Goal: Task Accomplishment & Management: Complete application form

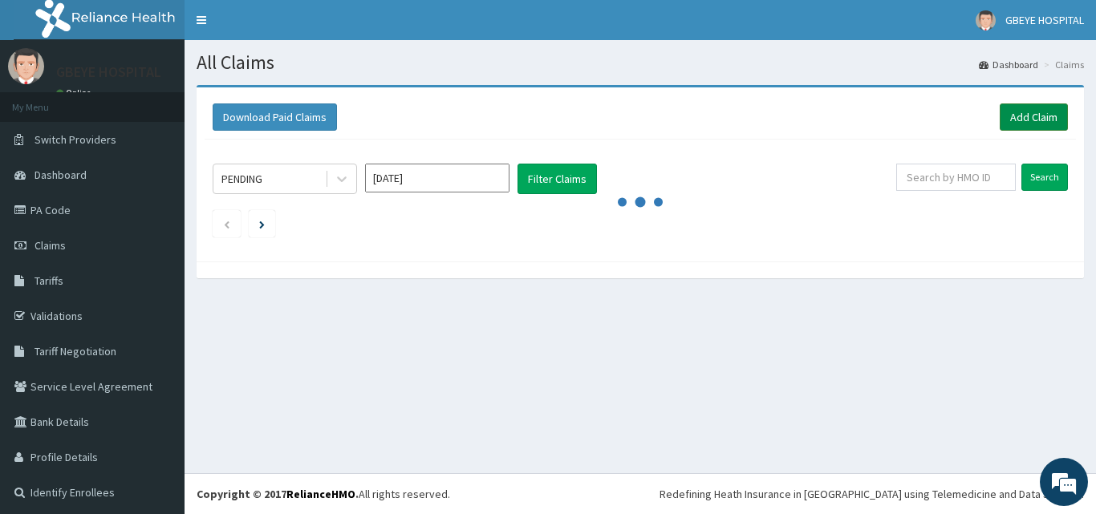
click at [1024, 116] on link "Add Claim" at bounding box center [1033, 116] width 68 height 27
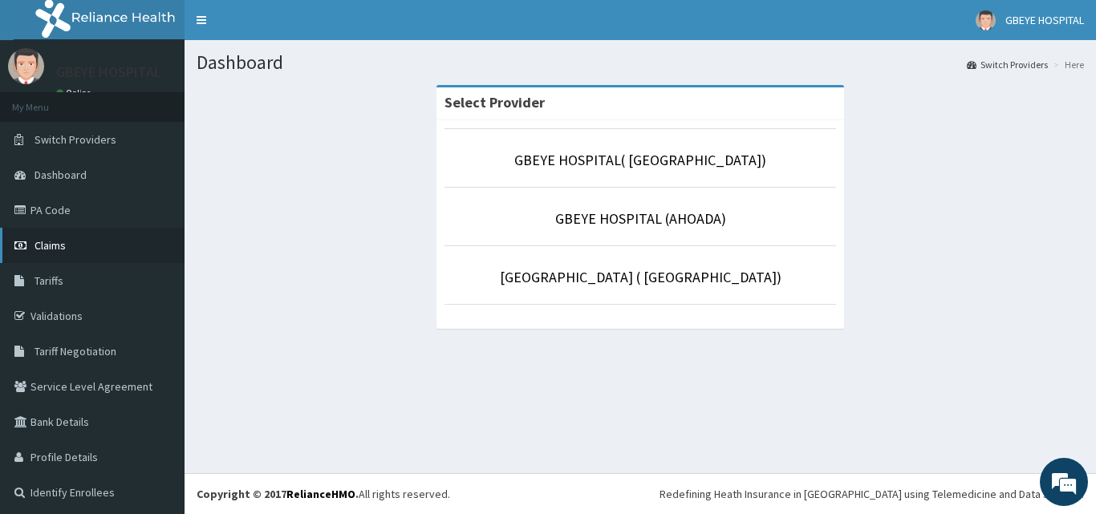
click at [56, 250] on span "Claims" at bounding box center [49, 245] width 31 height 14
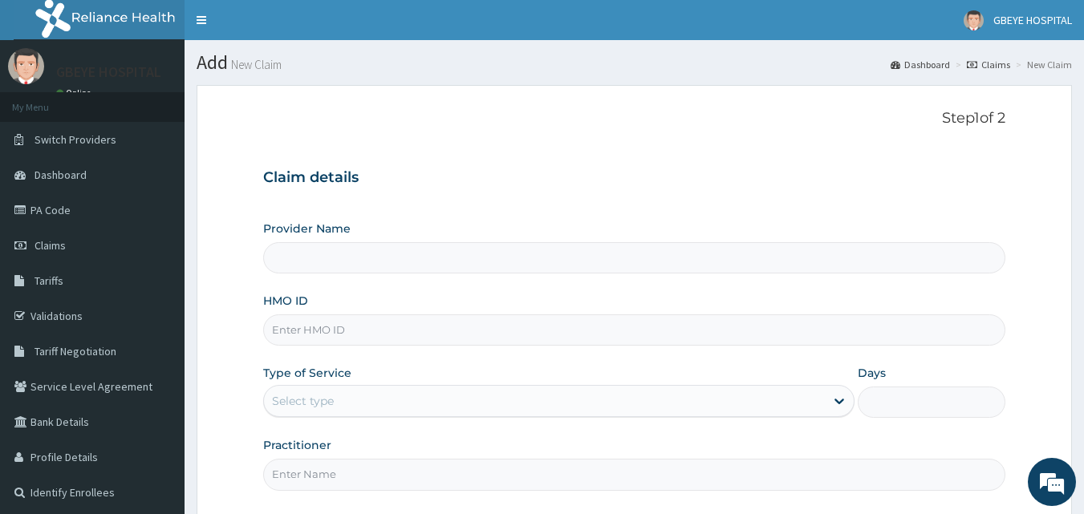
type input "GBEYE HOSPITAL( OMOKU)"
click at [353, 335] on input "HMO ID" at bounding box center [634, 329] width 743 height 31
type input "NEM/10110/E"
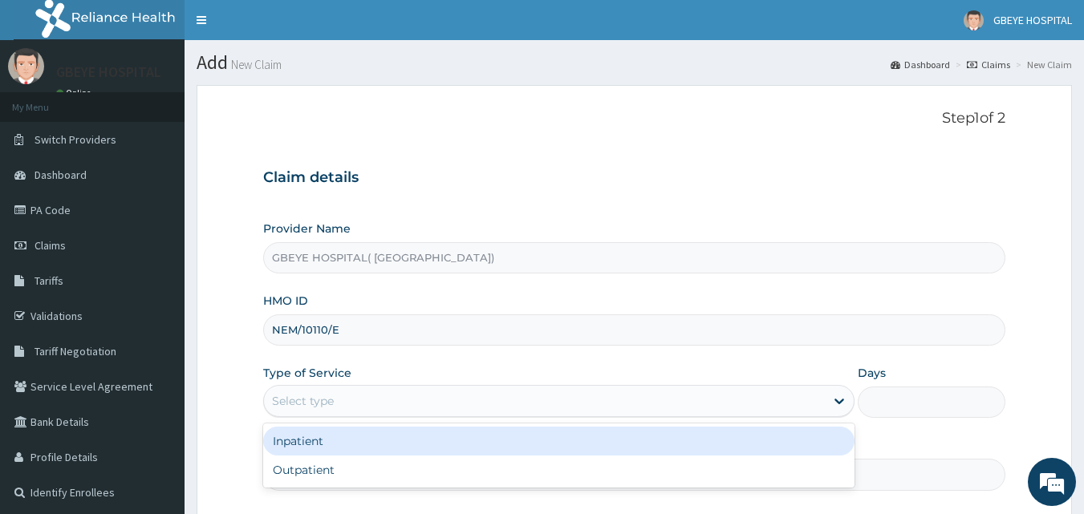
click at [375, 407] on div "Select type" at bounding box center [544, 401] width 561 height 26
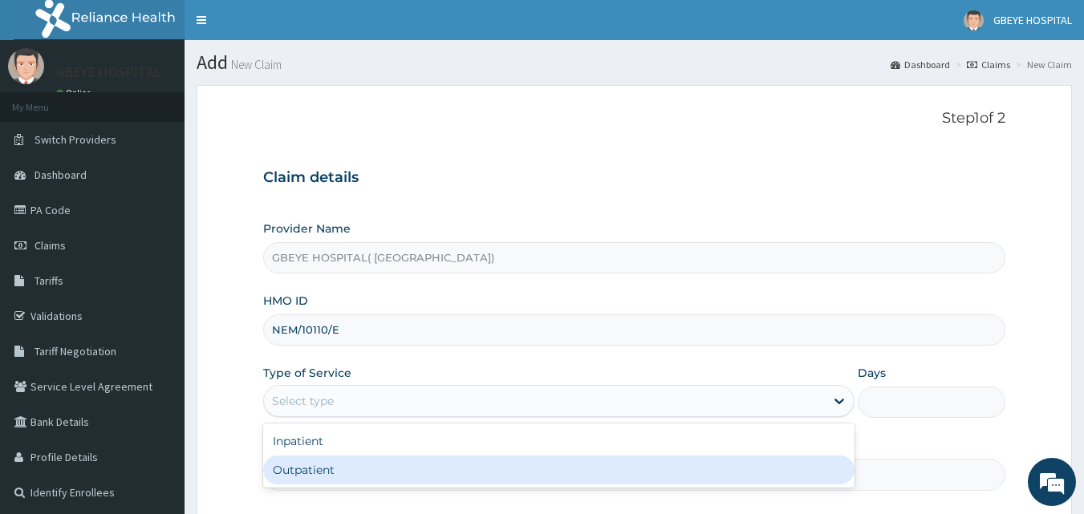
click at [375, 459] on div "Outpatient" at bounding box center [558, 470] width 591 height 29
type input "1"
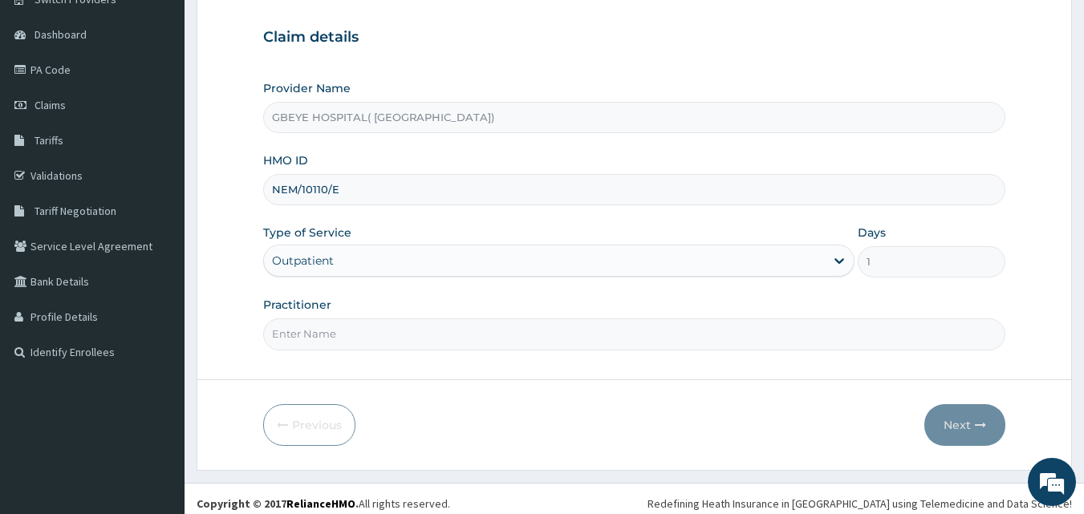
scroll to position [150, 0]
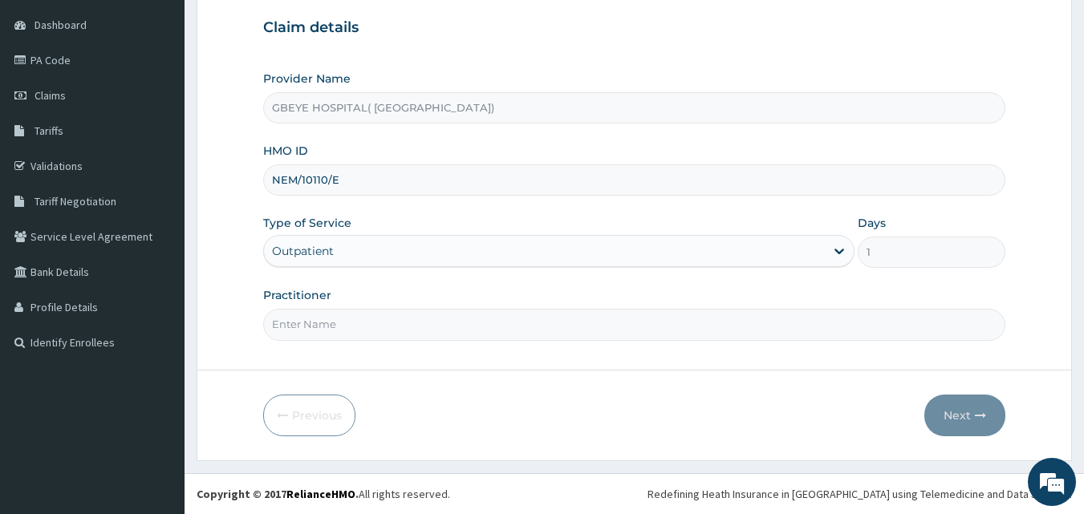
click at [304, 306] on div "Practitioner" at bounding box center [634, 313] width 743 height 53
click at [307, 330] on input "Practitioner" at bounding box center [634, 324] width 743 height 31
type input "[PERSON_NAME]"
click at [949, 421] on button "Next" at bounding box center [964, 416] width 81 height 42
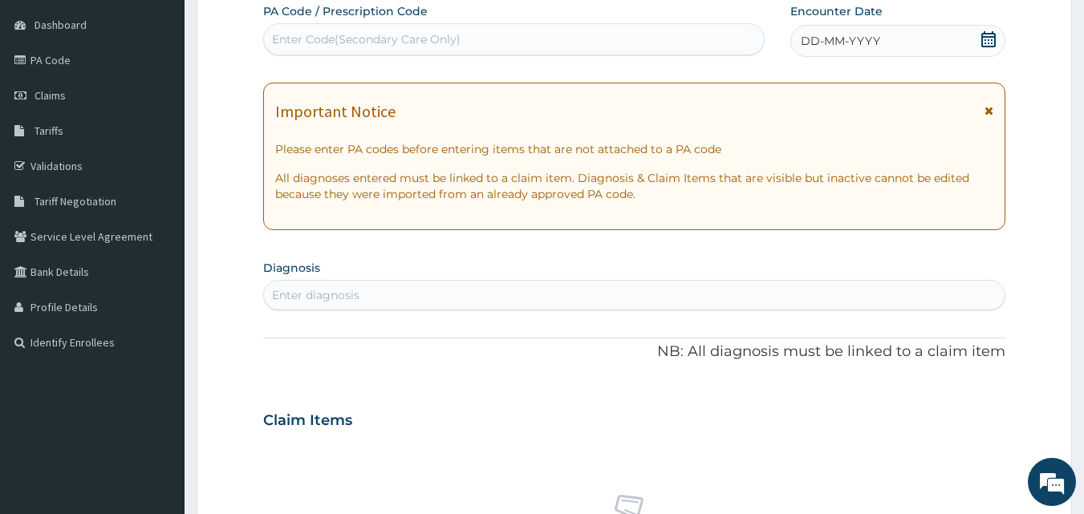
click at [836, 31] on div "DD-MM-YYYY" at bounding box center [897, 41] width 215 height 32
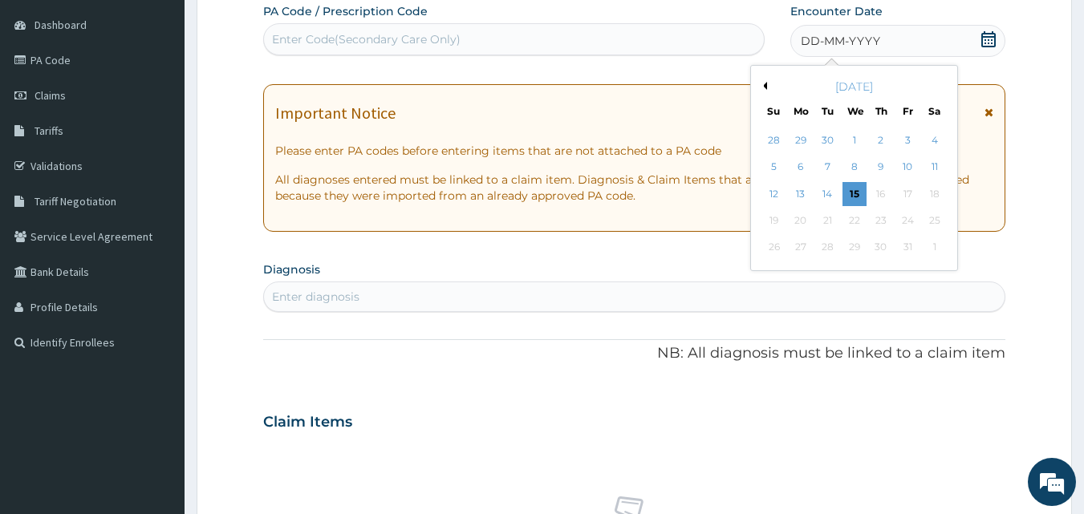
click at [766, 84] on button "Previous Month" at bounding box center [763, 86] width 8 height 8
click at [929, 219] on div "27" at bounding box center [934, 221] width 24 height 24
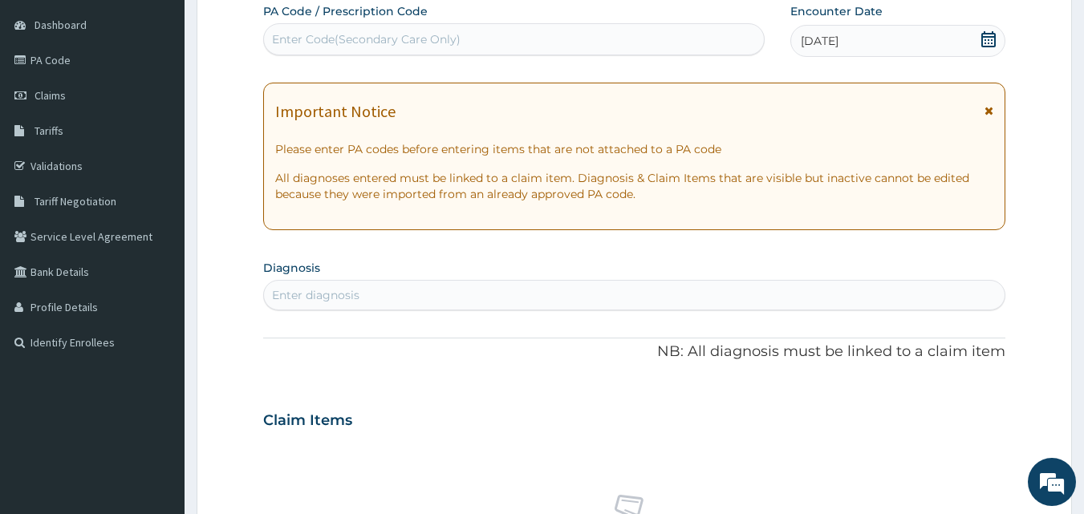
click at [410, 298] on div "Enter diagnosis" at bounding box center [634, 295] width 741 height 26
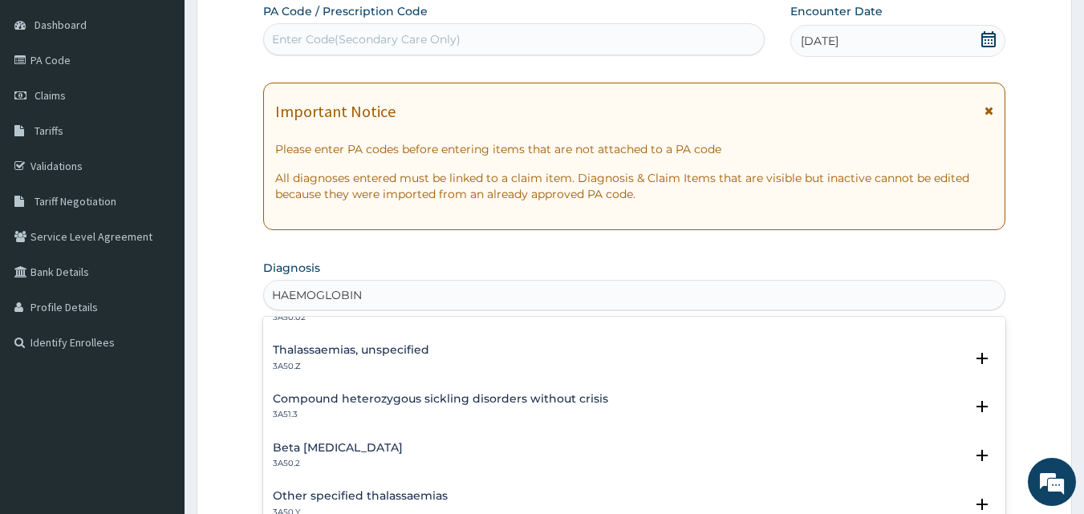
scroll to position [934, 0]
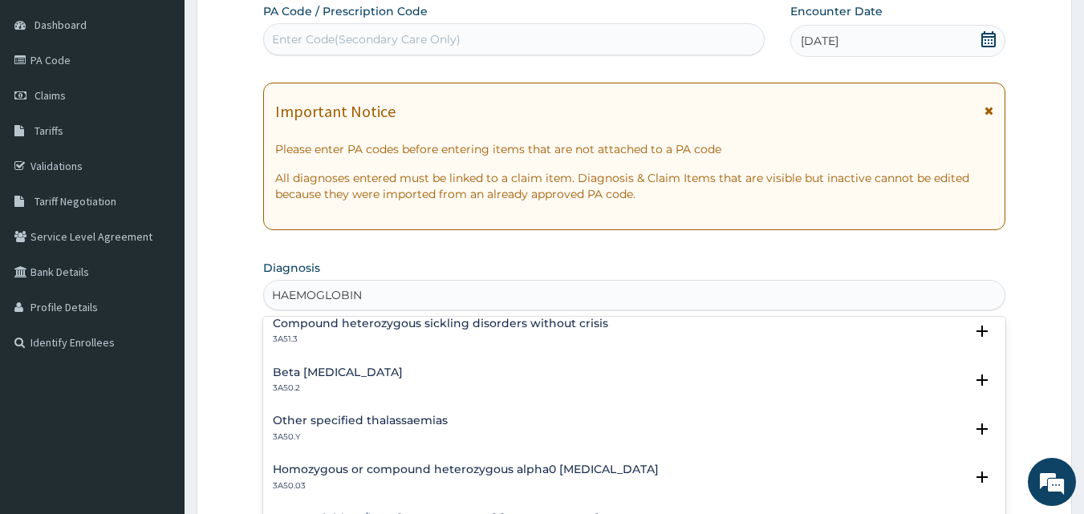
type input "HAEMOGLOBIN"
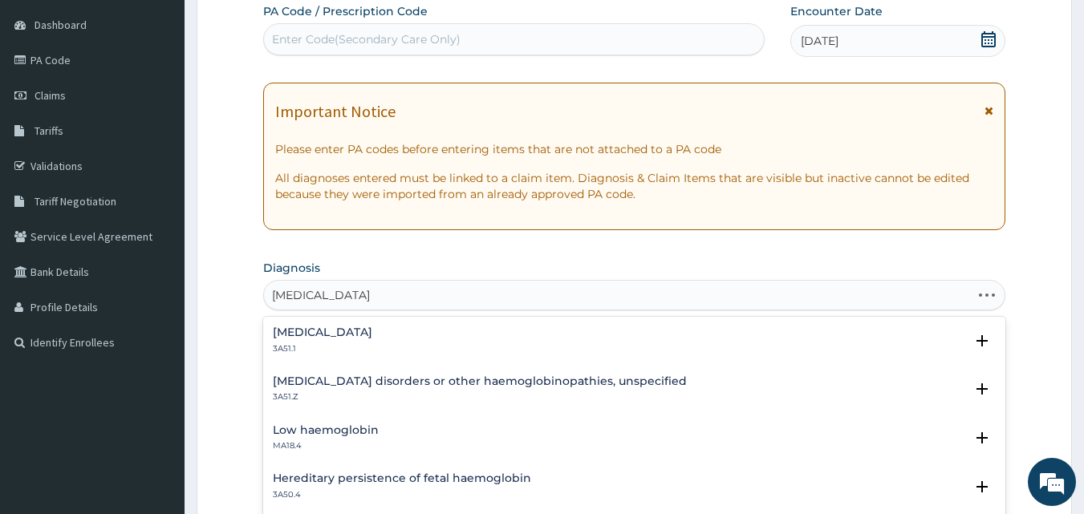
type input "HAEMOGLOBIN SS"
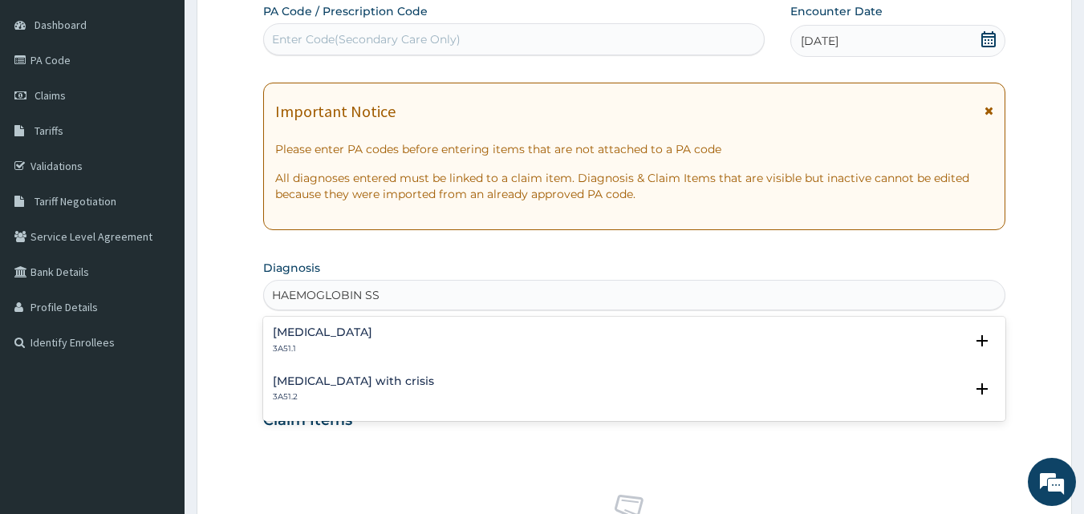
click at [466, 341] on div "Sickle cell disease without crisis 3A51.1" at bounding box center [635, 340] width 724 height 28
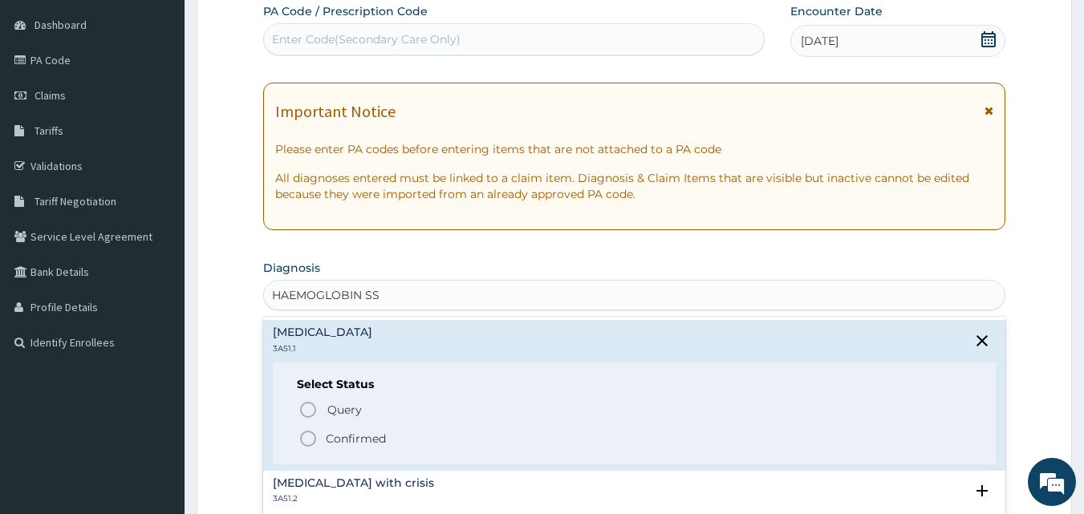
click at [308, 440] on icon "status option filled" at bounding box center [307, 438] width 19 height 19
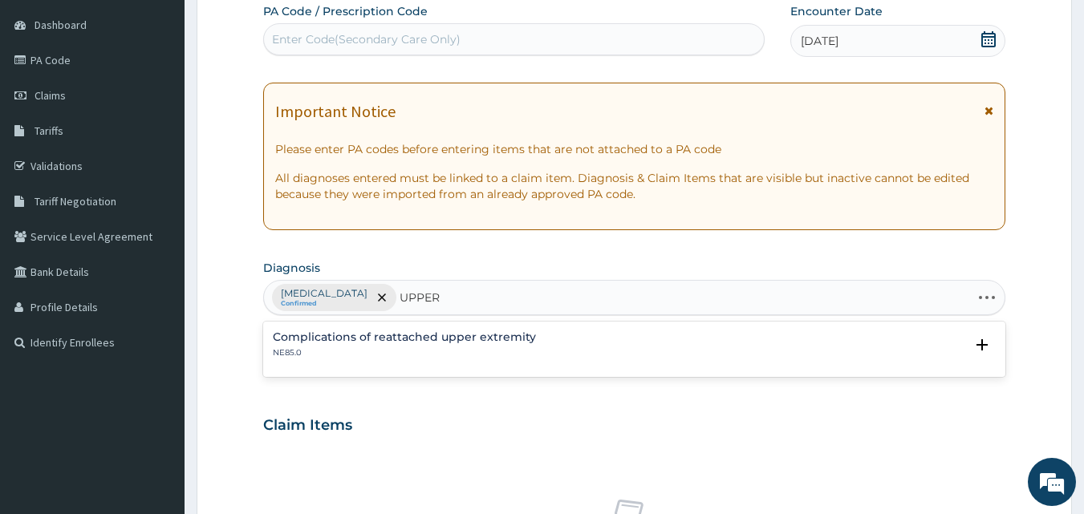
type input "UPPER"
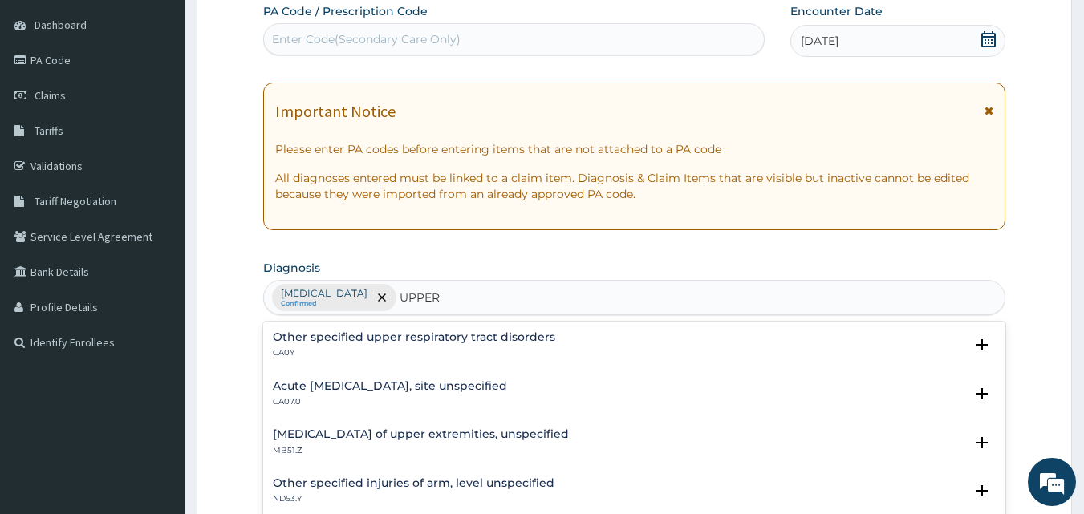
click at [443, 387] on h4 "Acute upper respiratory infection, site unspecified" at bounding box center [390, 386] width 234 height 12
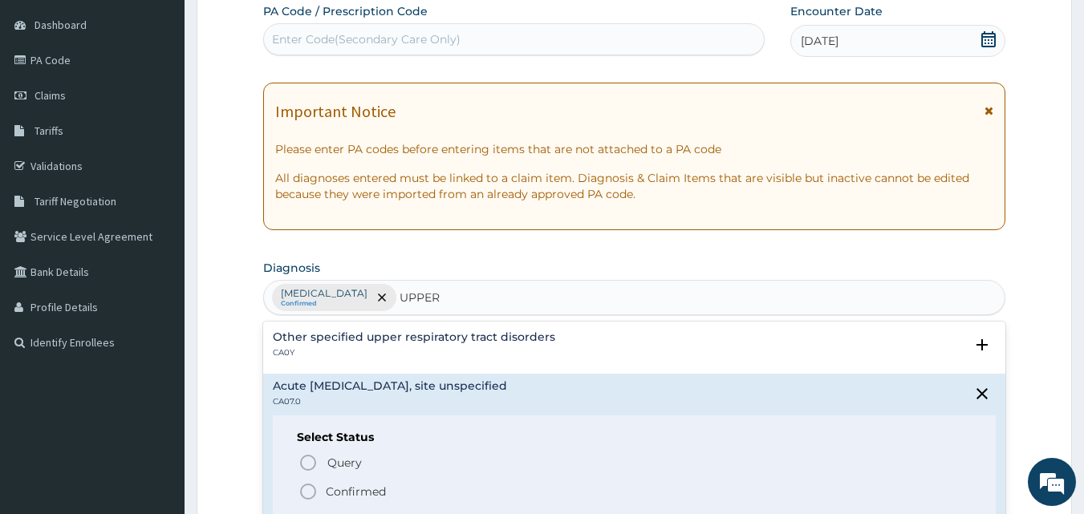
click at [307, 493] on icon "status option filled" at bounding box center [307, 491] width 19 height 19
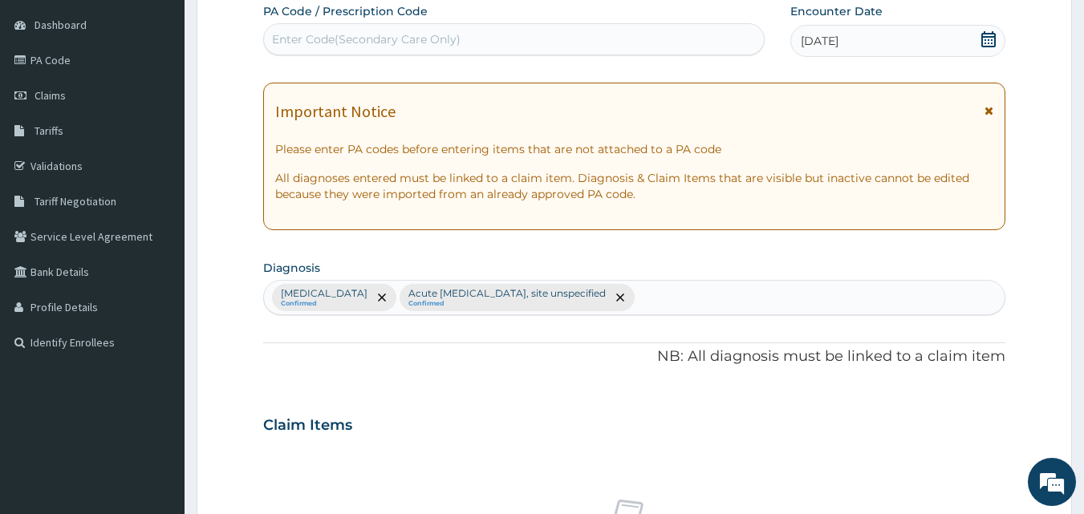
type input ","
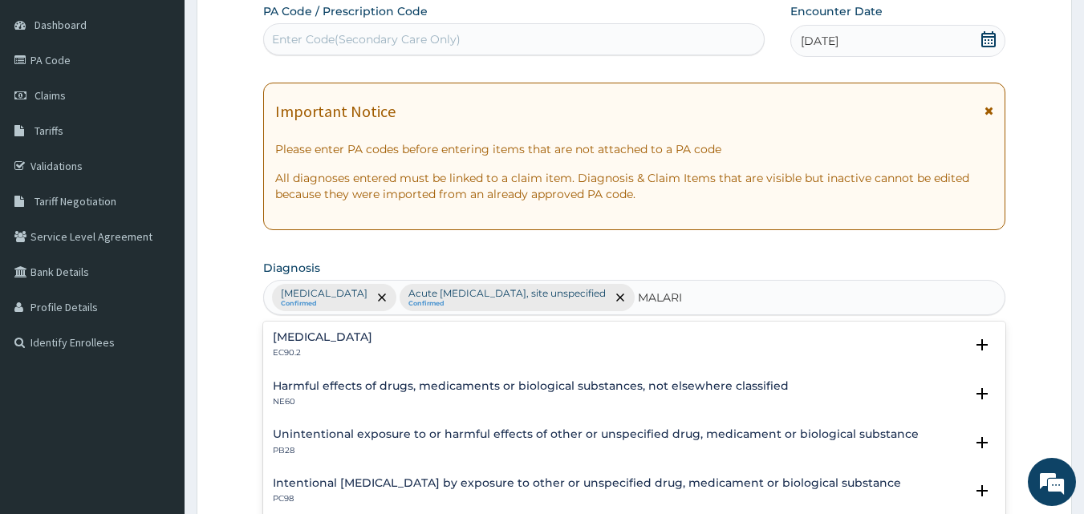
type input "[MEDICAL_DATA]"
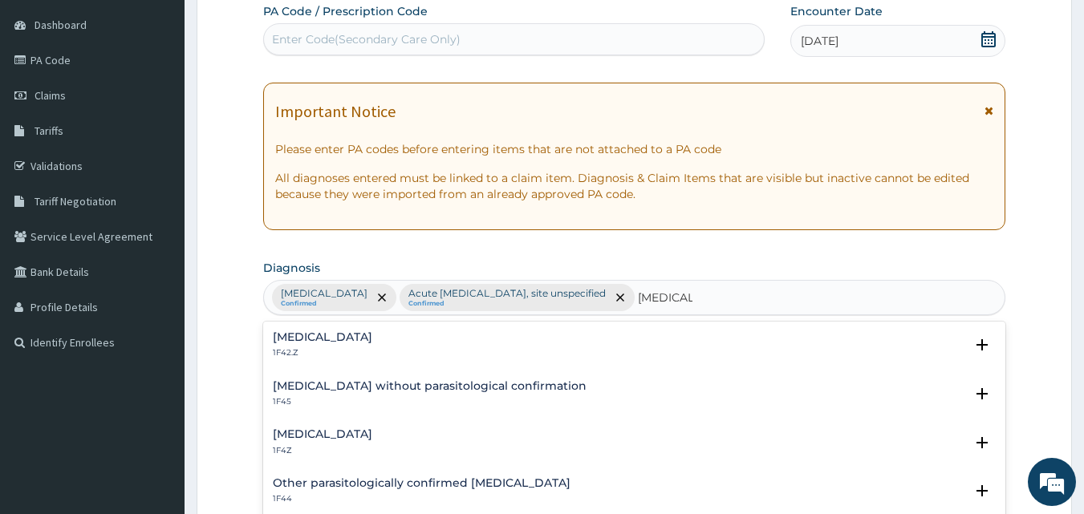
click at [421, 446] on div "[MEDICAL_DATA] 1F4Z" at bounding box center [635, 442] width 724 height 28
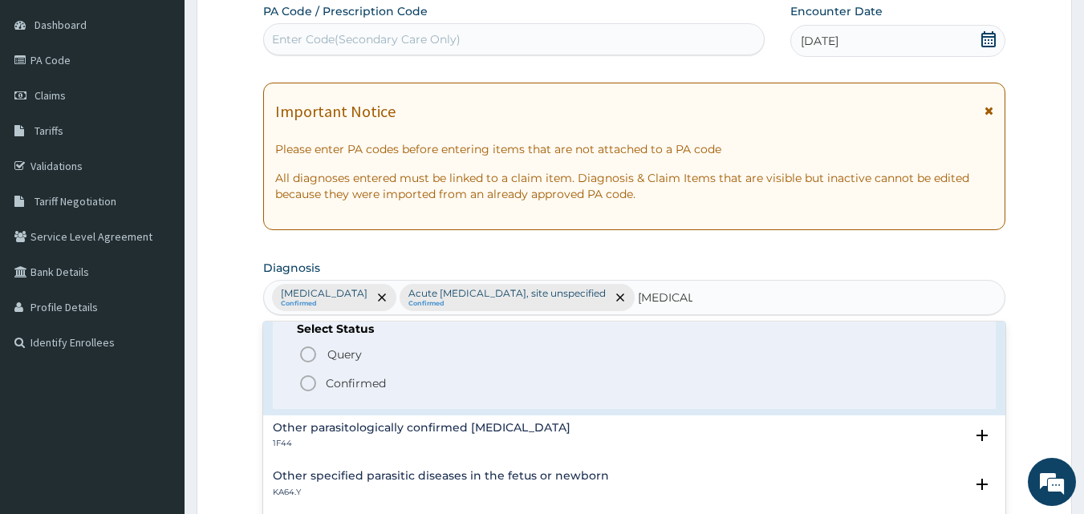
scroll to position [160, 0]
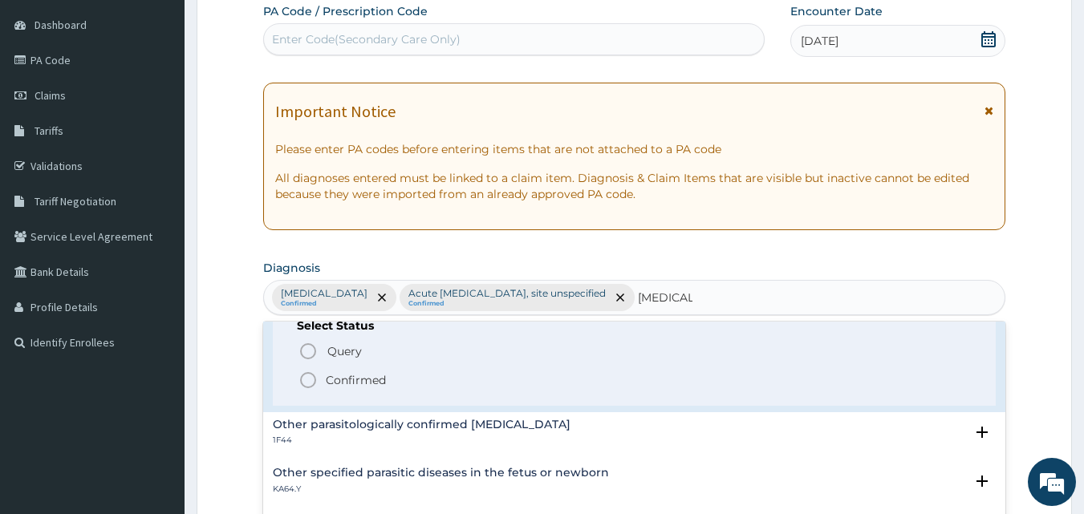
click at [307, 380] on icon "status option filled" at bounding box center [307, 380] width 19 height 19
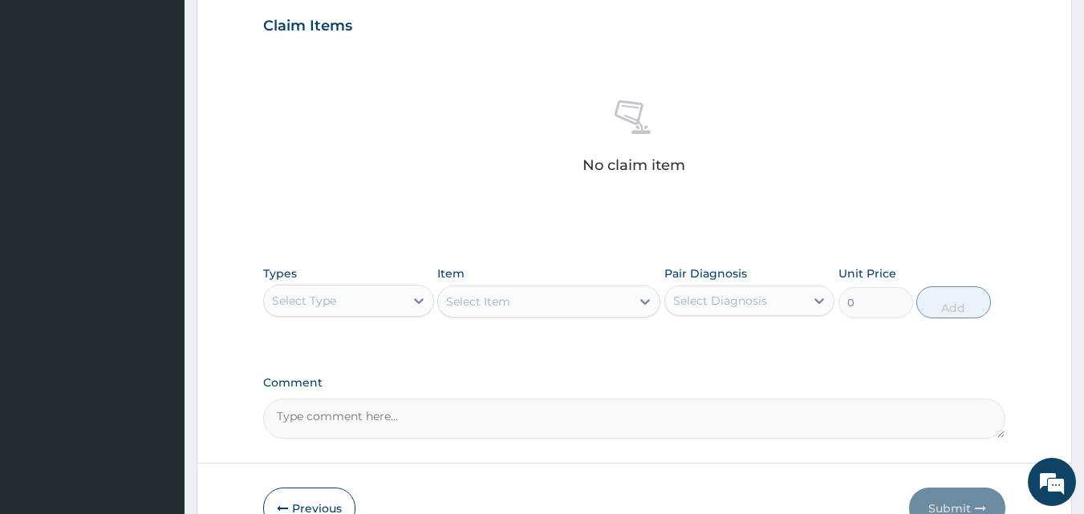
scroll to position [551, 0]
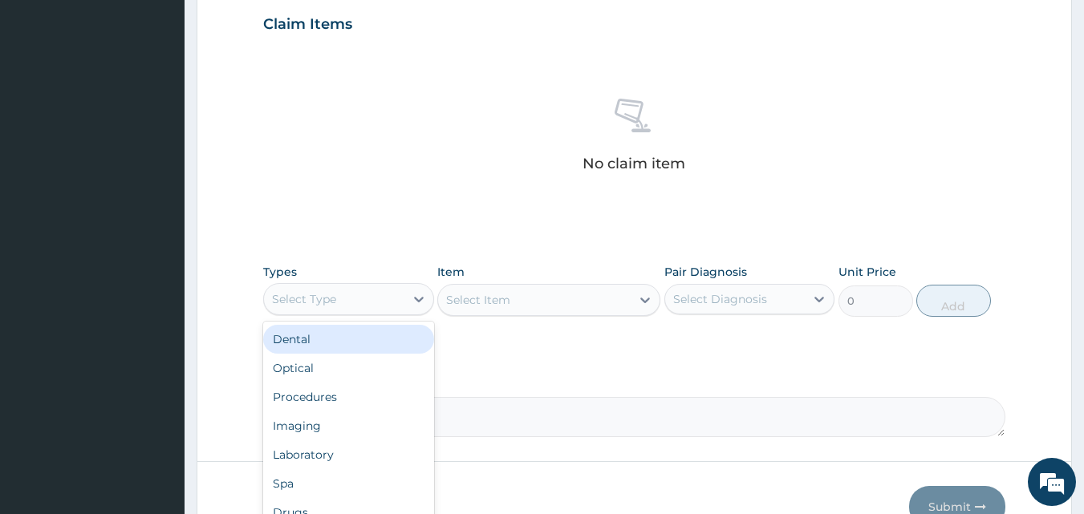
click at [348, 298] on div "Select Type" at bounding box center [334, 299] width 140 height 26
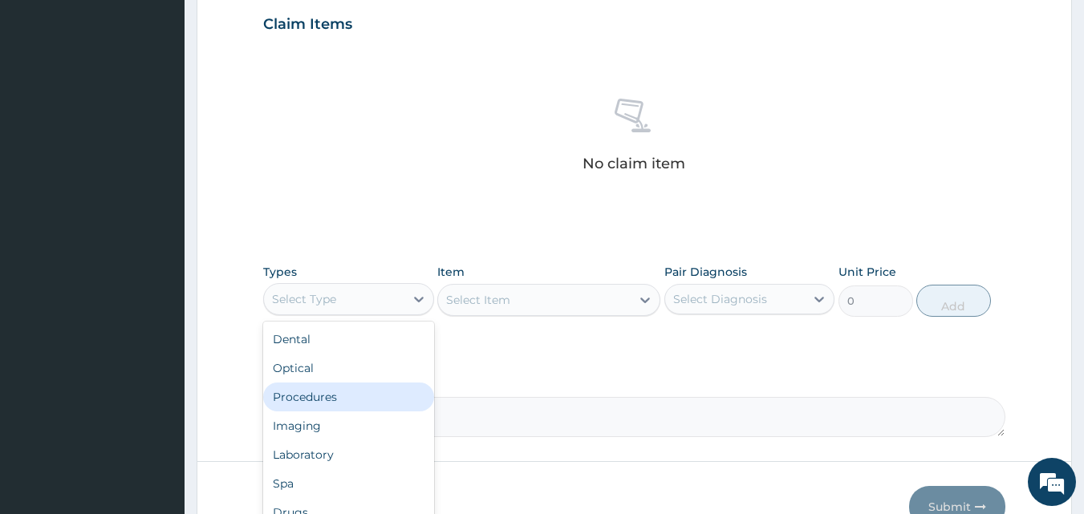
click at [355, 395] on div "Procedures" at bounding box center [348, 397] width 171 height 29
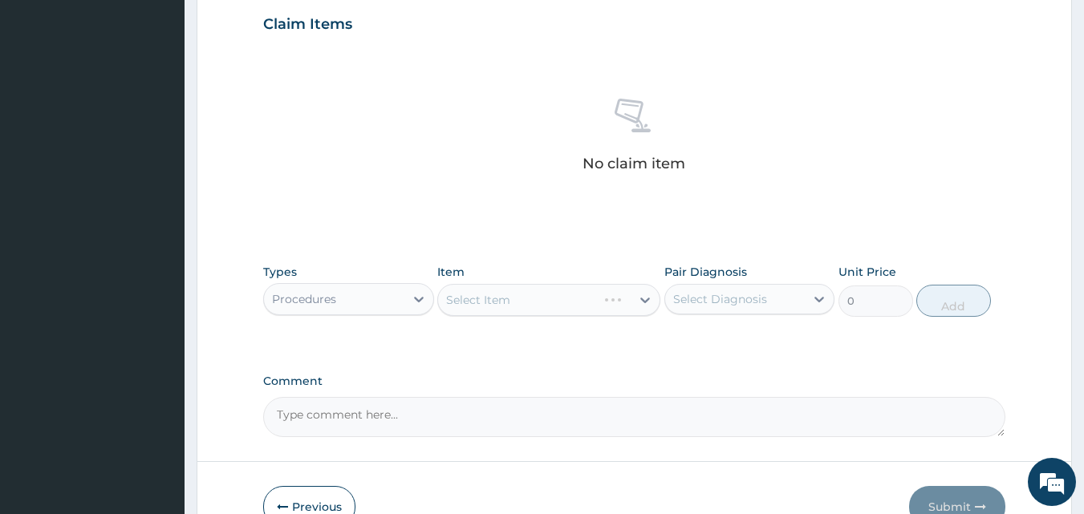
click at [705, 288] on div "Select Diagnosis" at bounding box center [735, 299] width 140 height 26
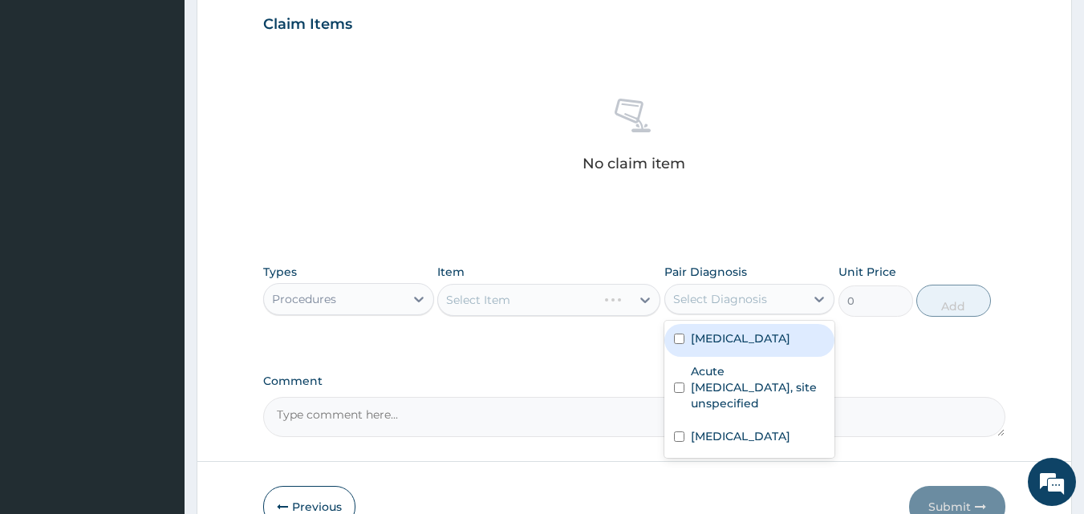
click at [681, 344] on input "checkbox" at bounding box center [679, 339] width 10 height 10
checkbox input "true"
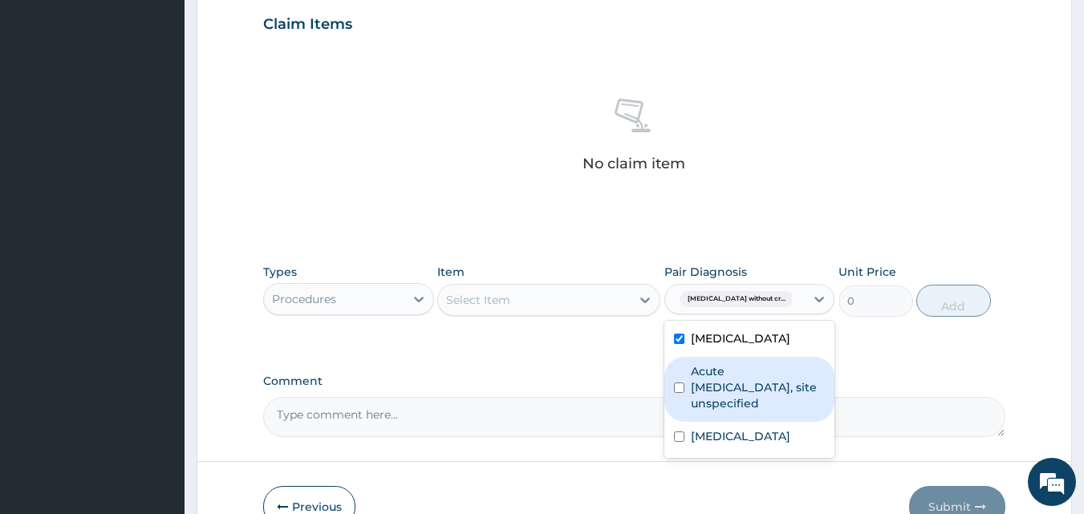
click at [677, 393] on input "checkbox" at bounding box center [679, 388] width 10 height 10
checkbox input "true"
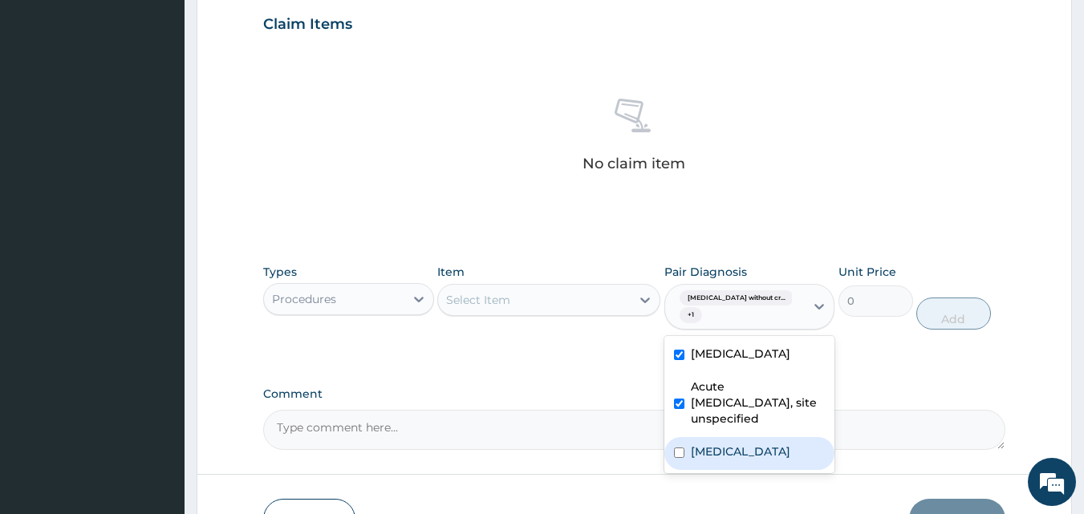
click at [682, 458] on input "checkbox" at bounding box center [679, 453] width 10 height 10
checkbox input "true"
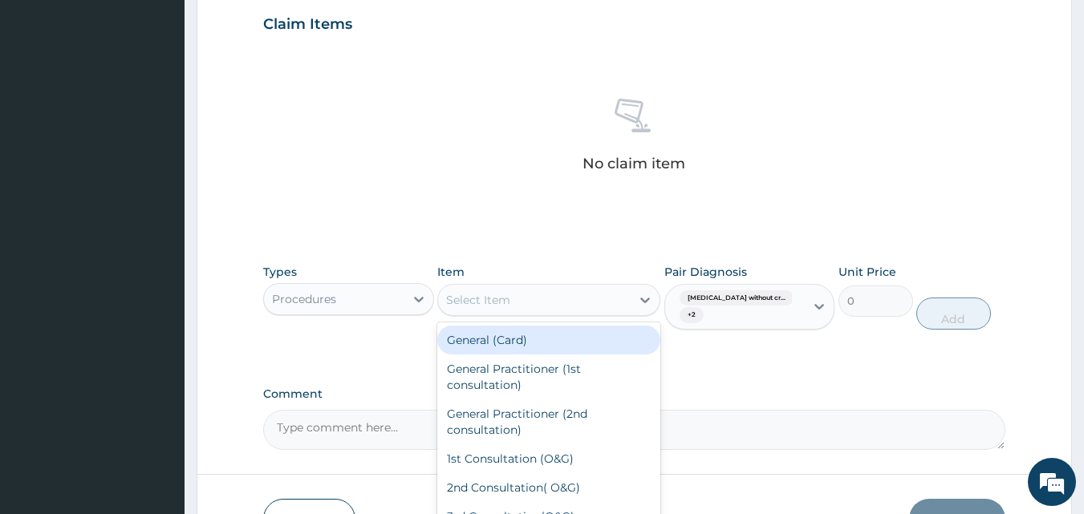
click at [533, 298] on div "Select Item" at bounding box center [534, 300] width 193 height 26
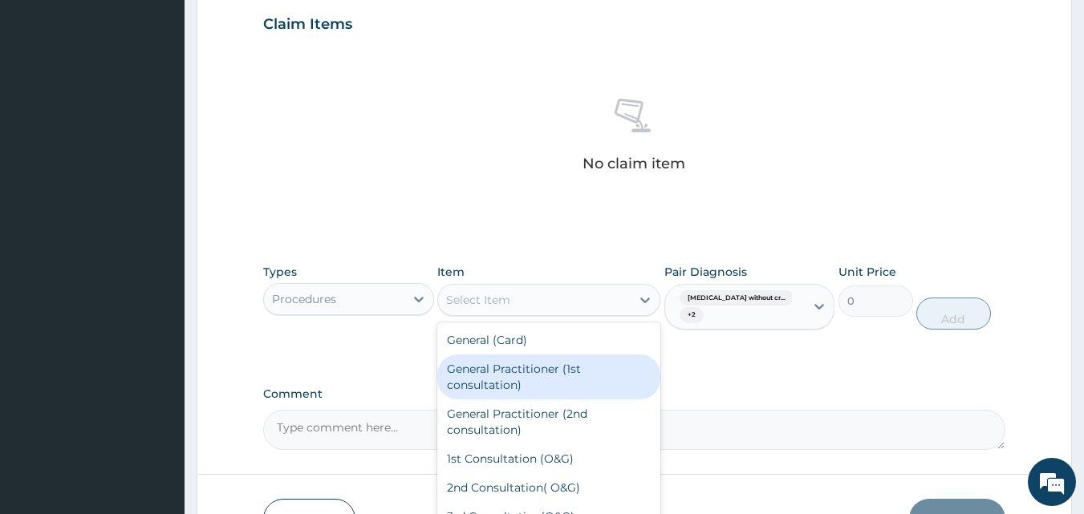
drag, startPoint x: 558, startPoint y: 371, endPoint x: 840, endPoint y: 320, distance: 286.0
click at [567, 370] on div "General Practitioner (1st consultation)" at bounding box center [548, 377] width 223 height 45
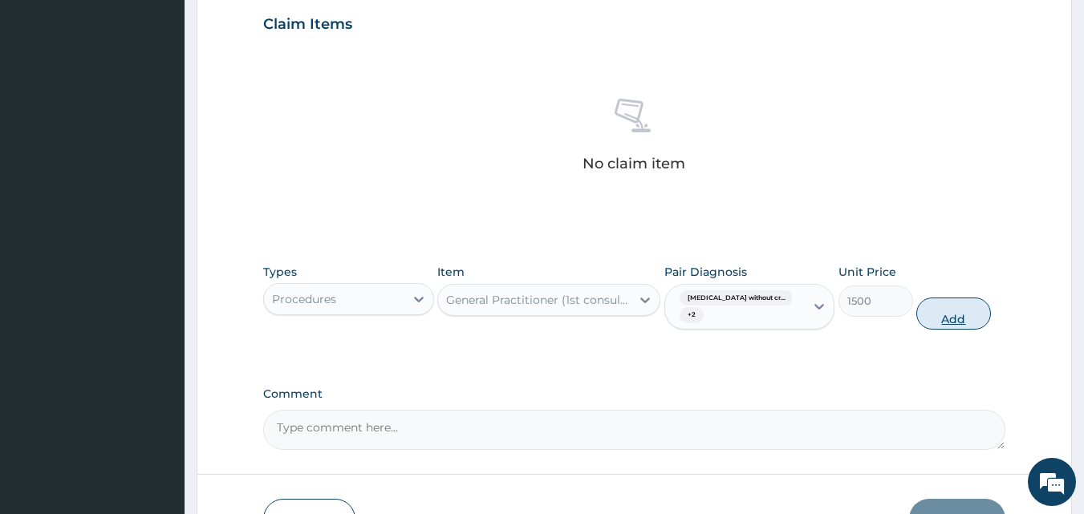
click at [971, 314] on button "Add" at bounding box center [953, 314] width 75 height 32
type input "0"
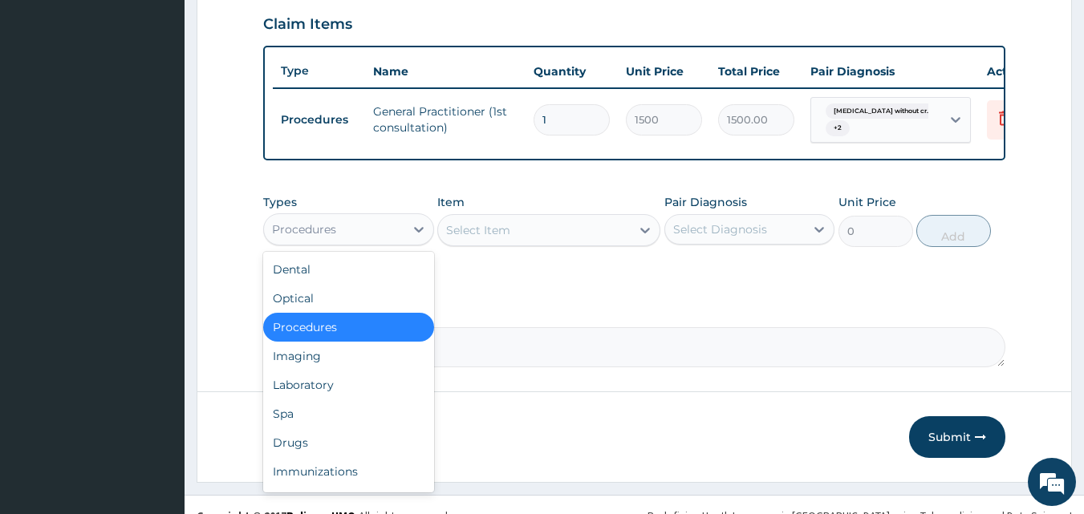
click at [397, 242] on div "Procedures" at bounding box center [334, 230] width 140 height 26
click at [382, 451] on div "Drugs" at bounding box center [348, 442] width 171 height 29
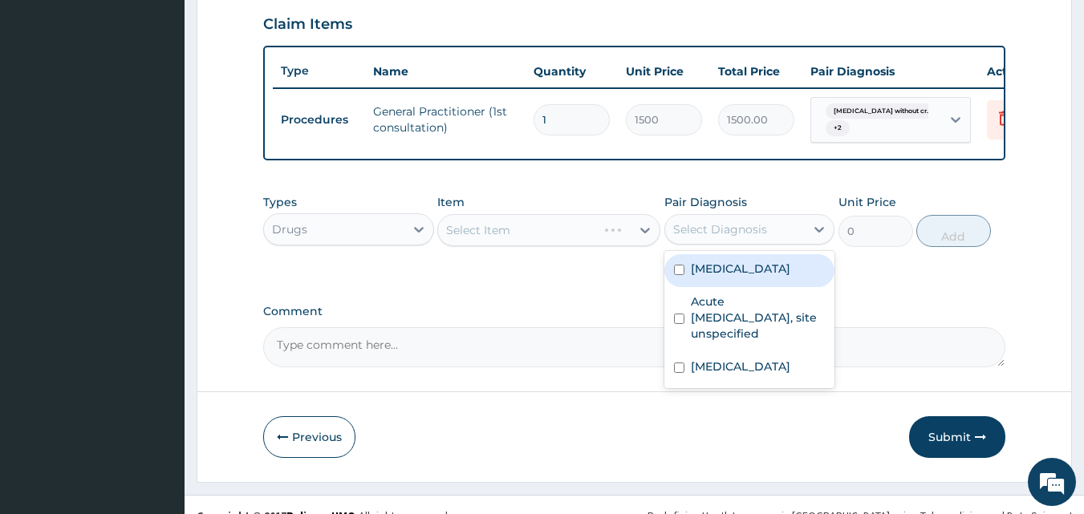
click at [748, 237] on div "Select Diagnosis" at bounding box center [720, 229] width 94 height 16
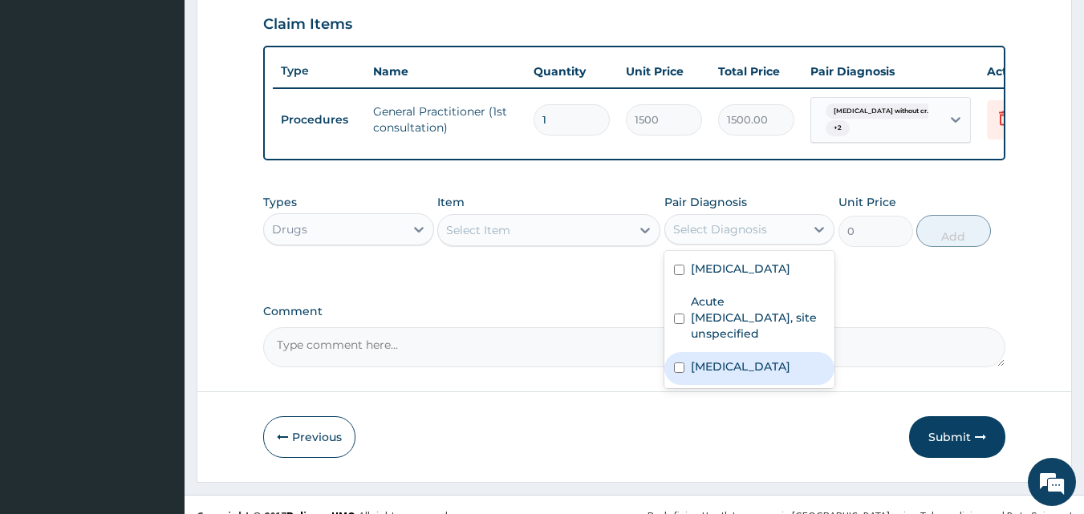
click at [676, 373] on input "checkbox" at bounding box center [679, 368] width 10 height 10
checkbox input "true"
click at [589, 243] on div "Select Item" at bounding box center [534, 230] width 193 height 26
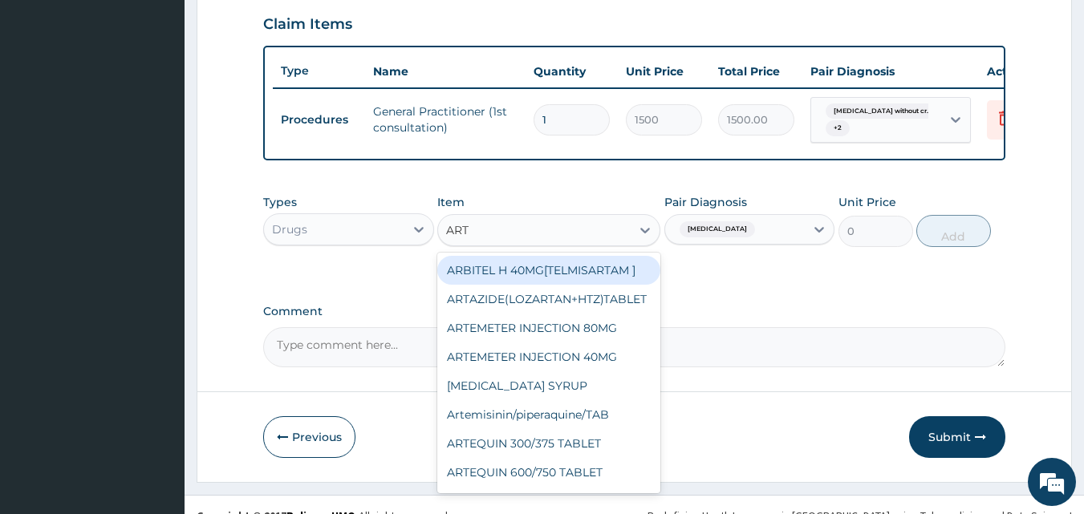
type input "ARTE"
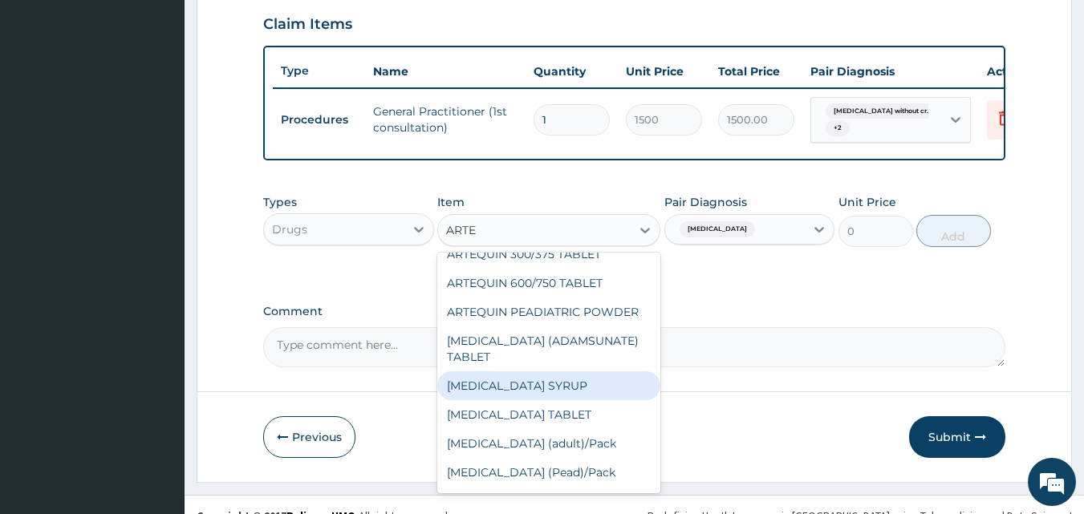
scroll to position [160, 0]
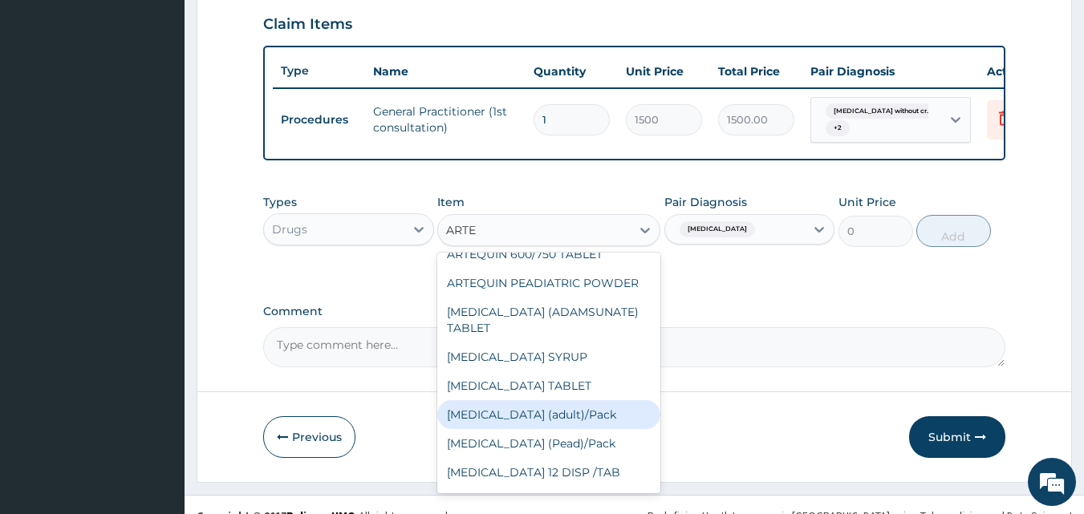
click at [591, 419] on div "[MEDICAL_DATA] (adult)/Pack" at bounding box center [548, 414] width 223 height 29
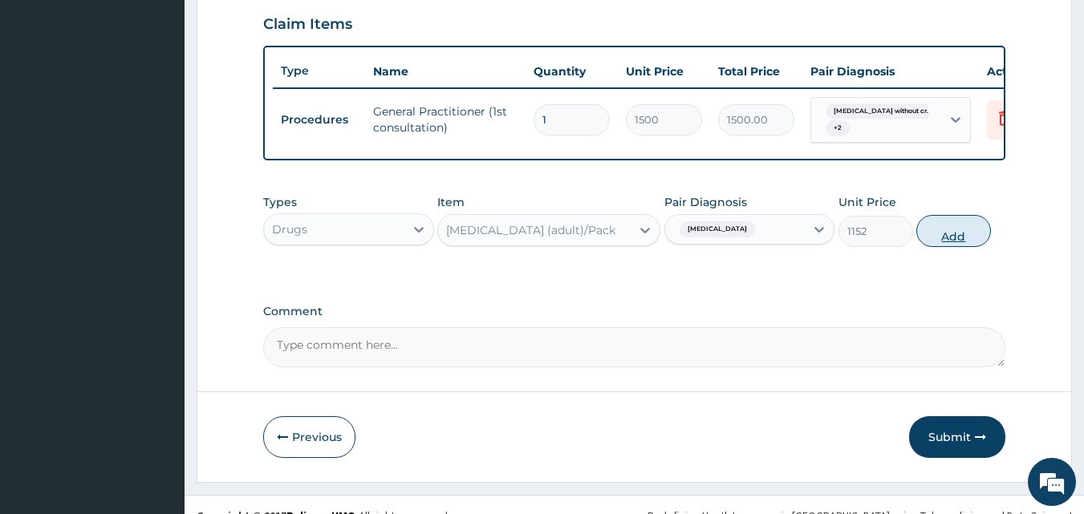
click at [929, 247] on button "Add" at bounding box center [953, 231] width 75 height 32
type input "0"
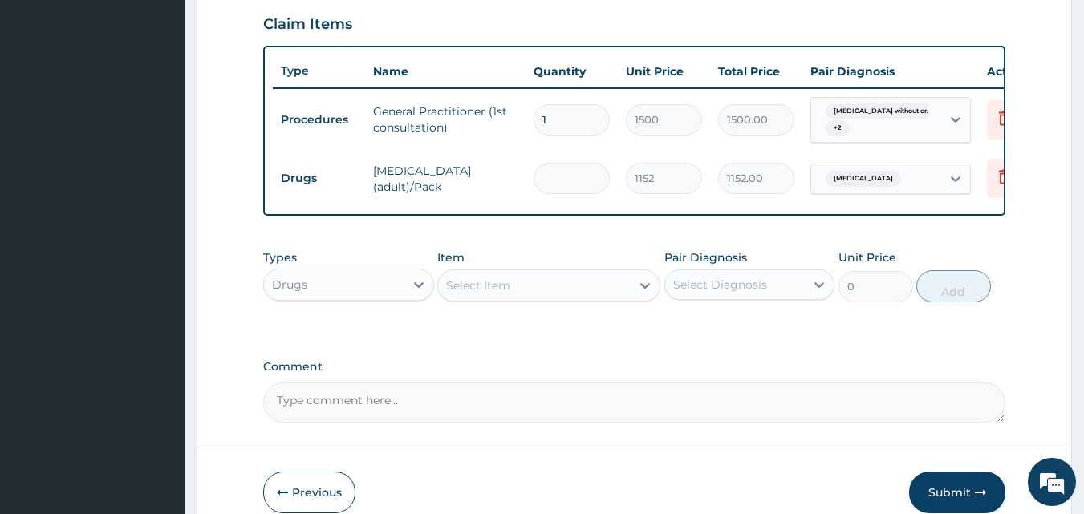
type input "0.00"
type input "6"
type input "6912.00"
type input "6"
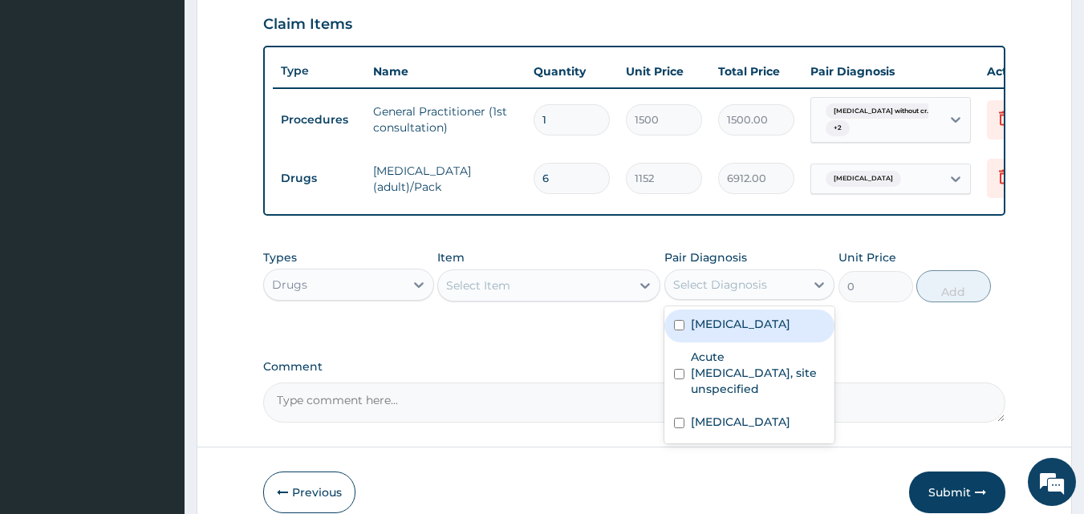
click at [682, 293] on div "Select Diagnosis" at bounding box center [720, 285] width 94 height 16
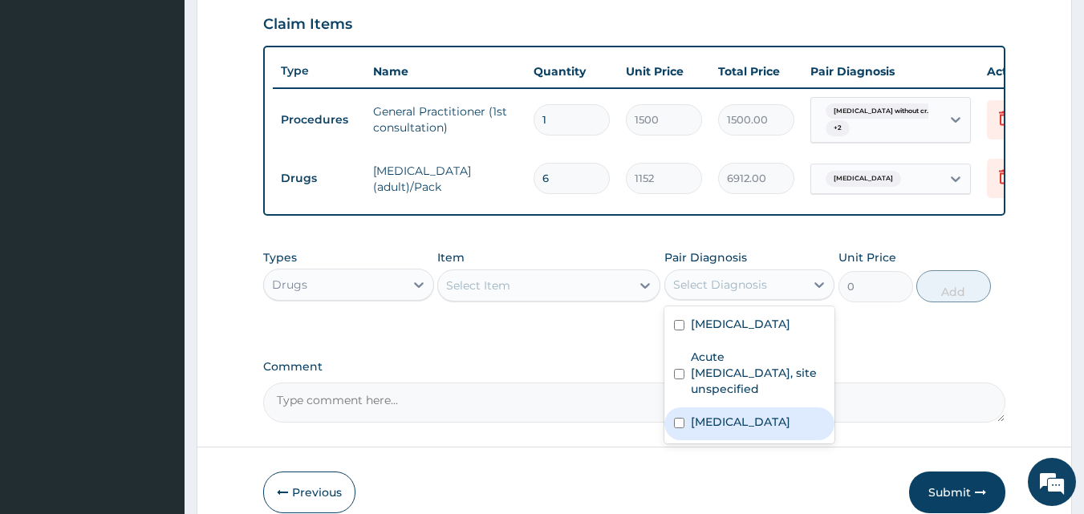
click at [678, 428] on input "checkbox" at bounding box center [679, 423] width 10 height 10
checkbox input "true"
click at [548, 298] on div "Select Item" at bounding box center [534, 286] width 193 height 26
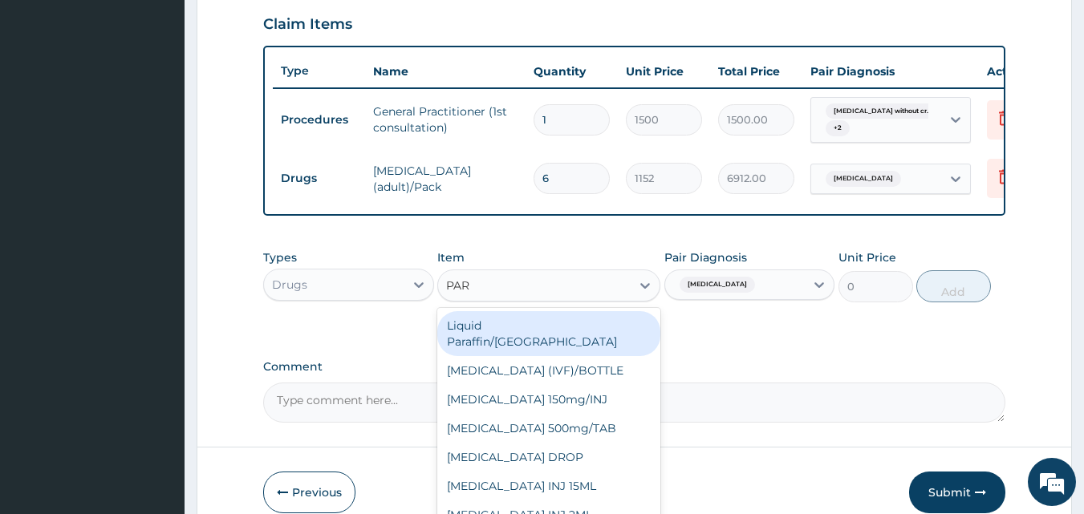
type input "PARA"
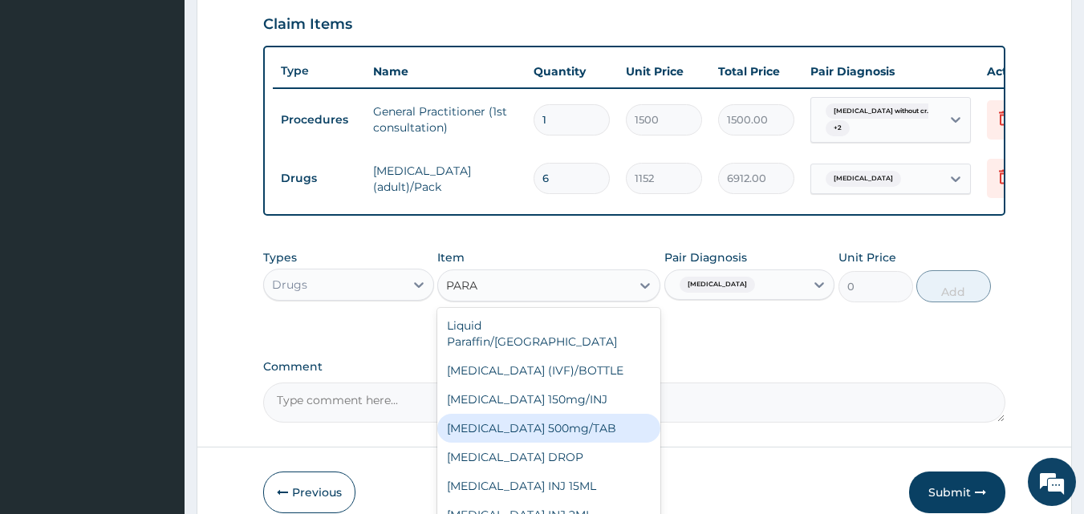
click at [577, 433] on div "[MEDICAL_DATA] 500mg/TAB" at bounding box center [548, 428] width 223 height 29
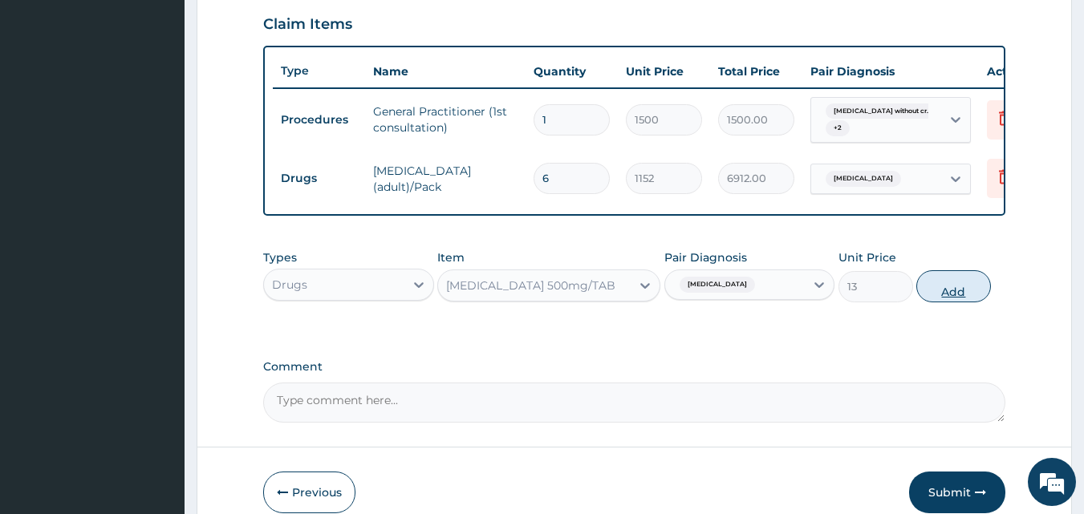
click at [973, 298] on button "Add" at bounding box center [953, 286] width 75 height 32
type input "0"
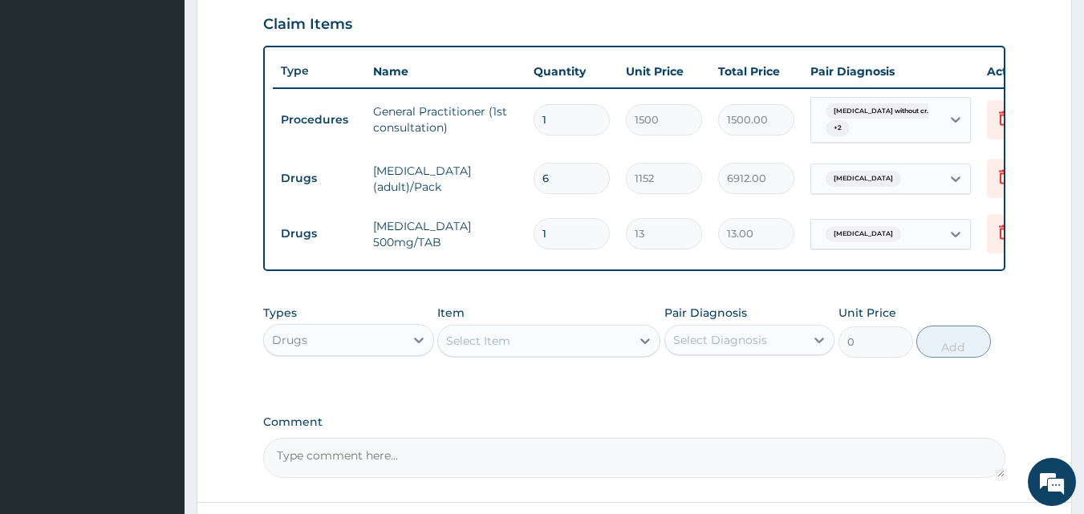
type input "0.00"
type input "9"
type input "117.00"
type input "9"
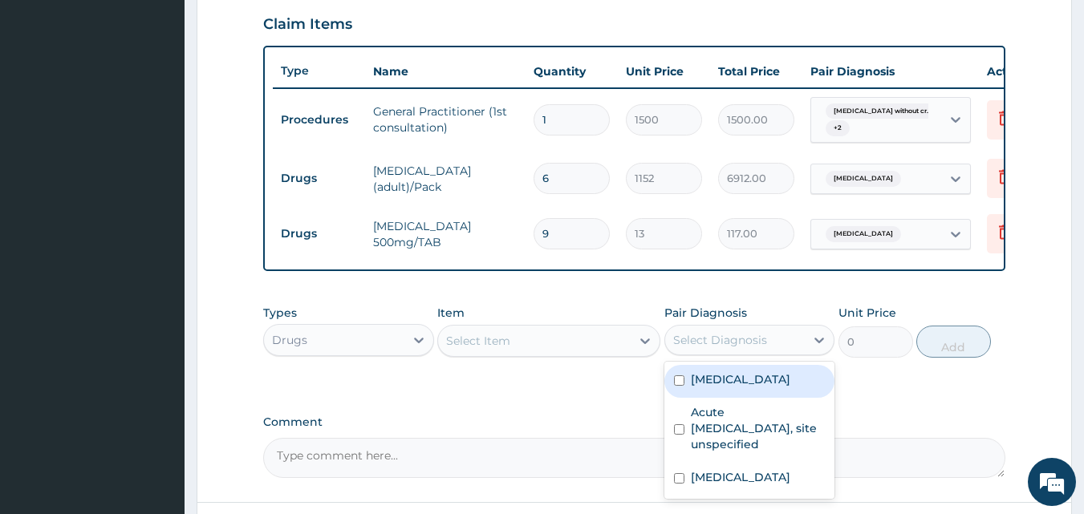
click at [715, 348] on div "Select Diagnosis" at bounding box center [720, 340] width 94 height 16
click at [674, 386] on input "checkbox" at bounding box center [679, 380] width 10 height 10
checkbox input "true"
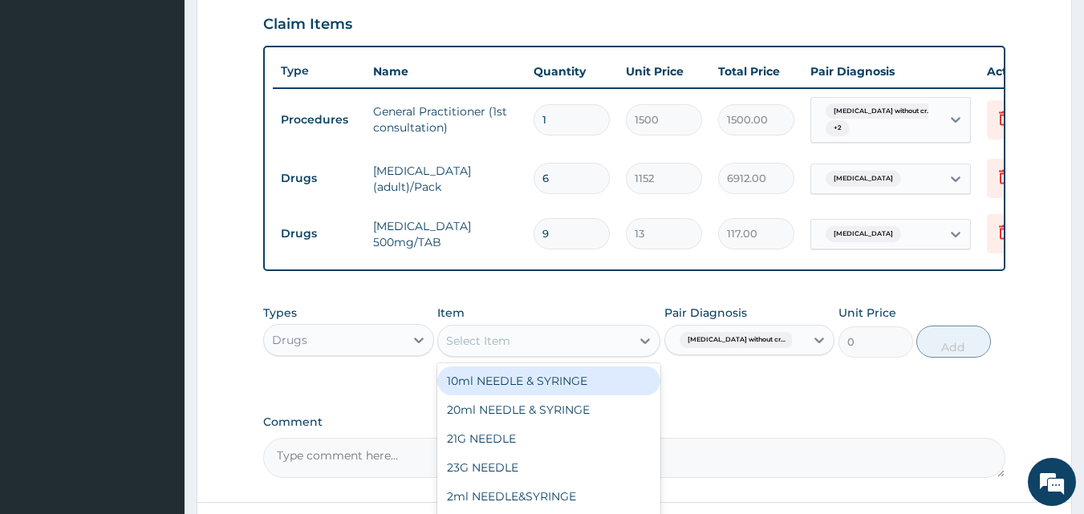
click at [573, 354] on div "Select Item" at bounding box center [534, 341] width 193 height 26
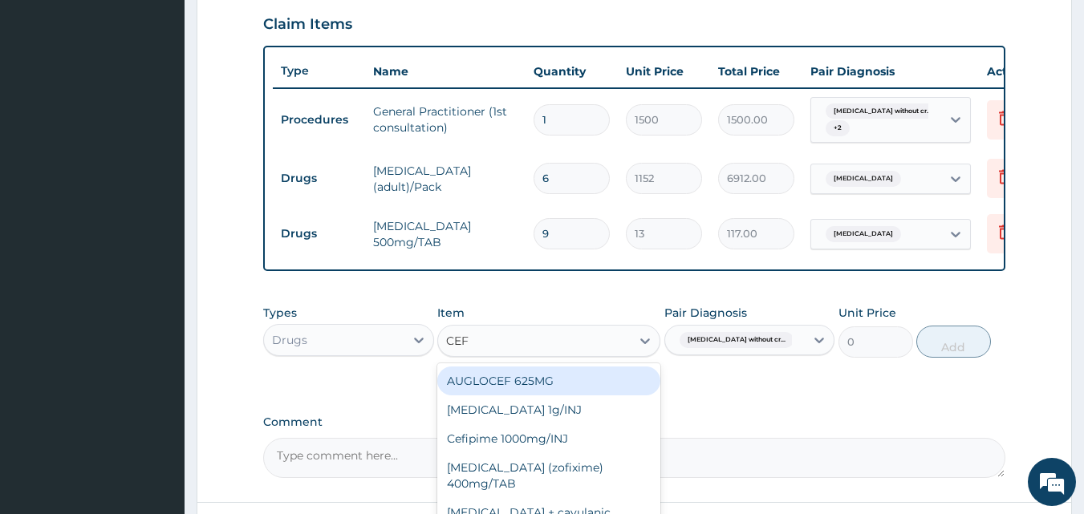
type input "CEFT"
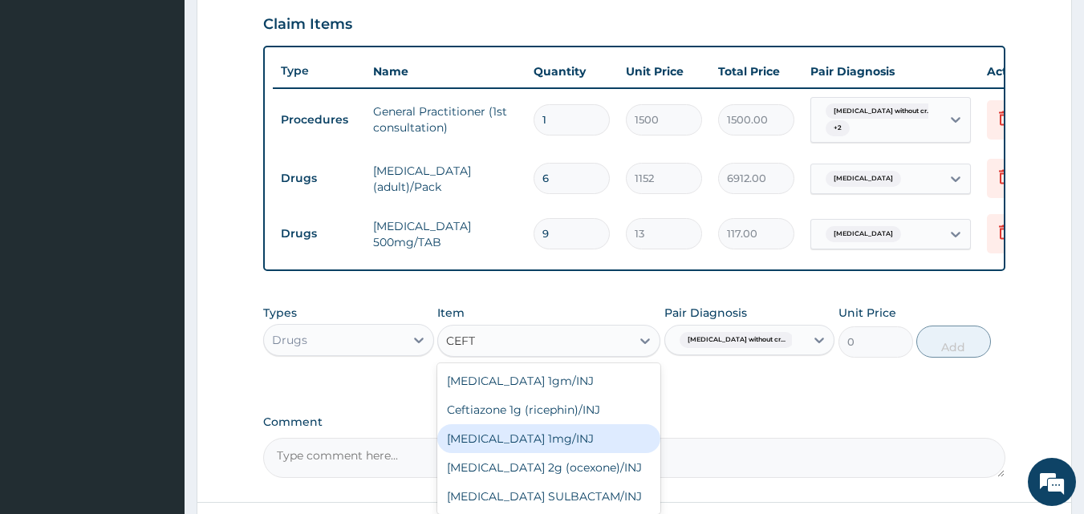
click at [573, 453] on div "[MEDICAL_DATA] 1mg/INJ" at bounding box center [548, 438] width 223 height 29
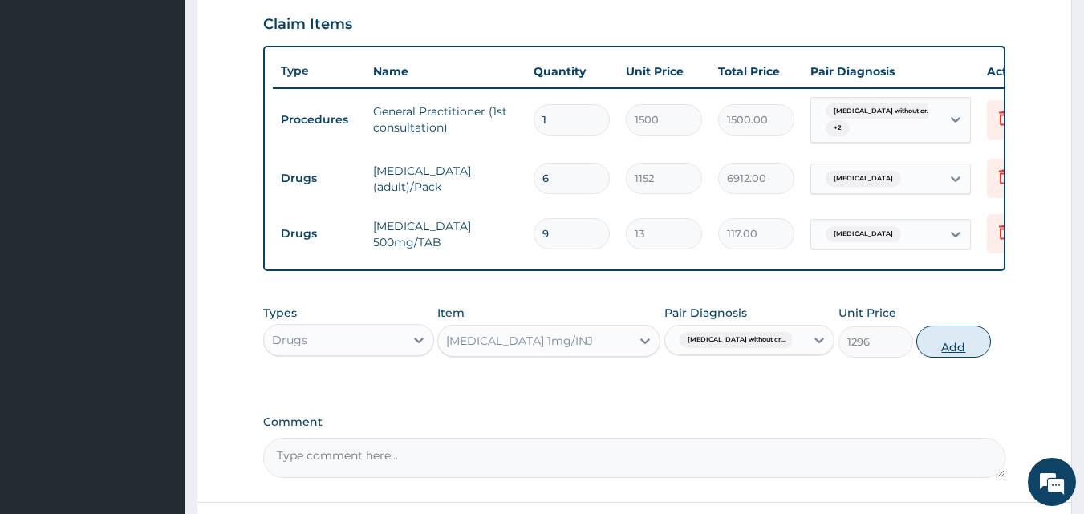
click at [957, 356] on button "Add" at bounding box center [953, 342] width 75 height 32
type input "0"
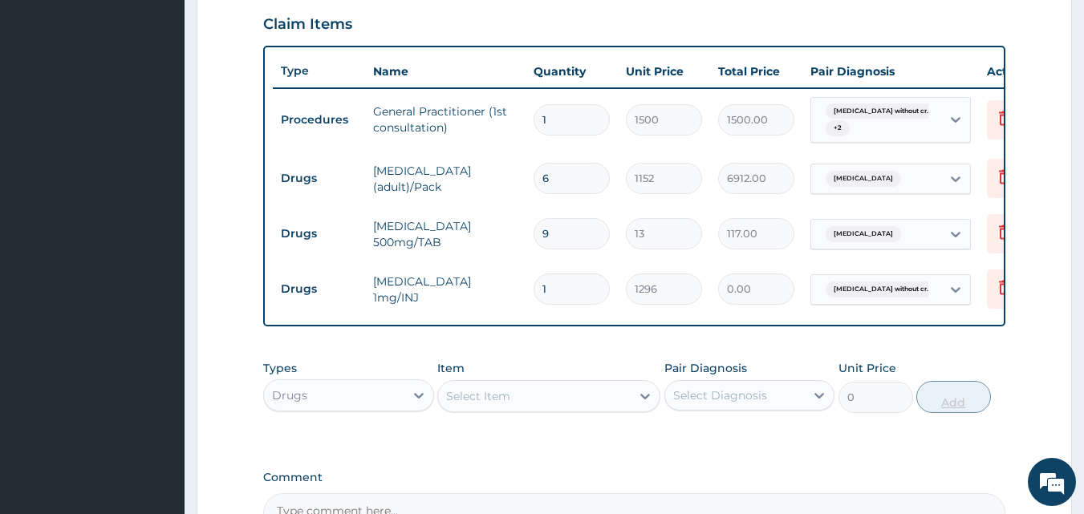
type input "0.00"
type input "6"
type input "7776.00"
type input "6"
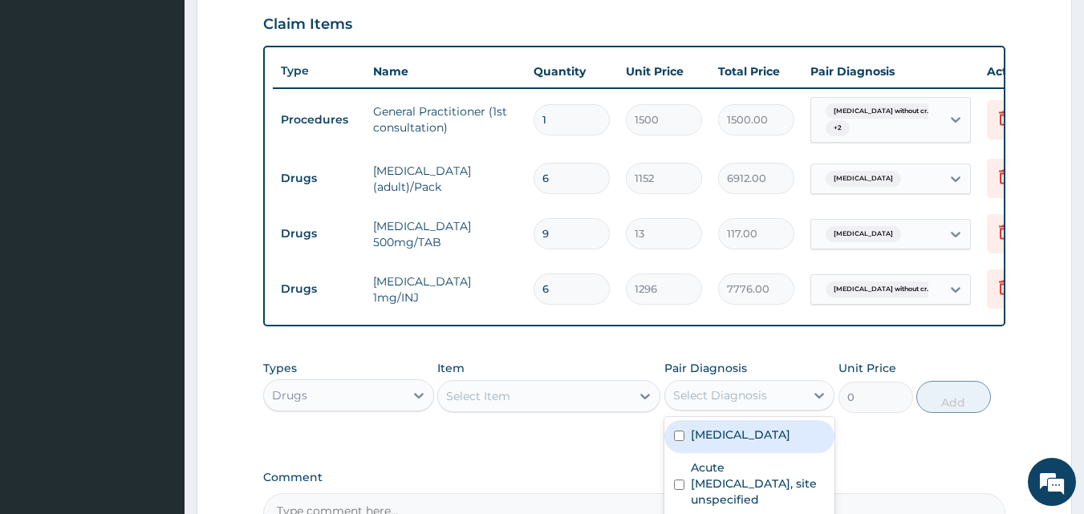
click at [687, 403] on div "Select Diagnosis" at bounding box center [720, 395] width 94 height 16
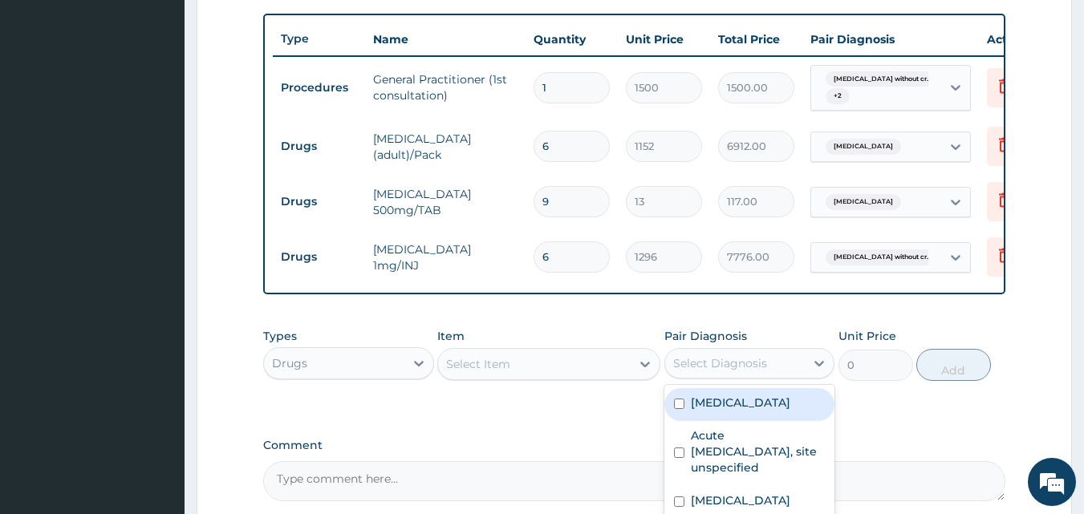
scroll to position [711, 0]
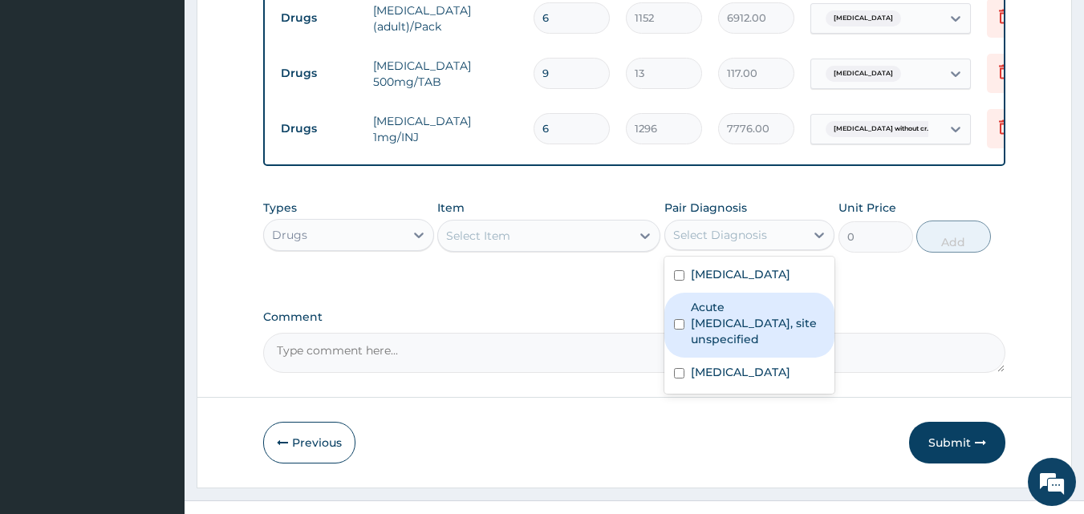
drag, startPoint x: 676, startPoint y: 352, endPoint x: 553, endPoint y: 313, distance: 128.9
click at [675, 330] on input "checkbox" at bounding box center [679, 324] width 10 height 10
checkbox input "true"
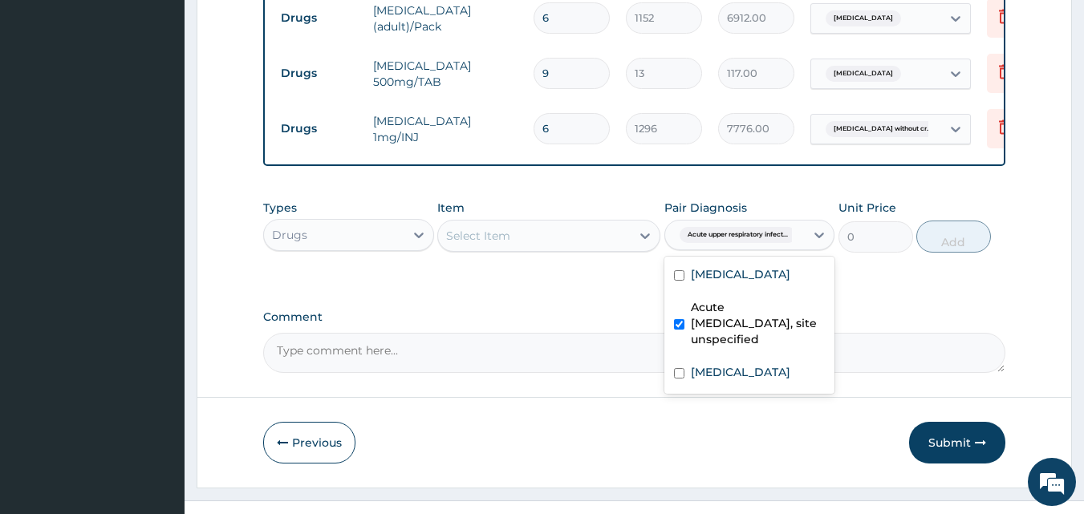
click at [504, 249] on div "Select Item" at bounding box center [534, 236] width 193 height 26
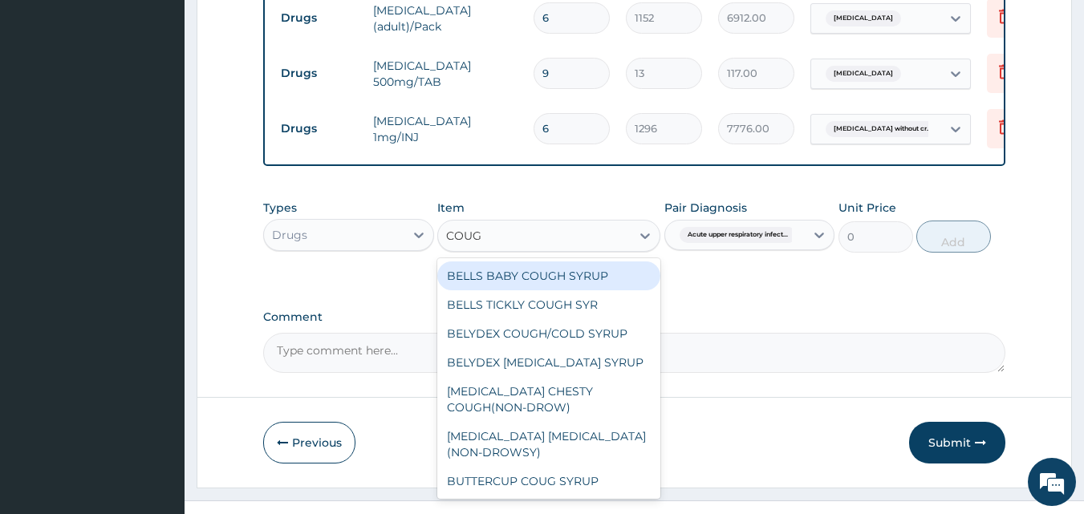
type input "COUGH"
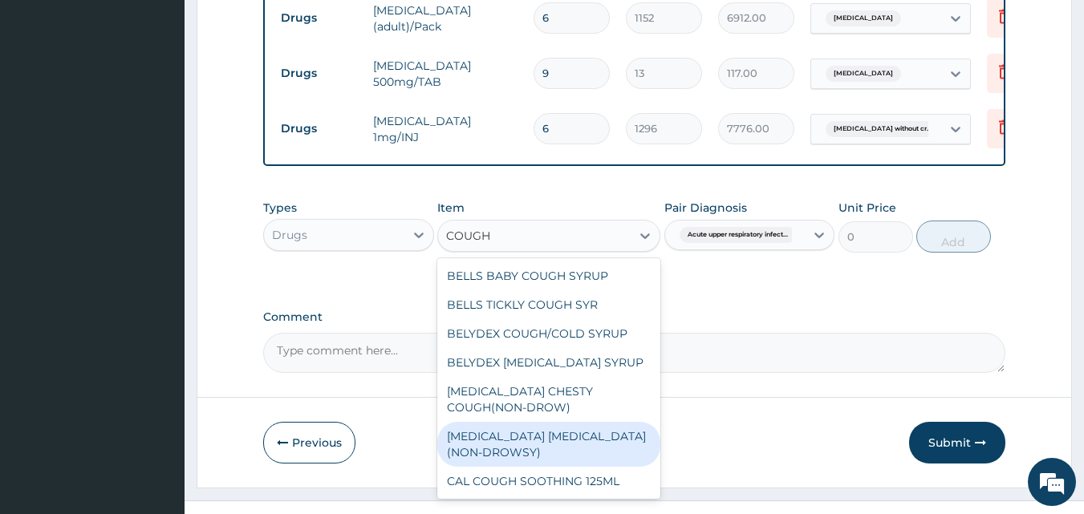
scroll to position [87, 0]
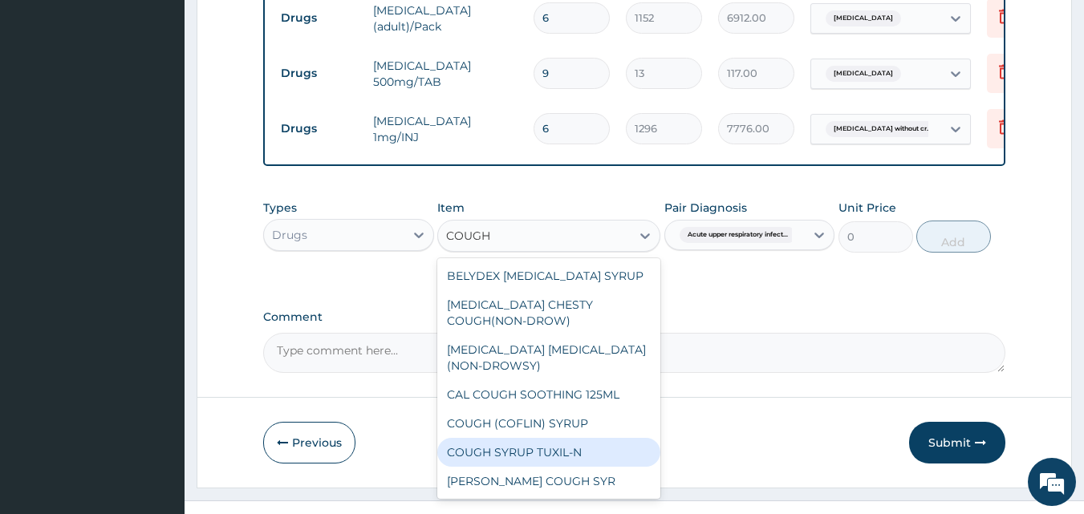
drag, startPoint x: 565, startPoint y: 466, endPoint x: 650, endPoint y: 424, distance: 94.7
click at [565, 467] on div "COUGH SYRUP TUXIL-N" at bounding box center [548, 452] width 223 height 29
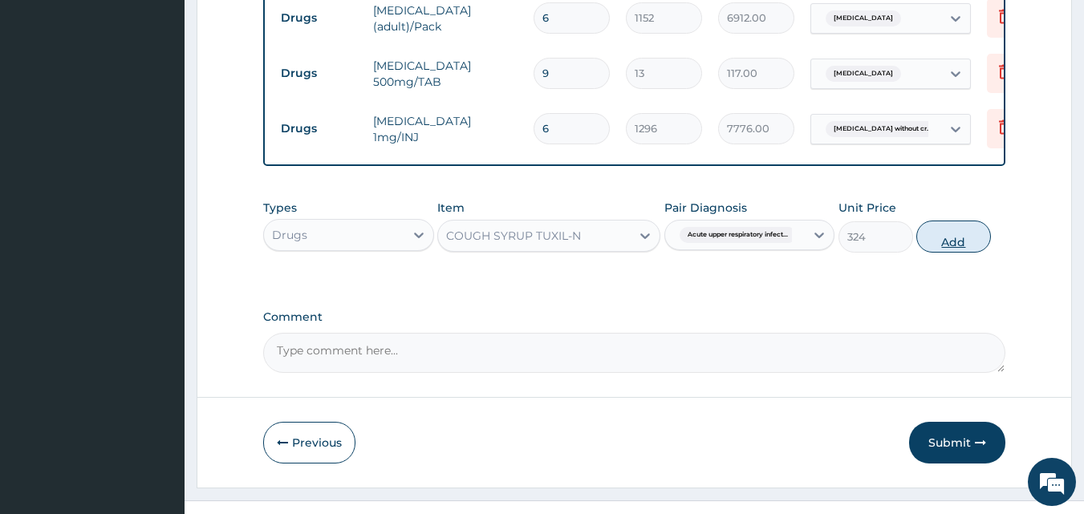
click at [953, 239] on button "Add" at bounding box center [953, 237] width 75 height 32
type input "0"
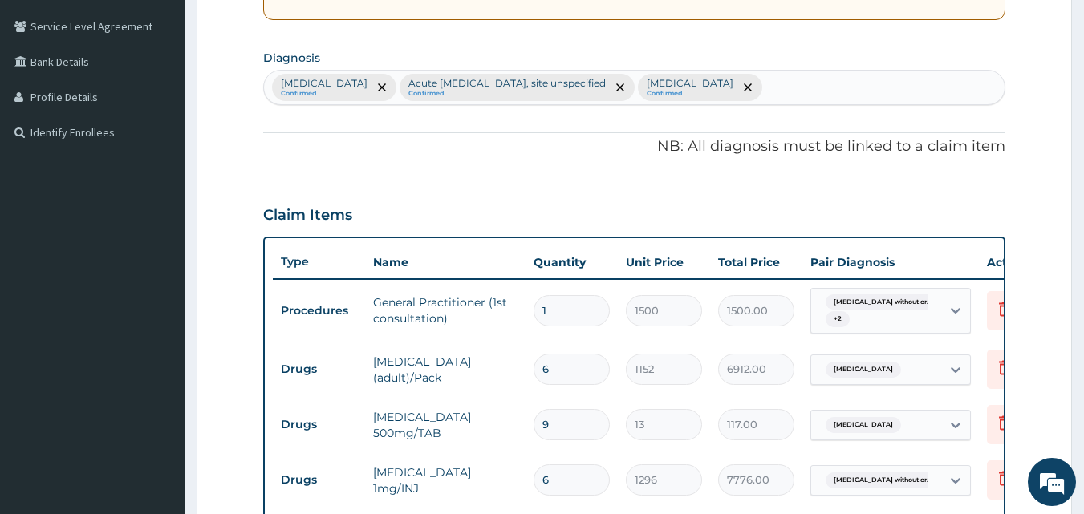
scroll to position [230, 0]
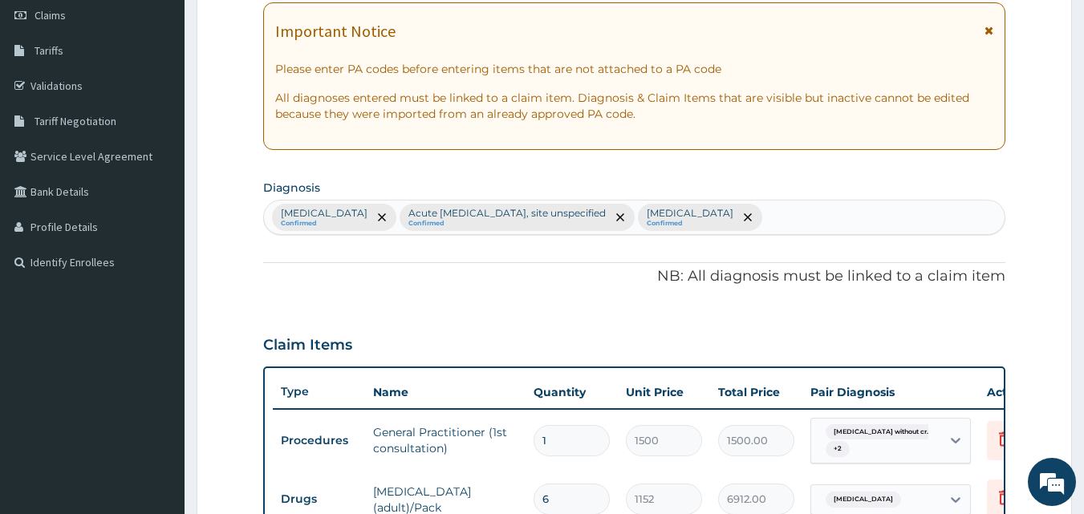
click at [896, 215] on div "Sickle cell disease without crisis Confirmed Acute upper respiratory infection,…" at bounding box center [634, 218] width 741 height 34
type input "[MEDICAL_DATA]"
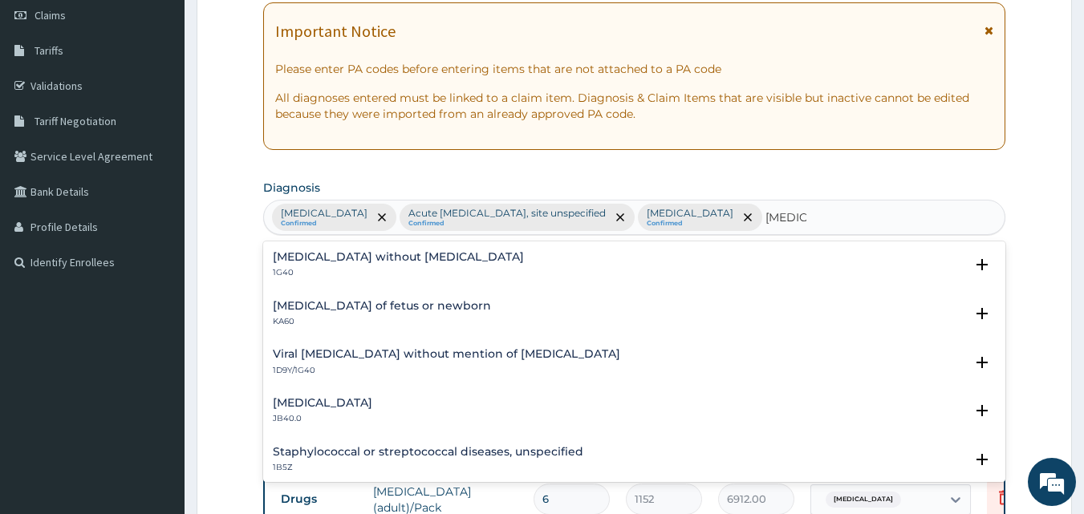
click at [570, 265] on div "[MEDICAL_DATA] without [MEDICAL_DATA] 1G40" at bounding box center [635, 265] width 724 height 28
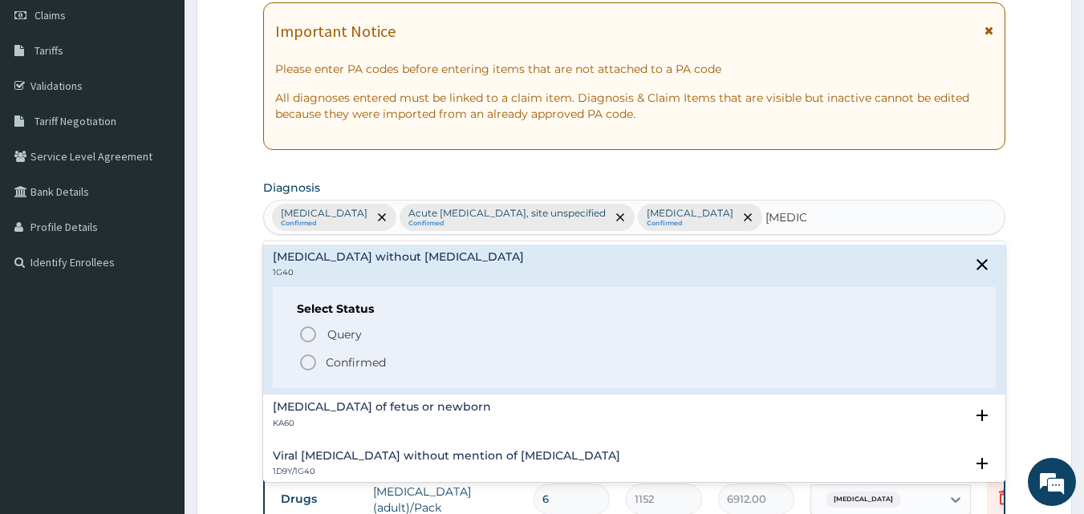
click at [305, 365] on icon "status option filled" at bounding box center [307, 362] width 19 height 19
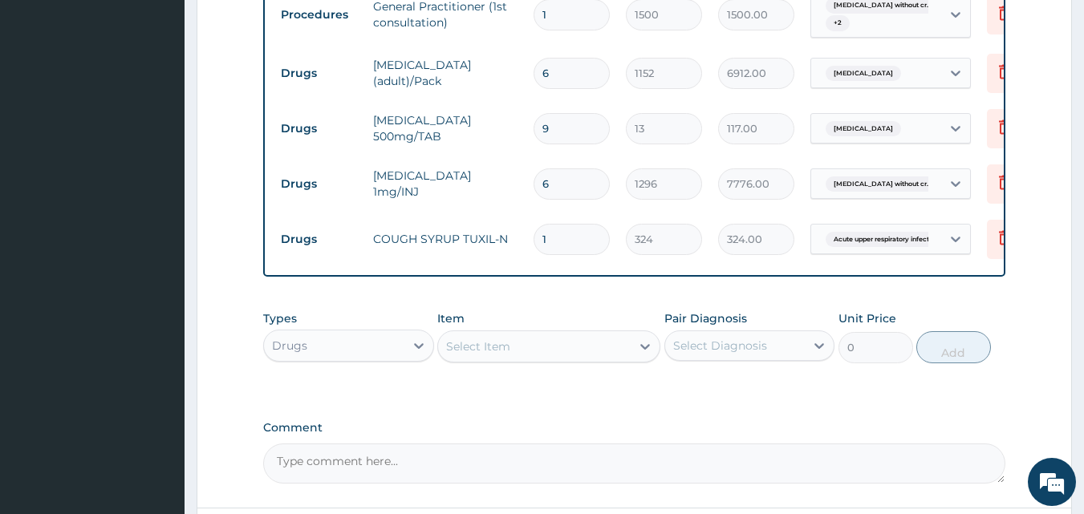
scroll to position [711, 0]
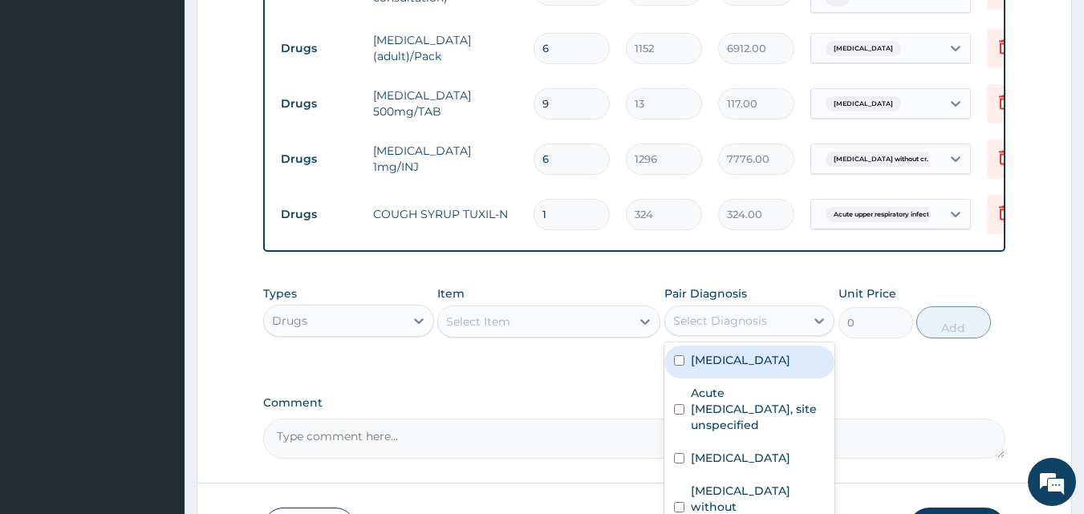
click at [733, 329] on div "Select Diagnosis" at bounding box center [720, 321] width 94 height 16
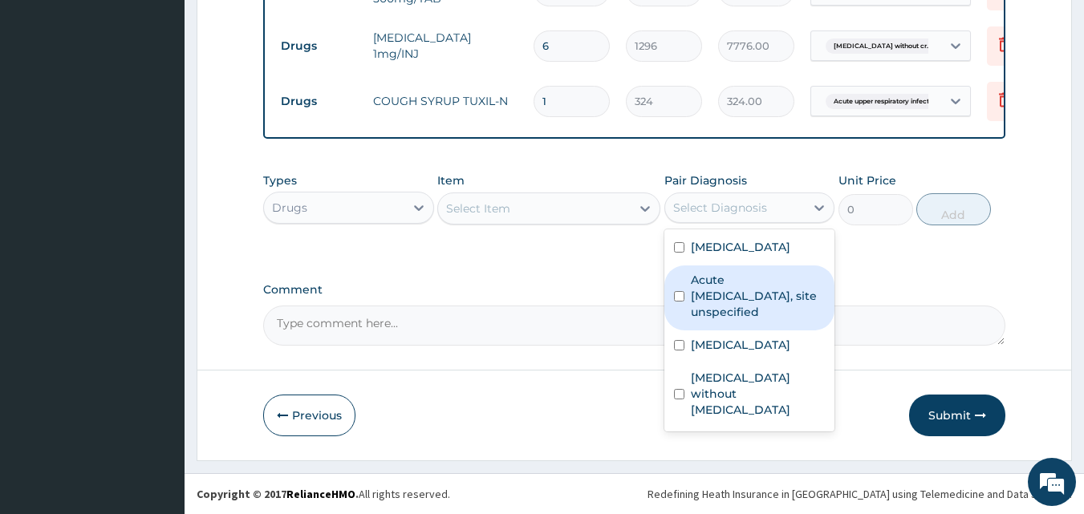
scroll to position [837, 0]
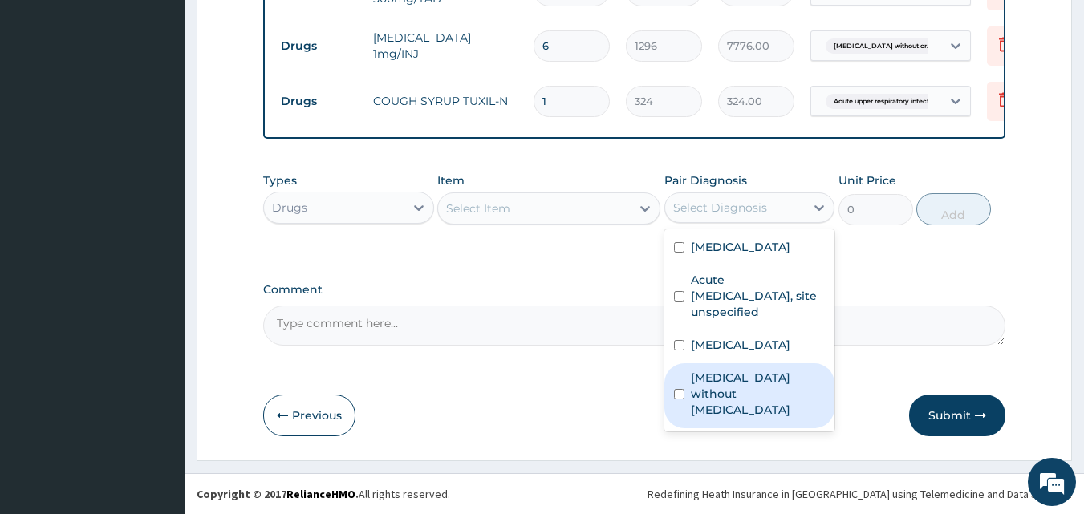
click at [681, 397] on input "checkbox" at bounding box center [679, 394] width 10 height 10
checkbox input "true"
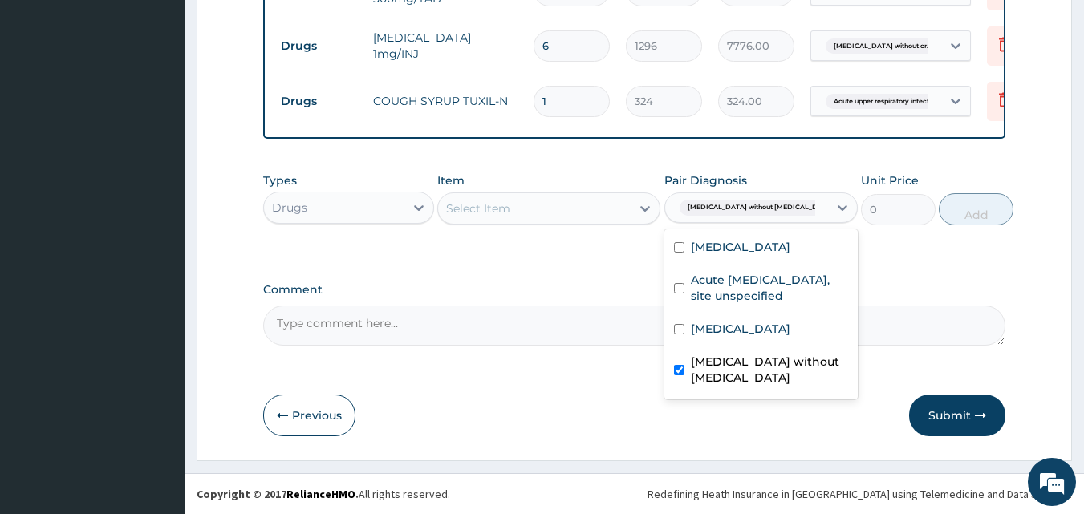
click at [526, 210] on div "Select Item" at bounding box center [534, 209] width 193 height 26
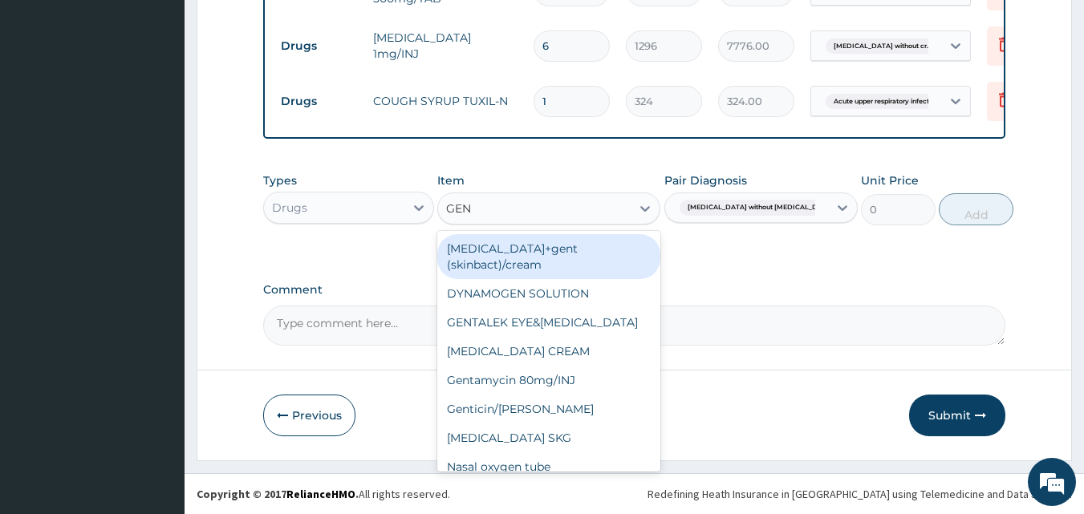
type input "GENT"
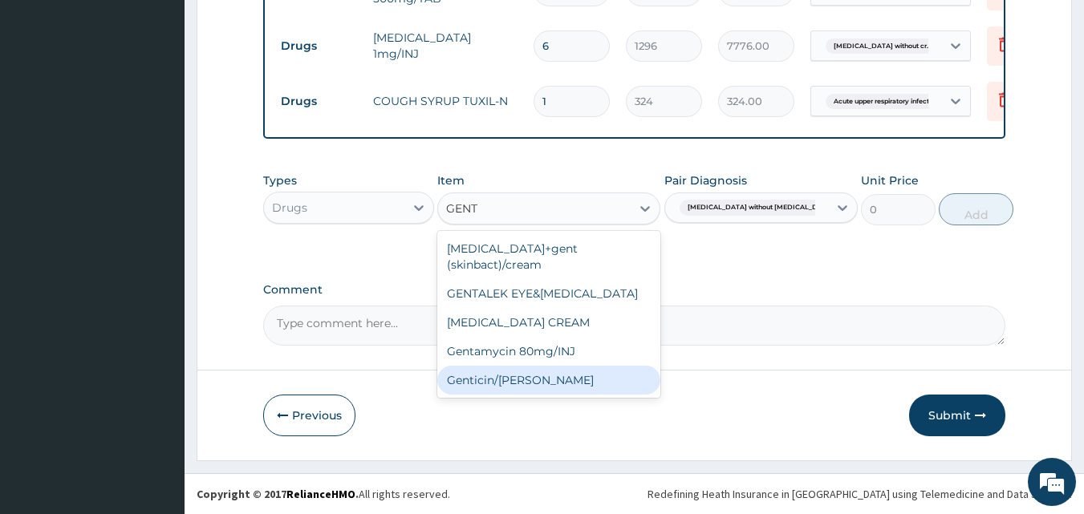
click at [542, 366] on div "Genticin/[PERSON_NAME]" at bounding box center [548, 380] width 223 height 29
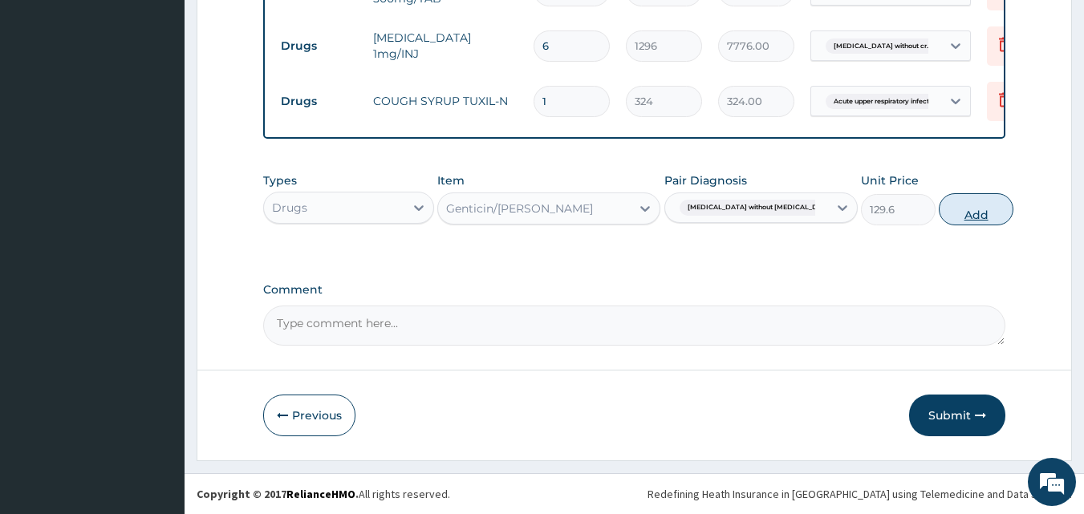
click at [942, 214] on button "Add" at bounding box center [975, 209] width 75 height 32
type input "0"
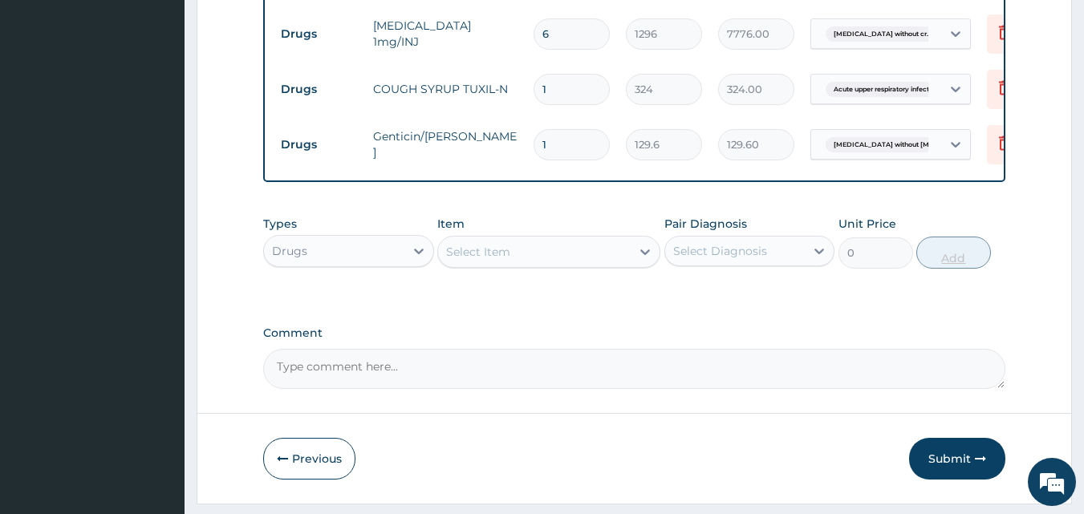
type input "0.00"
type input "6"
type input "777.60"
type input "6"
click at [685, 253] on div "Select Diagnosis" at bounding box center [735, 251] width 140 height 26
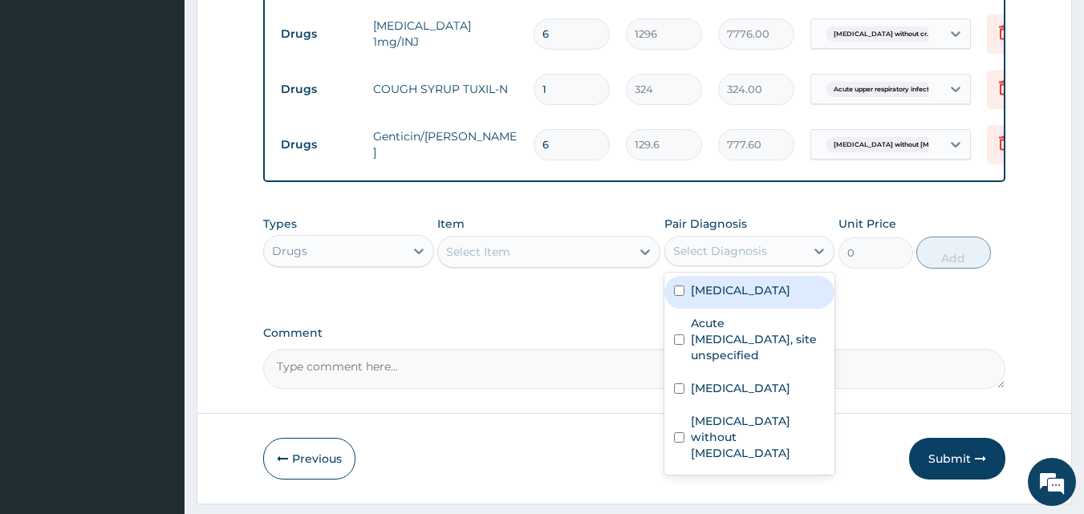
click at [681, 296] on input "checkbox" at bounding box center [679, 291] width 10 height 10
checkbox input "true"
click at [577, 265] on div "Select Item" at bounding box center [534, 252] width 193 height 26
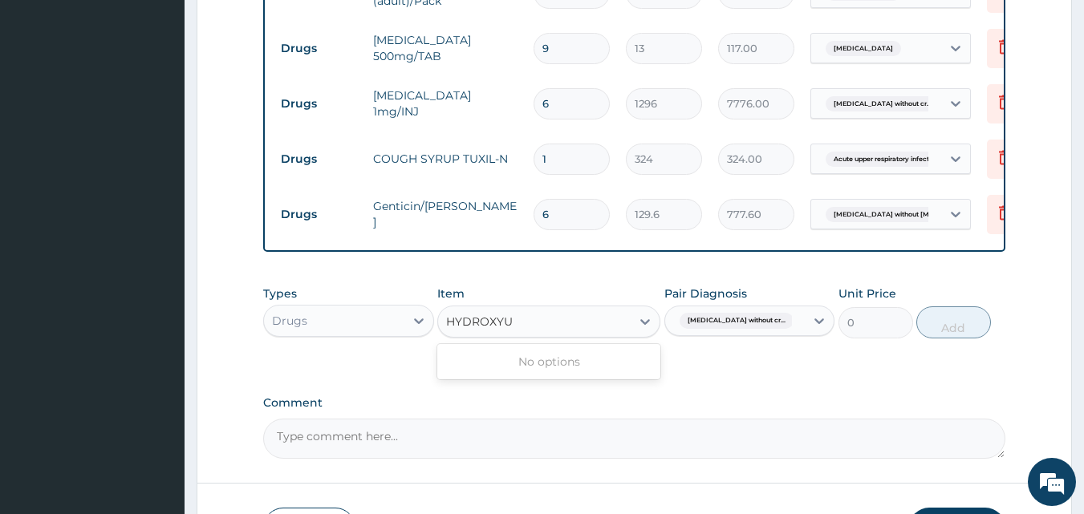
scroll to position [892, 0]
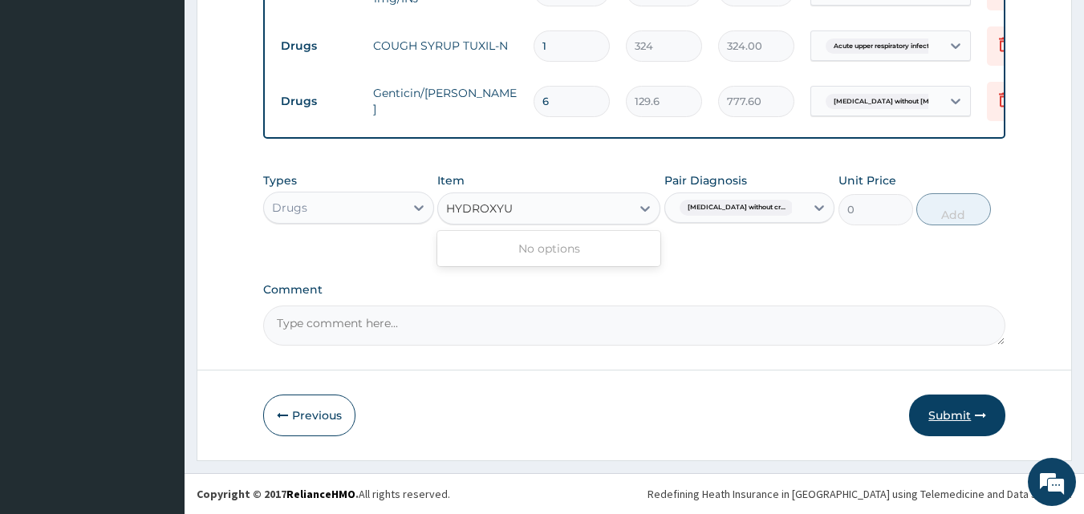
type input "HYDROXYU"
click at [959, 404] on button "Submit" at bounding box center [957, 416] width 96 height 42
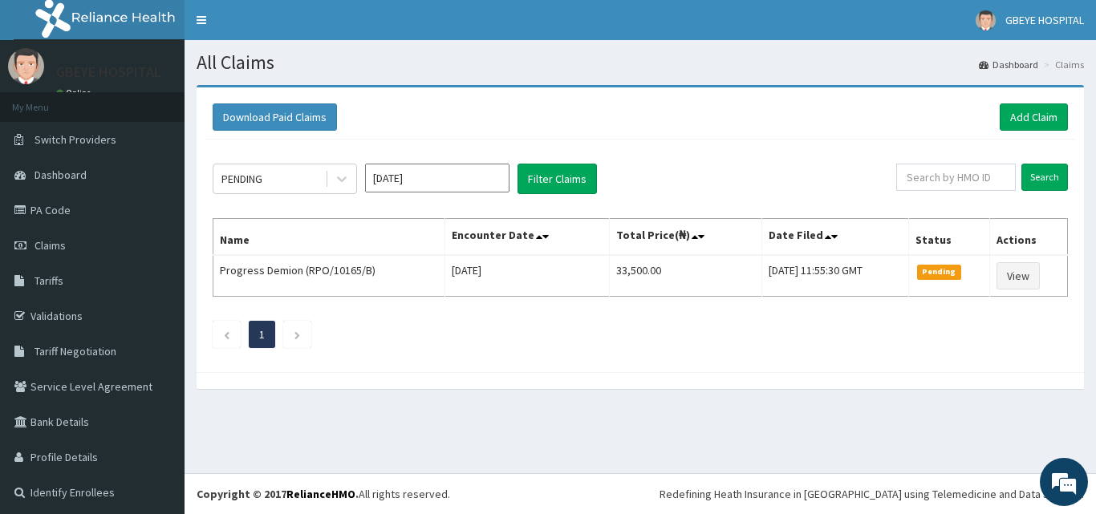
scroll to position [4, 0]
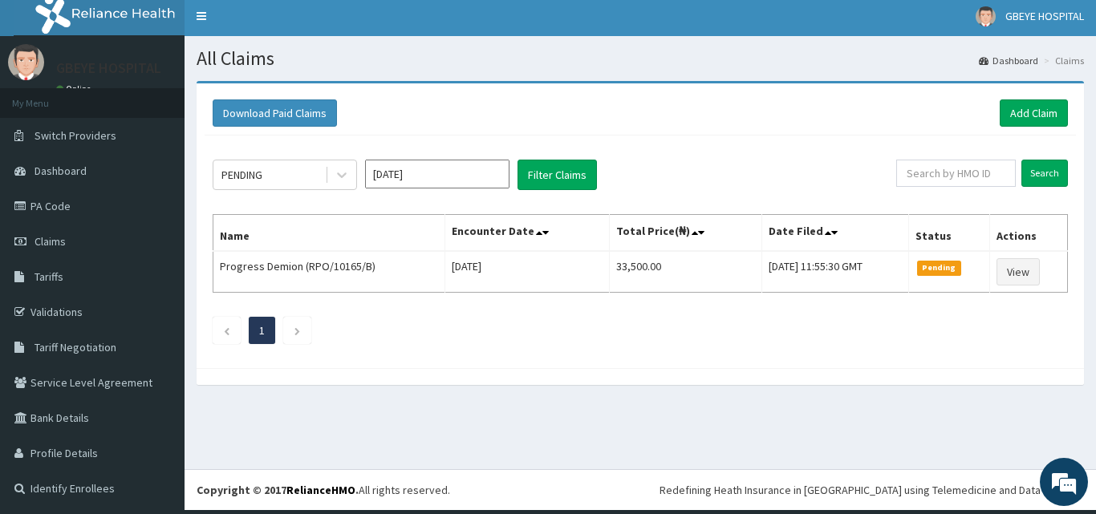
drag, startPoint x: 1095, startPoint y: 304, endPoint x: 922, endPoint y: 387, distance: 191.6
click at [922, 387] on div "Download Paid Claims Add Claim × Note you can only download claims within a max…" at bounding box center [639, 241] width 911 height 320
click at [1018, 107] on link "Add Claim" at bounding box center [1033, 112] width 68 height 27
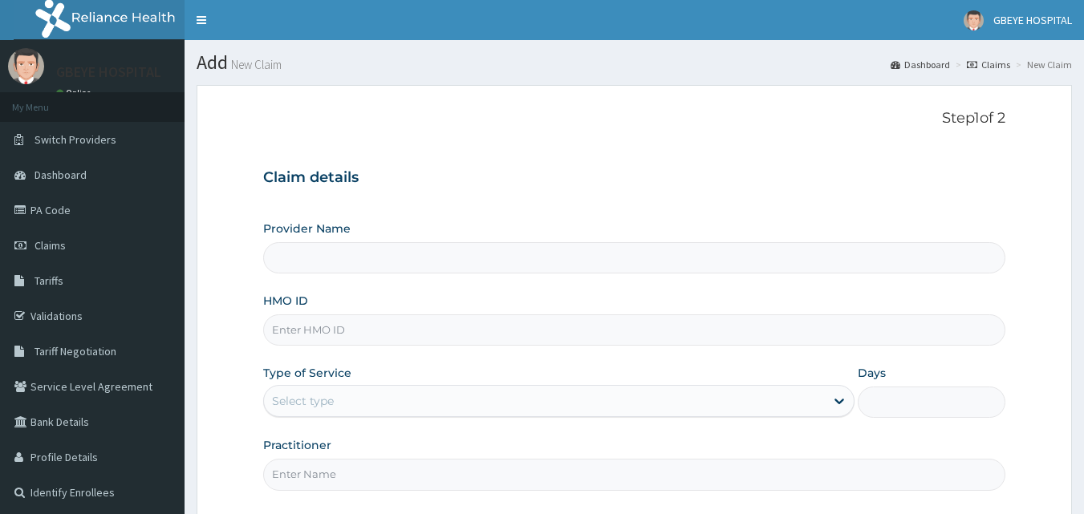
drag, startPoint x: 0, startPoint y: 0, endPoint x: 347, endPoint y: 330, distance: 479.4
click at [335, 338] on input "HMO ID" at bounding box center [634, 329] width 743 height 31
type input "GBEYE HOSPITAL( [GEOGRAPHIC_DATA])"
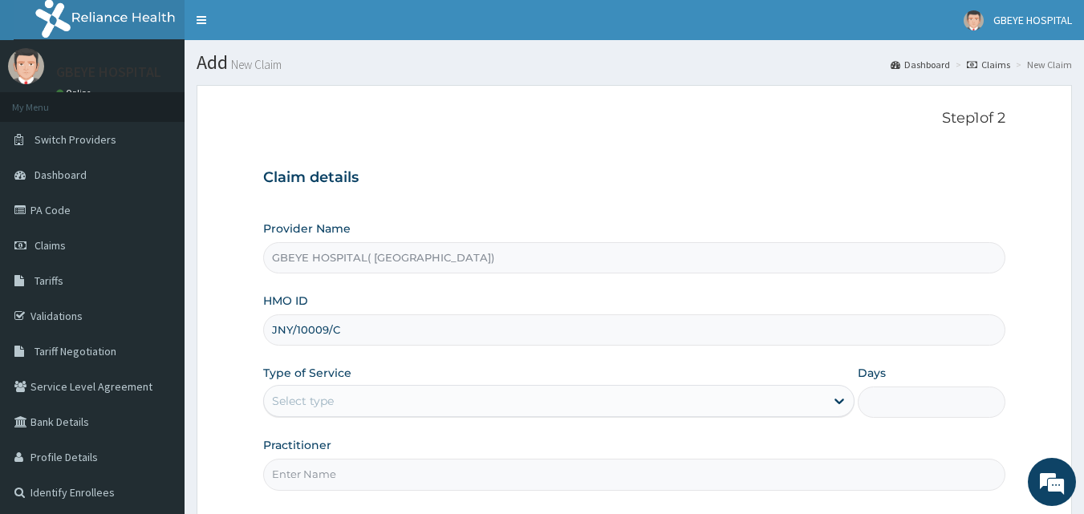
type input "JNY/10009/C"
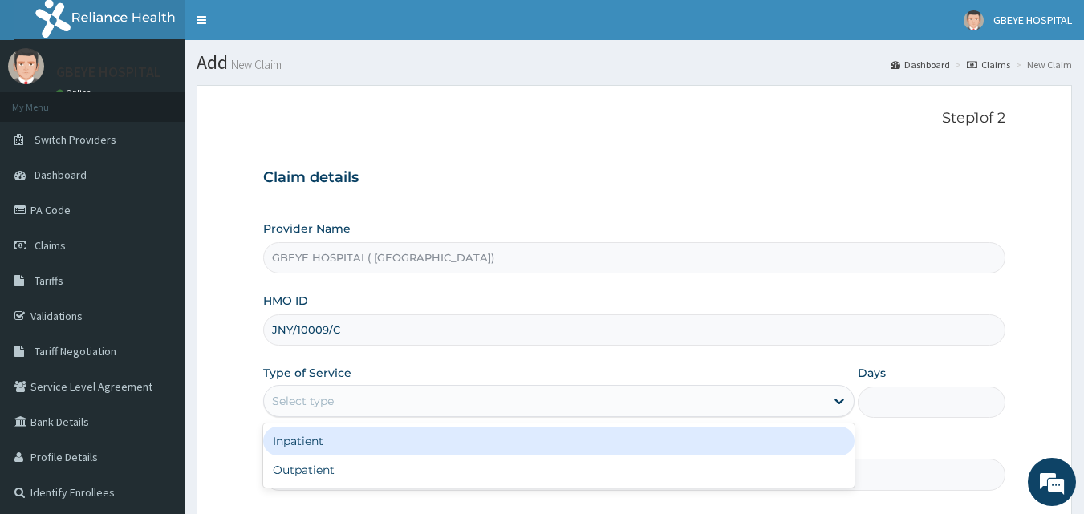
click at [396, 398] on div "Select type" at bounding box center [544, 401] width 561 height 26
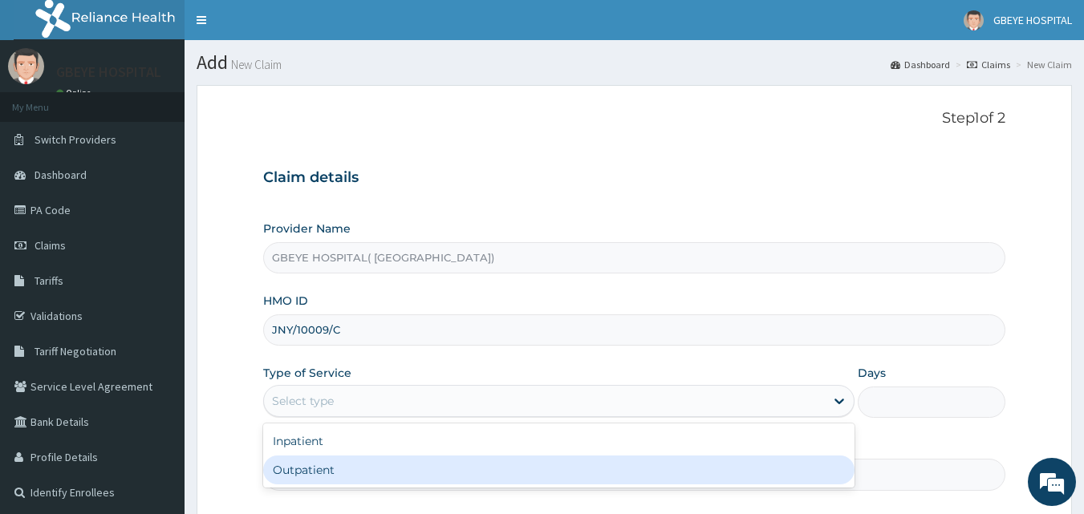
click at [401, 467] on div "Outpatient" at bounding box center [558, 470] width 591 height 29
type input "1"
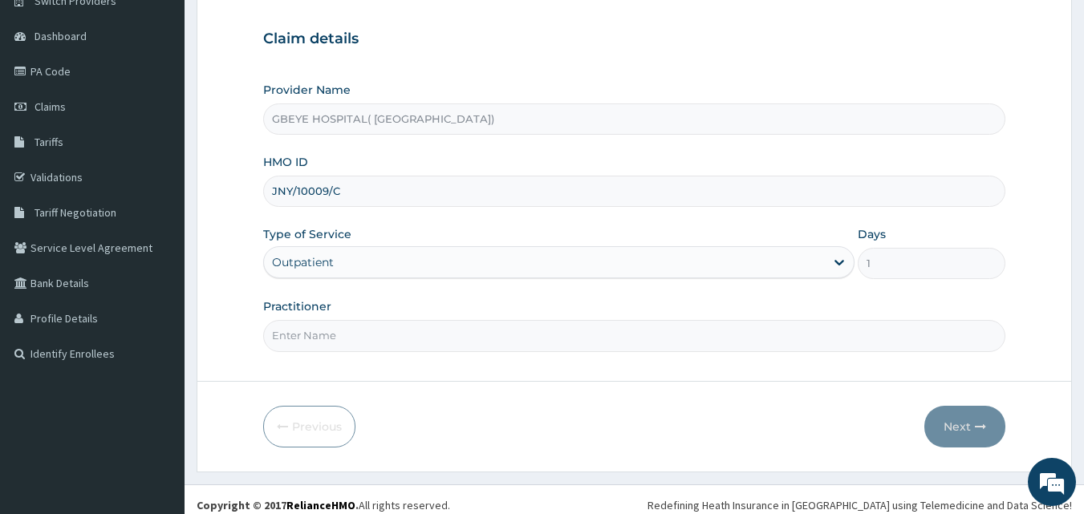
scroll to position [150, 0]
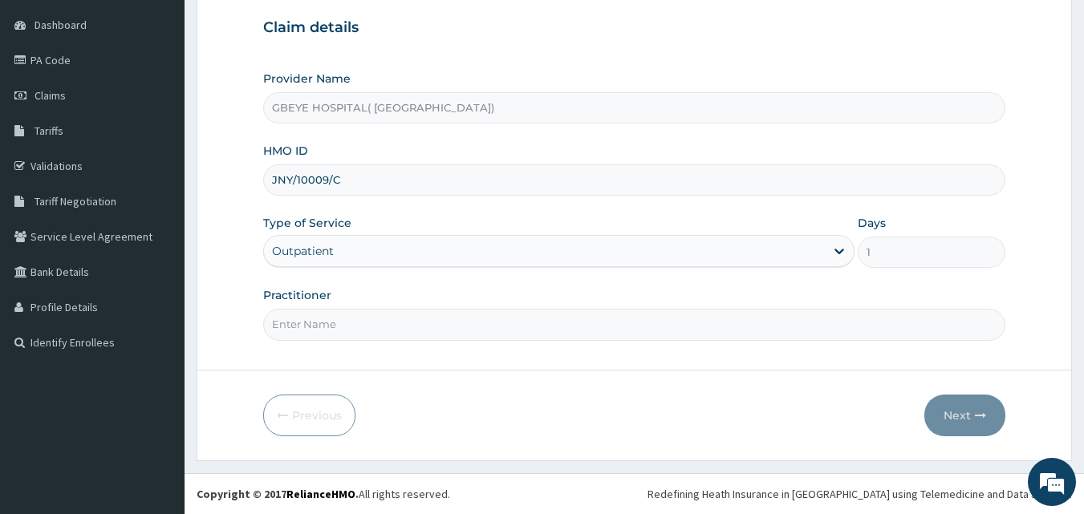
click at [309, 323] on input "Practitioner" at bounding box center [634, 324] width 743 height 31
type input "[PERSON_NAME]"
click at [959, 413] on button "Next" at bounding box center [964, 416] width 81 height 42
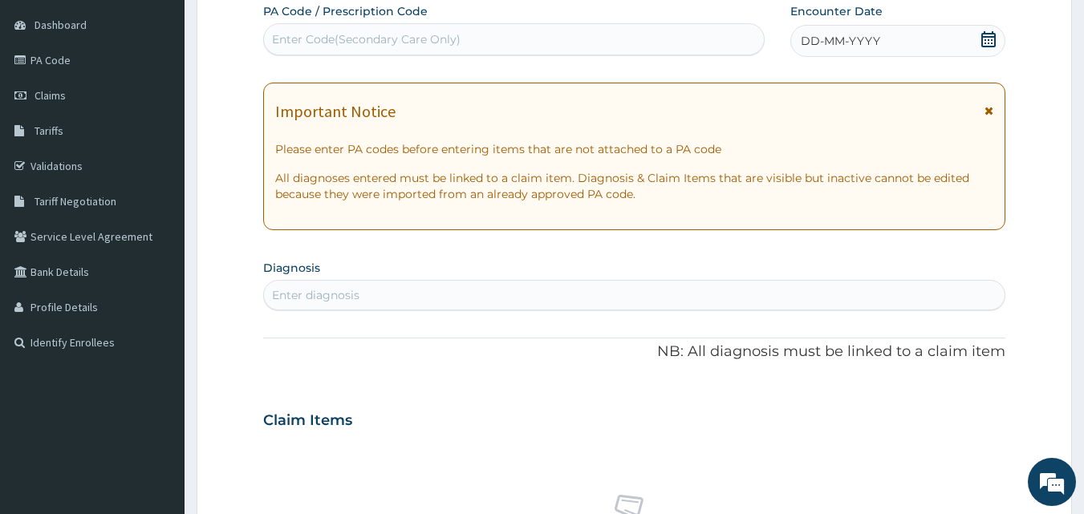
click at [830, 47] on span "DD-MM-YYYY" at bounding box center [840, 41] width 79 height 16
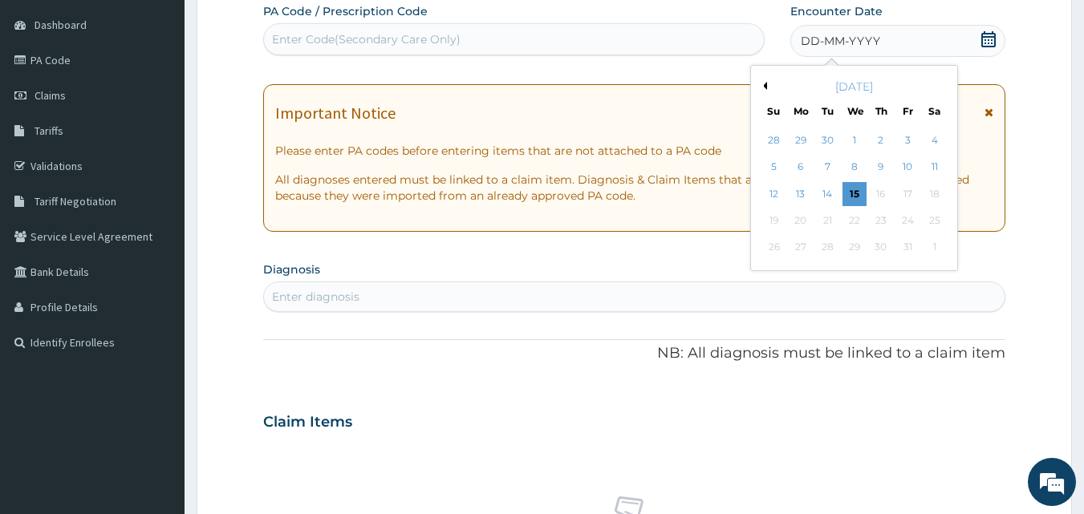
click at [766, 86] on button "Previous Month" at bounding box center [763, 86] width 8 height 8
click at [793, 189] on div "15" at bounding box center [800, 194] width 24 height 24
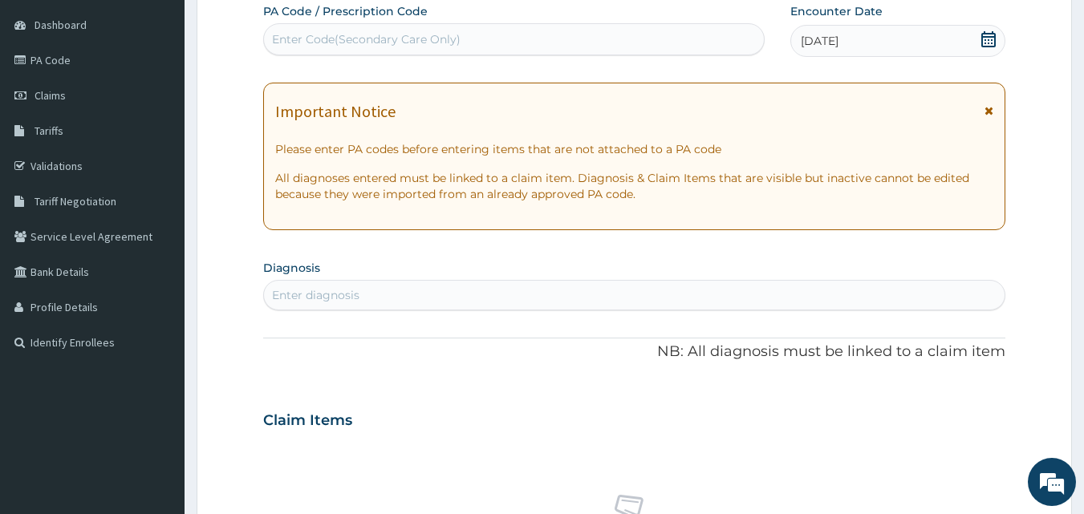
click at [453, 305] on div "Enter diagnosis" at bounding box center [634, 295] width 741 height 26
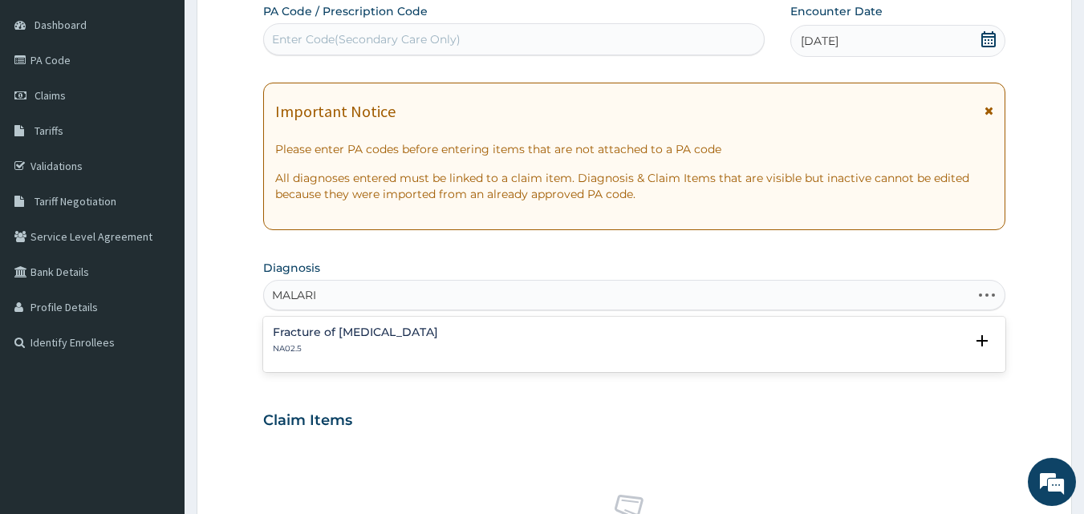
type input "[MEDICAL_DATA]"
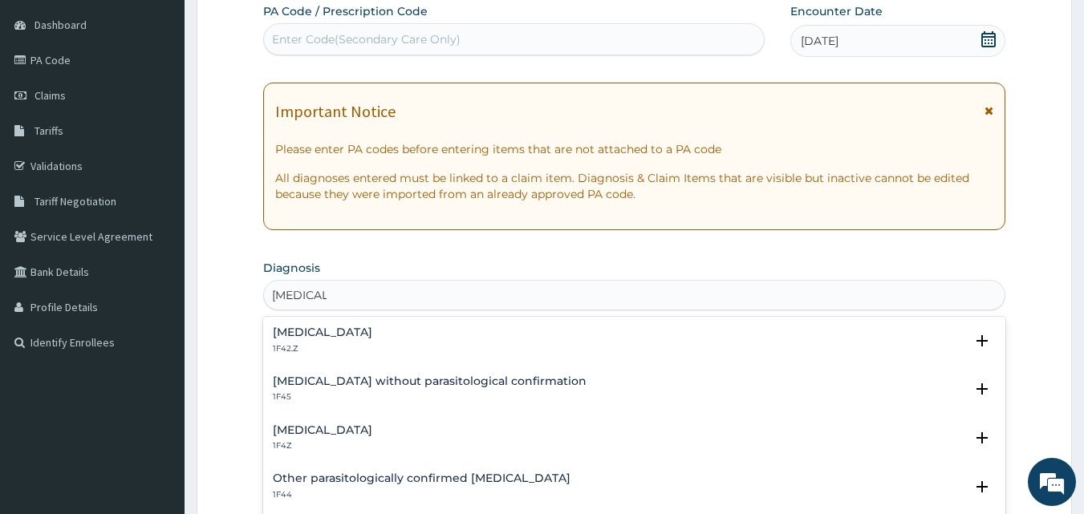
click at [520, 434] on div "[MEDICAL_DATA] 1F4Z" at bounding box center [635, 438] width 724 height 28
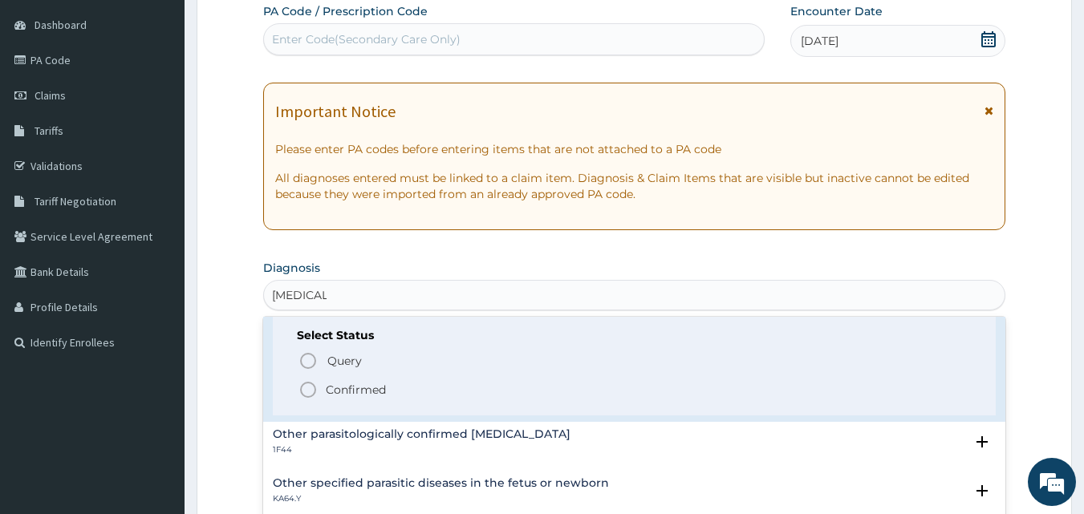
scroll to position [160, 0]
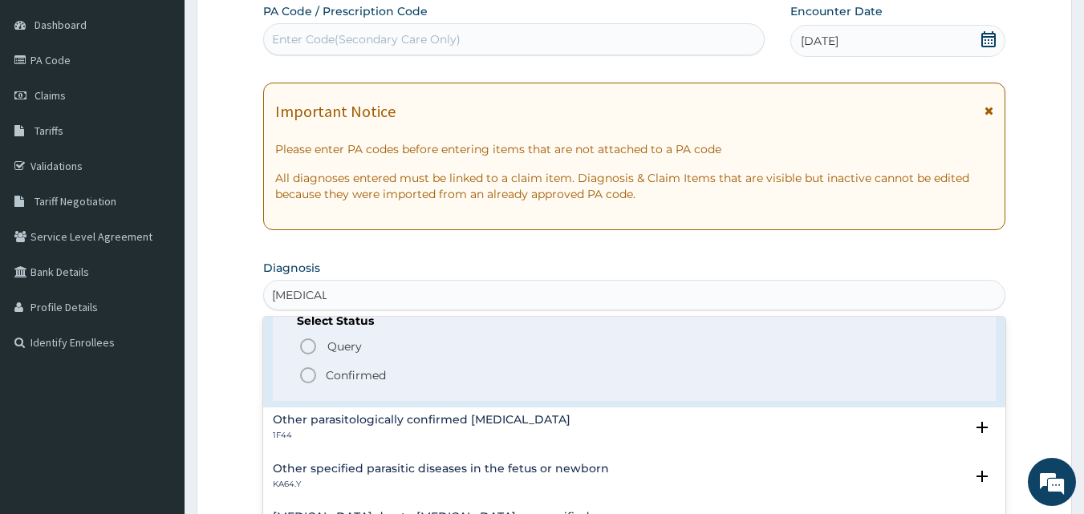
click at [306, 379] on icon "status option filled" at bounding box center [307, 375] width 19 height 19
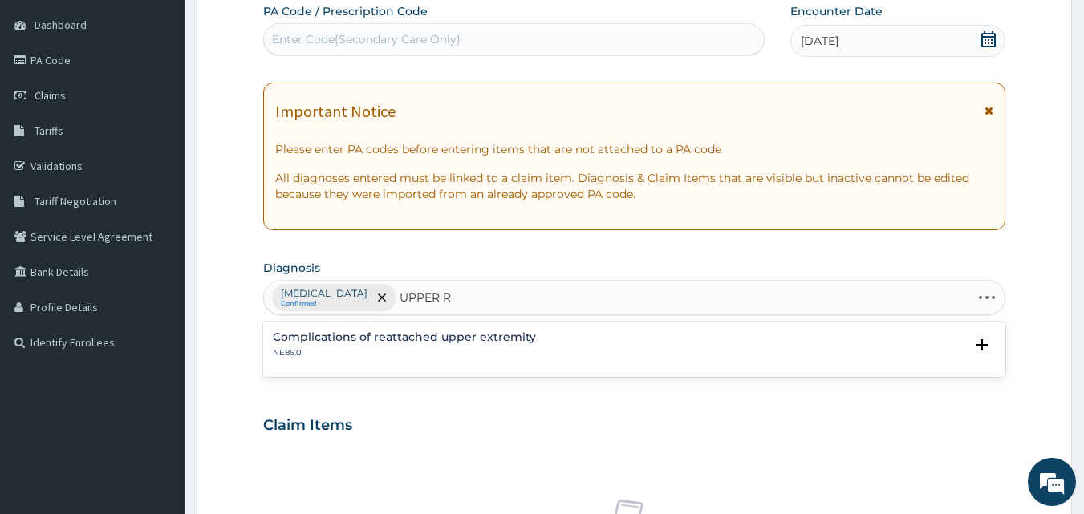
type input "UPPER"
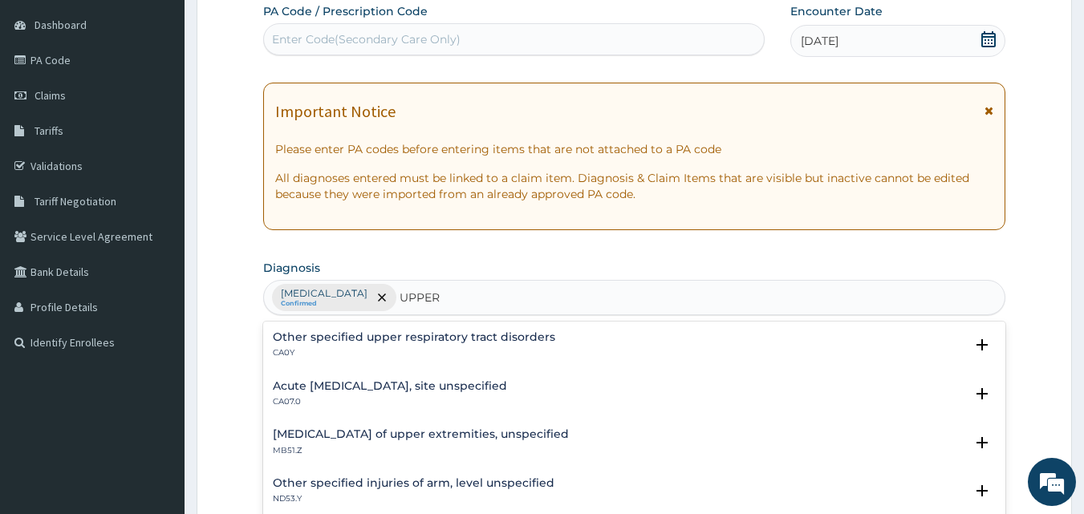
click at [358, 386] on h4 "Acute upper respiratory infection, site unspecified" at bounding box center [390, 386] width 234 height 12
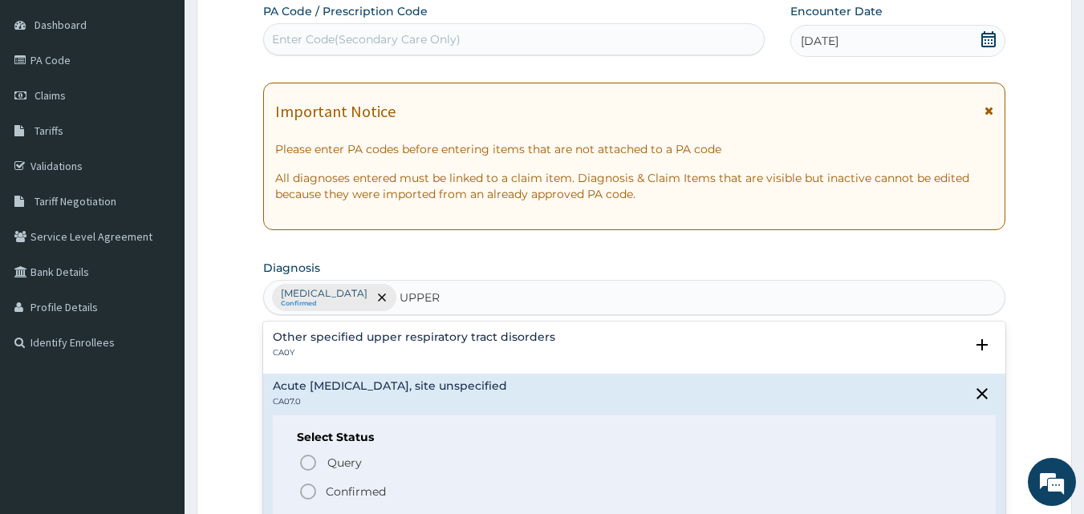
click at [312, 491] on icon "status option filled" at bounding box center [307, 491] width 19 height 19
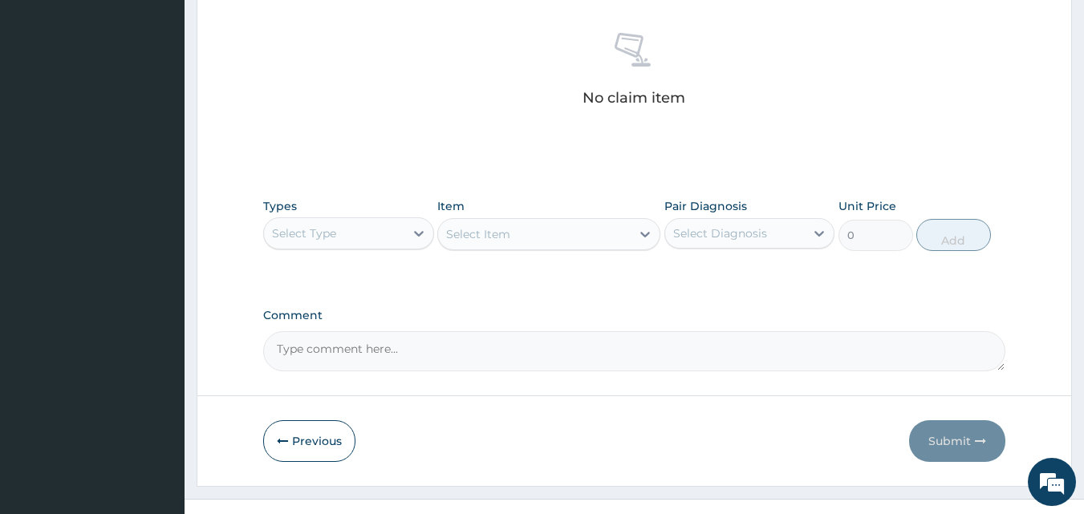
scroll to position [631, 0]
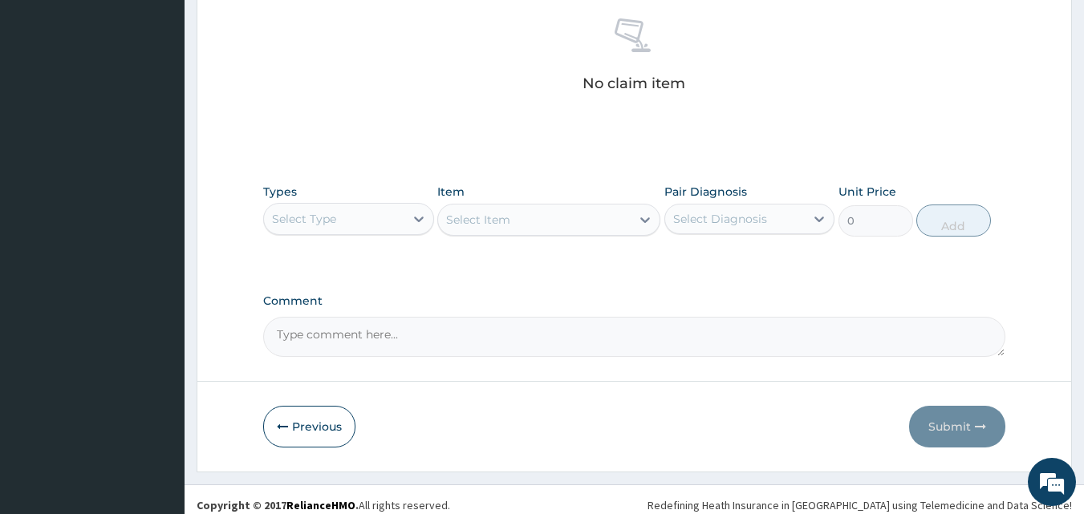
click at [370, 219] on div "Select Type" at bounding box center [334, 219] width 140 height 26
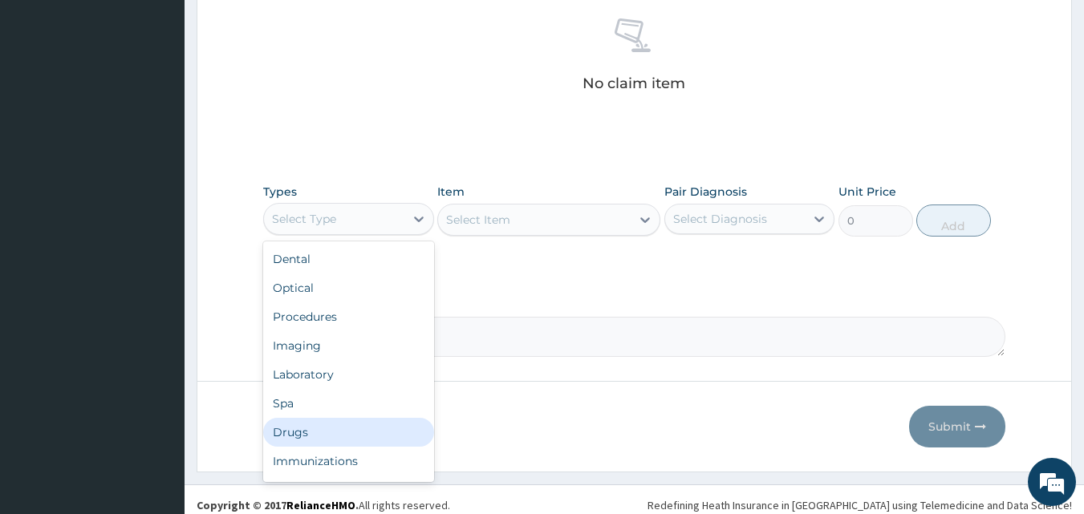
drag, startPoint x: 360, startPoint y: 430, endPoint x: 447, endPoint y: 356, distance: 113.8
click at [396, 401] on div "Dental Optical Procedures Imaging Laboratory Spa Drugs Immunizations Others Gym" at bounding box center [348, 361] width 171 height 241
click at [690, 213] on div "Select Diagnosis" at bounding box center [720, 219] width 94 height 16
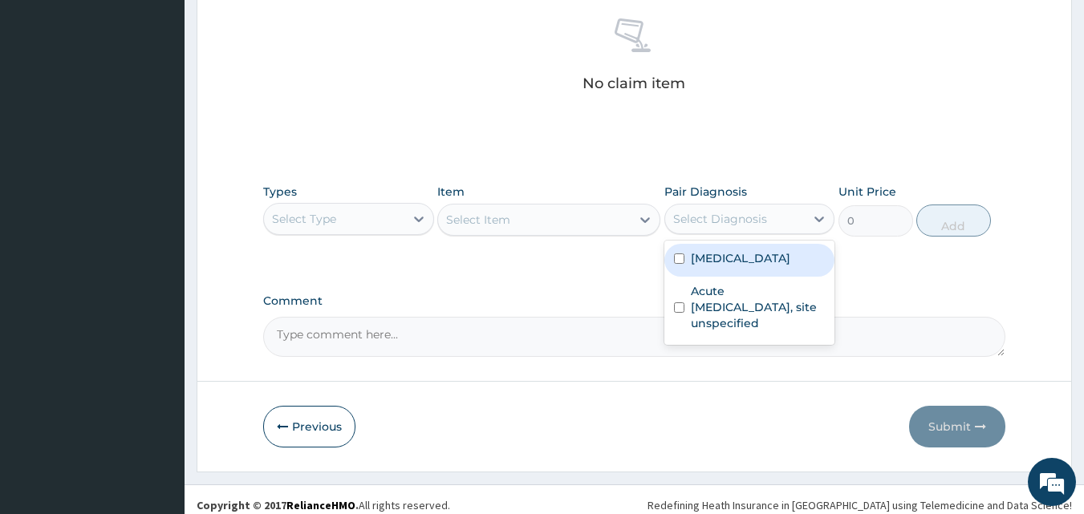
drag, startPoint x: 675, startPoint y: 258, endPoint x: 662, endPoint y: 240, distance: 22.9
click at [675, 257] on input "checkbox" at bounding box center [679, 258] width 10 height 10
checkbox input "true"
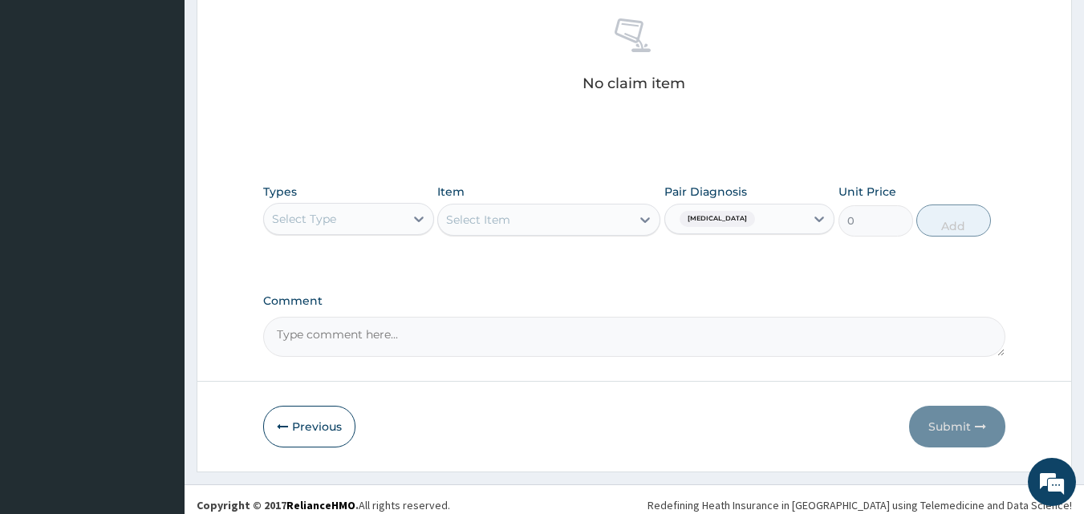
click at [598, 229] on div "Select Item" at bounding box center [548, 220] width 223 height 32
click at [596, 227] on div "Select Item" at bounding box center [548, 220] width 223 height 32
click at [596, 211] on div "Select Item" at bounding box center [548, 220] width 223 height 32
click at [569, 225] on div "Select Item" at bounding box center [548, 220] width 223 height 32
click at [550, 217] on div "Select Item" at bounding box center [548, 220] width 223 height 32
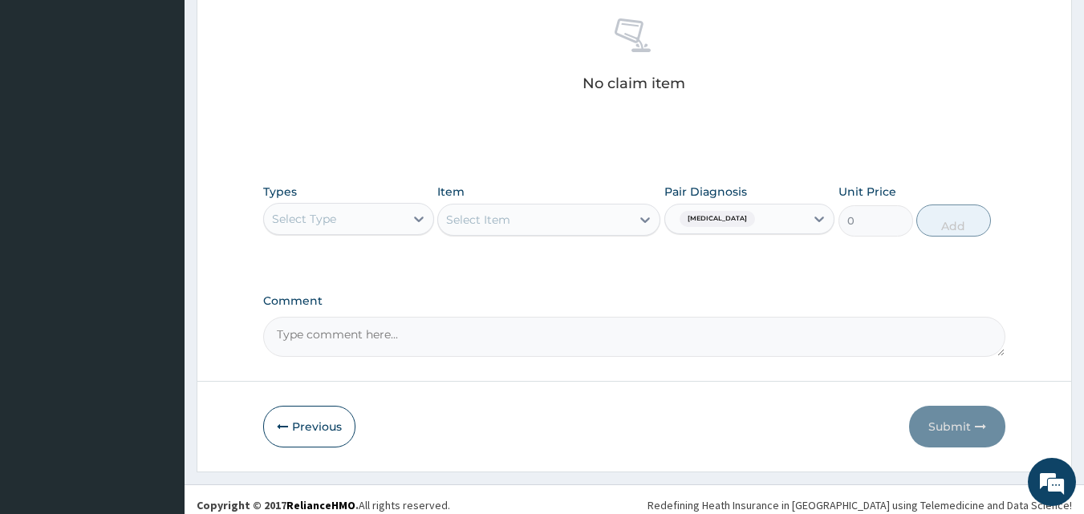
click at [550, 220] on div "Select Item" at bounding box center [548, 220] width 223 height 32
click at [562, 225] on div "Select Item" at bounding box center [548, 220] width 223 height 32
click at [581, 209] on div "Select Item" at bounding box center [548, 220] width 223 height 32
click at [513, 216] on div "Select Item" at bounding box center [548, 220] width 223 height 32
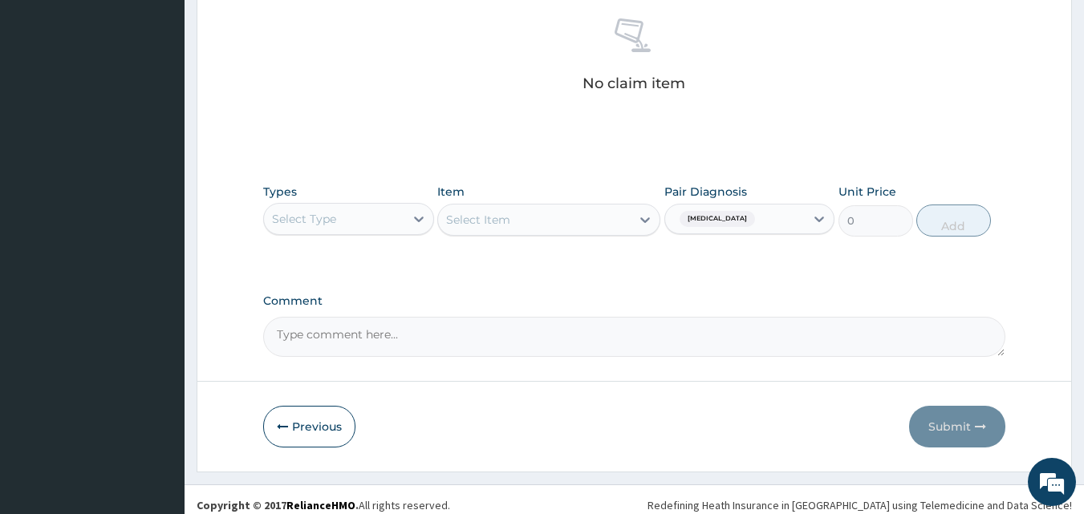
click at [571, 227] on div "Select Item" at bounding box center [548, 220] width 223 height 32
click at [550, 220] on div "Select Item" at bounding box center [548, 220] width 223 height 32
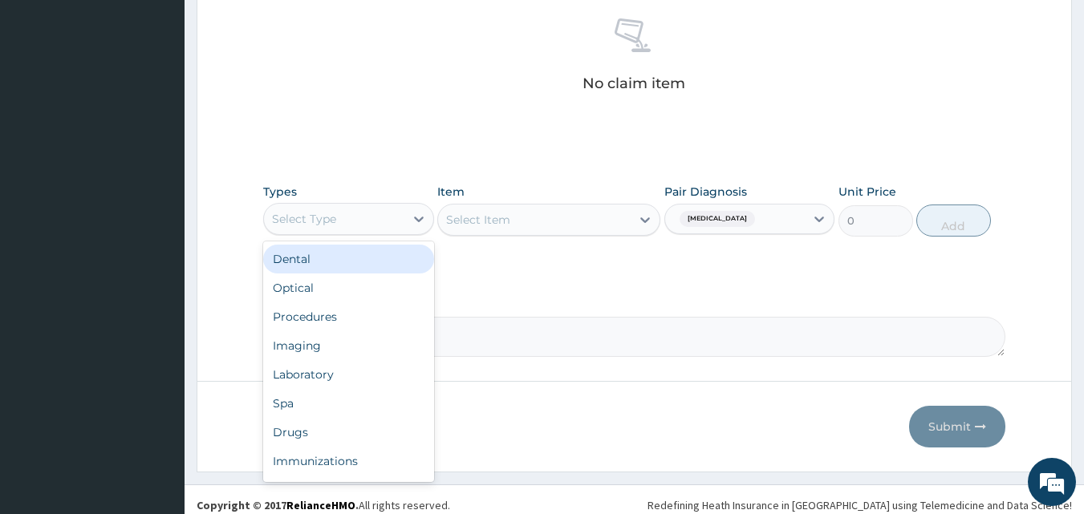
click at [378, 203] on div "Select Type" at bounding box center [348, 219] width 171 height 32
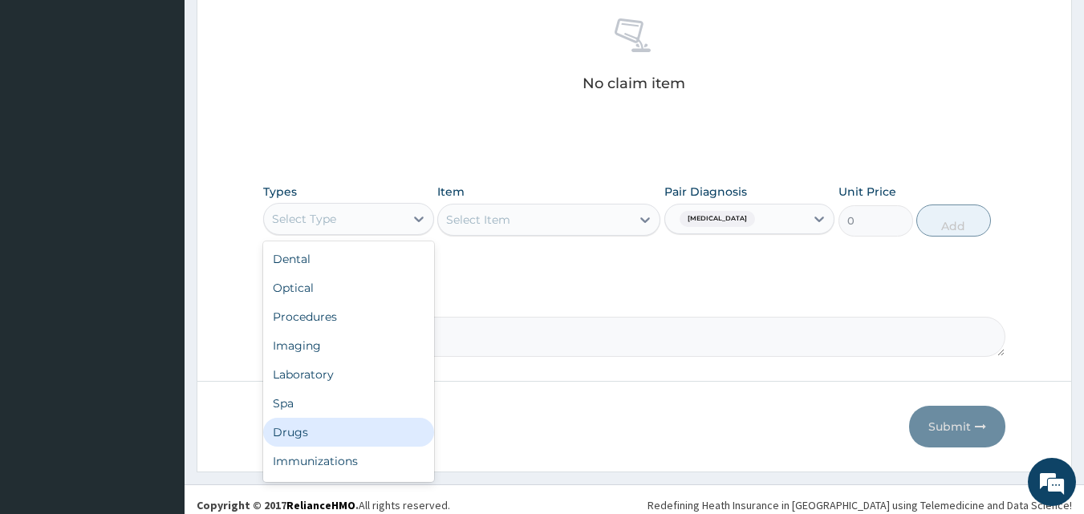
drag, startPoint x: 372, startPoint y: 423, endPoint x: 443, endPoint y: 261, distance: 176.7
click at [379, 421] on div "Drugs" at bounding box center [348, 432] width 171 height 29
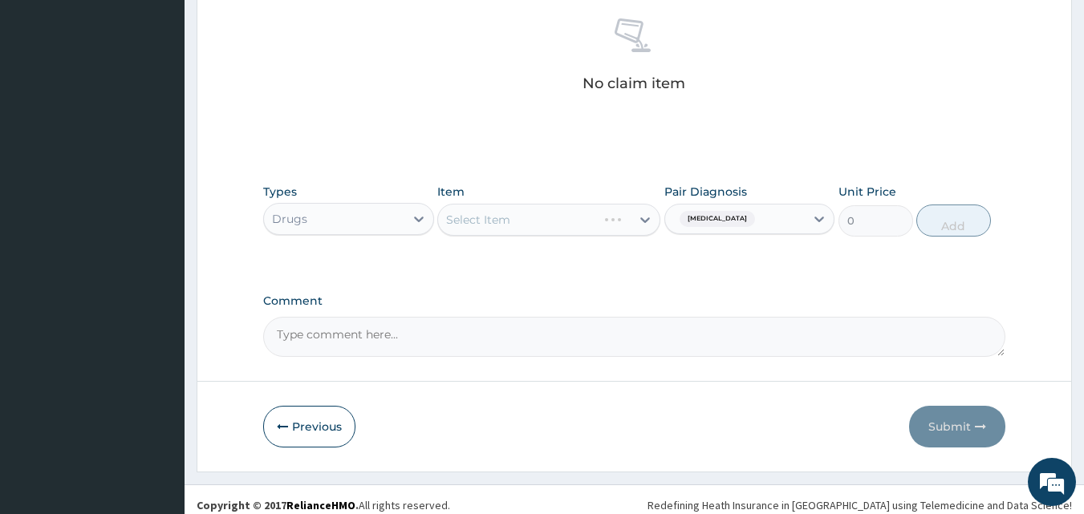
click at [456, 228] on div "Select Item" at bounding box center [548, 220] width 223 height 32
click at [456, 225] on div "Select Item" at bounding box center [548, 220] width 223 height 32
click at [472, 221] on div "Select Item" at bounding box center [548, 220] width 223 height 32
click at [472, 221] on div "Select Item" at bounding box center [478, 220] width 64 height 16
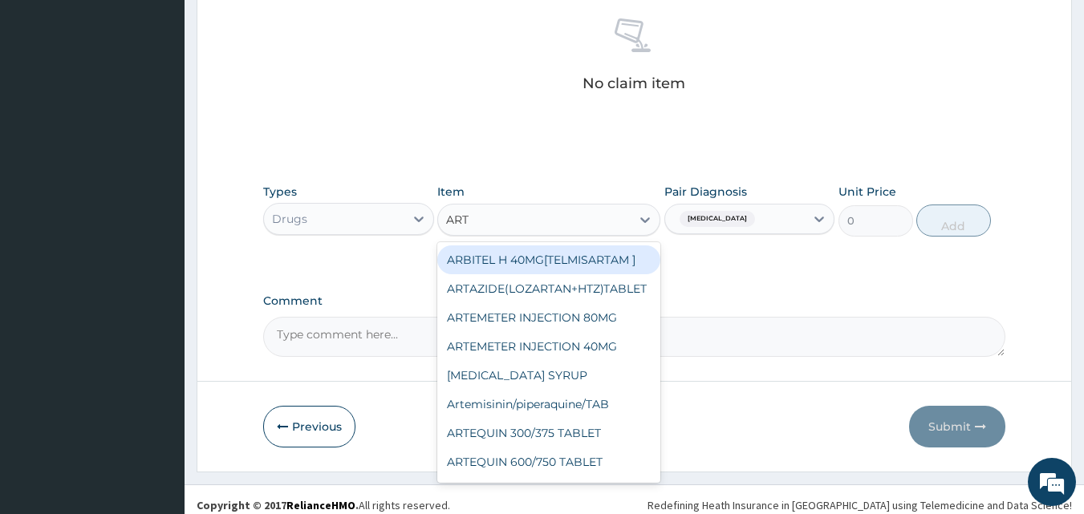
type input "ARTE"
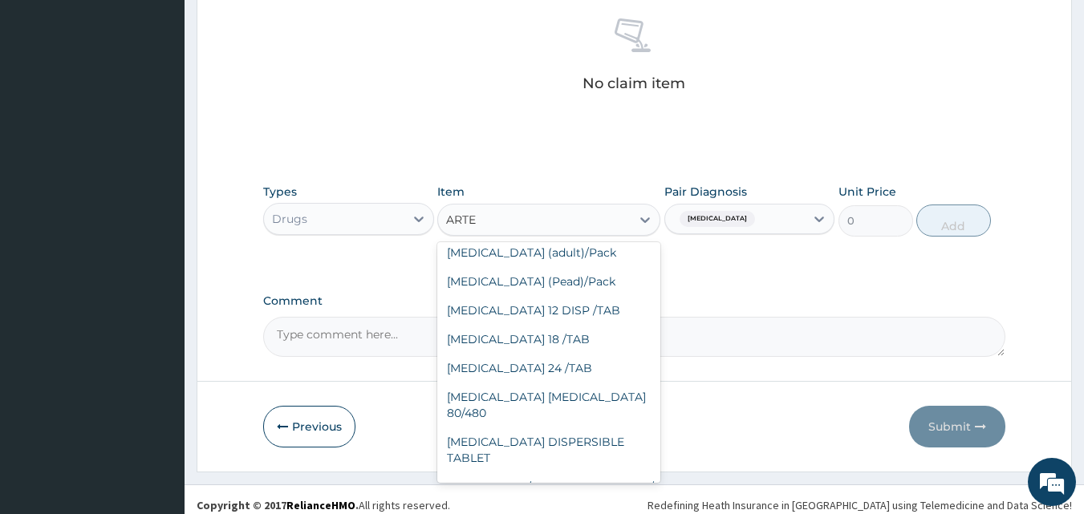
scroll to position [314, 0]
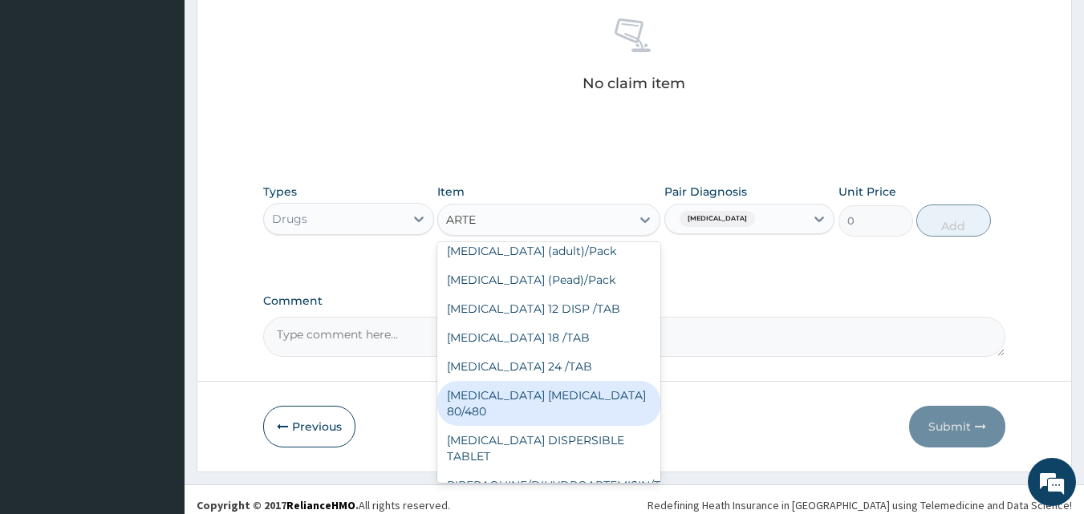
click at [539, 392] on div "[MEDICAL_DATA] [MEDICAL_DATA] 80/480" at bounding box center [548, 403] width 223 height 45
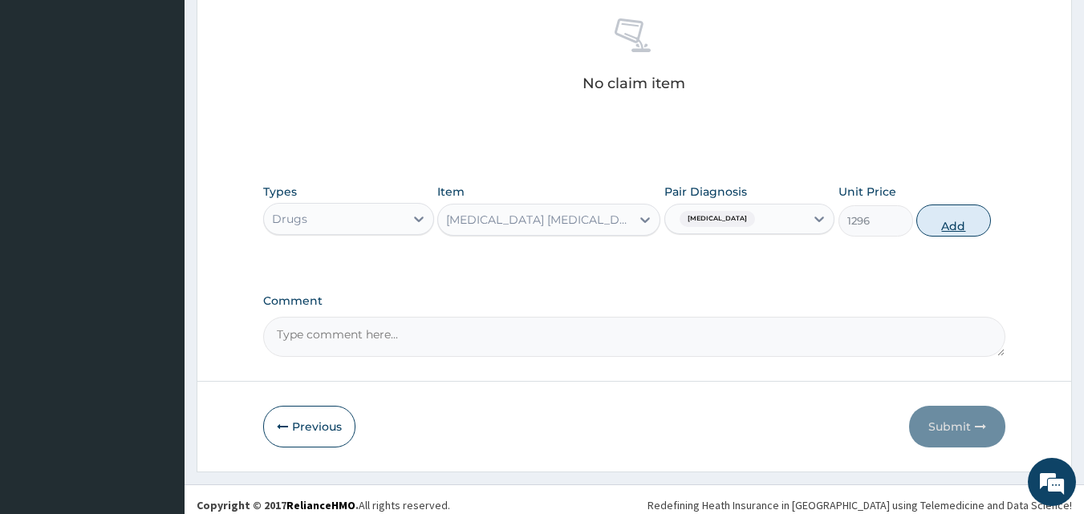
click at [951, 228] on button "Add" at bounding box center [953, 221] width 75 height 32
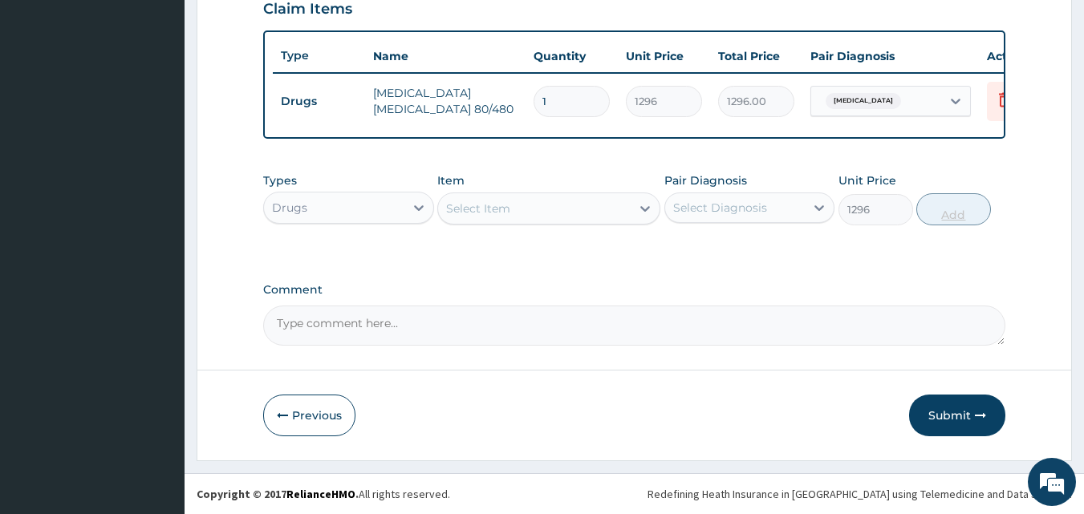
type input "0"
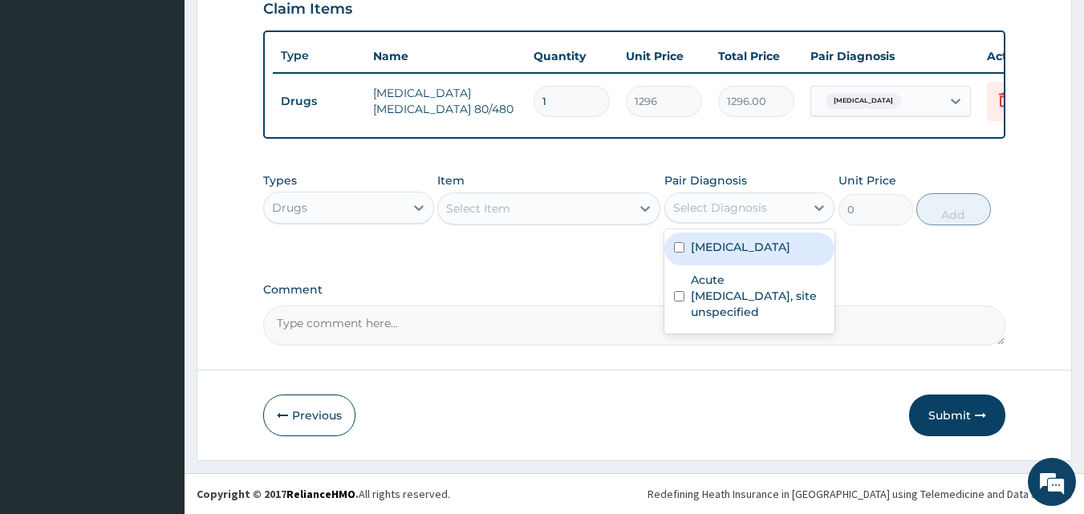
click at [699, 201] on div "Select Diagnosis" at bounding box center [720, 208] width 94 height 16
click at [679, 248] on input "checkbox" at bounding box center [679, 247] width 10 height 10
checkbox input "true"
click at [492, 204] on div "Select Item" at bounding box center [478, 209] width 64 height 16
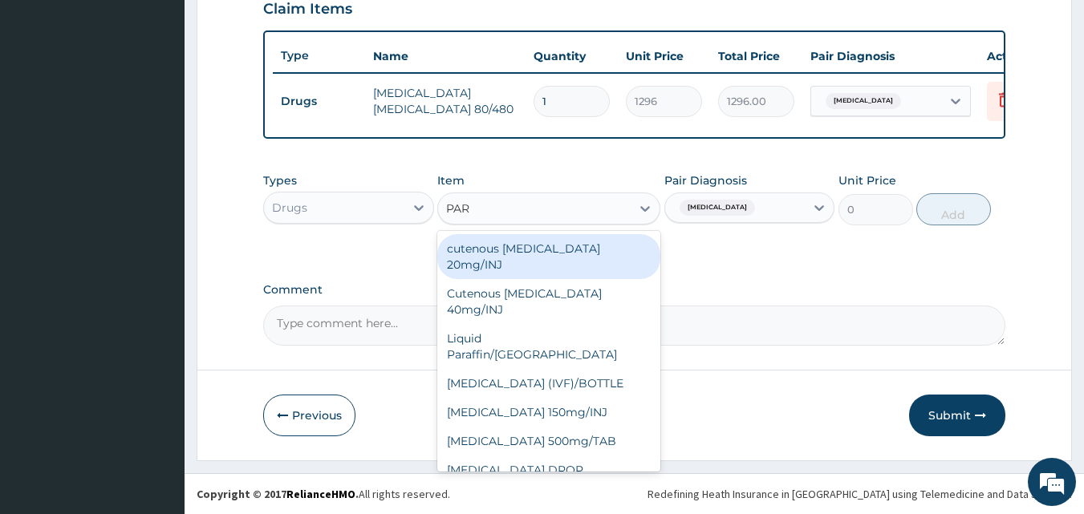
type input "PARA"
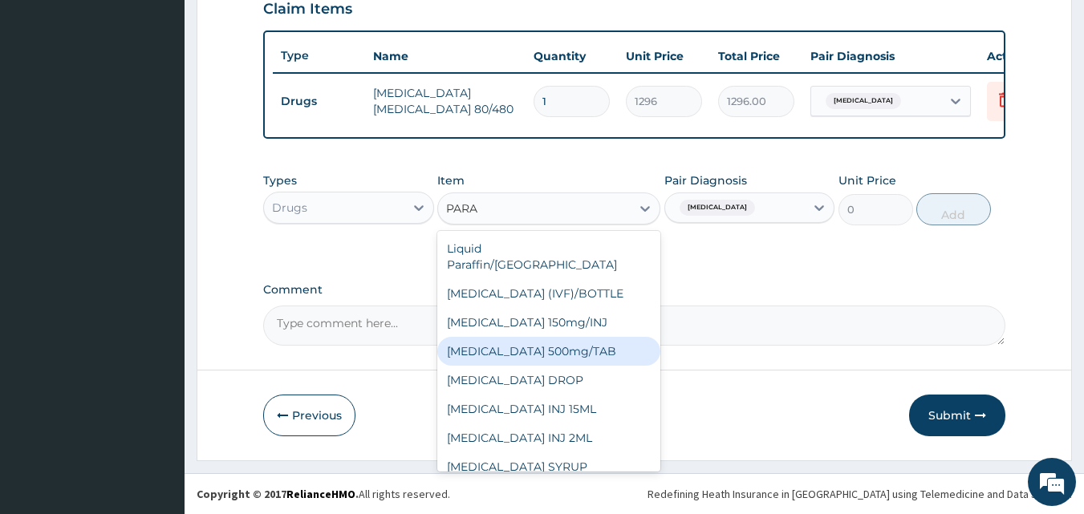
click at [522, 337] on div "[MEDICAL_DATA] 500mg/TAB" at bounding box center [548, 351] width 223 height 29
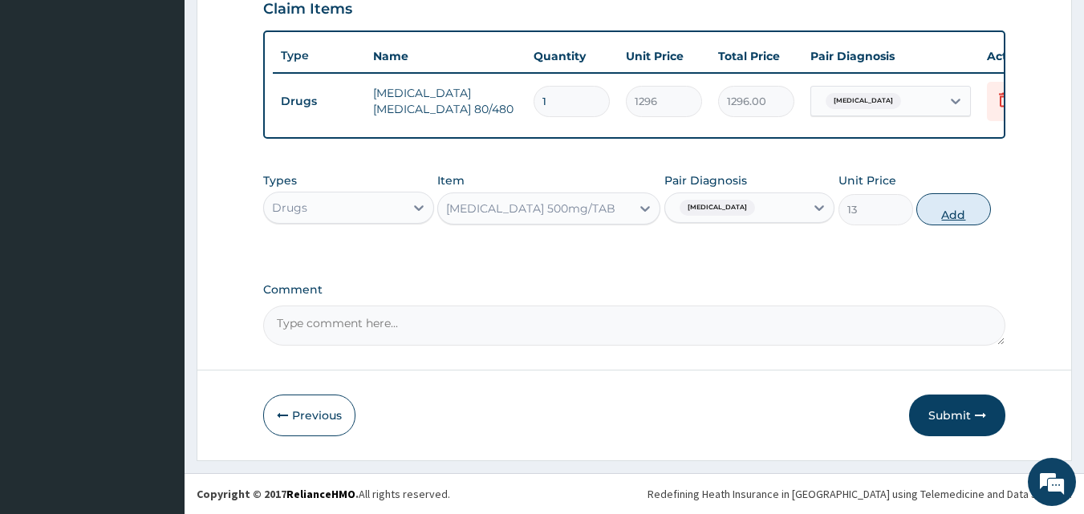
click at [948, 205] on button "Add" at bounding box center [953, 209] width 75 height 32
type input "0"
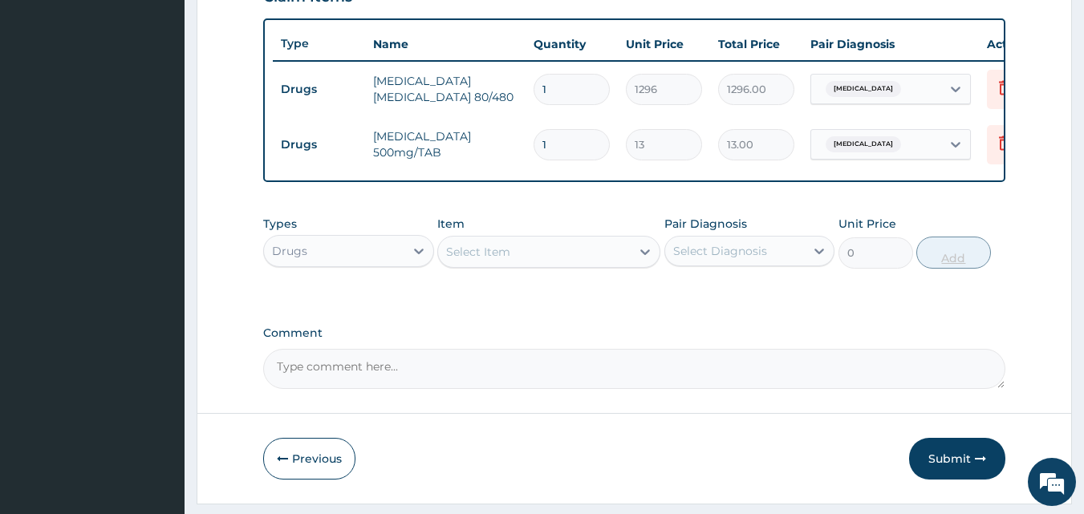
type input "0.00"
type input "9"
type input "117.00"
type input "9"
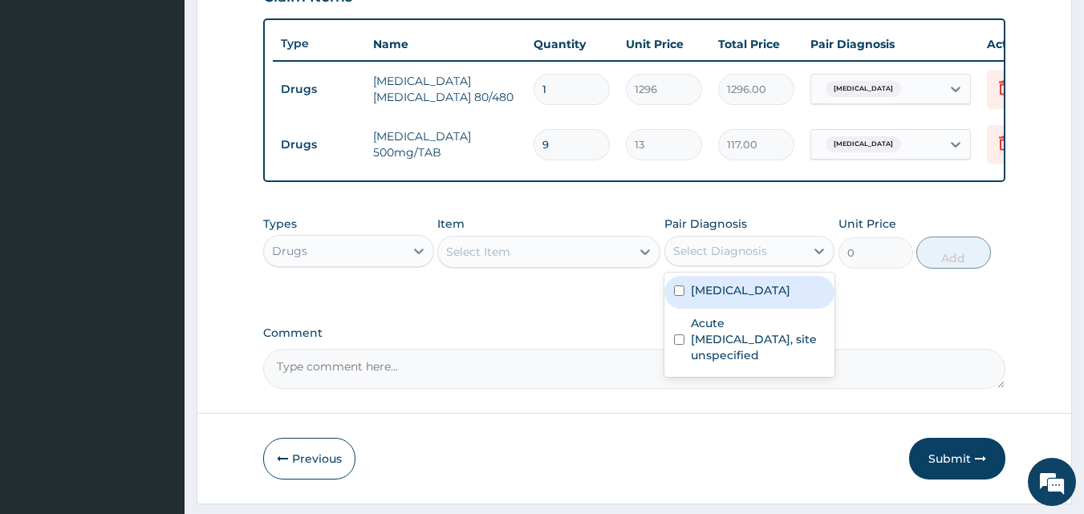
click at [685, 259] on div "Select Diagnosis" at bounding box center [720, 251] width 94 height 16
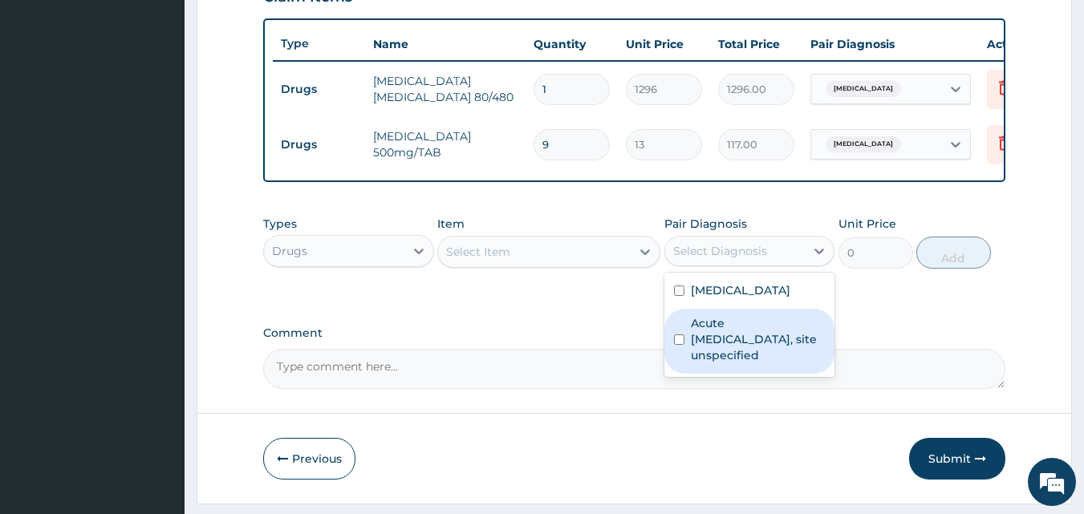
click at [675, 345] on input "checkbox" at bounding box center [679, 339] width 10 height 10
checkbox input "true"
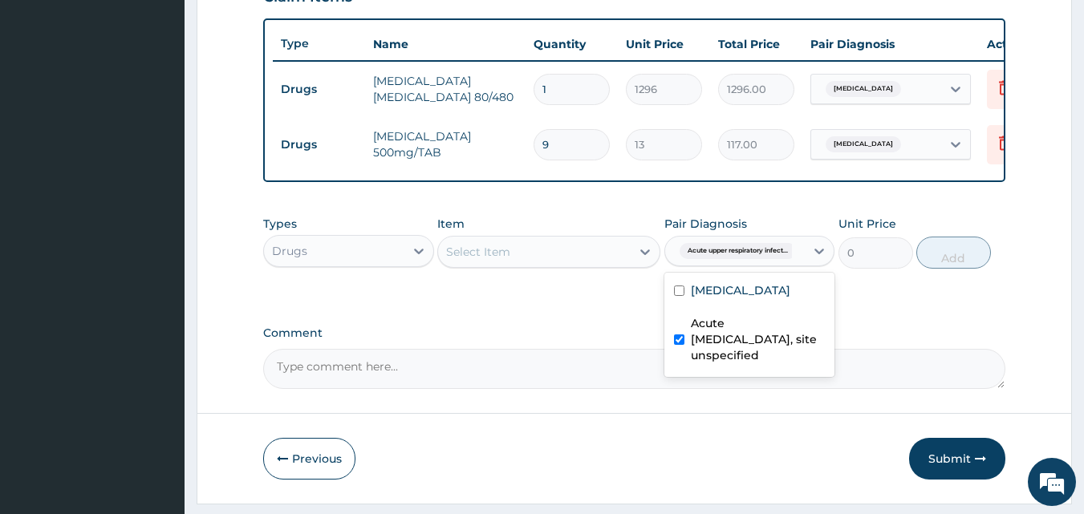
click at [563, 261] on div "Select Item" at bounding box center [534, 252] width 193 height 26
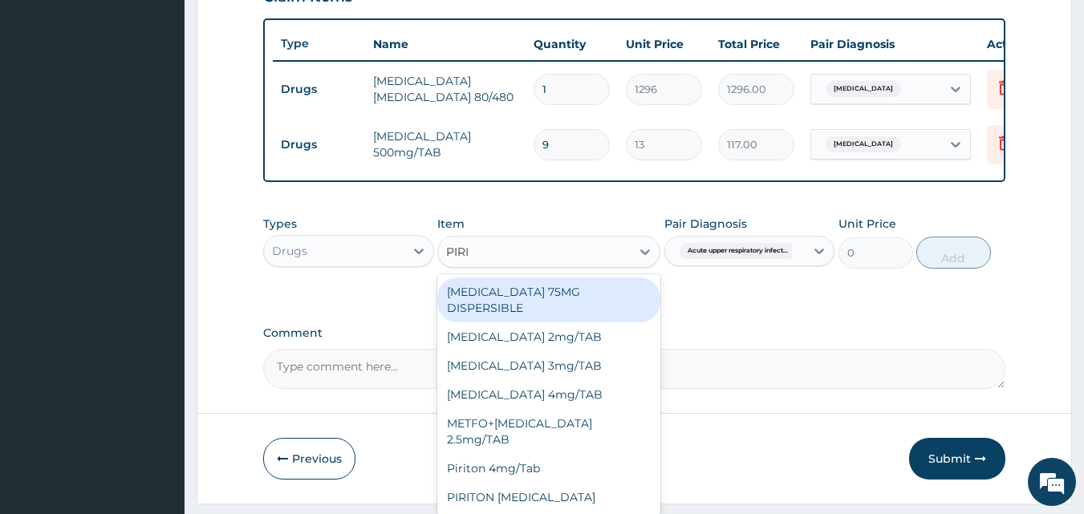
type input "PIRIT"
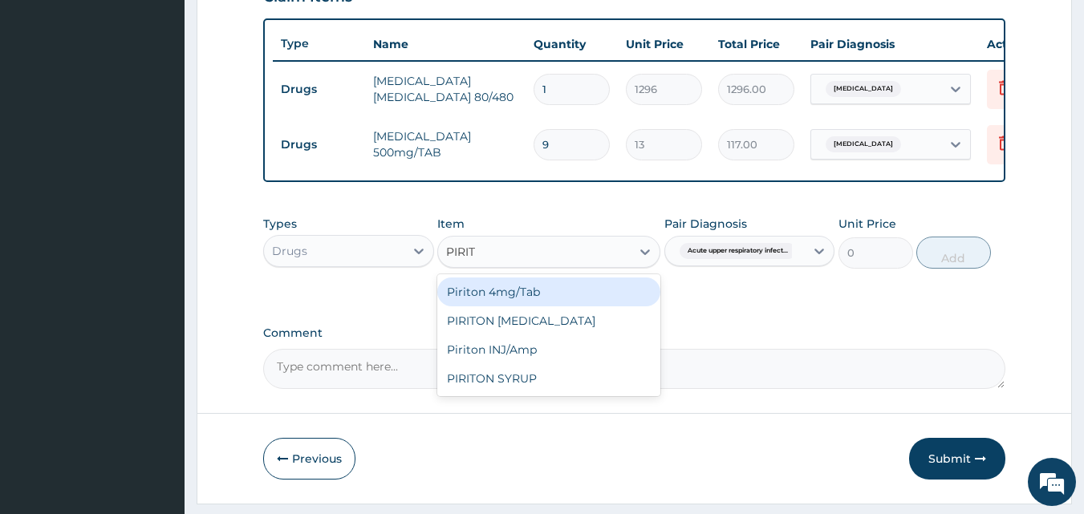
click at [564, 300] on div "Piriton 4mg/Tab" at bounding box center [548, 292] width 223 height 29
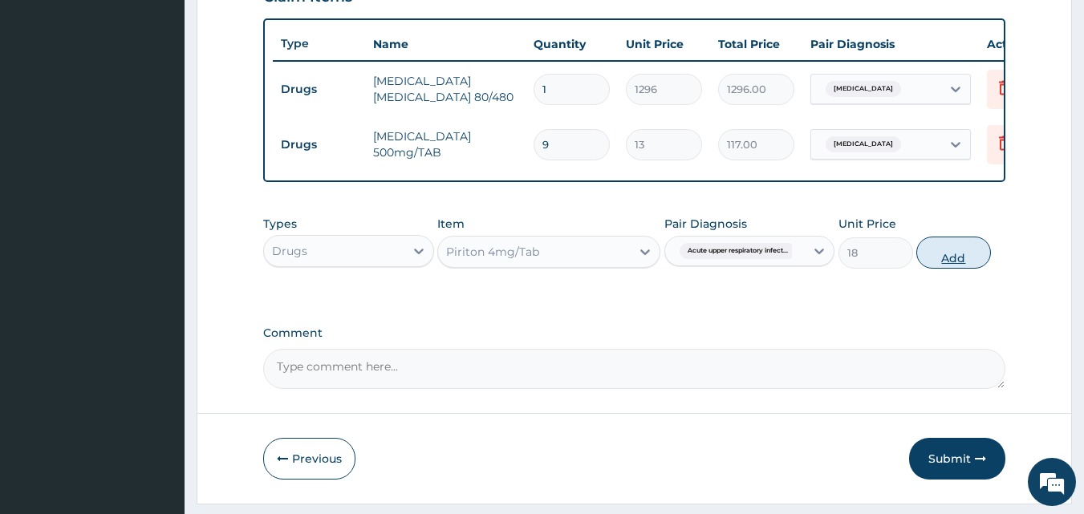
click at [937, 261] on button "Add" at bounding box center [953, 253] width 75 height 32
type input "0"
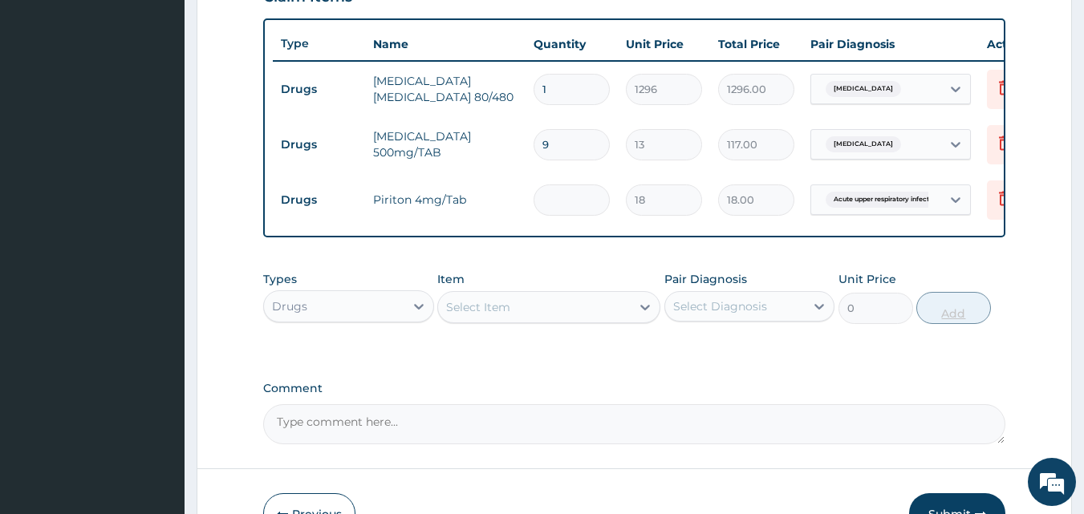
type input "0.00"
type input "6"
type input "108.00"
type input "6"
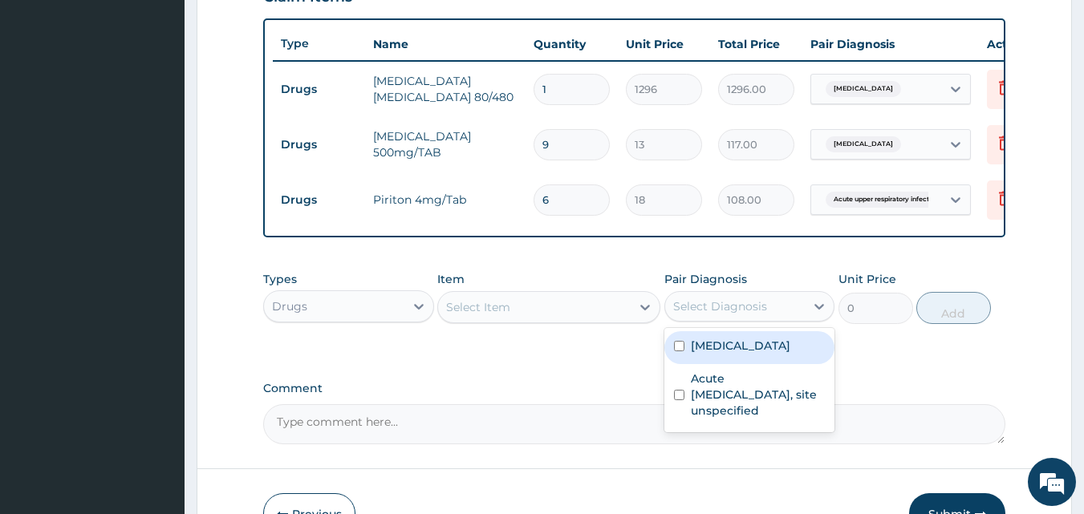
click at [765, 319] on div "Select Diagnosis" at bounding box center [735, 307] width 140 height 26
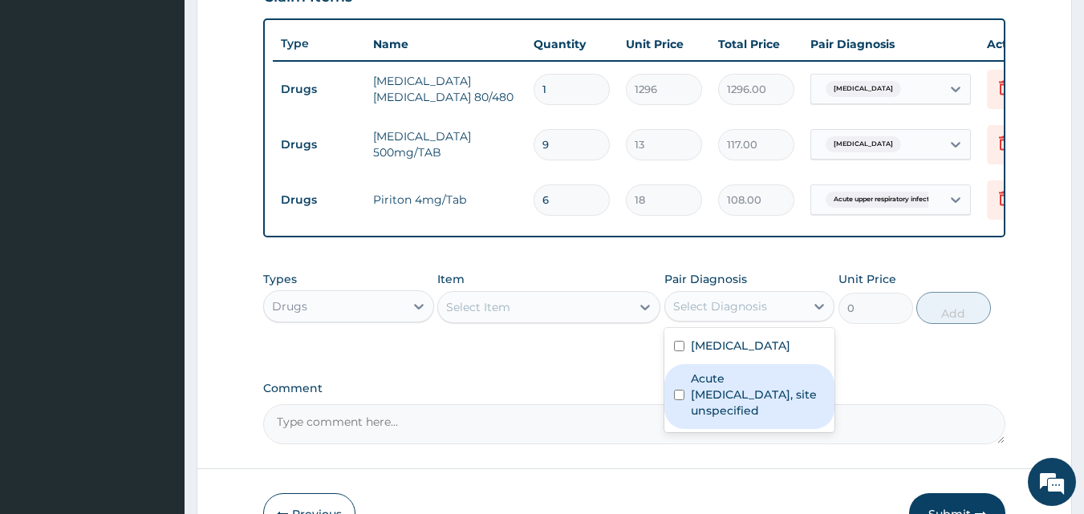
click at [674, 400] on input "checkbox" at bounding box center [679, 395] width 10 height 10
checkbox input "true"
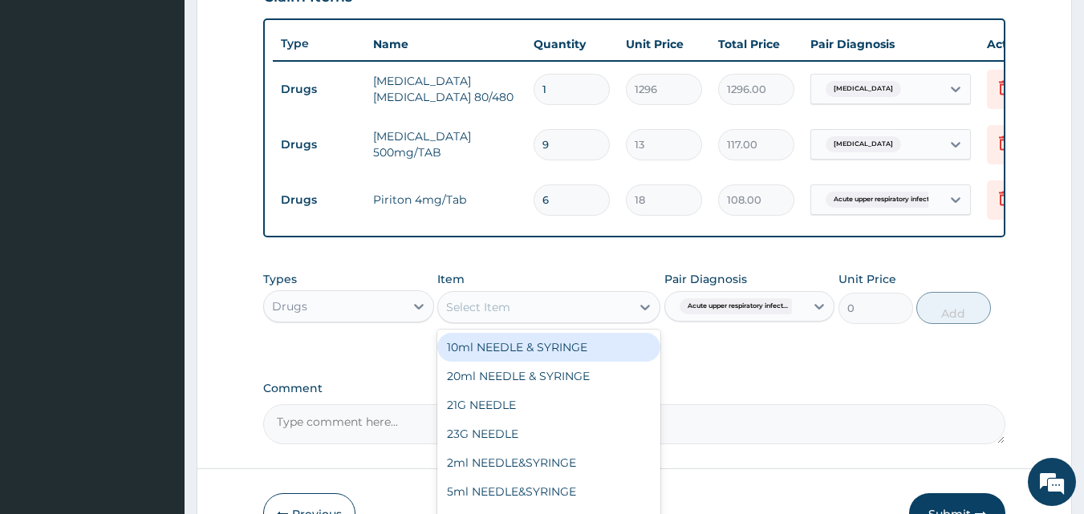
click at [586, 320] on div "Select Item" at bounding box center [534, 307] width 193 height 26
type input "SYRUP"
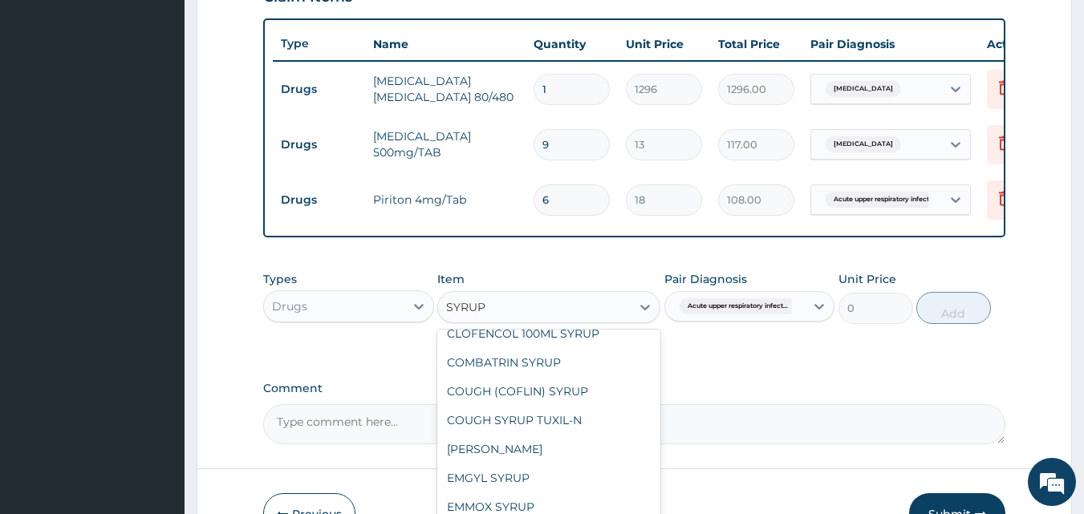
scroll to position [1187, 0]
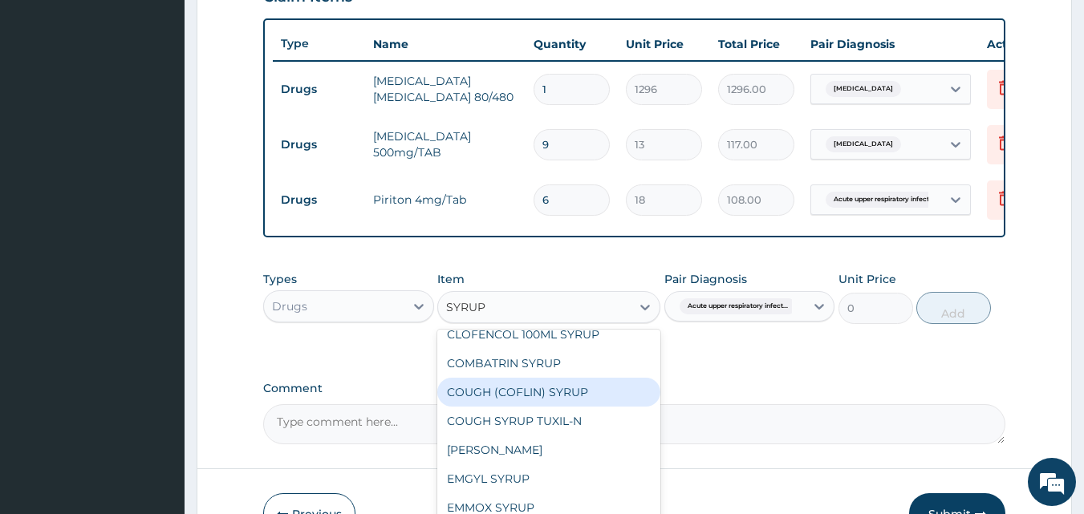
click at [602, 379] on div "COUGH (COFLIN) SYRUP" at bounding box center [548, 392] width 223 height 29
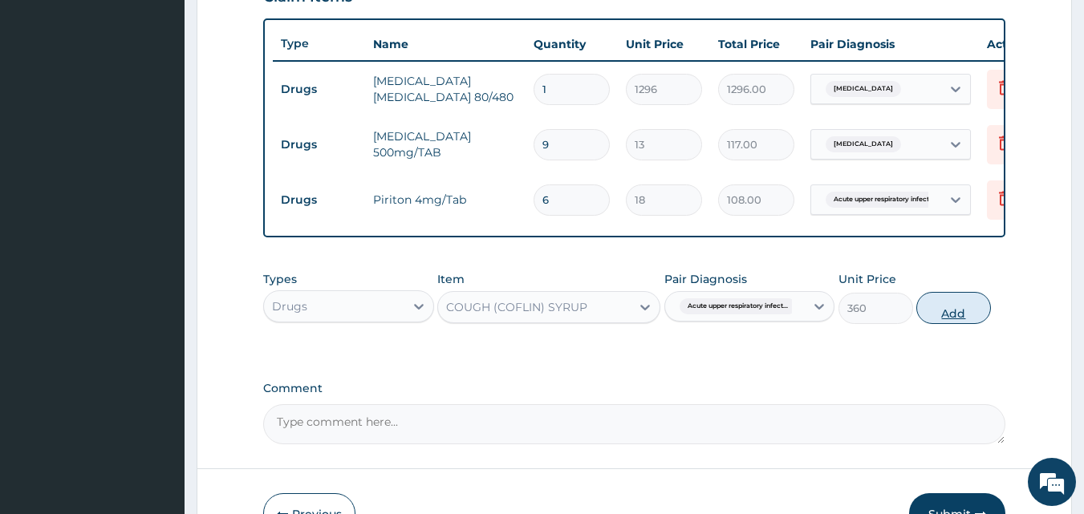
click at [938, 321] on button "Add" at bounding box center [953, 308] width 75 height 32
type input "0"
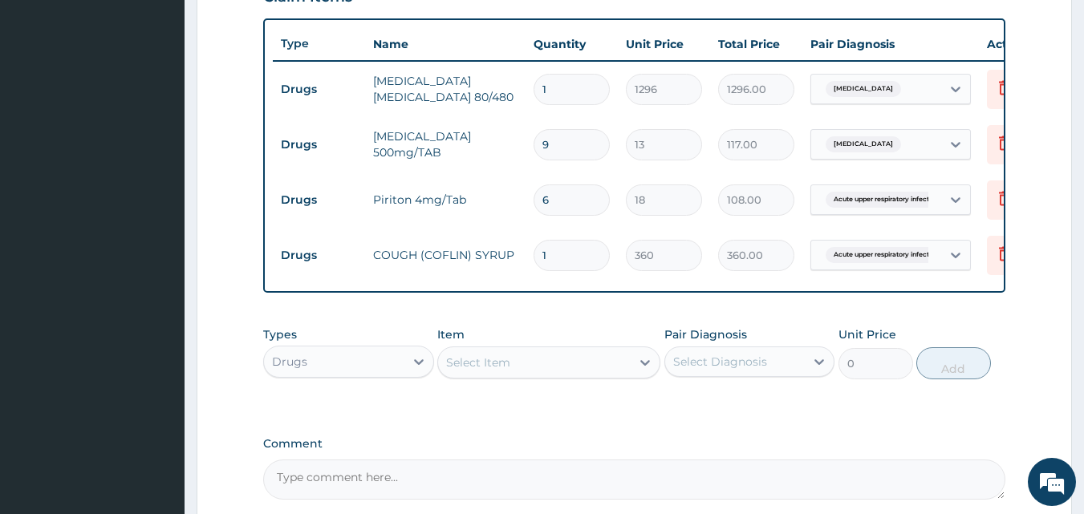
click at [692, 370] on div "Select Diagnosis" at bounding box center [720, 362] width 94 height 16
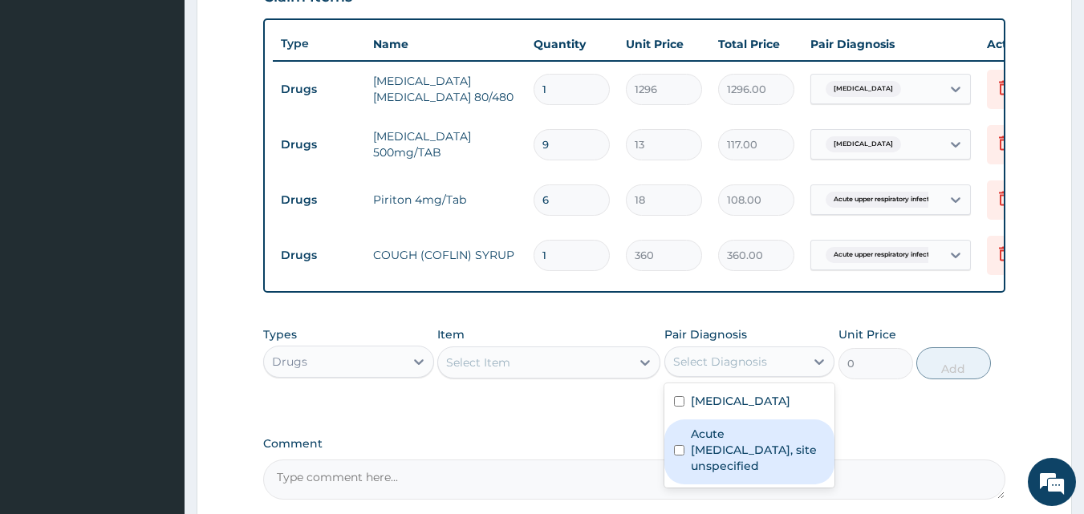
drag, startPoint x: 682, startPoint y: 460, endPoint x: 655, endPoint y: 452, distance: 28.4
click at [681, 456] on input "checkbox" at bounding box center [679, 450] width 10 height 10
checkbox input "true"
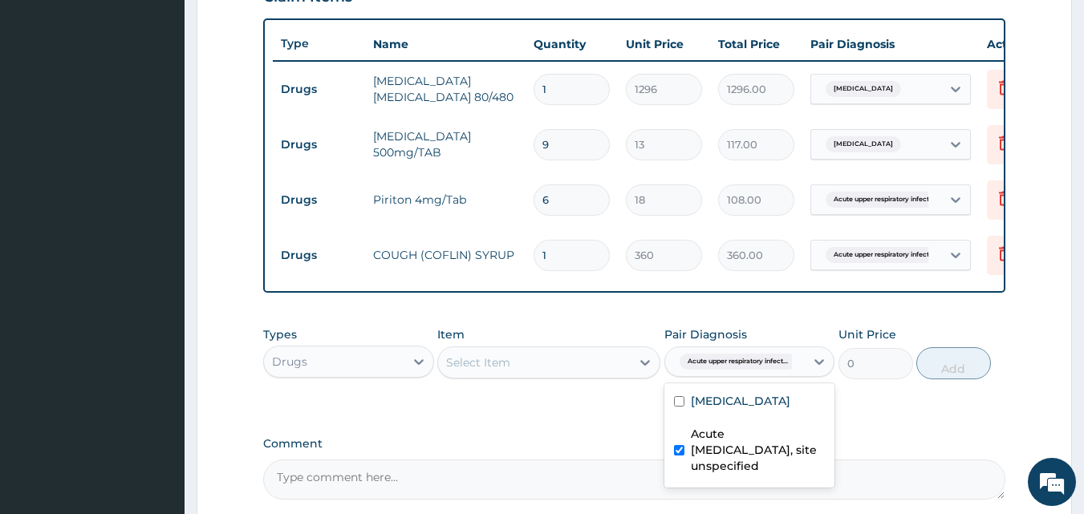
click at [562, 375] on div "Select Item" at bounding box center [534, 363] width 193 height 26
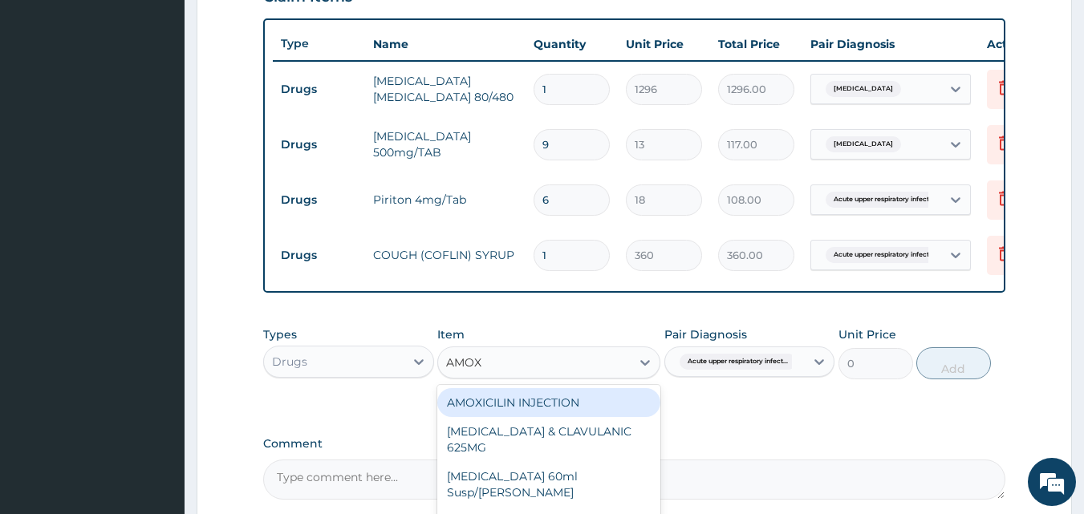
type input "AMOXI"
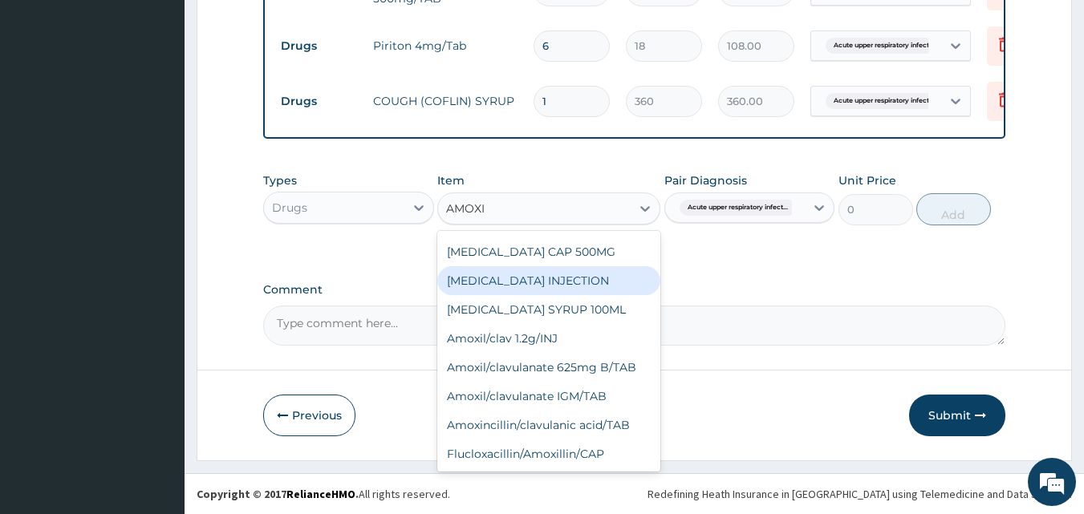
scroll to position [744, 0]
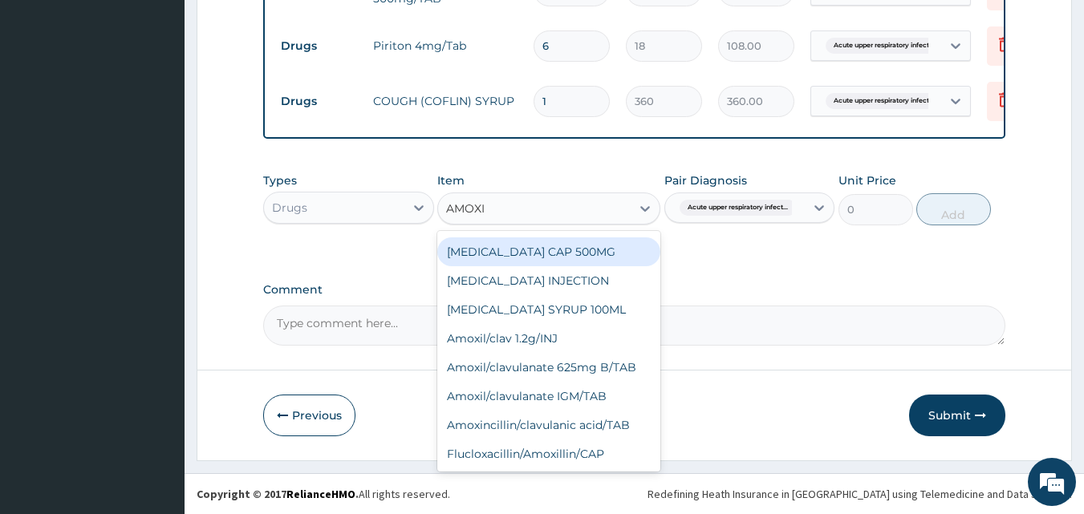
click at [559, 257] on div "[MEDICAL_DATA] CAP 500MG" at bounding box center [548, 251] width 223 height 29
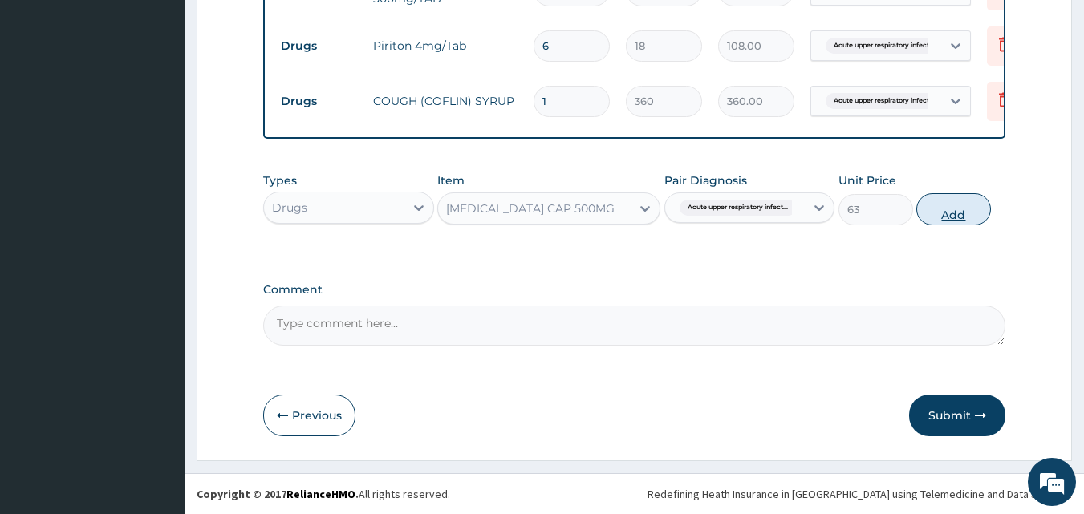
click at [958, 212] on button "Add" at bounding box center [953, 209] width 75 height 32
type input "0"
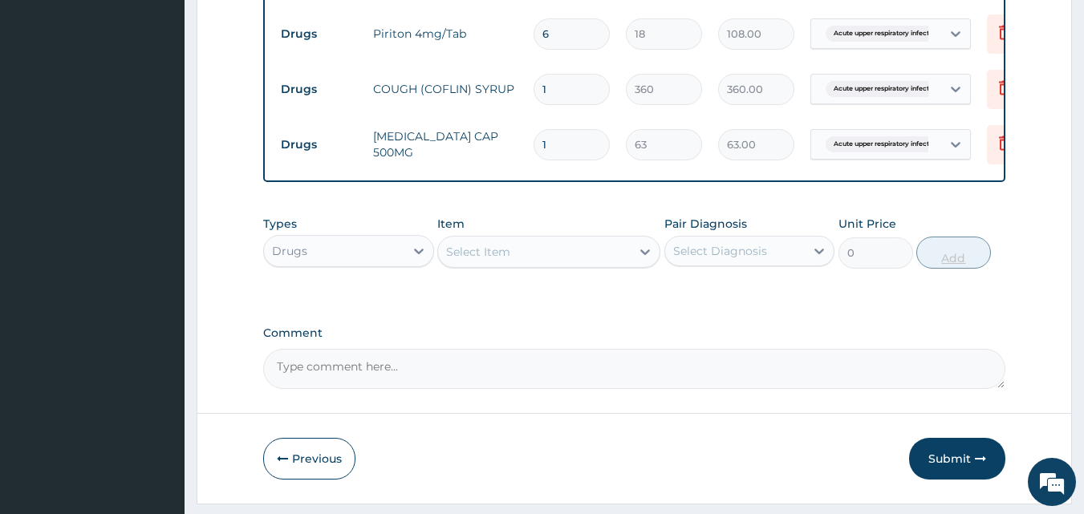
type input "15"
type input "945.00"
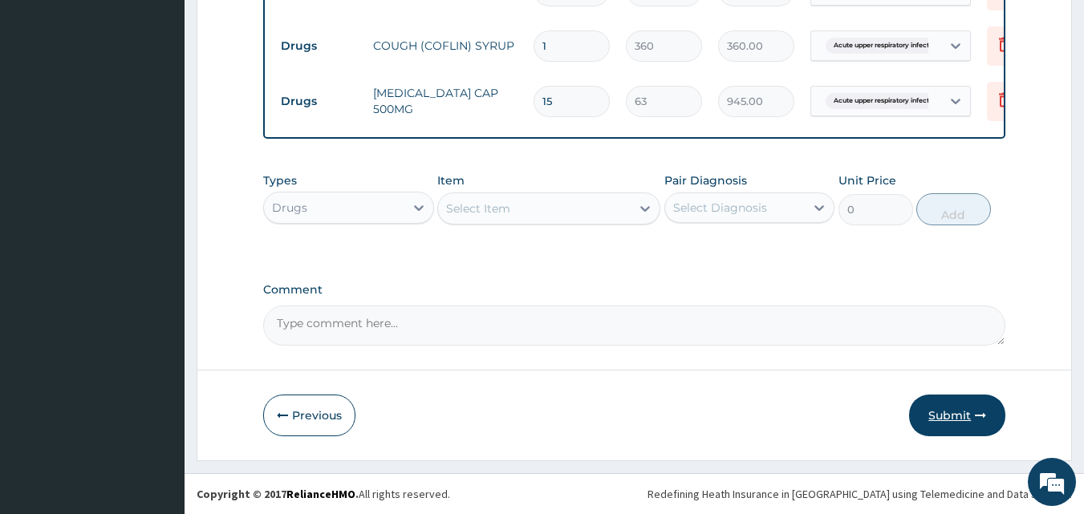
type input "15"
click at [945, 424] on button "Submit" at bounding box center [957, 416] width 96 height 42
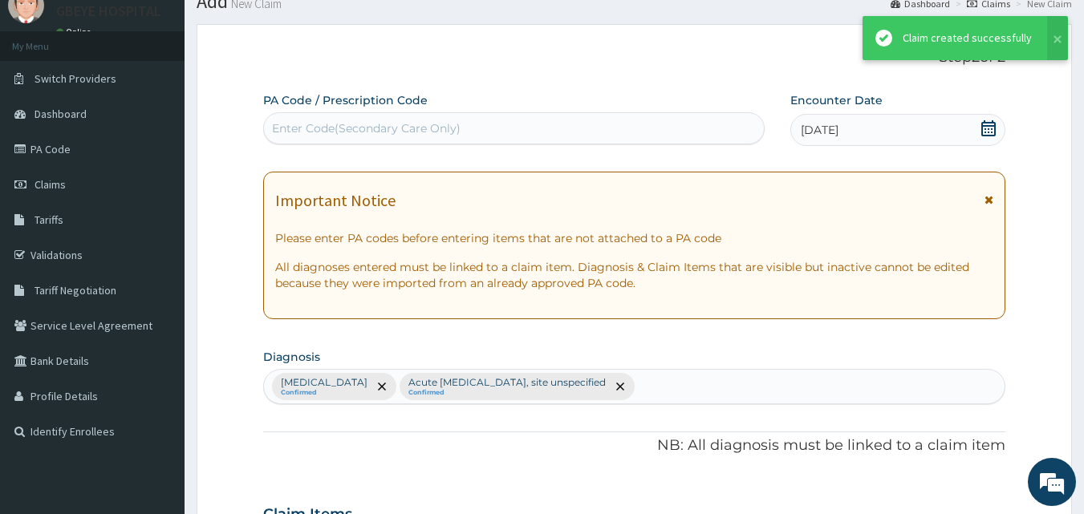
scroll to position [800, 0]
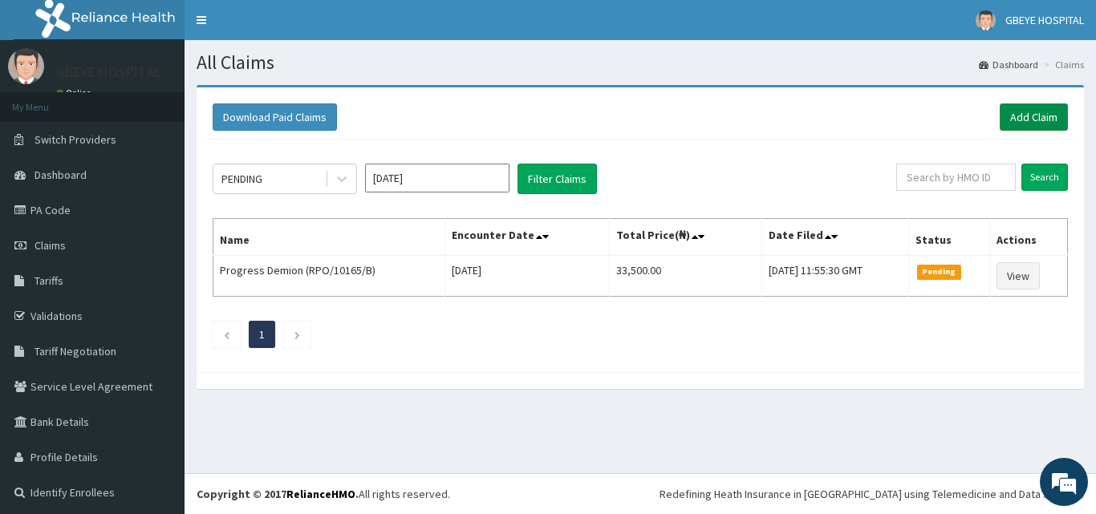
click at [1021, 121] on link "Add Claim" at bounding box center [1033, 116] width 68 height 27
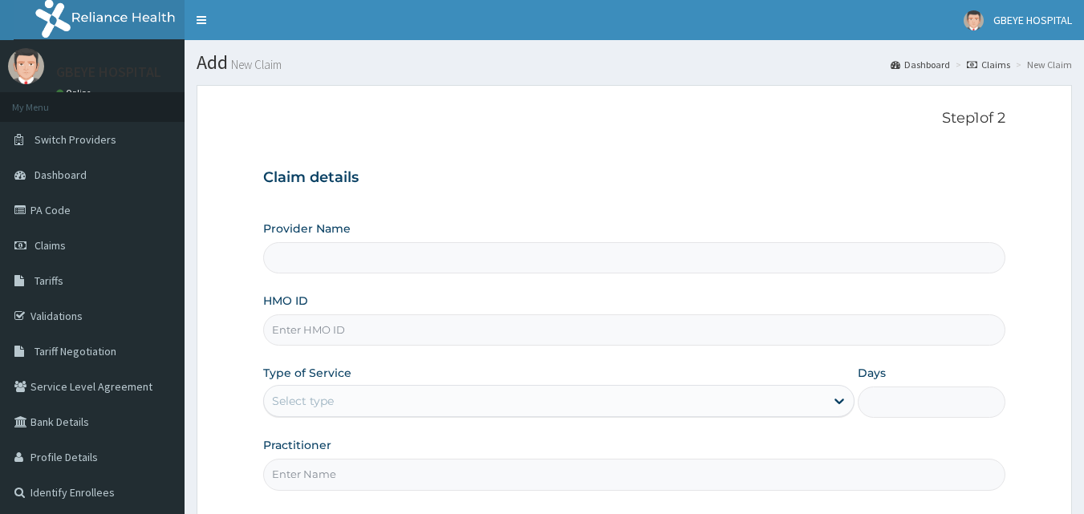
click at [337, 334] on input "HMO ID" at bounding box center [634, 329] width 743 height 31
type input "ZEL"
type input "GBEYE HOSPITAL( [GEOGRAPHIC_DATA])"
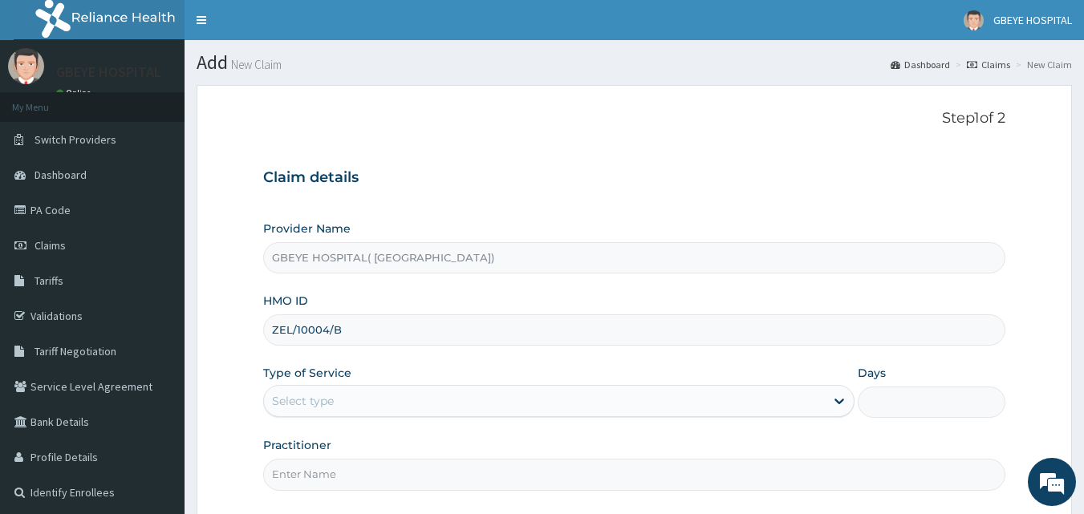
type input "ZEL/10004/B"
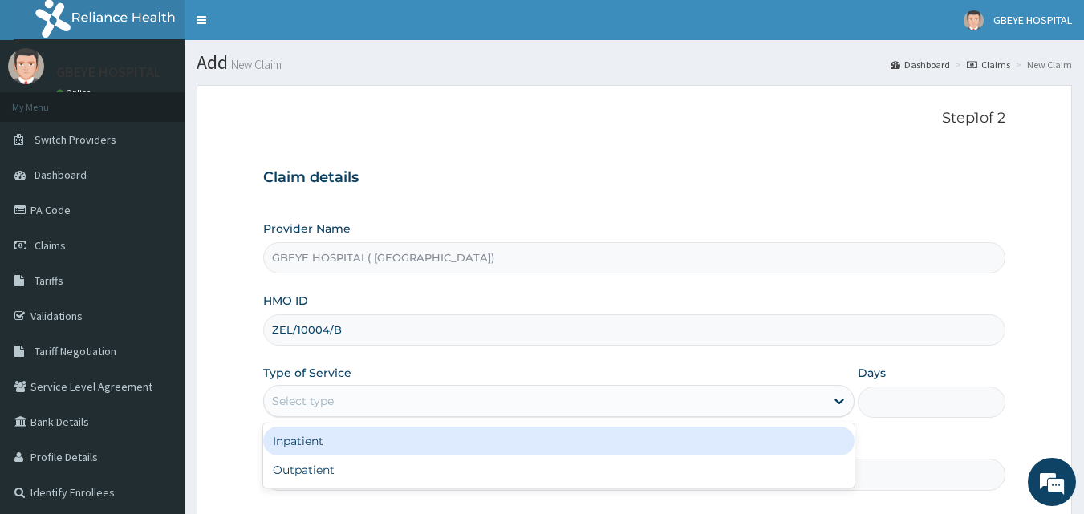
click at [364, 398] on div "Select type" at bounding box center [544, 401] width 561 height 26
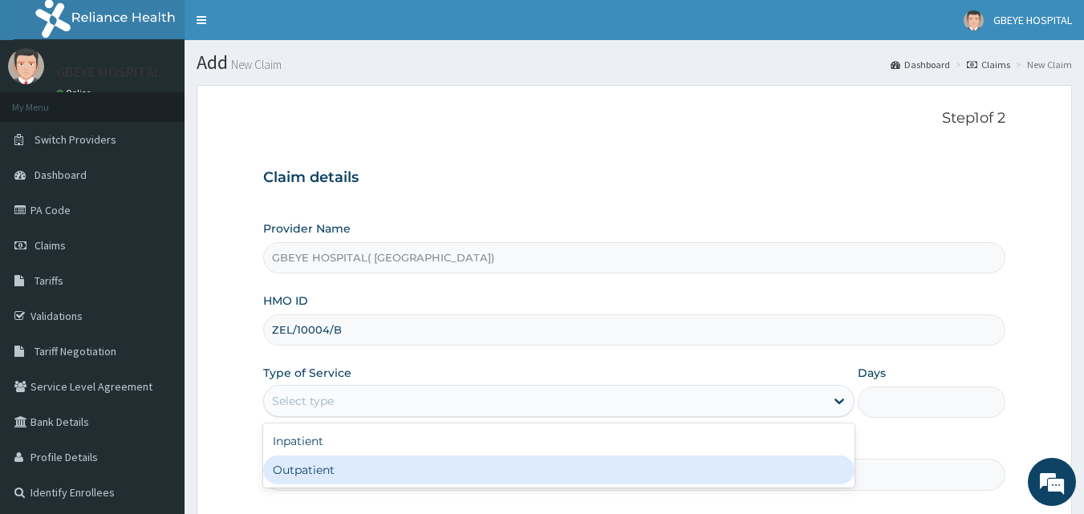
click at [372, 458] on div "Outpatient" at bounding box center [558, 470] width 591 height 29
type input "1"
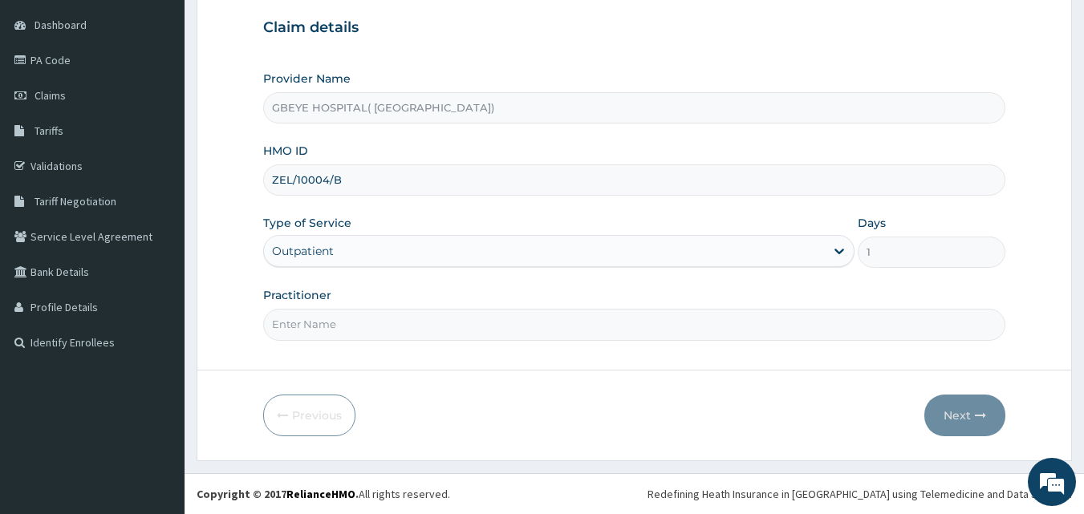
click at [355, 318] on input "Practitioner" at bounding box center [634, 324] width 743 height 31
type input "[PERSON_NAME]"
click at [963, 431] on button "Next" at bounding box center [964, 416] width 81 height 42
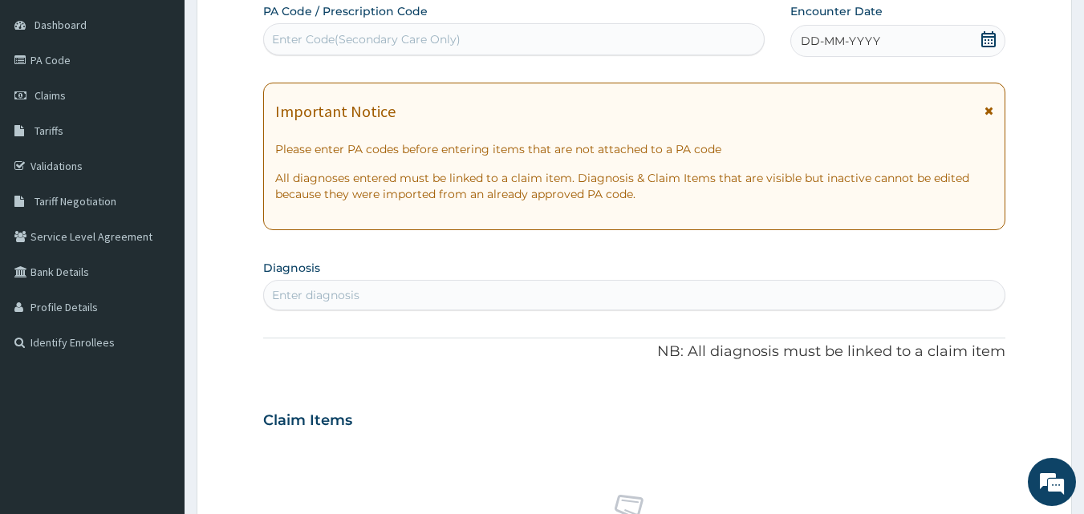
click at [829, 32] on div "DD-MM-YYYY" at bounding box center [897, 41] width 215 height 32
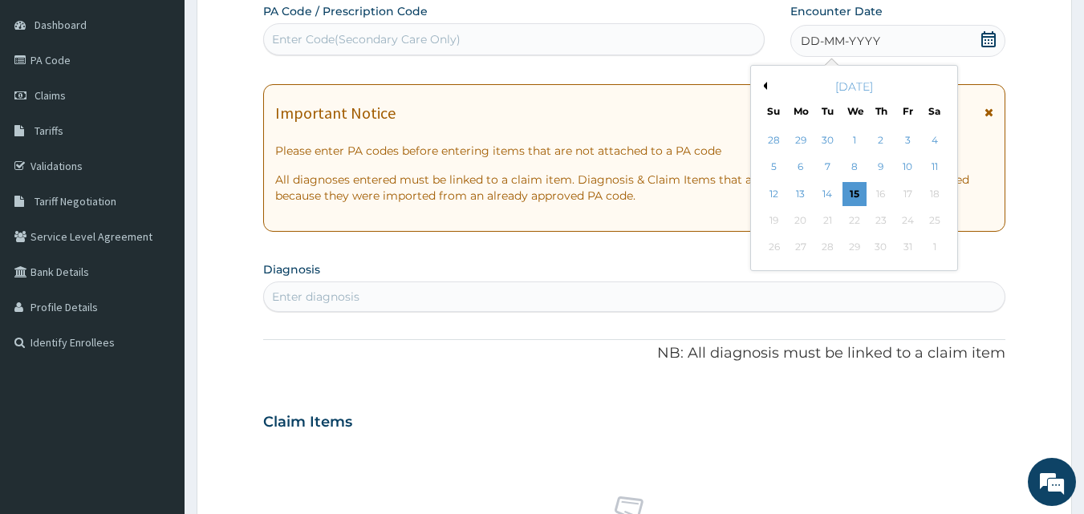
click at [761, 89] on button "Previous Month" at bounding box center [763, 86] width 8 height 8
click at [870, 219] on div "25" at bounding box center [881, 221] width 24 height 24
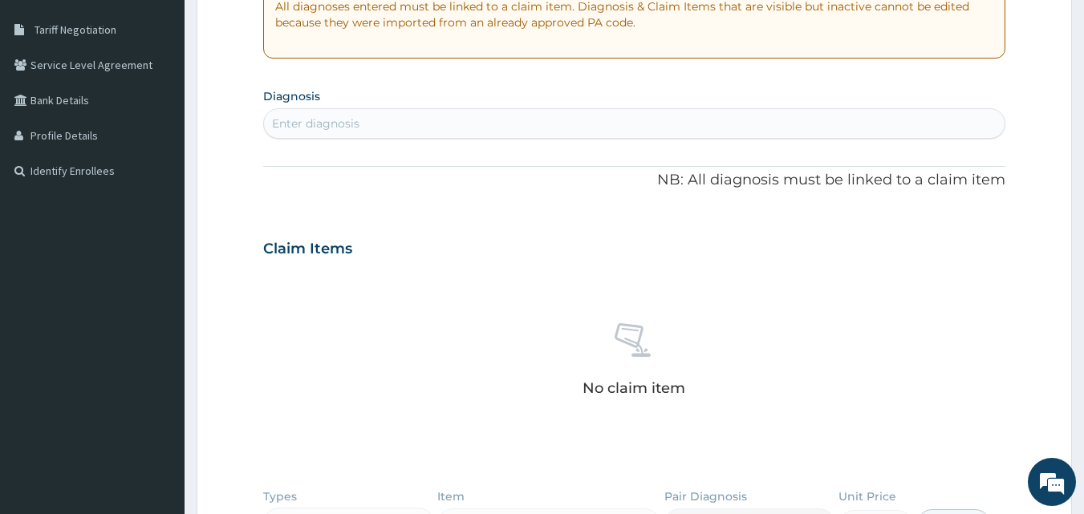
scroll to position [310, 0]
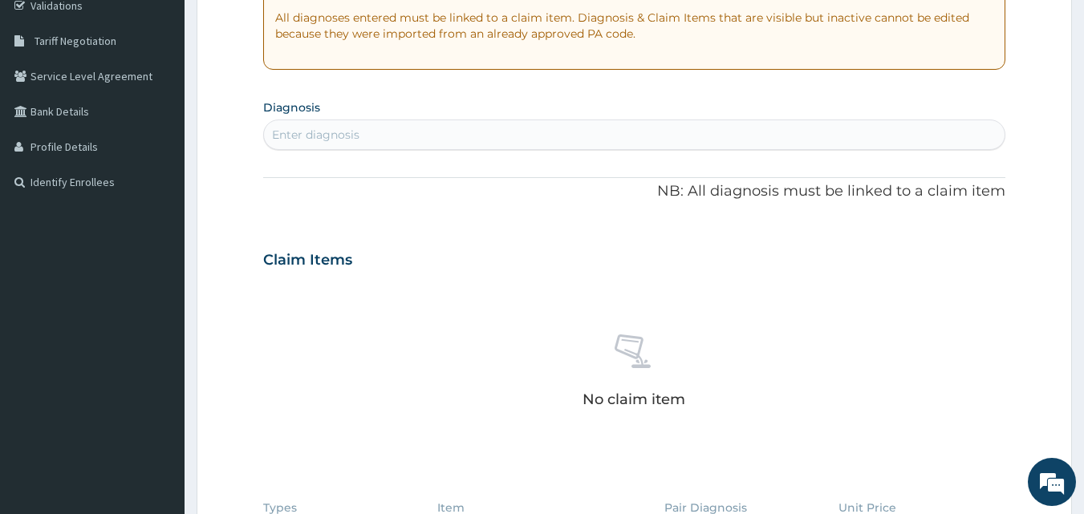
click at [421, 132] on div "Enter diagnosis" at bounding box center [634, 135] width 741 height 26
type input "[MEDICAL_DATA]"
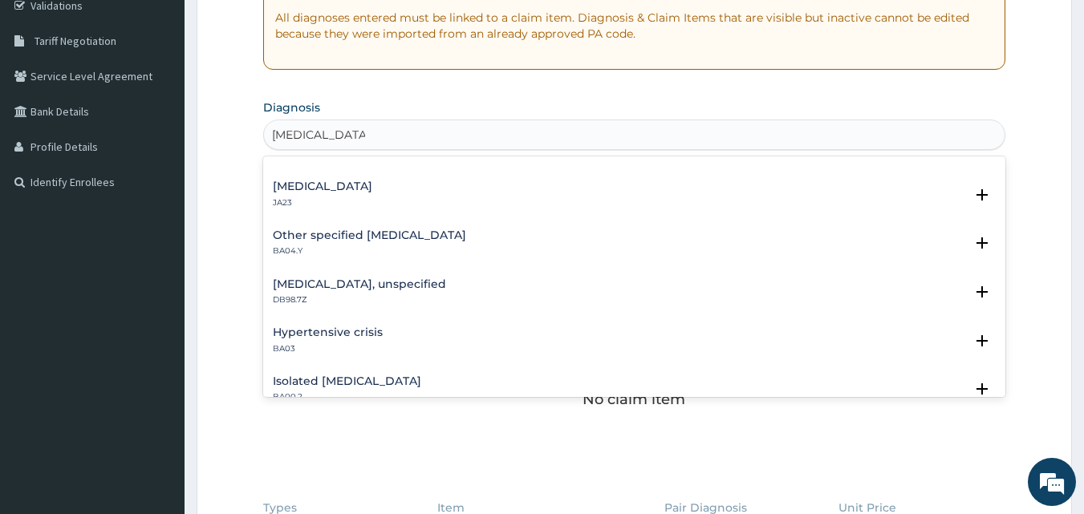
scroll to position [160, 0]
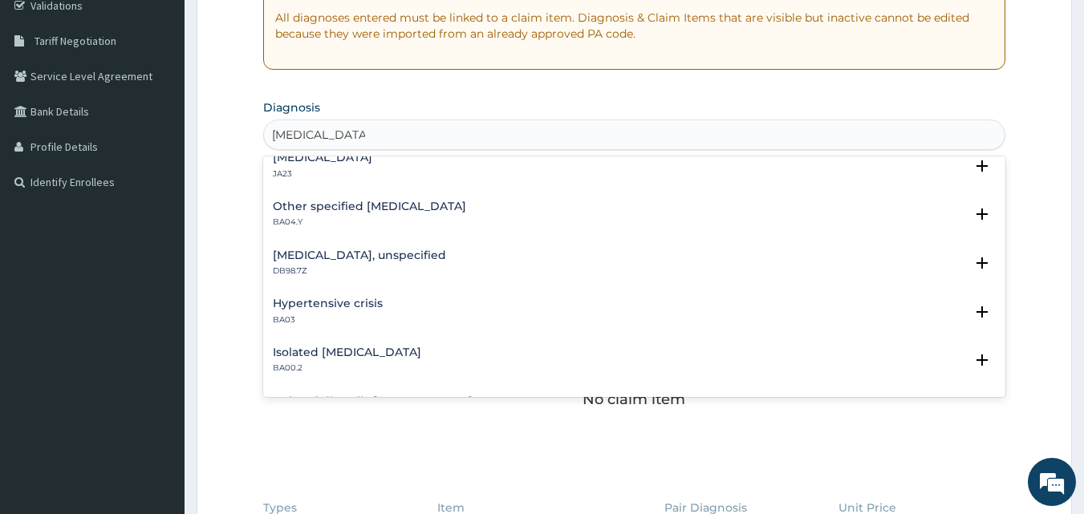
click at [480, 310] on div "Hypertensive crisis BA03" at bounding box center [635, 312] width 724 height 28
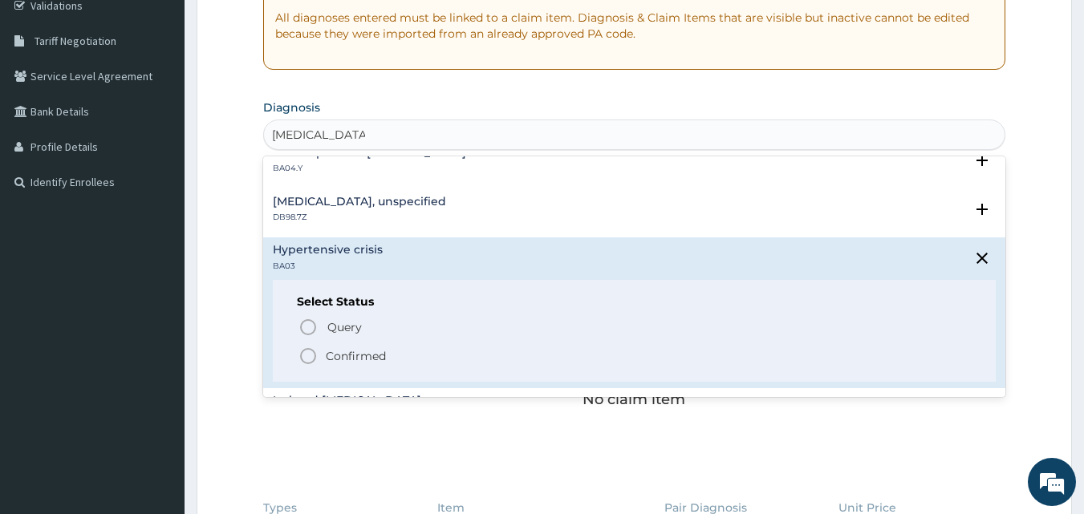
scroll to position [241, 0]
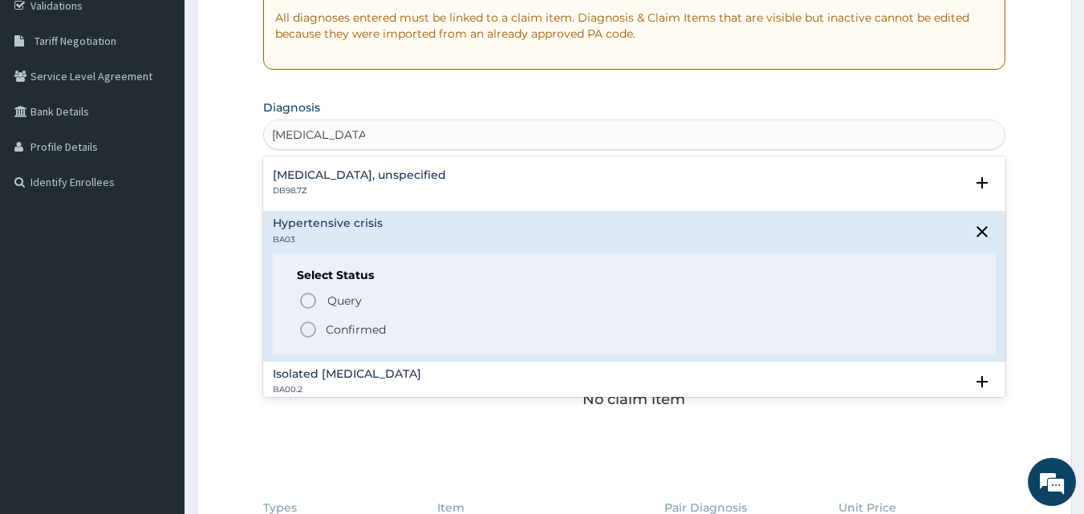
drag, startPoint x: 308, startPoint y: 330, endPoint x: 313, endPoint y: 322, distance: 9.4
click at [309, 330] on icon "status option filled" at bounding box center [307, 329] width 19 height 19
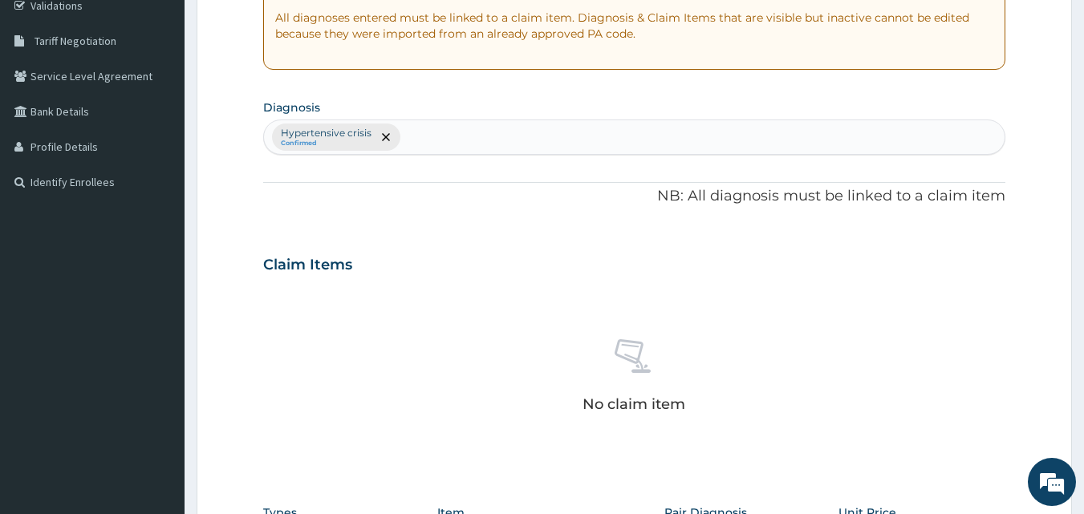
type input ","
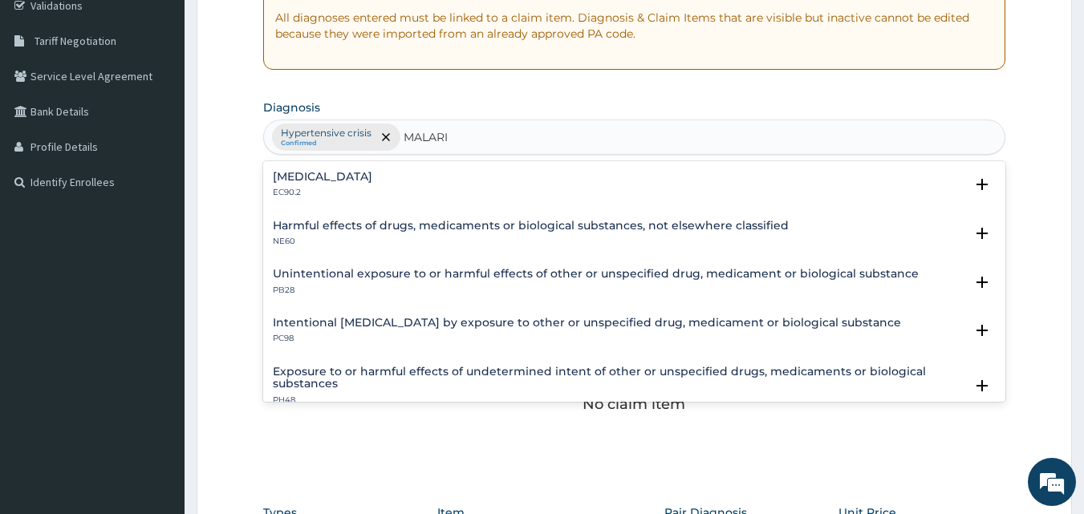
type input "[MEDICAL_DATA]"
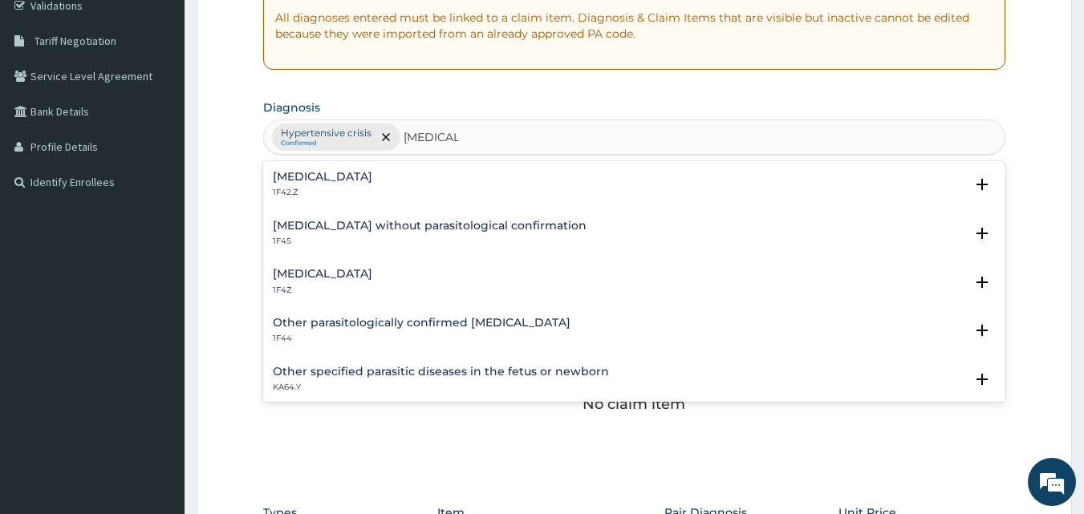
click at [409, 279] on div "[MEDICAL_DATA] 1F4Z" at bounding box center [635, 282] width 724 height 28
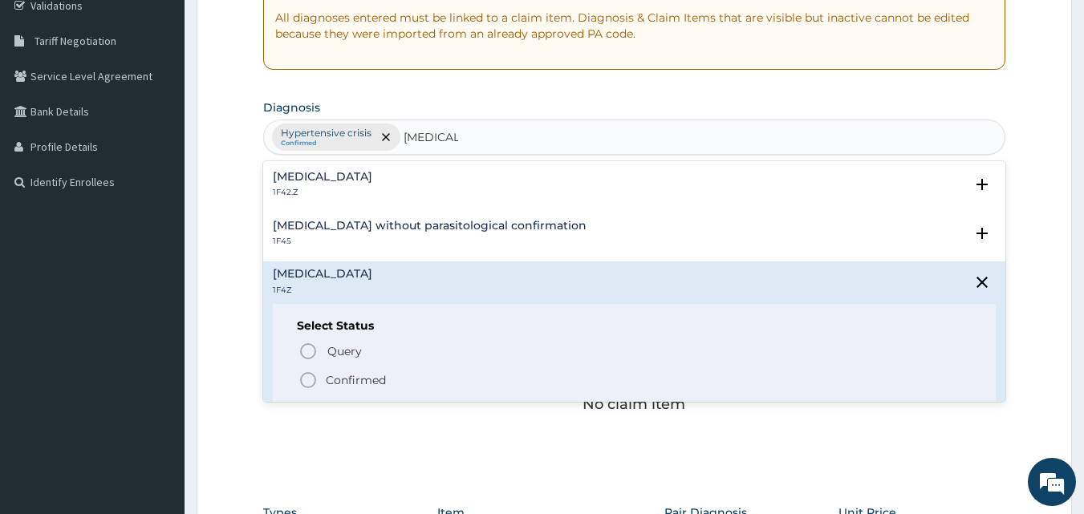
click at [304, 383] on icon "status option filled" at bounding box center [307, 380] width 19 height 19
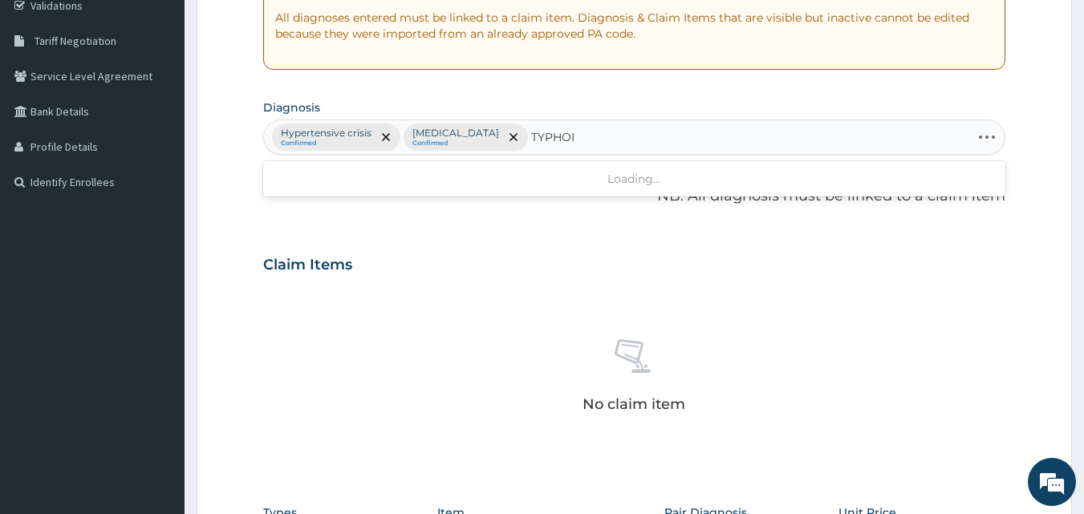
type input "TYPHOID"
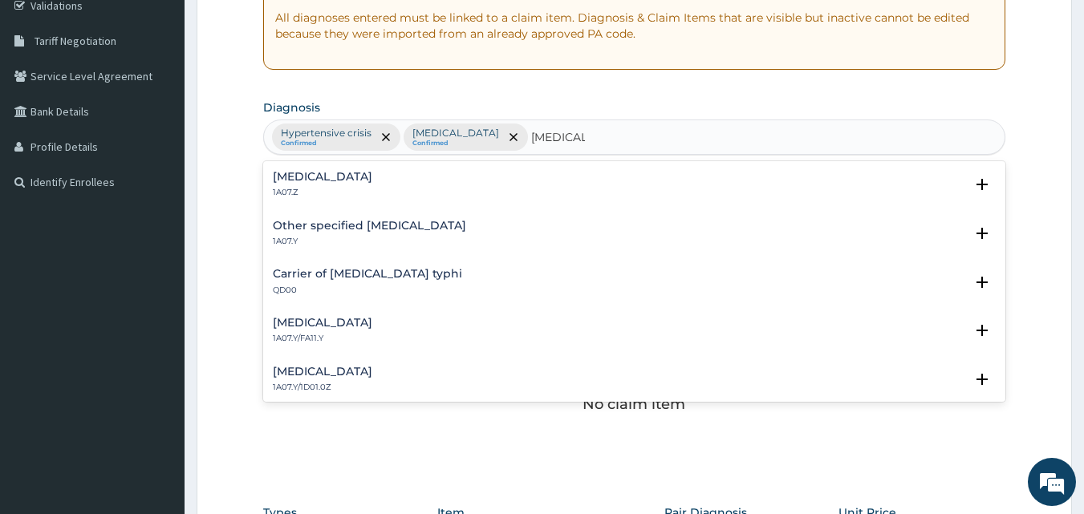
click at [372, 184] on div "Typhoid fever, unspecified 1A07.Z" at bounding box center [322, 185] width 99 height 28
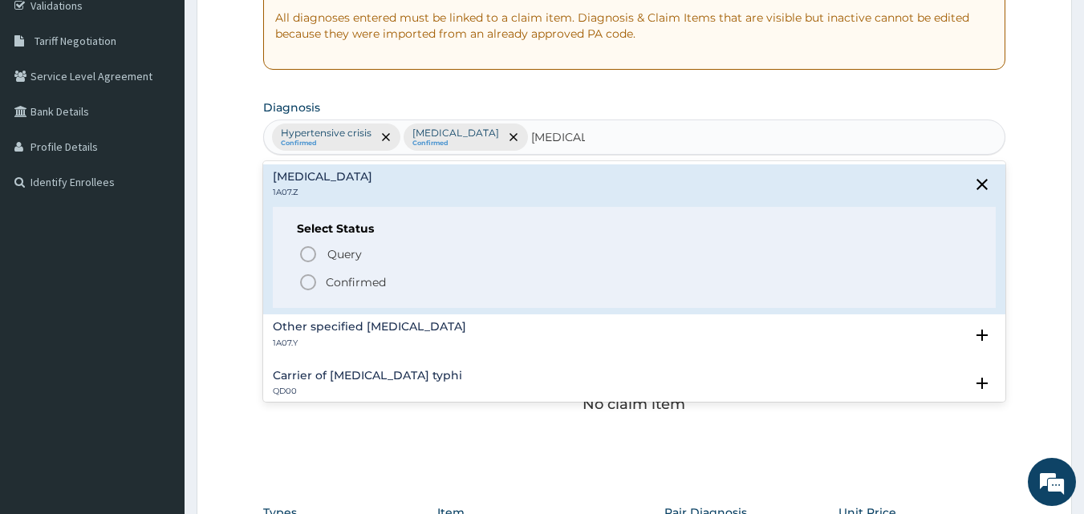
click at [313, 282] on icon "status option filled" at bounding box center [307, 282] width 19 height 19
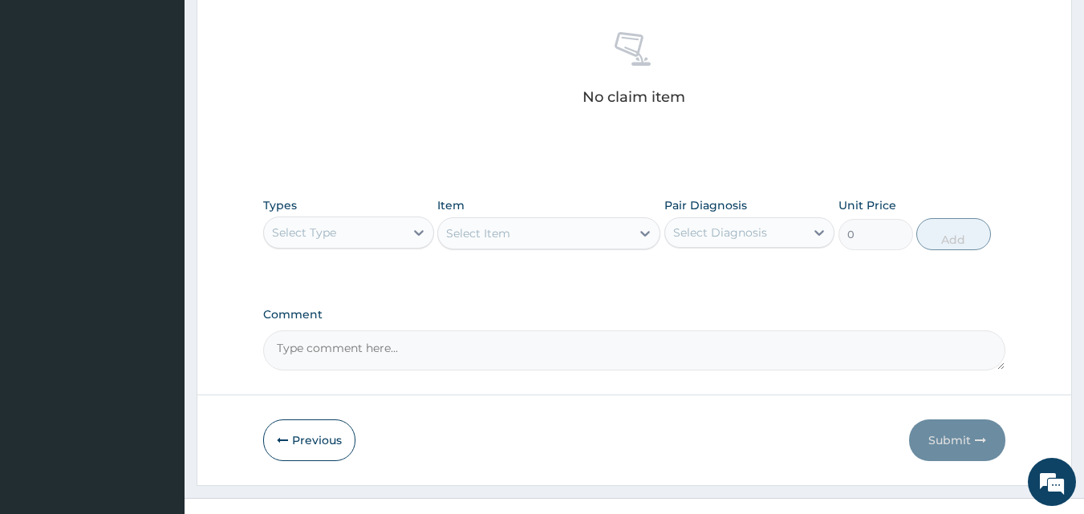
scroll to position [631, 0]
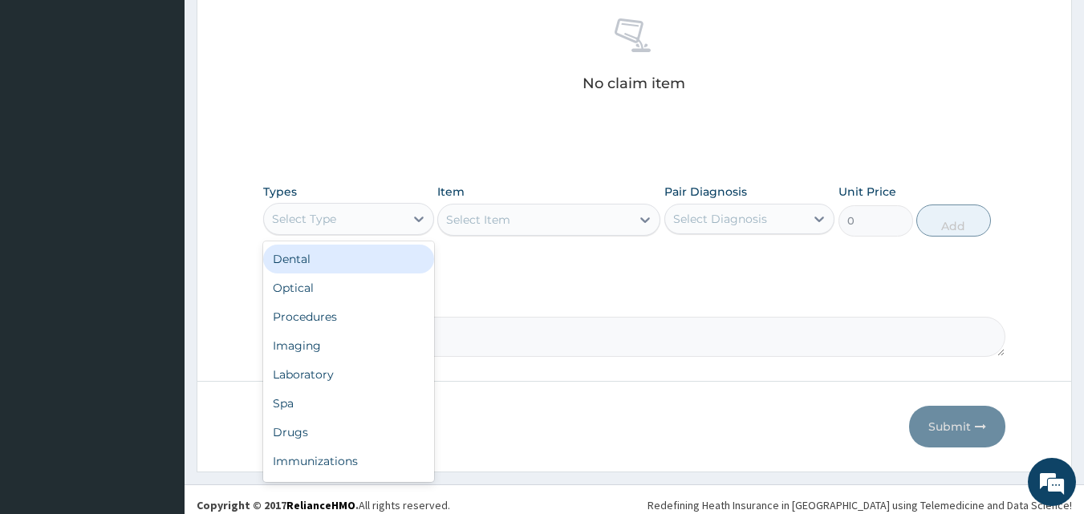
click at [320, 219] on div "Select Type" at bounding box center [304, 219] width 64 height 16
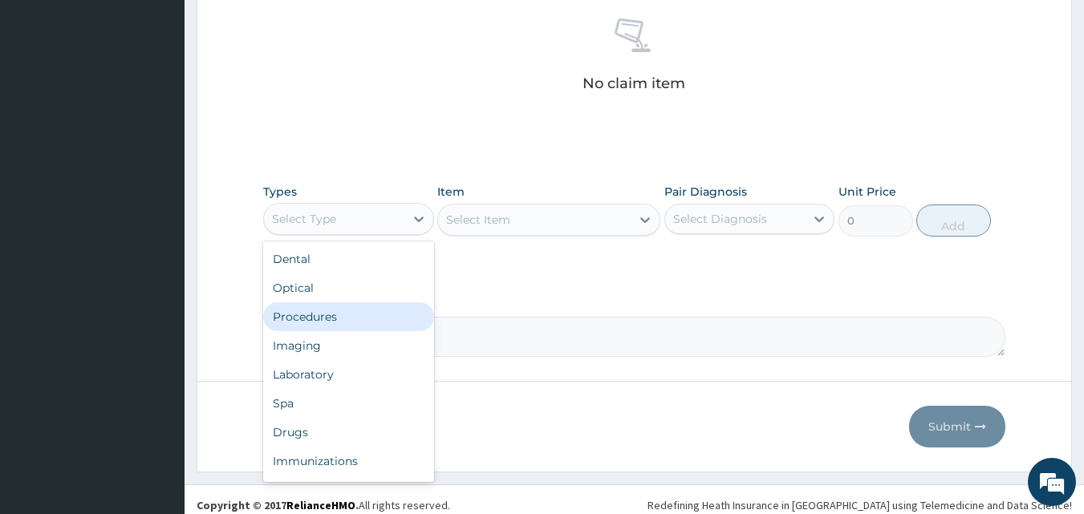
drag, startPoint x: 355, startPoint y: 325, endPoint x: 568, endPoint y: 248, distance: 226.1
click at [355, 322] on div "Procedures" at bounding box center [348, 316] width 171 height 29
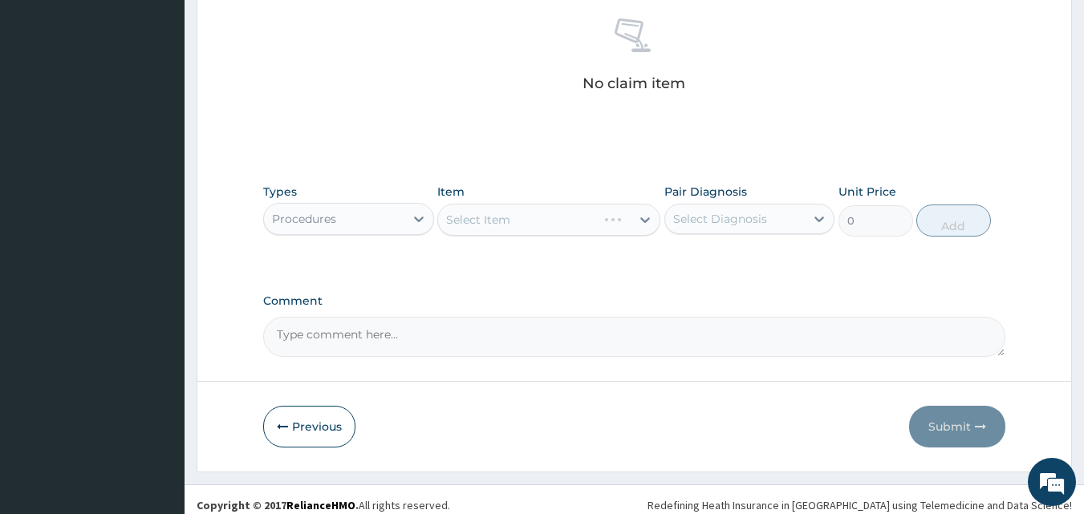
click at [695, 229] on div "Select Diagnosis" at bounding box center [735, 219] width 140 height 26
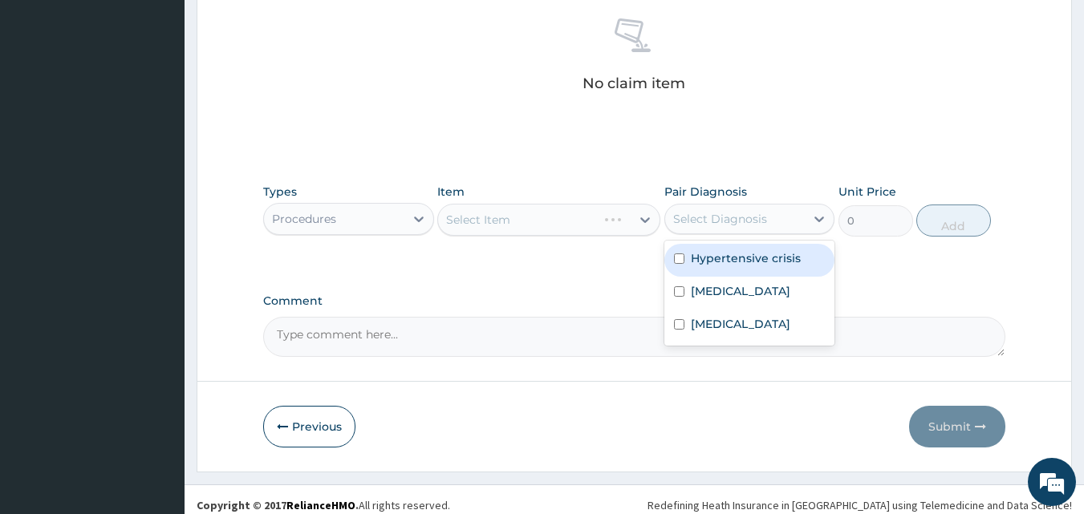
click at [679, 261] on input "checkbox" at bounding box center [679, 258] width 10 height 10
checkbox input "true"
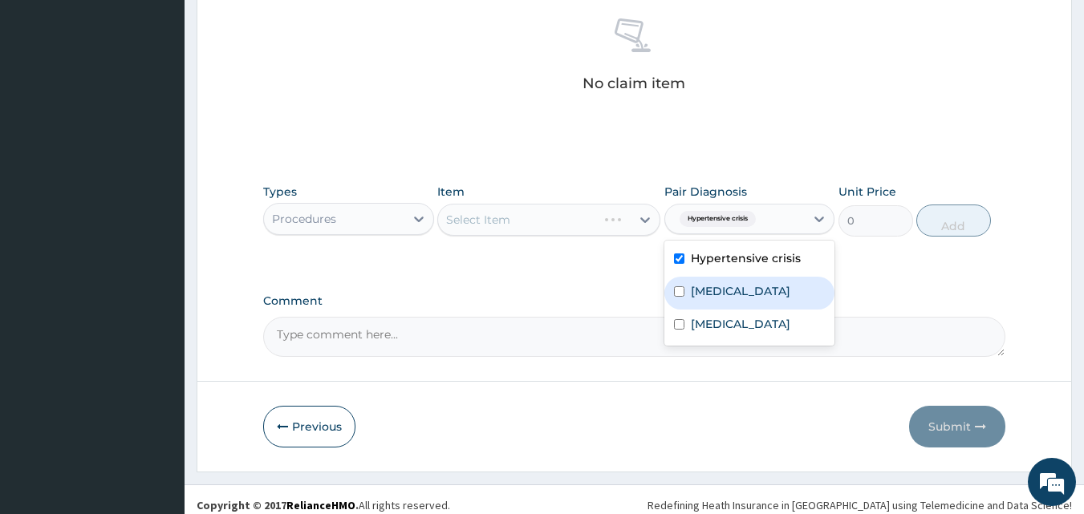
drag, startPoint x: 678, startPoint y: 289, endPoint x: 678, endPoint y: 301, distance: 12.0
click at [678, 290] on input "checkbox" at bounding box center [679, 291] width 10 height 10
checkbox input "true"
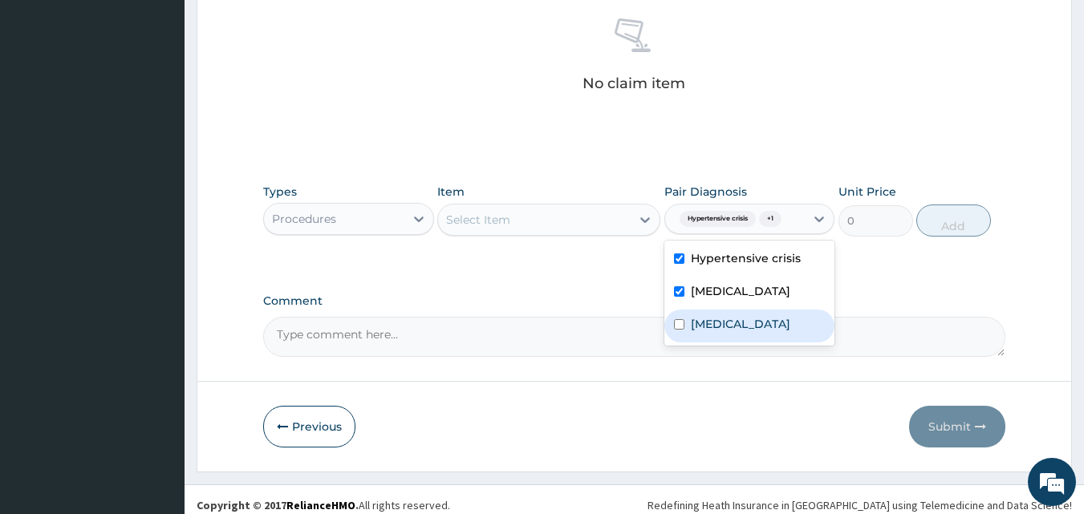
click at [679, 330] on input "checkbox" at bounding box center [679, 324] width 10 height 10
checkbox input "true"
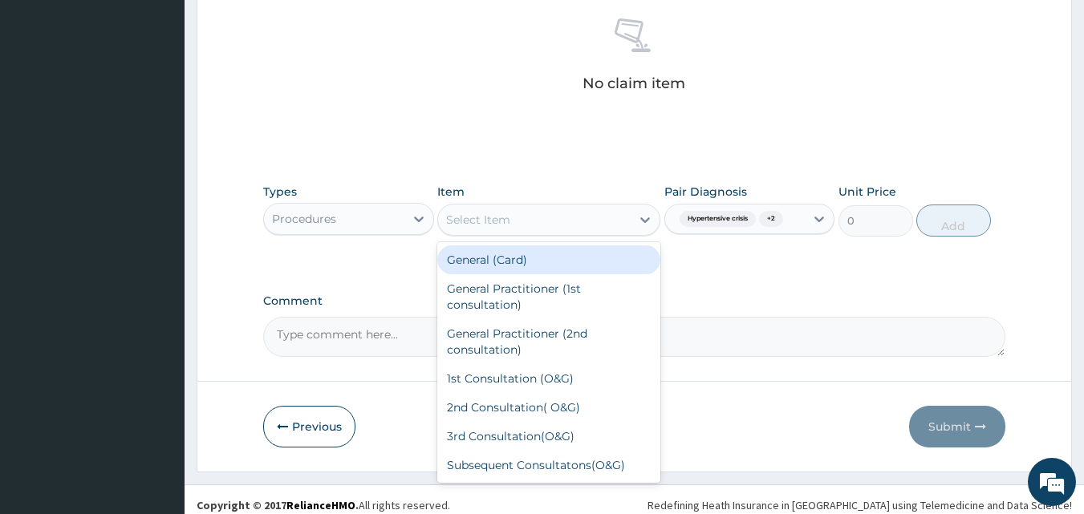
click at [591, 225] on div "Select Item" at bounding box center [534, 220] width 193 height 26
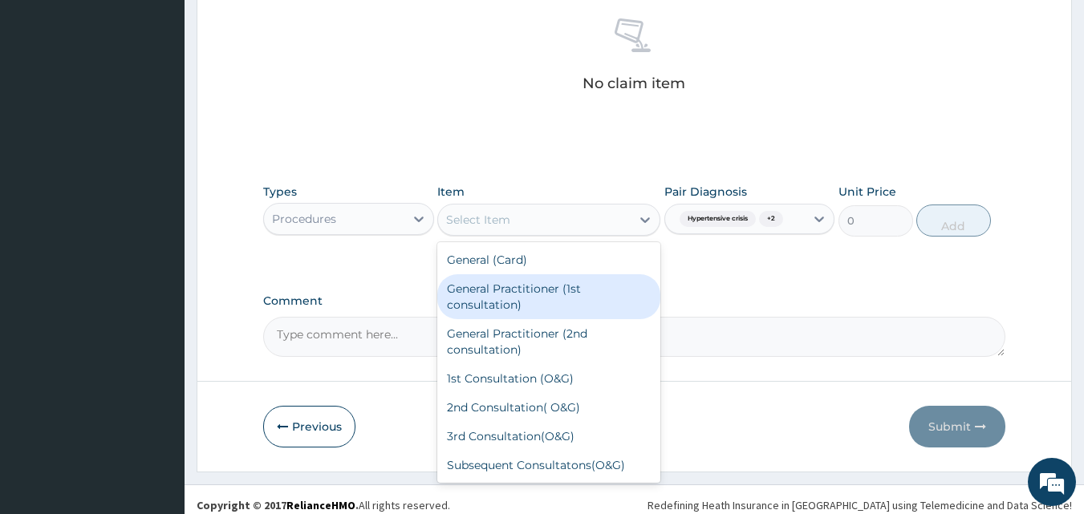
drag, startPoint x: 561, startPoint y: 284, endPoint x: 759, endPoint y: 261, distance: 198.7
click at [563, 284] on div "General Practitioner (1st consultation)" at bounding box center [548, 296] width 223 height 45
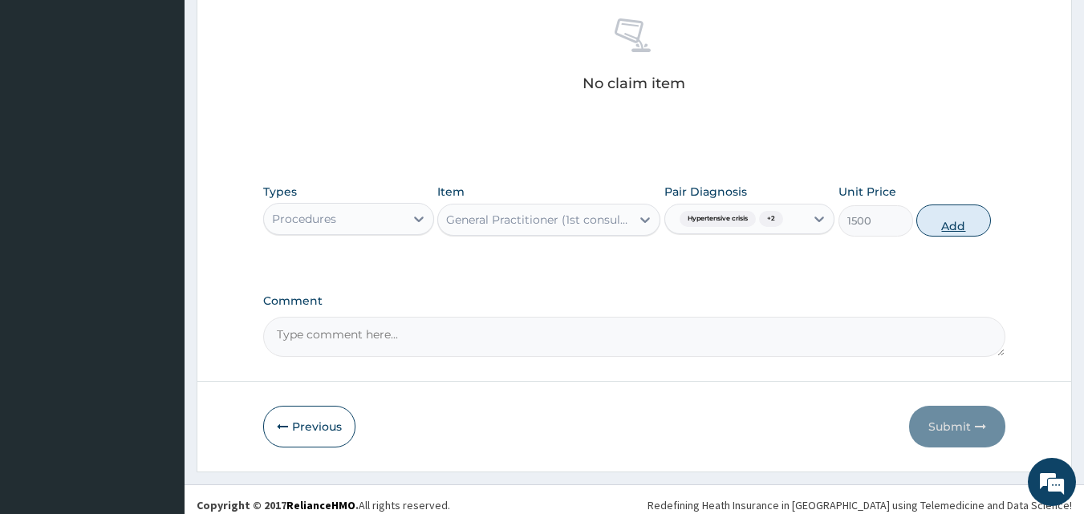
drag, startPoint x: 943, startPoint y: 221, endPoint x: 905, endPoint y: 220, distance: 38.5
click at [943, 221] on button "Add" at bounding box center [953, 221] width 75 height 32
type input "0"
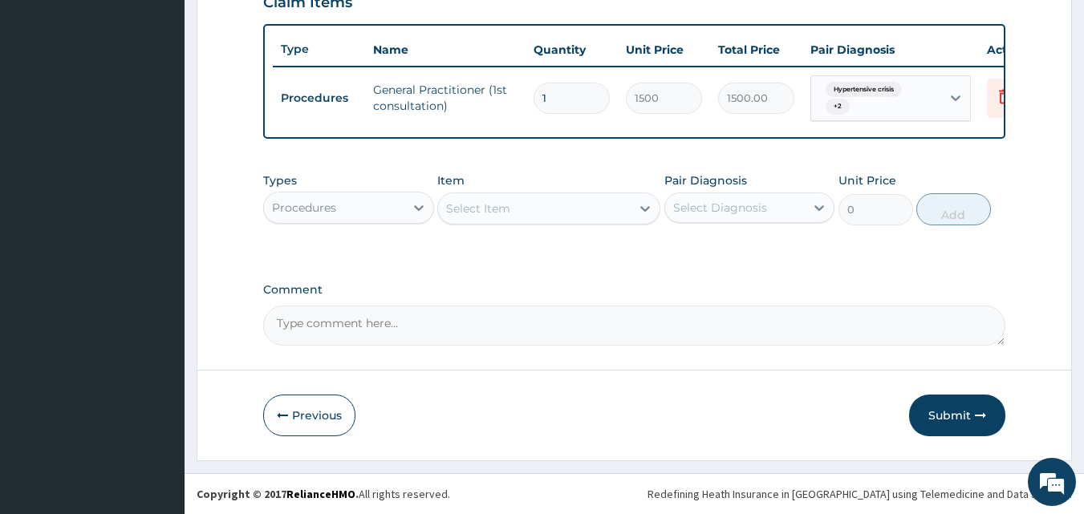
scroll to position [585, 0]
click at [403, 205] on div "Procedures" at bounding box center [334, 208] width 140 height 26
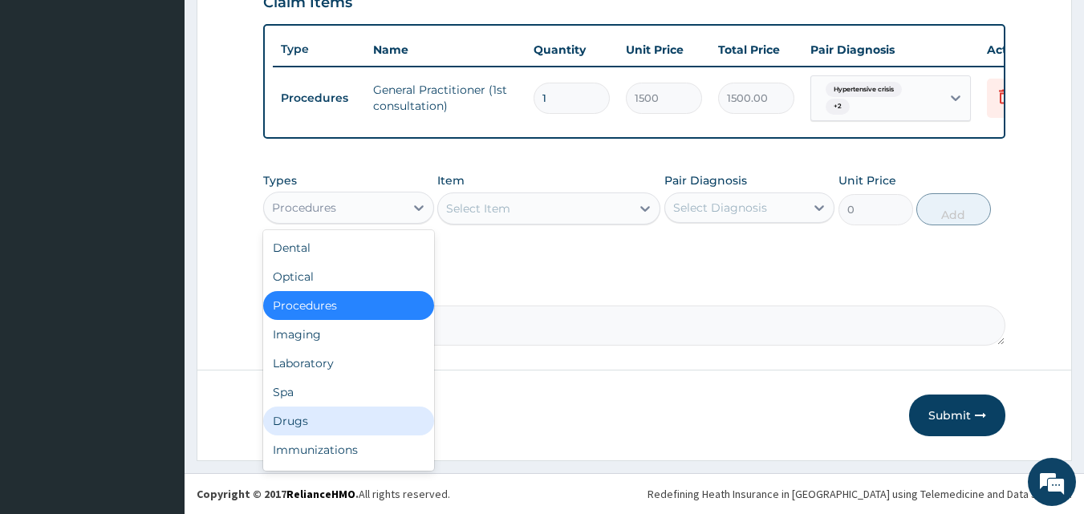
drag, startPoint x: 348, startPoint y: 420, endPoint x: 625, endPoint y: 219, distance: 341.8
click at [355, 419] on div "Drugs" at bounding box center [348, 421] width 171 height 29
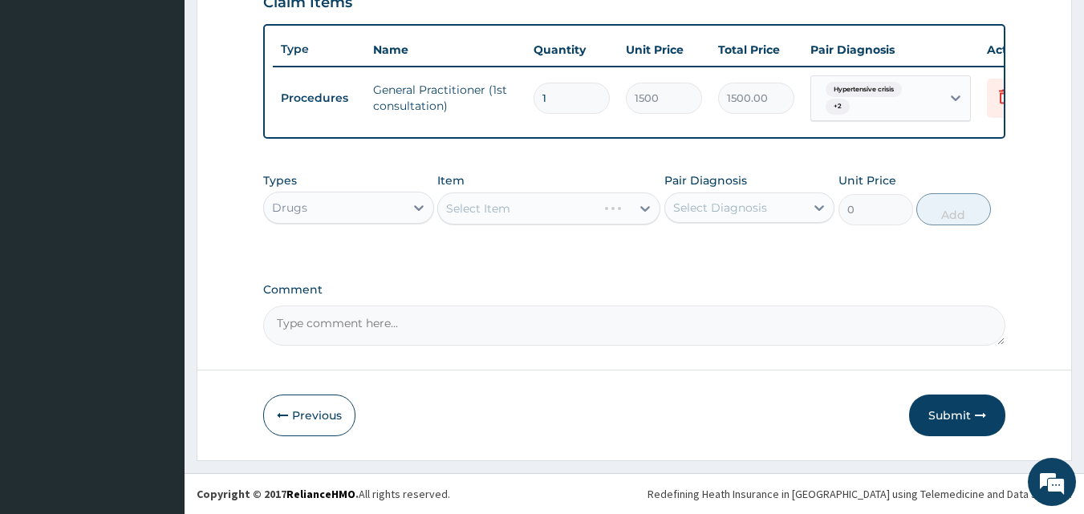
click at [691, 206] on div "Select Diagnosis" at bounding box center [720, 208] width 94 height 16
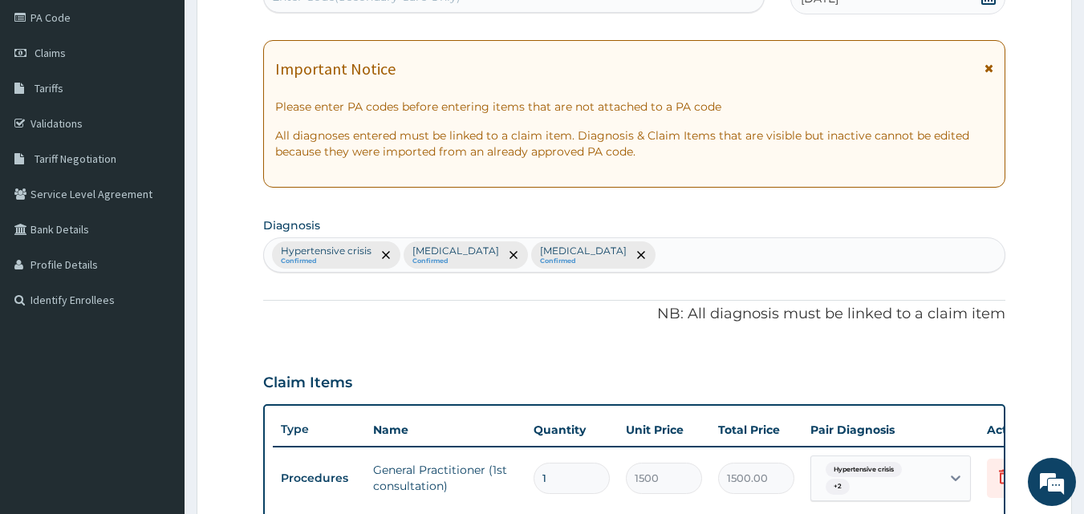
scroll to position [23, 0]
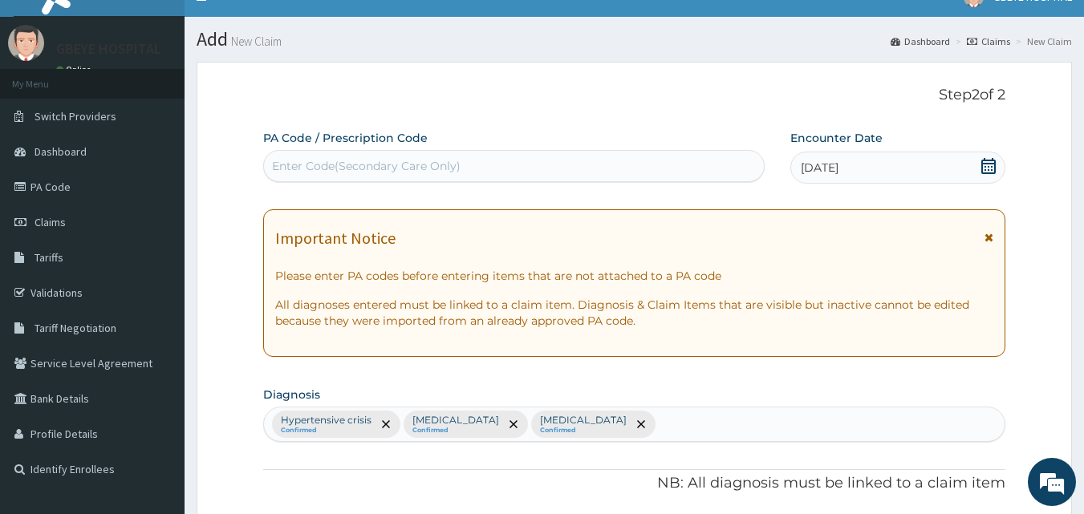
click at [715, 422] on div "Hypertensive crisis Confirmed Malaria, unspecified Confirmed Typhoid fever, uns…" at bounding box center [634, 424] width 741 height 34
type input "PEPTIC"
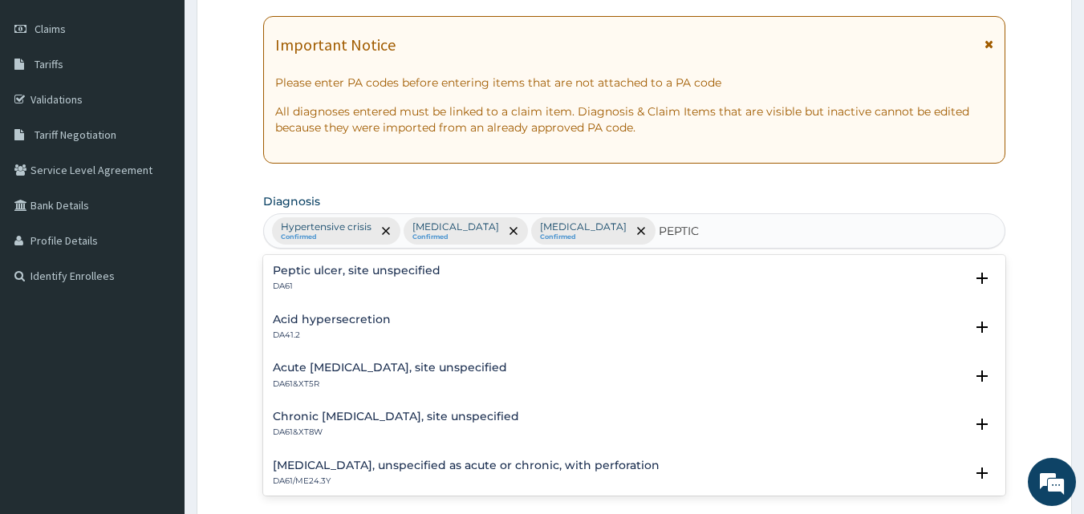
scroll to position [264, 0]
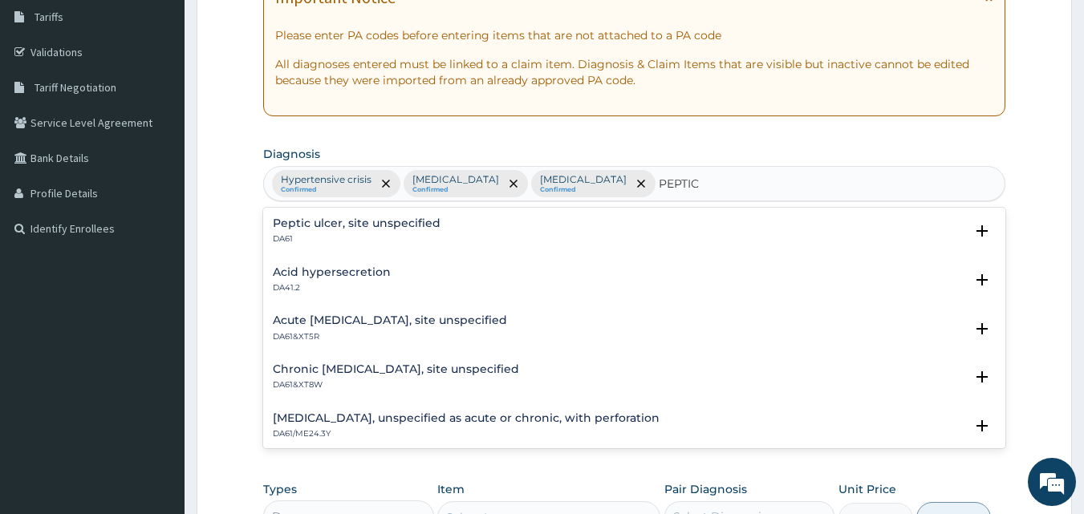
click at [536, 224] on div "Peptic ulcer, site unspecified DA61" at bounding box center [635, 231] width 724 height 28
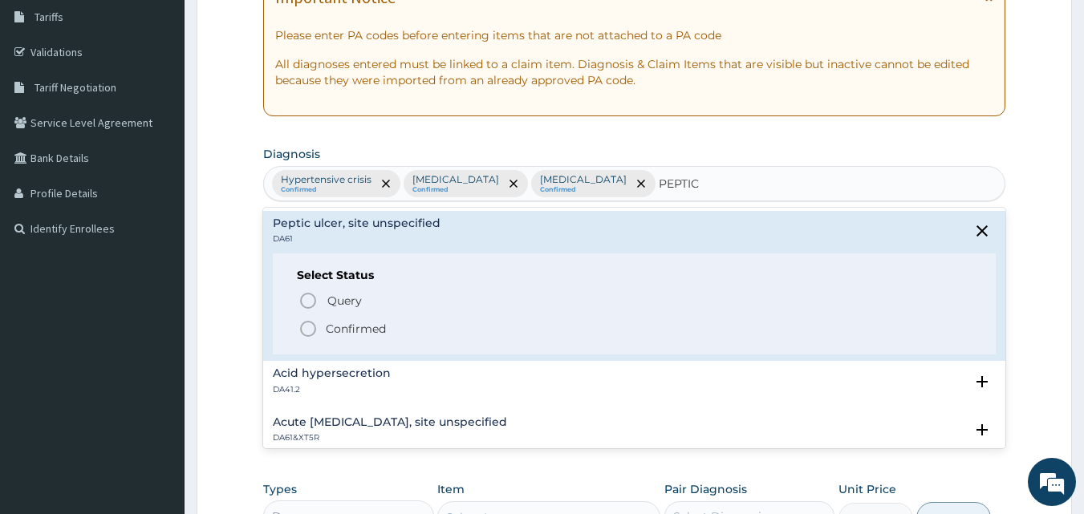
click at [305, 322] on circle "status option filled" at bounding box center [308, 329] width 14 height 14
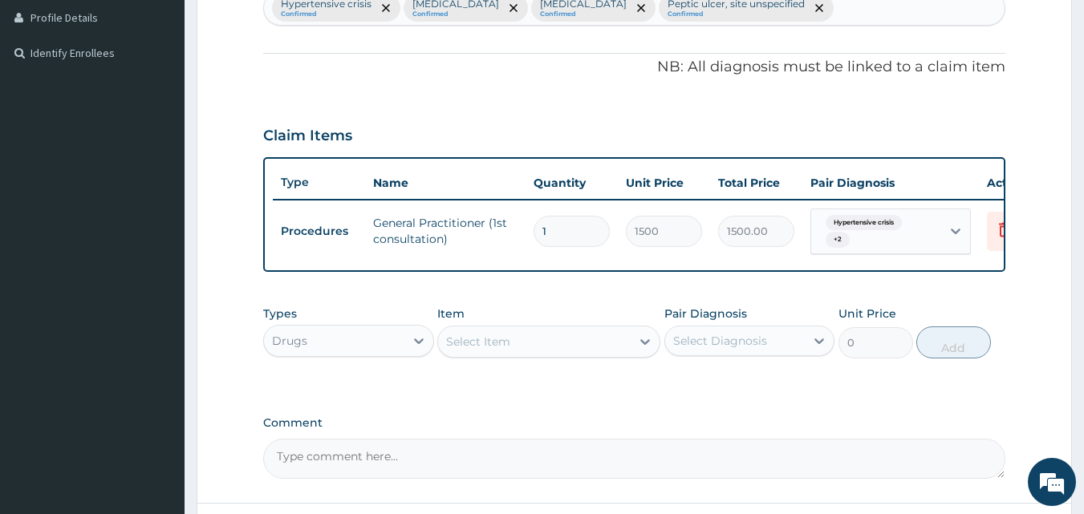
scroll to position [505, 0]
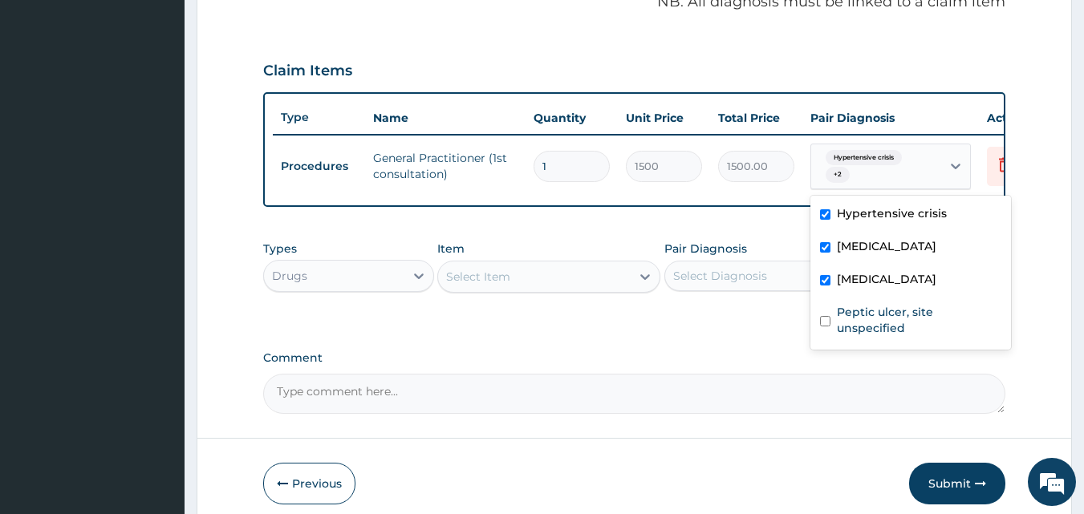
click at [857, 164] on span "Hypertensive crisis" at bounding box center [863, 158] width 76 height 16
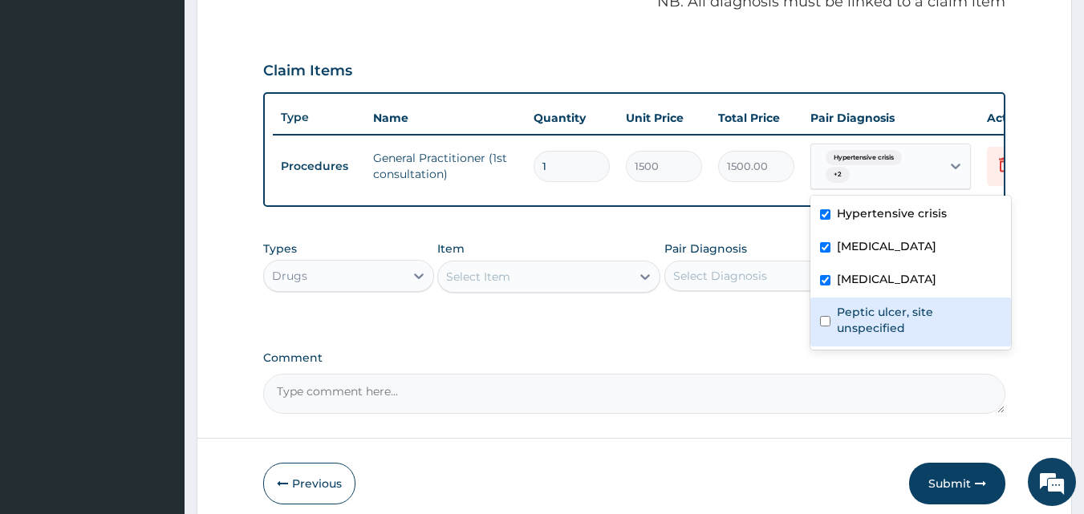
click at [828, 316] on input "checkbox" at bounding box center [825, 321] width 10 height 10
checkbox input "true"
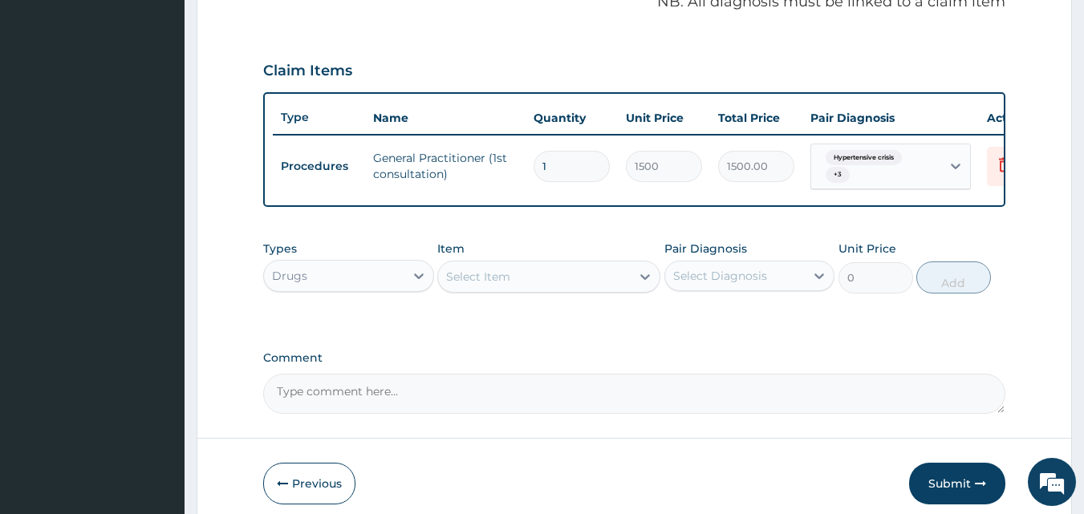
click at [656, 384] on div "Comment" at bounding box center [634, 382] width 743 height 63
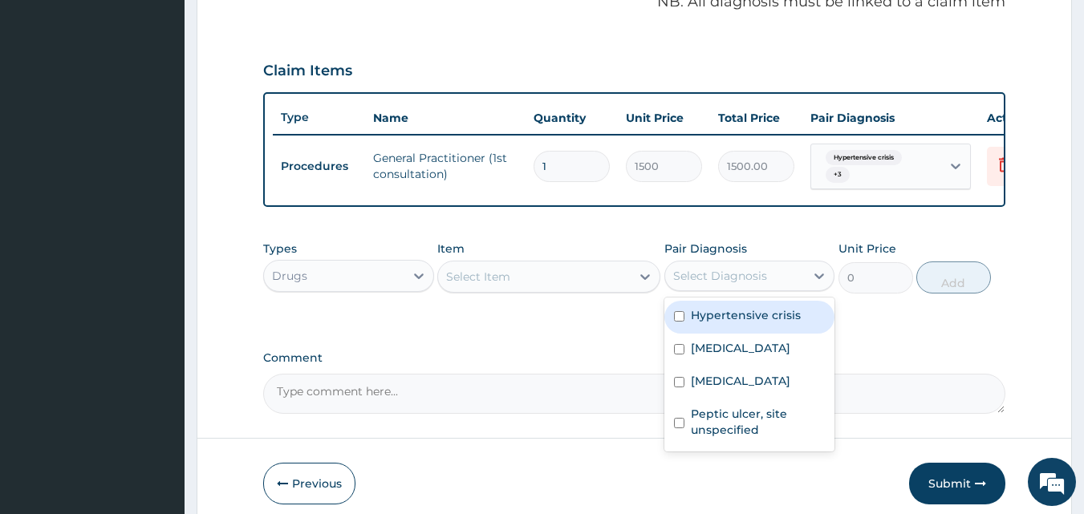
click at [720, 284] on div "Select Diagnosis" at bounding box center [720, 276] width 94 height 16
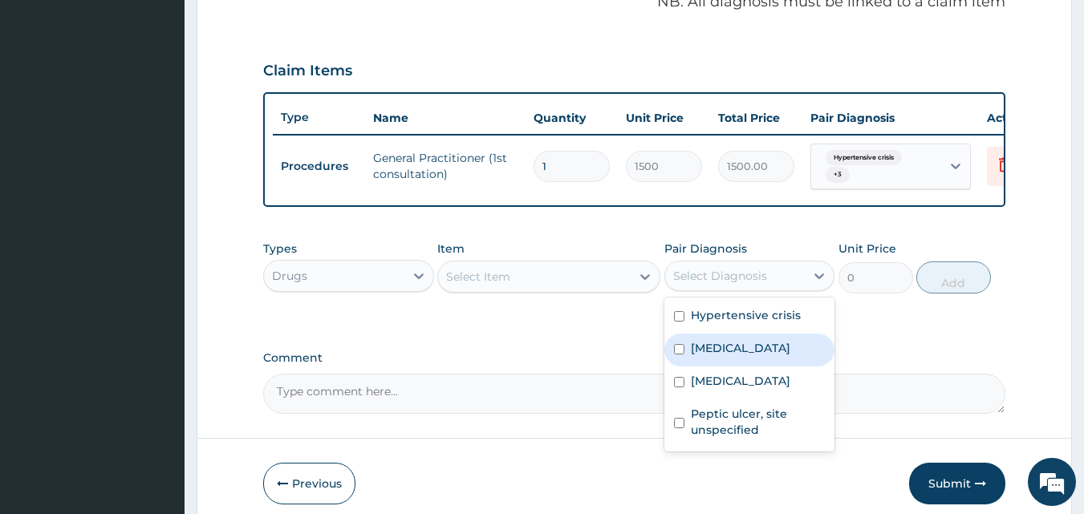
click at [679, 355] on input "checkbox" at bounding box center [679, 349] width 10 height 10
checkbox input "true"
click at [416, 282] on icon at bounding box center [419, 276] width 16 height 16
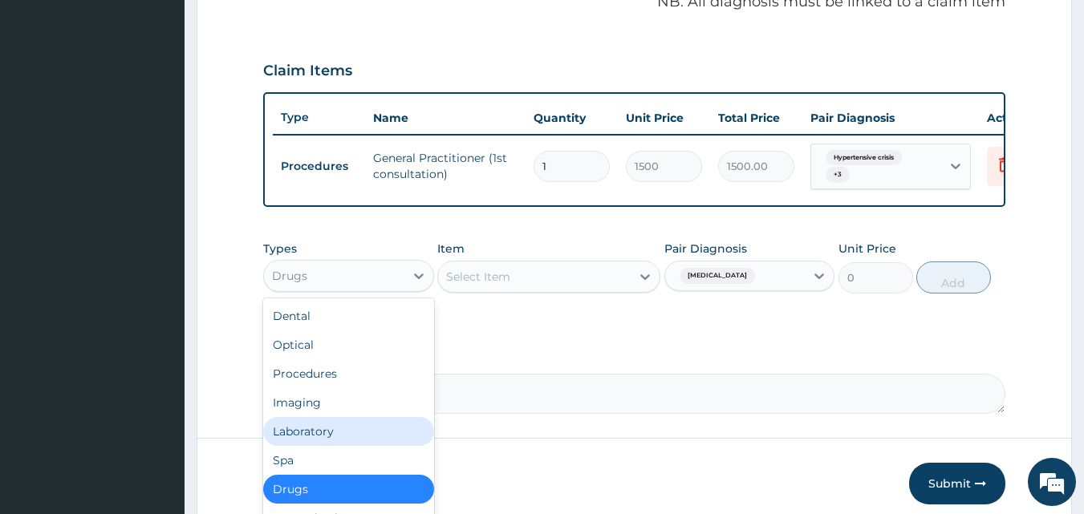
drag, startPoint x: 372, startPoint y: 449, endPoint x: 574, endPoint y: 270, distance: 269.3
click at [405, 427] on div "Dental Optical Procedures Imaging Laboratory Spa Drugs Immunizations Others Gym" at bounding box center [348, 418] width 171 height 241
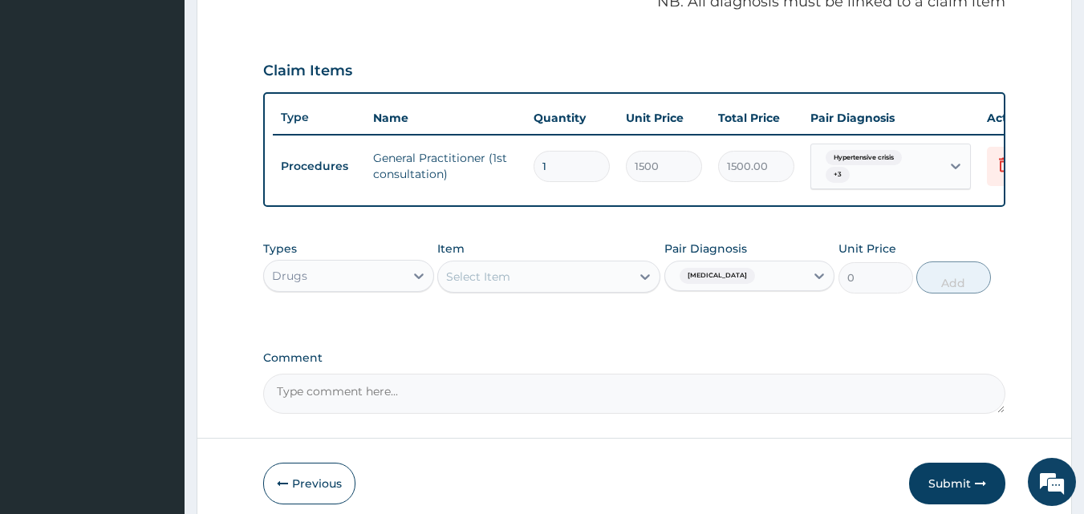
click at [575, 257] on div "Item Select Item" at bounding box center [548, 267] width 223 height 53
click at [565, 285] on div "Select Item" at bounding box center [534, 277] width 193 height 26
type input "MALA"
click at [399, 272] on div "Drugs" at bounding box center [348, 276] width 171 height 32
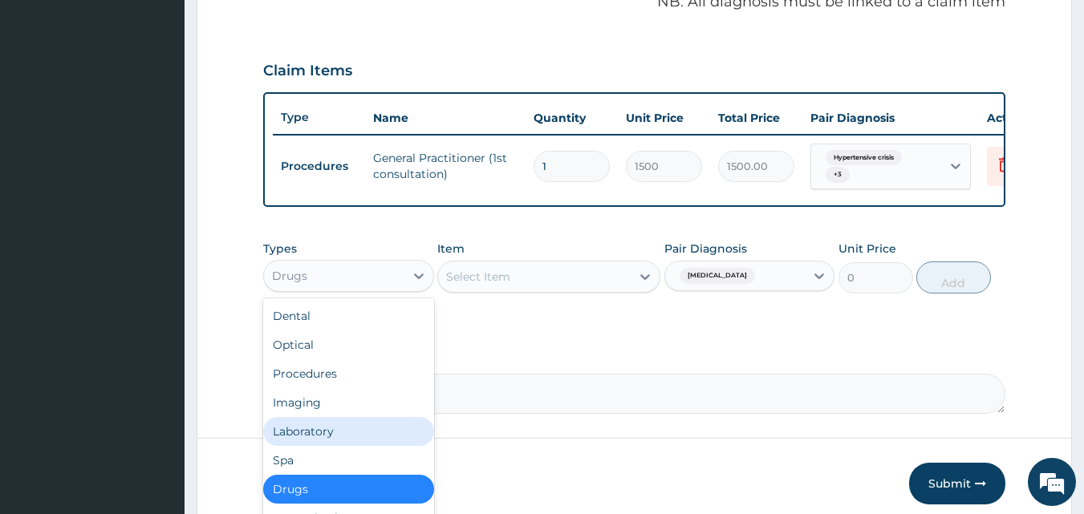
click at [405, 442] on div "Laboratory" at bounding box center [348, 431] width 171 height 29
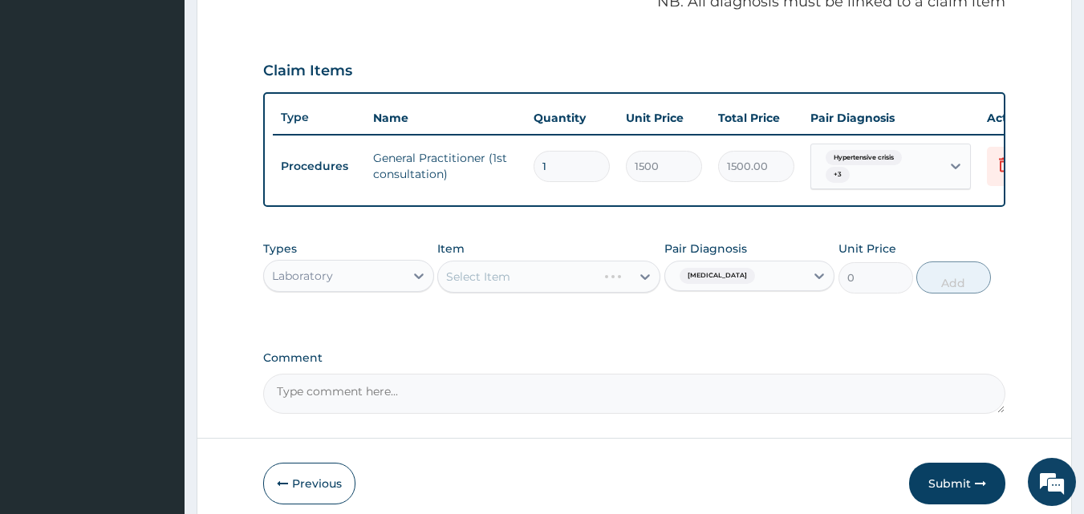
click at [465, 293] on div "Select Item" at bounding box center [548, 277] width 223 height 32
click at [479, 289] on div "Select Item" at bounding box center [548, 277] width 223 height 32
click at [493, 289] on div "Select Item" at bounding box center [548, 277] width 223 height 32
click at [493, 293] on div "Select Item" at bounding box center [548, 277] width 223 height 32
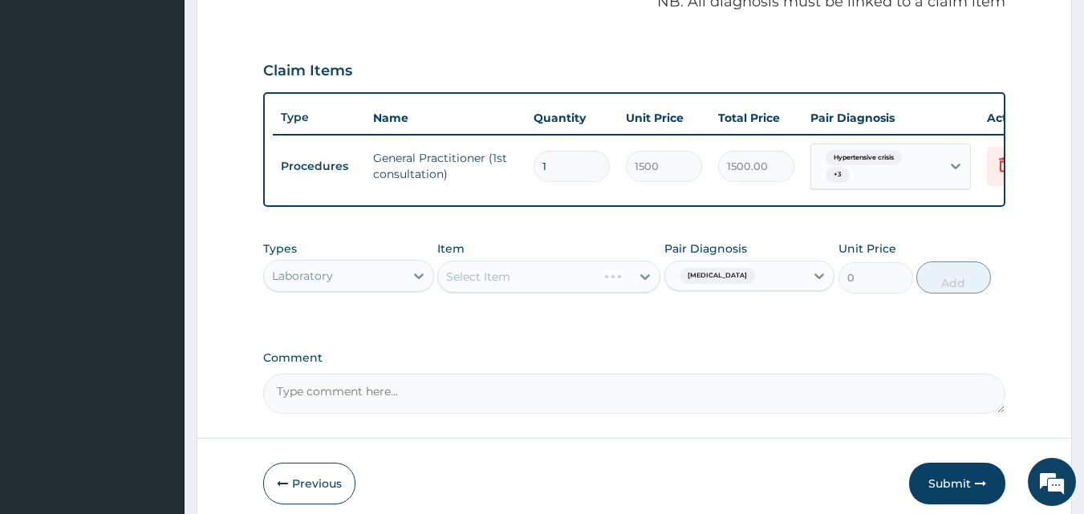
click at [516, 293] on div "Select Item" at bounding box center [548, 277] width 223 height 32
click at [515, 293] on div "Select Item" at bounding box center [548, 277] width 223 height 32
click at [513, 288] on div "Select Item" at bounding box center [534, 277] width 193 height 26
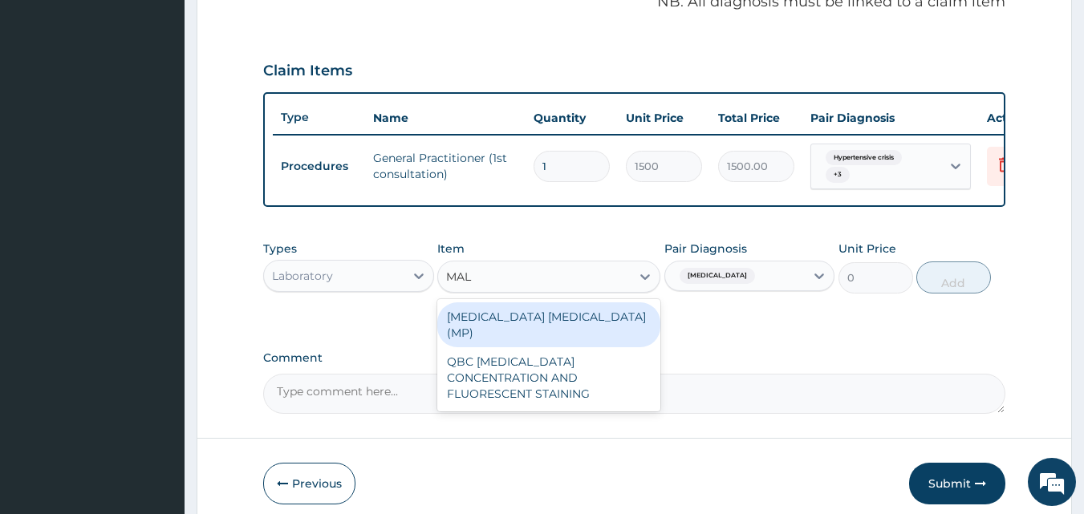
type input "MALA"
click at [520, 328] on div "[MEDICAL_DATA] [MEDICAL_DATA] (MP)" at bounding box center [548, 324] width 223 height 45
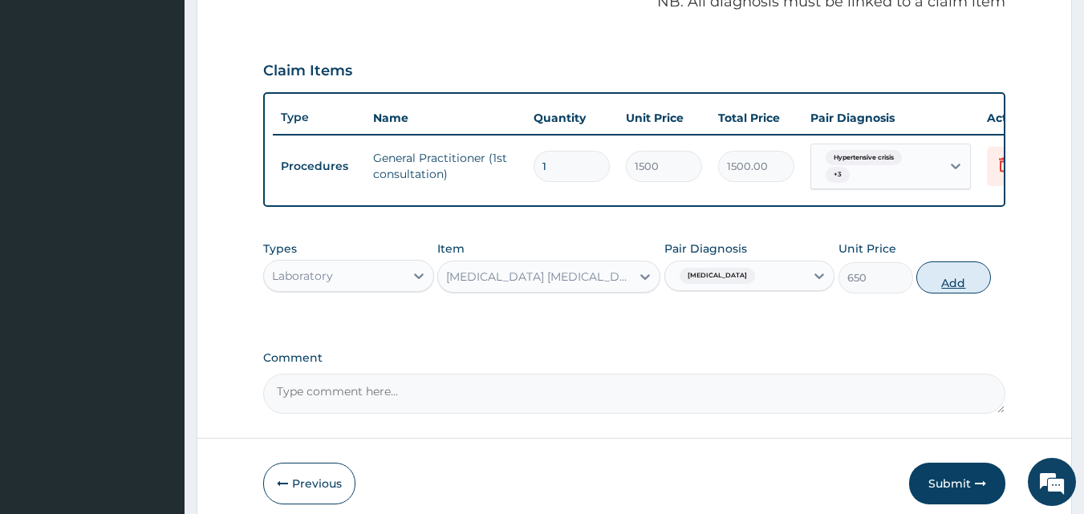
click at [956, 294] on button "Add" at bounding box center [953, 277] width 75 height 32
type input "0"
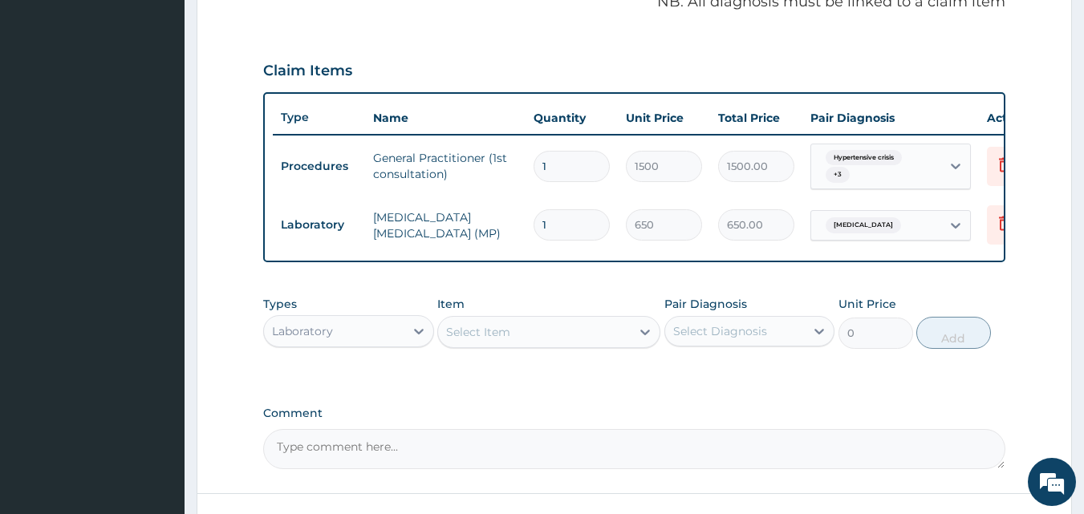
click at [691, 339] on div "Select Diagnosis" at bounding box center [720, 331] width 94 height 16
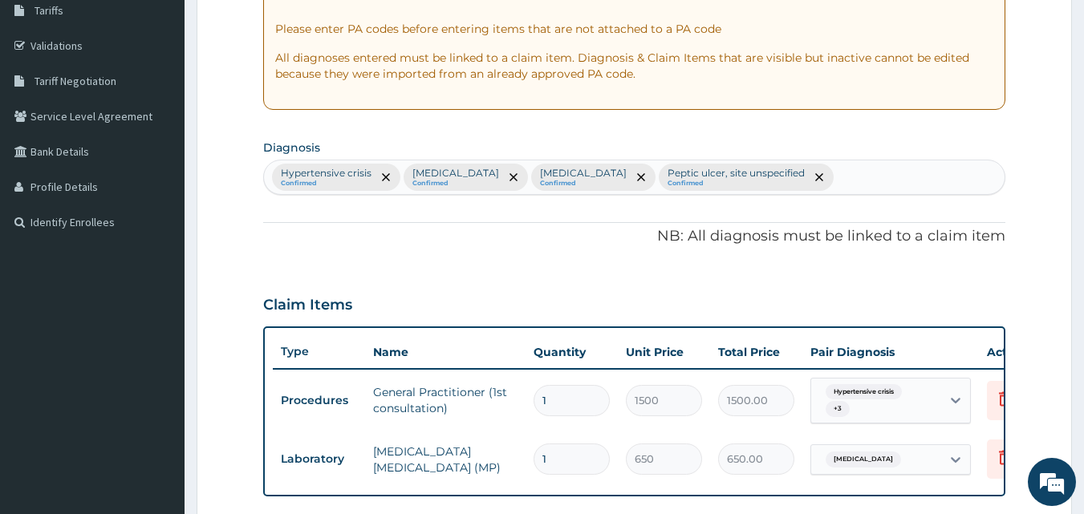
scroll to position [264, 0]
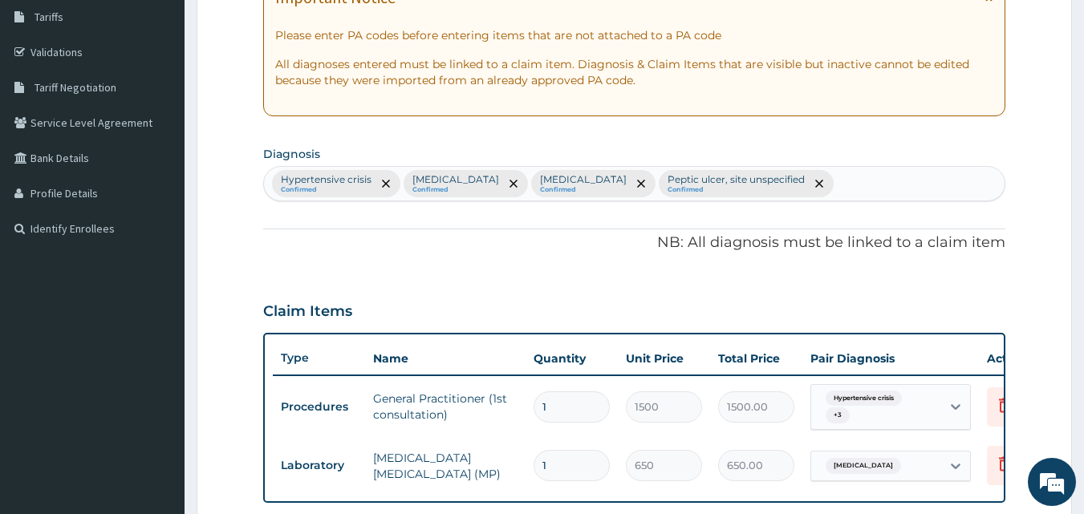
click at [898, 184] on div "Hypertensive crisis Confirmed Malaria, unspecified Confirmed Typhoid fever, uns…" at bounding box center [634, 184] width 741 height 34
type input "SEPSIS"
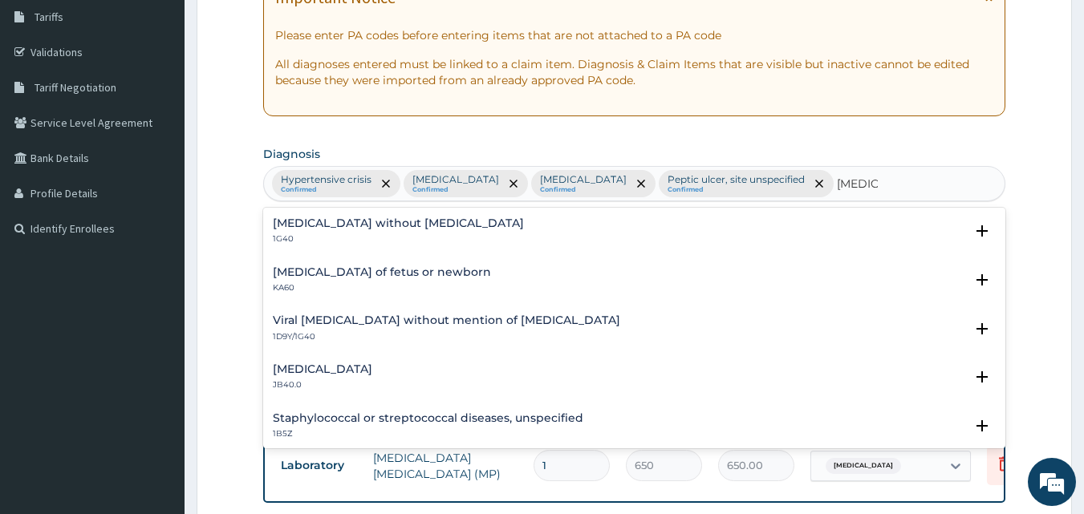
click at [606, 215] on div "Sepsis without septic shock 1G40 Select Status Query Query covers suspected (?)…" at bounding box center [634, 235] width 743 height 49
click at [465, 228] on div "Sepsis without septic shock 1G40" at bounding box center [635, 231] width 724 height 28
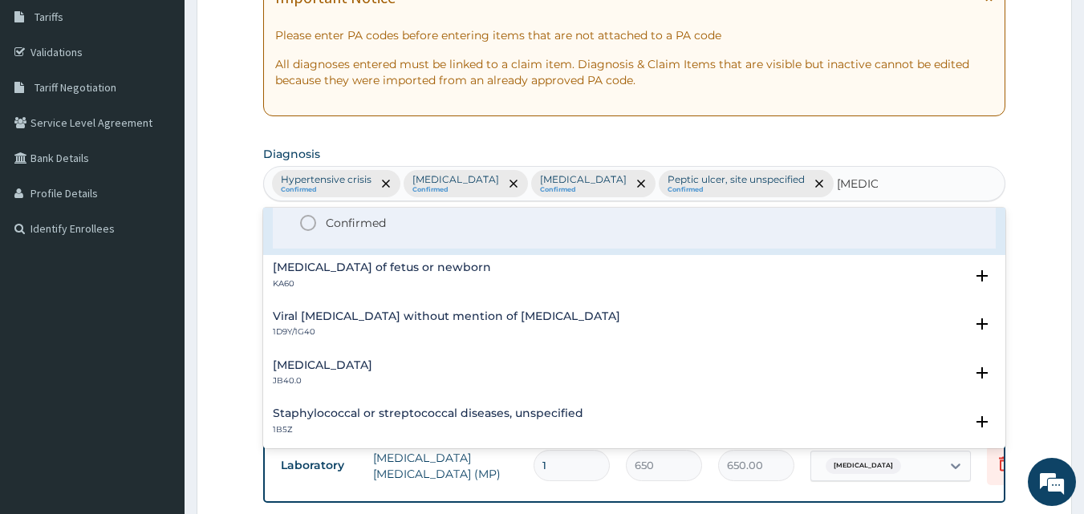
scroll to position [80, 0]
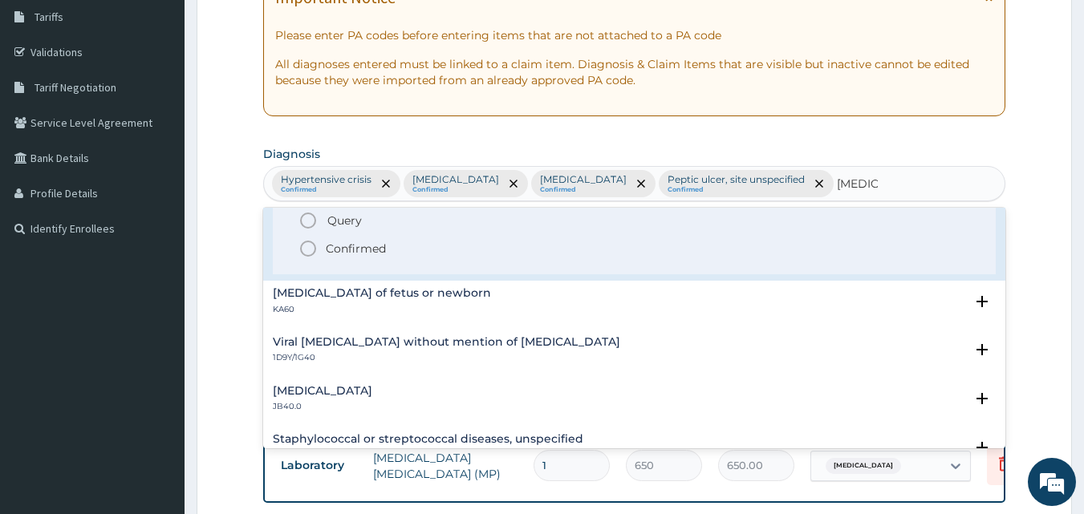
click at [460, 255] on span "Confirmed" at bounding box center [635, 248] width 674 height 19
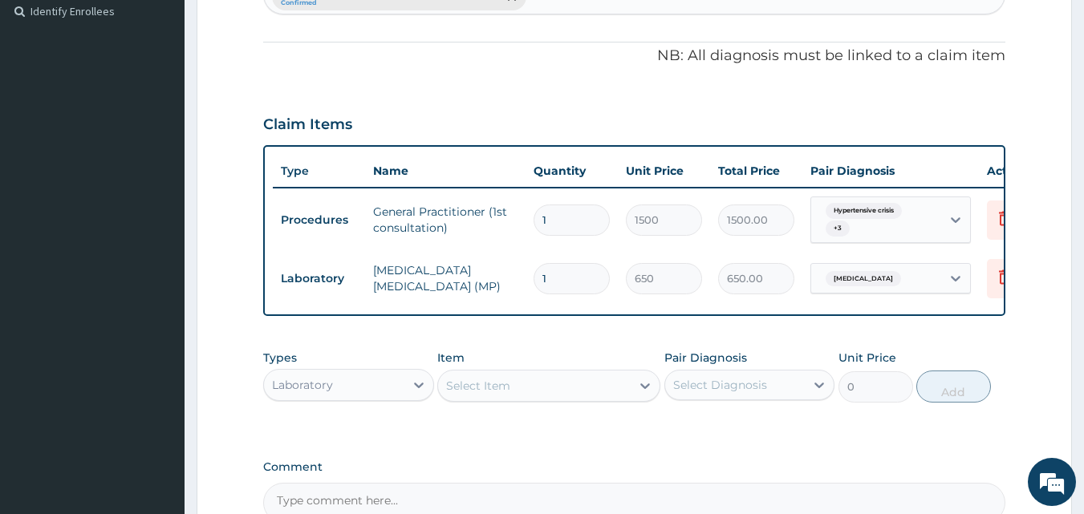
scroll to position [505, 0]
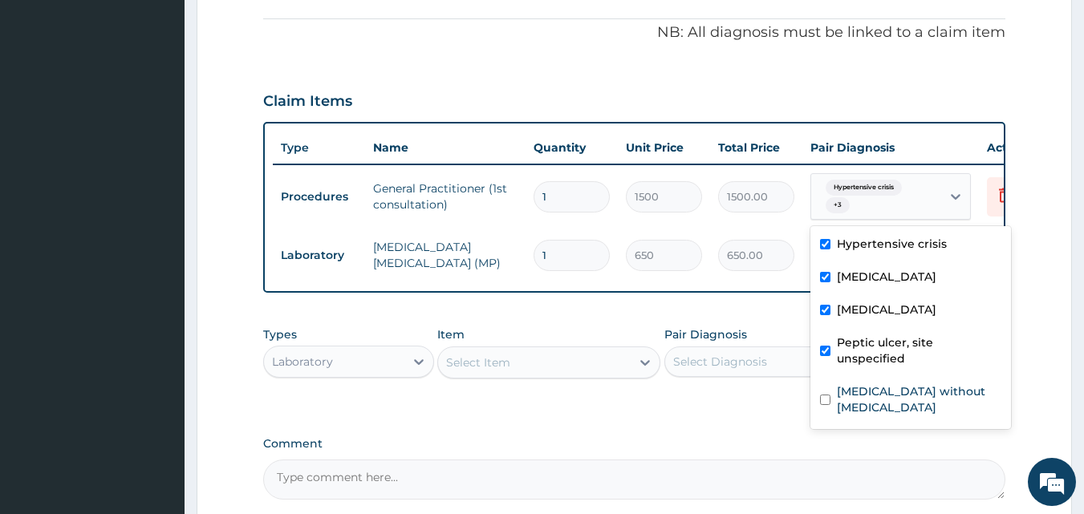
click at [873, 194] on span "Hypertensive crisis" at bounding box center [863, 188] width 76 height 16
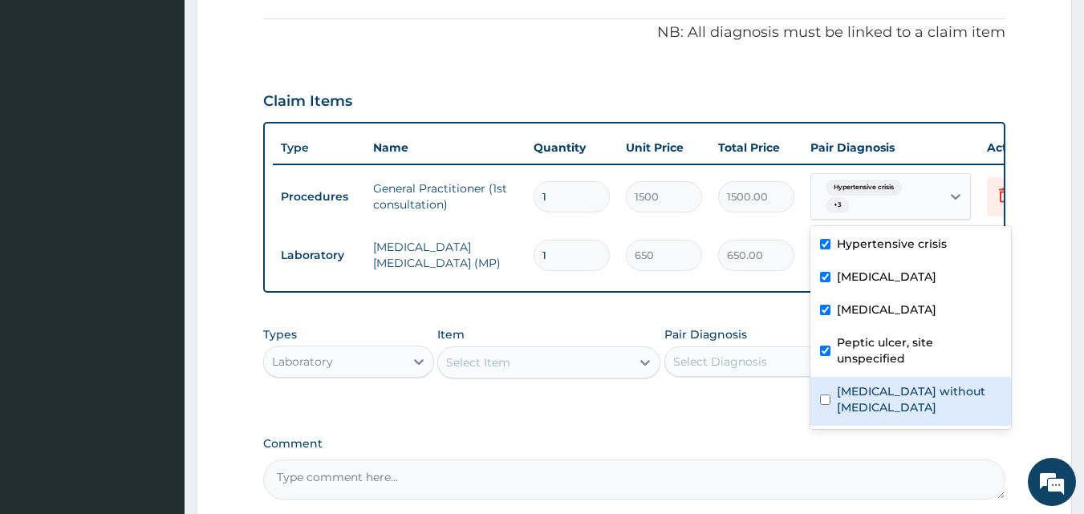
click at [824, 395] on input "checkbox" at bounding box center [825, 400] width 10 height 10
checkbox input "true"
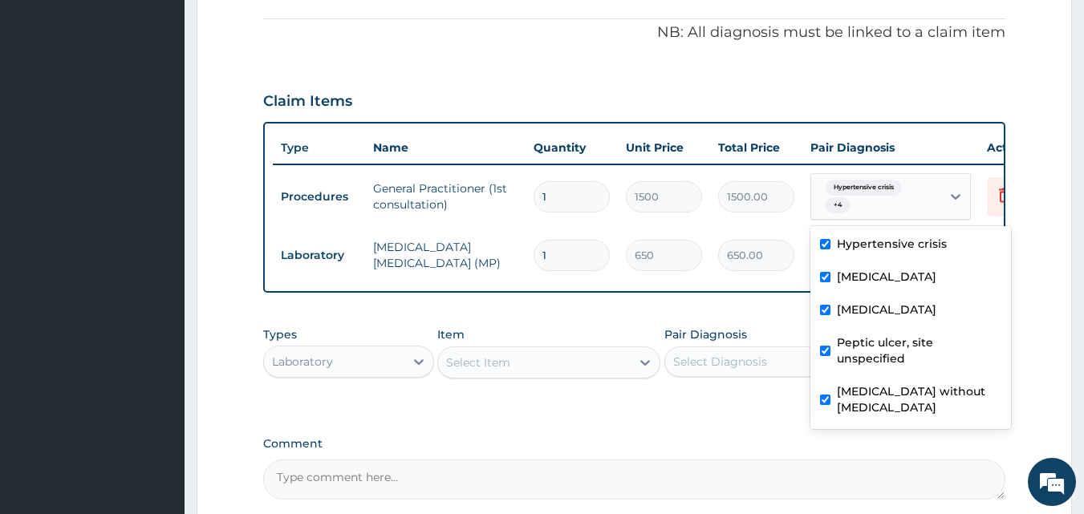
click at [772, 403] on div "Types Laboratory Item Select Item Pair Diagnosis Select Diagnosis Unit Price 0 …" at bounding box center [634, 364] width 743 height 93
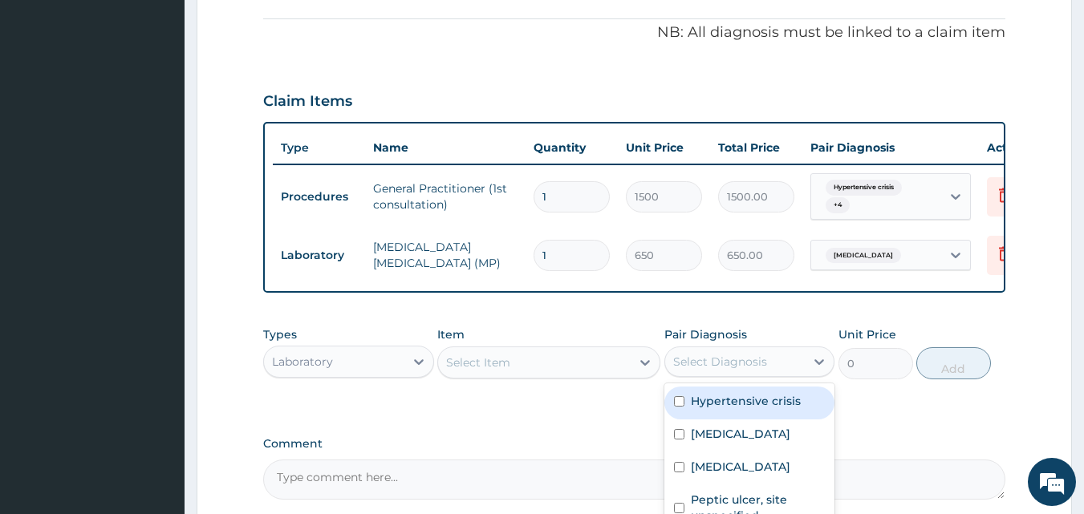
click at [767, 375] on div "Select Diagnosis" at bounding box center [735, 362] width 140 height 26
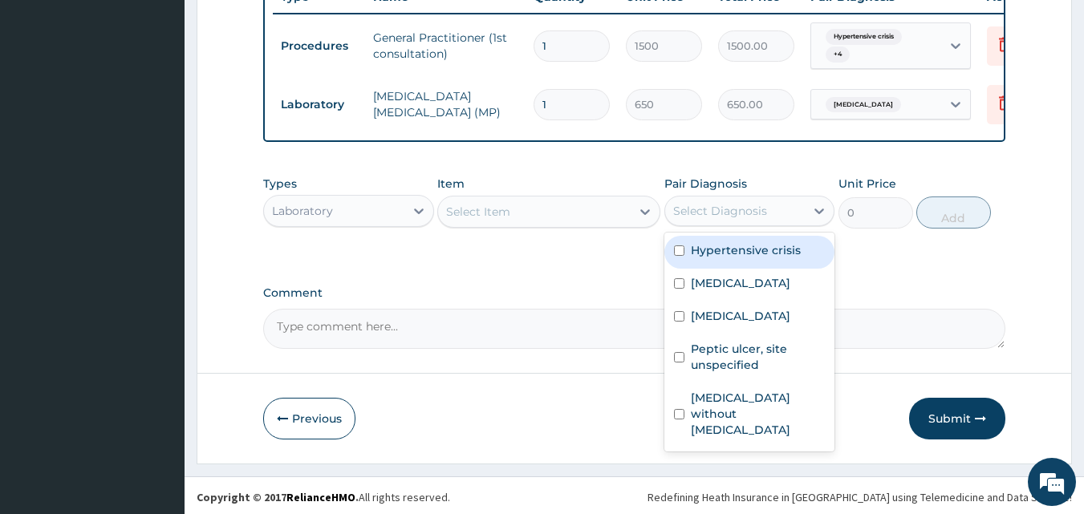
scroll to position [671, 0]
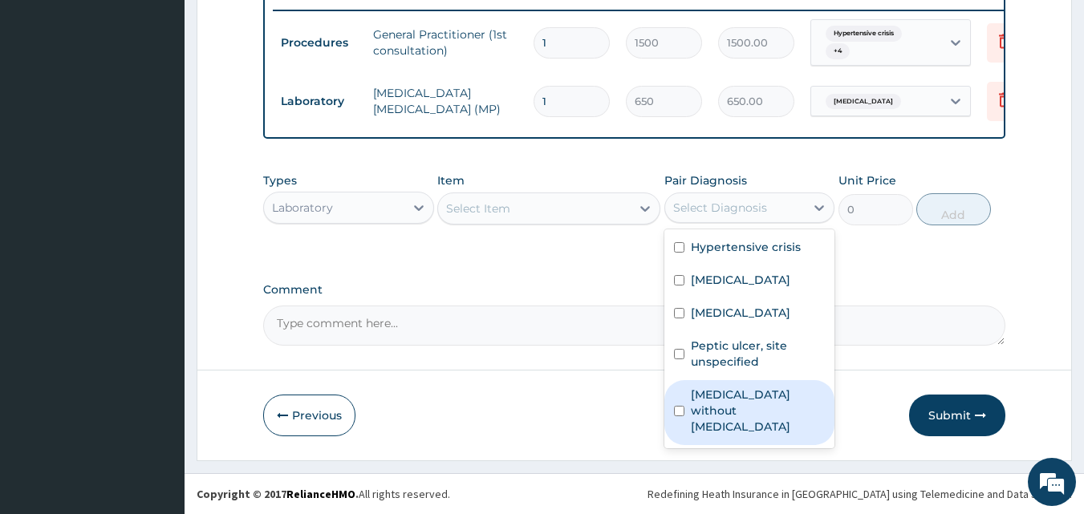
click at [681, 416] on input "checkbox" at bounding box center [679, 411] width 10 height 10
checkbox input "true"
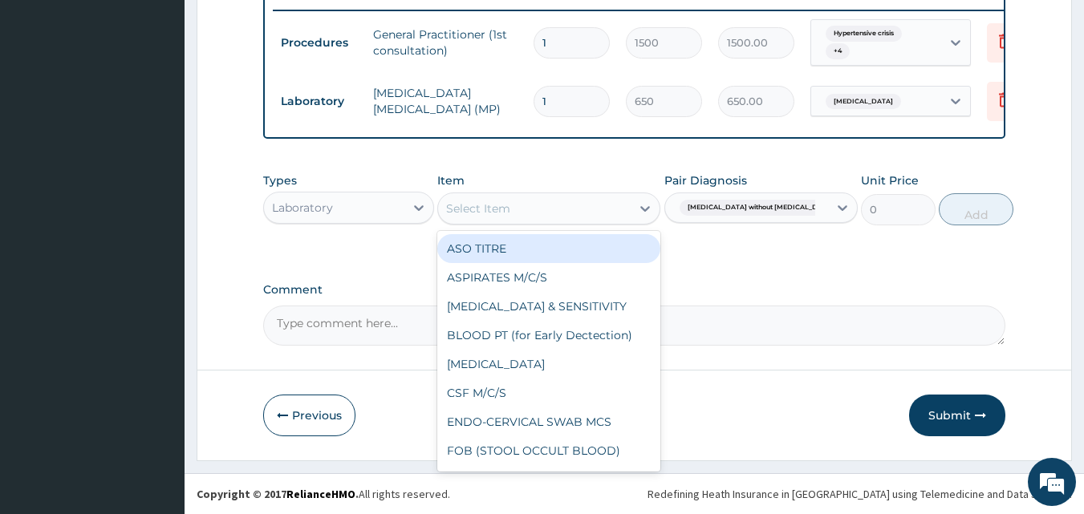
click at [544, 211] on div "Select Item" at bounding box center [534, 209] width 193 height 26
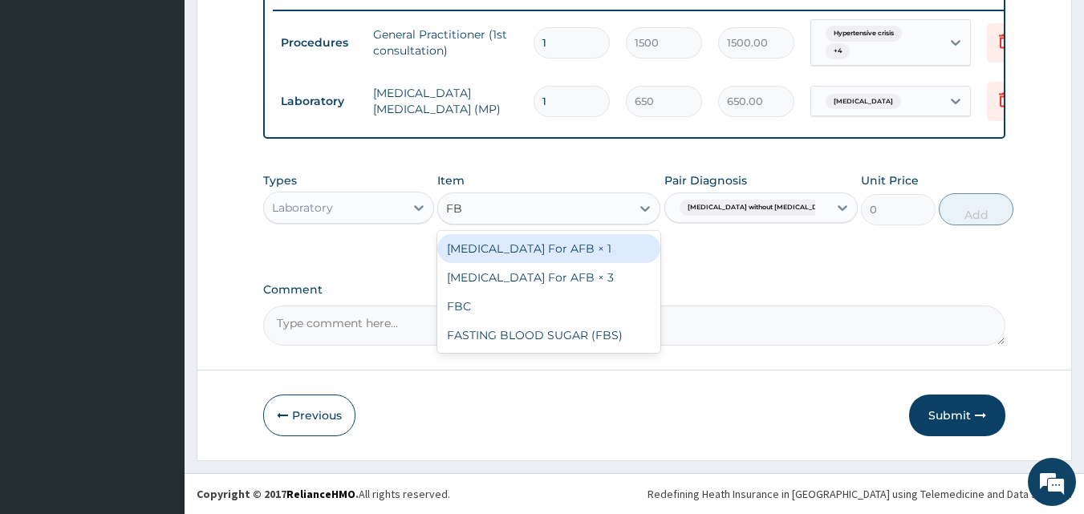
type input "FBC"
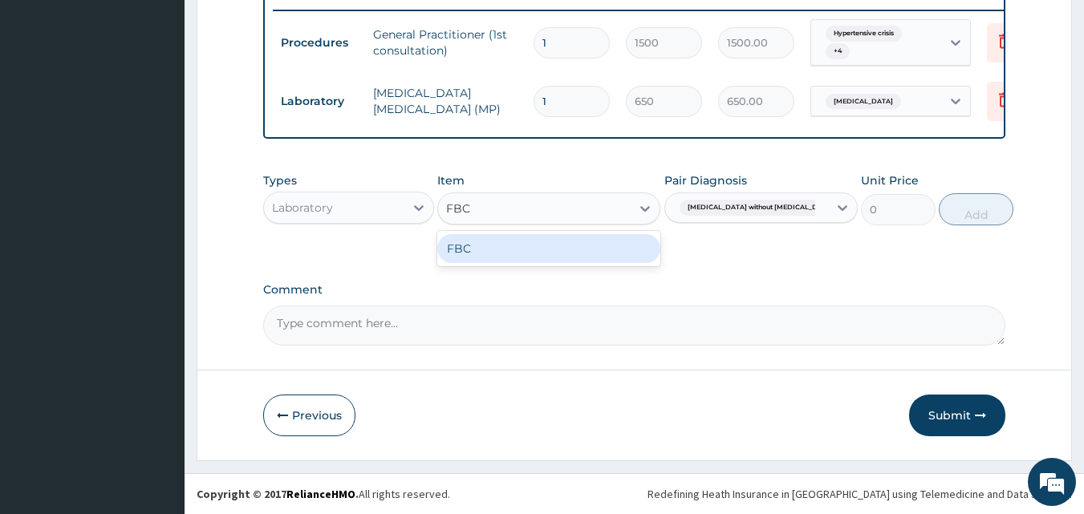
click at [557, 238] on div "FBC" at bounding box center [548, 248] width 223 height 29
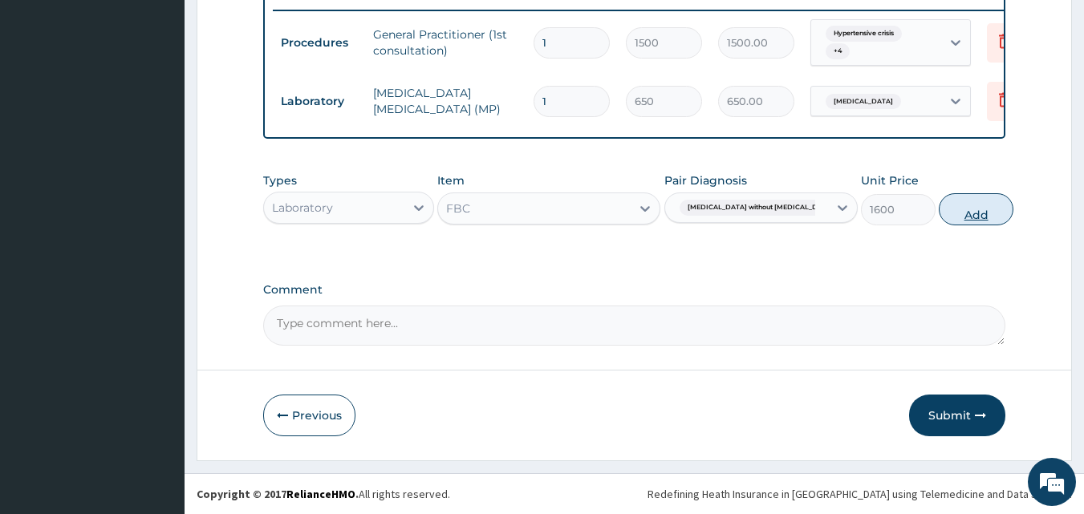
click at [981, 205] on button "Add" at bounding box center [975, 209] width 75 height 32
type input "0"
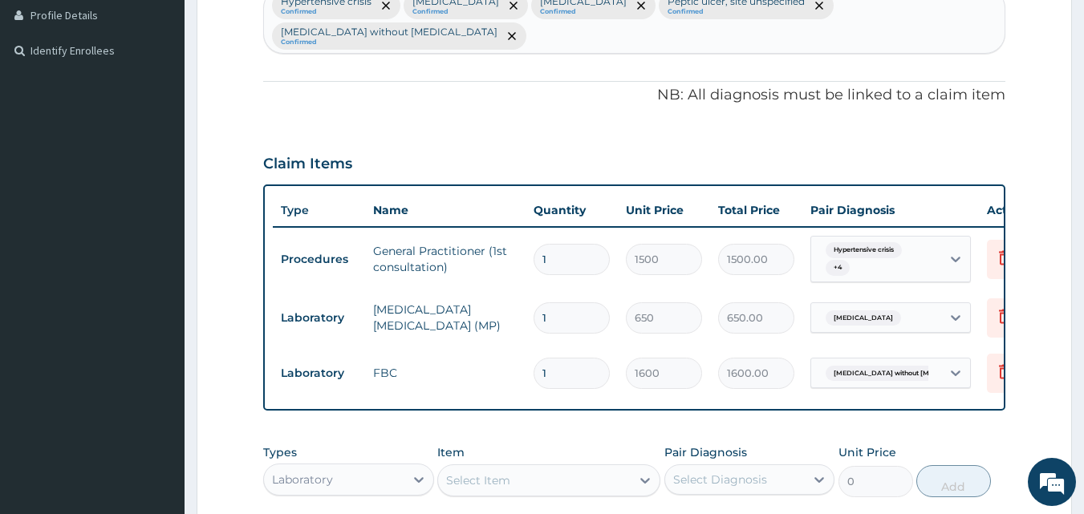
scroll to position [350, 0]
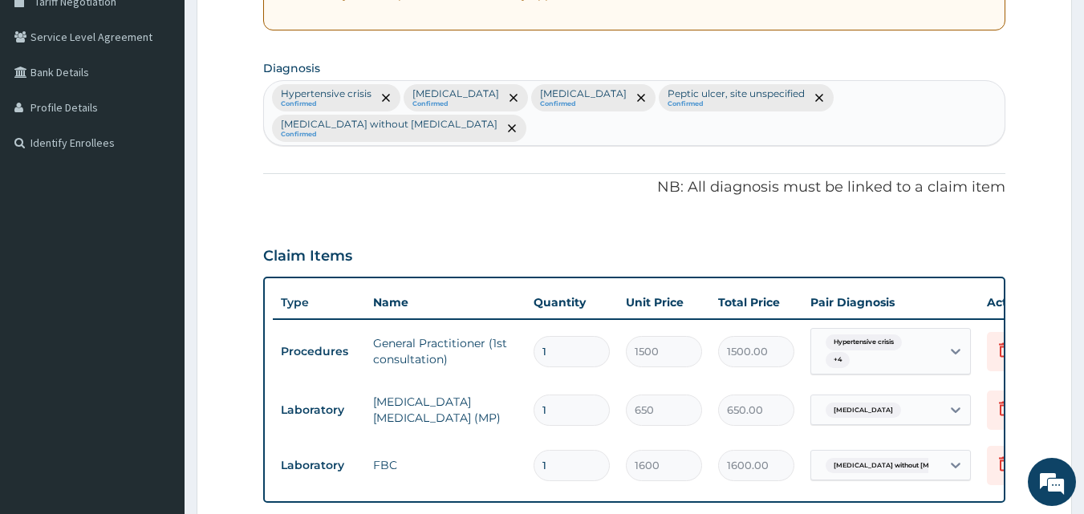
click at [526, 122] on div "Hypertensive crisis Confirmed Malaria, unspecified Confirmed Typhoid fever, uns…" at bounding box center [634, 113] width 741 height 64
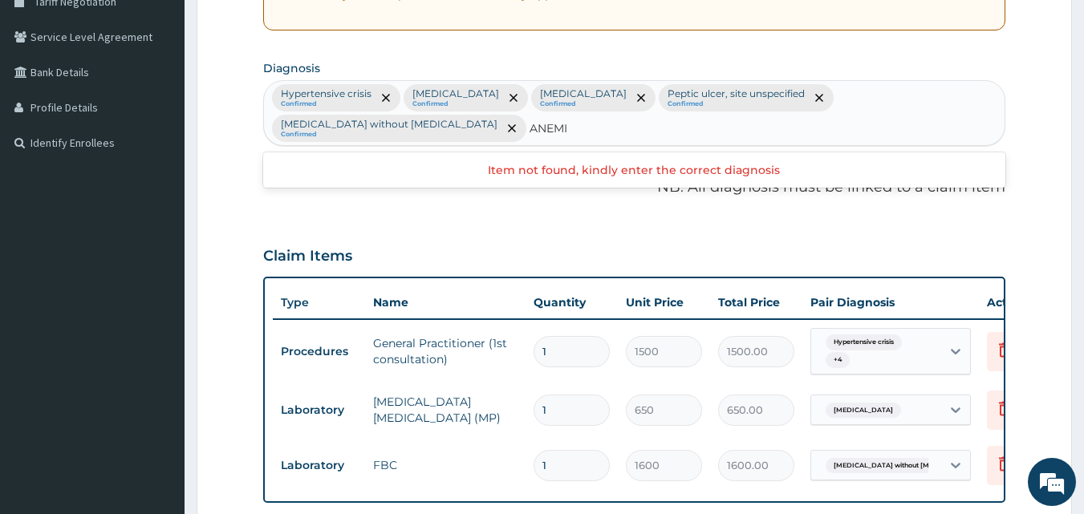
type input "ANEMIA"
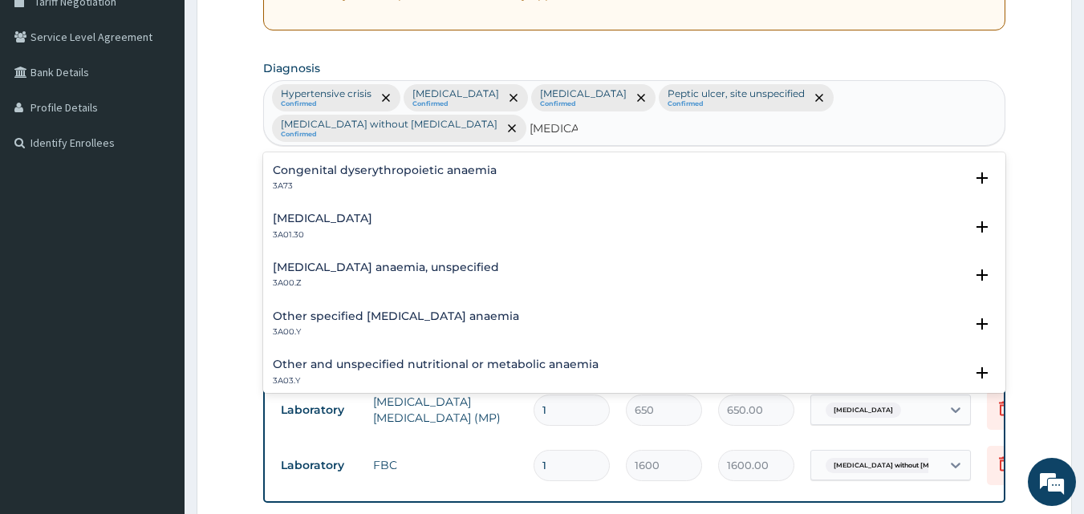
scroll to position [802, 0]
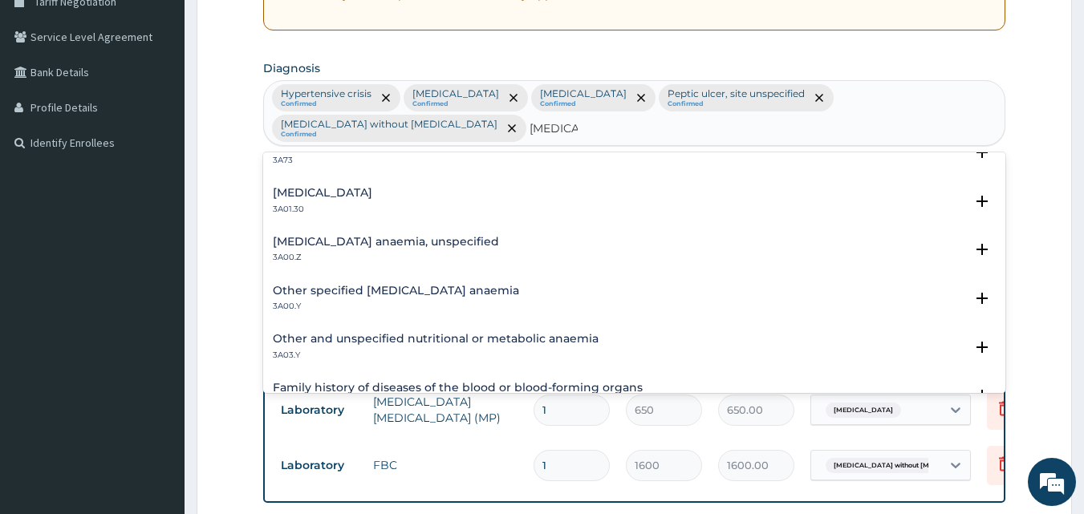
click at [550, 298] on div "Other specified iron deficiency anaemia 3A00.Y" at bounding box center [635, 299] width 724 height 28
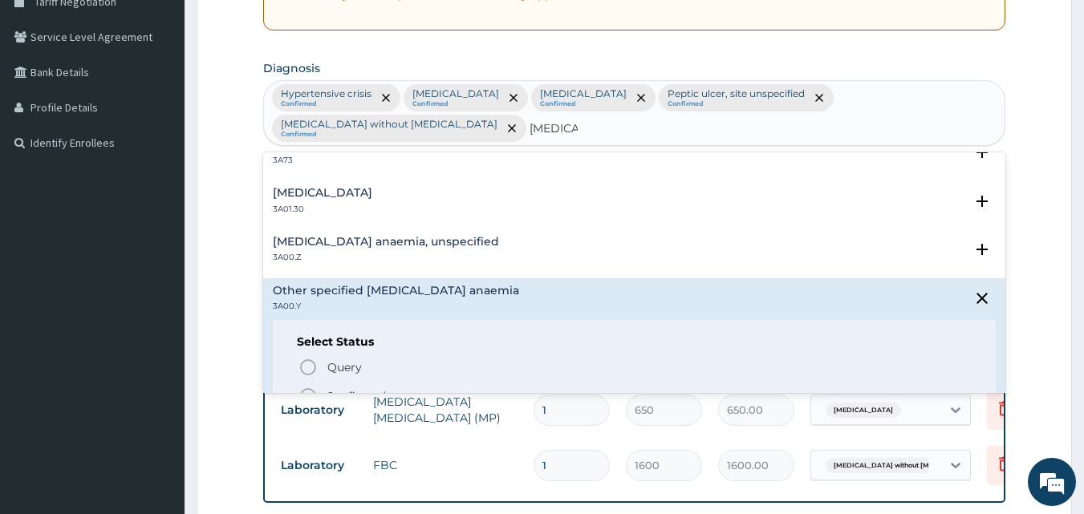
scroll to position [963, 0]
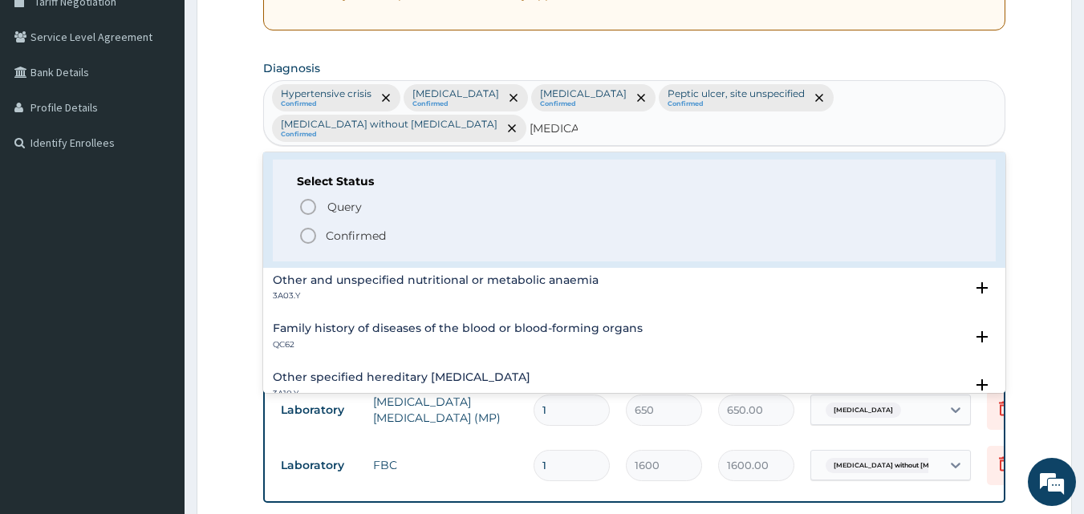
click at [551, 245] on div "Select Status Query Query covers suspected (?), Keep in view (kiv), Ruled out (…" at bounding box center [635, 211] width 724 height 102
click at [549, 237] on span "Confirmed" at bounding box center [635, 235] width 674 height 19
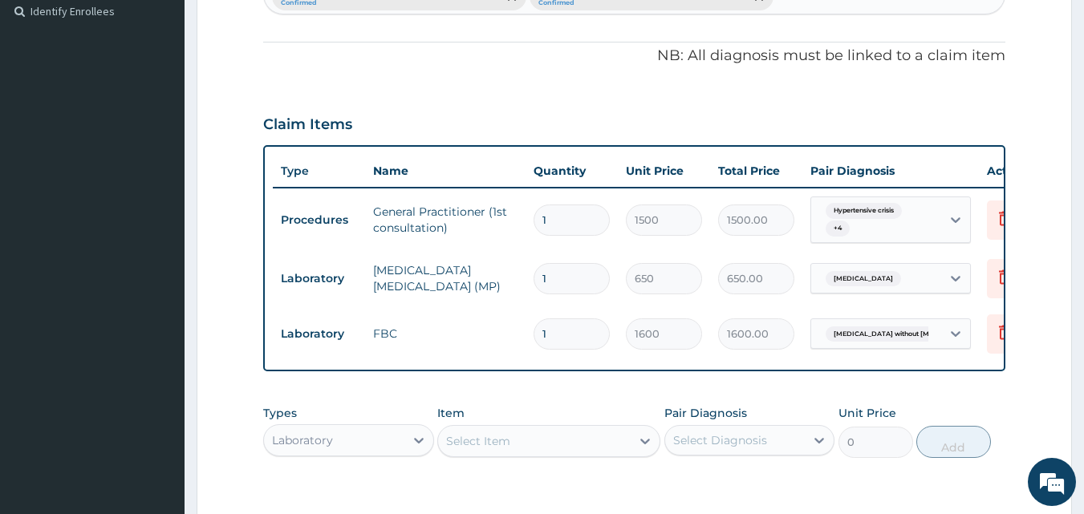
scroll to position [510, 0]
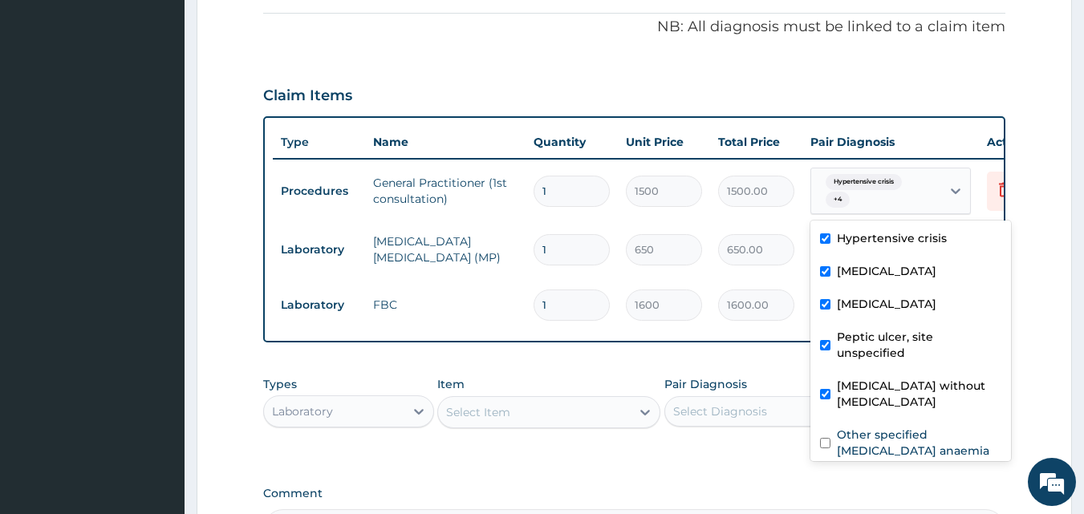
click at [872, 193] on div "Hypertensive crisis + 4" at bounding box center [873, 191] width 109 height 39
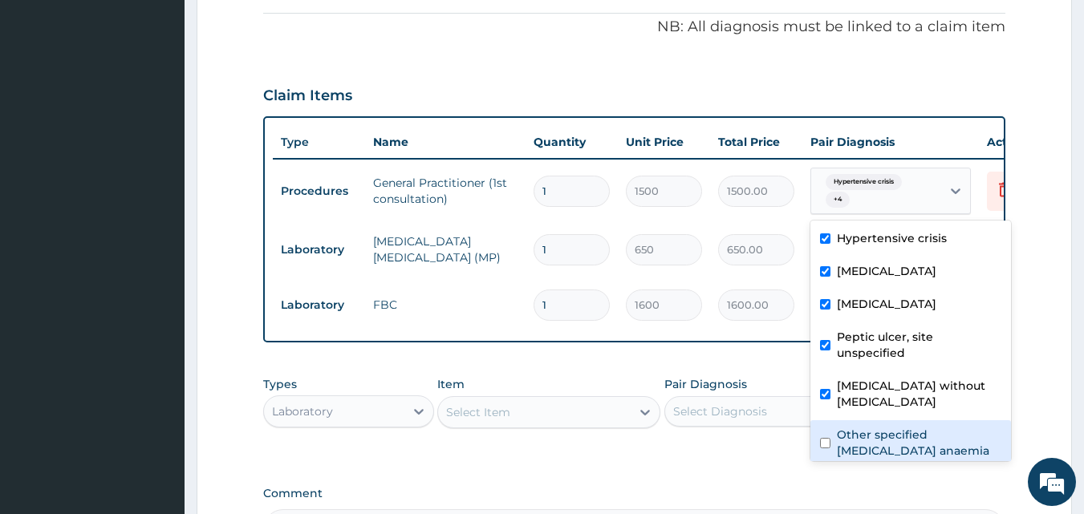
click at [823, 438] on input "checkbox" at bounding box center [825, 443] width 10 height 10
checkbox input "true"
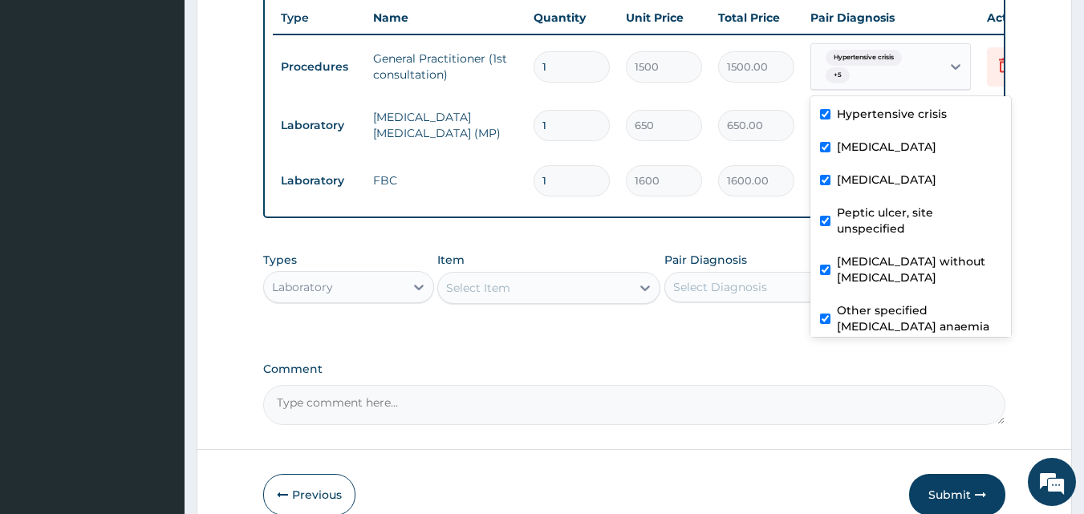
scroll to position [671, 0]
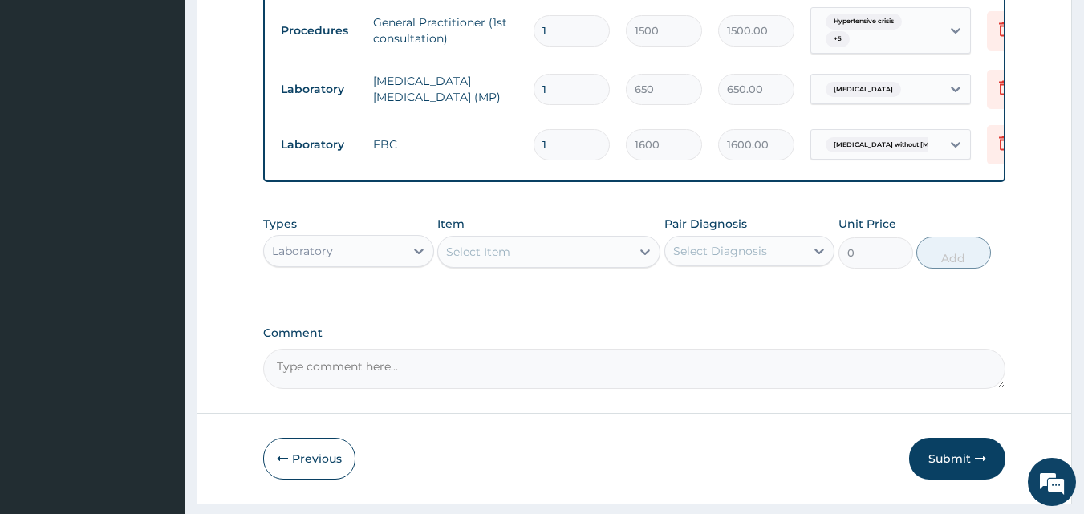
click at [755, 363] on textarea "Comment" at bounding box center [634, 369] width 743 height 40
click at [722, 259] on div "Select Diagnosis" at bounding box center [720, 251] width 94 height 16
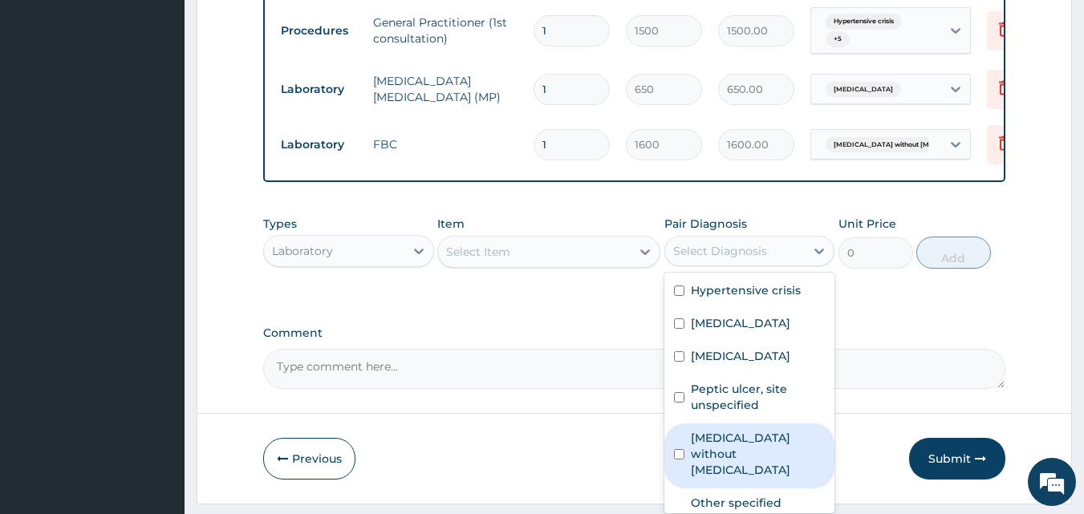
scroll to position [27, 0]
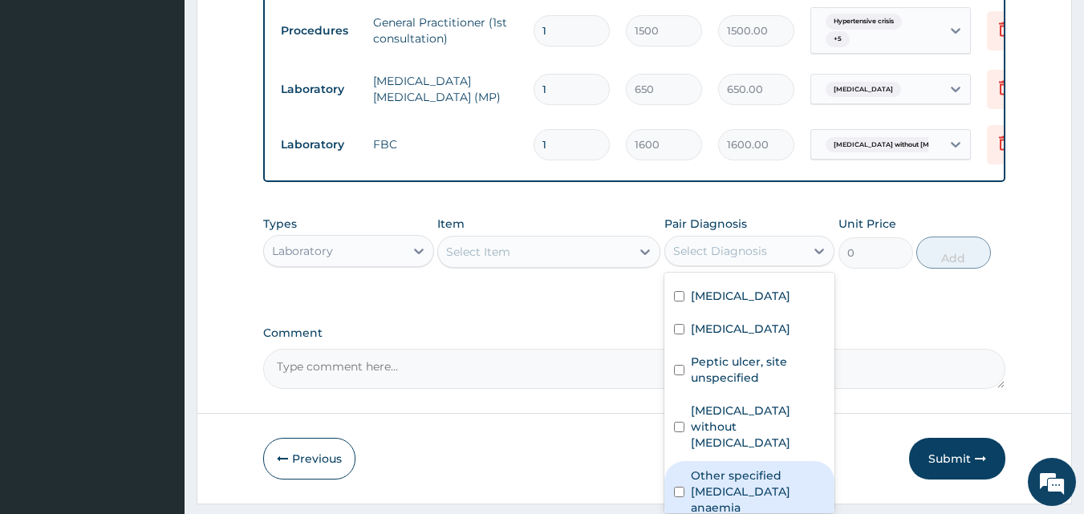
click at [682, 492] on input "checkbox" at bounding box center [679, 492] width 10 height 10
checkbox input "true"
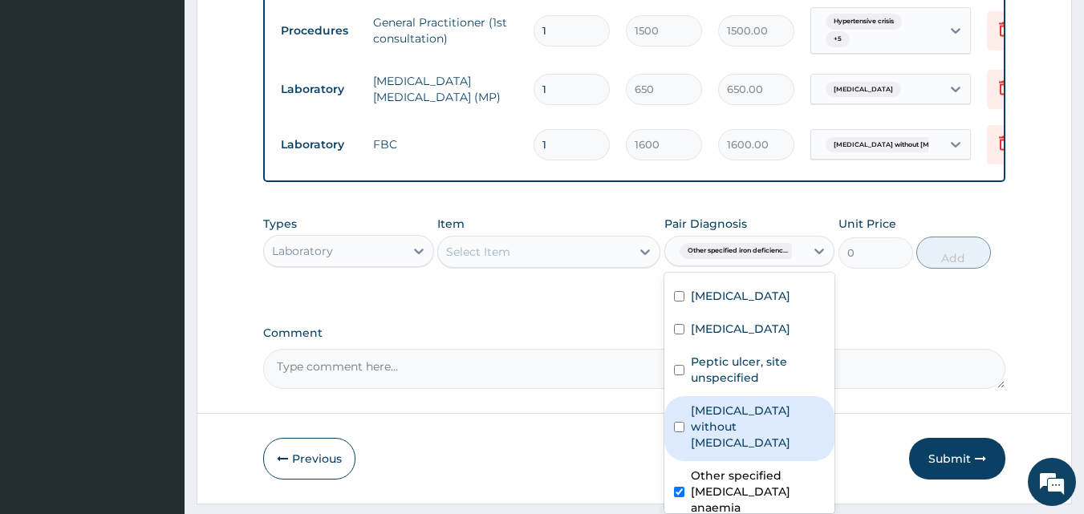
click at [565, 259] on div "Select Item" at bounding box center [534, 252] width 193 height 26
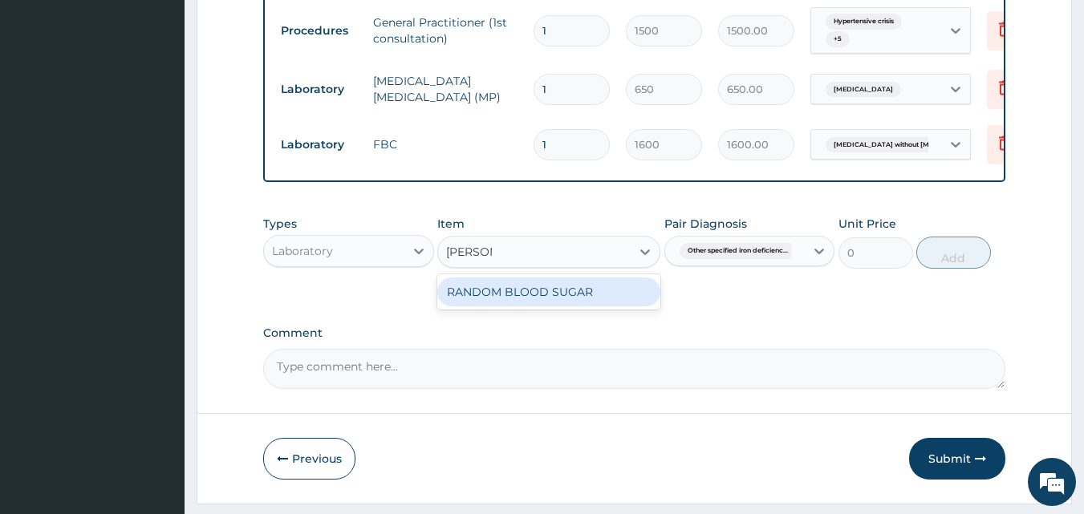
type input "RANDOM"
click at [556, 306] on div "RANDOM BLOOD SUGAR" at bounding box center [548, 292] width 223 height 29
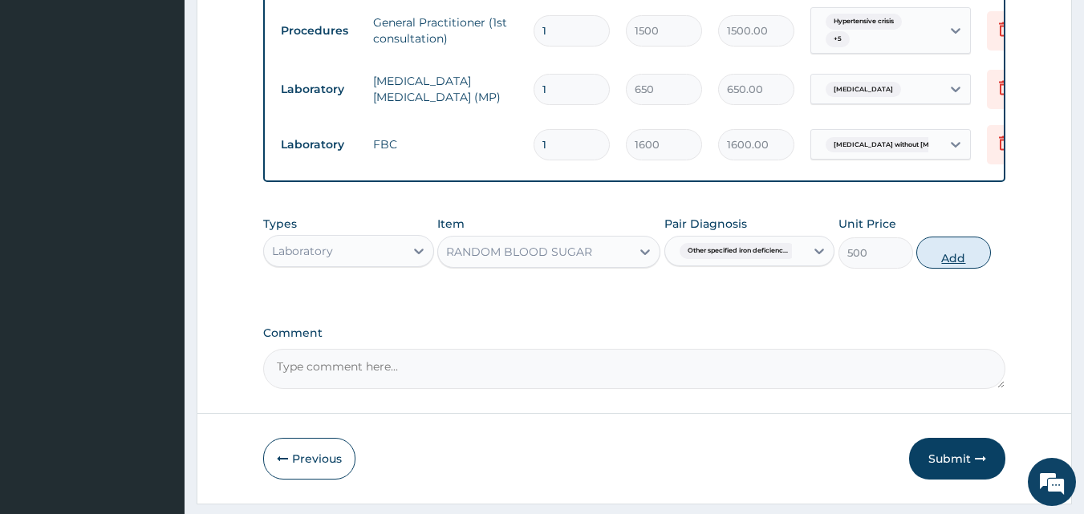
click at [969, 266] on button "Add" at bounding box center [953, 253] width 75 height 32
type input "0"
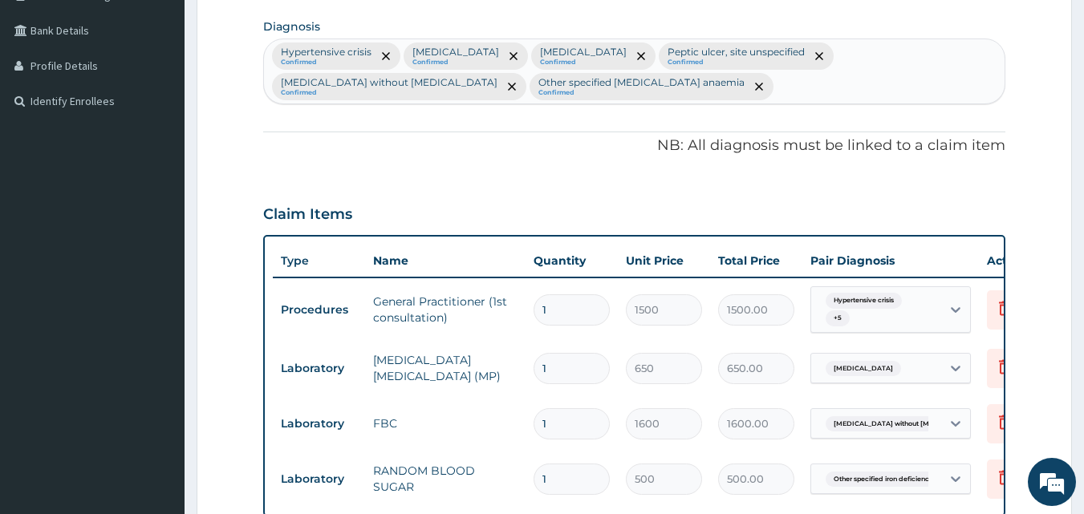
scroll to position [350, 0]
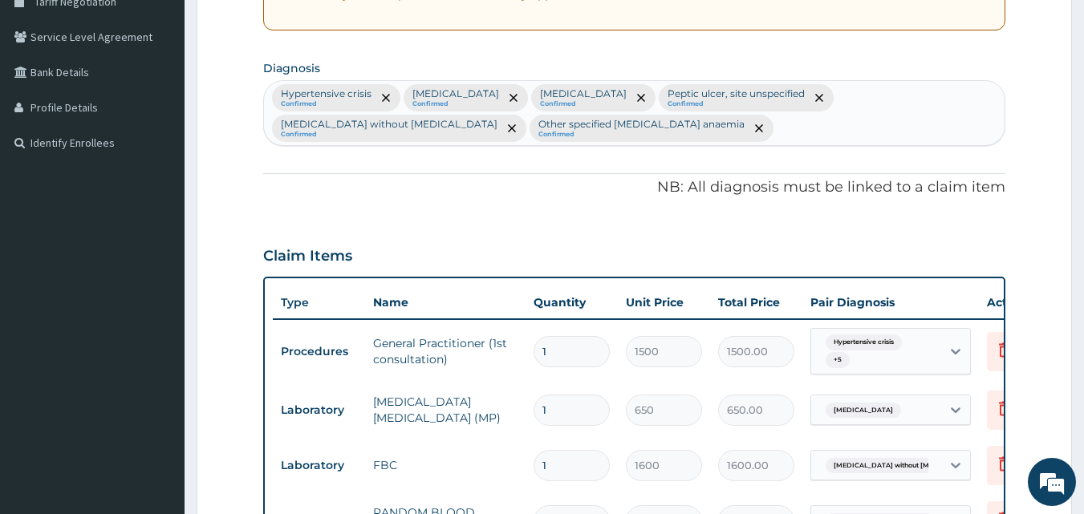
click at [685, 131] on div "Hypertensive crisis Confirmed Malaria, unspecified Confirmed Typhoid fever, uns…" at bounding box center [634, 113] width 741 height 64
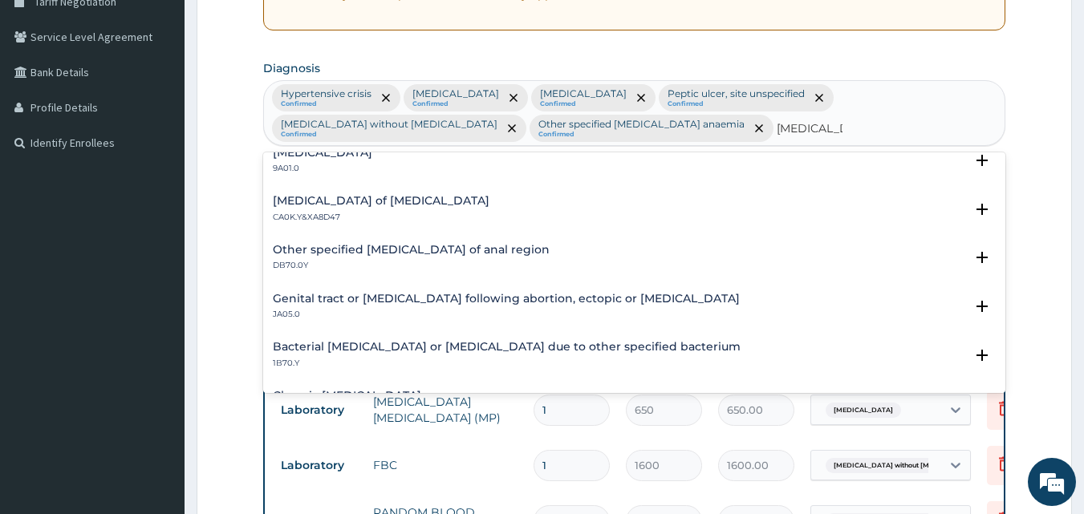
scroll to position [1567, 0]
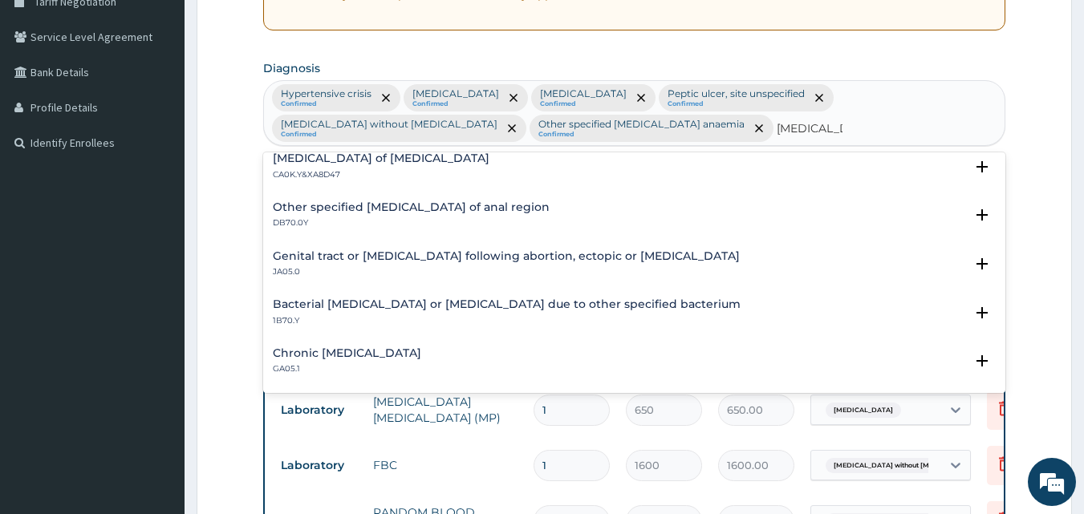
click at [523, 361] on div "Chronic pelvic inflammatory disease GA05.1" at bounding box center [635, 361] width 724 height 28
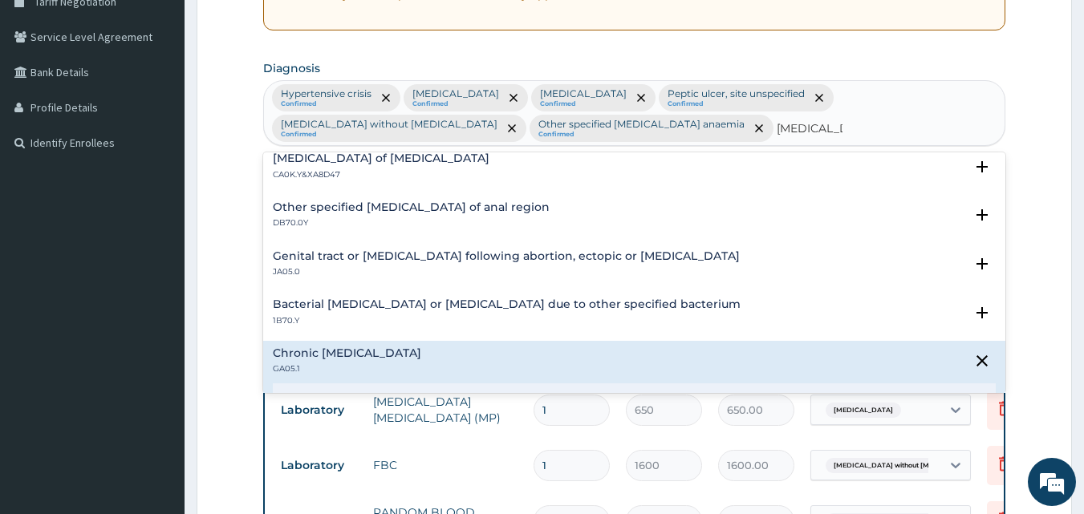
click at [521, 373] on div "Chronic pelvic inflammatory disease GA05.1" at bounding box center [635, 361] width 724 height 28
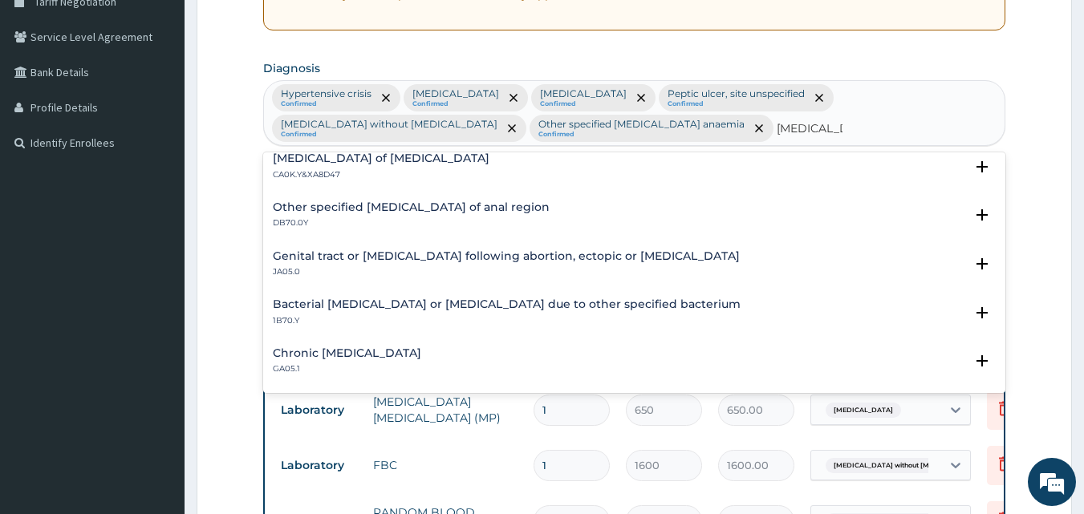
click at [548, 366] on div "Chronic pelvic inflammatory disease GA05.1" at bounding box center [635, 361] width 724 height 28
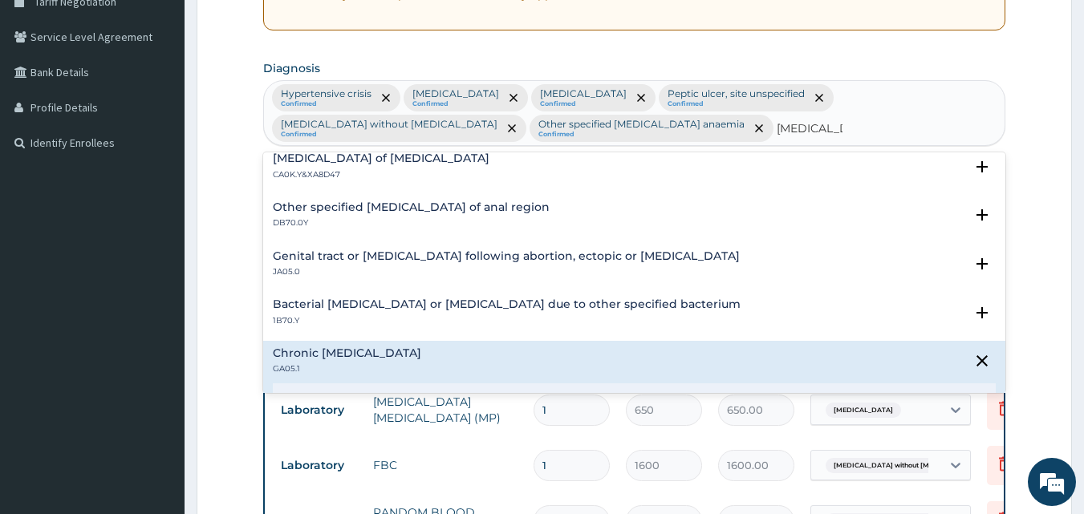
scroll to position [1668, 0]
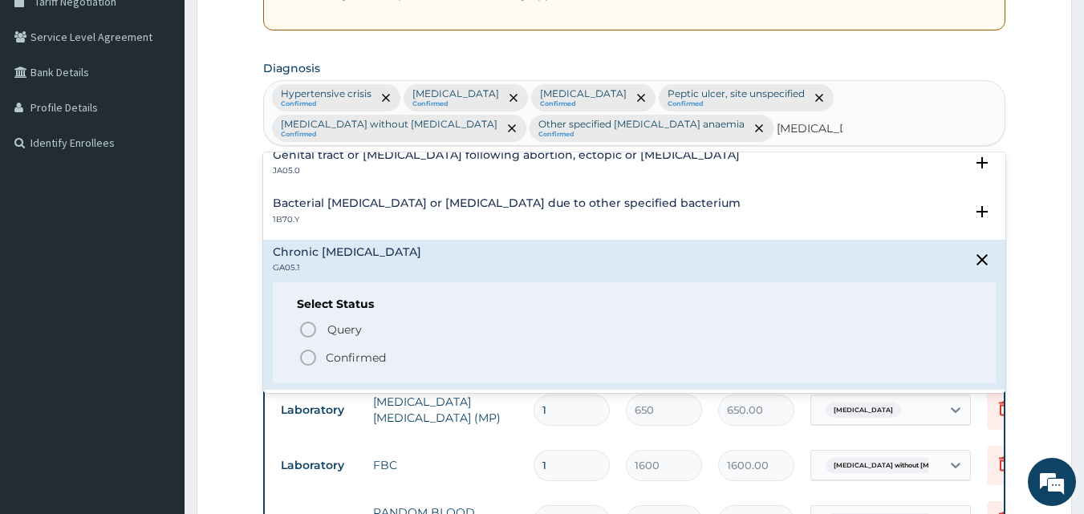
click at [673, 213] on div "Bacterial cellulitis or lymphangitis due to other specified bacterium 1B70.Y" at bounding box center [635, 211] width 724 height 28
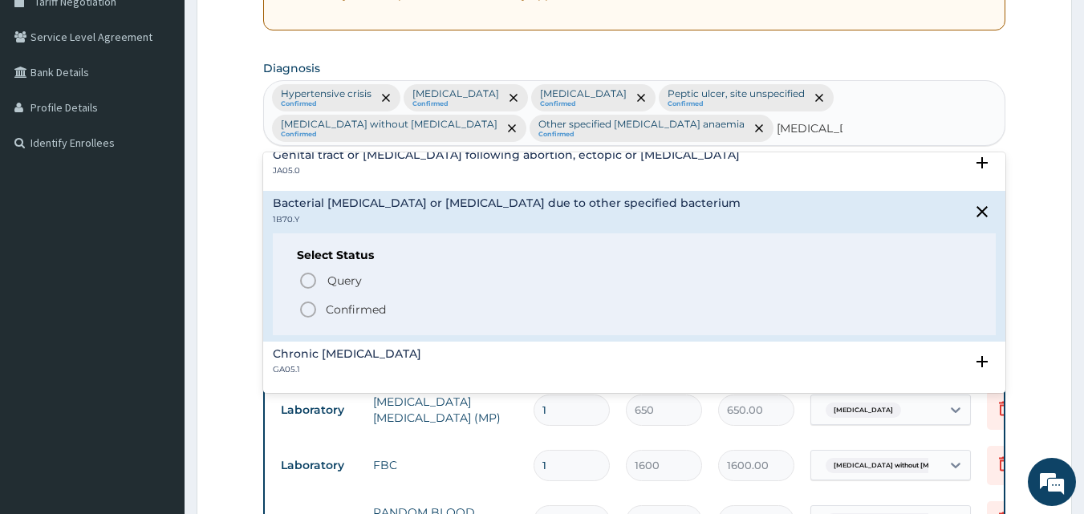
type input "CELLULITIS"
drag, startPoint x: 251, startPoint y: 310, endPoint x: 240, endPoint y: 302, distance: 13.4
click at [242, 304] on form "Step 2 of 2 PA Code / Prescription Code Enter Code(Secondary Care Only) Encount…" at bounding box center [634, 307] width 875 height 1145
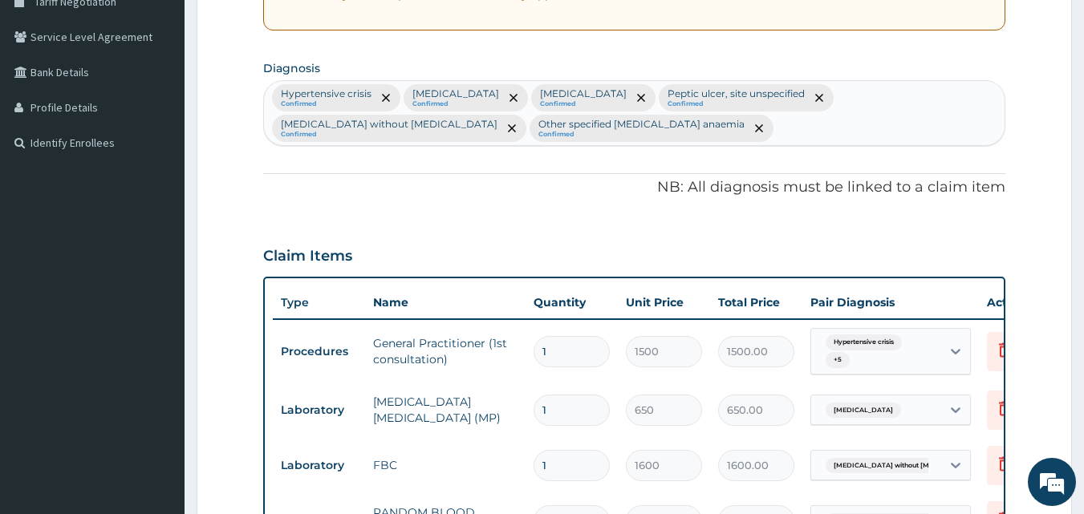
click at [684, 124] on div "Hypertensive crisis Confirmed Malaria, unspecified Confirmed Typhoid fever, uns…" at bounding box center [634, 113] width 741 height 64
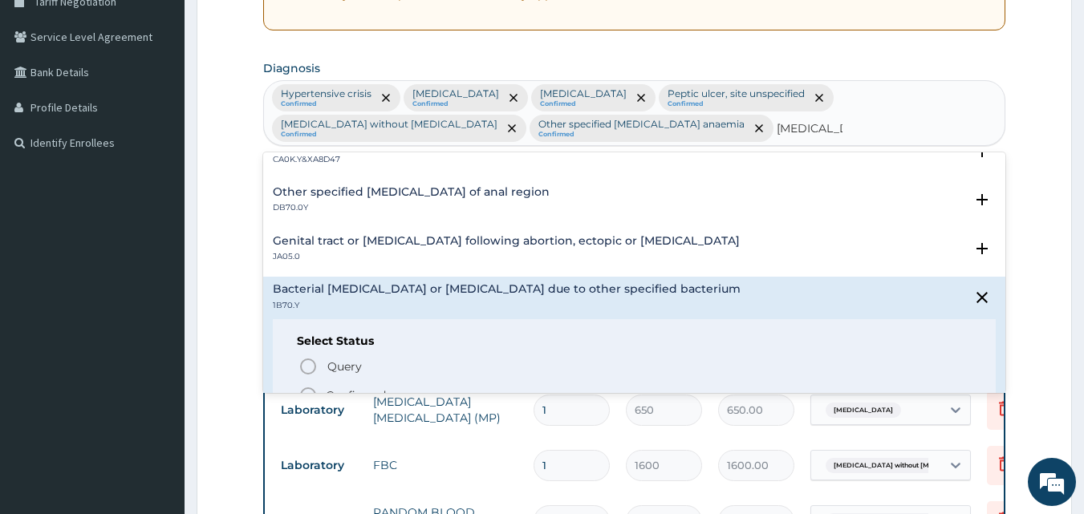
scroll to position [1604, 0]
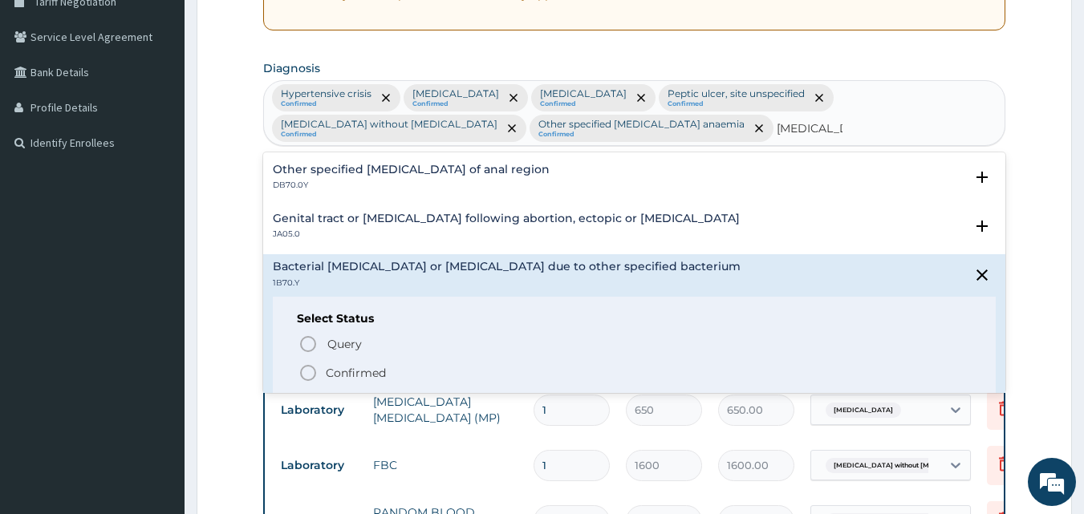
click at [728, 240] on div "Genital tract or pelvic infection following abortion, ectopic or molar pregnanc…" at bounding box center [635, 227] width 724 height 28
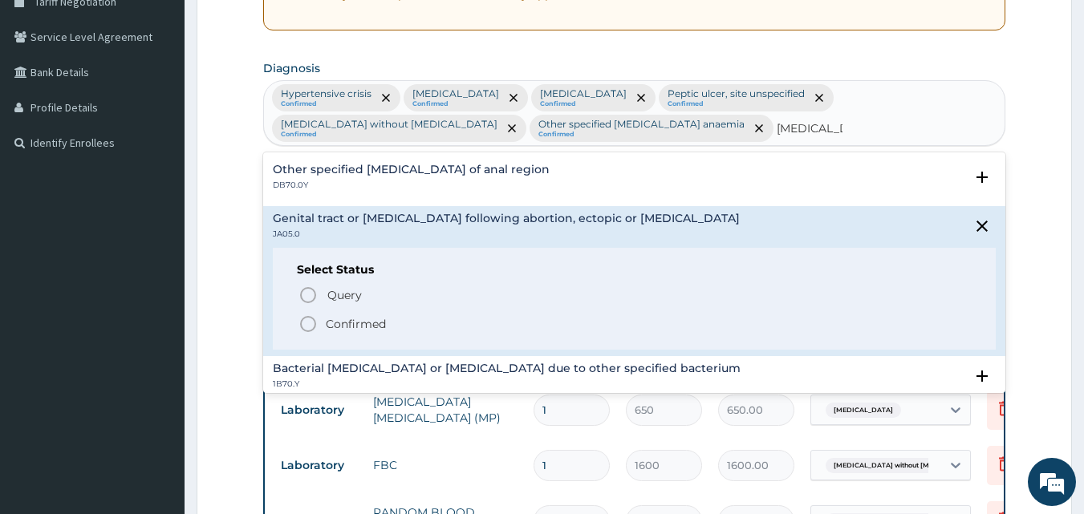
scroll to position [1668, 0]
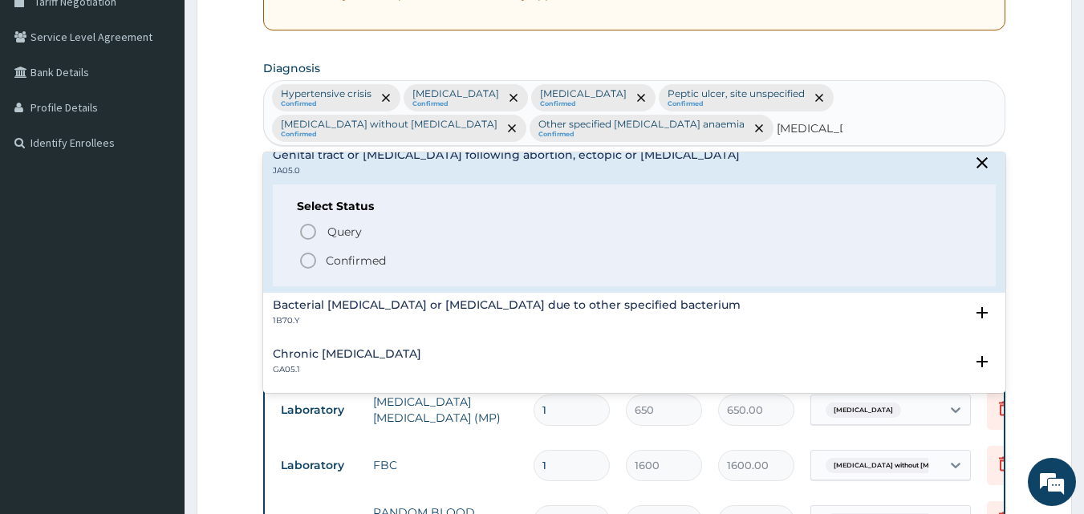
click at [421, 360] on h4 "Chronic pelvic inflammatory disease" at bounding box center [347, 354] width 148 height 12
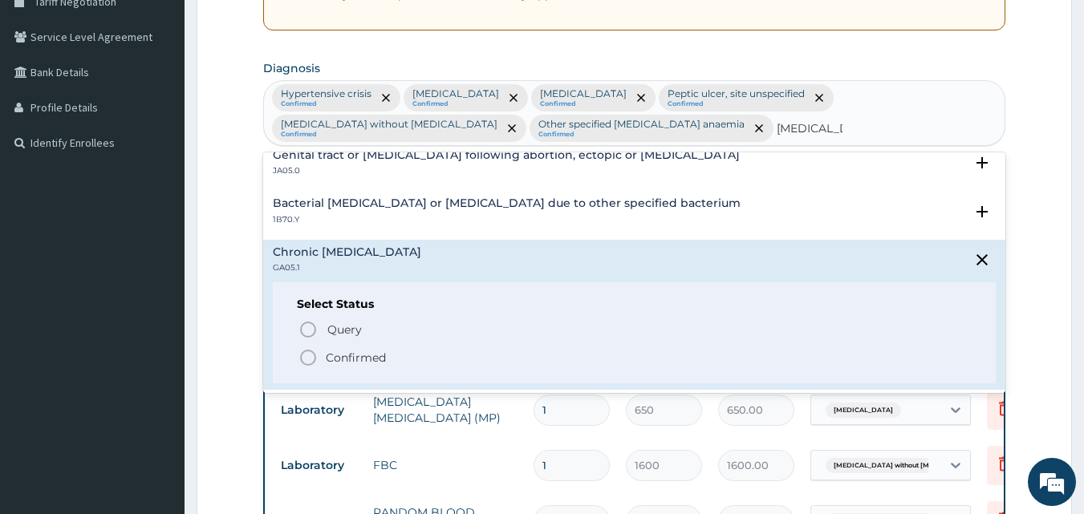
type input "CELLULITIS"
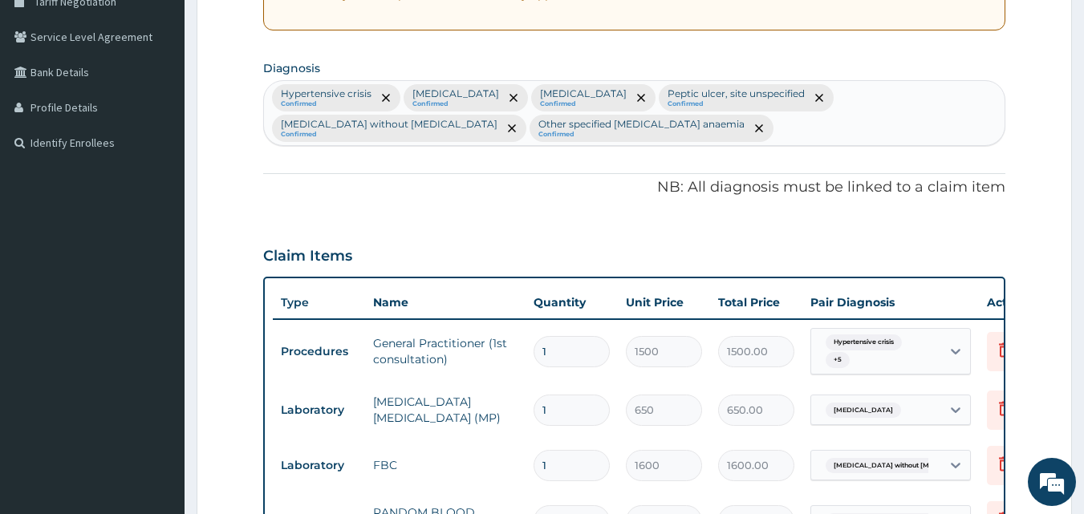
click at [220, 257] on form "Step 2 of 2 PA Code / Prescription Code Enter Code(Secondary Care Only) Encount…" at bounding box center [634, 307] width 875 height 1145
click at [776, 134] on input "text" at bounding box center [777, 128] width 2 height 16
type input "URINARY TRACT"
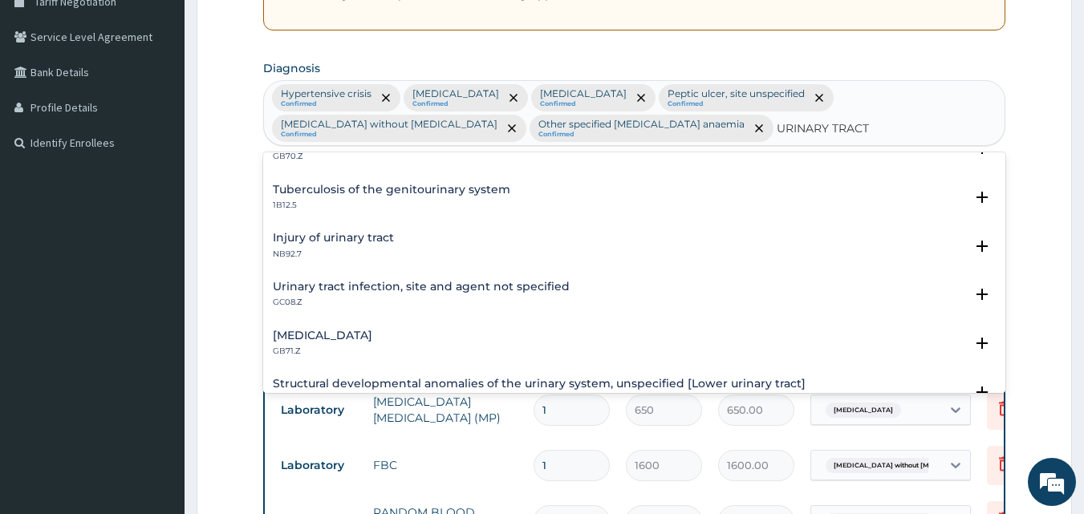
scroll to position [241, 0]
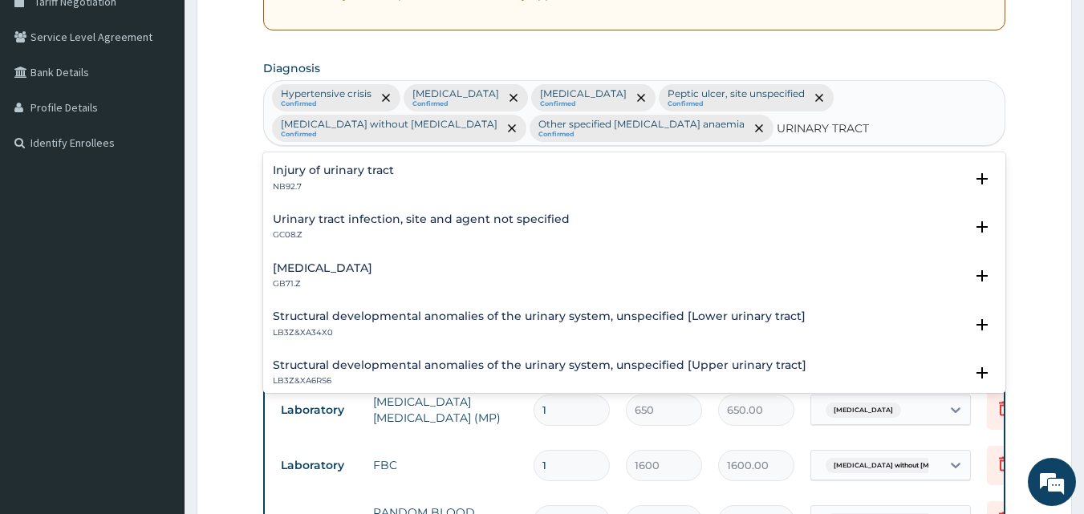
click at [557, 219] on h4 "Urinary tract infection, site and agent not specified" at bounding box center [421, 219] width 297 height 12
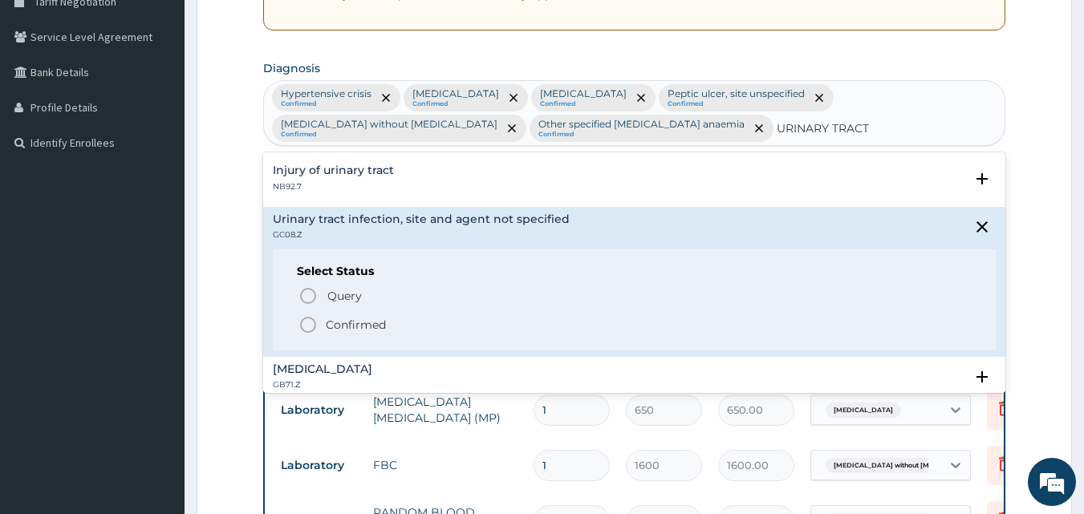
click at [384, 326] on p "Confirmed" at bounding box center [356, 325] width 60 height 16
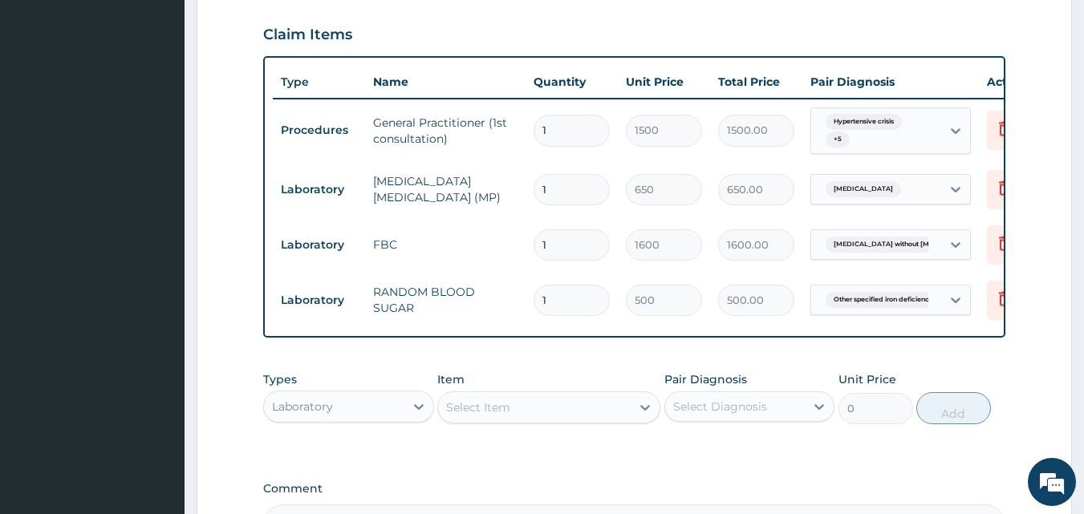
scroll to position [671, 0]
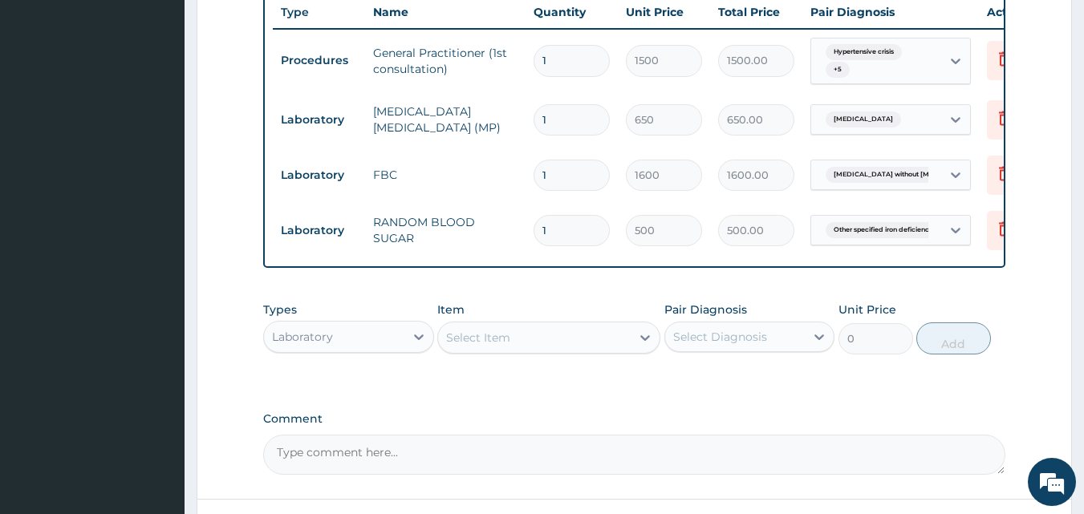
click at [882, 42] on div "Hypertensive crisis + 5" at bounding box center [873, 61] width 109 height 39
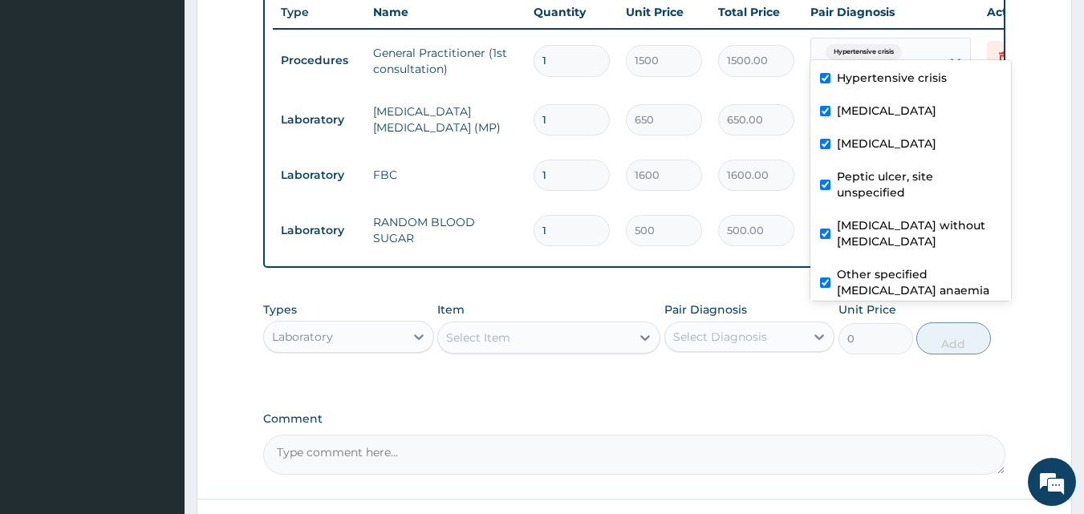
scroll to position [60, 0]
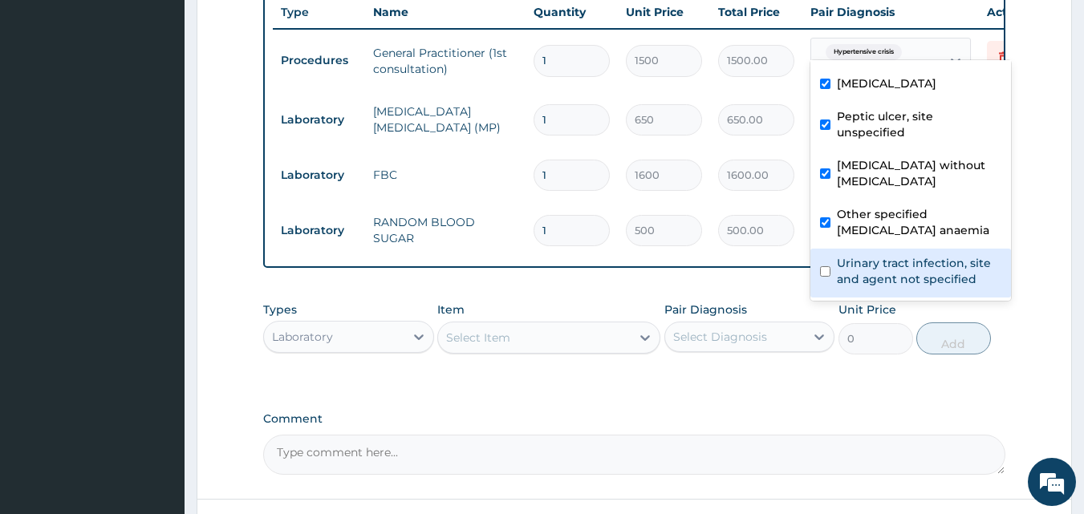
click at [825, 271] on input "checkbox" at bounding box center [825, 271] width 10 height 10
checkbox input "true"
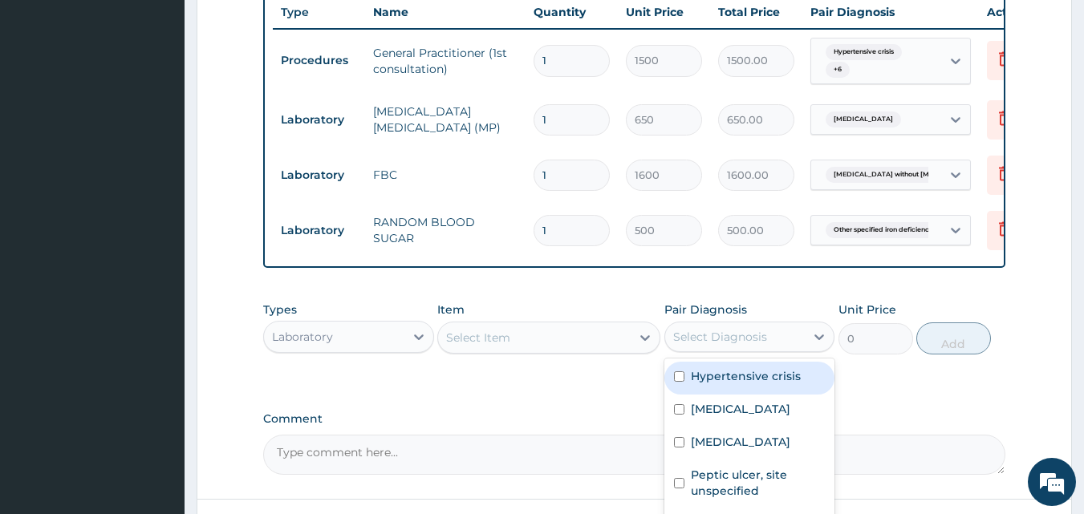
click at [765, 324] on div "Select Diagnosis" at bounding box center [735, 337] width 140 height 26
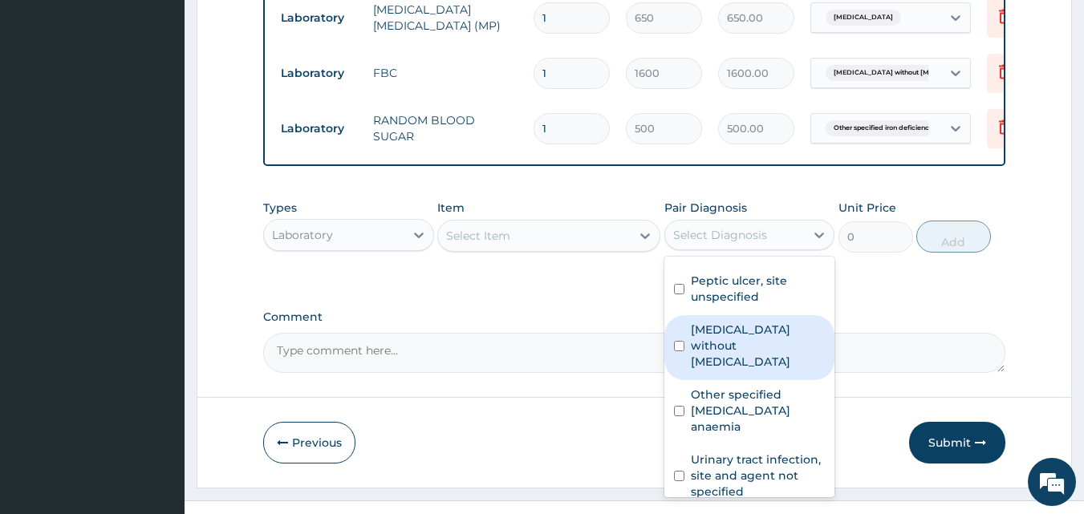
scroll to position [781, 0]
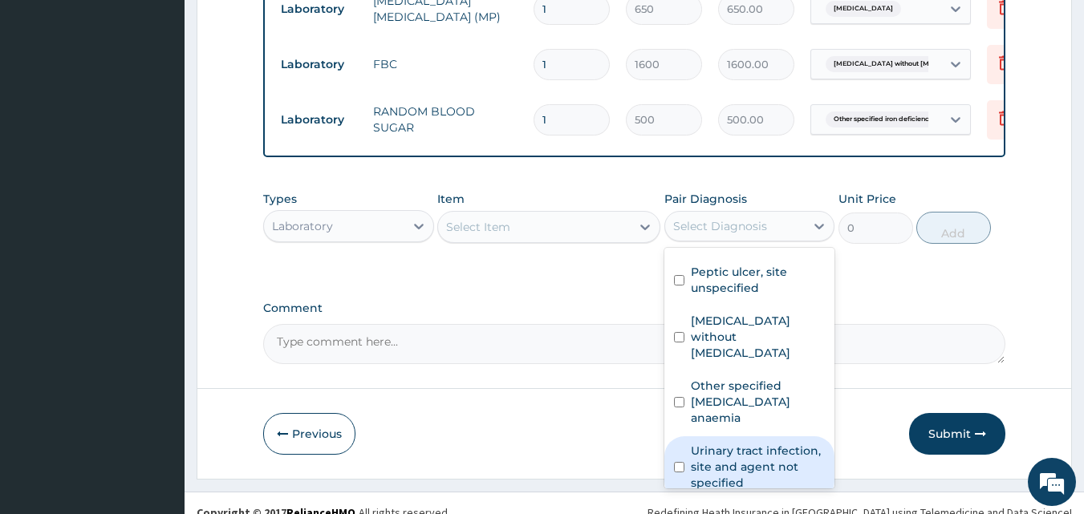
click at [674, 462] on input "checkbox" at bounding box center [679, 467] width 10 height 10
checkbox input "true"
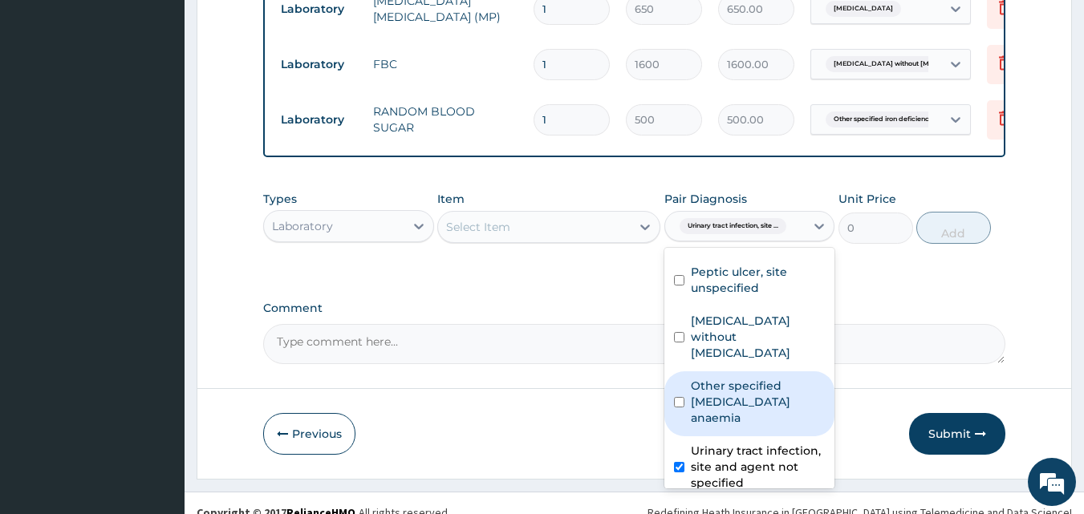
click at [553, 214] on div "Select Item" at bounding box center [534, 227] width 193 height 26
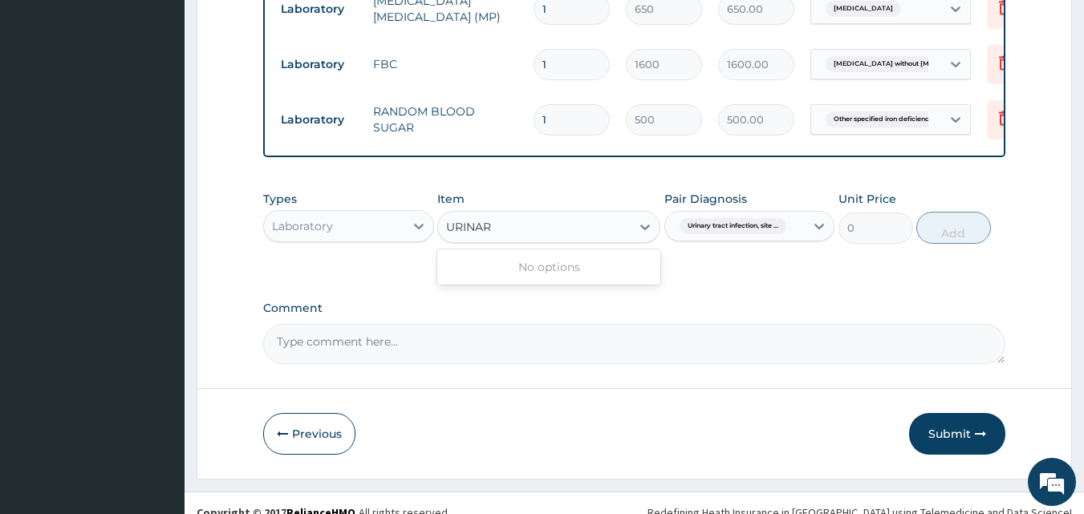
type input "URINA"
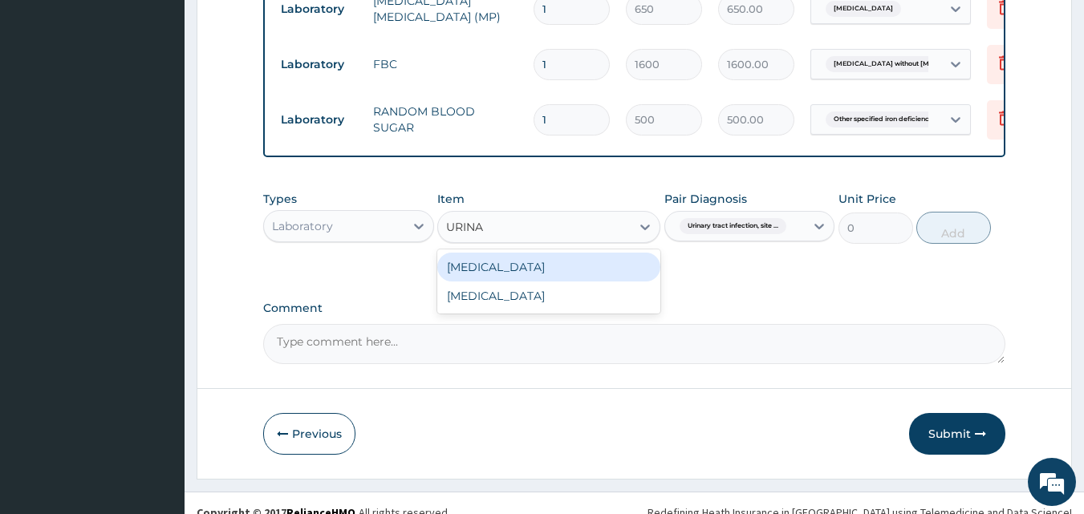
click at [578, 249] on div "URINALYSIS URINALYSIS" at bounding box center [548, 281] width 223 height 64
click at [598, 253] on div "[MEDICAL_DATA]" at bounding box center [548, 267] width 223 height 29
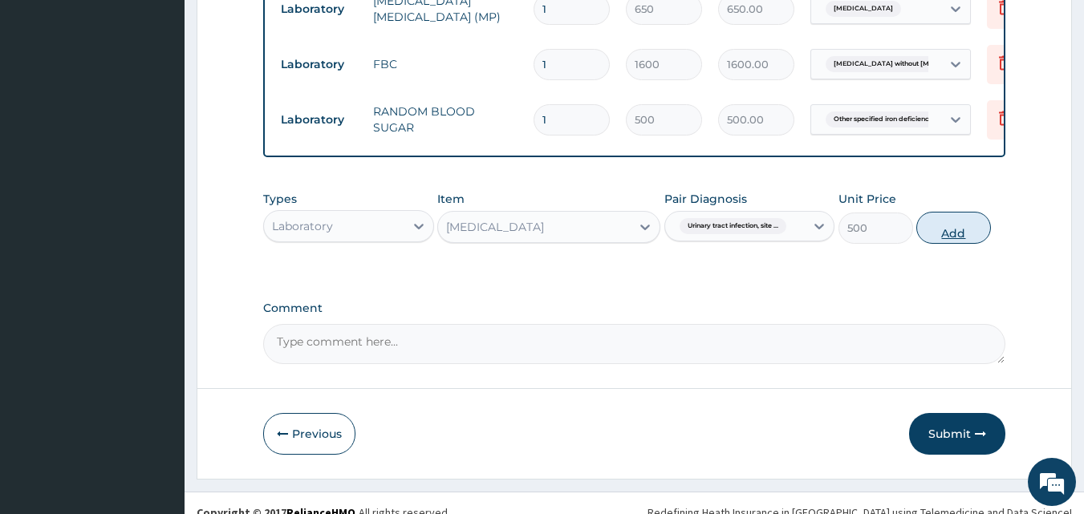
click at [965, 221] on button "Add" at bounding box center [953, 228] width 75 height 32
type input "0"
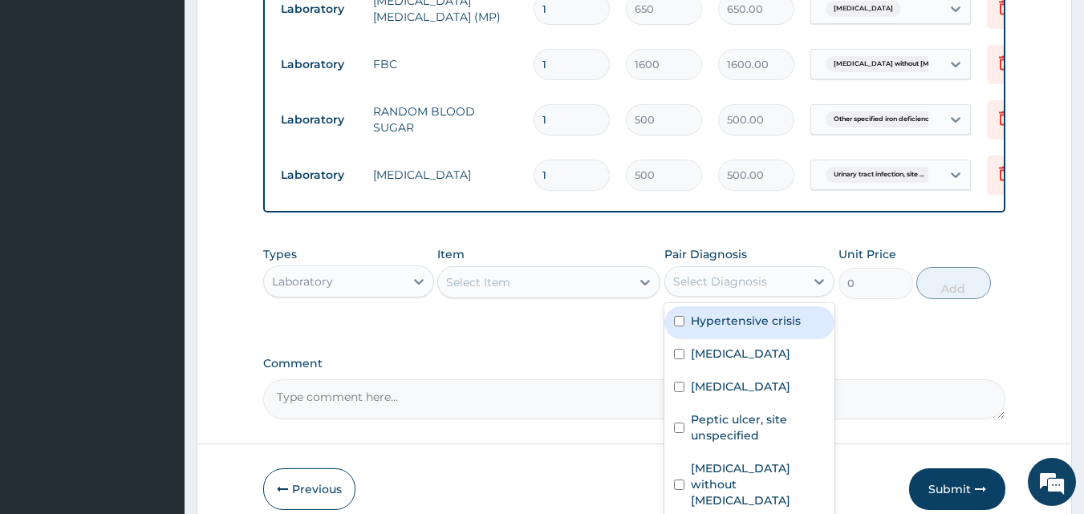
click at [679, 274] on div "Select Diagnosis" at bounding box center [720, 282] width 94 height 16
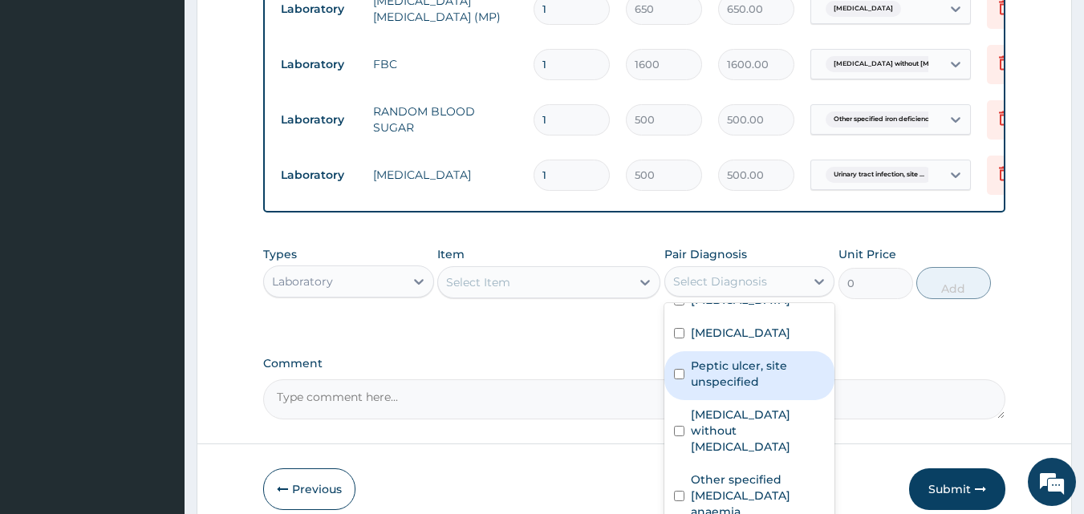
scroll to position [80, 0]
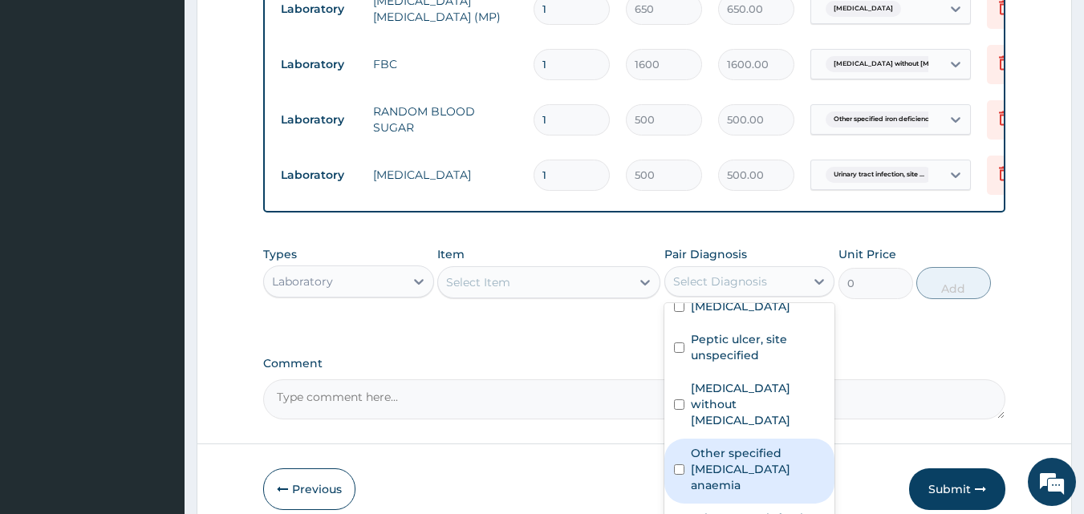
click at [678, 464] on input "checkbox" at bounding box center [679, 469] width 10 height 10
checkbox input "true"
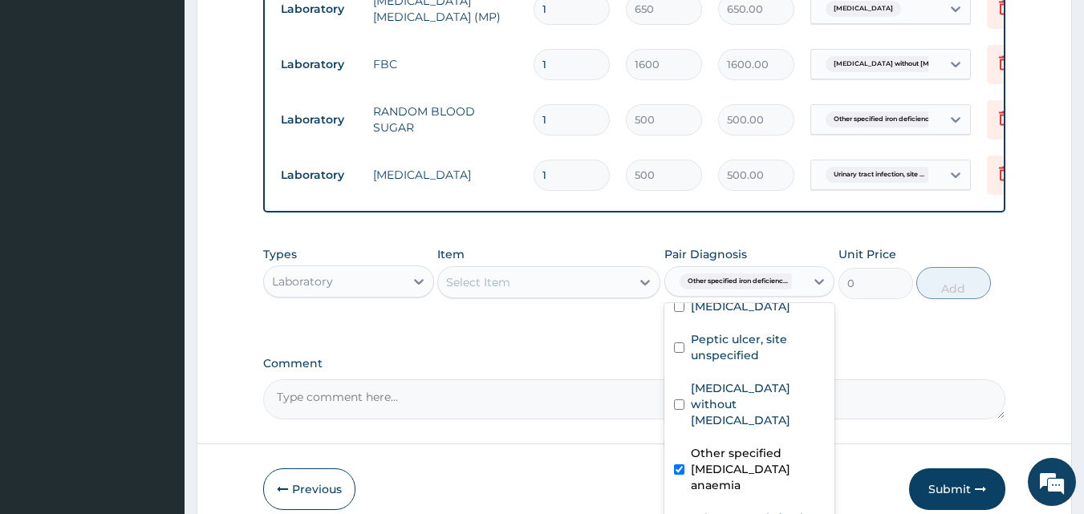
click at [545, 270] on div "Select Item" at bounding box center [534, 283] width 193 height 26
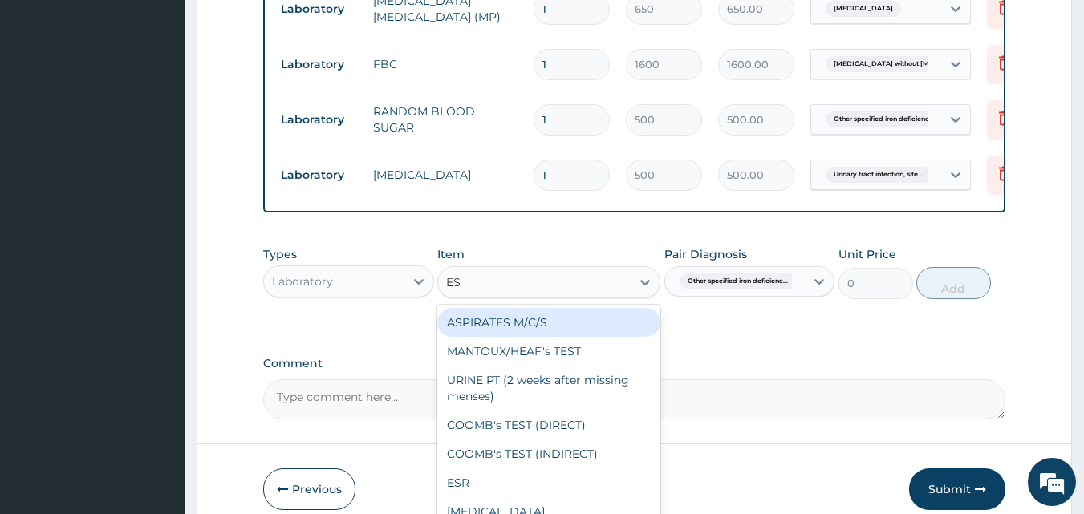
type input "ESR"
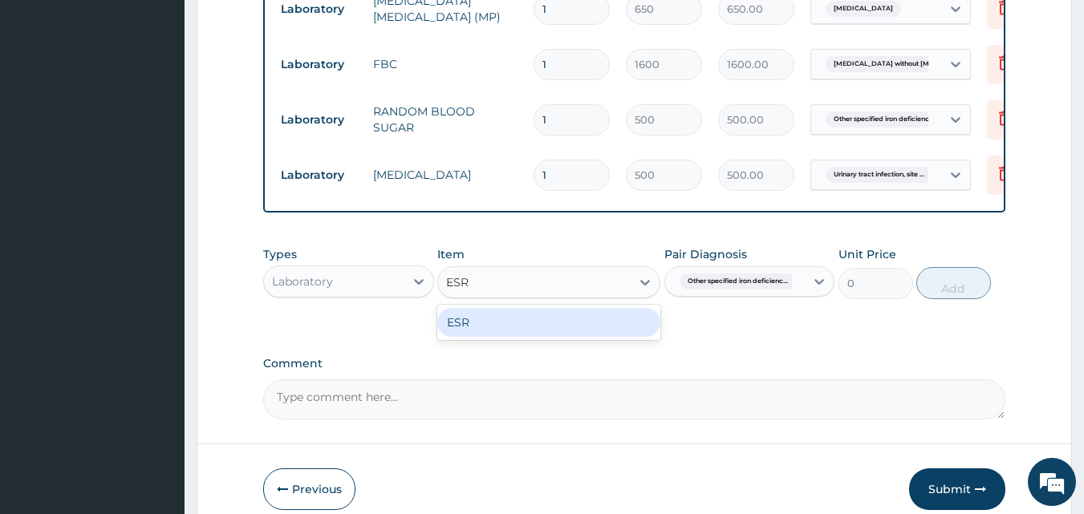
click at [551, 314] on div "ESR" at bounding box center [548, 322] width 223 height 29
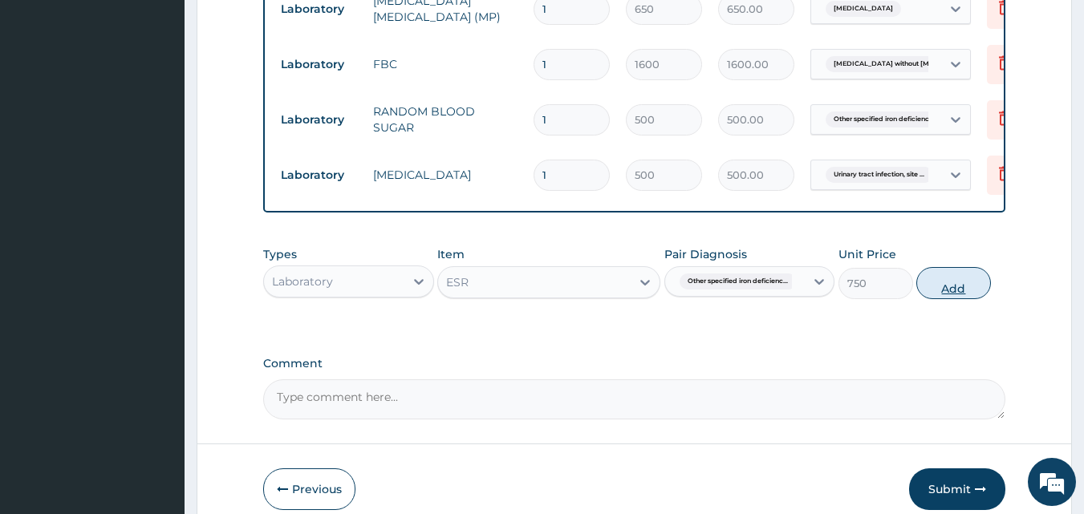
click at [955, 271] on button "Add" at bounding box center [953, 283] width 75 height 32
type input "0"
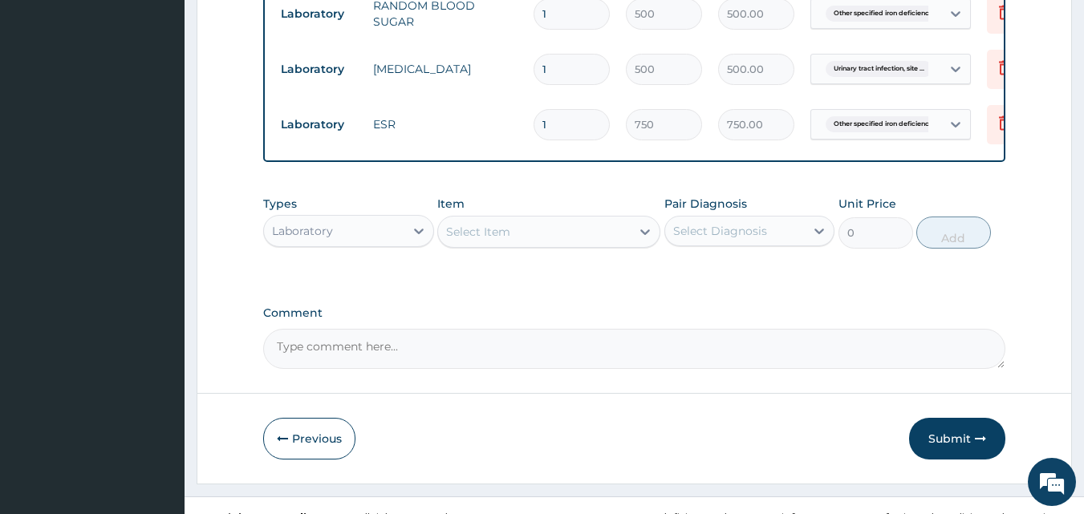
scroll to position [892, 0]
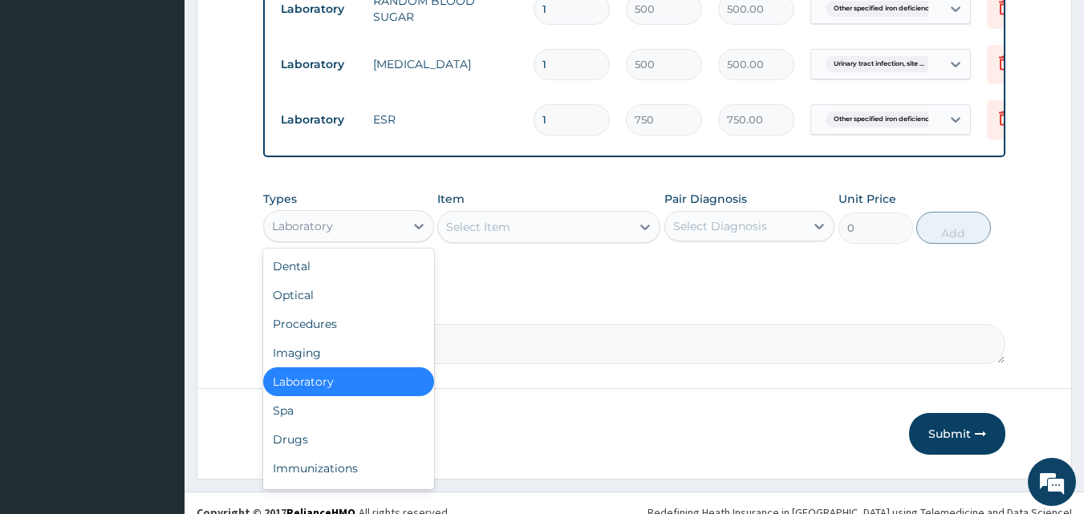
click at [362, 213] on div "Laboratory" at bounding box center [334, 226] width 140 height 26
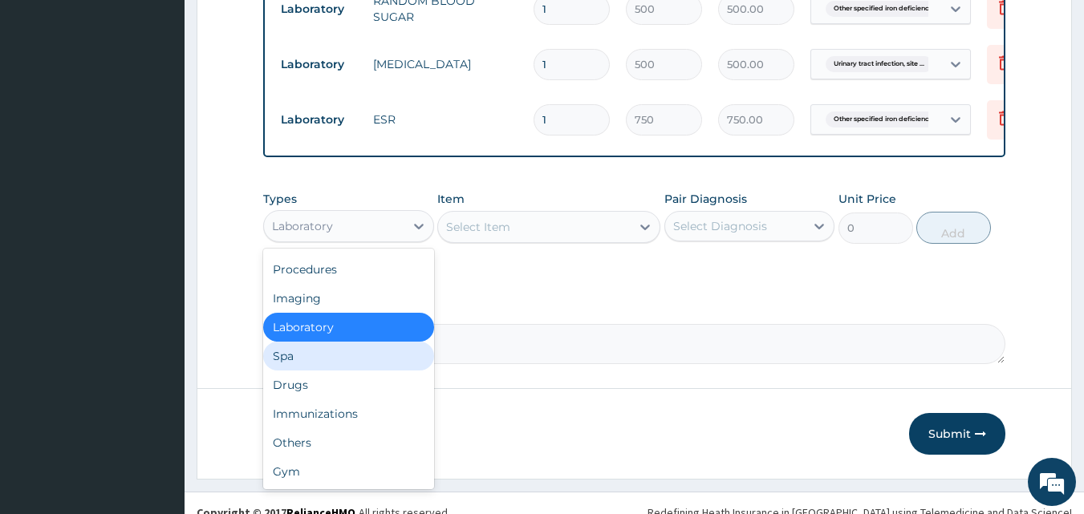
click at [352, 351] on div "Spa" at bounding box center [348, 356] width 171 height 29
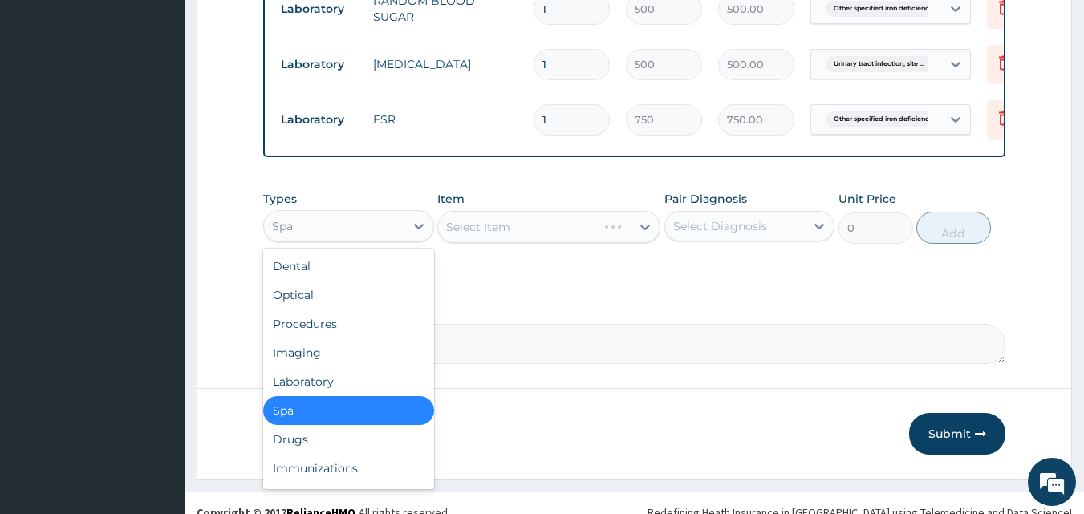
drag, startPoint x: 380, startPoint y: 206, endPoint x: 368, endPoint y: 258, distance: 53.5
click at [378, 213] on div "Spa" at bounding box center [334, 226] width 140 height 26
drag, startPoint x: 368, startPoint y: 416, endPoint x: 786, endPoint y: 234, distance: 455.5
click at [377, 425] on div "Drugs" at bounding box center [348, 439] width 171 height 29
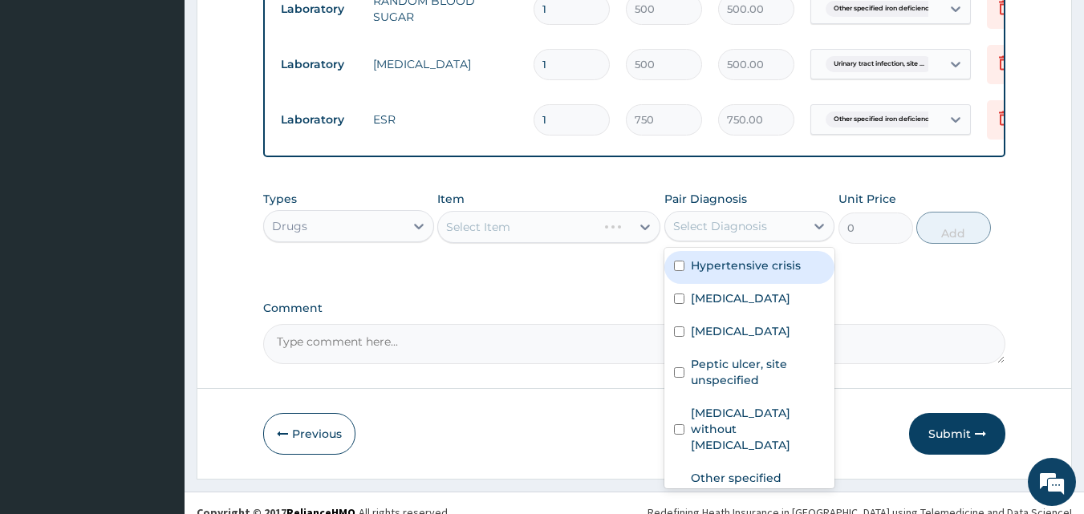
click at [744, 218] on div "Select Diagnosis" at bounding box center [720, 226] width 94 height 16
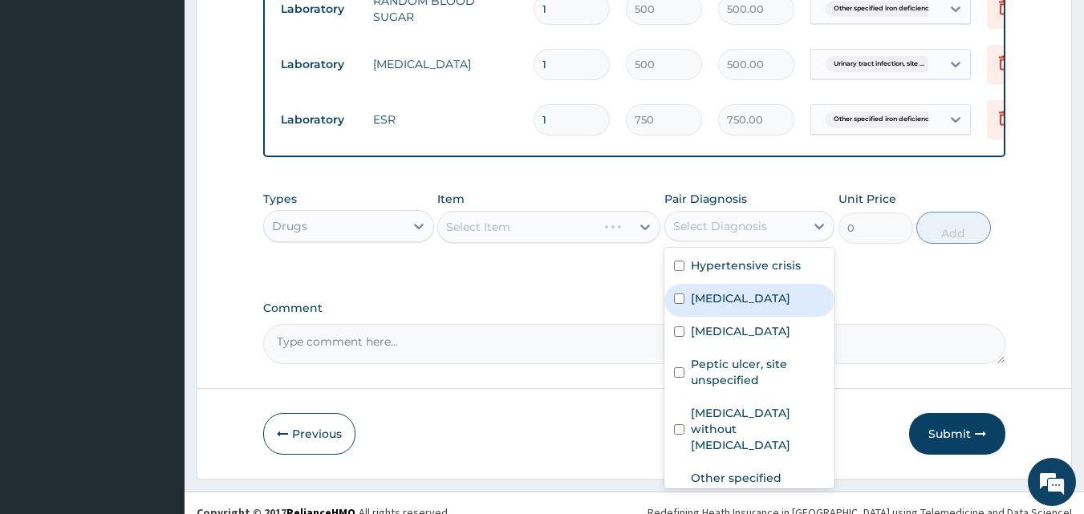
click at [677, 294] on input "checkbox" at bounding box center [679, 299] width 10 height 10
checkbox input "true"
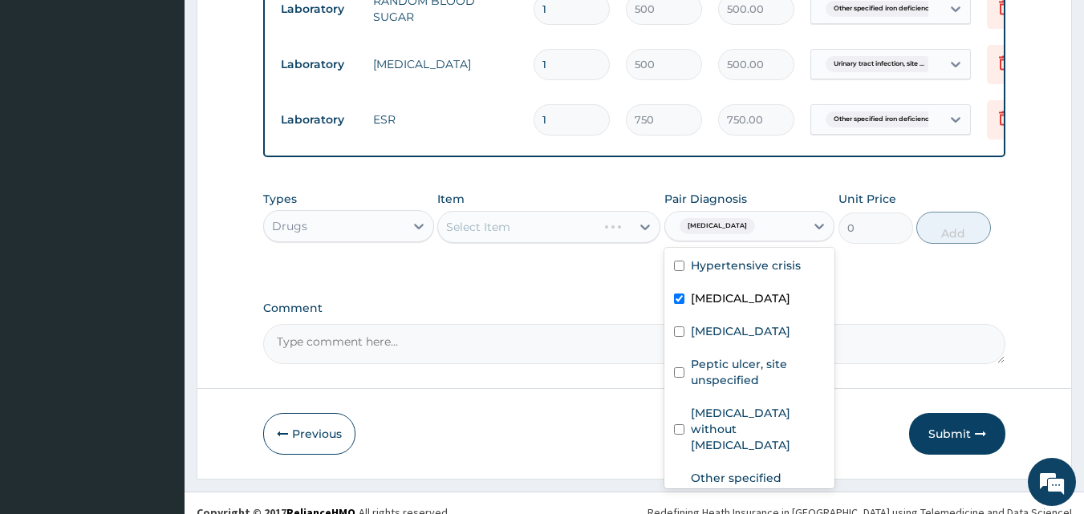
click at [598, 216] on div "Select Item" at bounding box center [548, 227] width 223 height 32
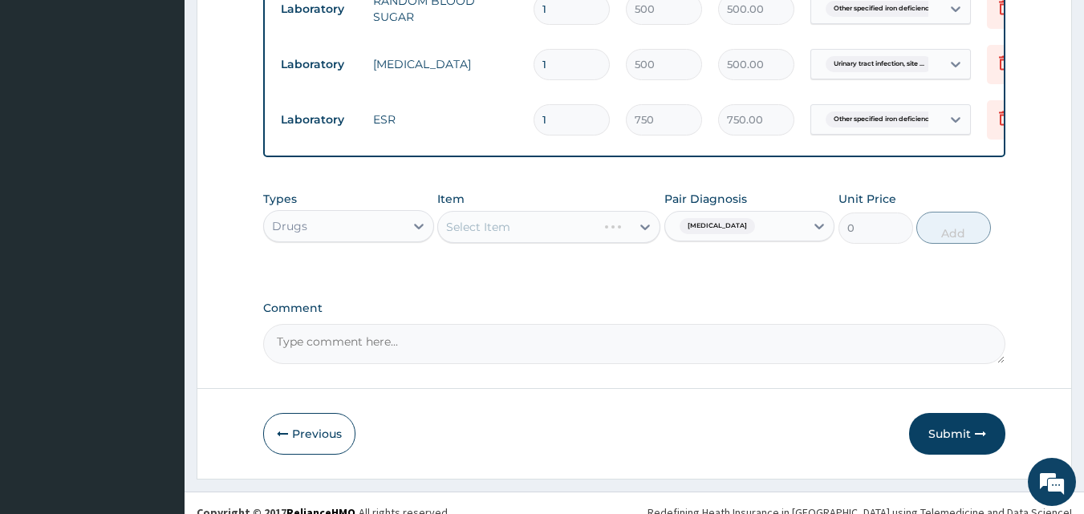
click at [598, 212] on div "Select Item" at bounding box center [548, 227] width 223 height 32
click at [598, 211] on div "Select Item" at bounding box center [548, 227] width 223 height 32
click at [592, 214] on div "Select Item" at bounding box center [534, 227] width 193 height 26
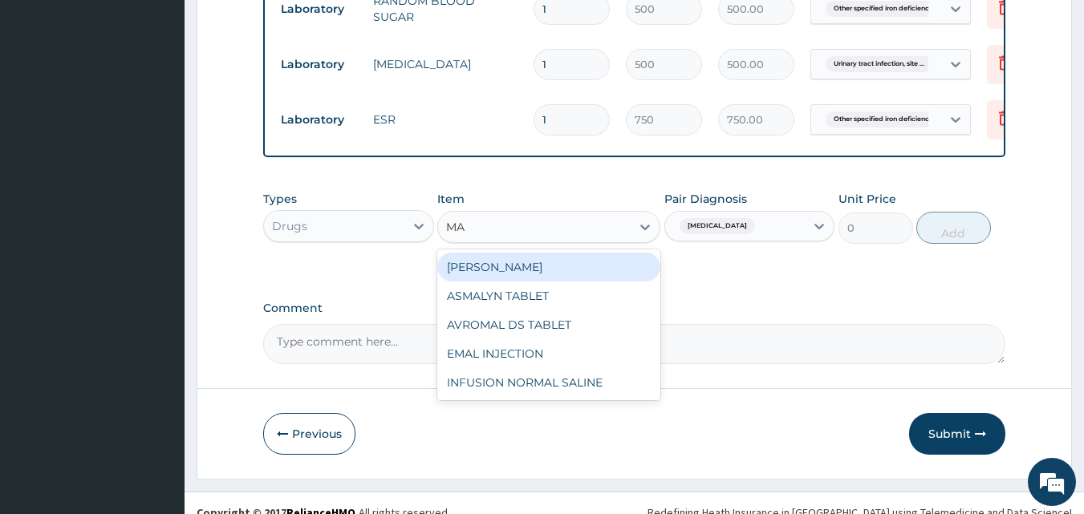
type input "M"
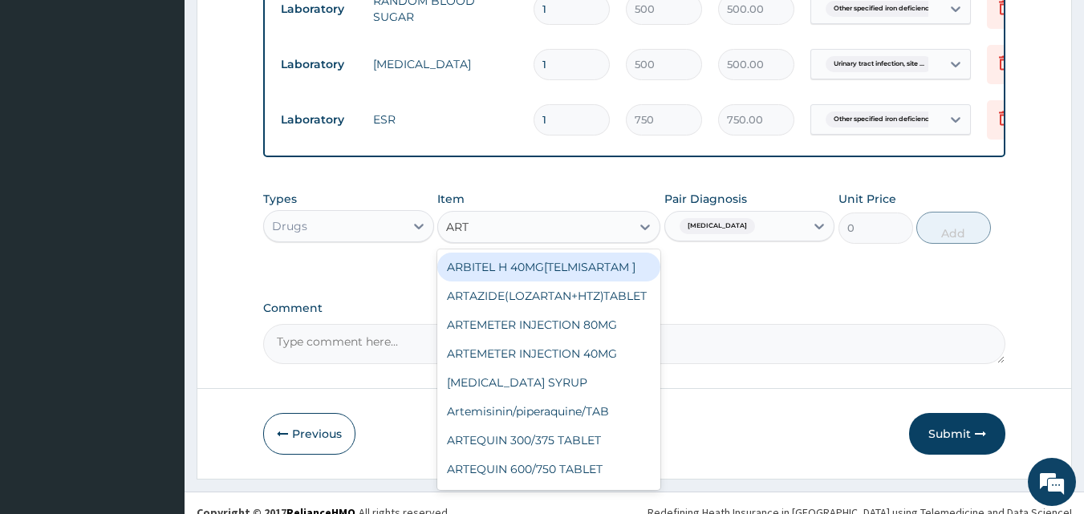
type input "ARTE"
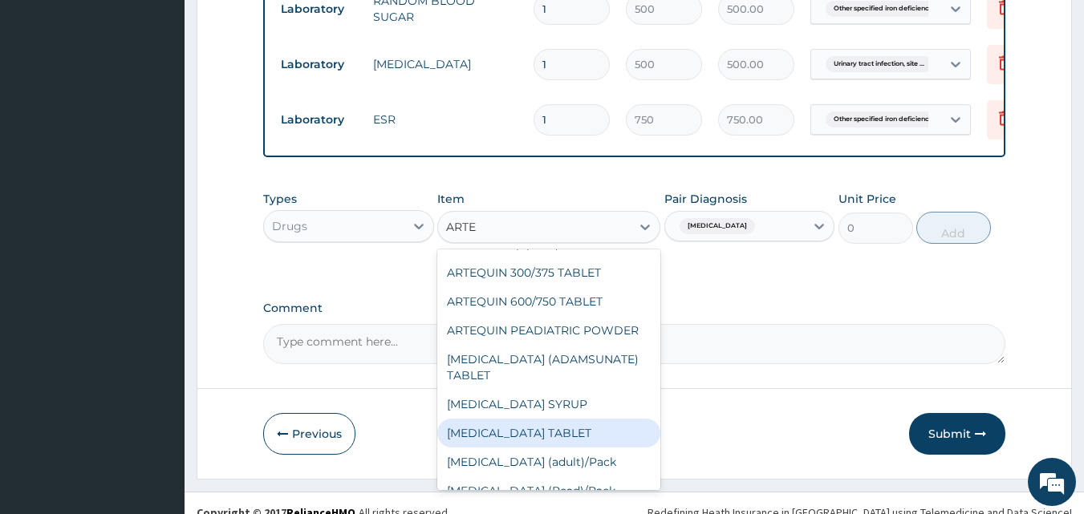
scroll to position [160, 0]
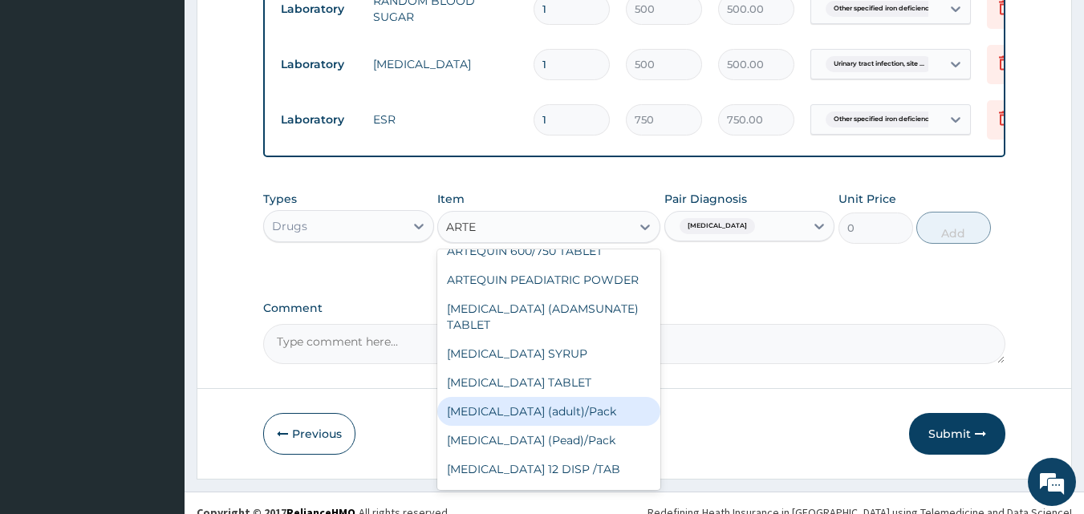
click at [608, 399] on div "[MEDICAL_DATA] (adult)/Pack" at bounding box center [548, 411] width 223 height 29
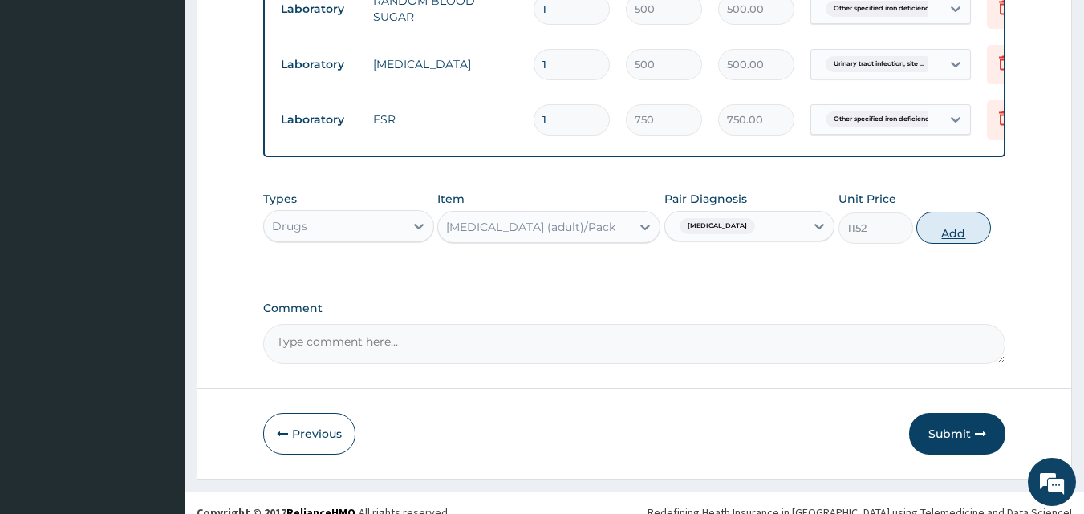
click at [930, 212] on button "Add" at bounding box center [953, 228] width 75 height 32
type input "0"
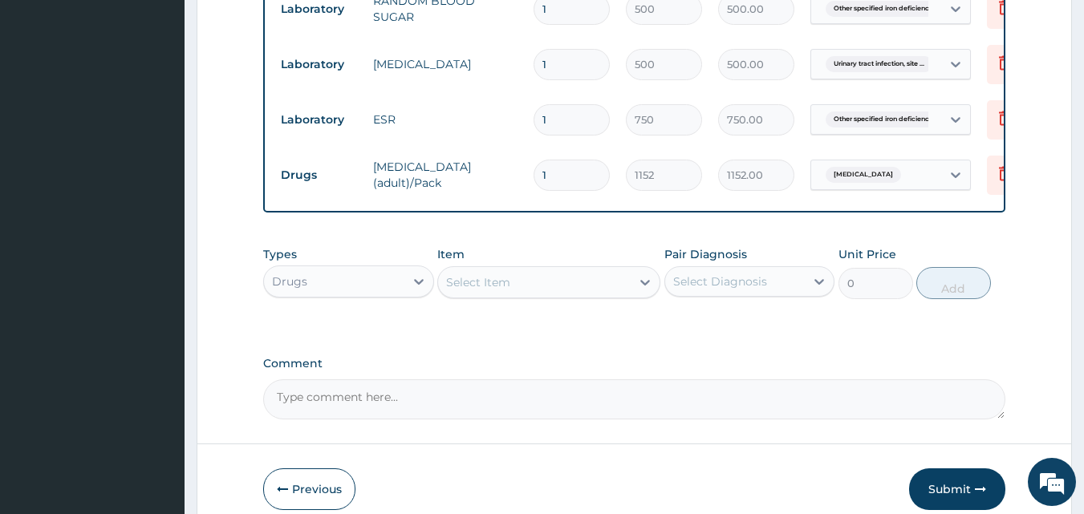
type input "0.00"
type input "6"
type input "6912.00"
type input "6"
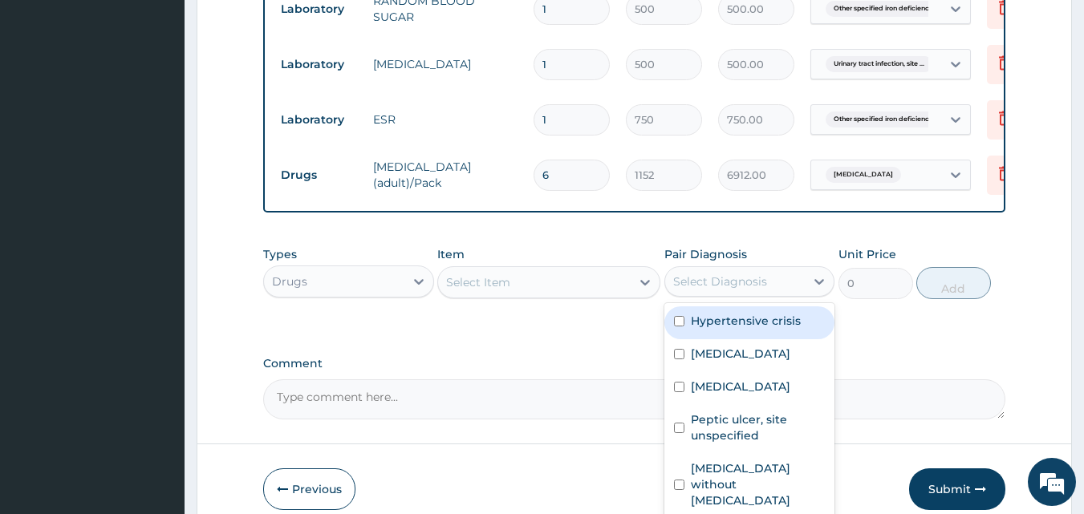
click at [722, 274] on div "Select Diagnosis" at bounding box center [720, 282] width 94 height 16
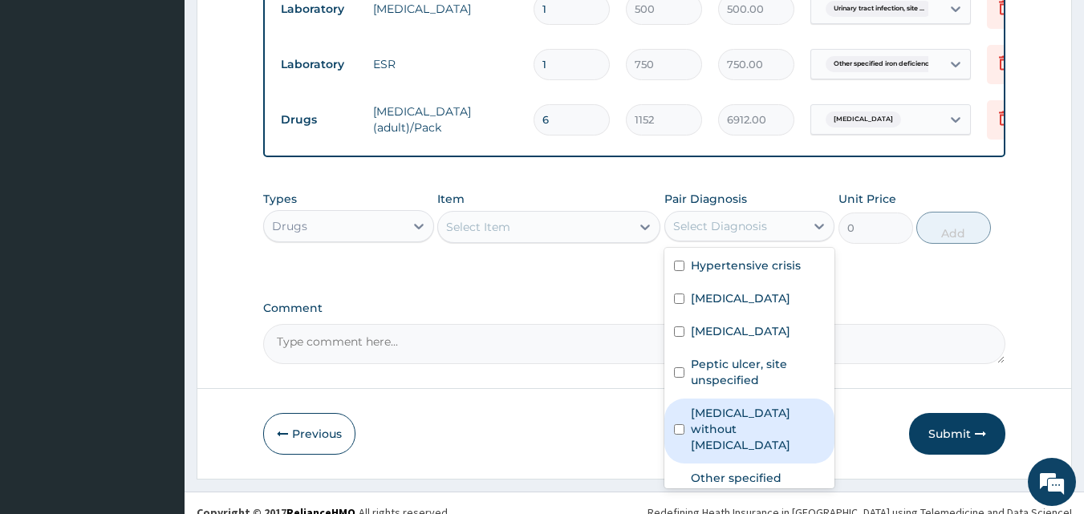
scroll to position [92, 0]
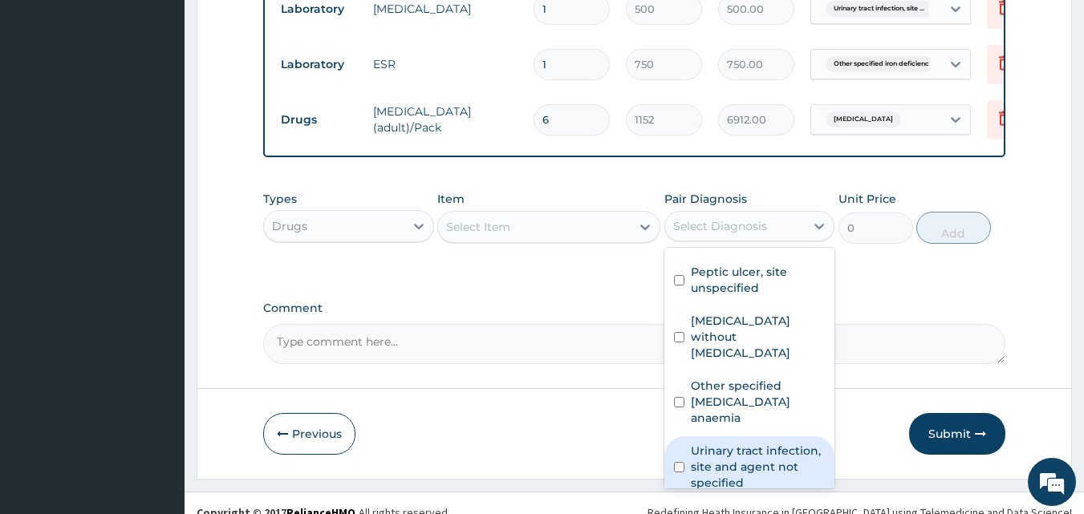
click at [680, 462] on input "checkbox" at bounding box center [679, 467] width 10 height 10
checkbox input "true"
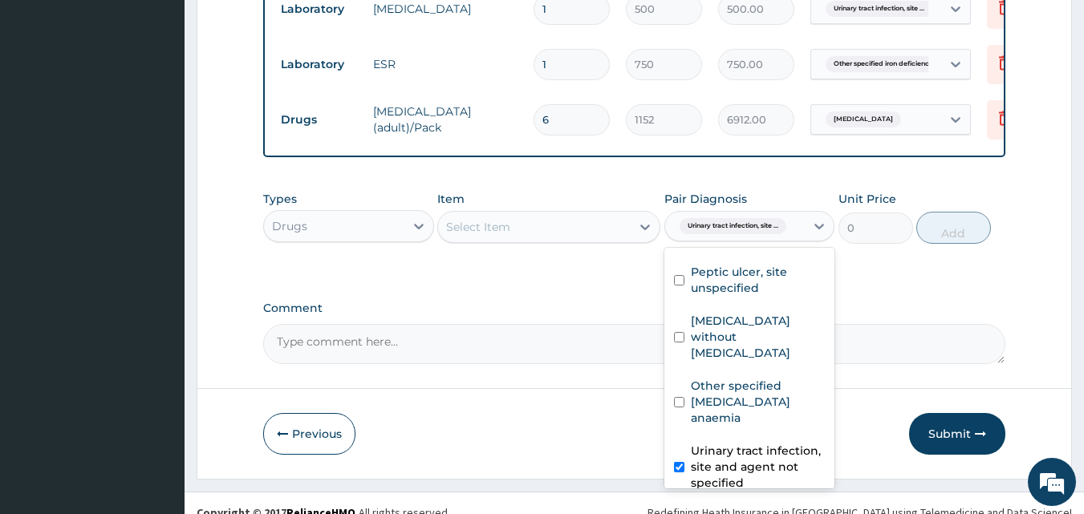
click at [610, 214] on div "Select Item" at bounding box center [534, 227] width 193 height 26
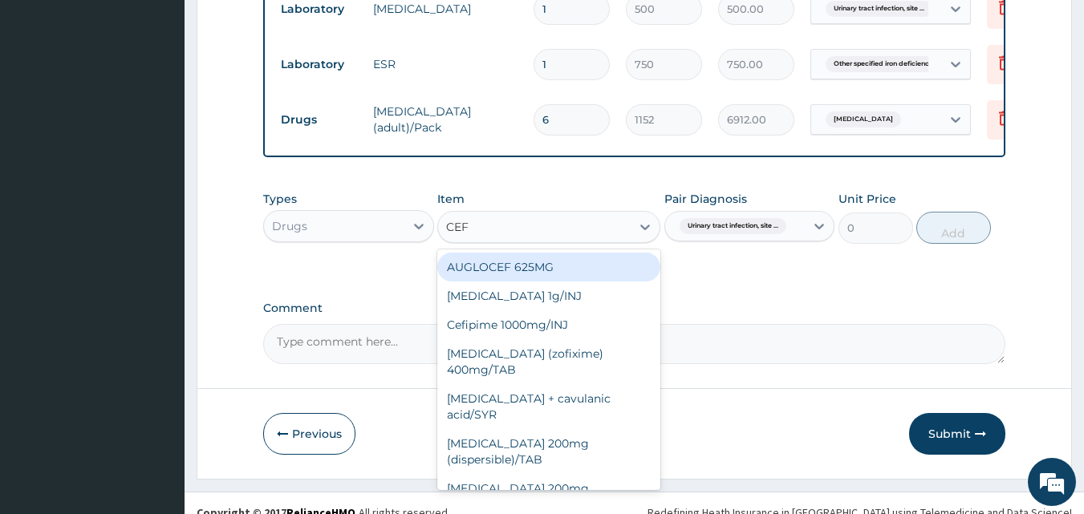
type input "CEFT"
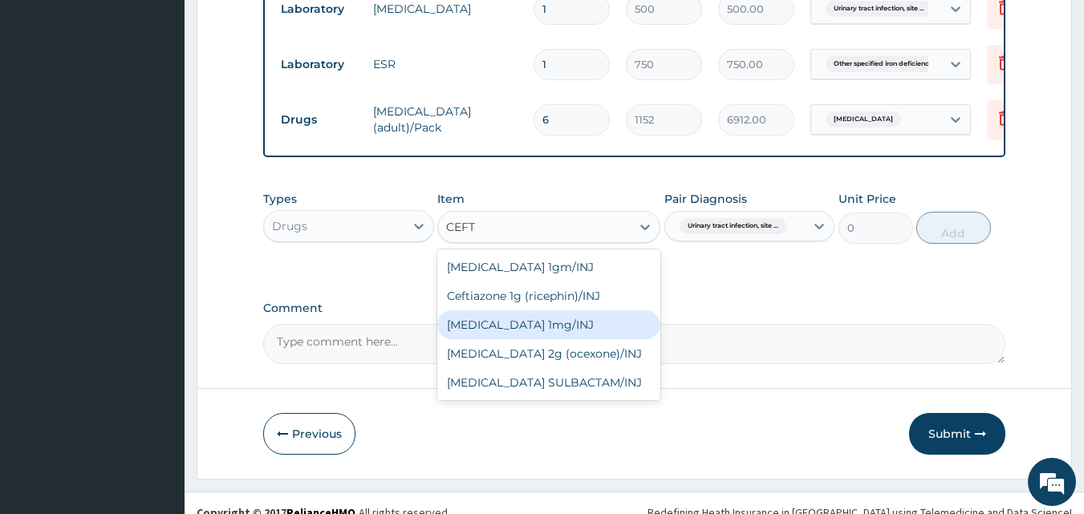
click at [598, 310] on div "[MEDICAL_DATA] 1mg/INJ" at bounding box center [548, 324] width 223 height 29
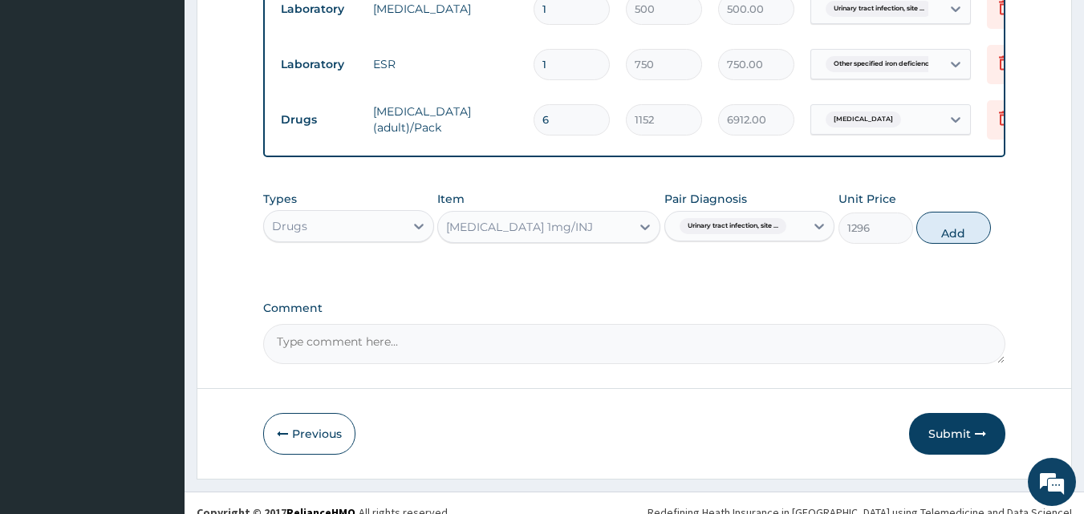
drag, startPoint x: 959, startPoint y: 217, endPoint x: 946, endPoint y: 215, distance: 13.7
click at [959, 216] on button "Add" at bounding box center [953, 228] width 75 height 32
type input "0"
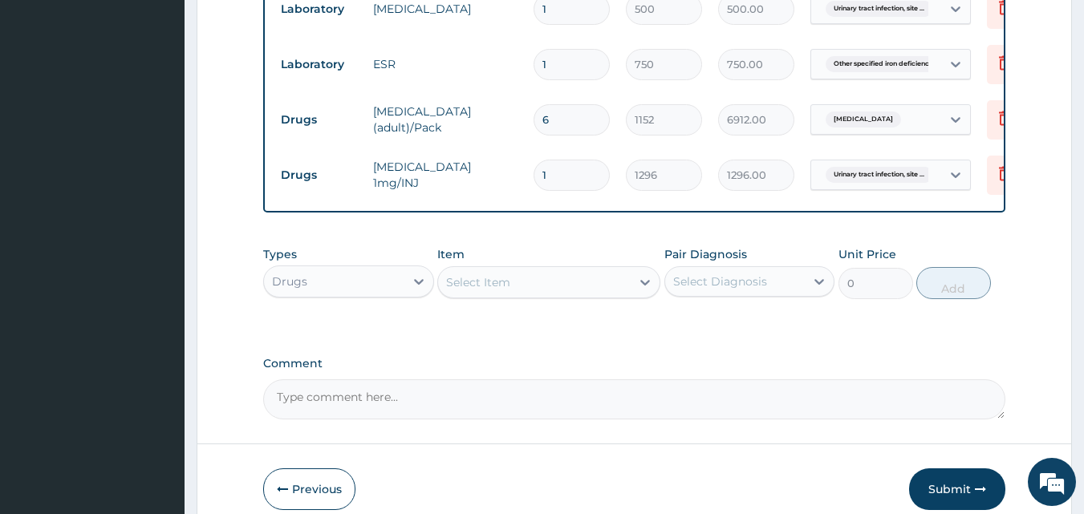
click at [699, 274] on div "Select Diagnosis" at bounding box center [720, 282] width 94 height 16
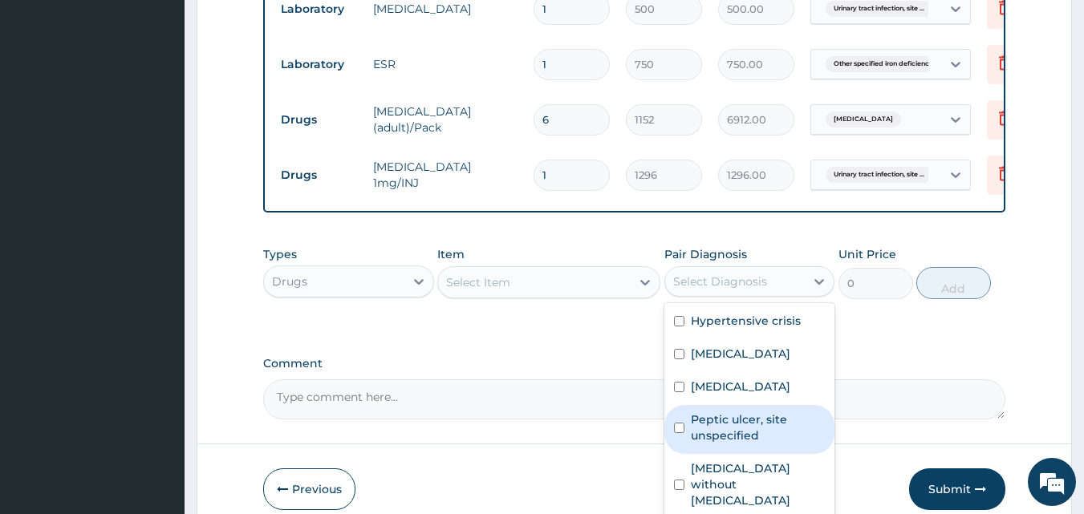
drag, startPoint x: 679, startPoint y: 419, endPoint x: 609, endPoint y: 397, distance: 73.8
click at [675, 417] on div "Peptic ulcer, site unspecified" at bounding box center [749, 429] width 171 height 49
checkbox input "true"
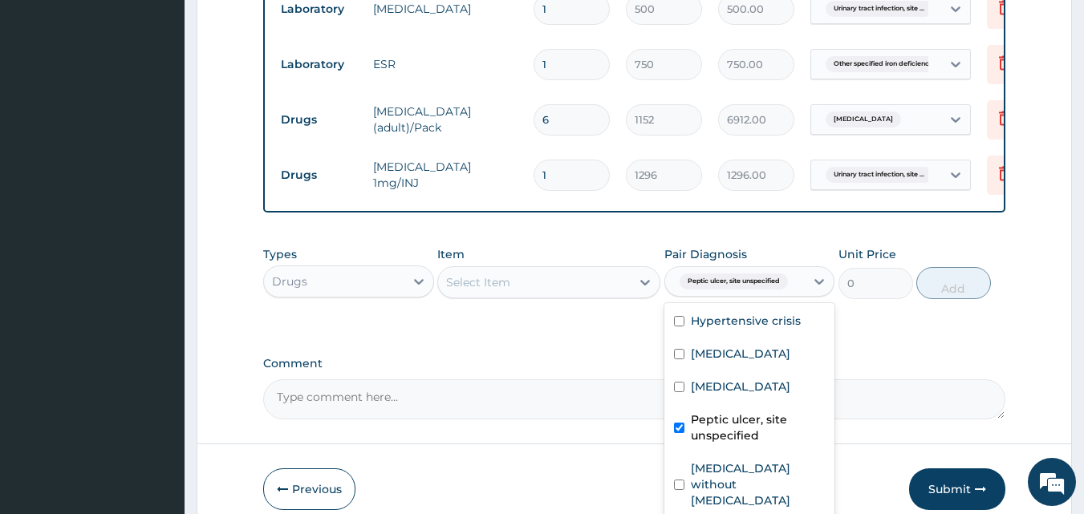
click at [622, 270] on div "Select Item" at bounding box center [534, 283] width 193 height 26
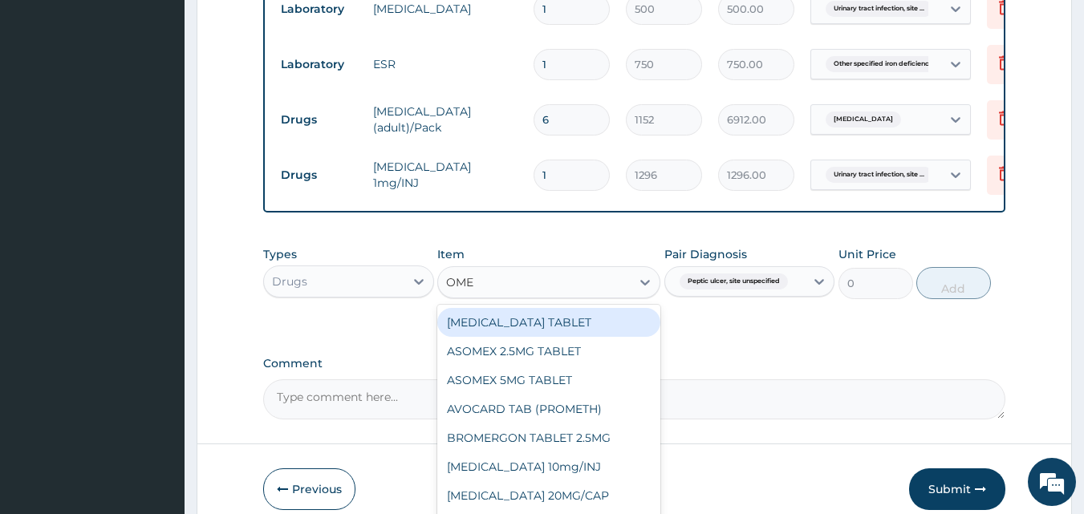
type input "OMEP"
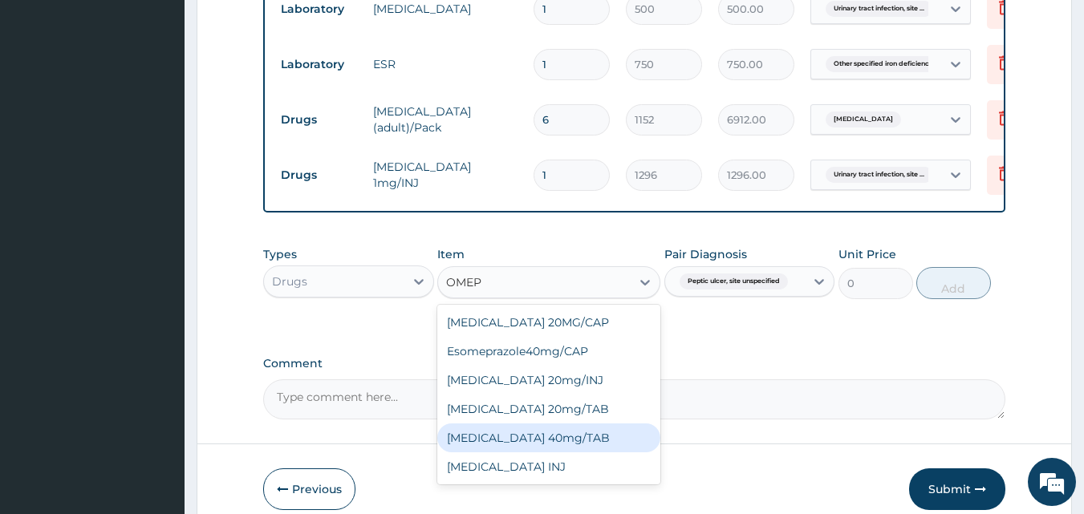
click at [622, 424] on div "[MEDICAL_DATA] 40mg/TAB" at bounding box center [548, 438] width 223 height 29
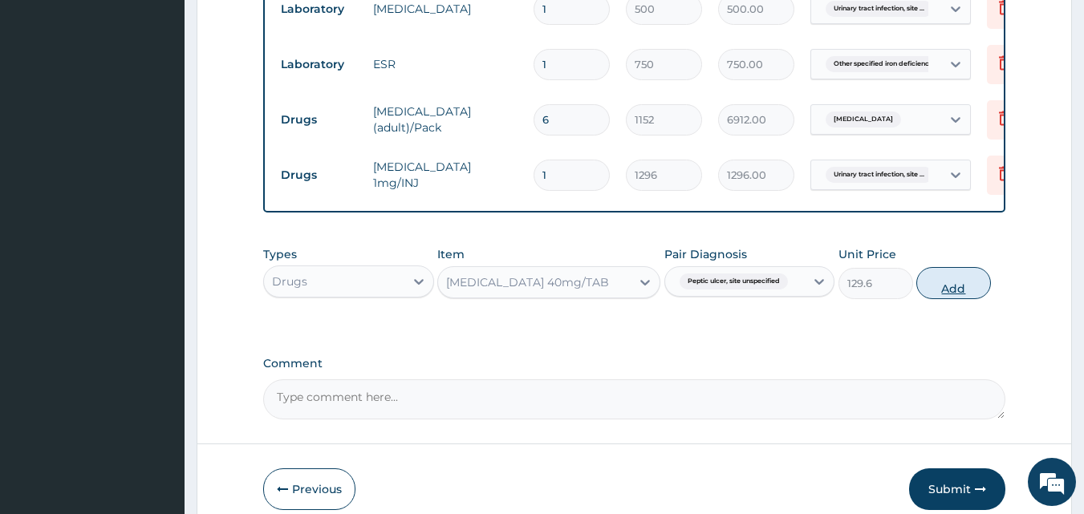
click at [939, 267] on button "Add" at bounding box center [953, 283] width 75 height 32
type input "0"
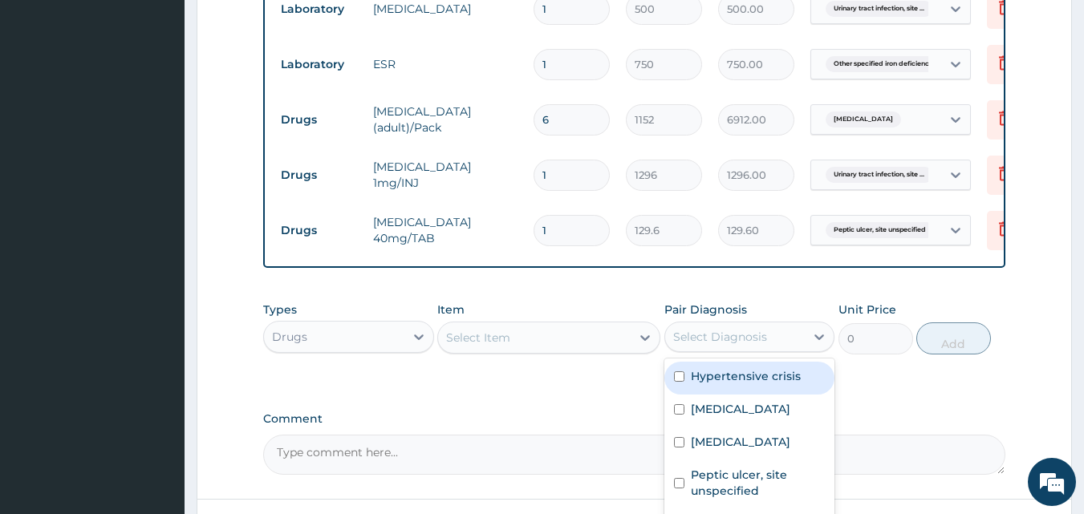
click at [706, 329] on div "Select Diagnosis" at bounding box center [720, 337] width 94 height 16
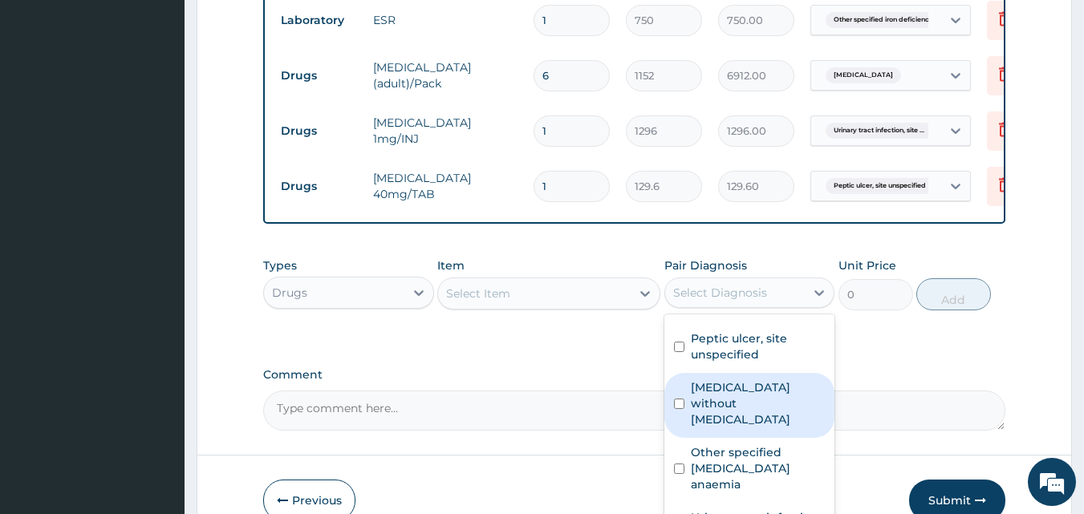
scroll to position [1028, 0]
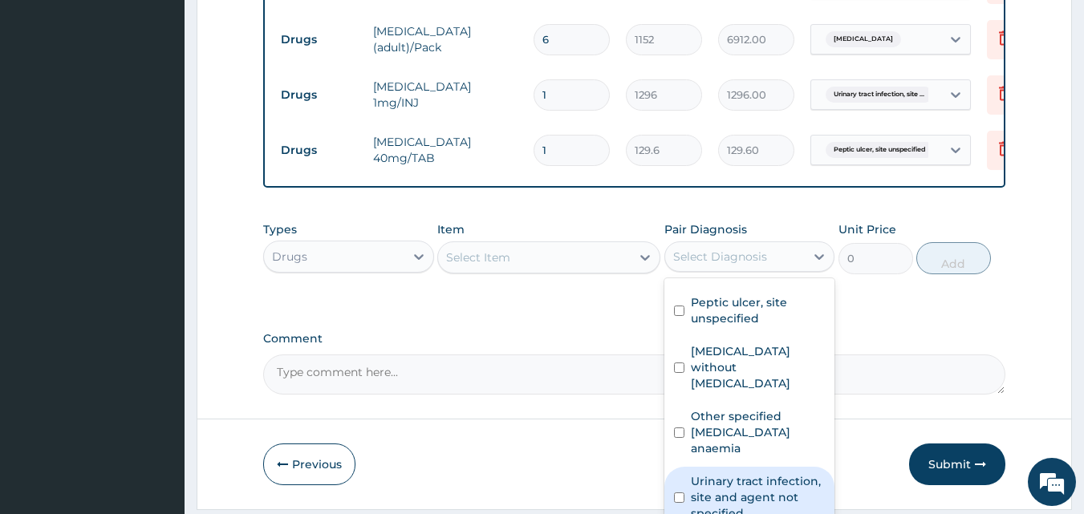
click at [682, 493] on input "checkbox" at bounding box center [679, 498] width 10 height 10
checkbox input "true"
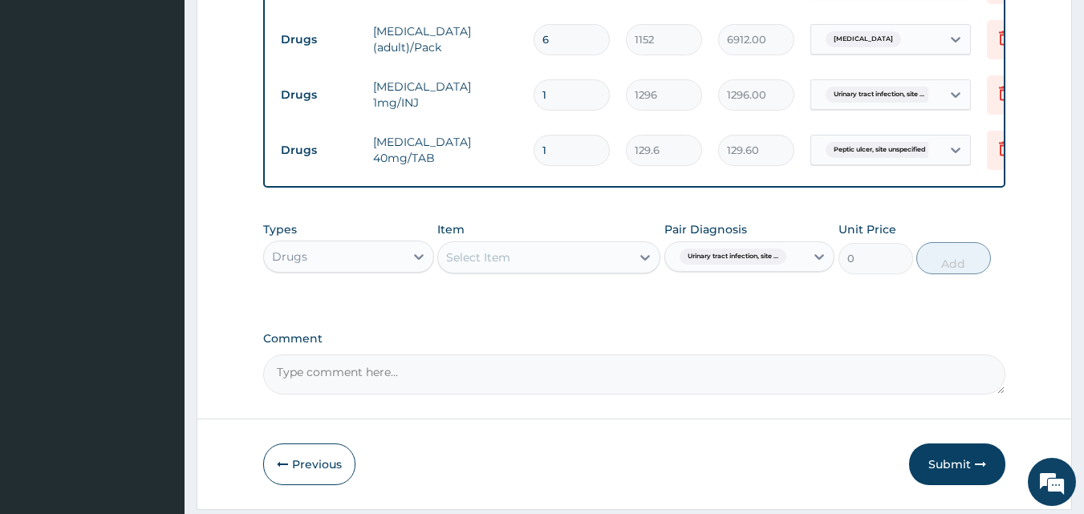
click at [497, 221] on div "Item Select Item" at bounding box center [548, 247] width 223 height 53
click at [497, 249] on div "Select Item" at bounding box center [478, 257] width 64 height 16
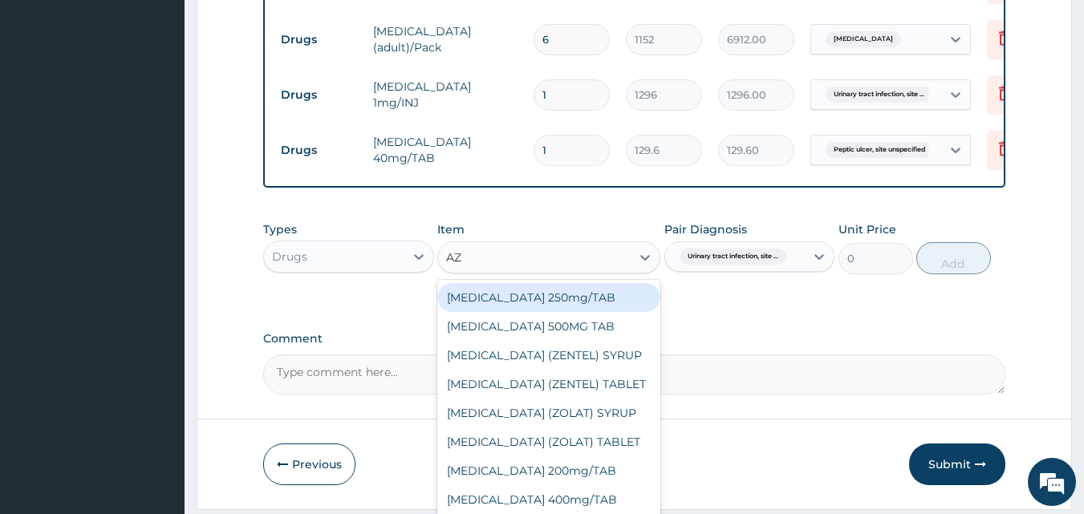
type input "AZI"
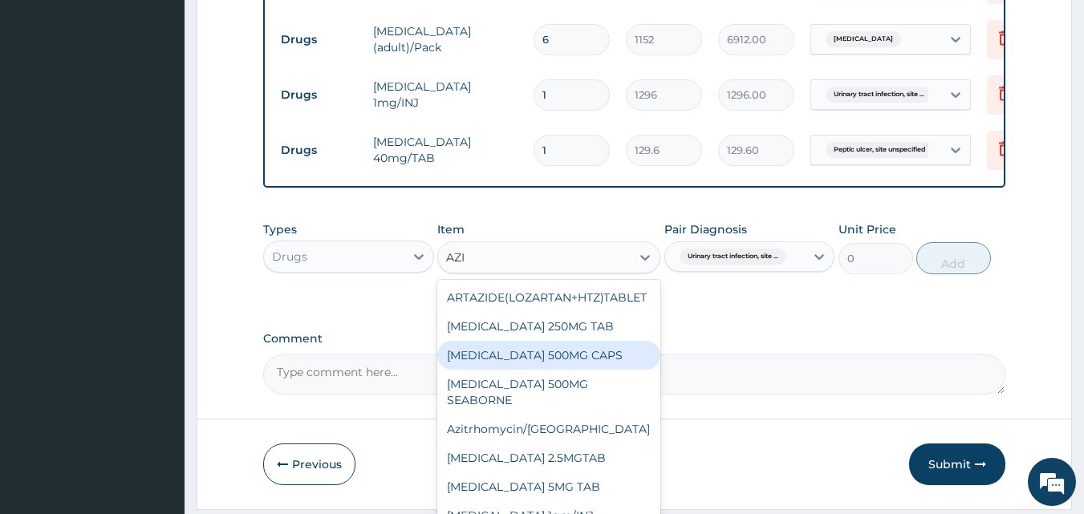
click at [523, 341] on div "[MEDICAL_DATA] 500MG CAPS" at bounding box center [548, 355] width 223 height 29
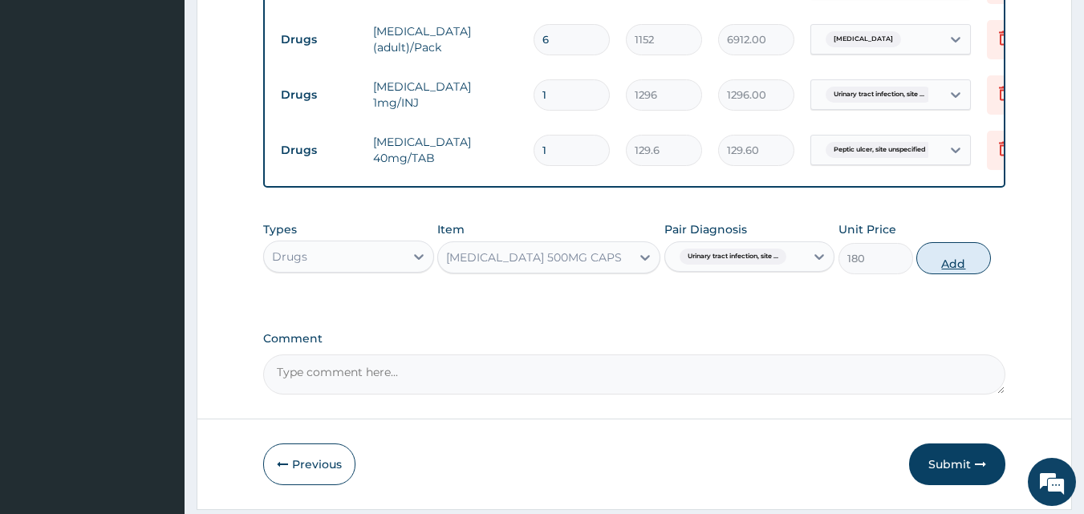
click at [937, 242] on button "Add" at bounding box center [953, 258] width 75 height 32
type input "0"
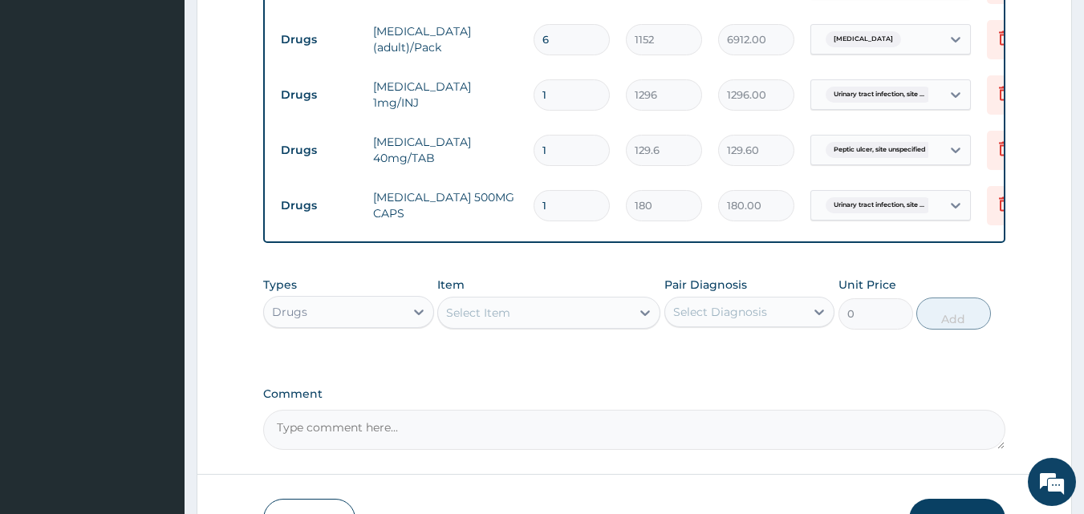
type input "10"
type input "1800.00"
type input "10"
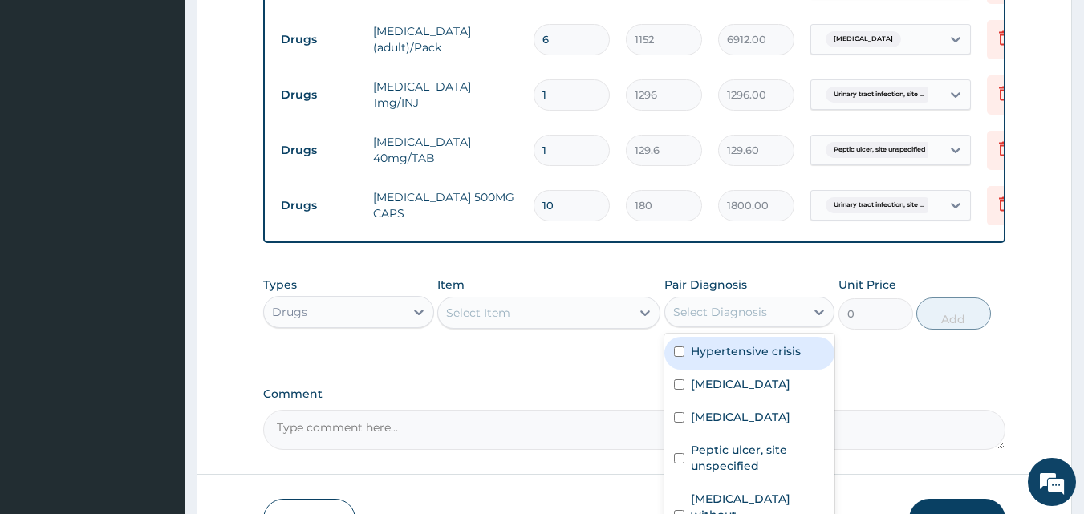
click at [720, 304] on div "Select Diagnosis" at bounding box center [720, 312] width 94 height 16
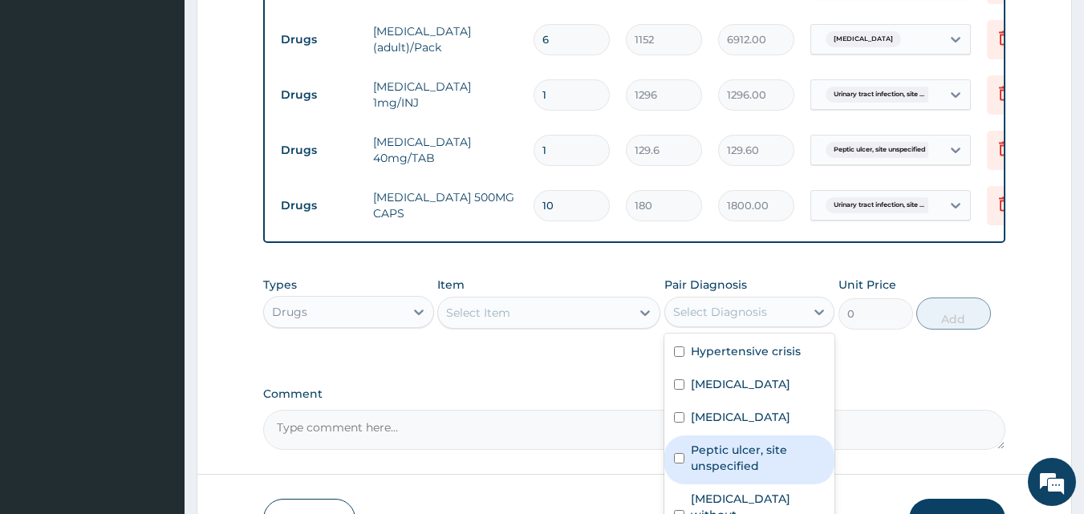
scroll to position [92, 0]
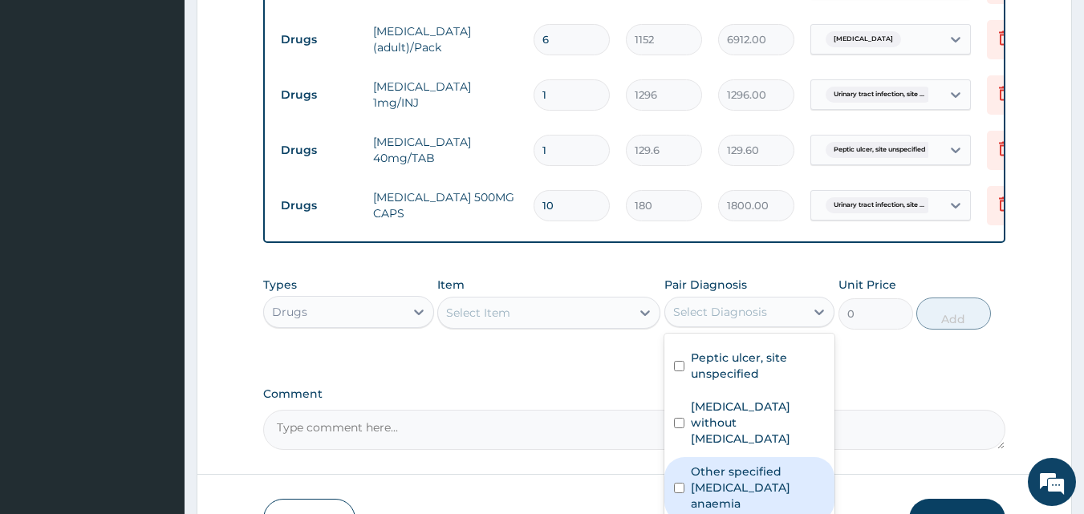
click at [677, 483] on input "checkbox" at bounding box center [679, 488] width 10 height 10
checkbox input "true"
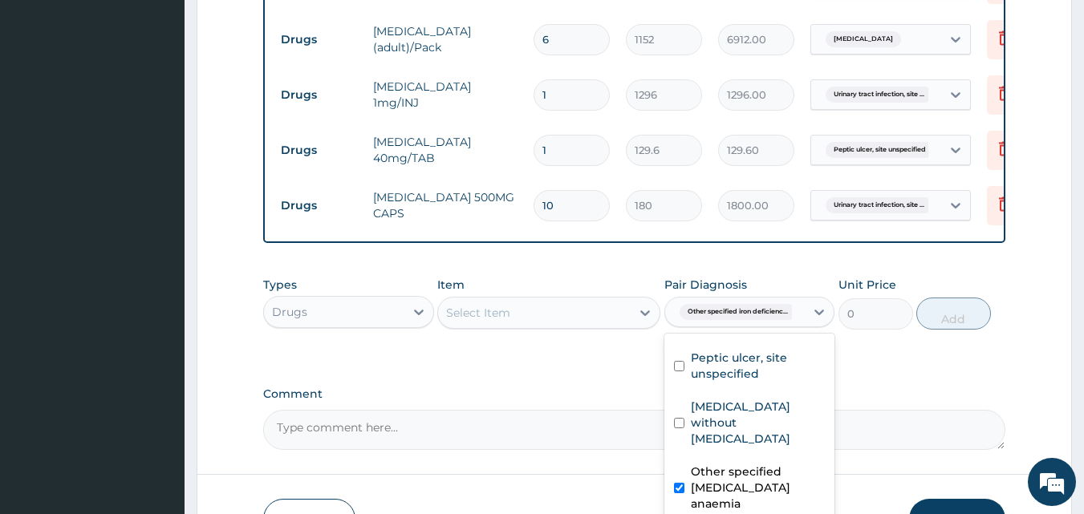
click at [533, 300] on div "Select Item" at bounding box center [534, 313] width 193 height 26
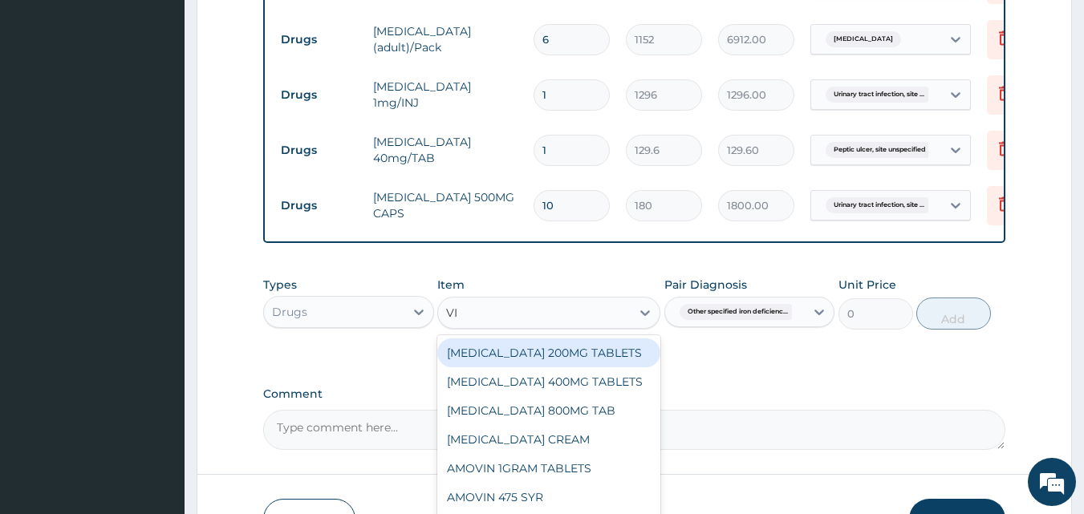
type input "VIT"
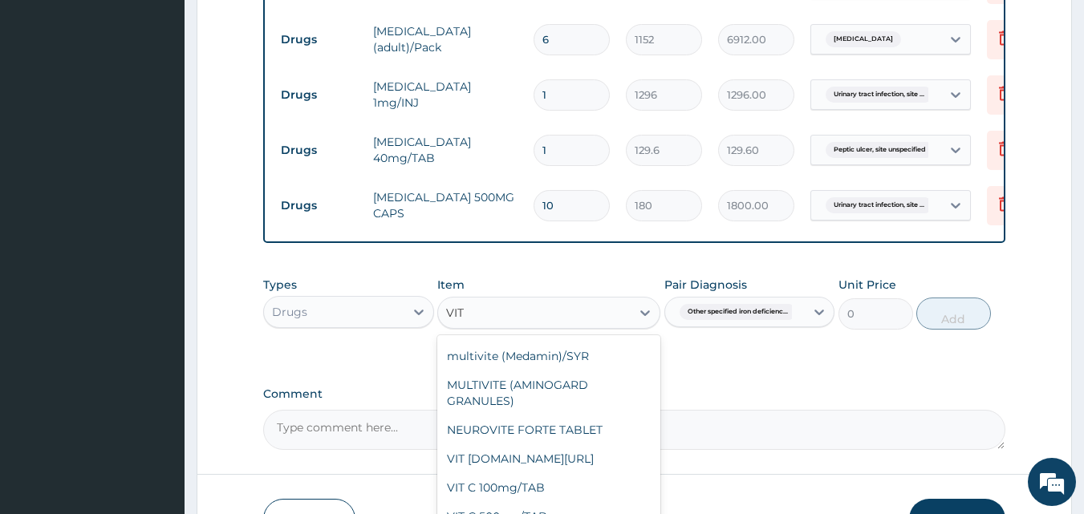
scroll to position [1203, 0]
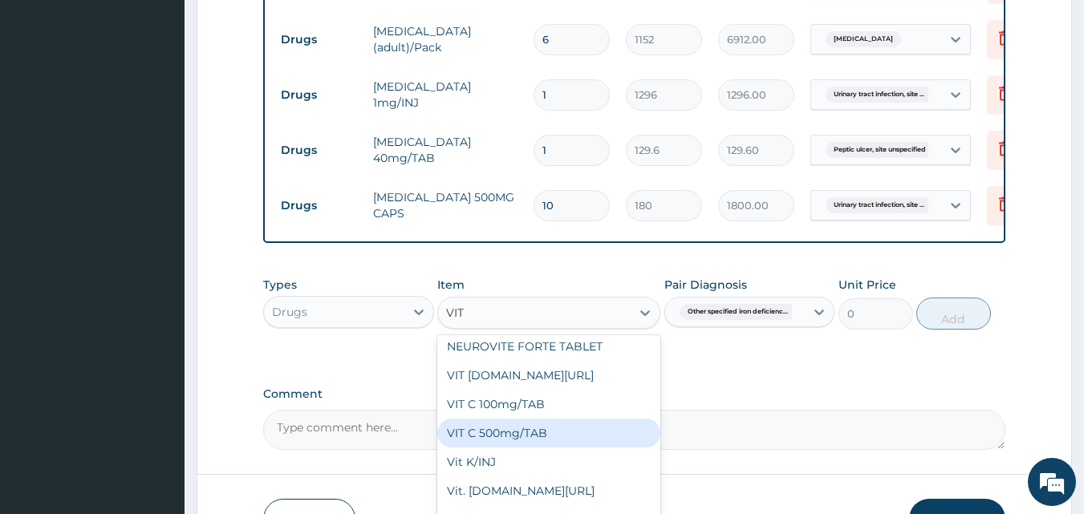
click at [509, 435] on div "VIT C 500mg/TAB" at bounding box center [548, 433] width 223 height 29
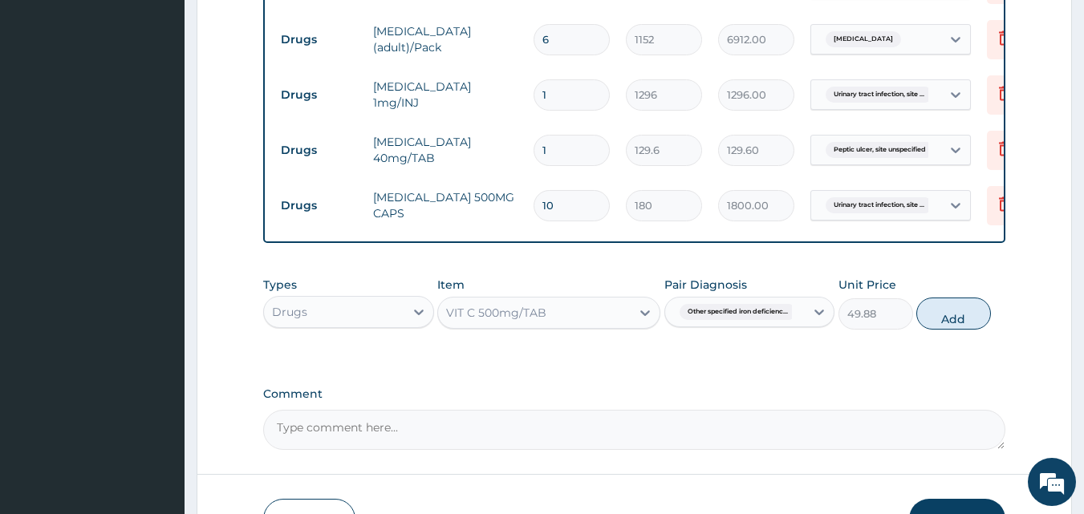
drag, startPoint x: 942, startPoint y: 289, endPoint x: 844, endPoint y: 286, distance: 98.7
click at [926, 298] on button "Add" at bounding box center [953, 314] width 75 height 32
type input "0"
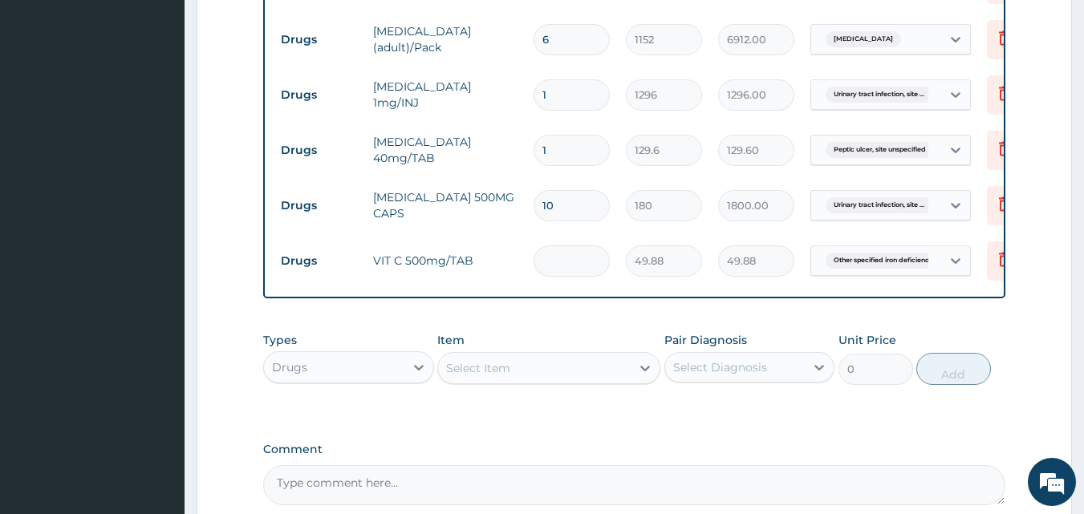
type input "0.00"
type input "6"
type input "299.28"
type input "6"
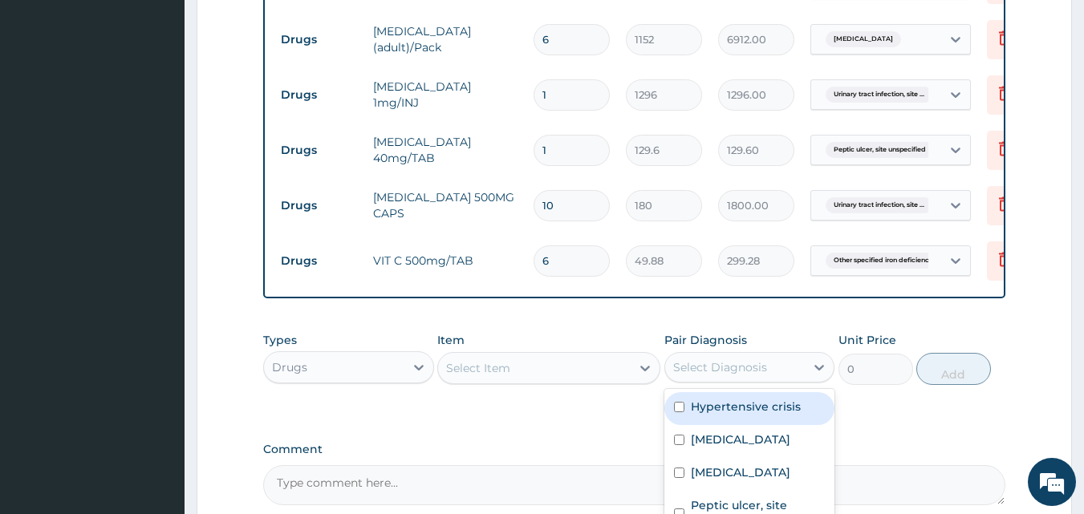
click at [735, 359] on div "Select Diagnosis" at bounding box center [720, 367] width 94 height 16
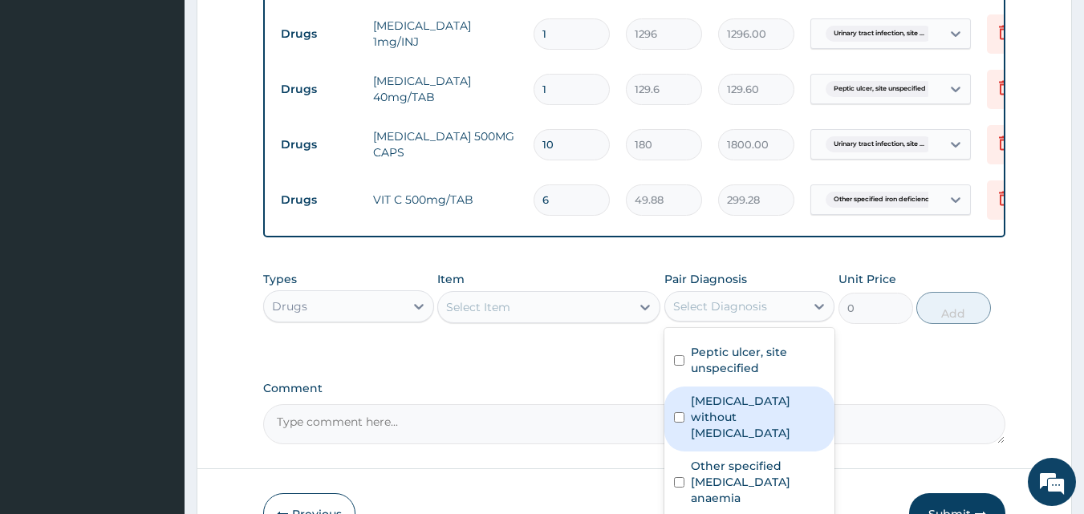
scroll to position [1169, 0]
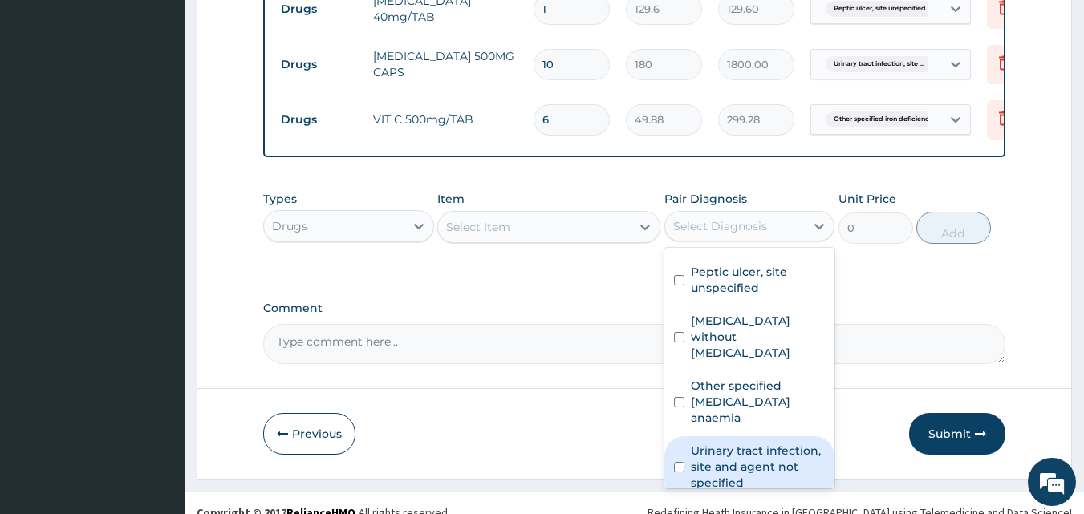
click at [674, 462] on input "checkbox" at bounding box center [679, 467] width 10 height 10
checkbox input "true"
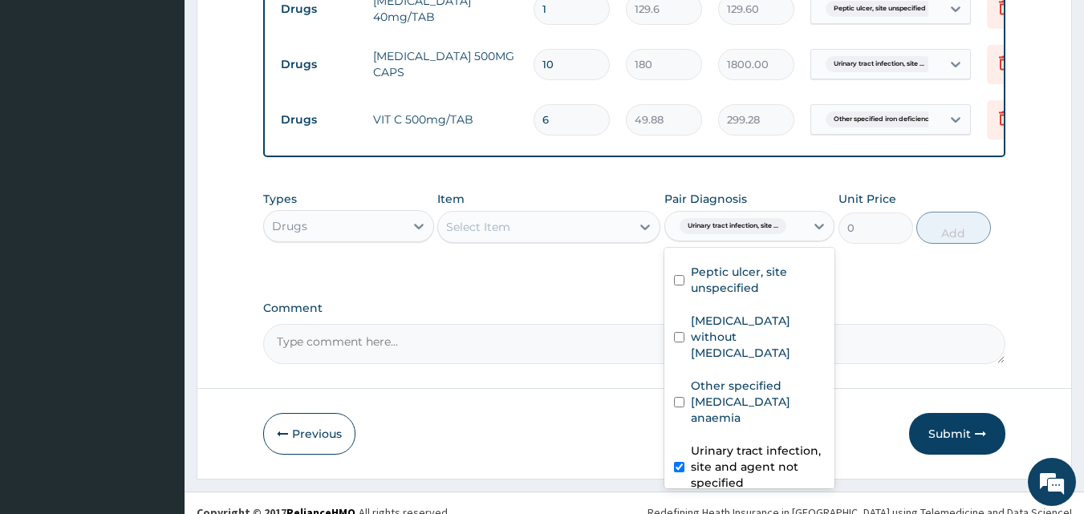
click at [534, 217] on div "Select Item" at bounding box center [534, 227] width 193 height 26
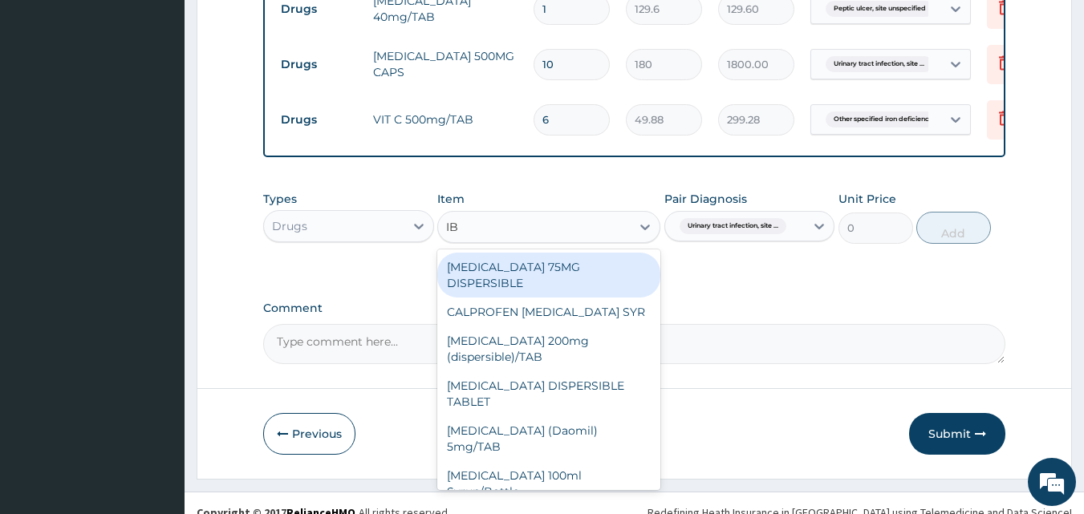
type input "IBU"
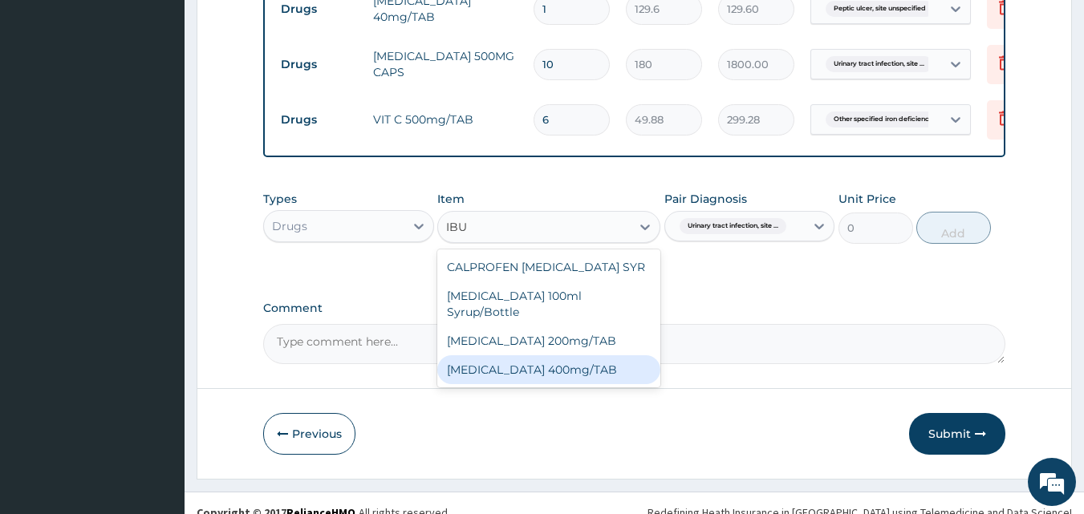
click at [559, 355] on div "[MEDICAL_DATA] 400mg/TAB" at bounding box center [548, 369] width 223 height 29
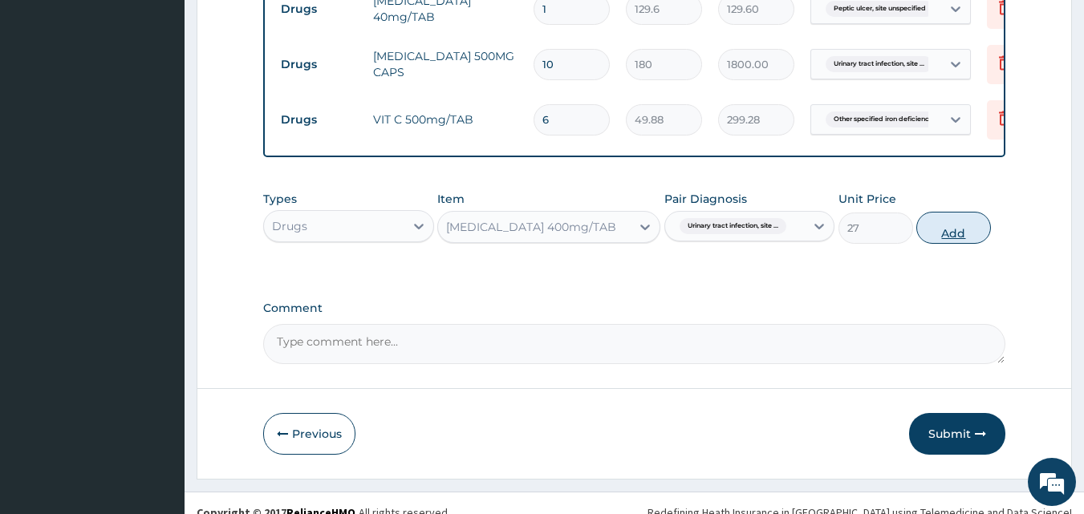
click at [947, 212] on button "Add" at bounding box center [953, 228] width 75 height 32
type input "0"
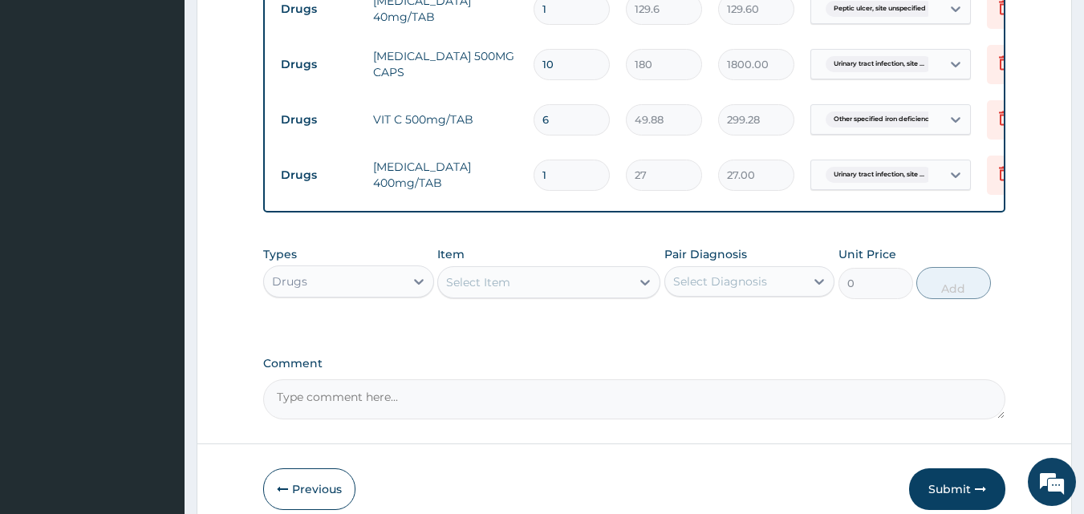
type input "0.00"
type input "8"
type input "216.00"
type input "8"
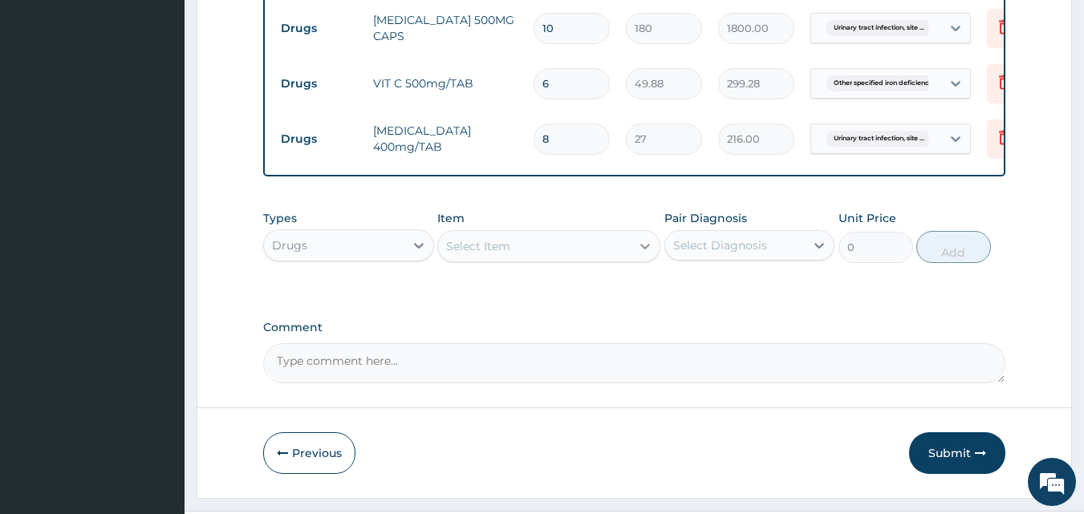
scroll to position [1224, 0]
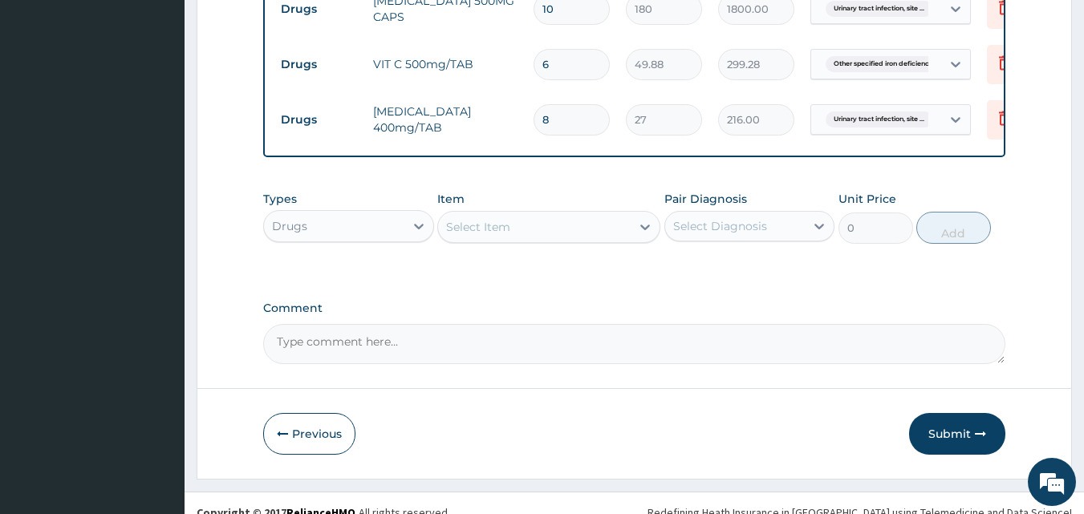
click at [701, 218] on div "Select Diagnosis" at bounding box center [720, 226] width 94 height 16
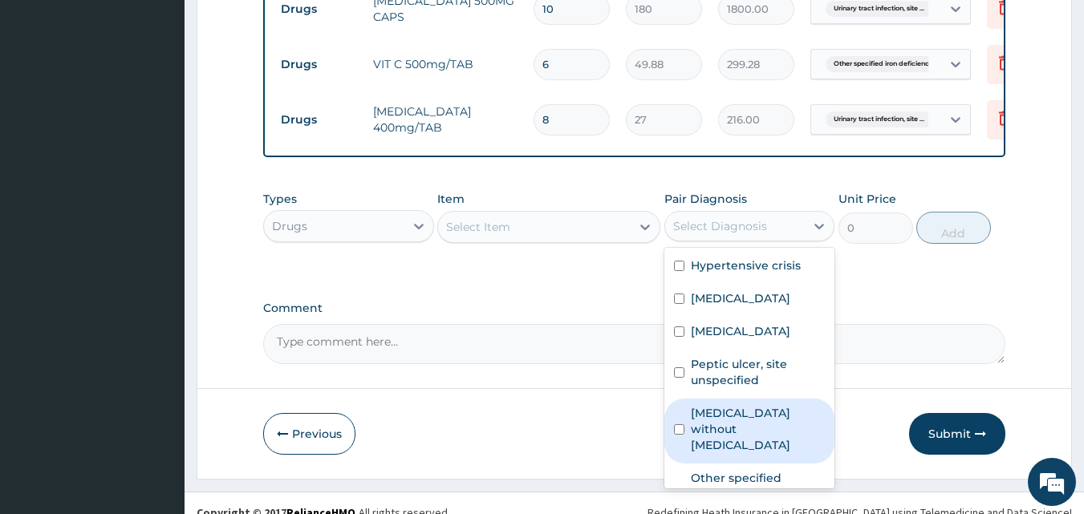
scroll to position [92, 0]
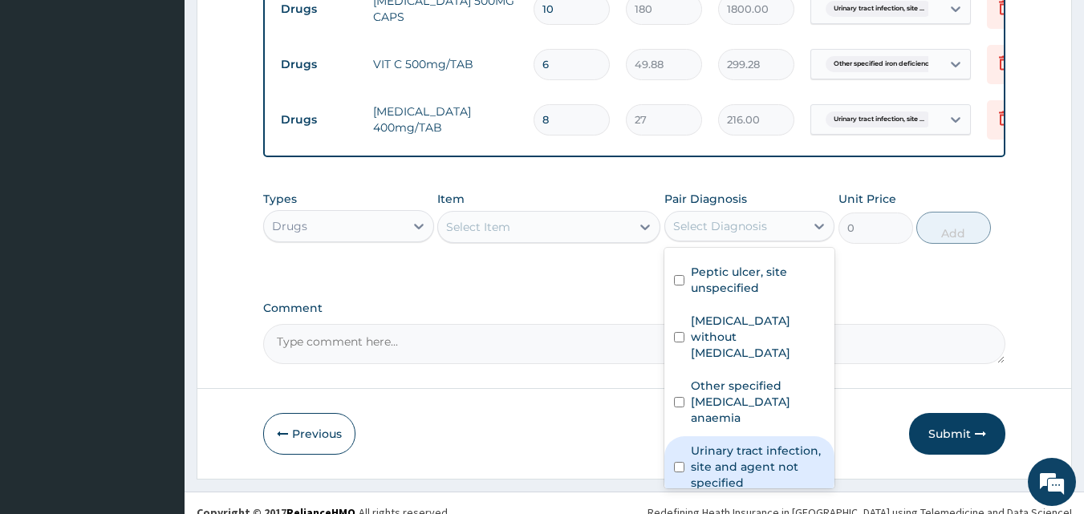
click at [679, 462] on input "checkbox" at bounding box center [679, 467] width 10 height 10
checkbox input "true"
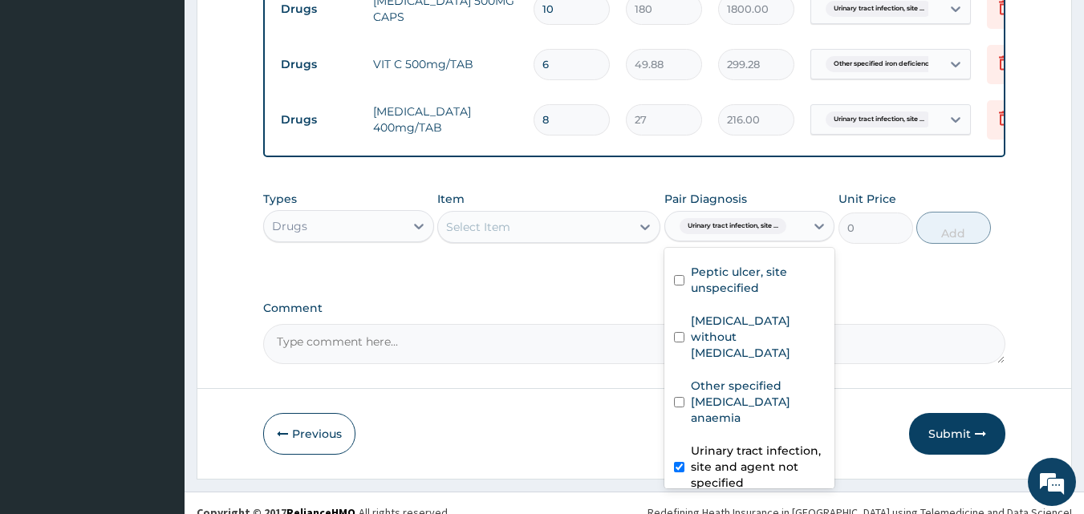
click at [559, 214] on div "Select Item" at bounding box center [534, 227] width 193 height 26
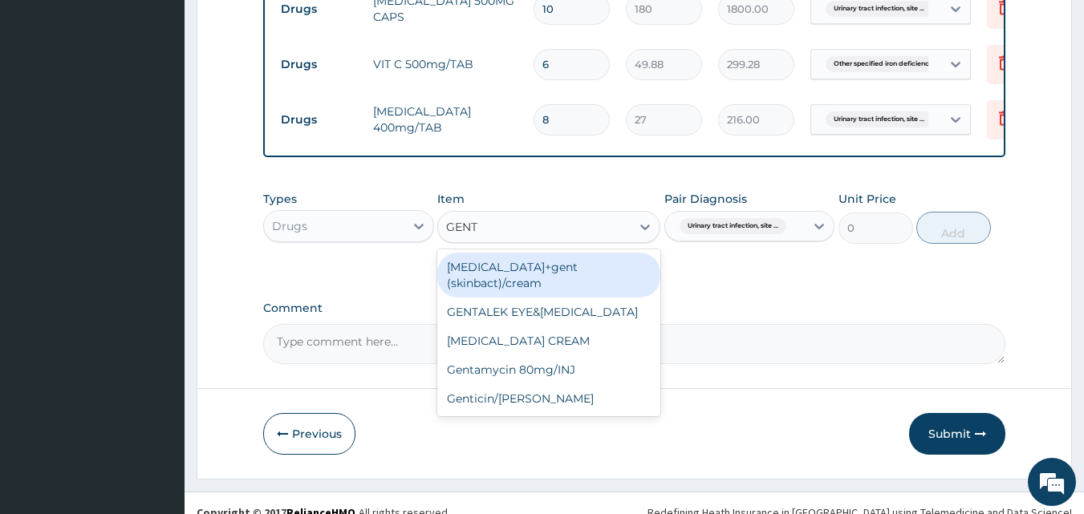
type input "GENTA"
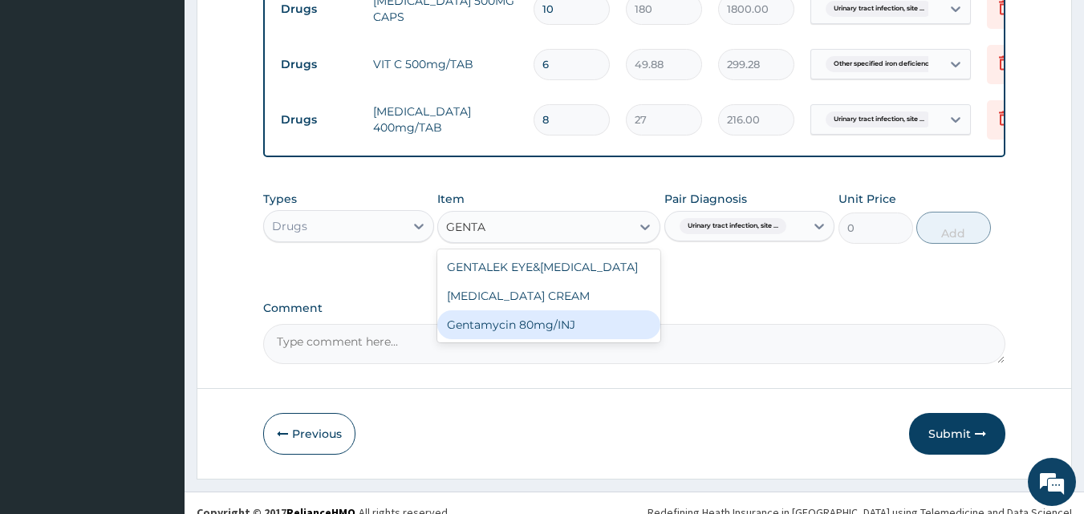
click at [592, 310] on div "Gentamycin 80mg/INJ" at bounding box center [548, 324] width 223 height 29
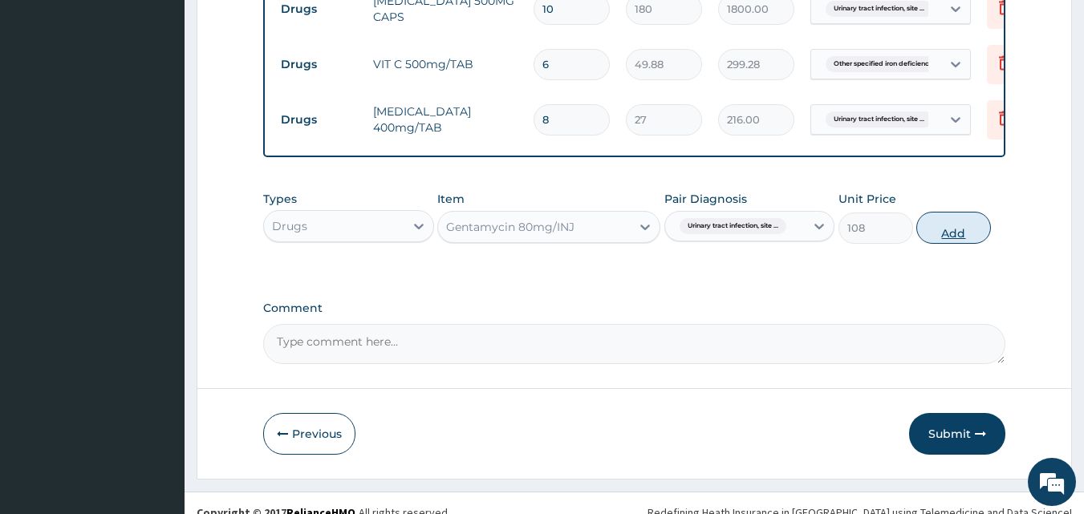
click at [942, 215] on button "Add" at bounding box center [953, 228] width 75 height 32
type input "0"
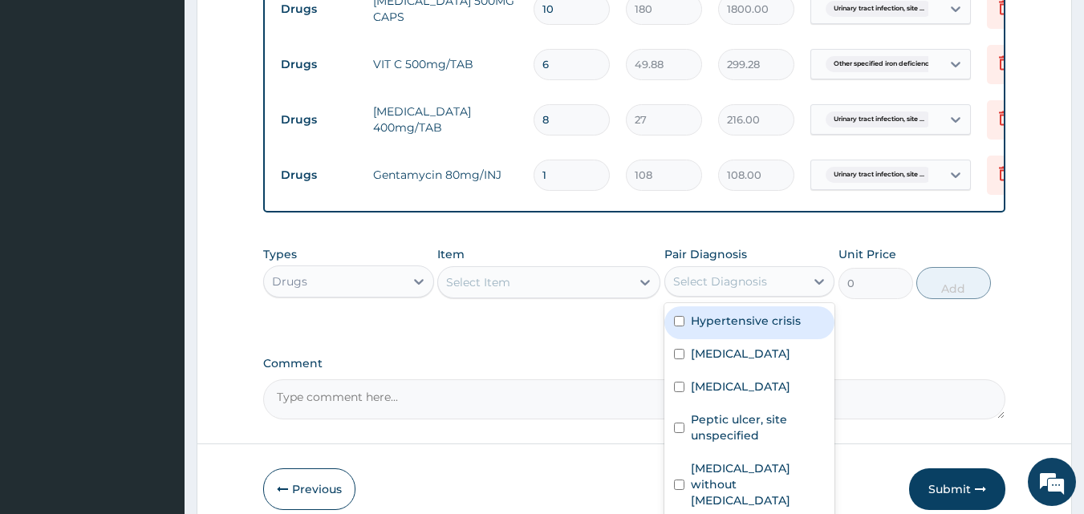
click at [685, 274] on div "Select Diagnosis" at bounding box center [720, 282] width 94 height 16
click at [680, 316] on input "checkbox" at bounding box center [679, 321] width 10 height 10
checkbox input "true"
click at [541, 270] on div "Select Item" at bounding box center [534, 283] width 193 height 26
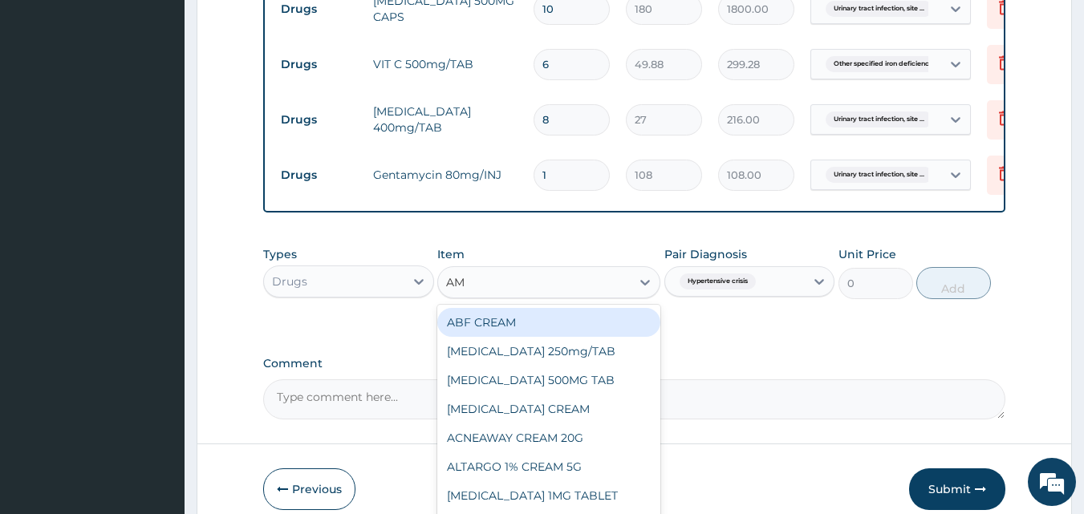
type input "AML"
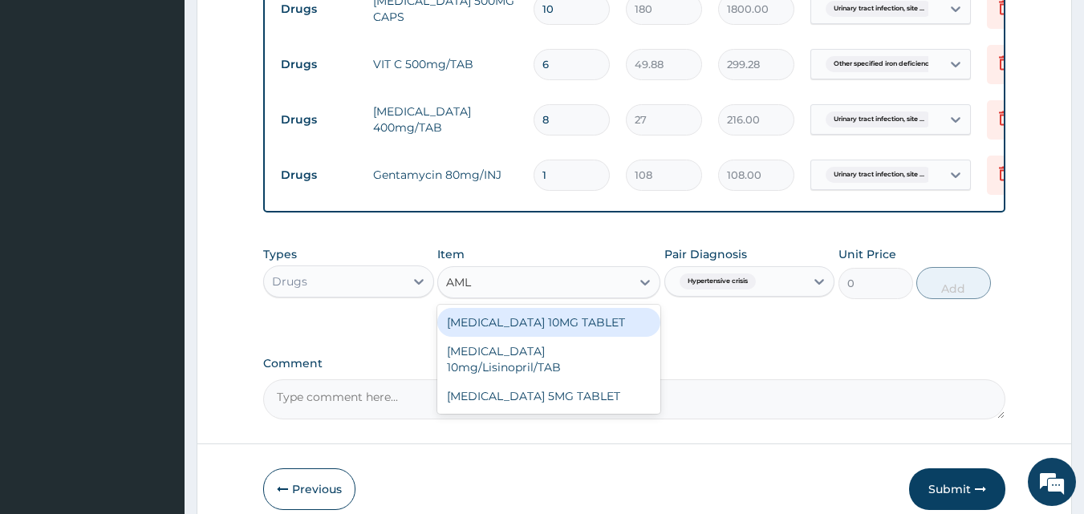
click at [551, 308] on div "[MEDICAL_DATA] 10MG TABLET" at bounding box center [548, 322] width 223 height 29
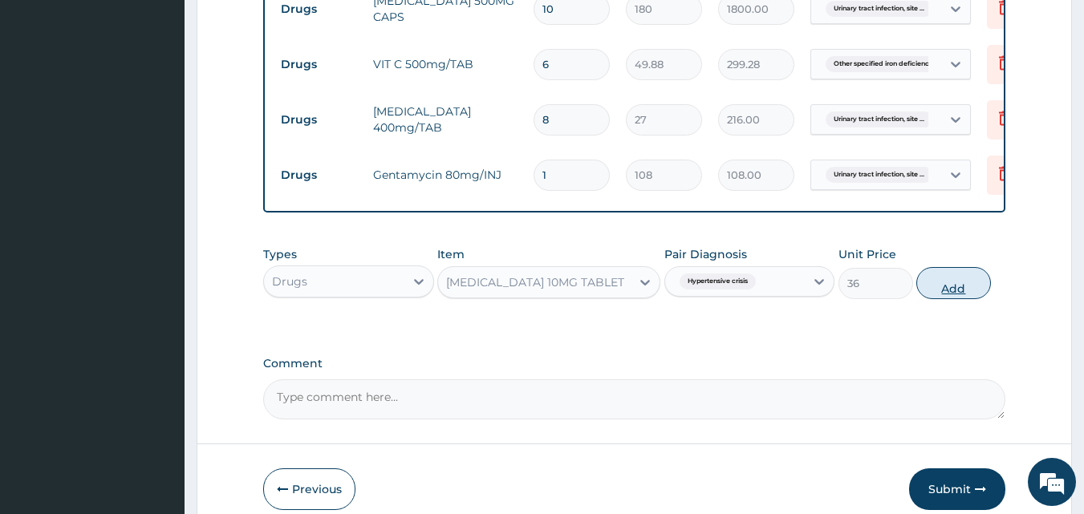
click at [953, 267] on button "Add" at bounding box center [953, 283] width 75 height 32
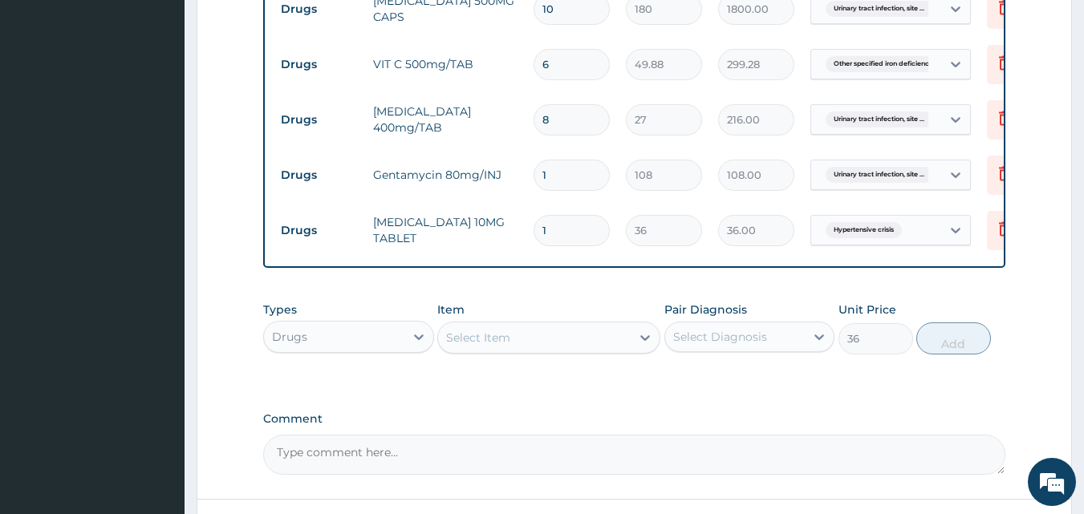
type input "0"
type input "0.00"
type input "3"
type input "108.00"
type input "30"
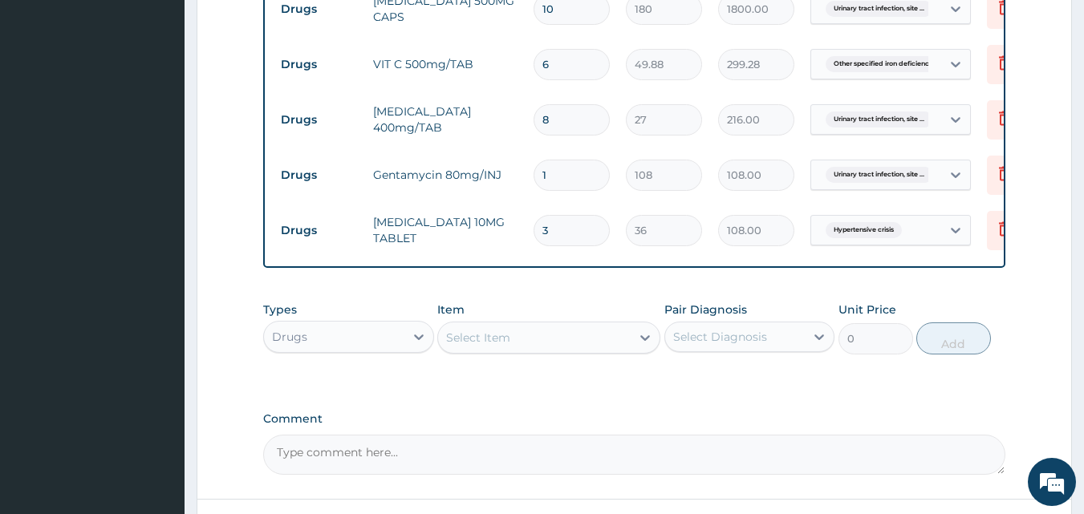
type input "1080.00"
type input "30"
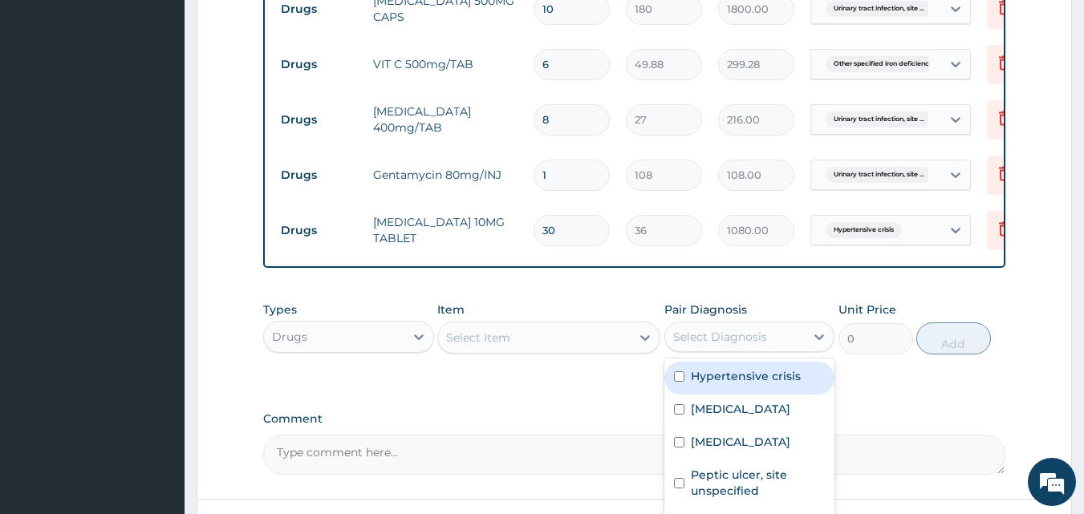
click at [747, 329] on div "Select Diagnosis" at bounding box center [720, 337] width 94 height 16
click at [677, 371] on input "checkbox" at bounding box center [679, 376] width 10 height 10
checkbox input "true"
click at [597, 326] on div "Select Item" at bounding box center [534, 338] width 193 height 26
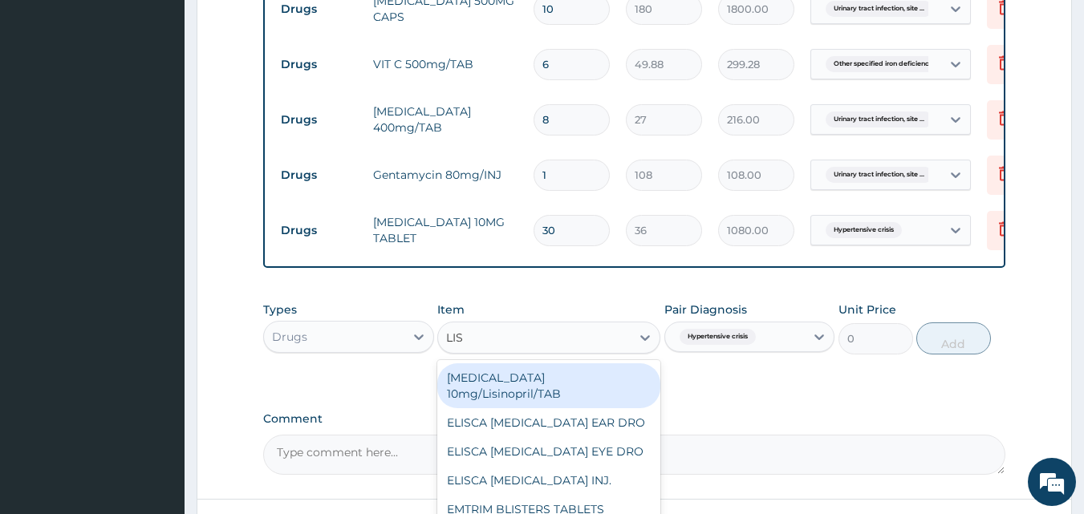
type input "LISI"
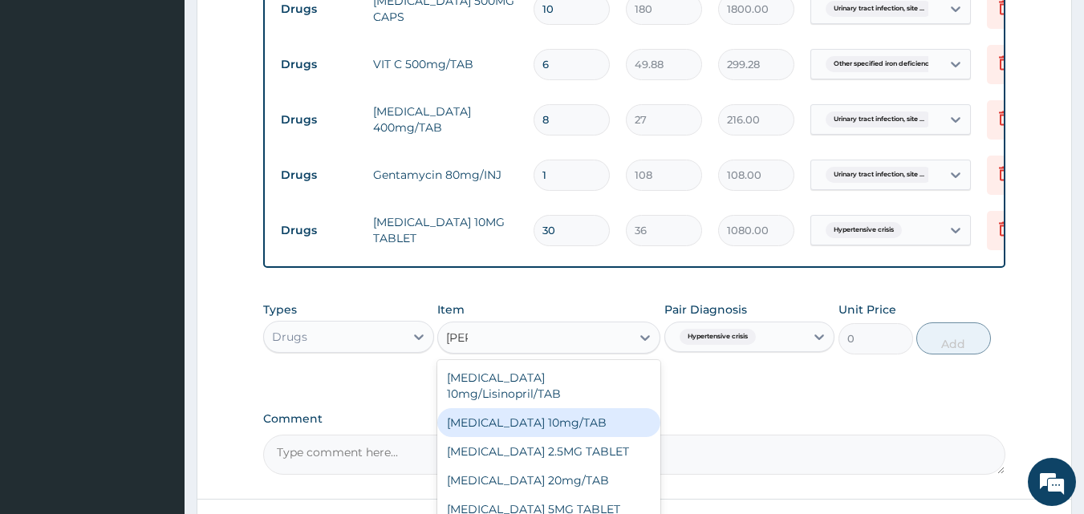
click at [585, 408] on div "[MEDICAL_DATA] 10mg/TAB" at bounding box center [548, 422] width 223 height 29
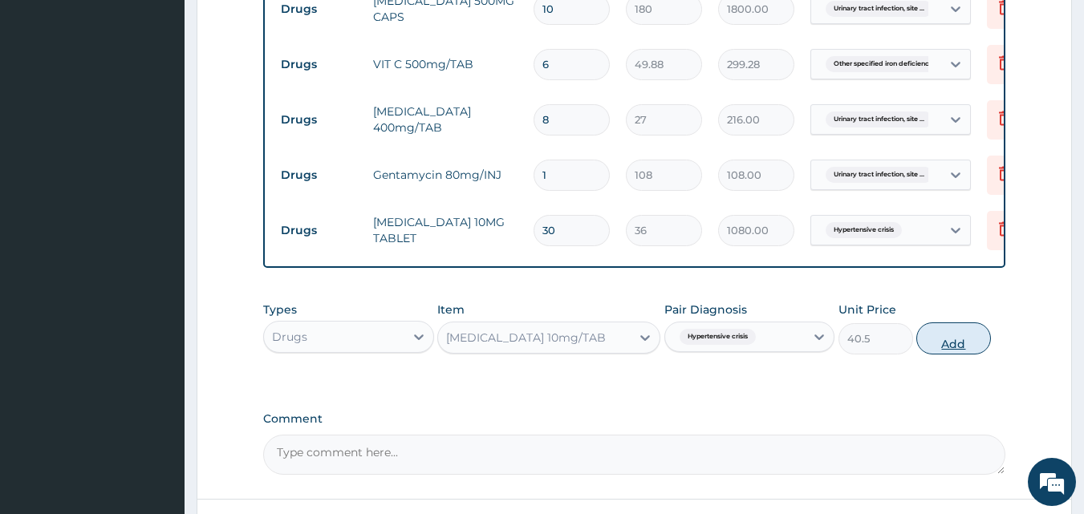
click at [957, 322] on button "Add" at bounding box center [953, 338] width 75 height 32
type input "0"
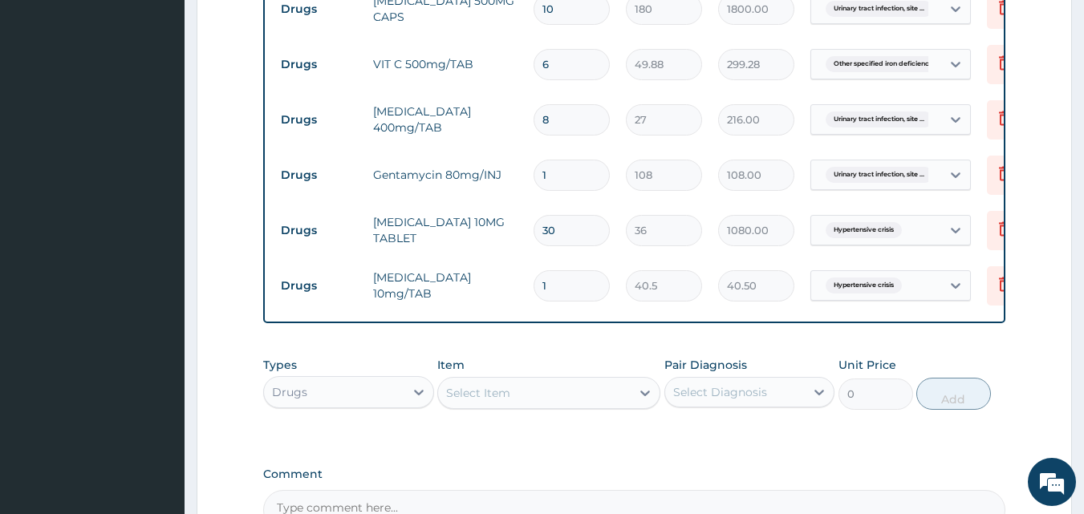
type input "0.00"
type input "3"
type input "121.50"
type input "30"
type input "1215.00"
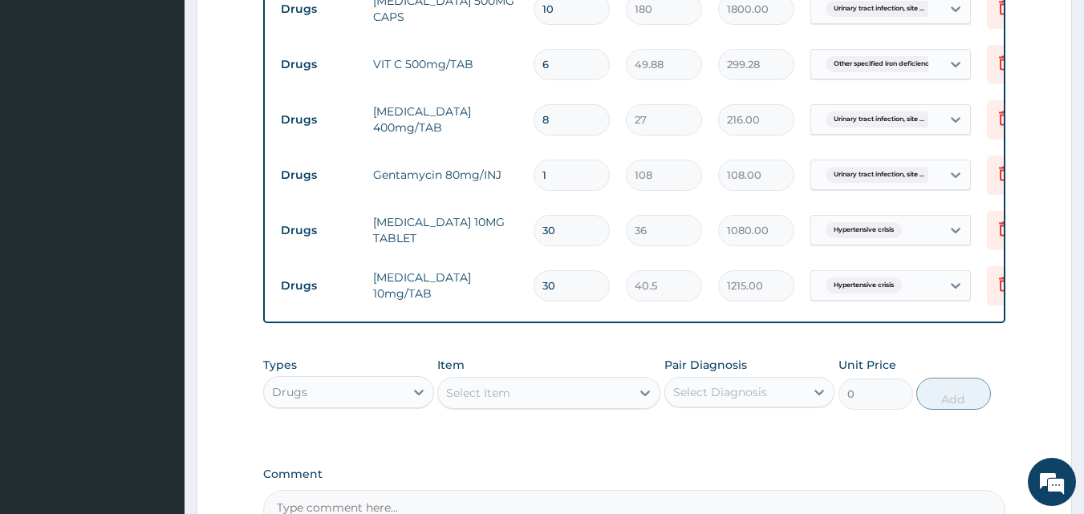
type input "30"
drag, startPoint x: 702, startPoint y: 366, endPoint x: 702, endPoint y: 387, distance: 20.9
click at [702, 384] on div "Select Diagnosis" at bounding box center [720, 392] width 94 height 16
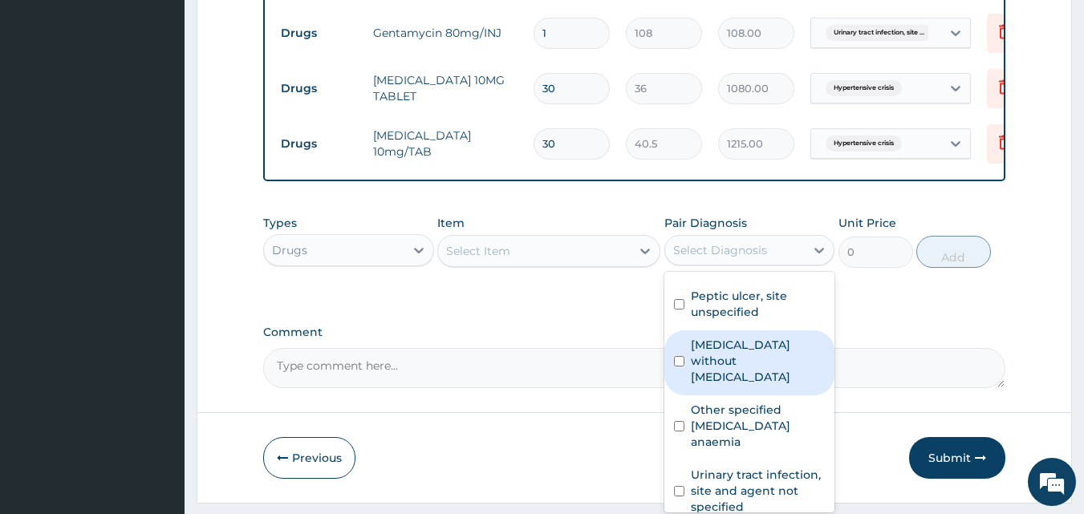
scroll to position [1390, 0]
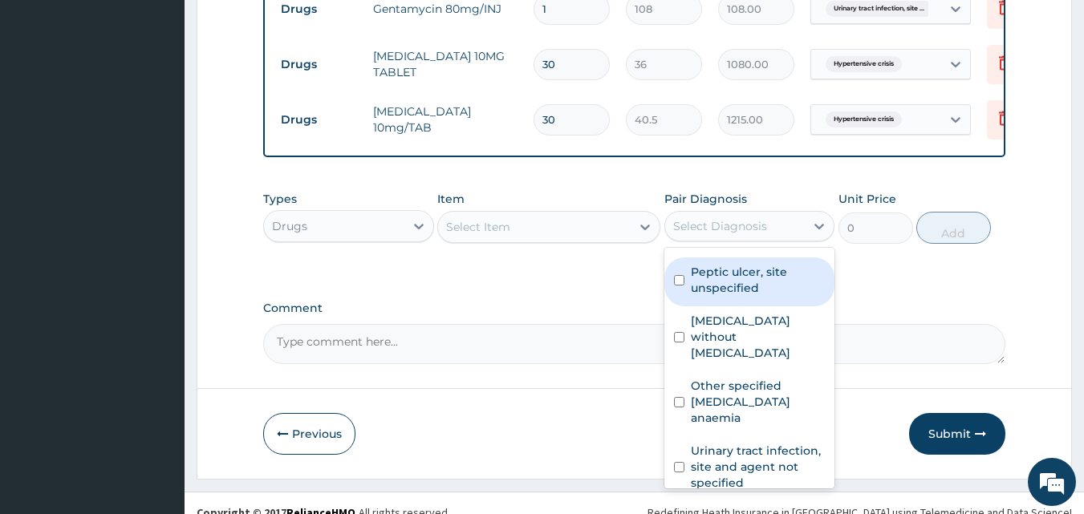
click at [679, 280] on input "checkbox" at bounding box center [679, 280] width 10 height 10
checkbox input "true"
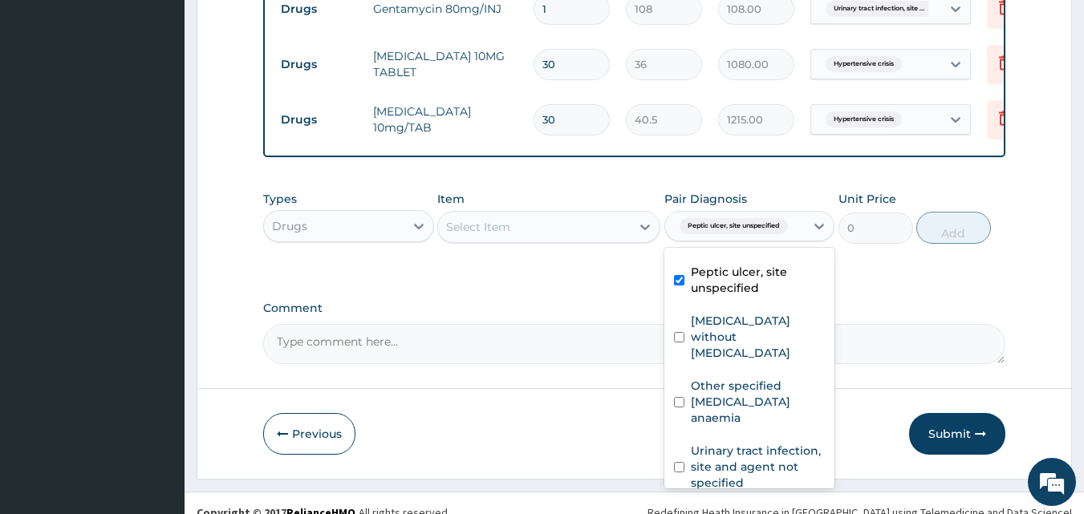
click at [514, 215] on div "Select Item" at bounding box center [534, 227] width 193 height 26
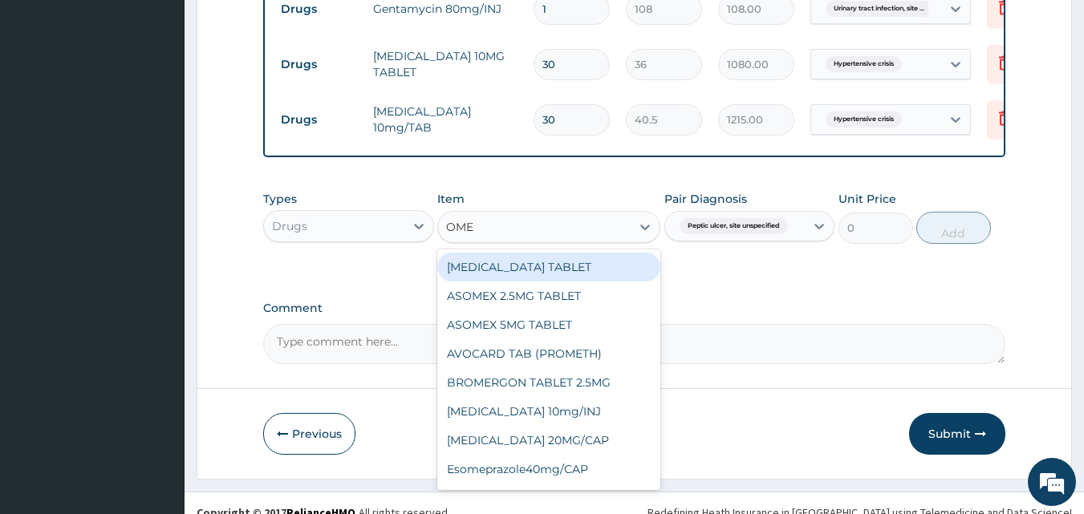
type input "OMEP"
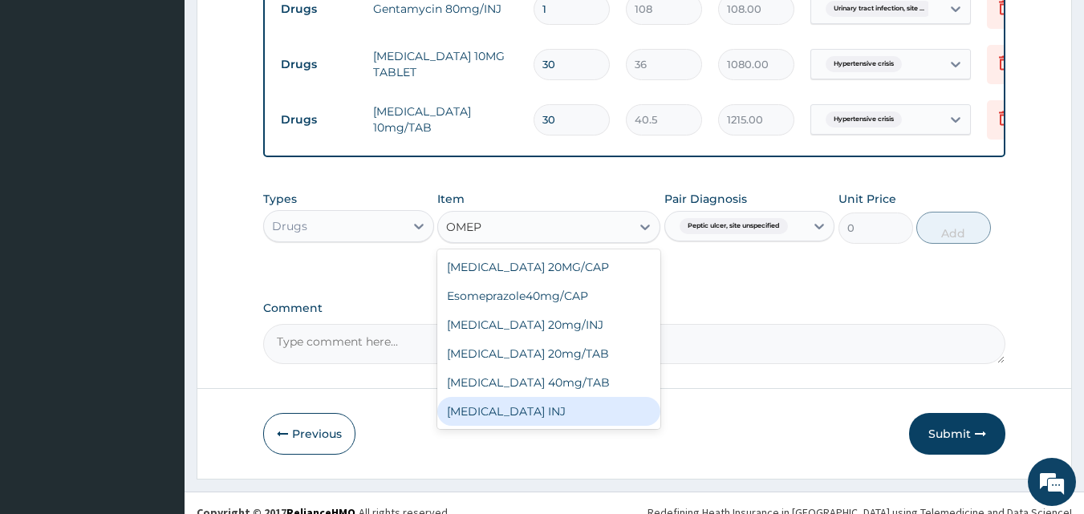
click at [566, 397] on div "OMEPRAZOLE INJ" at bounding box center [548, 411] width 223 height 29
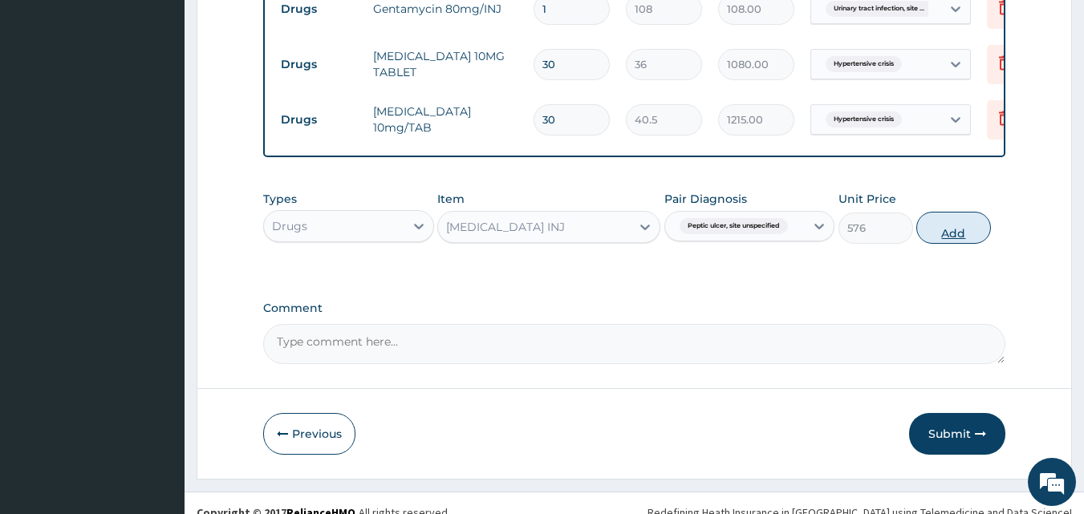
click at [942, 219] on button "Add" at bounding box center [953, 228] width 75 height 32
type input "0"
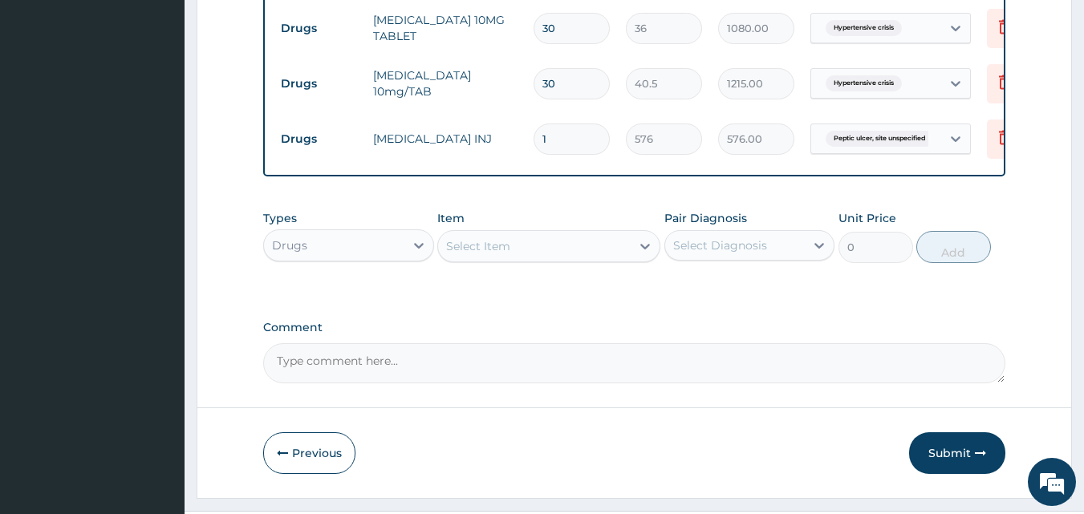
scroll to position [1445, 0]
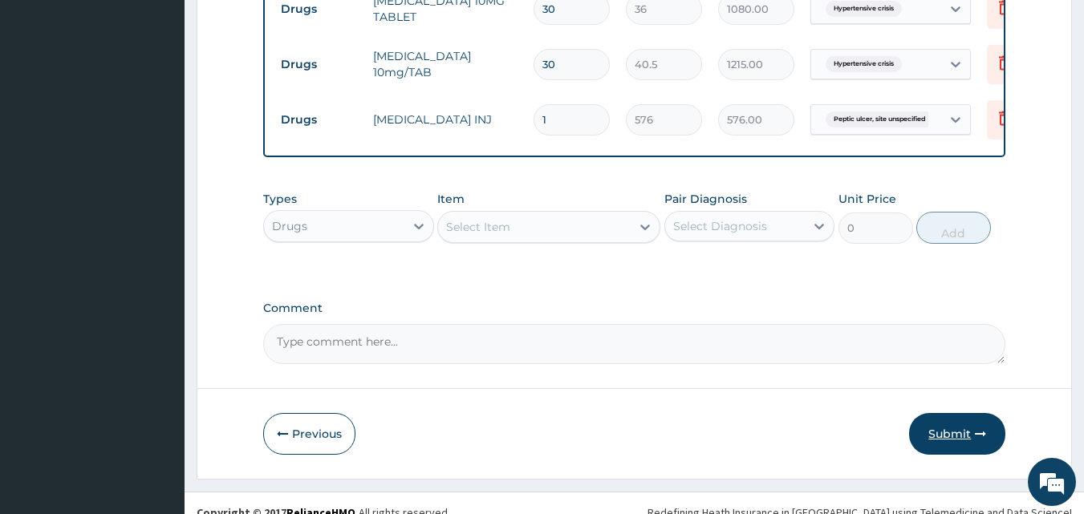
click at [939, 413] on button "Submit" at bounding box center [957, 434] width 96 height 42
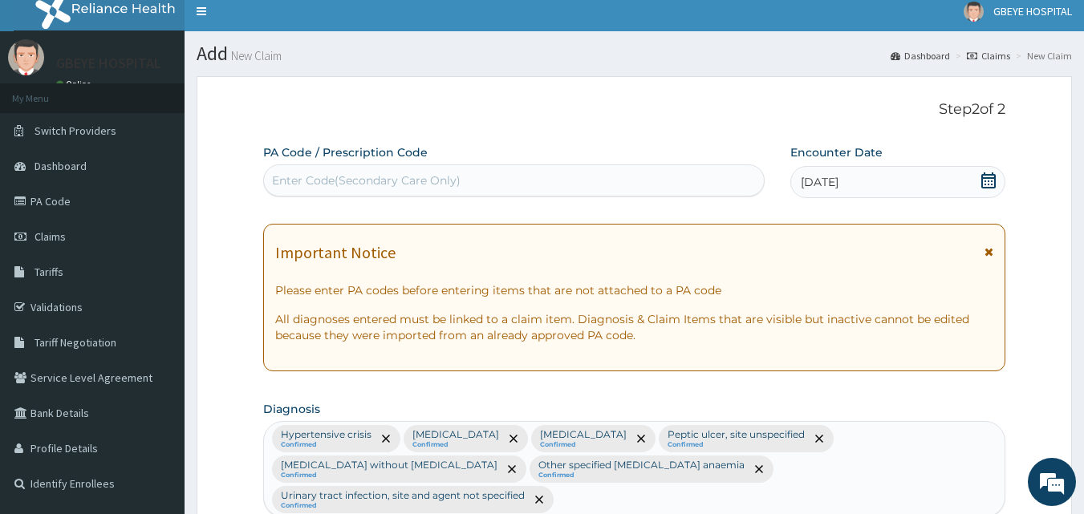
scroll to position [2, 0]
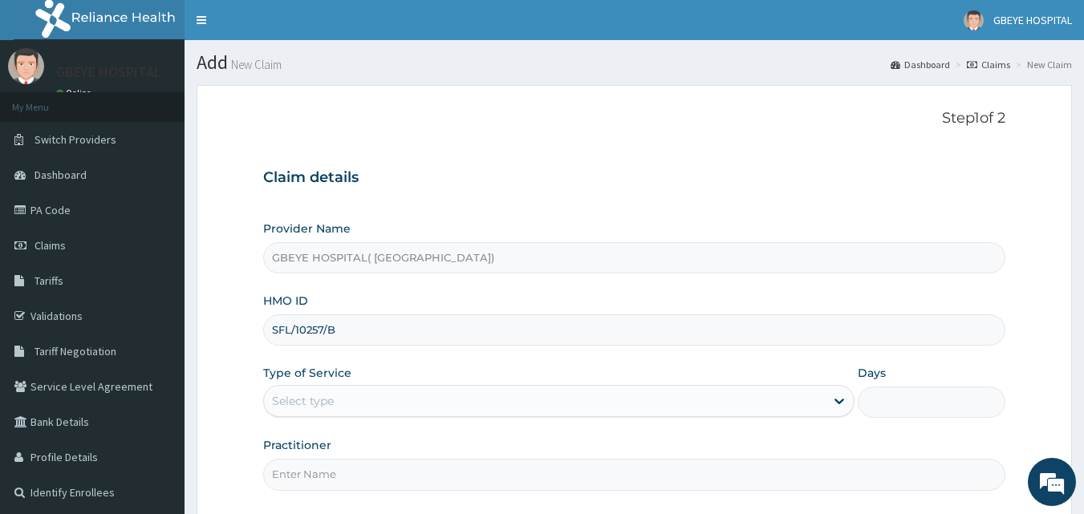
type input "SFL/10257/B"
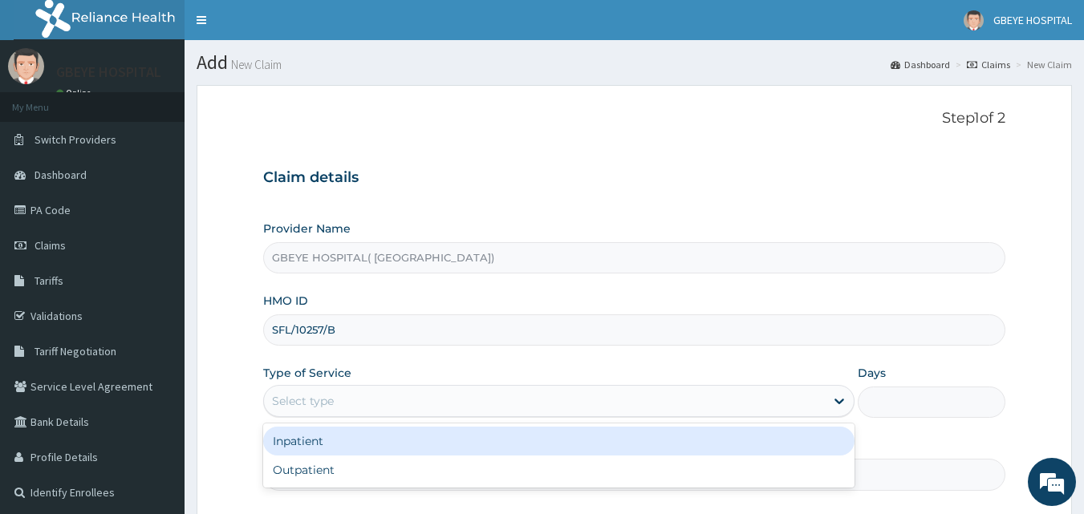
click at [314, 411] on div "Select type" at bounding box center [544, 401] width 561 height 26
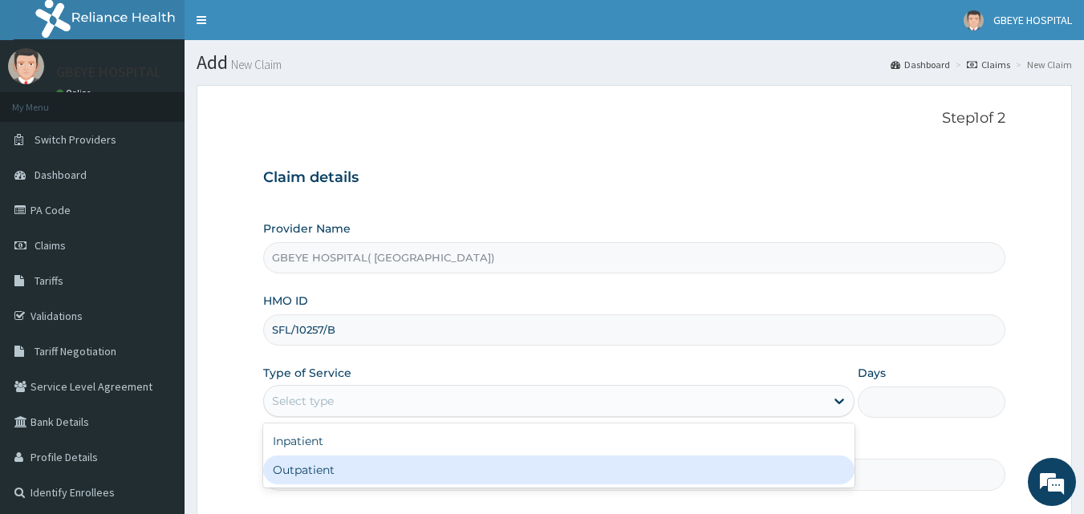
click at [329, 468] on div "Outpatient" at bounding box center [558, 470] width 591 height 29
type input "1"
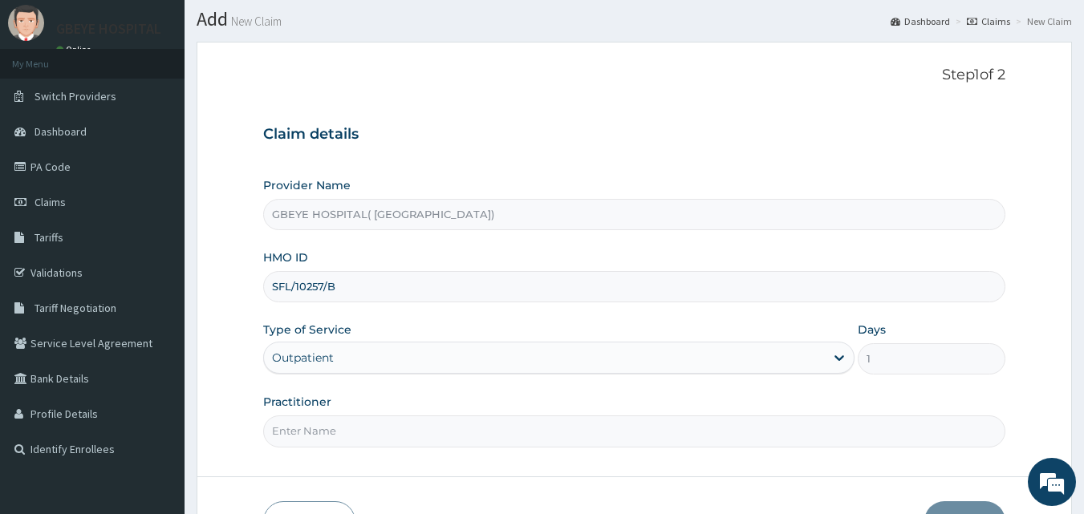
scroll to position [80, 0]
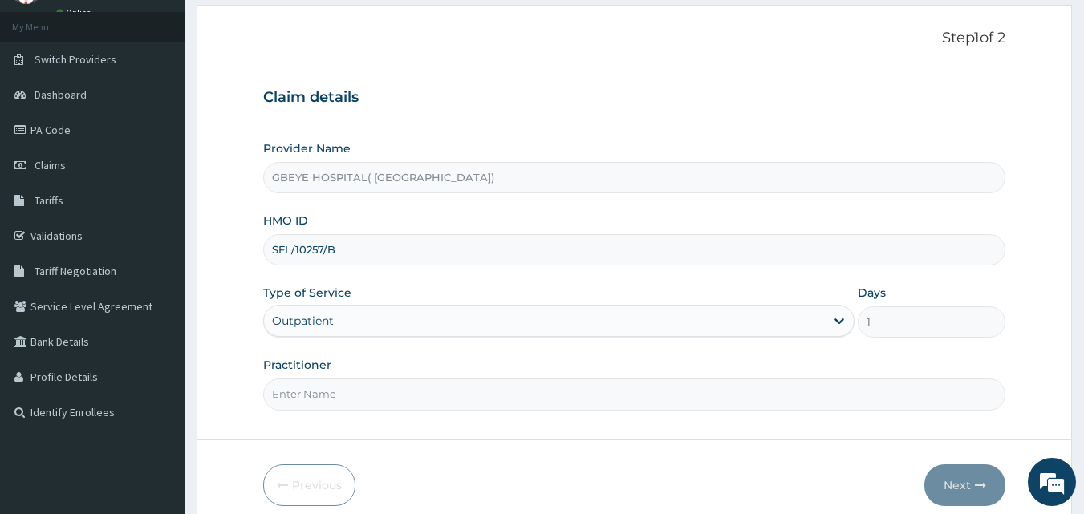
click at [353, 399] on input "Practitioner" at bounding box center [634, 394] width 743 height 31
type input "[PERSON_NAME]"
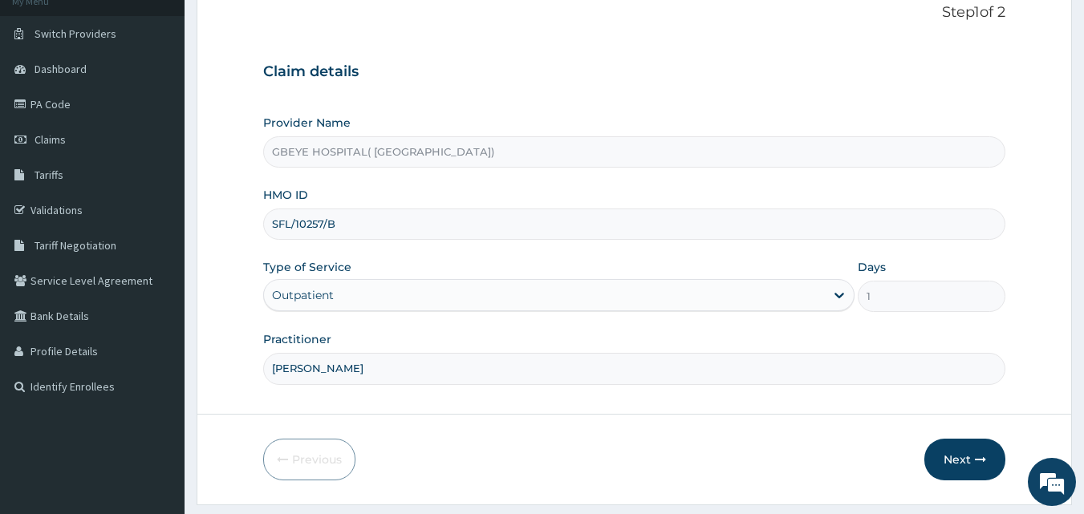
scroll to position [150, 0]
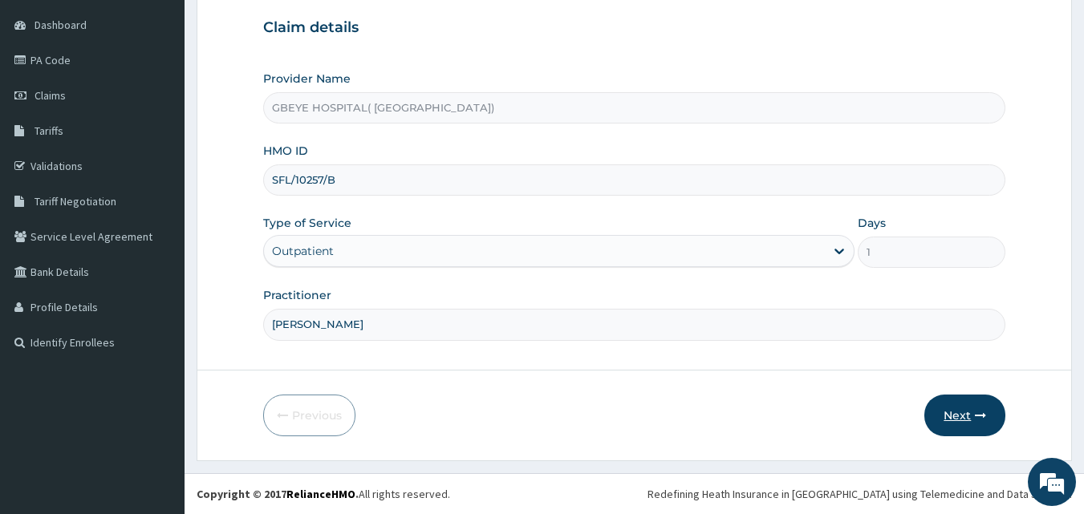
click at [944, 422] on button "Next" at bounding box center [964, 416] width 81 height 42
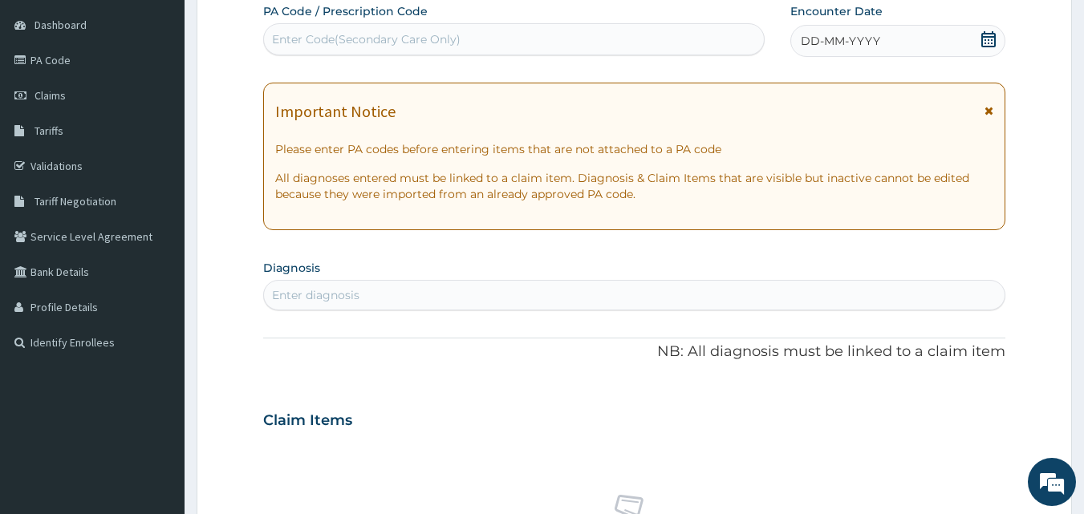
click at [841, 39] on span "DD-MM-YYYY" at bounding box center [840, 41] width 79 height 16
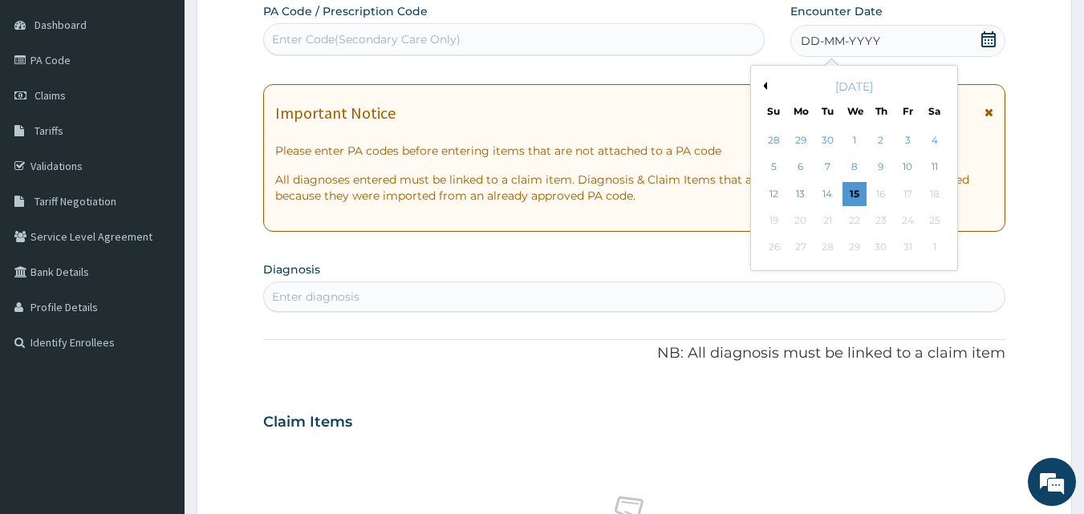
click at [760, 83] on button "Previous Month" at bounding box center [763, 86] width 8 height 8
click at [795, 191] on div "15" at bounding box center [800, 194] width 24 height 24
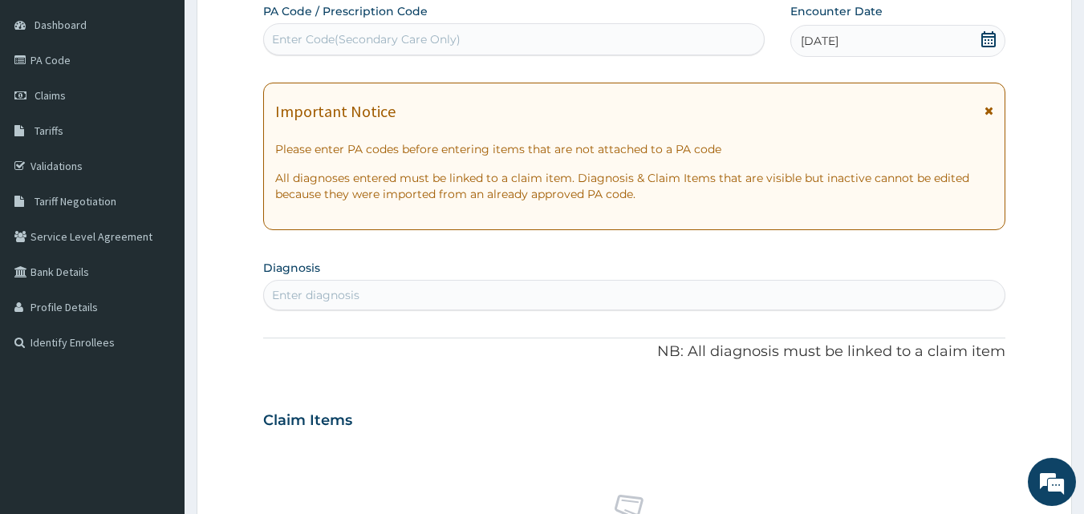
click at [334, 299] on div "Enter diagnosis" at bounding box center [315, 295] width 87 height 16
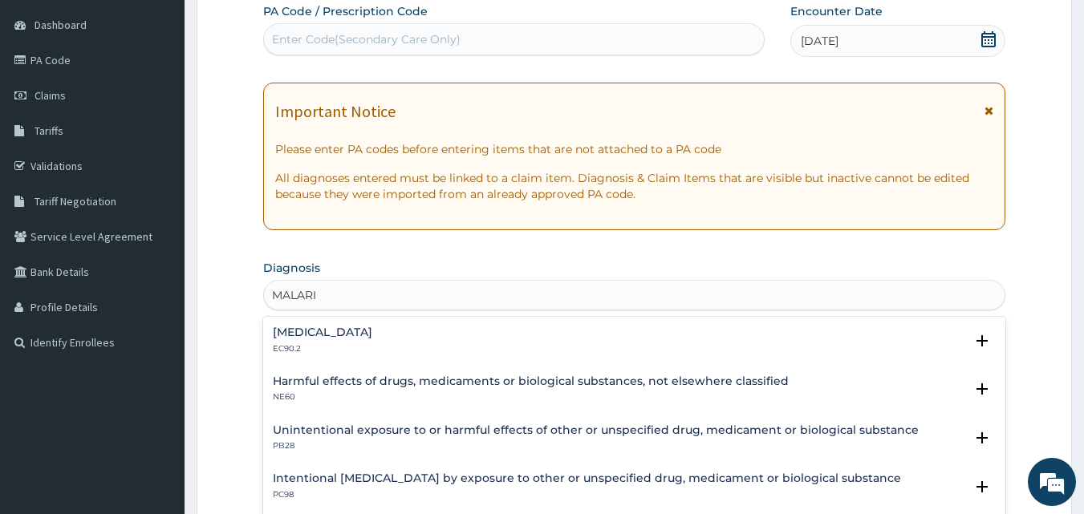
type input "[MEDICAL_DATA]"
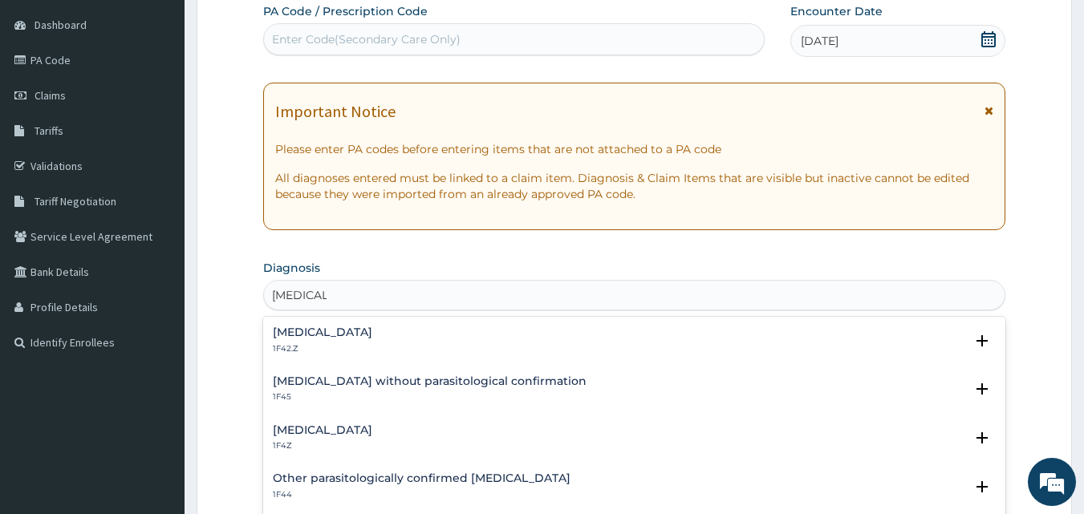
click at [433, 432] on div "[MEDICAL_DATA] 1F4Z" at bounding box center [635, 438] width 724 height 28
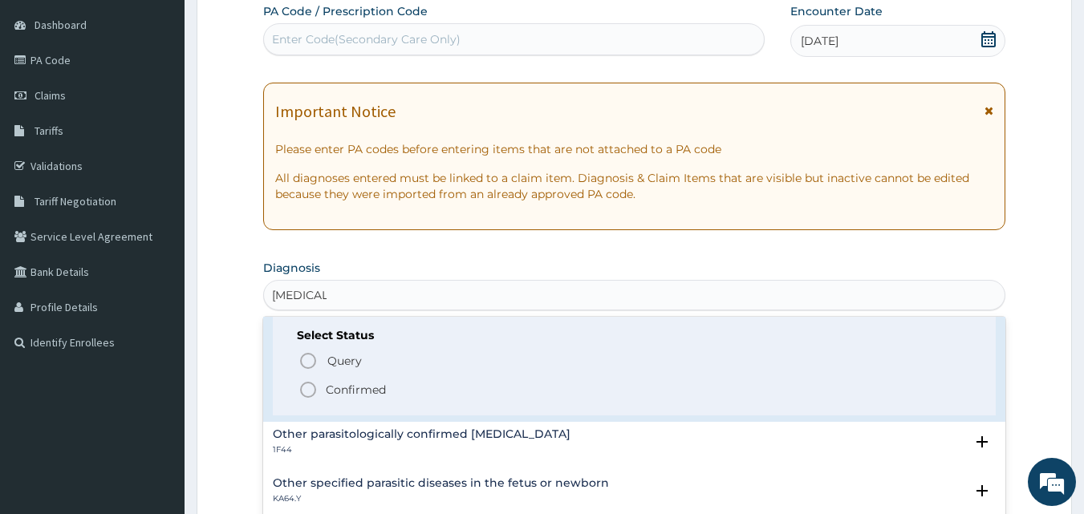
scroll to position [160, 0]
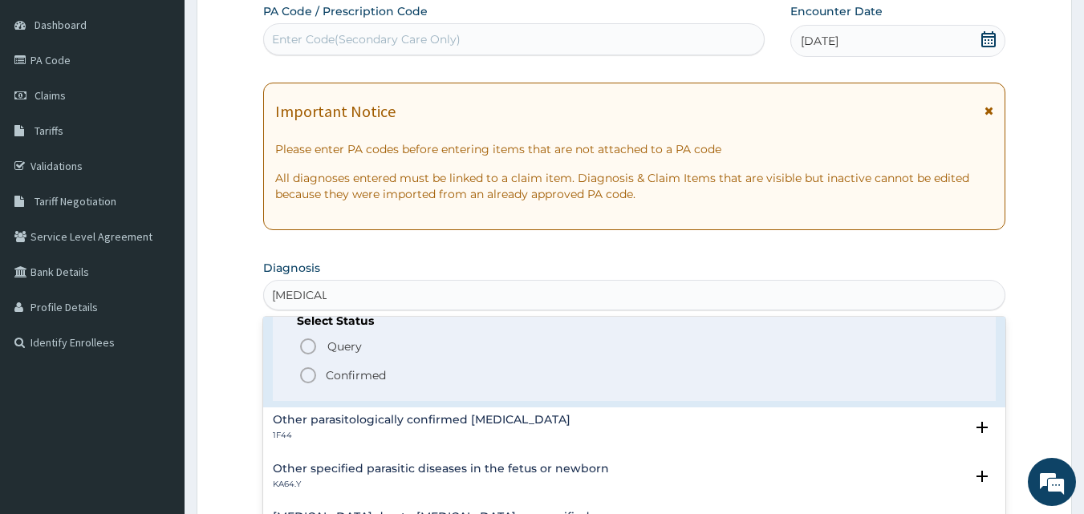
click at [306, 375] on icon "status option filled" at bounding box center [307, 375] width 19 height 19
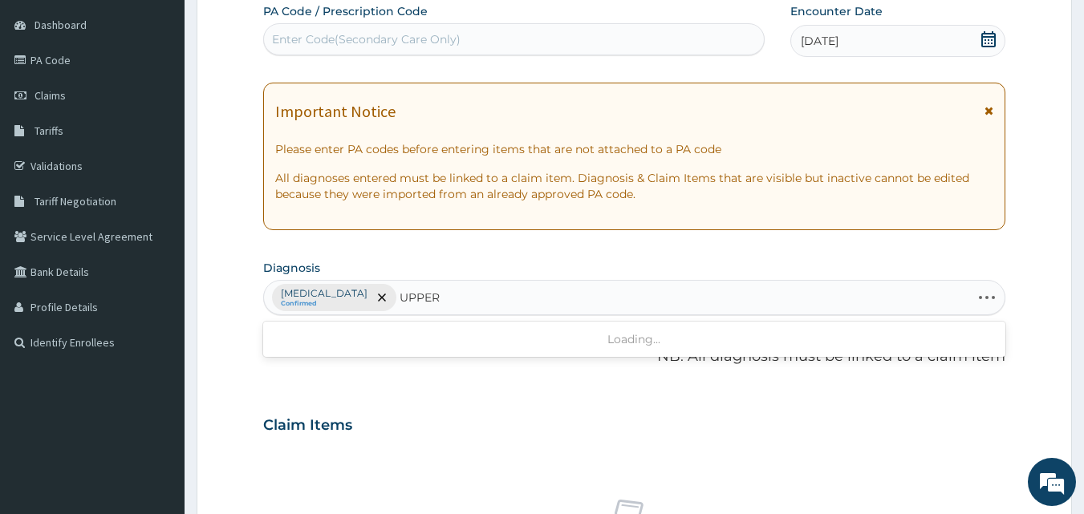
type input "UPPER"
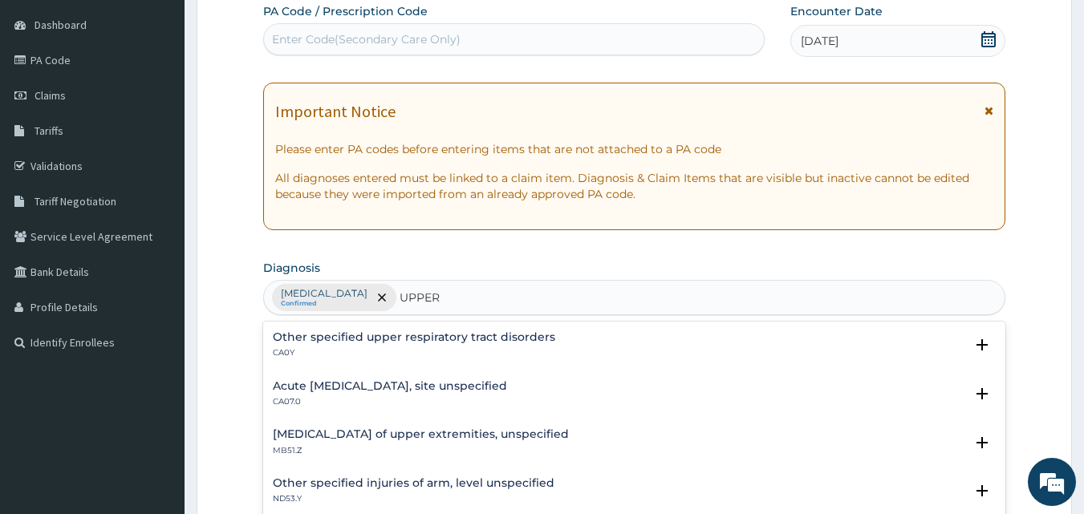
click at [424, 383] on h4 "Acute [MEDICAL_DATA], site unspecified" at bounding box center [390, 386] width 234 height 12
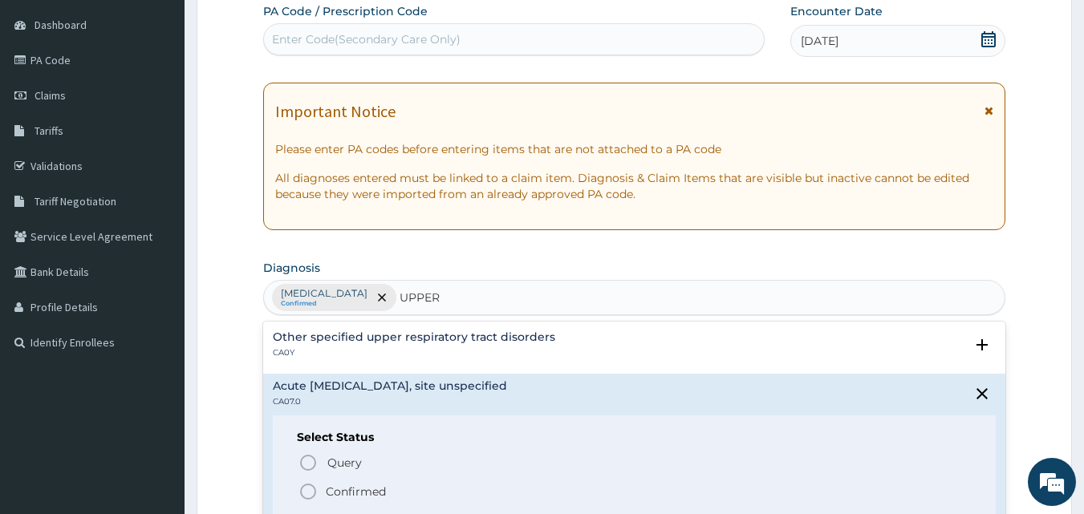
click at [305, 486] on icon "status option filled" at bounding box center [307, 491] width 19 height 19
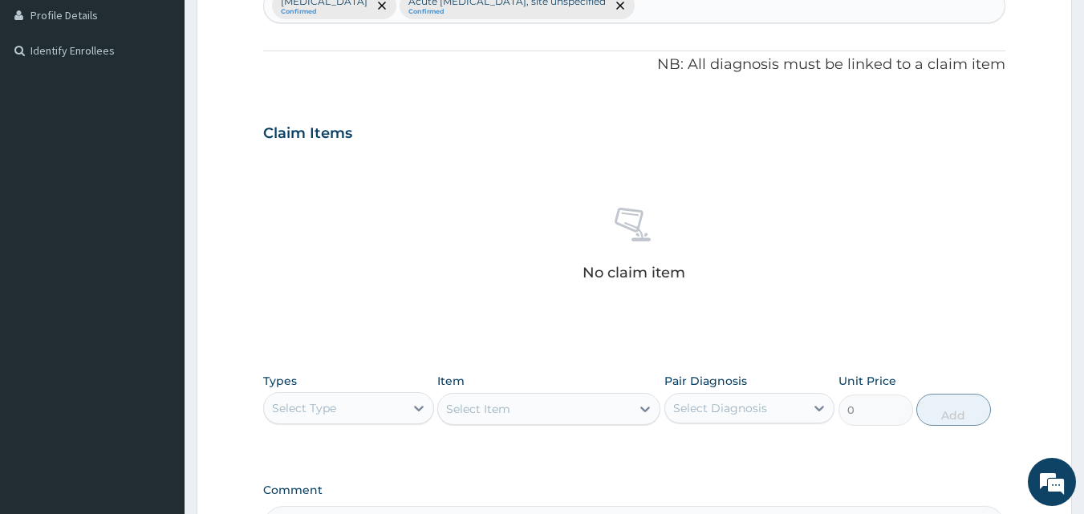
scroll to position [551, 0]
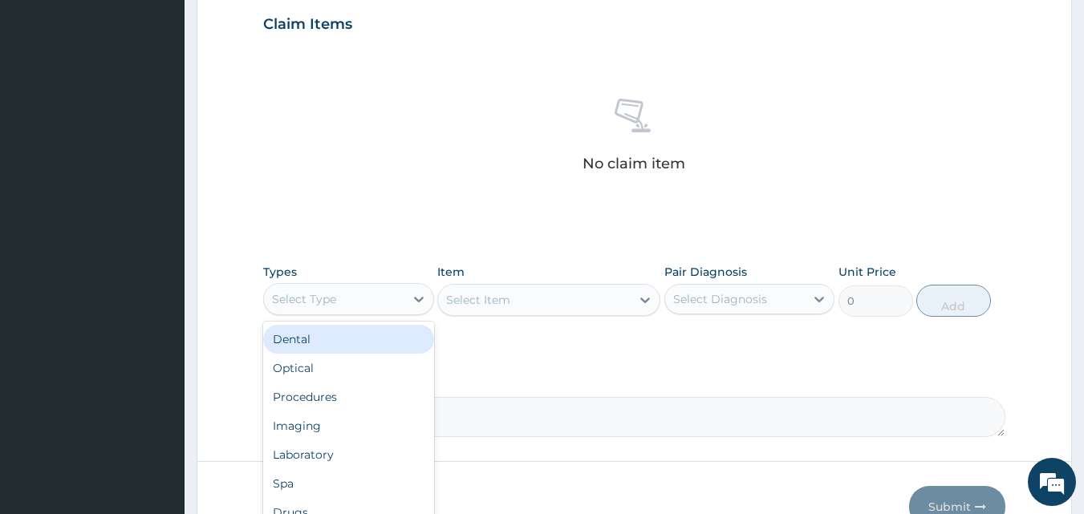
click at [366, 297] on div "Select Type" at bounding box center [334, 299] width 140 height 26
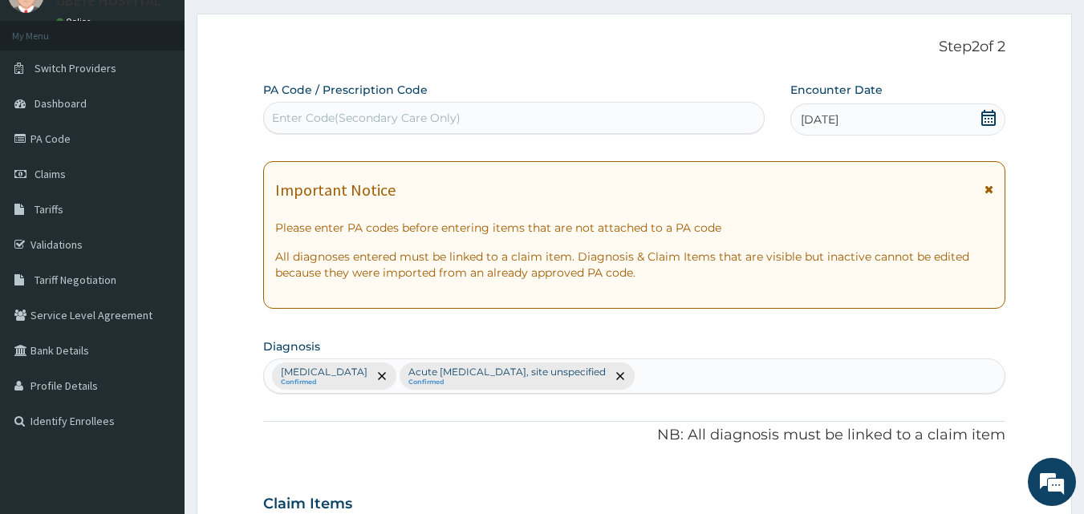
scroll to position [70, 0]
click at [702, 378] on div "Malaria, unspecified Confirmed Acute upper respiratory infection, site unspecif…" at bounding box center [634, 378] width 741 height 34
type input "SEPSIS"
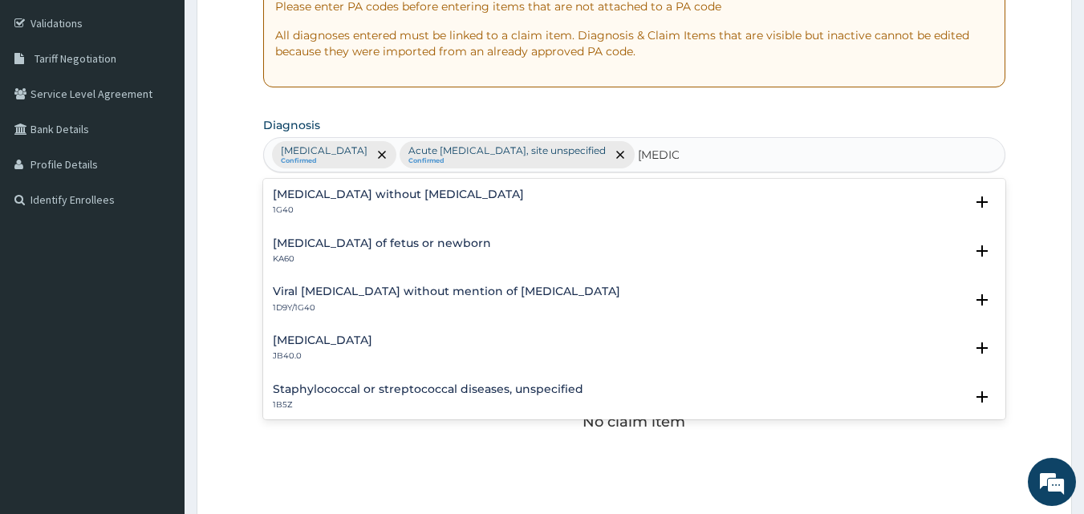
scroll to position [310, 0]
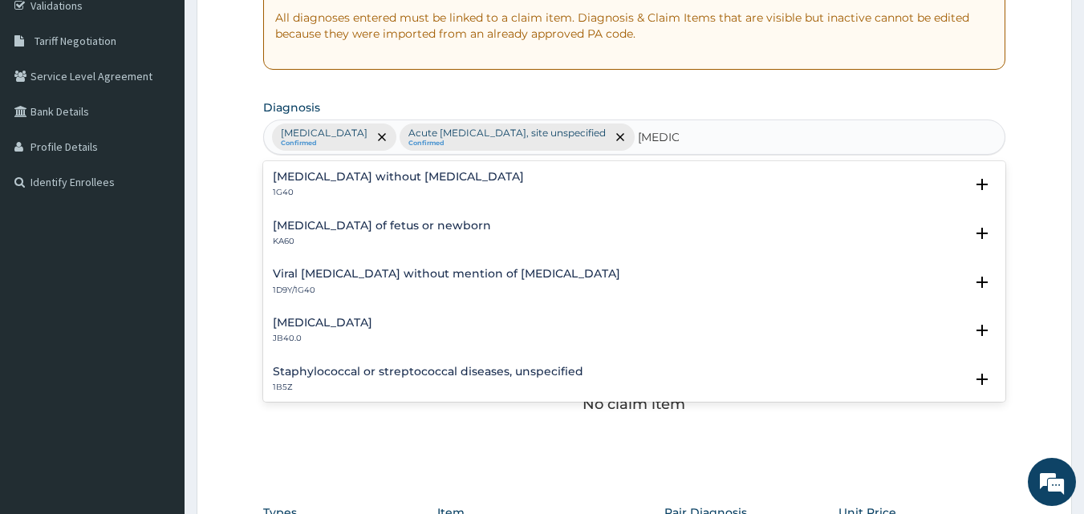
click at [436, 172] on div "Sepsis without septic shock 1G40" at bounding box center [635, 185] width 724 height 28
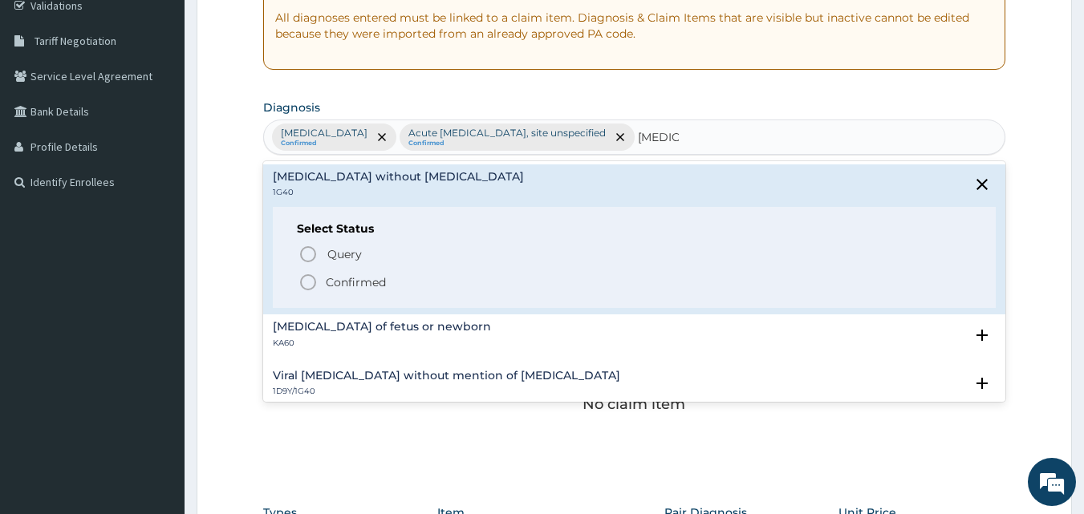
click at [307, 278] on icon "status option filled" at bounding box center [307, 282] width 19 height 19
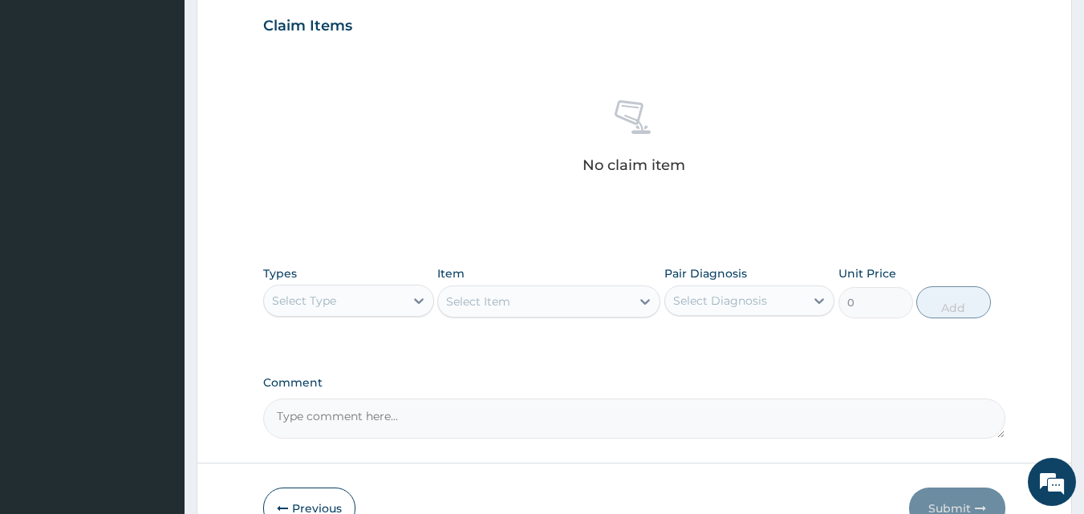
scroll to position [631, 0]
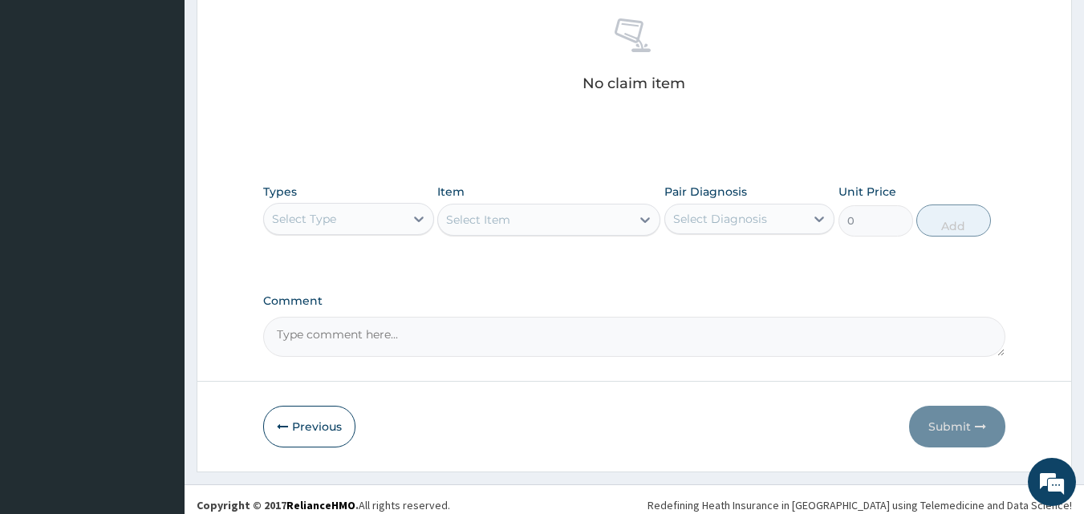
click at [359, 225] on div "Select Type" at bounding box center [334, 219] width 140 height 26
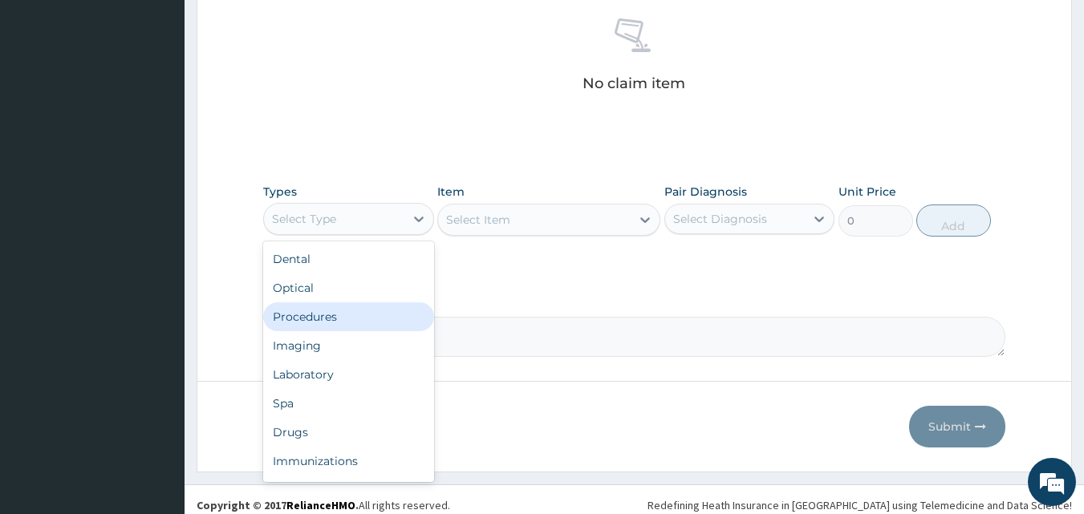
drag, startPoint x: 354, startPoint y: 317, endPoint x: 797, endPoint y: 367, distance: 446.4
click at [389, 321] on div "Procedures" at bounding box center [348, 316] width 171 height 29
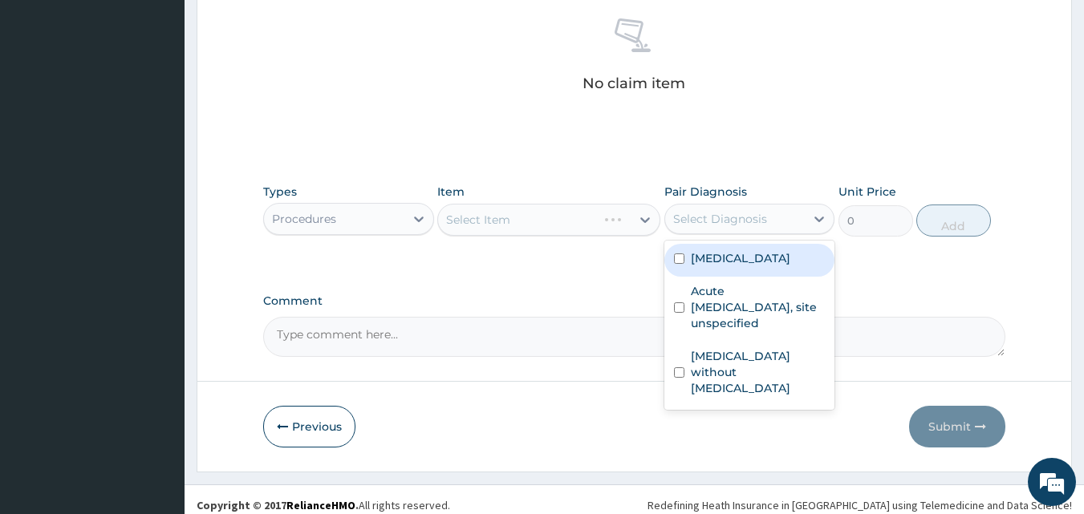
click at [732, 229] on div "Select Diagnosis" at bounding box center [735, 219] width 140 height 26
click at [675, 255] on input "checkbox" at bounding box center [679, 258] width 10 height 10
checkbox input "true"
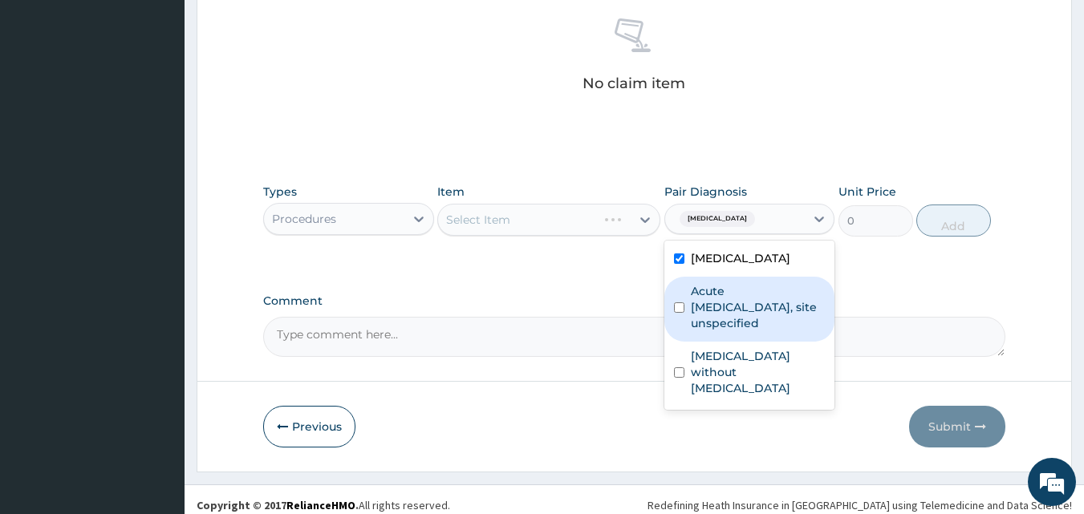
click at [679, 310] on input "checkbox" at bounding box center [679, 307] width 10 height 10
checkbox input "true"
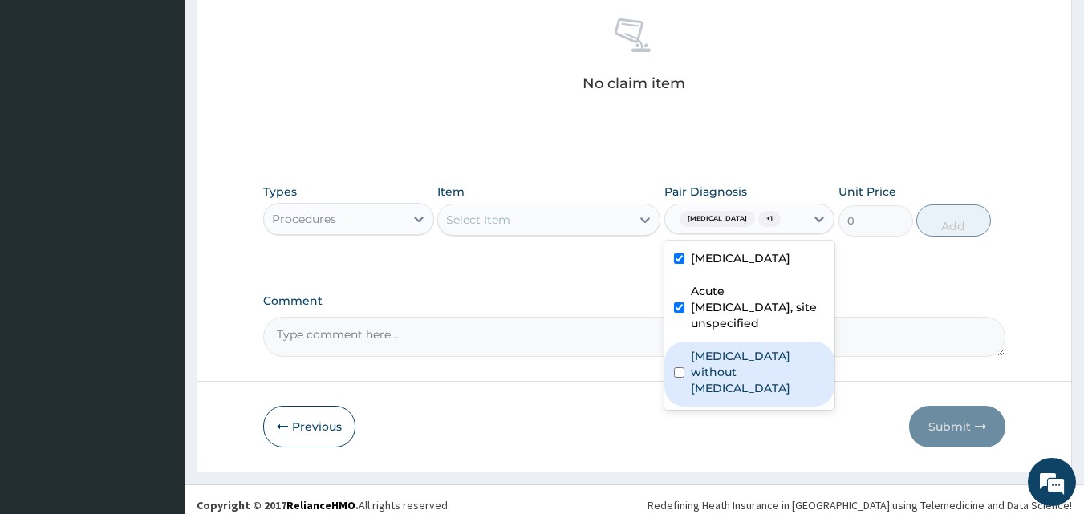
click at [682, 359] on div "Sepsis without septic shock" at bounding box center [749, 374] width 171 height 65
checkbox input "true"
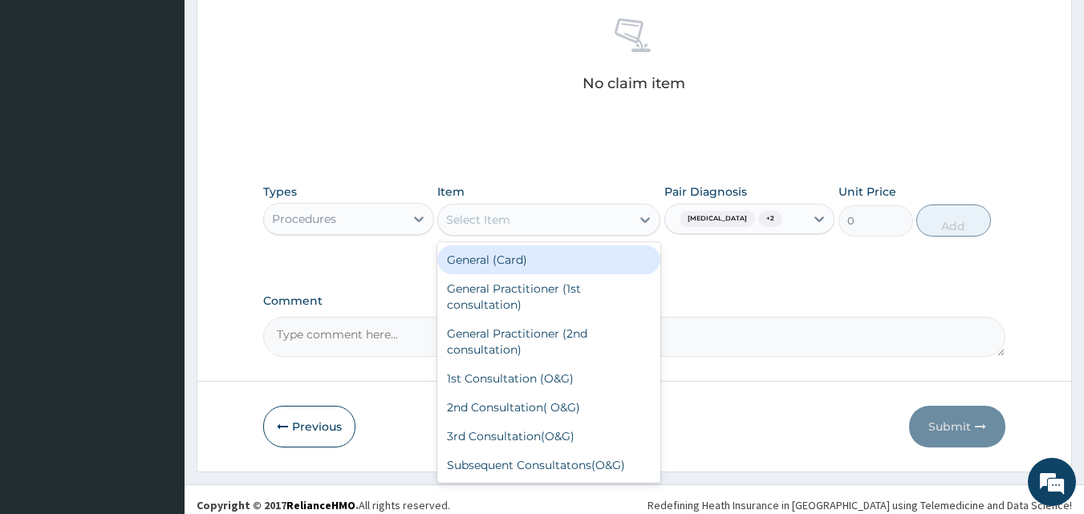
click at [561, 223] on div "Select Item" at bounding box center [534, 220] width 193 height 26
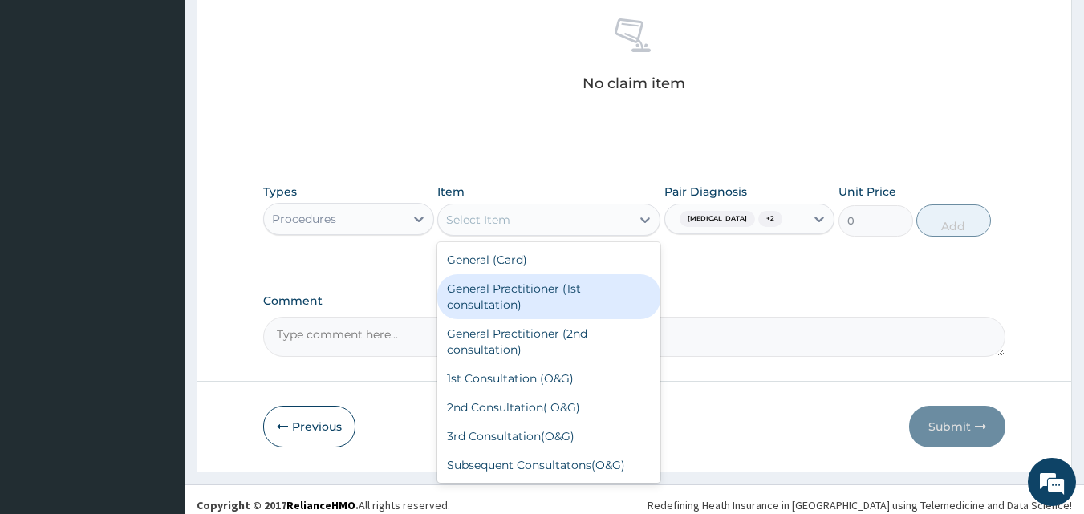
drag, startPoint x: 561, startPoint y: 298, endPoint x: 955, endPoint y: 281, distance: 395.0
click at [563, 298] on div "General Practitioner (1st consultation)" at bounding box center [548, 296] width 223 height 45
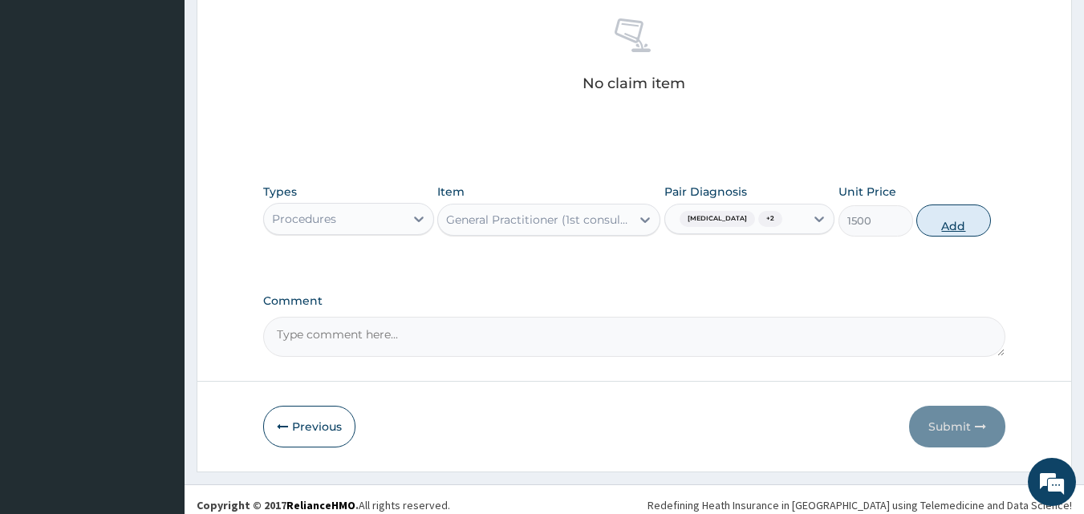
click at [967, 226] on button "Add" at bounding box center [953, 221] width 75 height 32
type input "0"
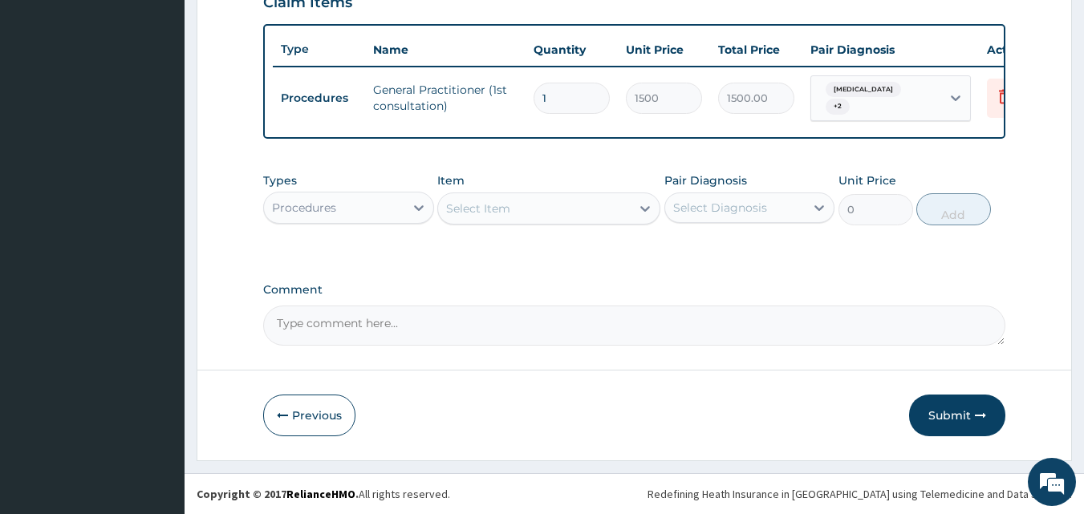
scroll to position [585, 0]
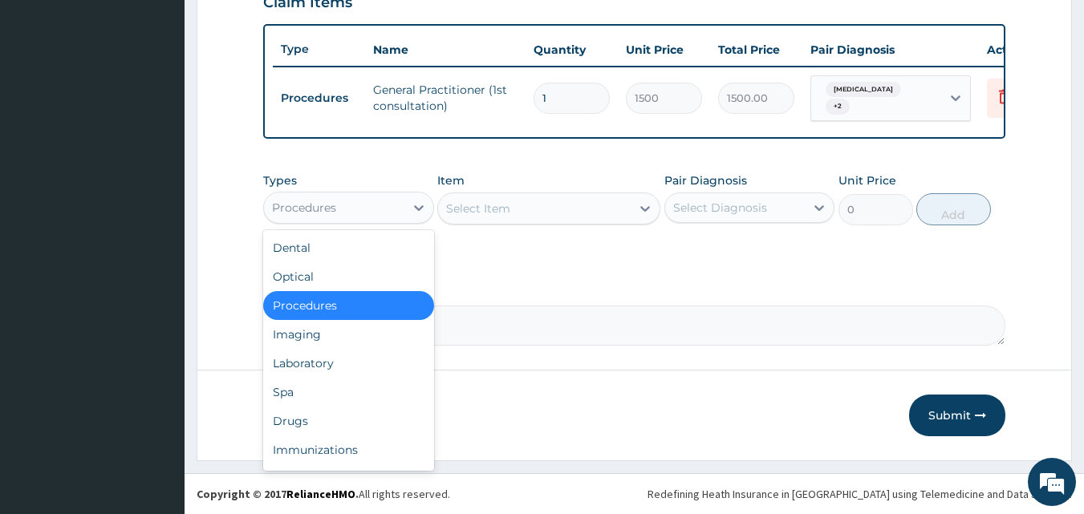
click at [370, 209] on div "Procedures" at bounding box center [334, 208] width 140 height 26
drag, startPoint x: 359, startPoint y: 357, endPoint x: 571, endPoint y: 311, distance: 217.4
click at [380, 358] on div "Laboratory" at bounding box center [348, 363] width 171 height 29
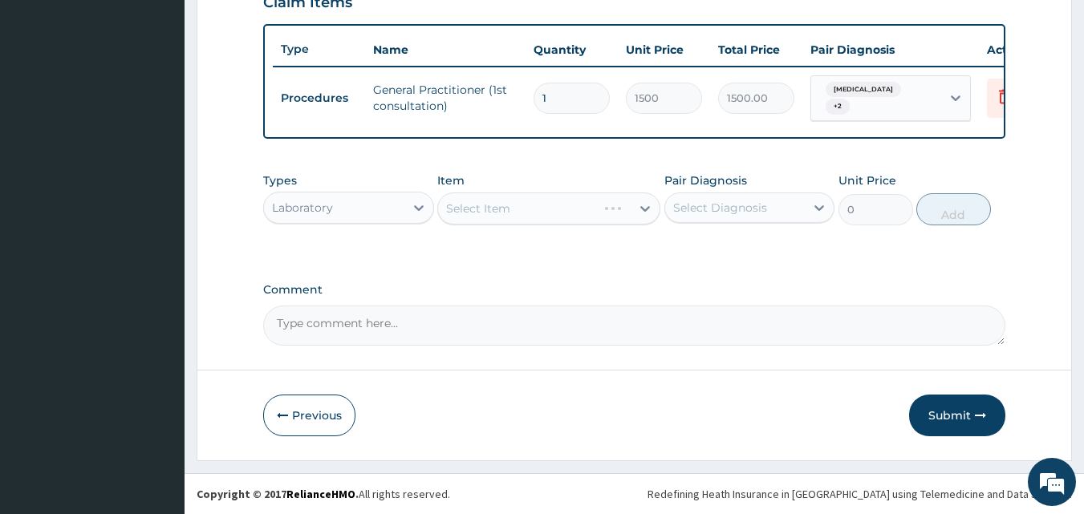
click at [711, 205] on div "Select Diagnosis" at bounding box center [720, 208] width 94 height 16
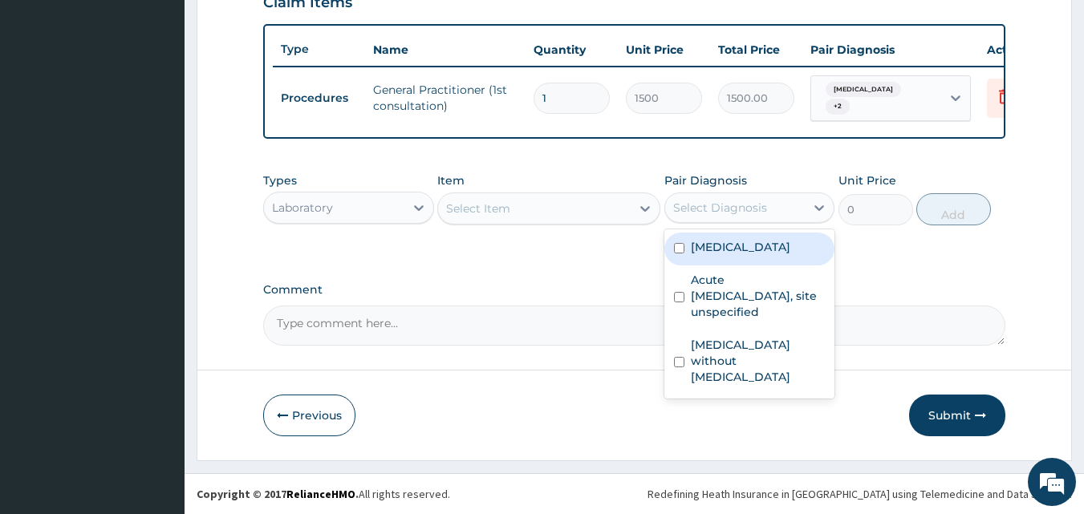
click at [676, 249] on input "checkbox" at bounding box center [679, 248] width 10 height 10
checkbox input "true"
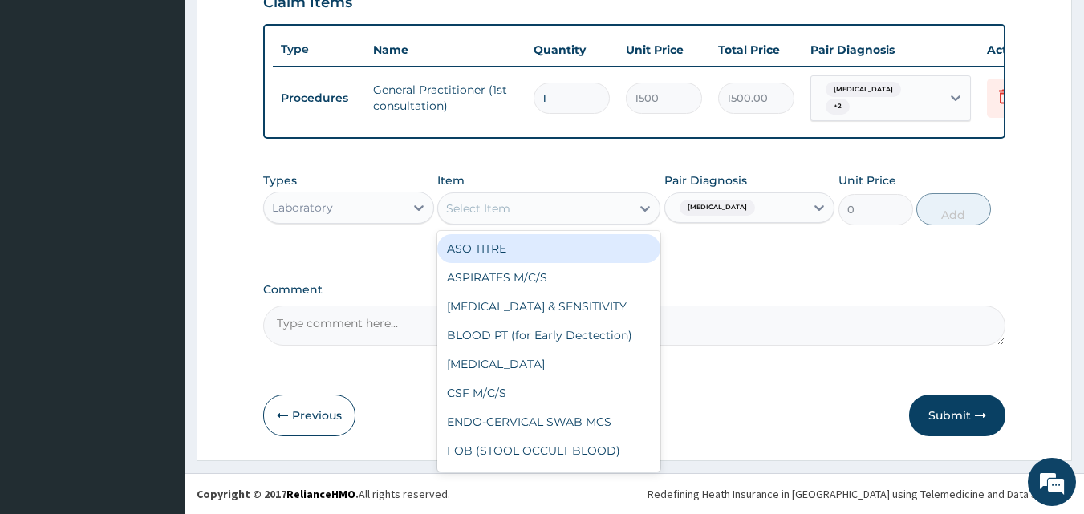
click at [597, 205] on div "Select Item" at bounding box center [534, 209] width 193 height 26
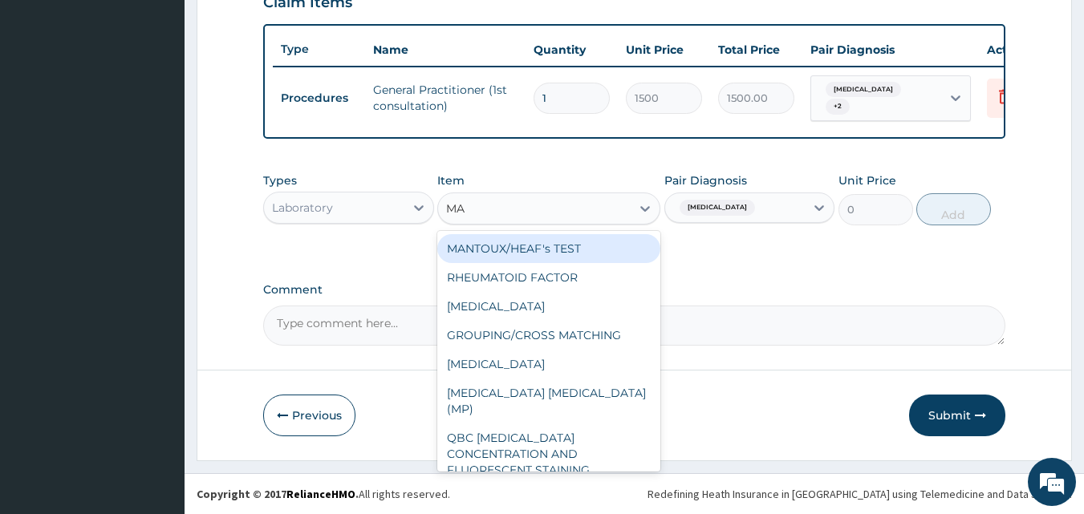
type input "MAL"
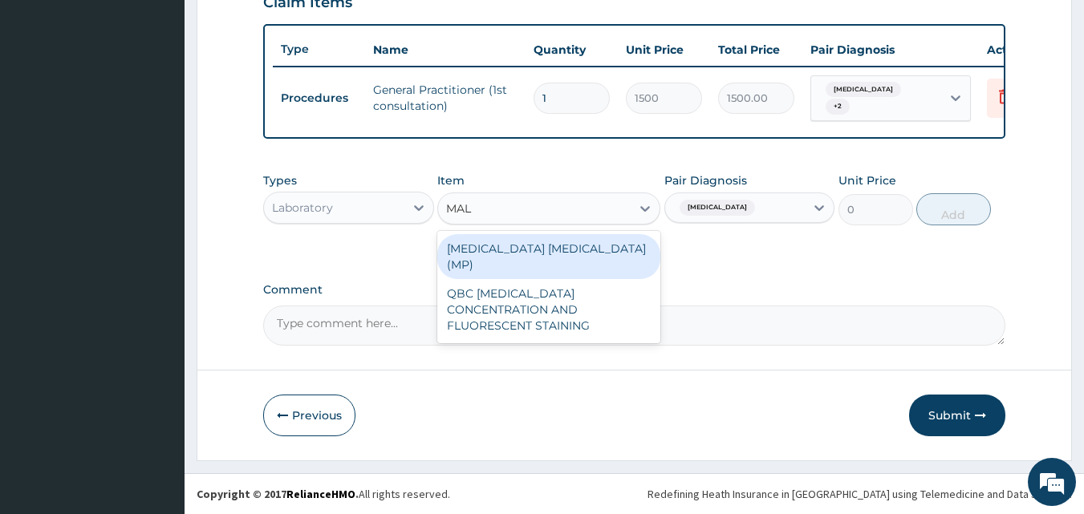
click at [600, 247] on div "MALARIA PARASITE (MP)" at bounding box center [548, 256] width 223 height 45
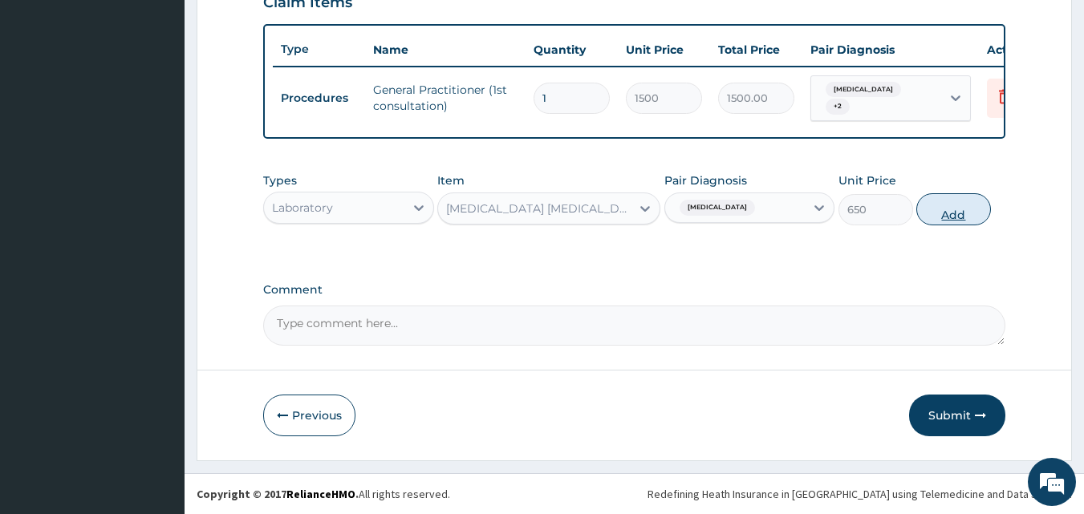
click at [959, 213] on button "Add" at bounding box center [953, 209] width 75 height 32
type input "0"
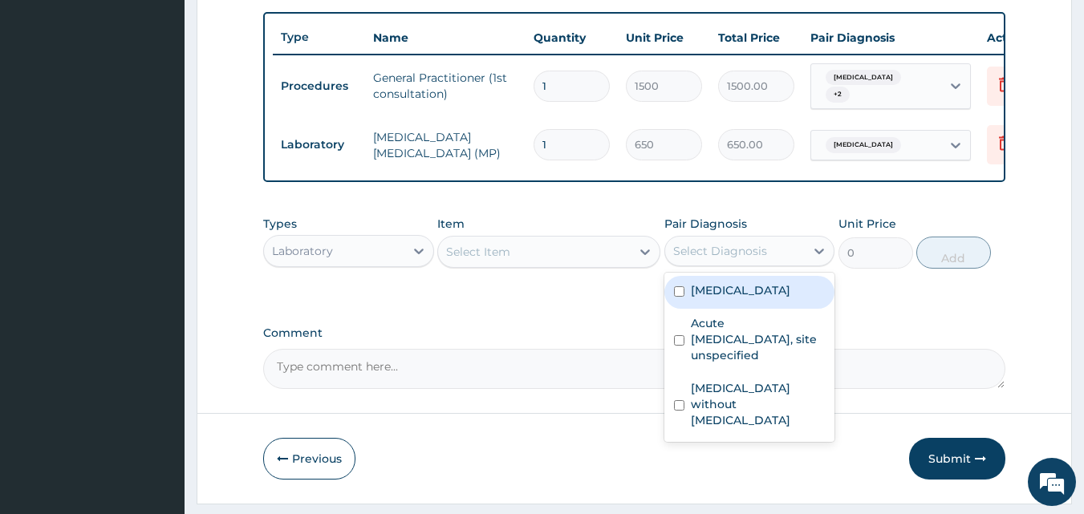
click at [708, 259] on div "Select Diagnosis" at bounding box center [720, 251] width 94 height 16
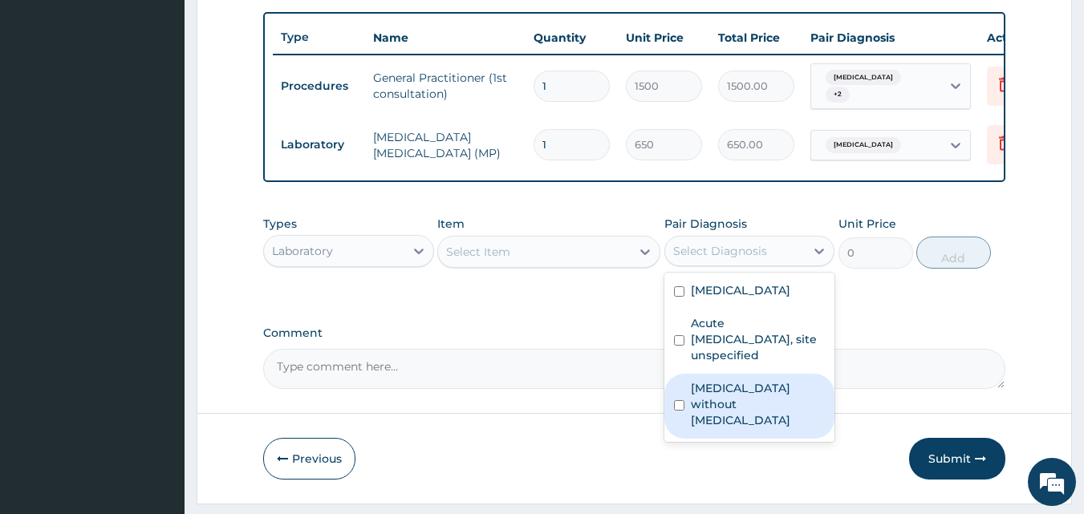
click at [680, 409] on input "checkbox" at bounding box center [679, 405] width 10 height 10
checkbox input "true"
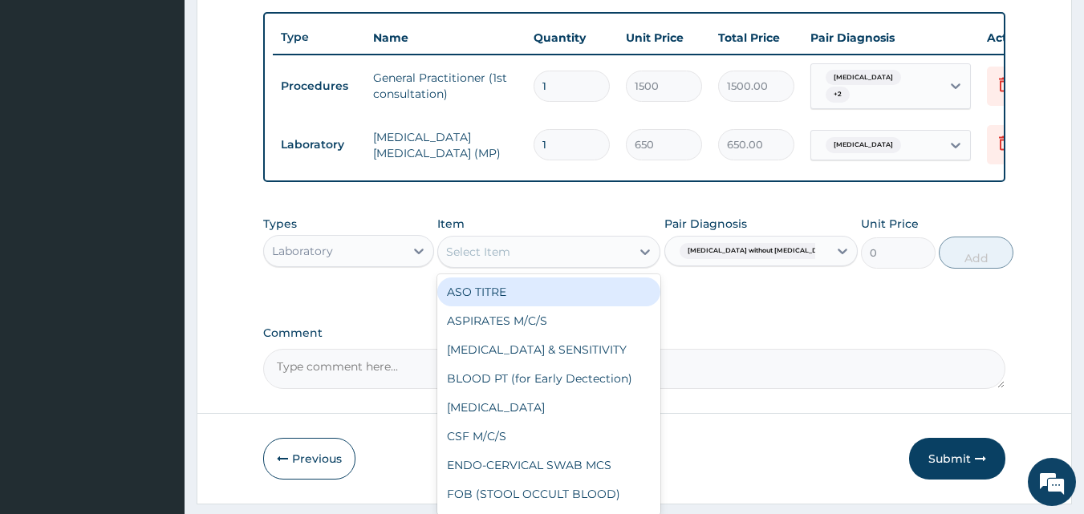
click at [514, 253] on div "Select Item" at bounding box center [534, 252] width 193 height 26
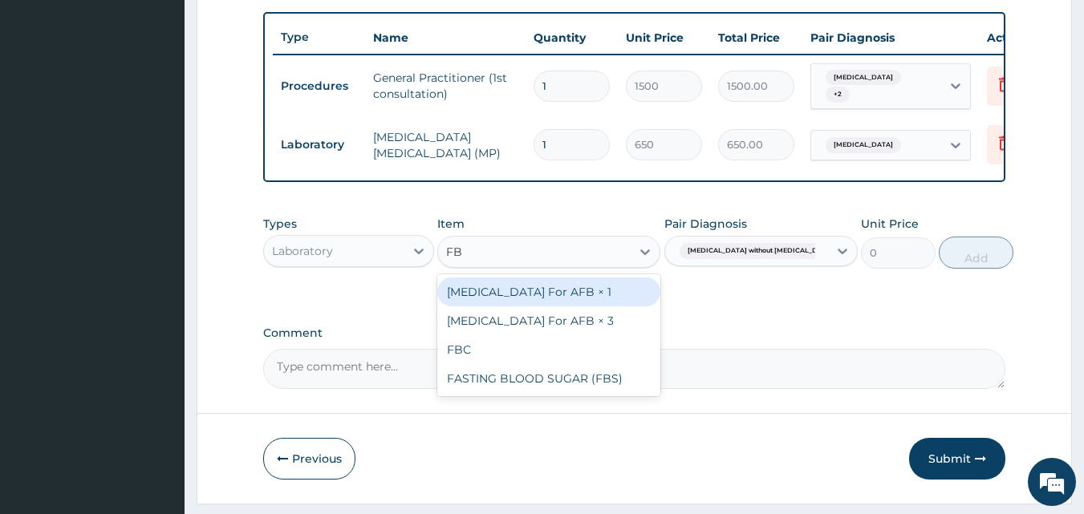
type input "FBC"
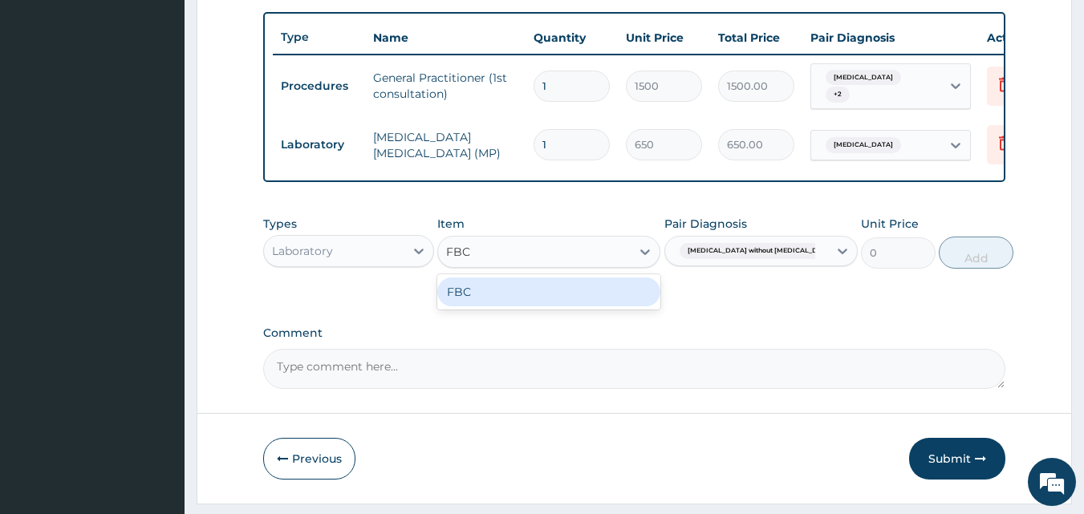
click at [537, 306] on div "FBC" at bounding box center [548, 292] width 223 height 29
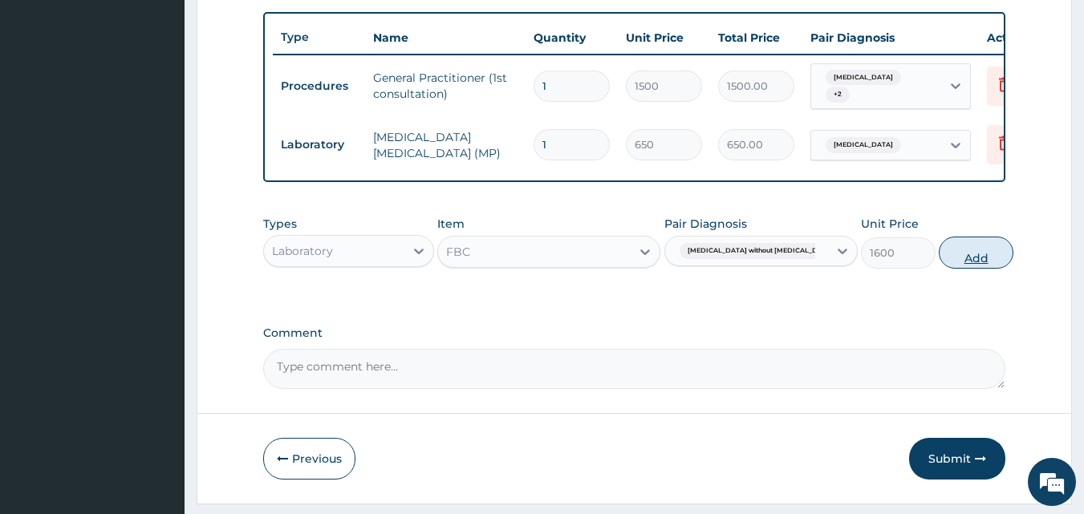
click at [974, 269] on button "Add" at bounding box center [975, 253] width 75 height 32
type input "0"
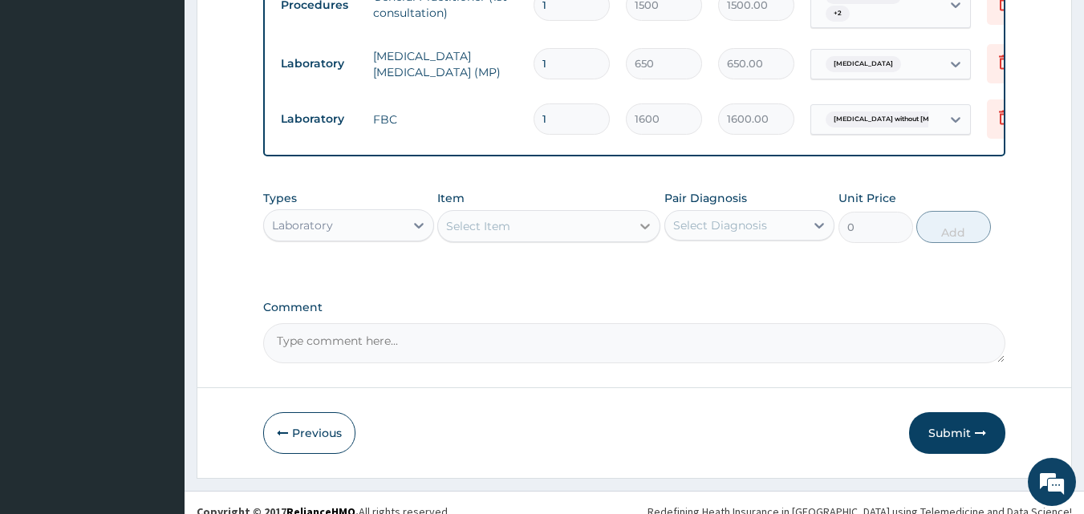
scroll to position [695, 0]
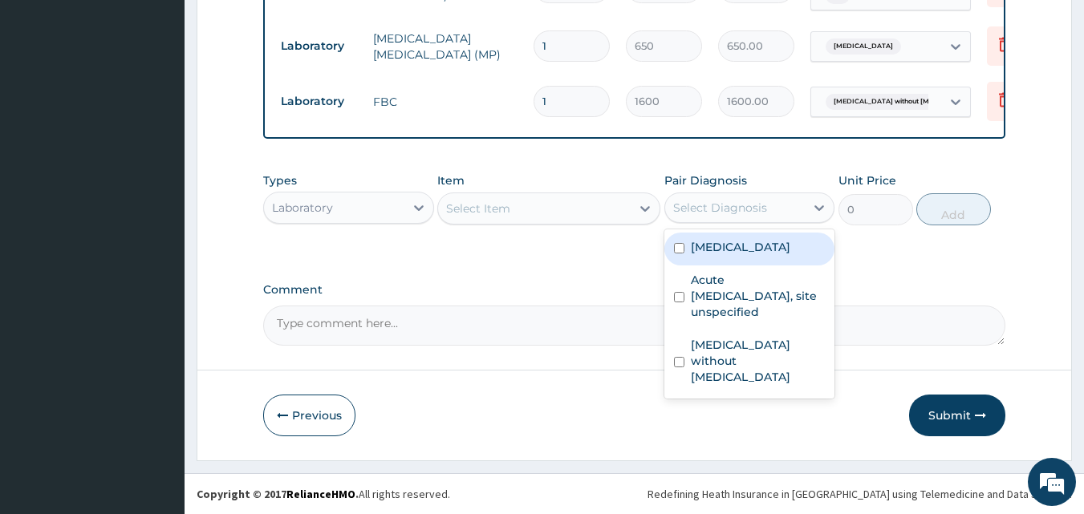
click at [695, 200] on div "Select Diagnosis" at bounding box center [720, 208] width 94 height 16
click at [678, 247] on input "checkbox" at bounding box center [679, 248] width 10 height 10
checkbox input "true"
click at [607, 209] on div "Select Item" at bounding box center [534, 209] width 193 height 26
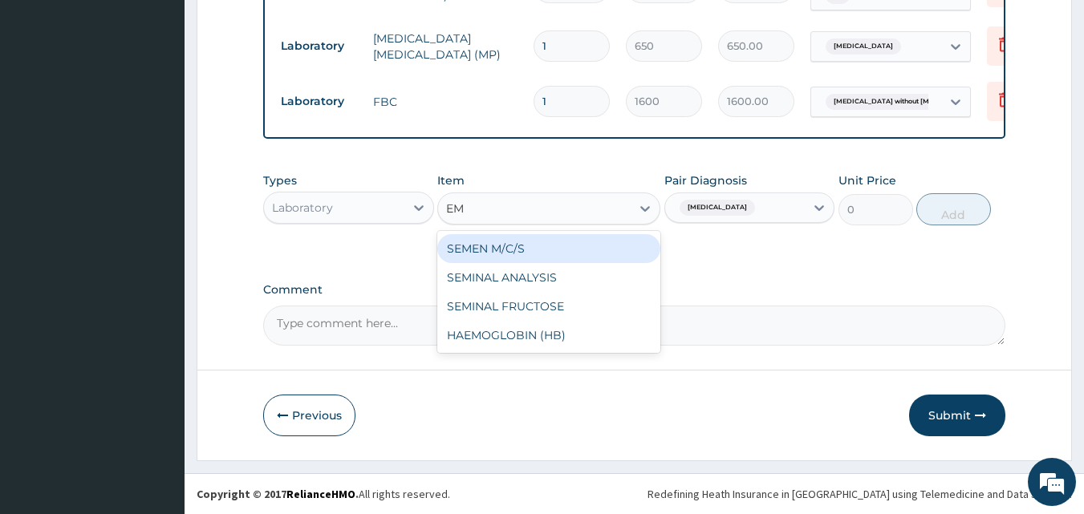
type input "EM"
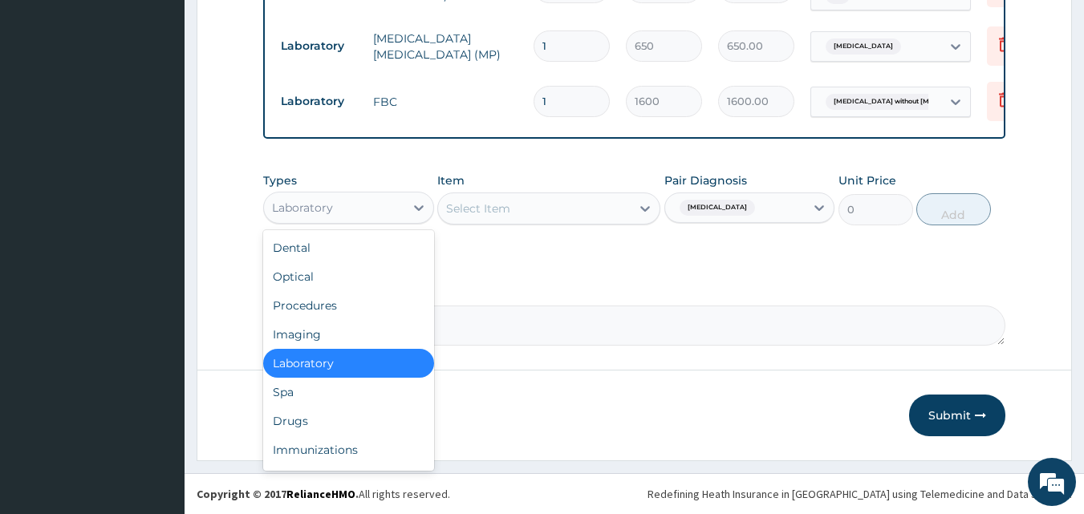
click at [347, 201] on div "Laboratory" at bounding box center [334, 208] width 140 height 26
click at [335, 415] on div "Drugs" at bounding box center [348, 421] width 171 height 29
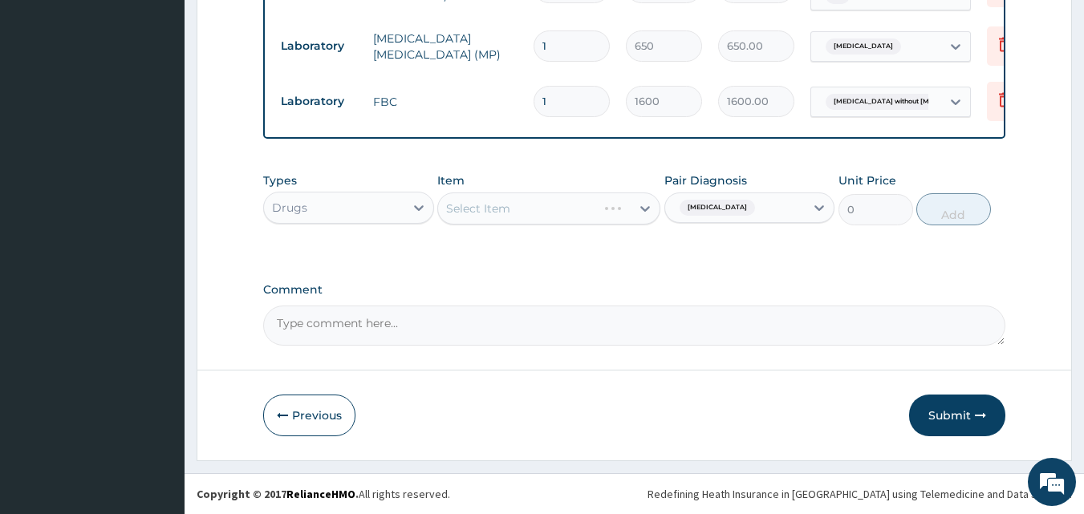
click at [533, 204] on div "Select Item" at bounding box center [548, 209] width 223 height 32
click at [511, 212] on div "Select Item" at bounding box center [548, 209] width 223 height 32
click at [532, 212] on div "Select Item" at bounding box center [548, 209] width 223 height 32
click at [469, 215] on div "Select Item" at bounding box center [548, 209] width 223 height 32
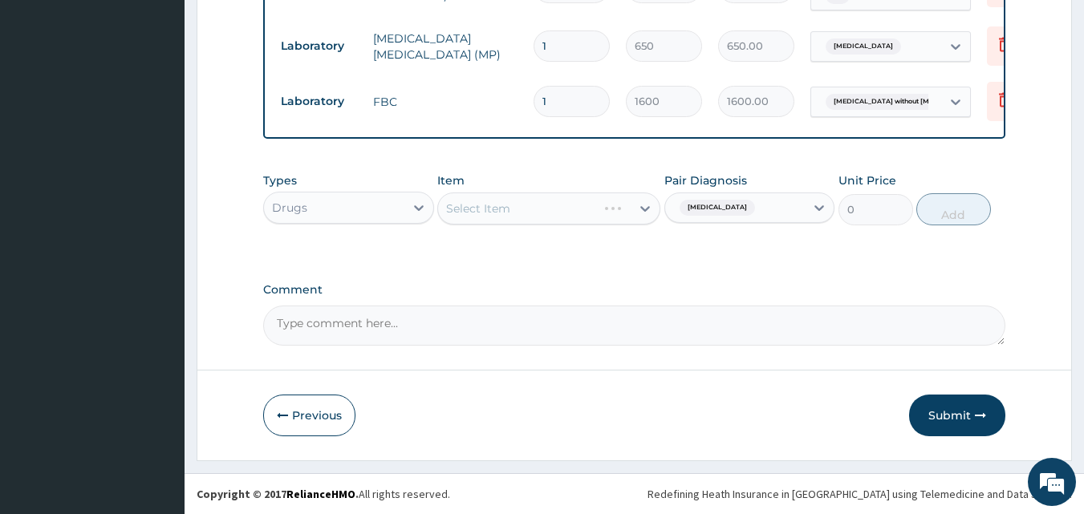
click at [493, 208] on div "Select Item" at bounding box center [548, 209] width 223 height 32
click at [504, 186] on div "Item Select Item" at bounding box center [548, 198] width 223 height 53
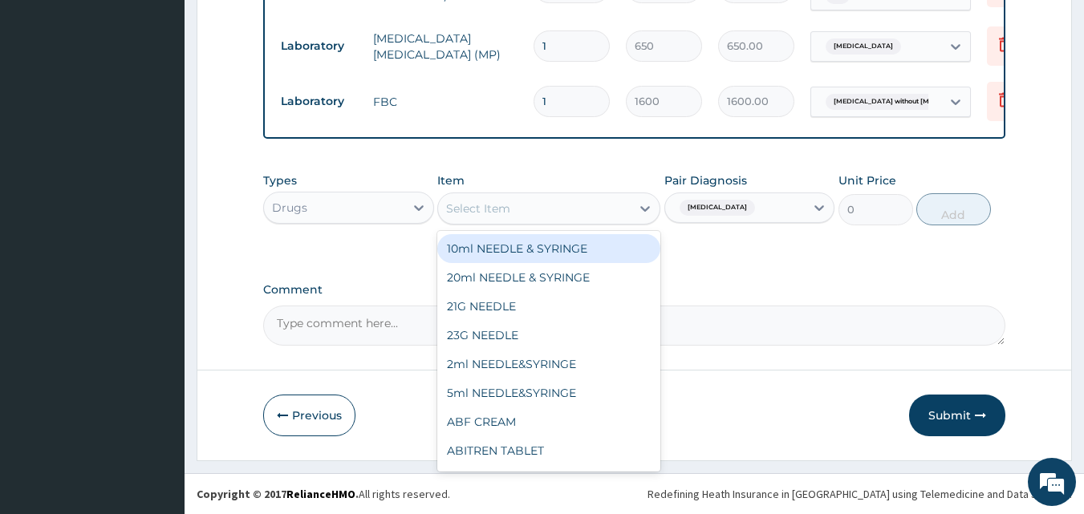
click at [502, 199] on div "Select Item" at bounding box center [534, 209] width 193 height 26
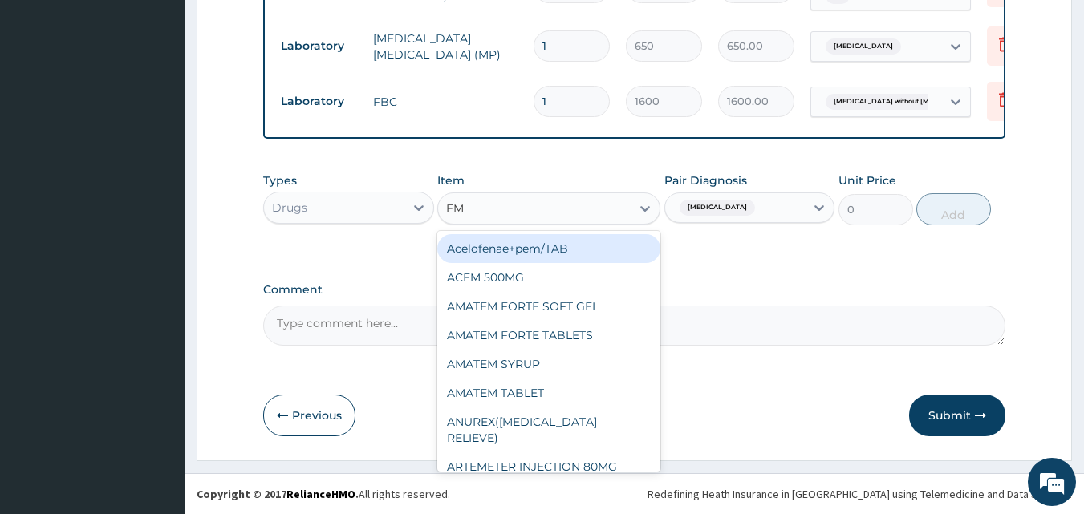
type input "EMA"
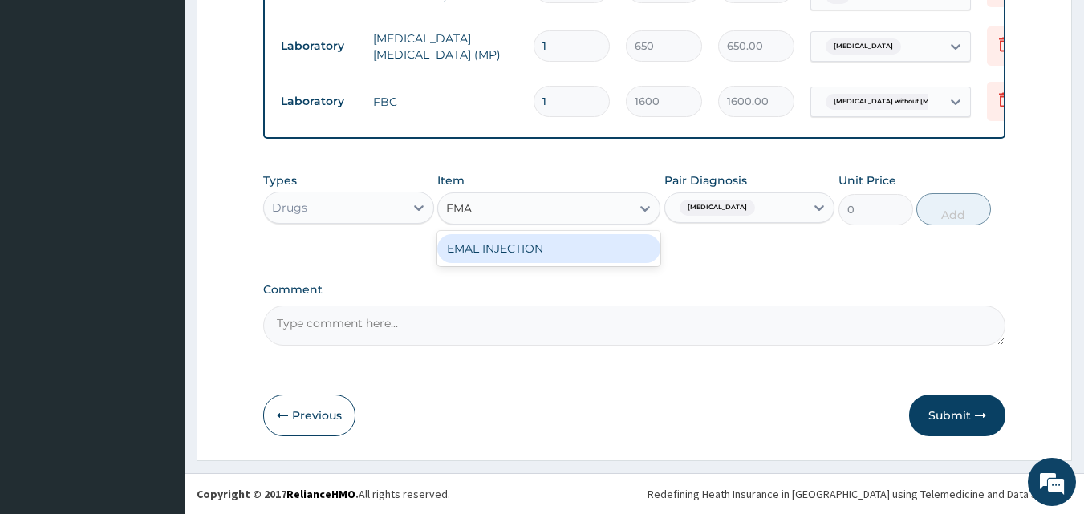
click at [529, 238] on div "EMAL INJECTION" at bounding box center [548, 248] width 223 height 29
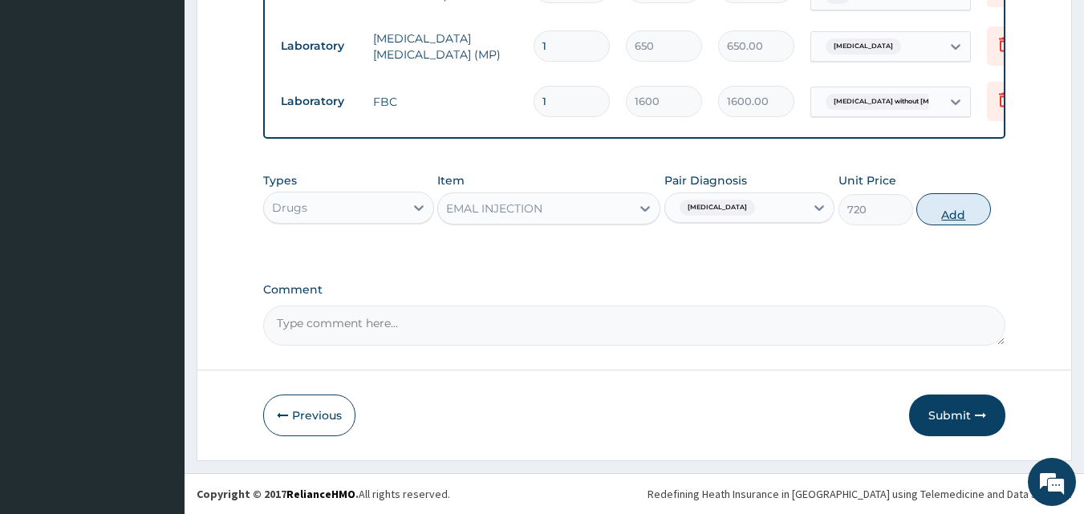
click at [956, 211] on button "Add" at bounding box center [953, 209] width 75 height 32
type input "0"
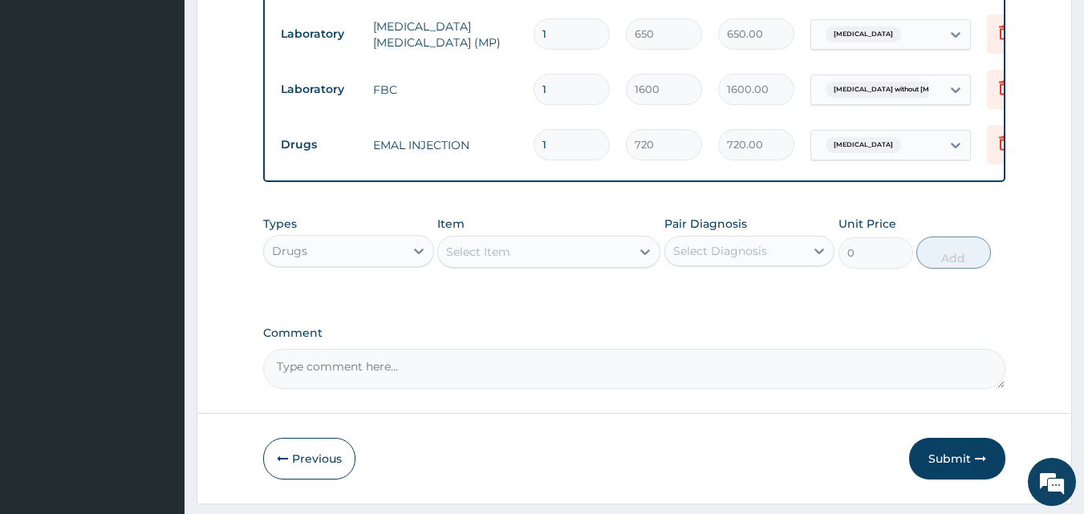
click at [683, 259] on div "Select Diagnosis" at bounding box center [720, 251] width 94 height 16
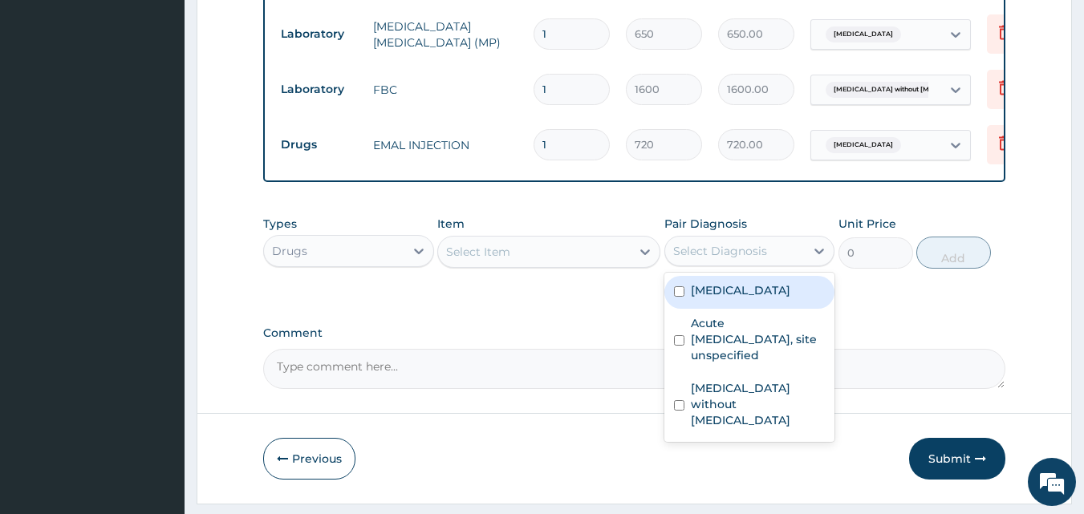
drag, startPoint x: 679, startPoint y: 302, endPoint x: 606, endPoint y: 286, distance: 74.0
click at [678, 297] on input "checkbox" at bounding box center [679, 291] width 10 height 10
checkbox input "true"
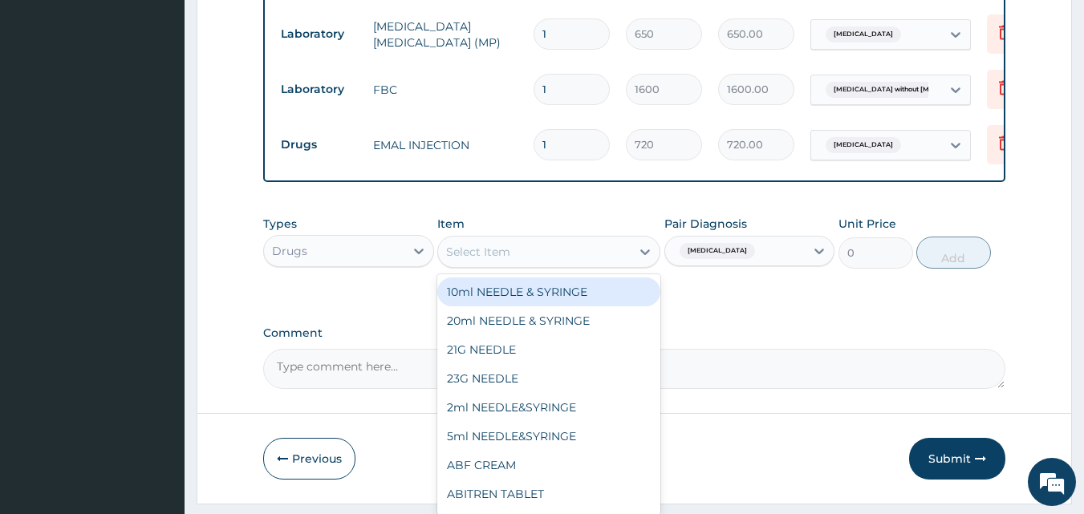
click at [583, 265] on div "Select Item" at bounding box center [534, 252] width 193 height 26
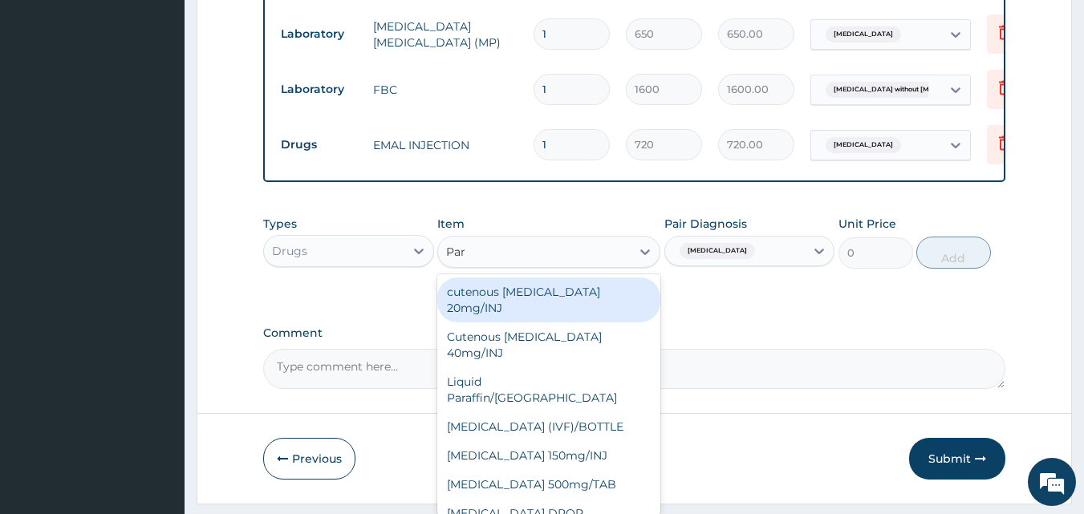
type input "Para"
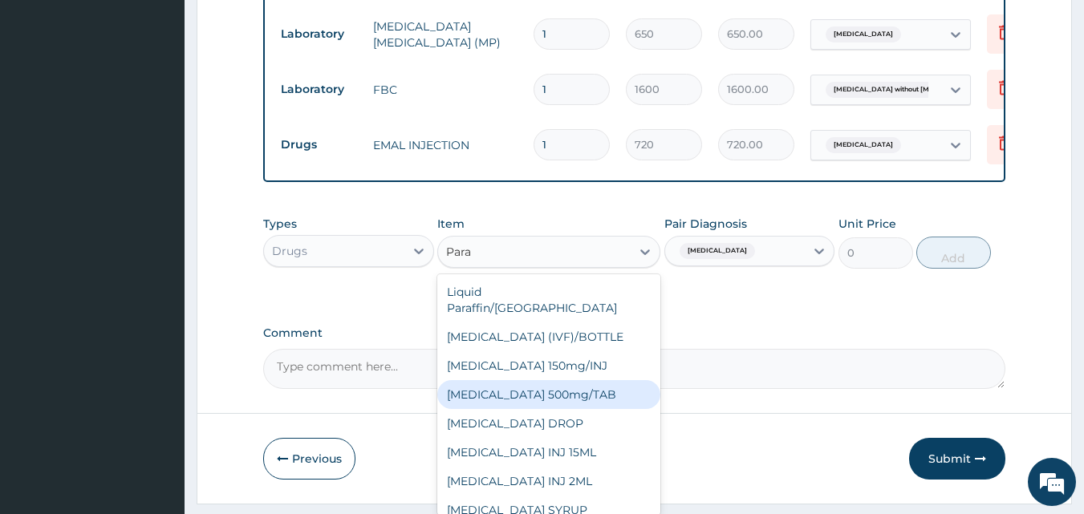
click at [587, 391] on div "PARACETAMOL 500mg/TAB" at bounding box center [548, 394] width 223 height 29
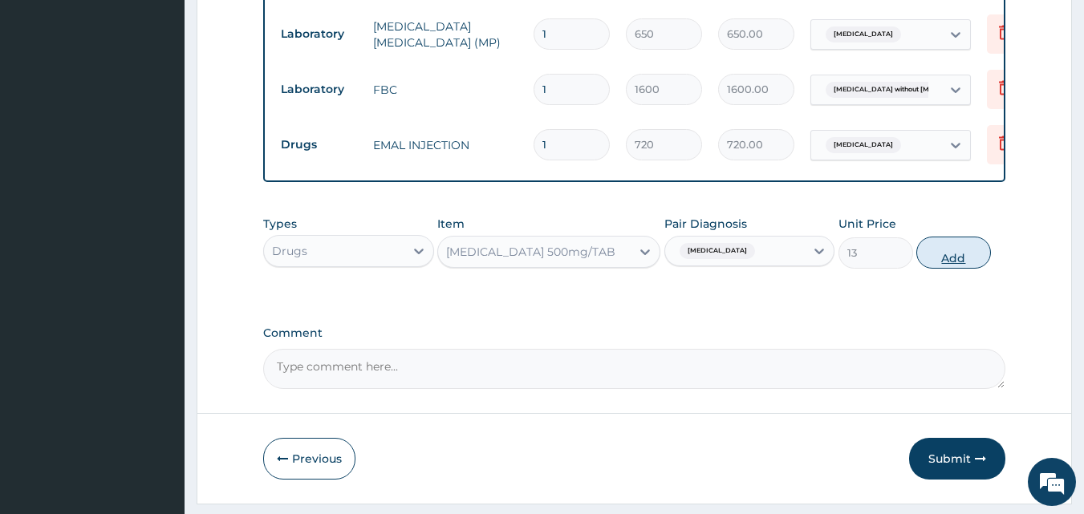
click at [946, 261] on button "Add" at bounding box center [953, 253] width 75 height 32
type input "0"
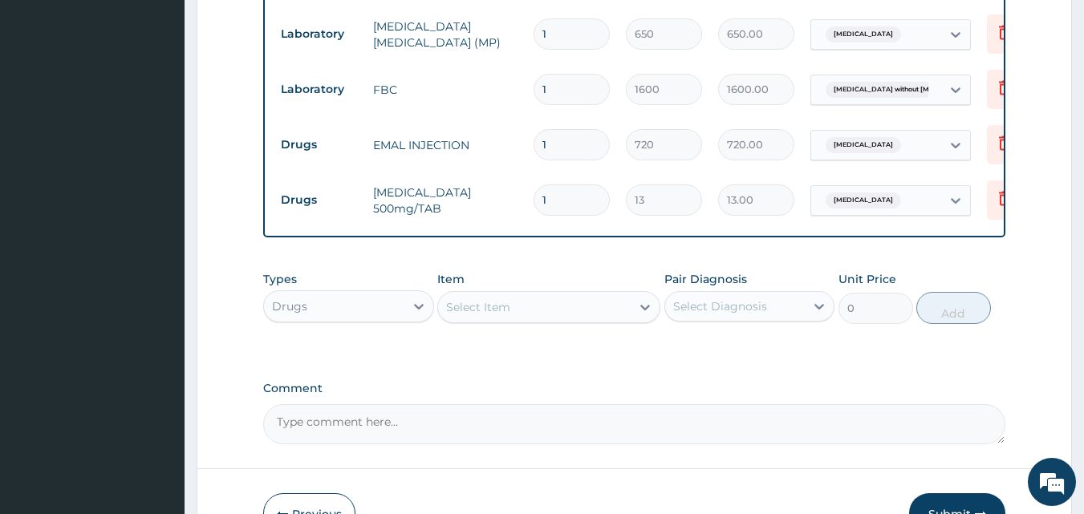
type input "18"
type input "234.00"
type input "18"
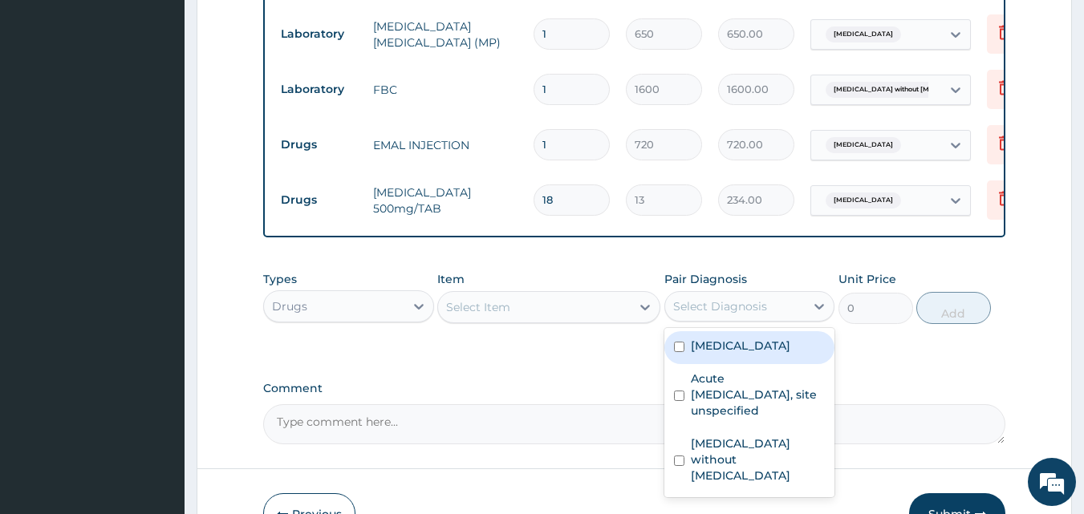
click at [725, 314] on div "Select Diagnosis" at bounding box center [720, 306] width 94 height 16
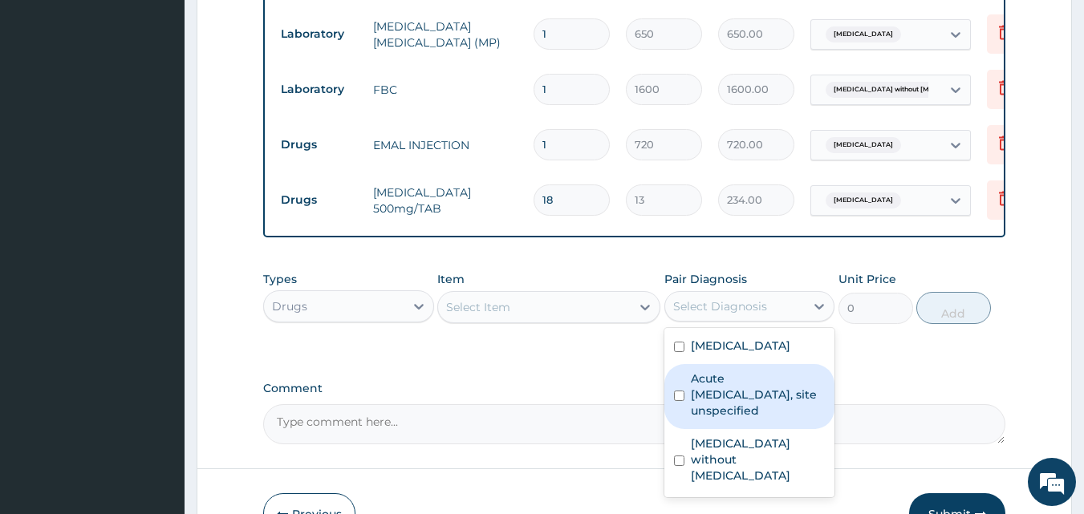
click at [679, 401] on input "checkbox" at bounding box center [679, 396] width 10 height 10
checkbox input "true"
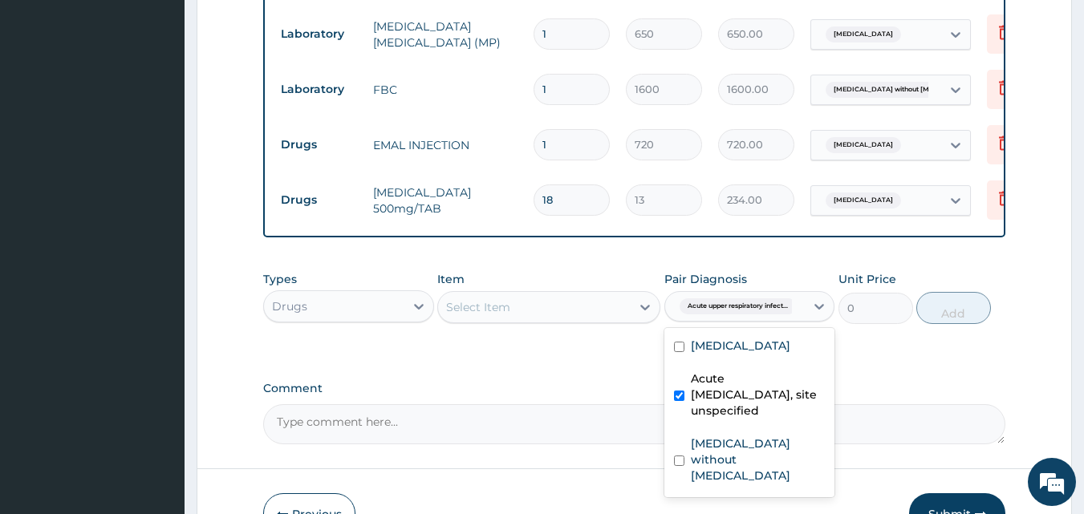
click at [522, 310] on div "Select Item" at bounding box center [534, 307] width 193 height 26
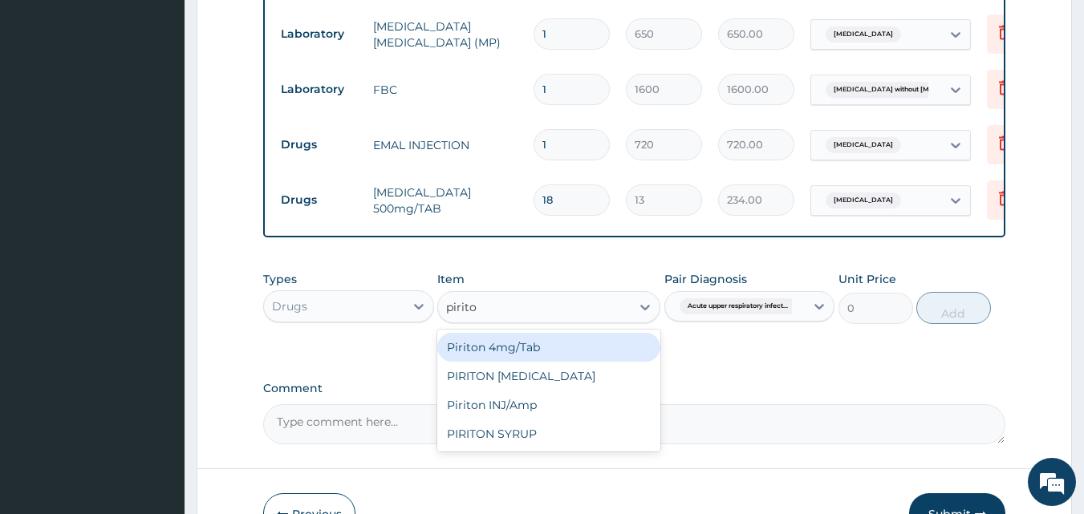
type input "piriton"
click at [541, 362] on div "Piriton 4mg/Tab" at bounding box center [548, 347] width 223 height 29
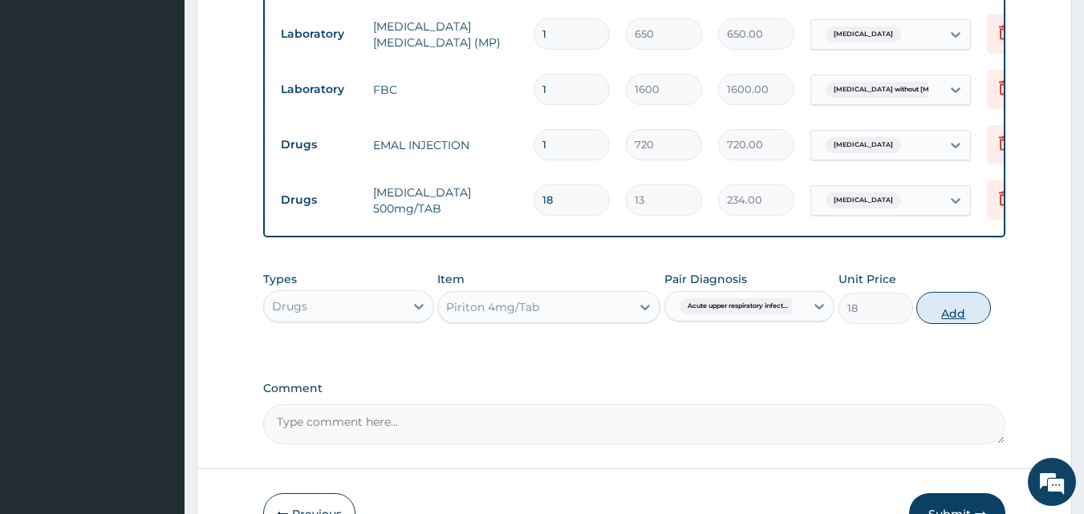
click at [951, 323] on button "Add" at bounding box center [953, 308] width 75 height 32
type input "0"
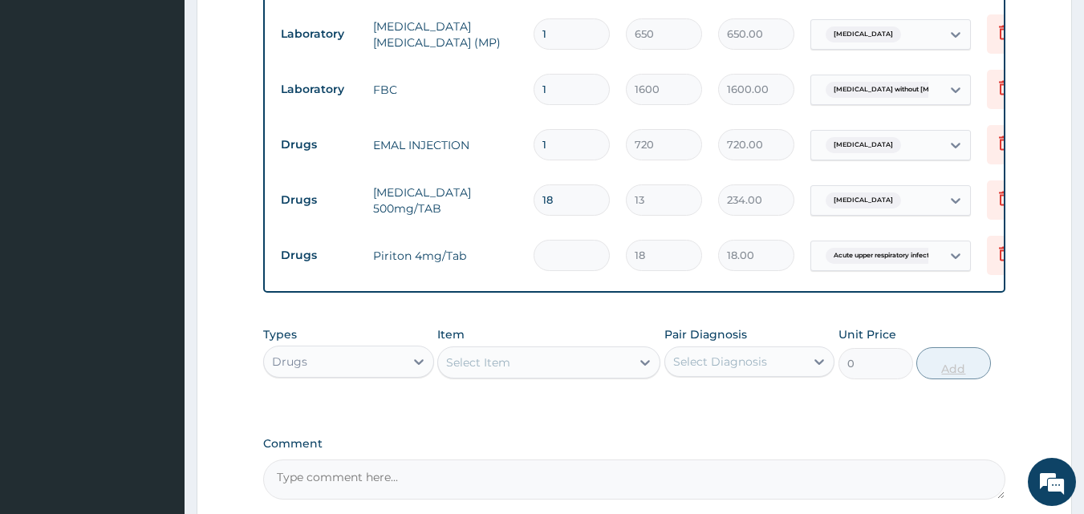
type input "0.00"
type input "6"
type input "108.00"
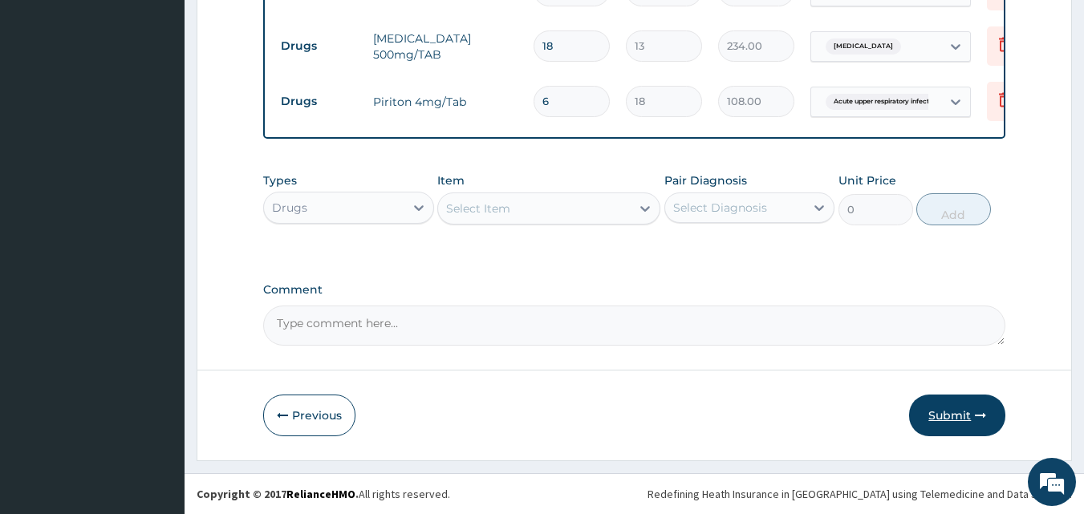
scroll to position [861, 0]
type input "6"
click at [959, 413] on button "Submit" at bounding box center [957, 416] width 96 height 42
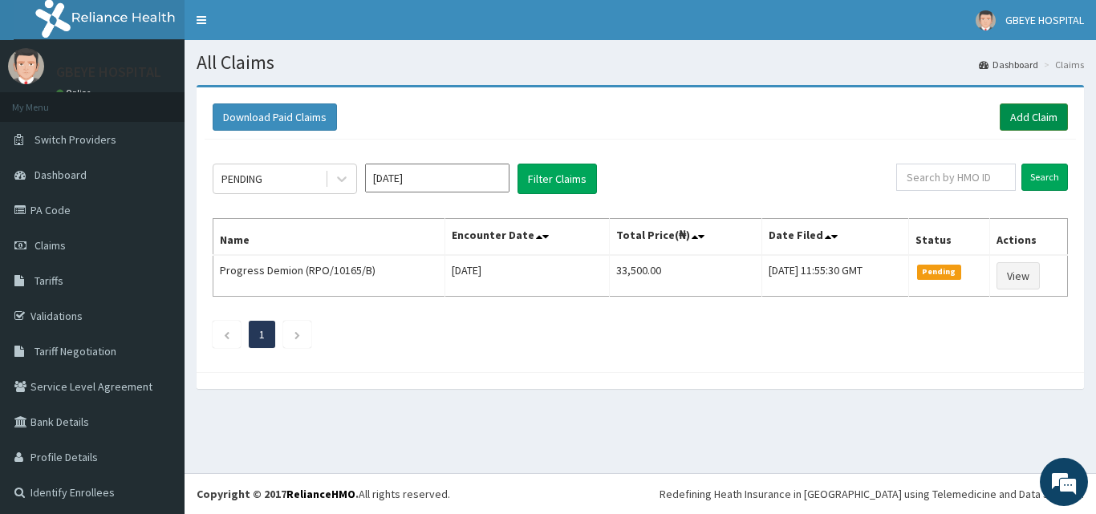
click at [1014, 119] on link "Add Claim" at bounding box center [1033, 116] width 68 height 27
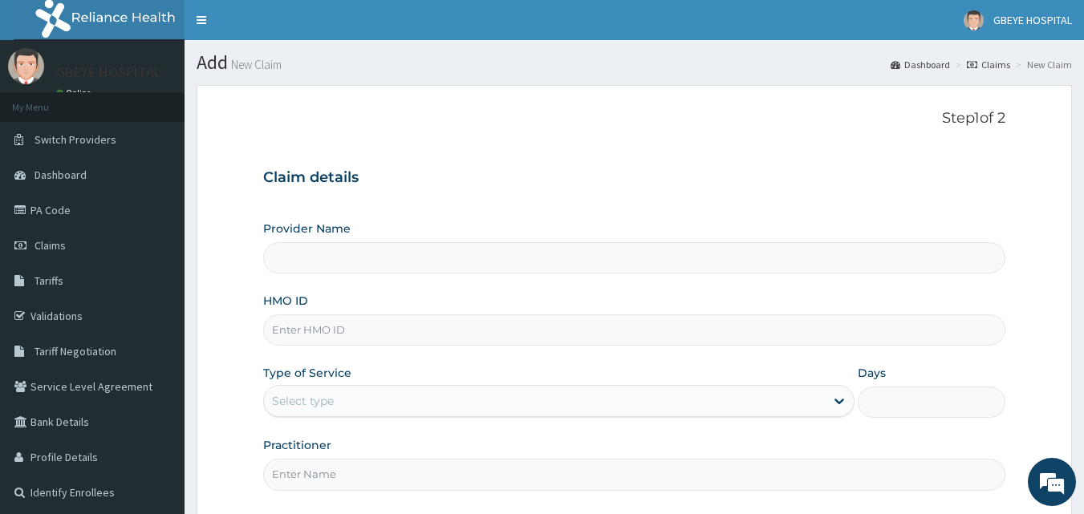
type input "GBEYE HOSPITAL( [GEOGRAPHIC_DATA])"
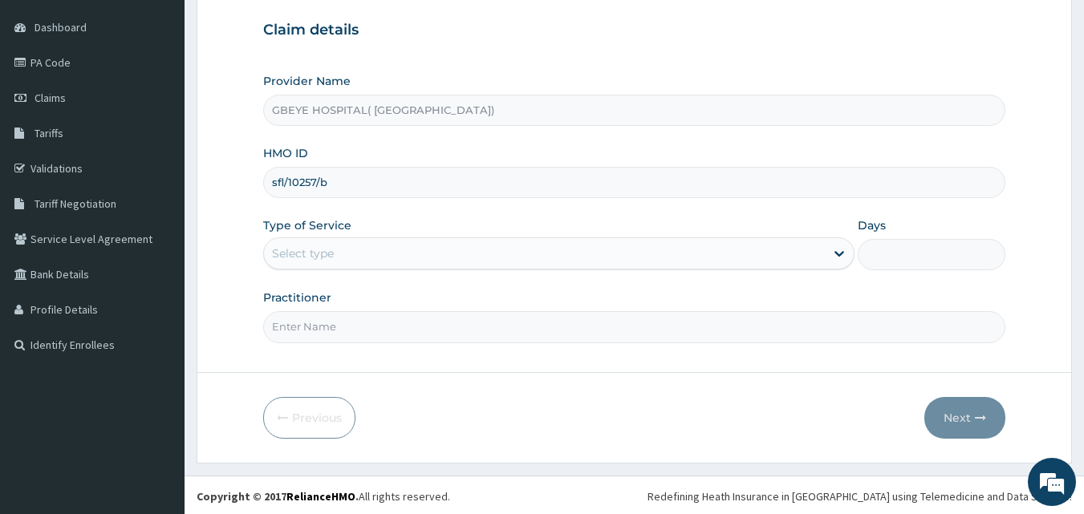
scroll to position [150, 0]
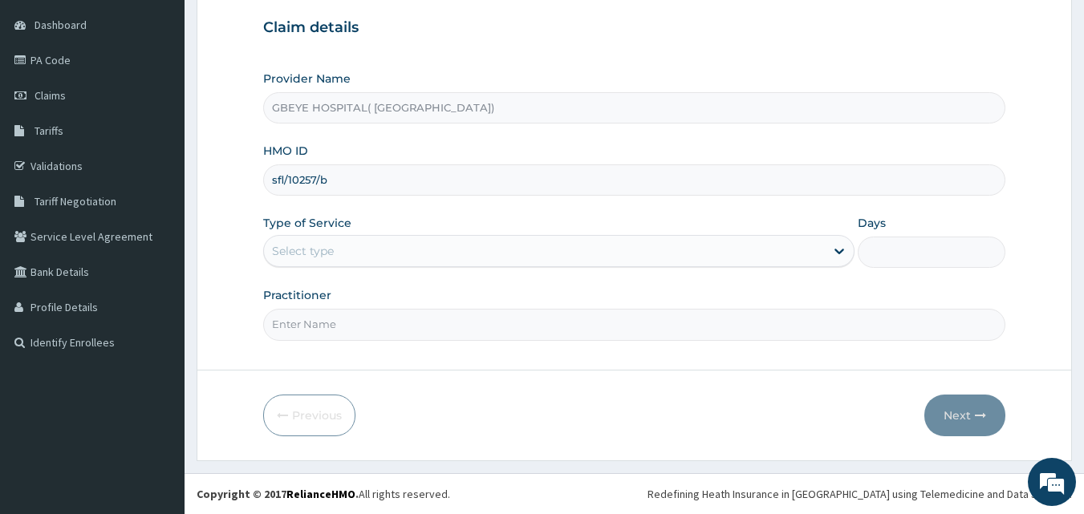
type input "sfl/10257/b"
click at [490, 243] on div "Select type" at bounding box center [544, 251] width 561 height 26
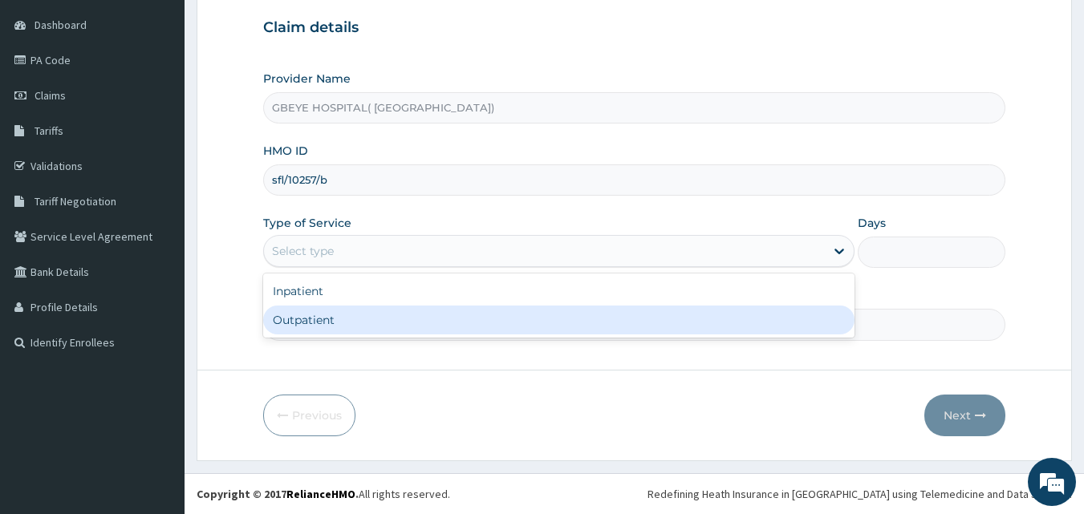
click at [491, 322] on div "Outpatient" at bounding box center [558, 320] width 591 height 29
type input "1"
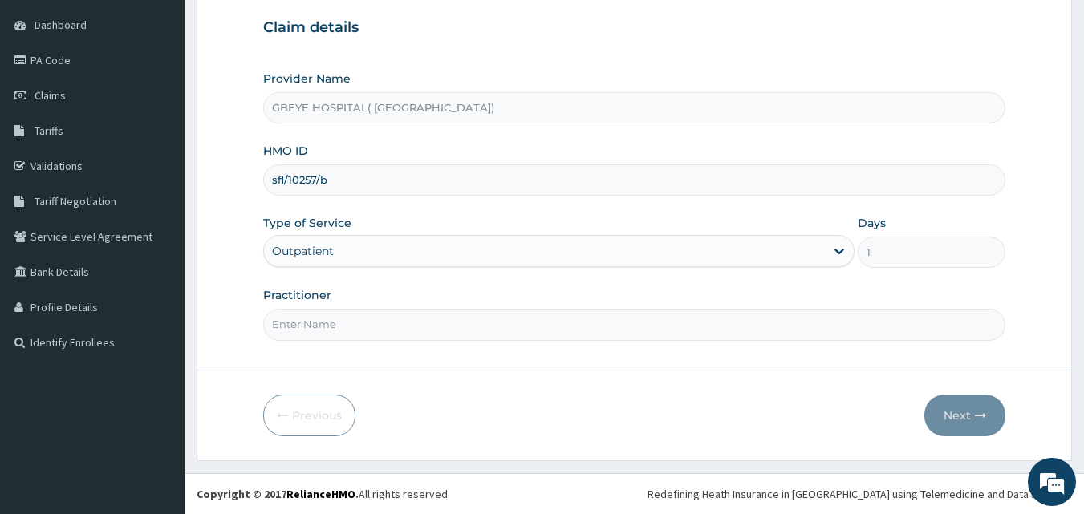
click at [491, 332] on input "Practitioner" at bounding box center [634, 324] width 743 height 31
type input "[PERSON_NAME]"
click at [965, 406] on button "Next" at bounding box center [964, 416] width 81 height 42
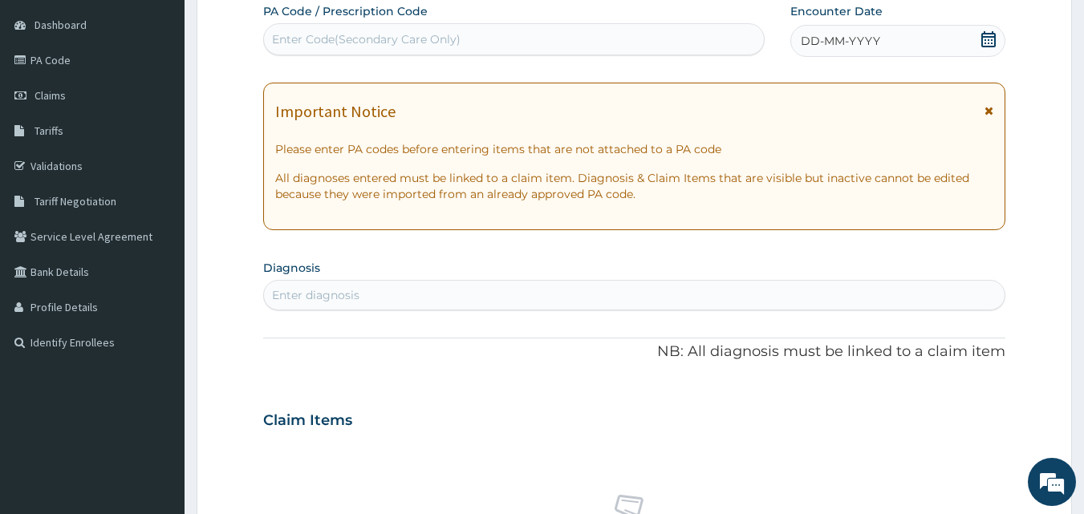
click at [910, 42] on div "DD-MM-YYYY" at bounding box center [897, 41] width 215 height 32
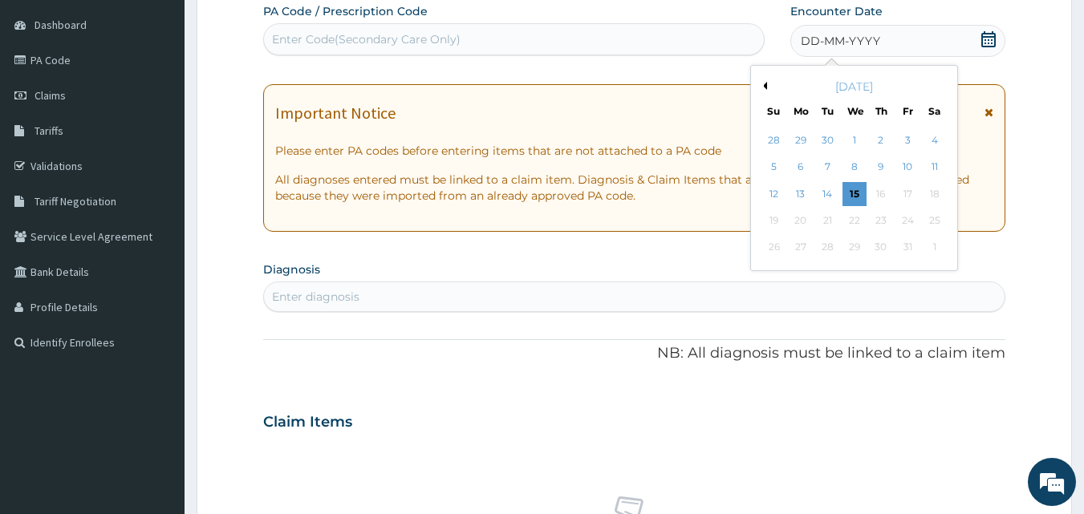
click at [762, 83] on button "Previous Month" at bounding box center [763, 86] width 8 height 8
click at [821, 196] on div "16" at bounding box center [828, 194] width 24 height 24
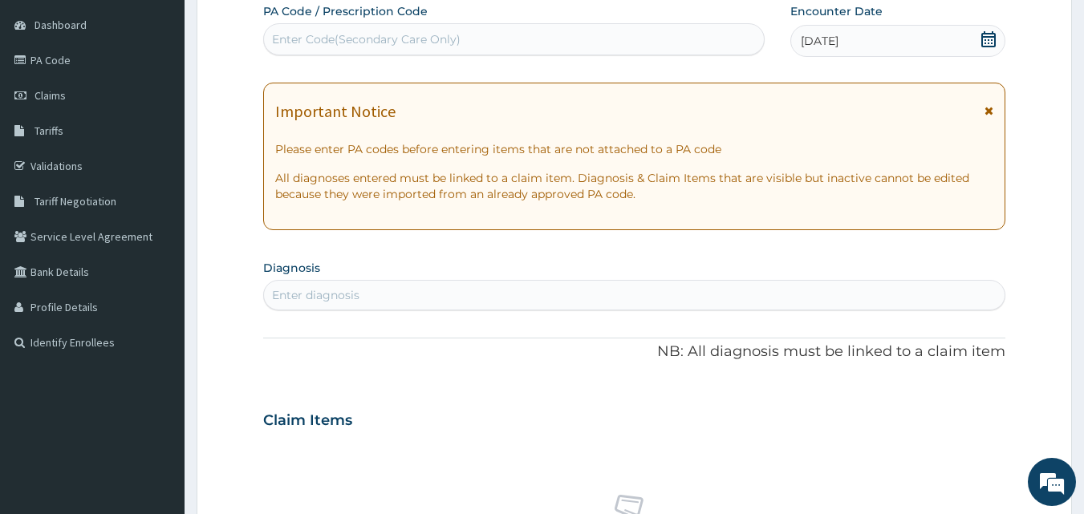
click at [489, 298] on div "Enter diagnosis" at bounding box center [634, 295] width 741 height 26
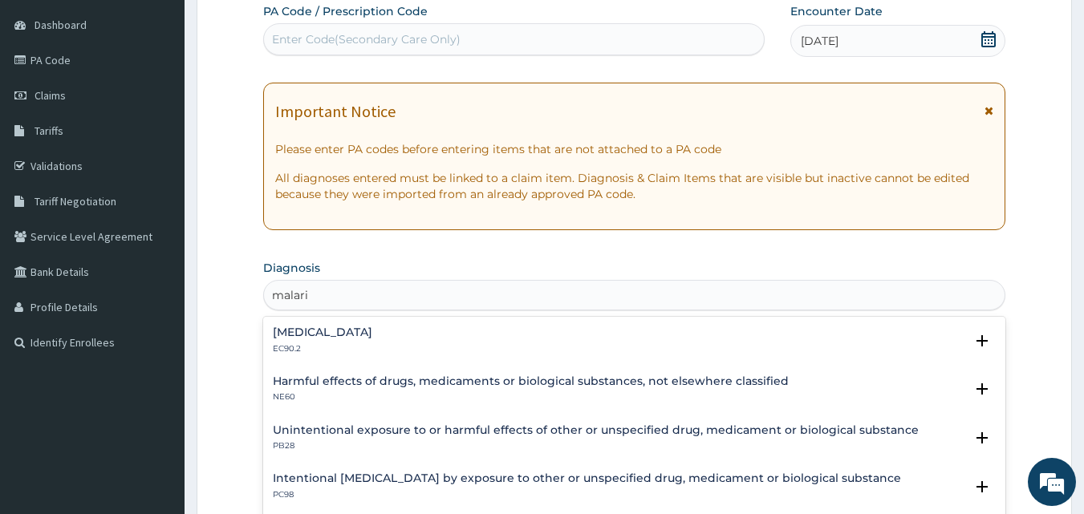
type input "[MEDICAL_DATA]"
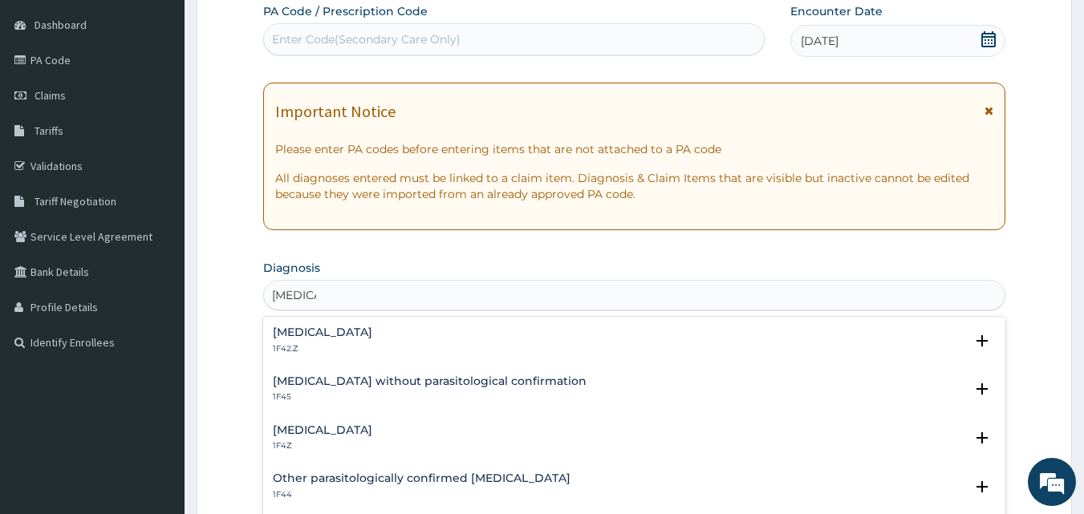
click at [627, 432] on div "[MEDICAL_DATA] 1F4Z" at bounding box center [635, 438] width 724 height 28
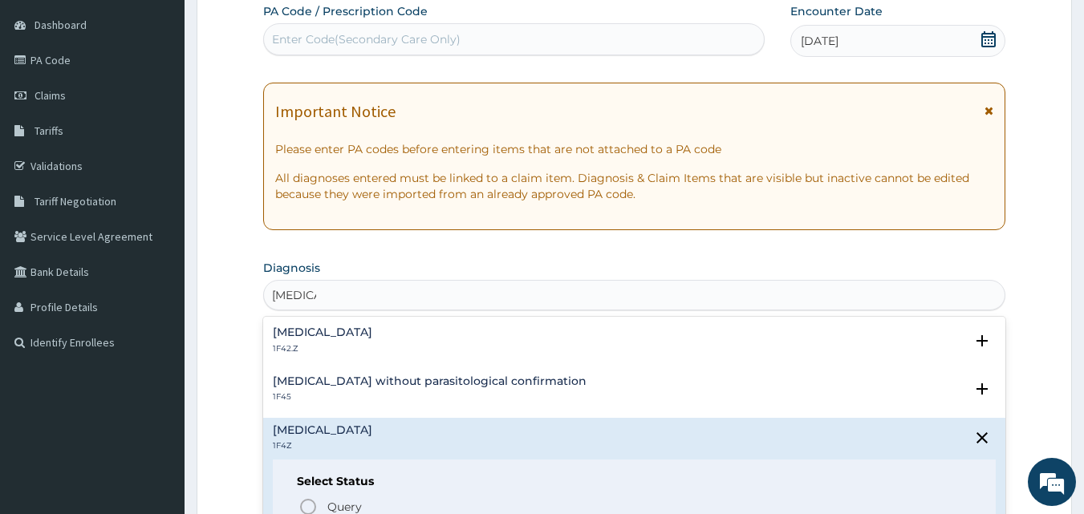
scroll to position [160, 0]
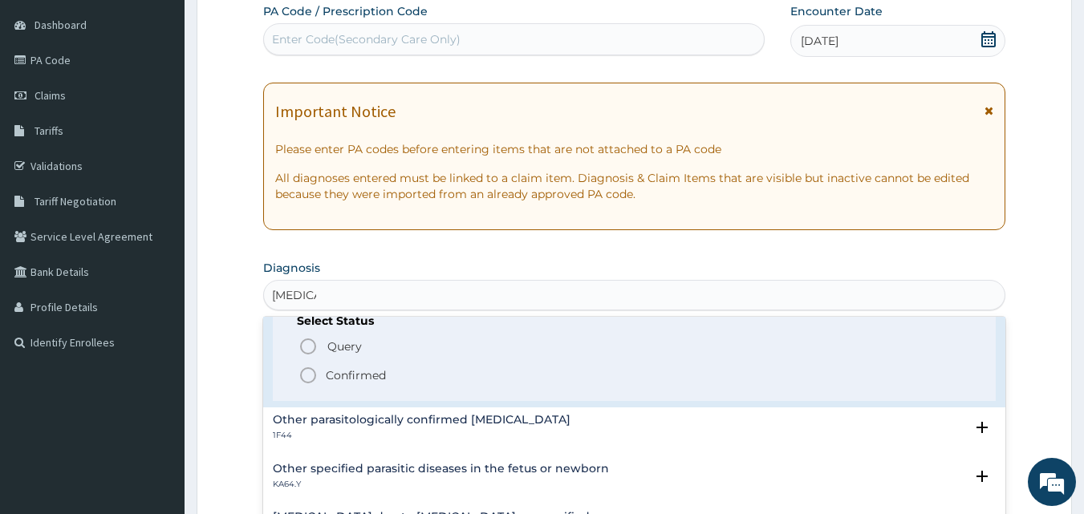
click at [610, 387] on div "Select Status Query Query covers suspected (?), Keep in view (kiv), Ruled out (…" at bounding box center [635, 350] width 724 height 102
click at [613, 371] on span "Confirmed" at bounding box center [635, 375] width 674 height 19
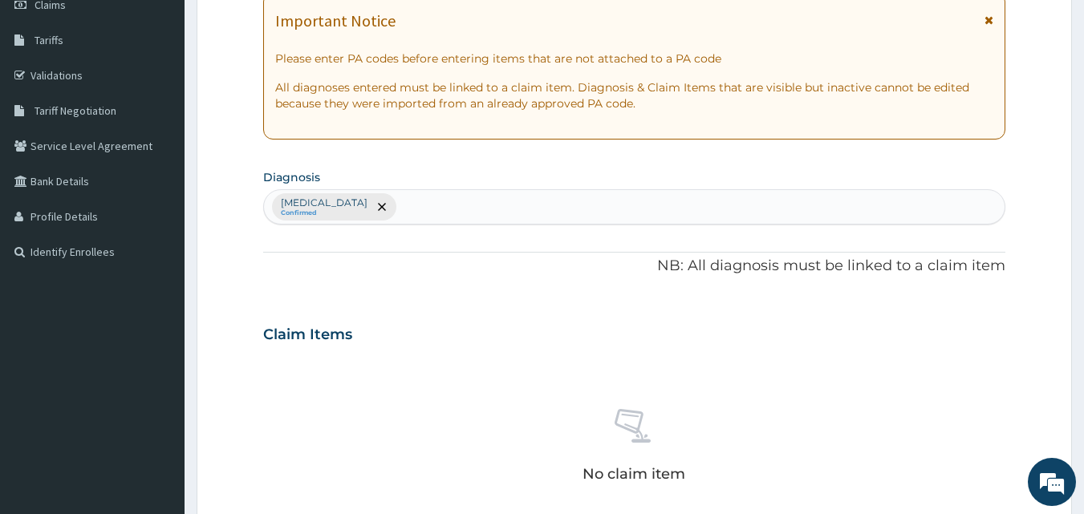
scroll to position [471, 0]
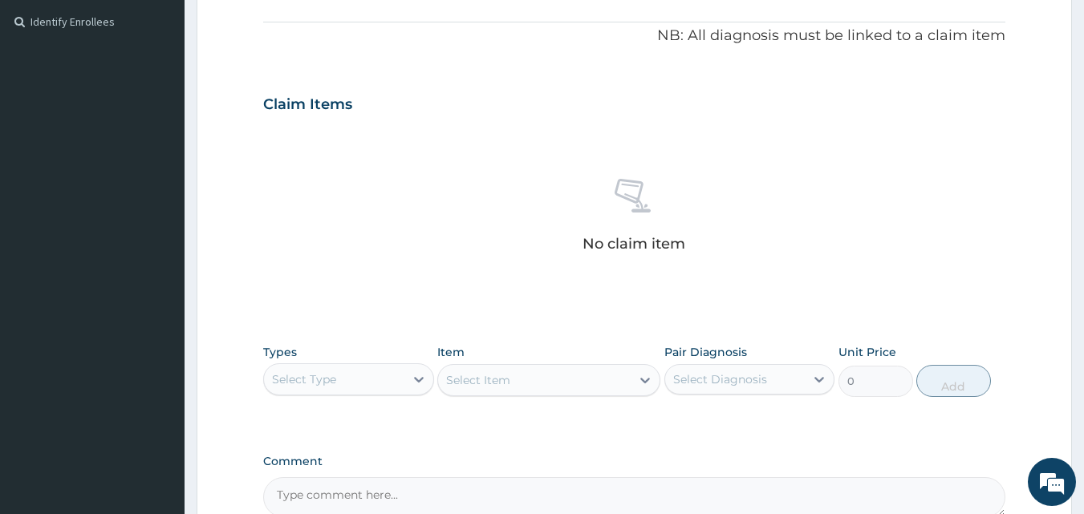
click at [347, 377] on div "Select Type" at bounding box center [334, 380] width 140 height 26
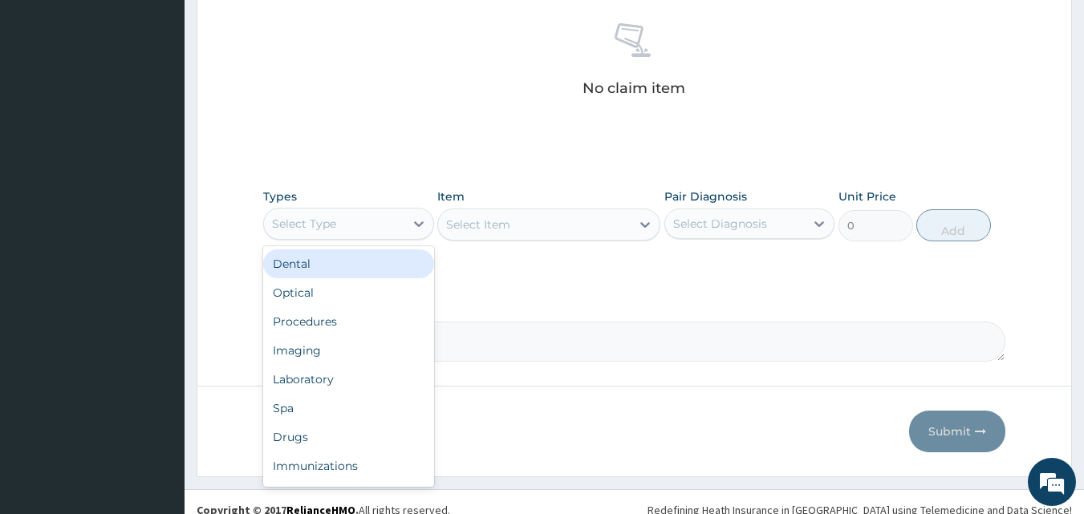
scroll to position [643, 0]
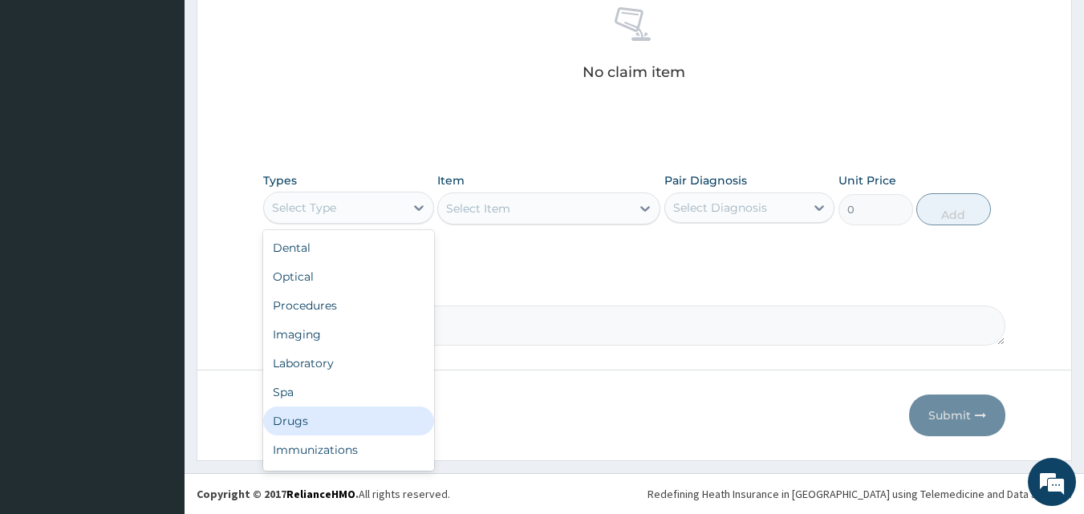
drag, startPoint x: 364, startPoint y: 422, endPoint x: 658, endPoint y: 247, distance: 341.7
click at [368, 422] on div "Drugs" at bounding box center [348, 421] width 171 height 29
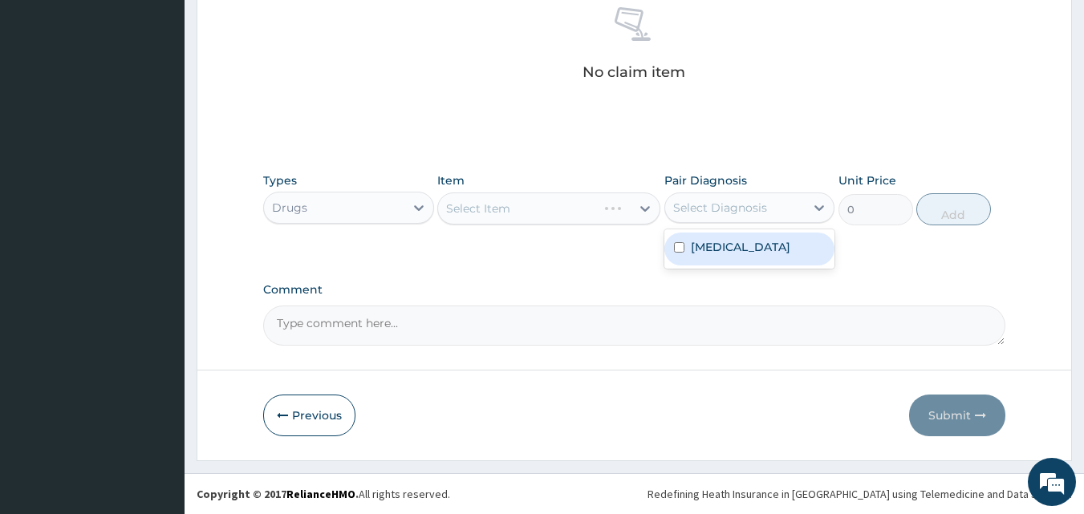
click at [692, 213] on div "Select Diagnosis" at bounding box center [720, 208] width 94 height 16
click at [677, 246] on input "checkbox" at bounding box center [679, 247] width 10 height 10
checkbox input "true"
click at [560, 213] on div "Select Item" at bounding box center [548, 209] width 223 height 32
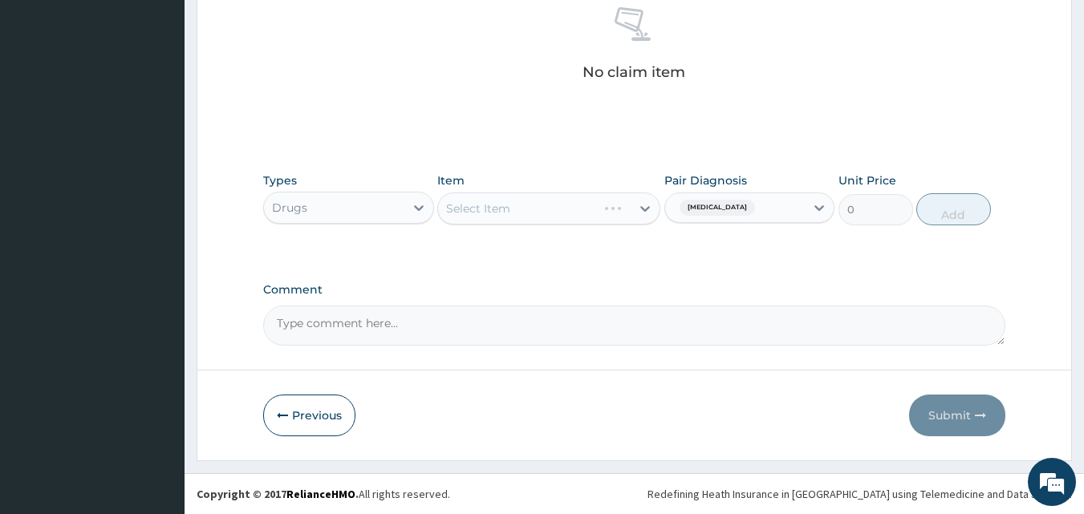
click at [560, 213] on div "Select Item" at bounding box center [548, 209] width 223 height 32
click at [560, 210] on div "Select Item" at bounding box center [548, 209] width 223 height 32
click at [554, 214] on div "Select Item" at bounding box center [534, 209] width 193 height 26
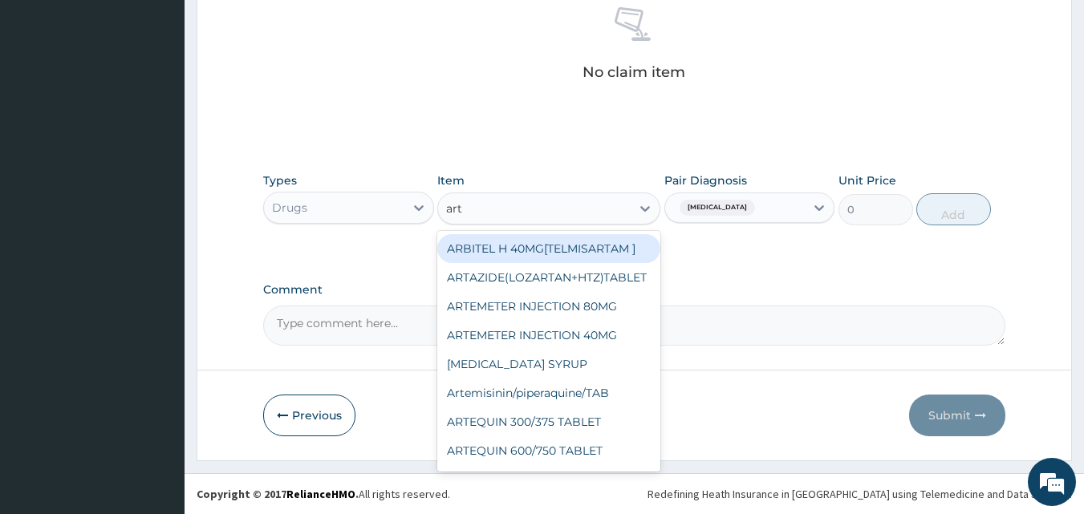
type input "arte"
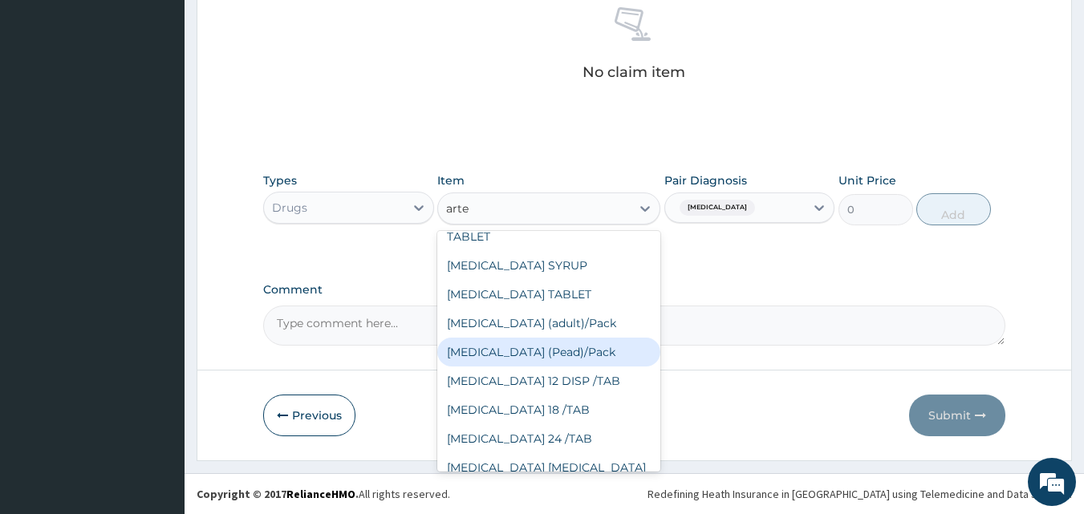
scroll to position [241, 0]
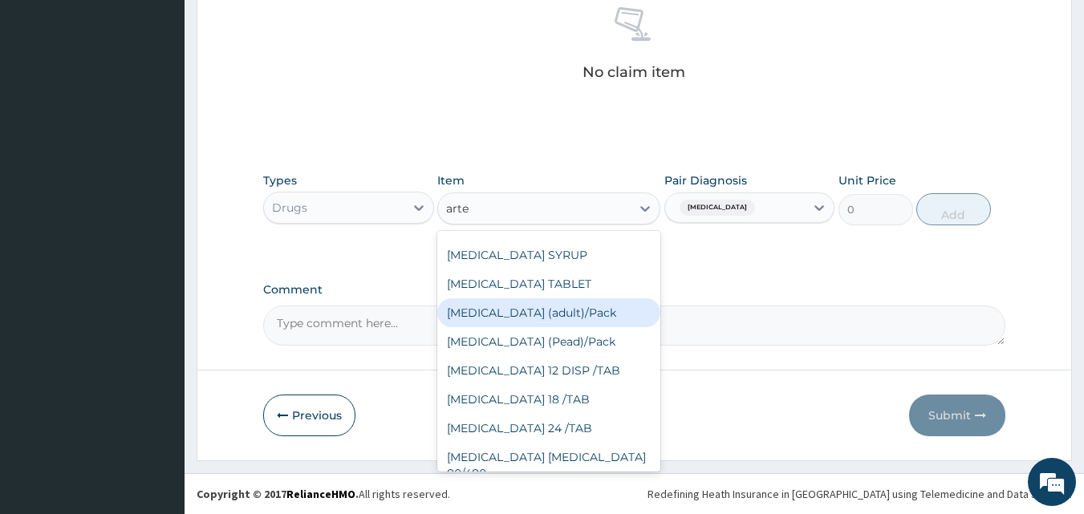
click at [546, 316] on div "[MEDICAL_DATA] (adult)/Pack" at bounding box center [548, 312] width 223 height 29
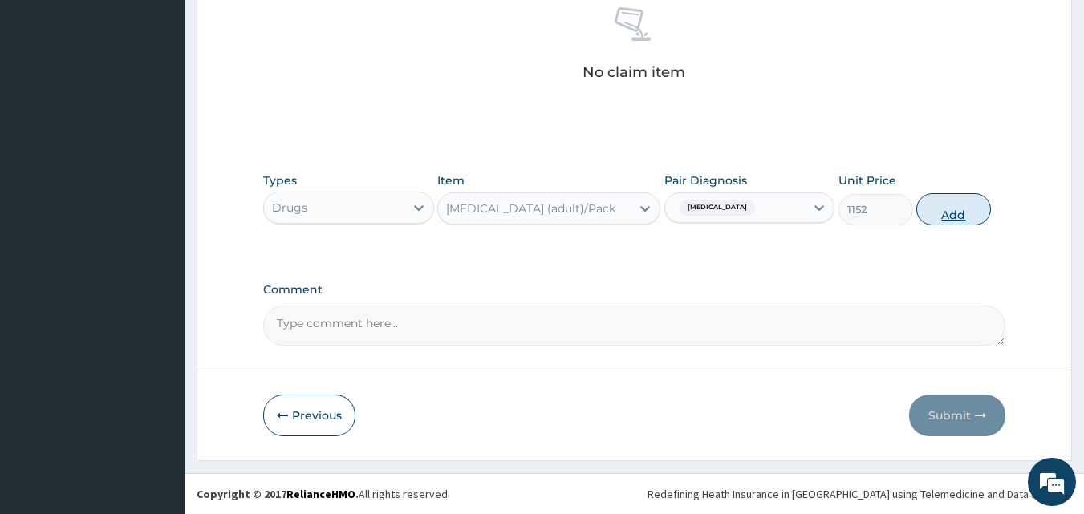
click at [931, 207] on button "Add" at bounding box center [953, 209] width 75 height 32
type input "0"
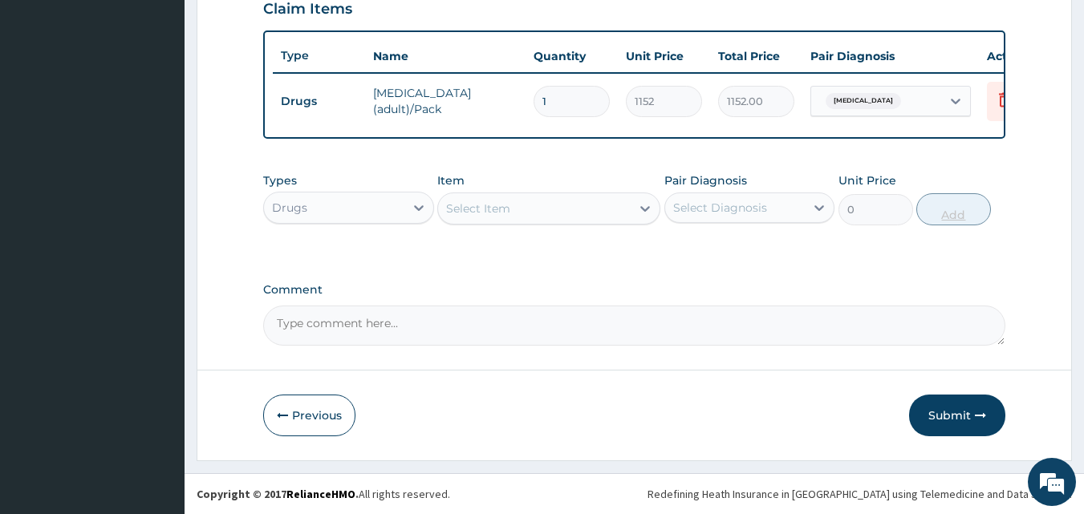
scroll to position [578, 0]
type input "0.00"
type input "6"
type input "6912.00"
type input "6"
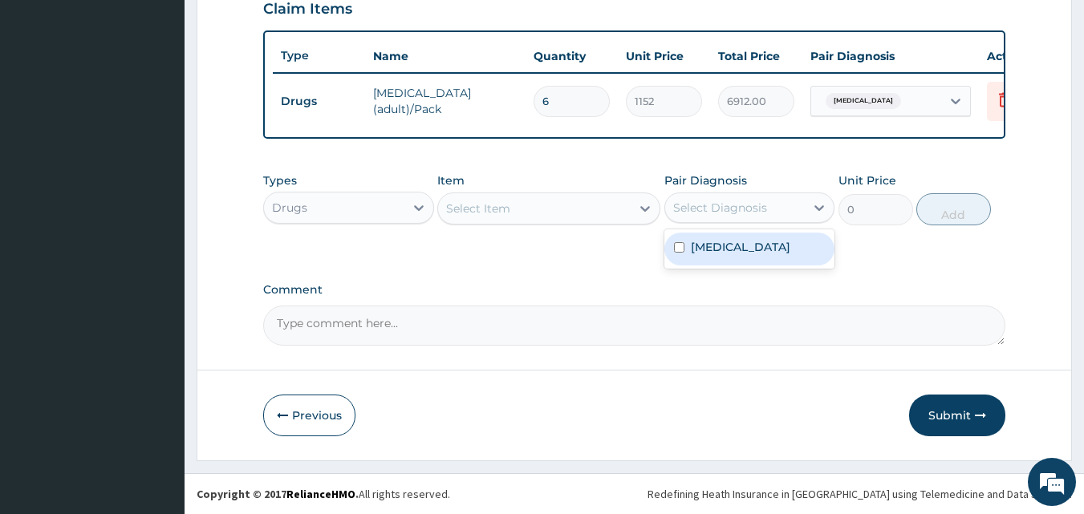
click at [691, 193] on div "Select Diagnosis" at bounding box center [749, 208] width 171 height 30
click at [682, 246] on input "checkbox" at bounding box center [679, 247] width 10 height 10
checkbox input "true"
click at [584, 216] on div "Select Item" at bounding box center [534, 209] width 193 height 26
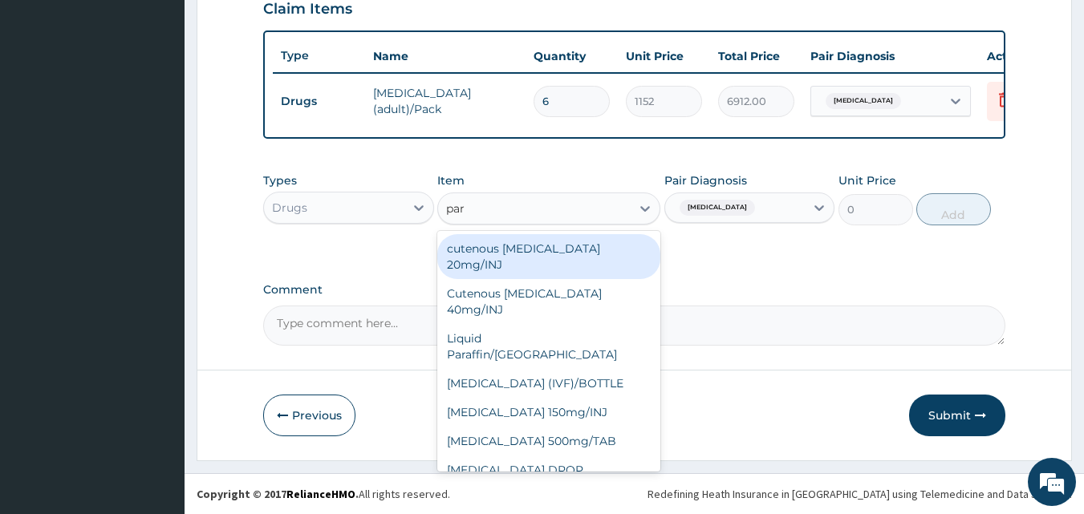
type input "para"
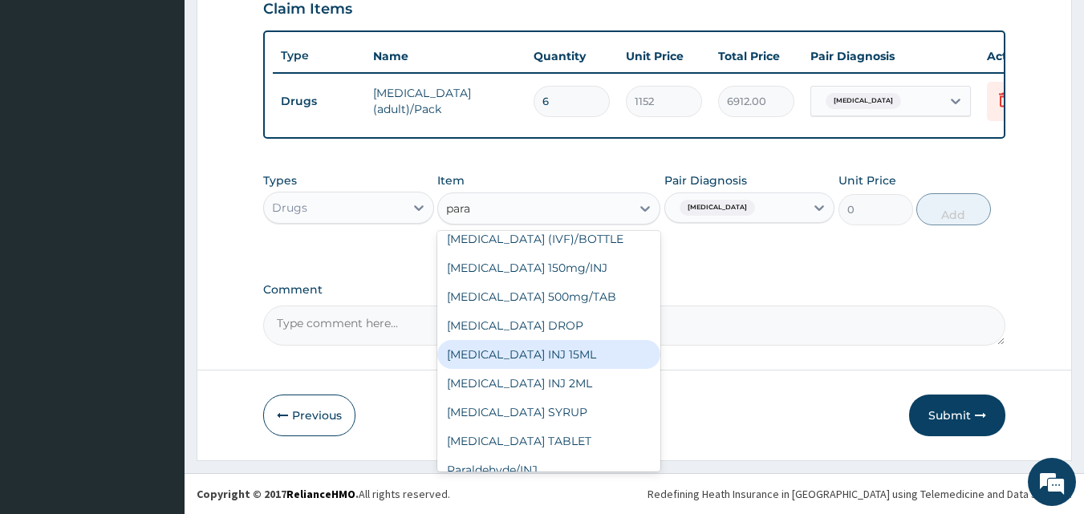
scroll to position [0, 0]
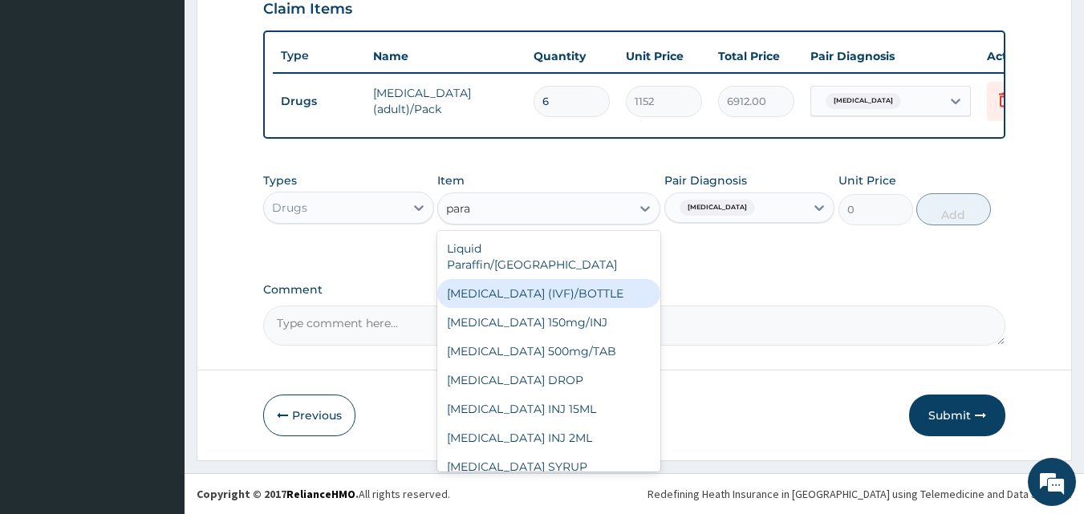
click at [537, 282] on div "[MEDICAL_DATA] (IVF)/BOTTLE" at bounding box center [548, 293] width 223 height 29
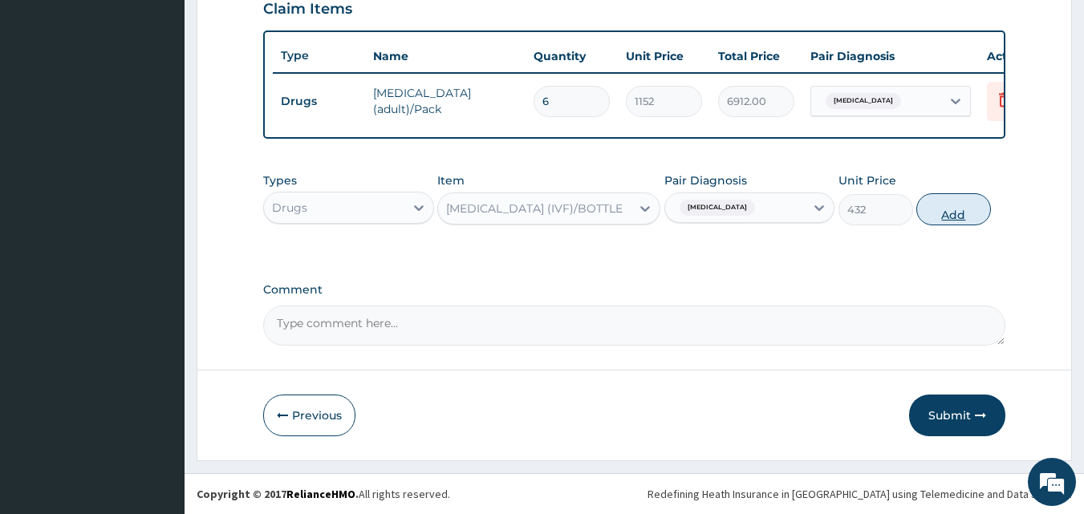
click at [944, 208] on button "Add" at bounding box center [953, 209] width 75 height 32
type input "0"
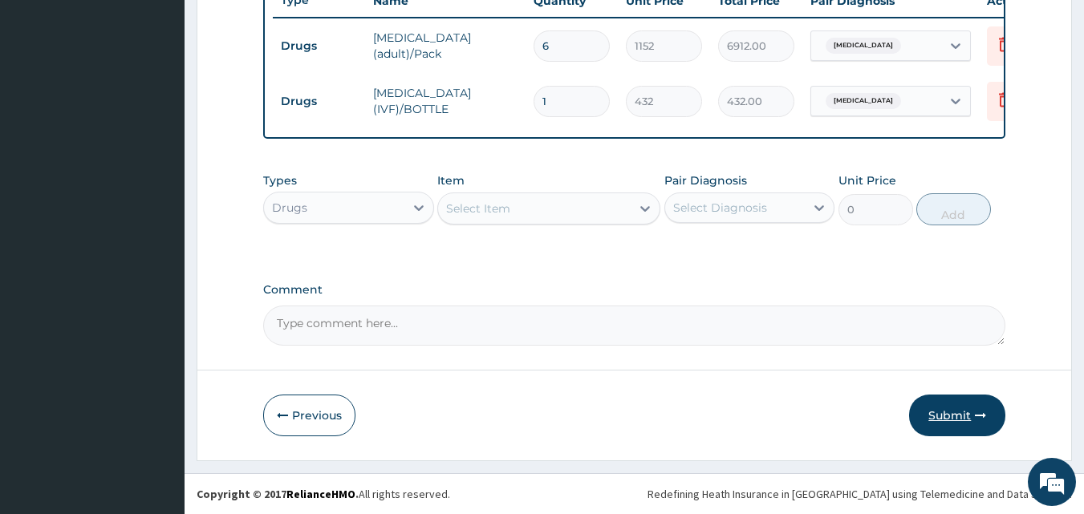
click at [925, 416] on button "Submit" at bounding box center [957, 416] width 96 height 42
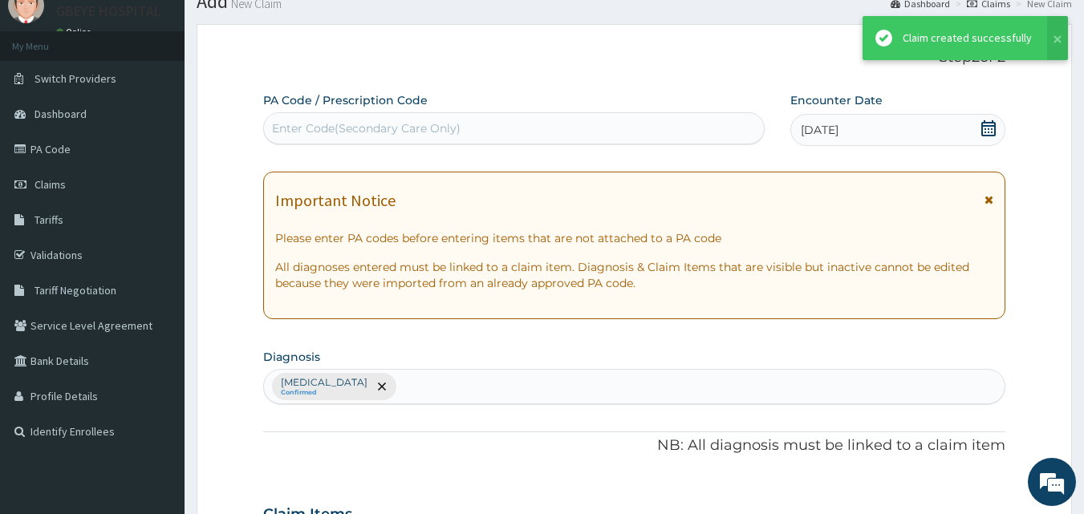
scroll to position [634, 0]
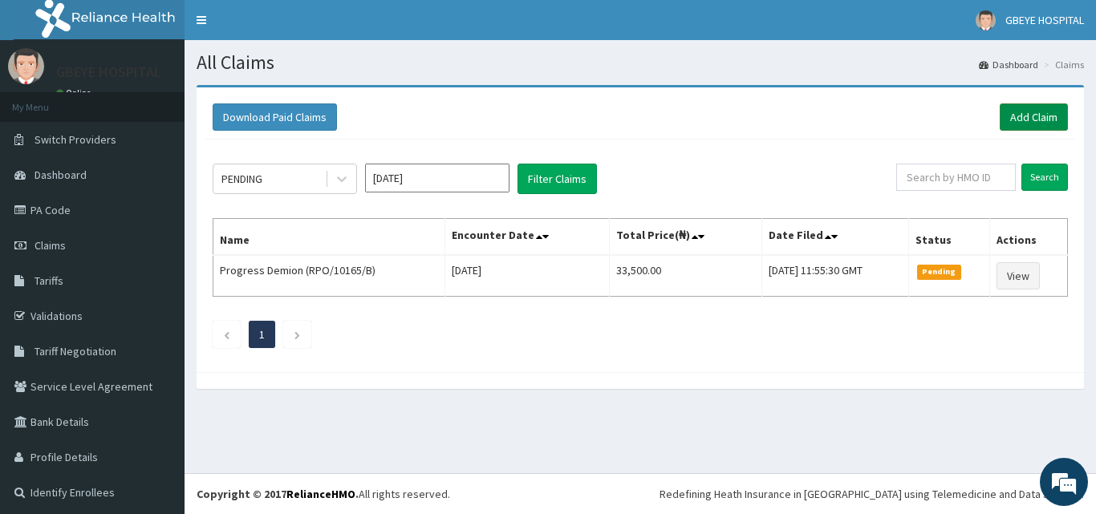
click at [1009, 118] on link "Add Claim" at bounding box center [1033, 116] width 68 height 27
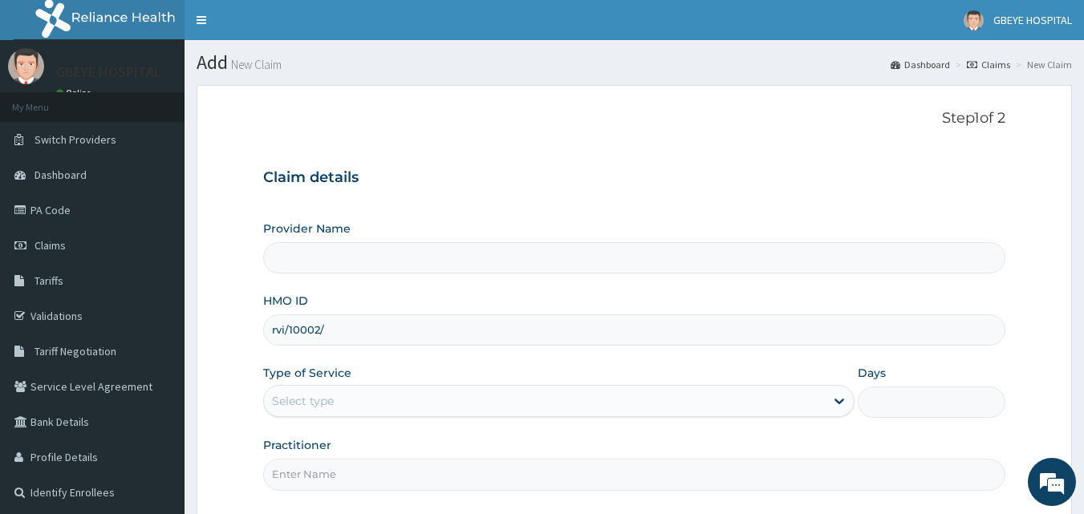
type input "rvi/10002/c"
type input "GBEYE HOSPITAL( [GEOGRAPHIC_DATA])"
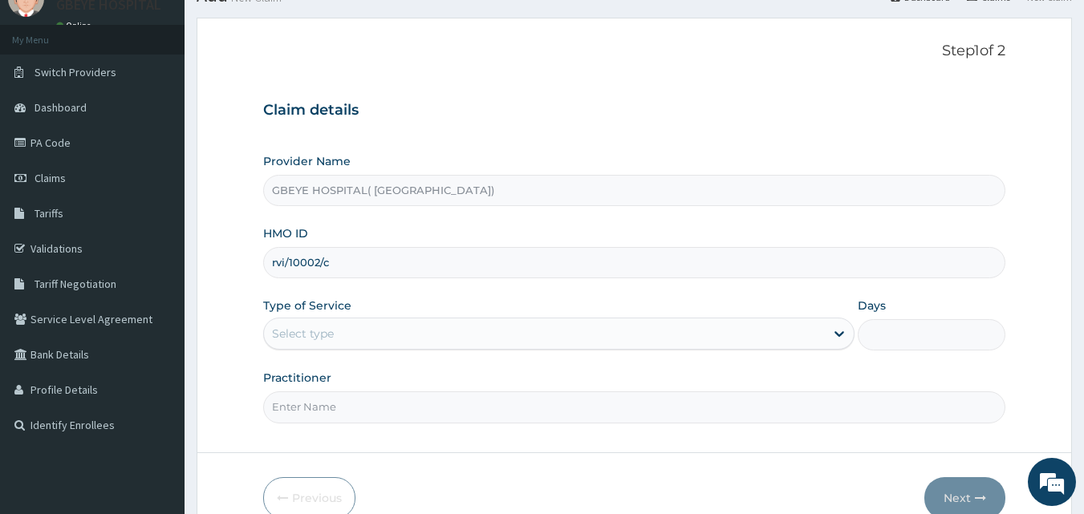
scroll to position [150, 0]
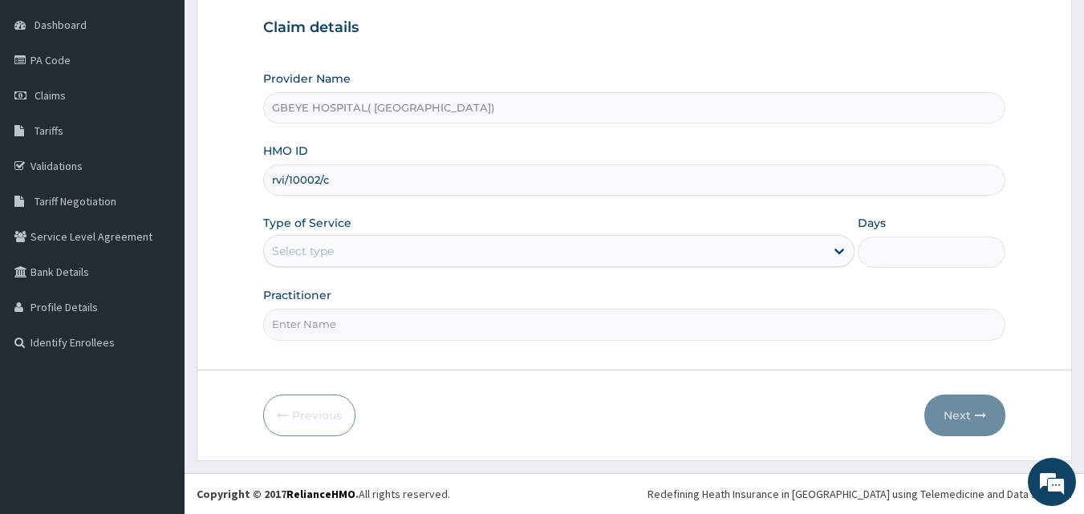
type input "rvi/10002/c"
click at [460, 237] on div "Select type" at bounding box center [558, 251] width 591 height 32
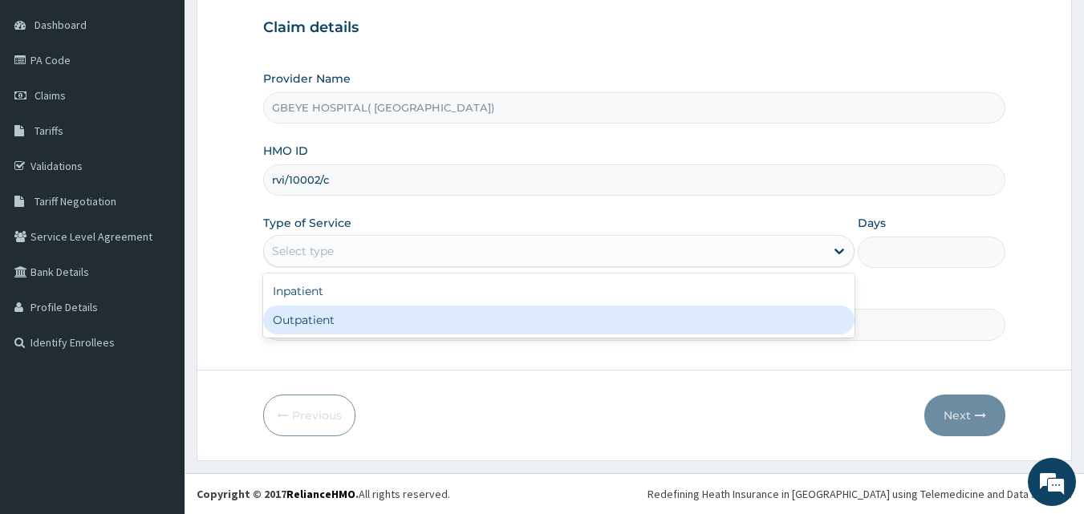
click at [461, 315] on div "Outpatient" at bounding box center [558, 320] width 591 height 29
type input "1"
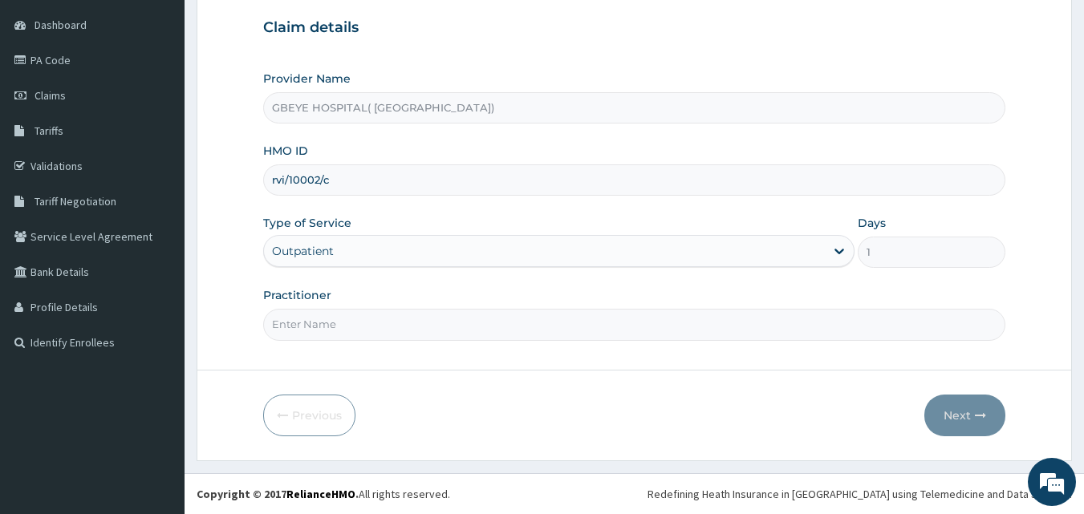
click at [461, 330] on input "Practitioner" at bounding box center [634, 324] width 743 height 31
type input "[PERSON_NAME]"
click at [974, 412] on button "Next" at bounding box center [964, 416] width 81 height 42
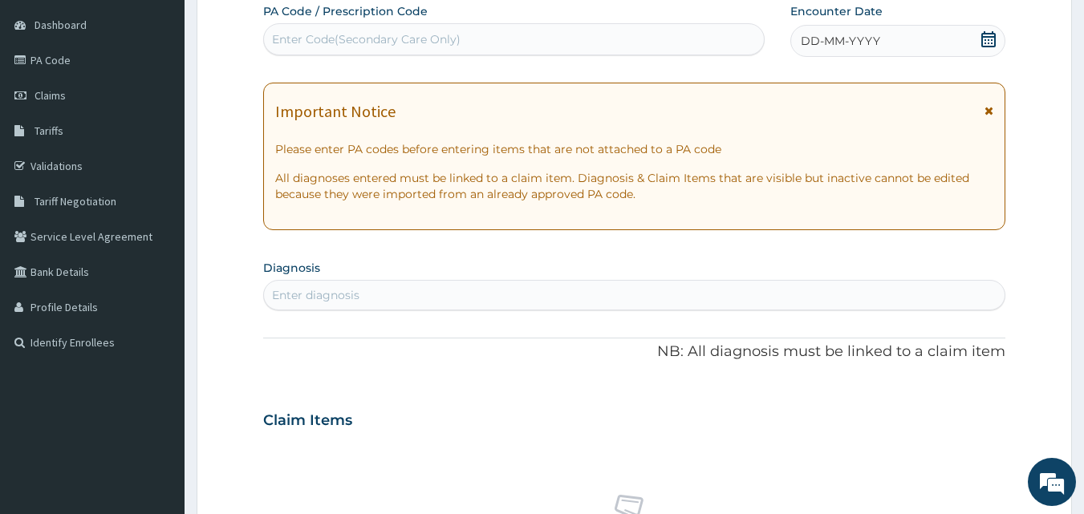
click at [826, 41] on span "DD-MM-YYYY" at bounding box center [840, 41] width 79 height 16
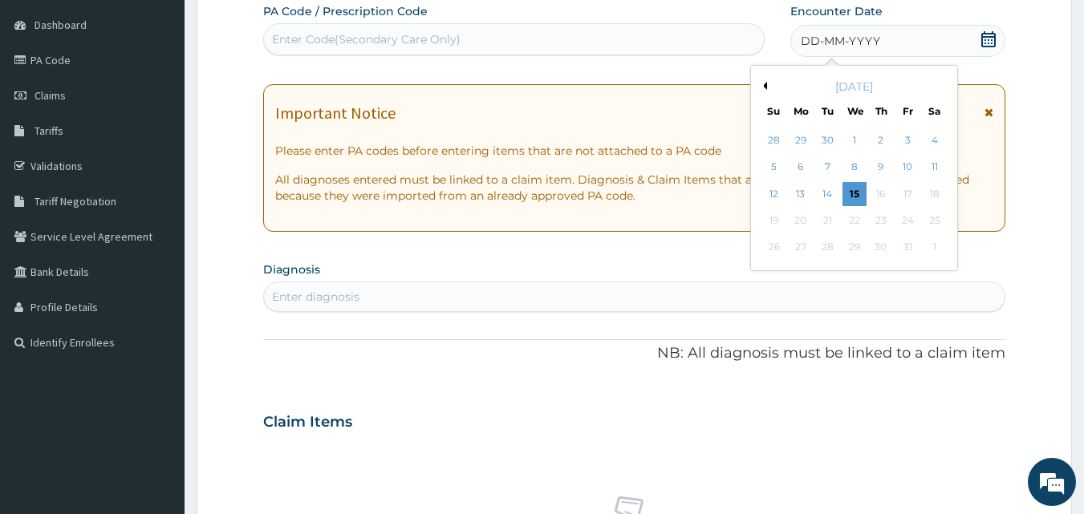
click at [764, 86] on button "Previous Month" at bounding box center [763, 86] width 8 height 8
click at [792, 198] on div "15" at bounding box center [800, 194] width 24 height 24
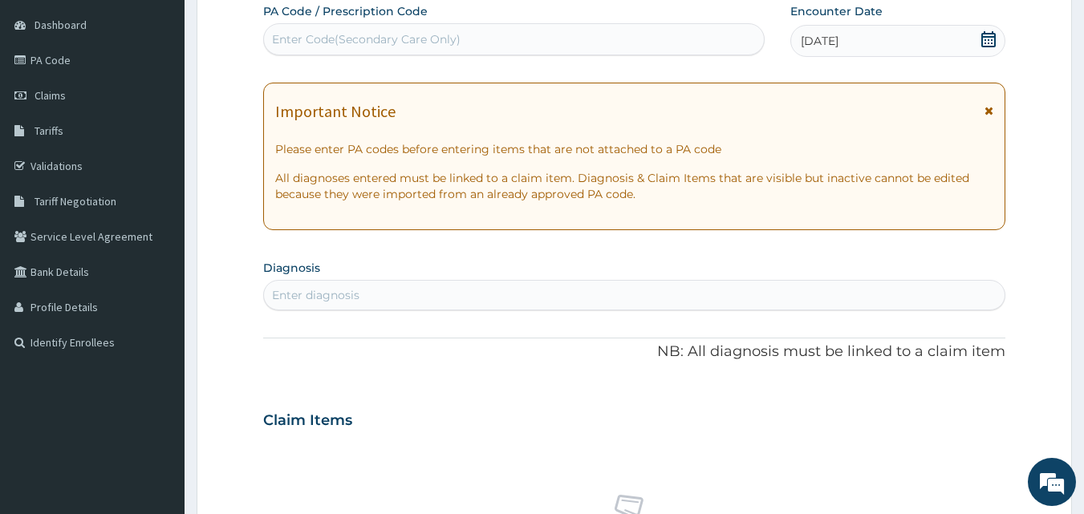
click at [502, 294] on div "Enter diagnosis" at bounding box center [634, 295] width 741 height 26
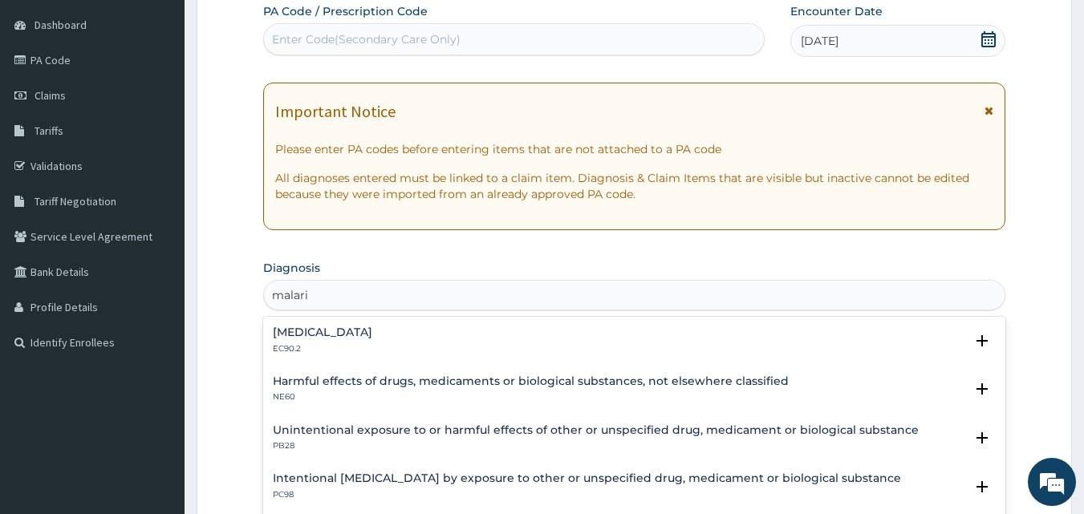
type input "malaria"
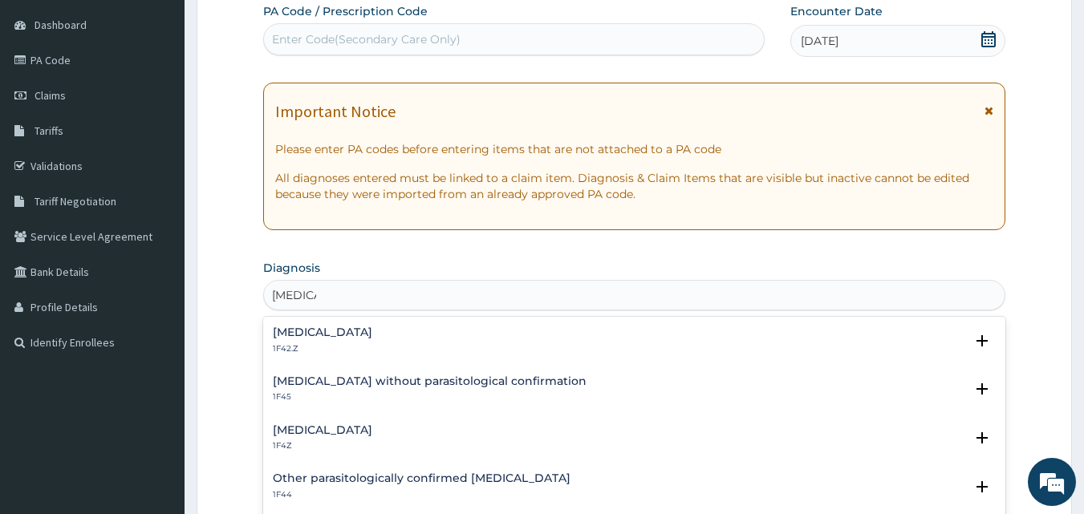
click at [500, 430] on div "Malaria, unspecified 1F4Z" at bounding box center [635, 438] width 724 height 28
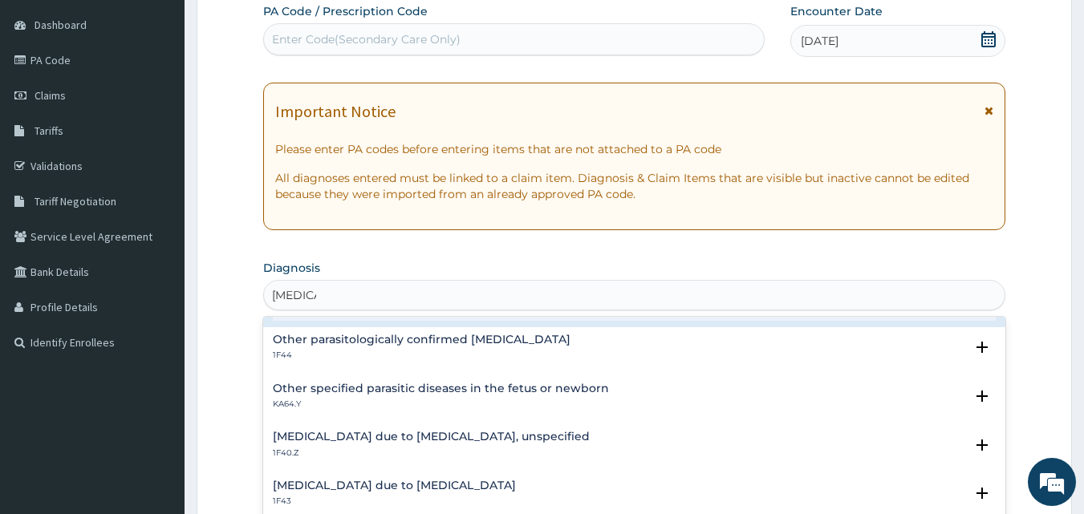
scroll to position [160, 0]
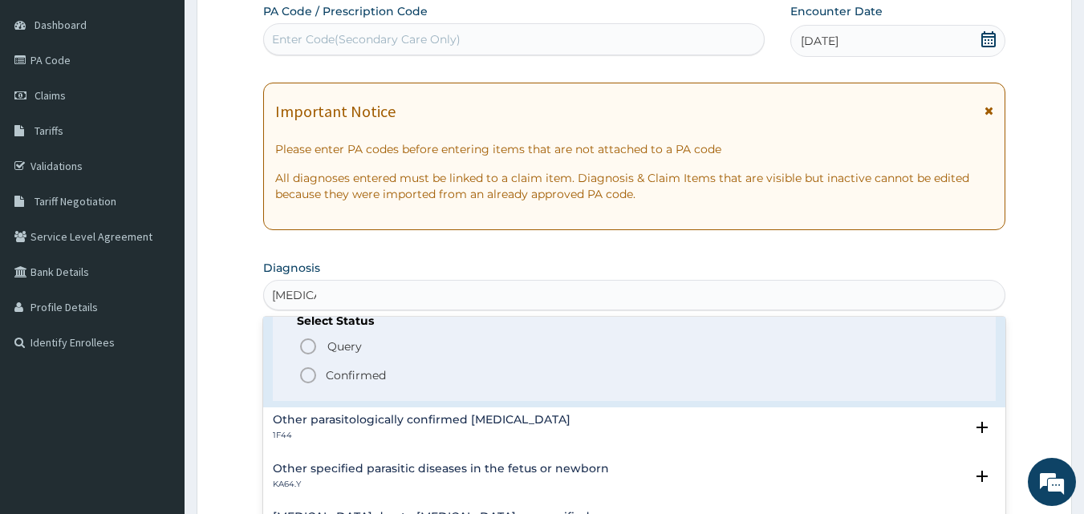
click at [464, 376] on span "Confirmed" at bounding box center [635, 375] width 674 height 19
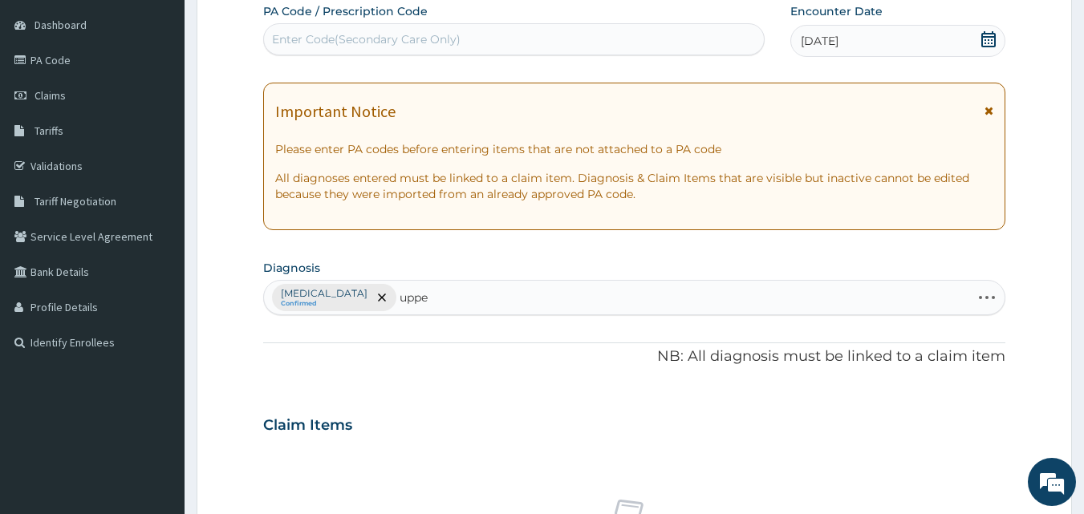
type input "upper"
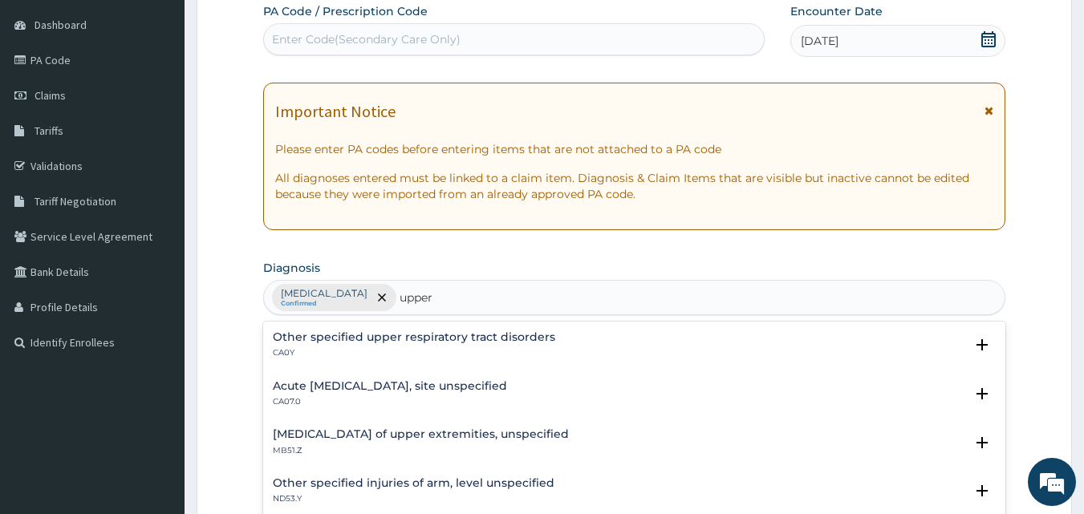
click at [467, 388] on h4 "Acute [MEDICAL_DATA], site unspecified" at bounding box center [390, 386] width 234 height 12
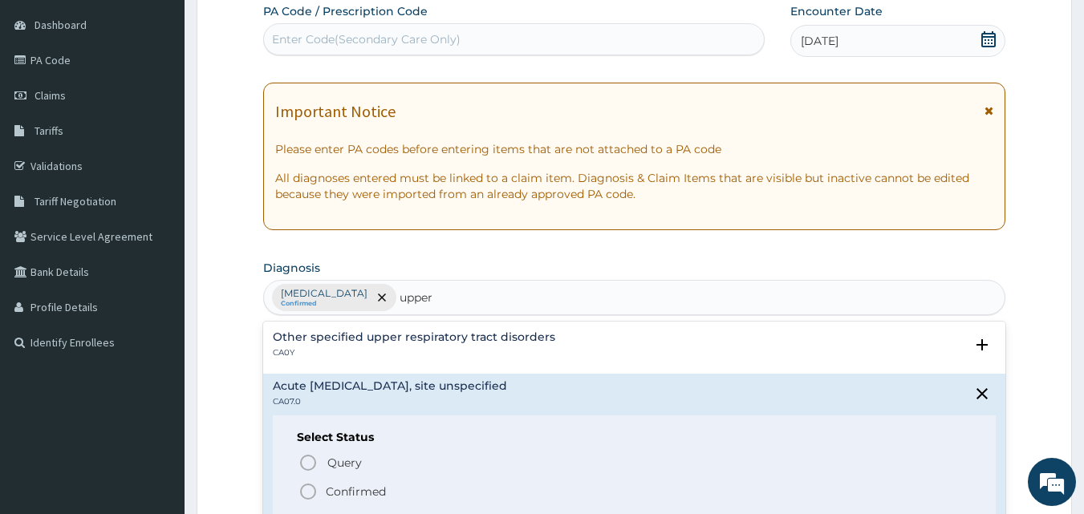
click at [583, 482] on span "Confirmed" at bounding box center [635, 491] width 674 height 19
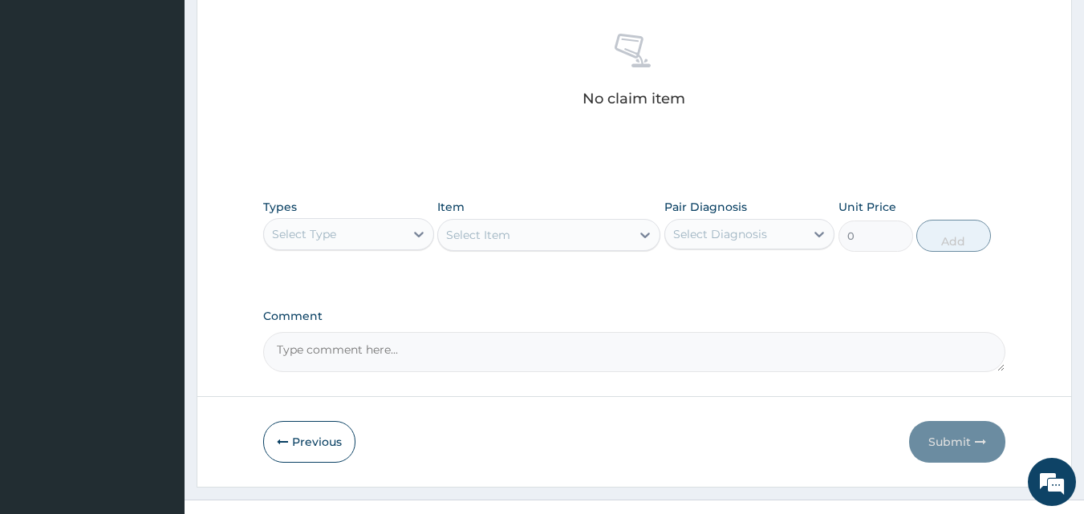
scroll to position [631, 0]
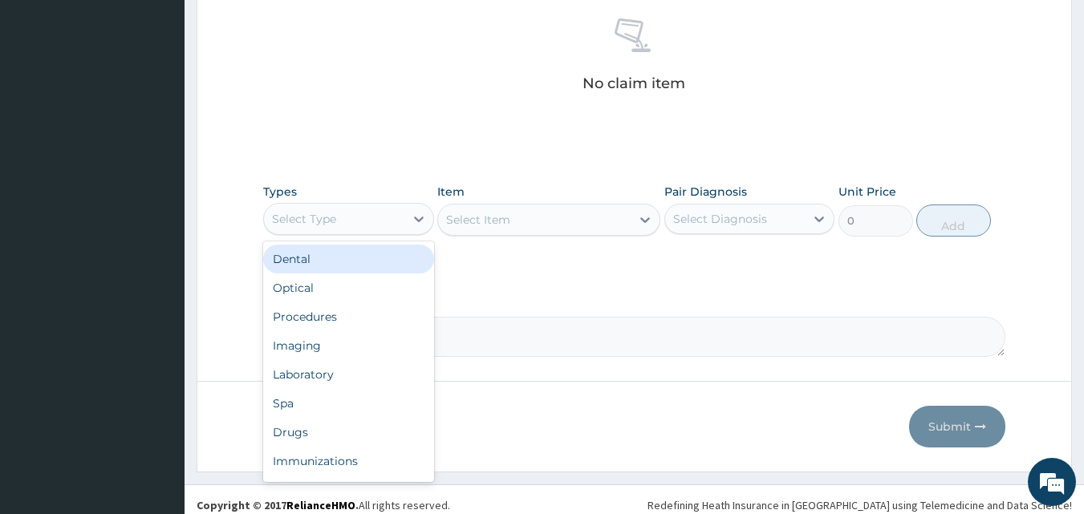
click at [390, 225] on div "Select Type" at bounding box center [334, 219] width 140 height 26
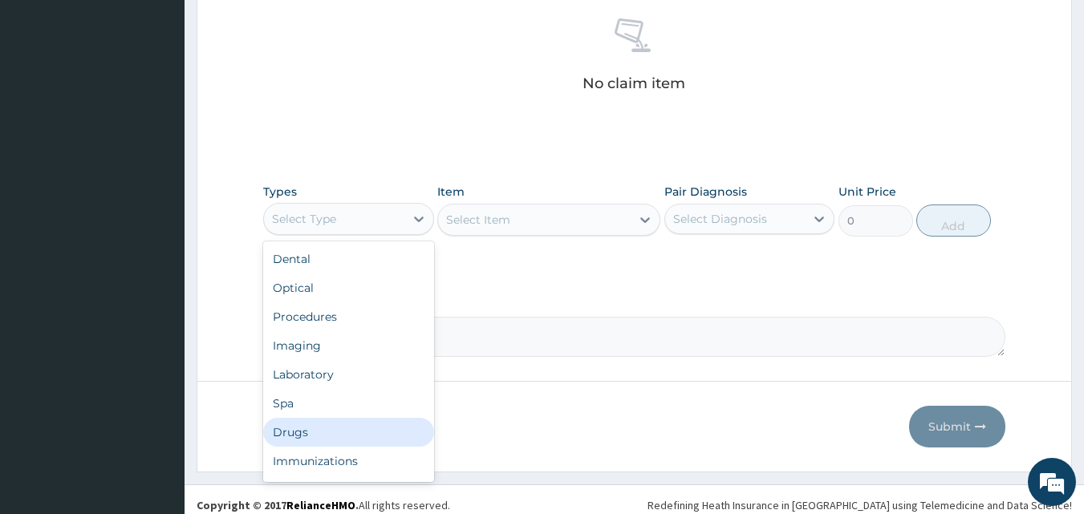
drag, startPoint x: 336, startPoint y: 429, endPoint x: 686, endPoint y: 280, distance: 380.2
click at [353, 428] on div "Drugs" at bounding box center [348, 432] width 171 height 29
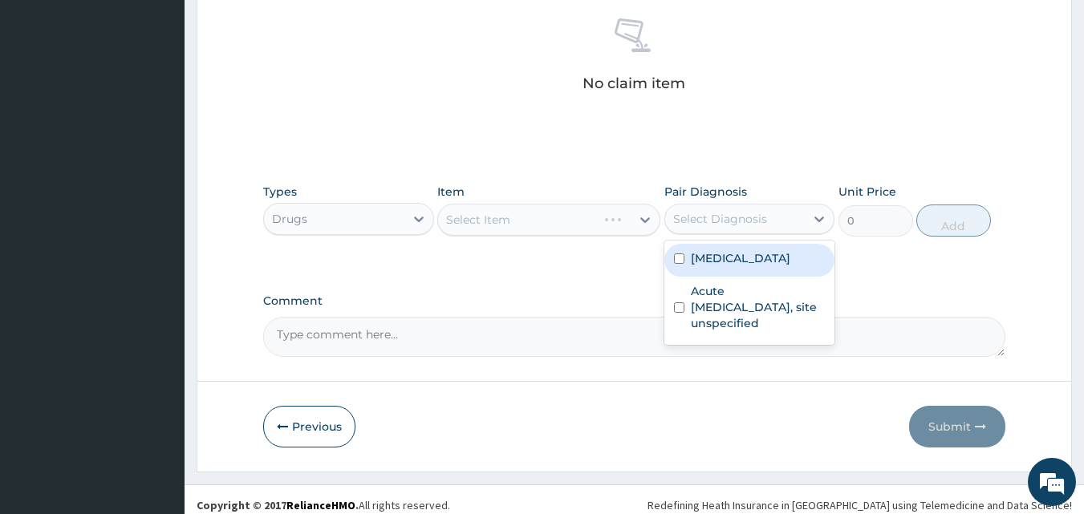
click at [718, 217] on div "Select Diagnosis" at bounding box center [720, 219] width 94 height 16
click at [675, 256] on input "checkbox" at bounding box center [679, 258] width 10 height 10
checkbox input "true"
click at [578, 215] on div "Select Item" at bounding box center [548, 220] width 223 height 32
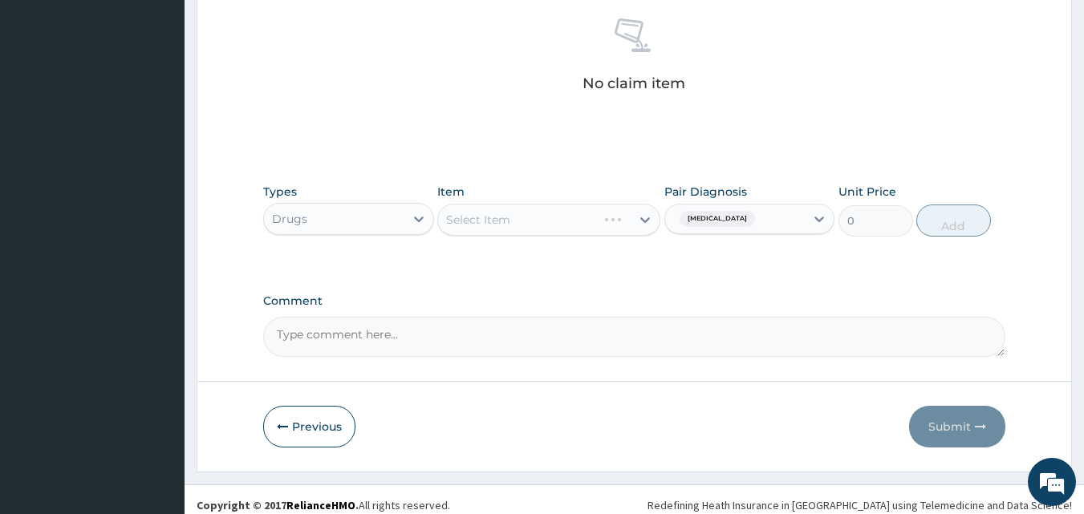
click at [571, 204] on div "Select Item" at bounding box center [548, 220] width 223 height 32
click at [579, 226] on div "Select Item" at bounding box center [548, 220] width 223 height 32
click at [598, 236] on div "Item Select Item" at bounding box center [548, 210] width 223 height 53
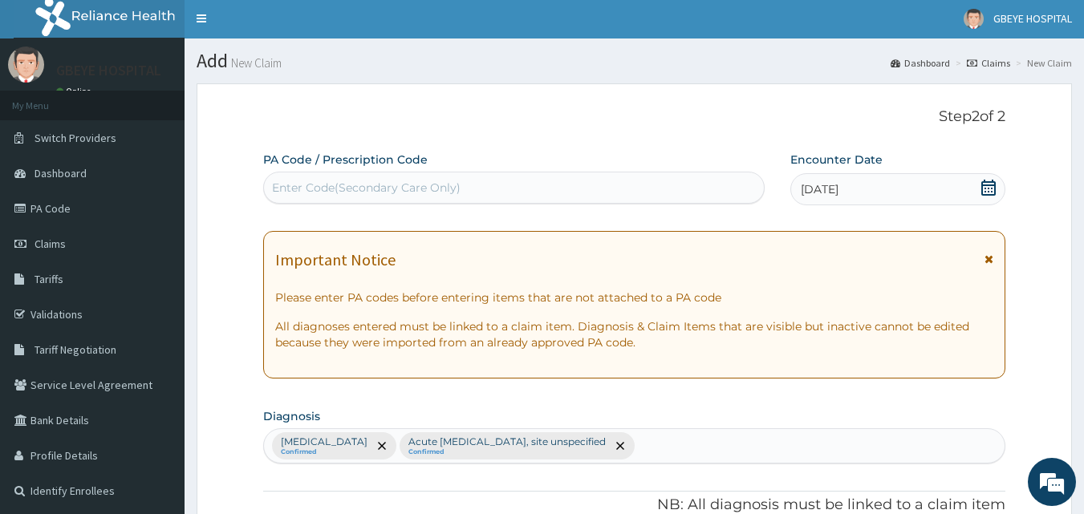
scroll to position [0, 0]
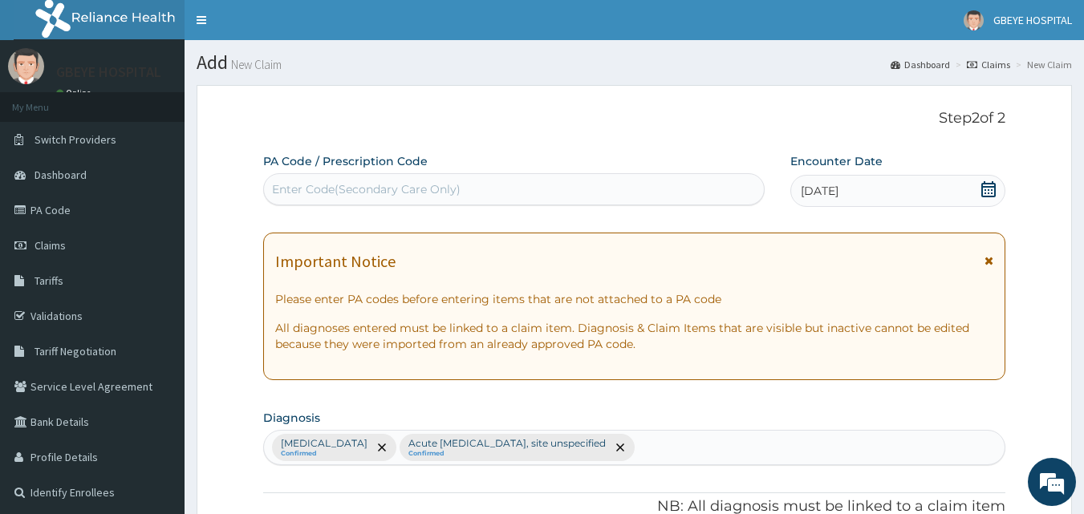
click at [700, 449] on div "Malaria, unspecified Confirmed Acute upper respiratory infection, site unspecif…" at bounding box center [634, 448] width 741 height 34
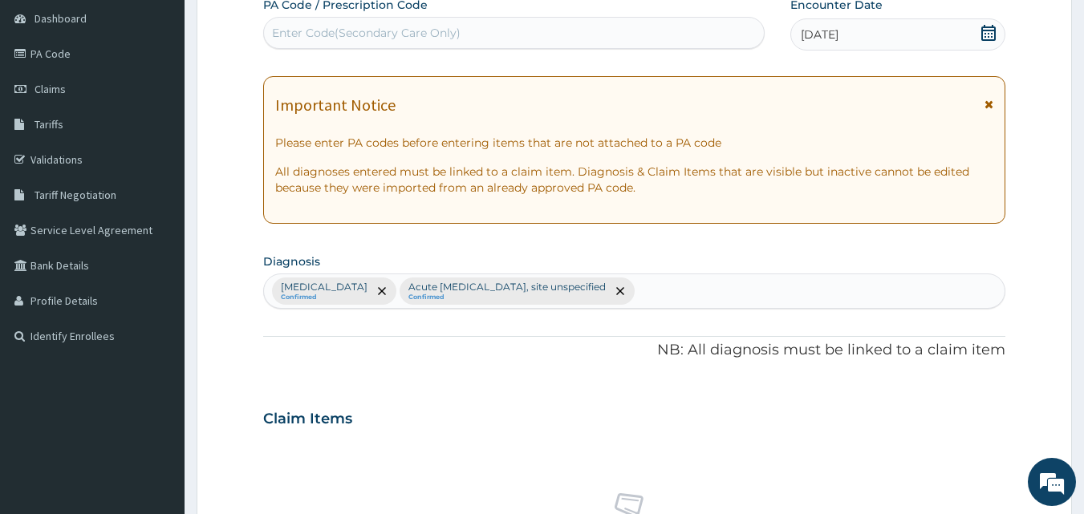
scroll to position [160, 0]
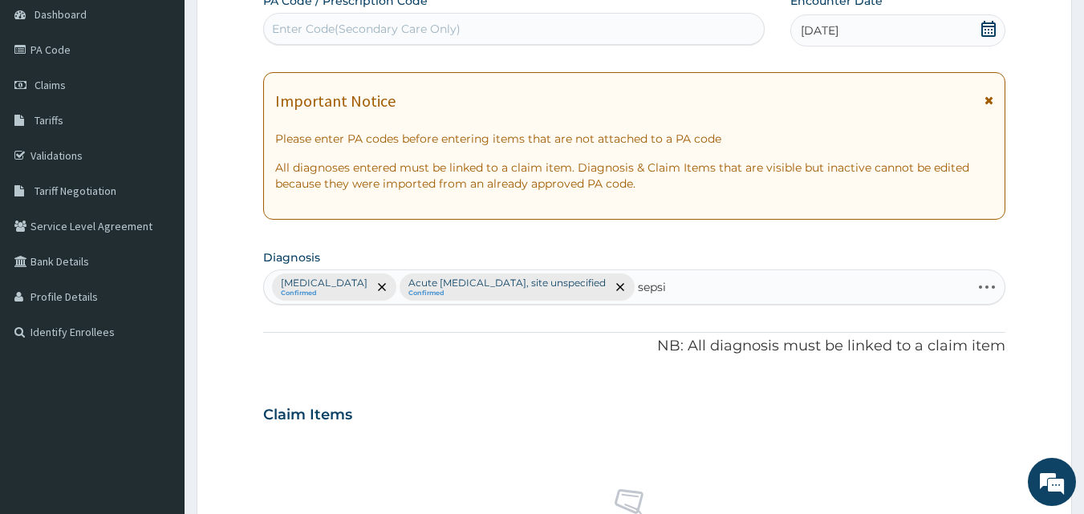
type input "[MEDICAL_DATA]"
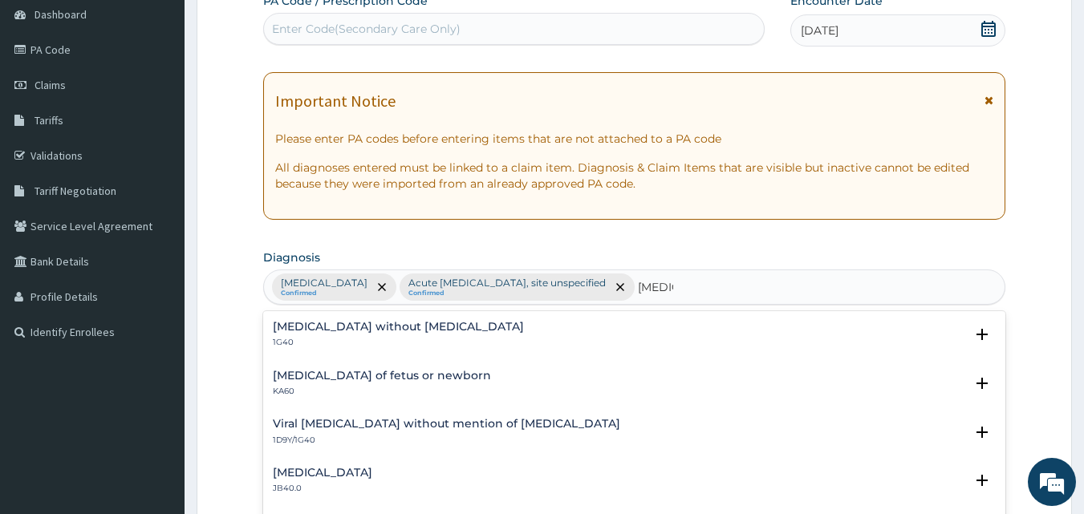
click at [531, 326] on div "Sepsis without septic shock 1G40" at bounding box center [635, 335] width 724 height 28
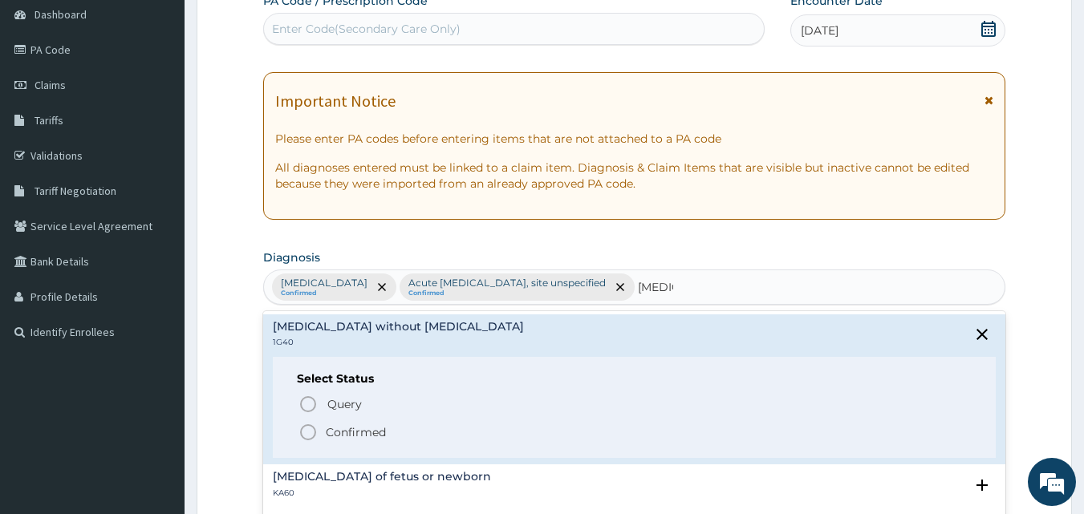
click at [385, 438] on p "Confirmed" at bounding box center [356, 432] width 60 height 16
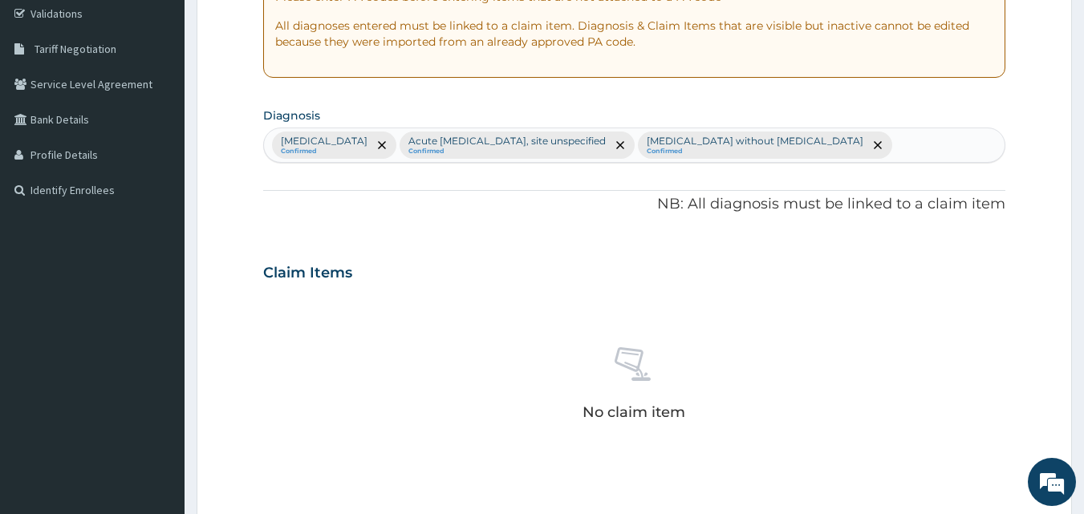
scroll to position [321, 0]
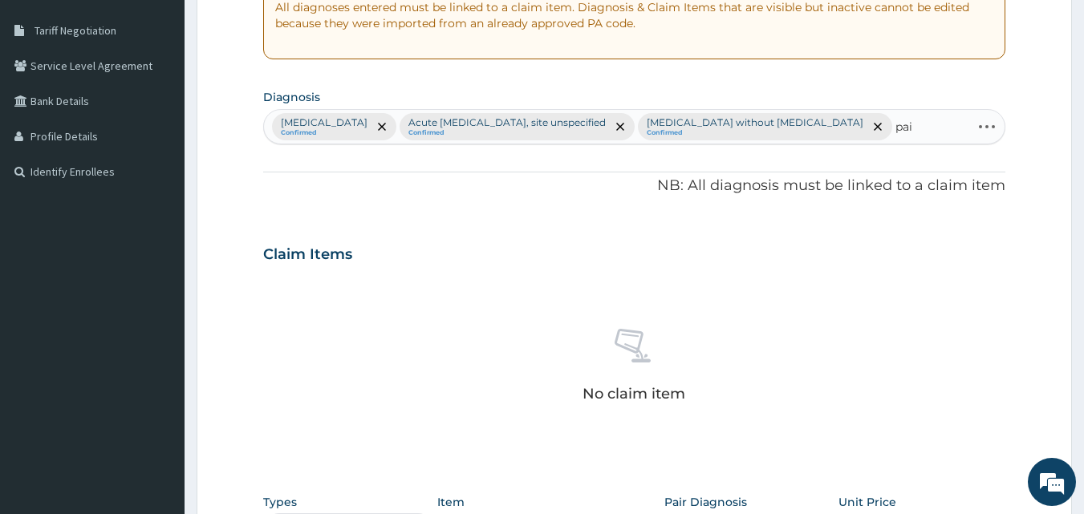
type input "pain"
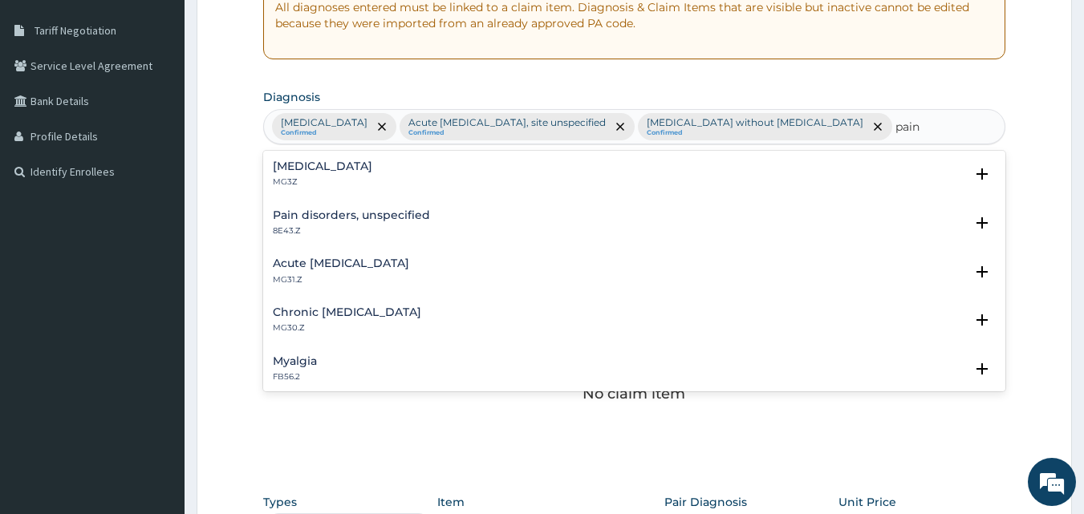
click at [488, 171] on div "[MEDICAL_DATA] MG3Z" at bounding box center [635, 174] width 724 height 28
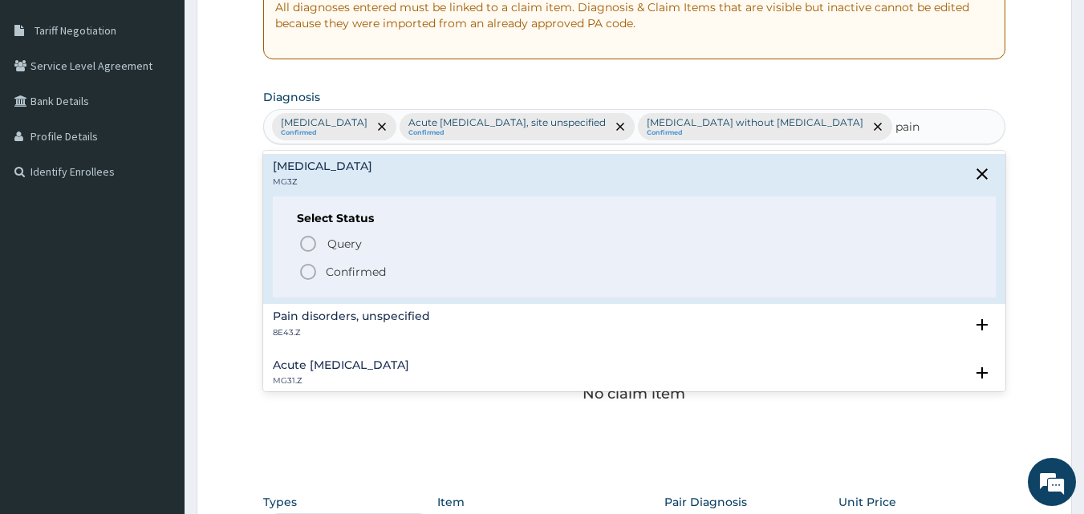
click at [432, 276] on span "Confirmed" at bounding box center [635, 271] width 674 height 19
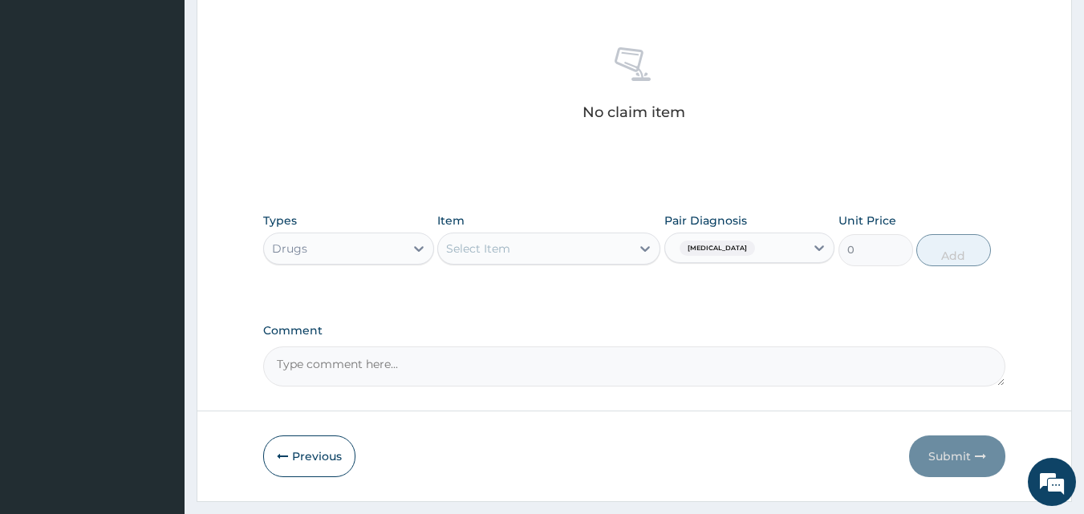
scroll to position [642, 0]
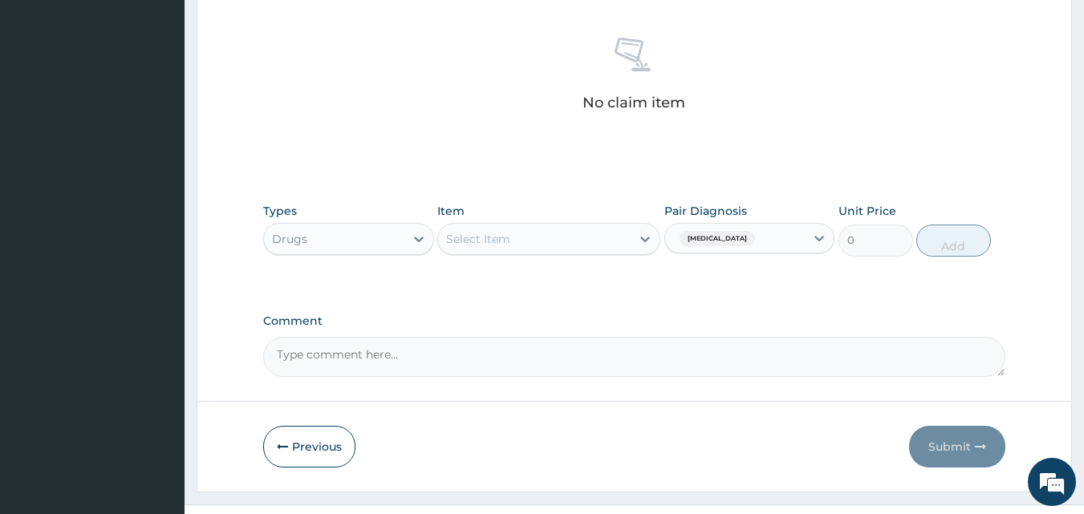
click at [488, 231] on div "Select Item" at bounding box center [478, 239] width 64 height 16
type input "mala"
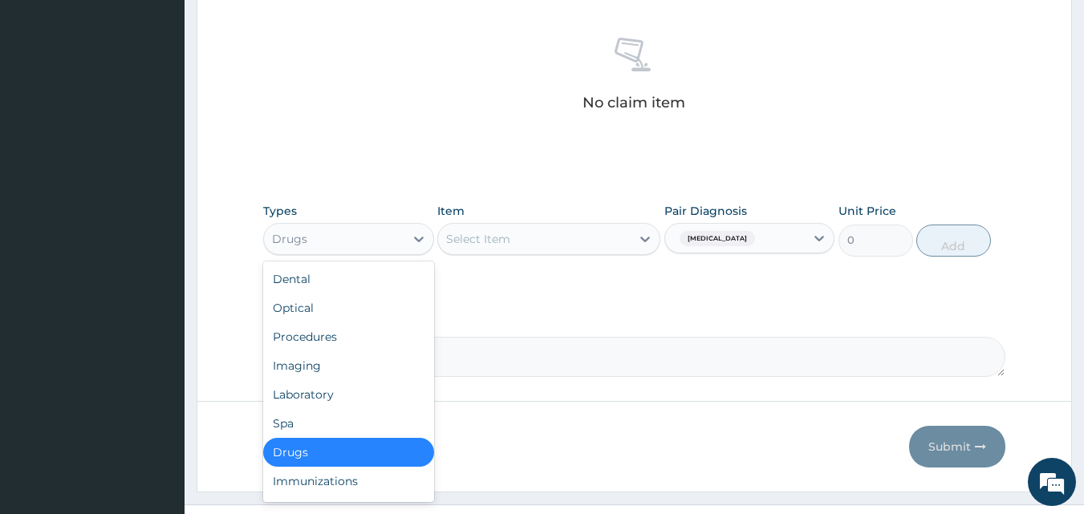
click at [370, 226] on div "Drugs" at bounding box center [334, 239] width 140 height 26
drag, startPoint x: 365, startPoint y: 361, endPoint x: 427, endPoint y: 325, distance: 71.5
click at [368, 380] on div "Laboratory" at bounding box center [348, 394] width 171 height 29
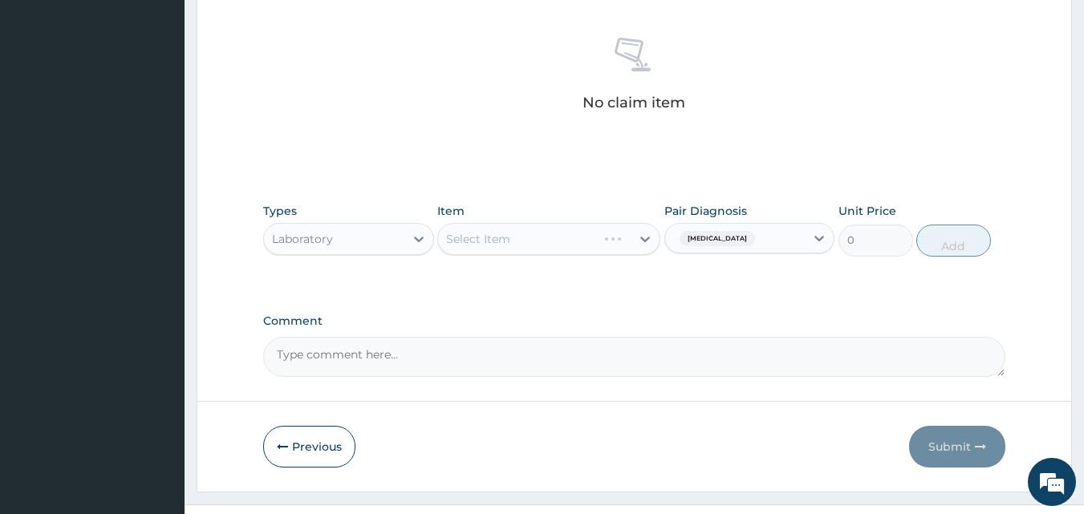
click at [513, 223] on div "Select Item" at bounding box center [548, 239] width 223 height 32
click at [505, 223] on div "Select Item" at bounding box center [548, 239] width 223 height 32
click at [515, 226] on div "Select Item" at bounding box center [534, 239] width 193 height 26
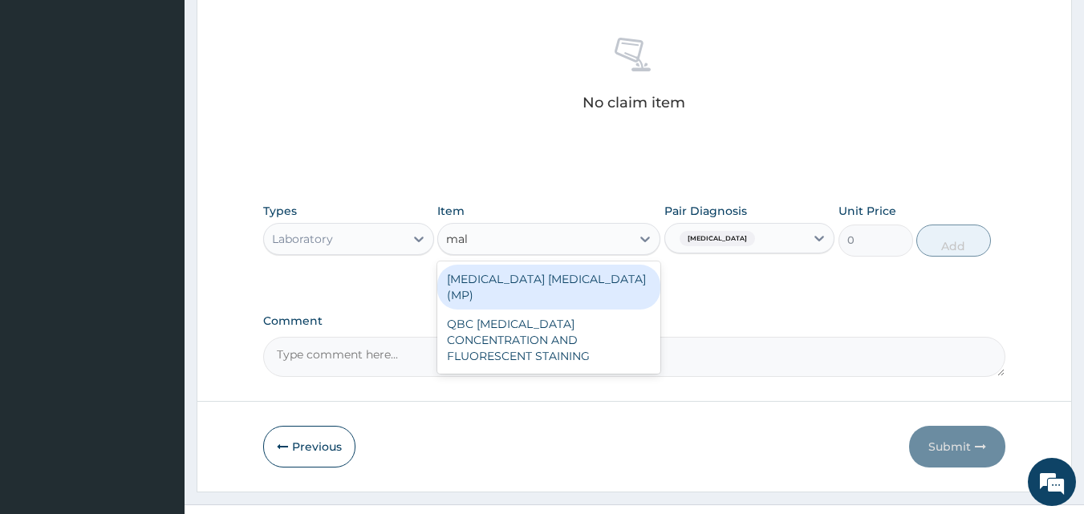
type input "mala"
click at [537, 265] on div "[MEDICAL_DATA] [MEDICAL_DATA] (MP)" at bounding box center [548, 287] width 223 height 45
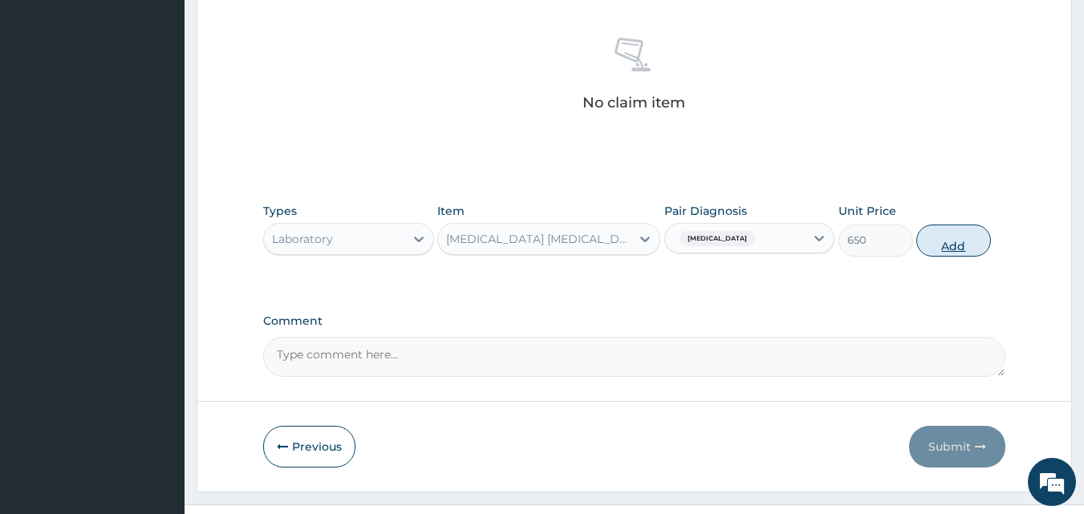
click at [958, 225] on button "Add" at bounding box center [953, 241] width 75 height 32
type input "0"
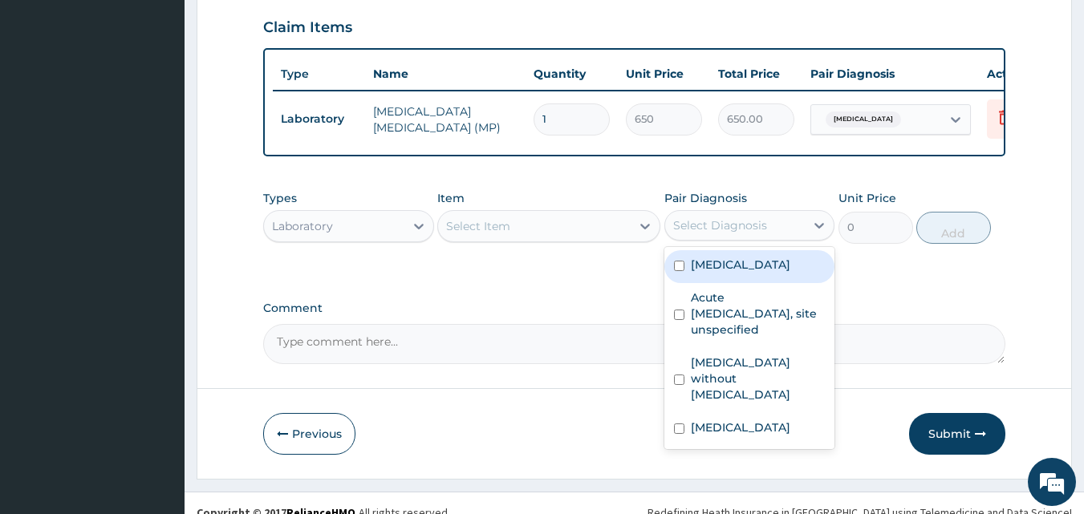
click at [707, 217] on div "Select Diagnosis" at bounding box center [720, 225] width 94 height 16
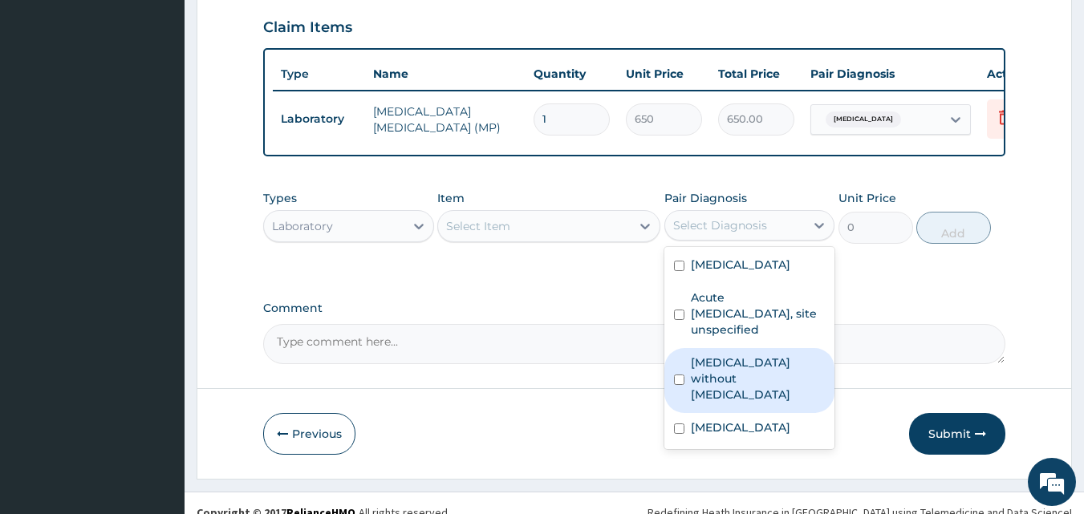
click at [675, 375] on input "checkbox" at bounding box center [679, 380] width 10 height 10
checkbox input "true"
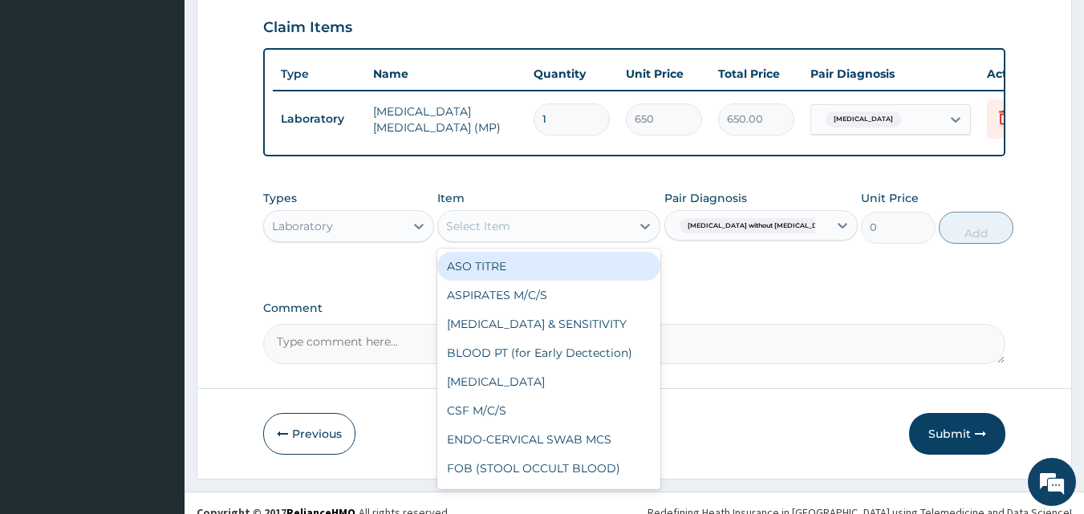
click at [588, 213] on div "Select Item" at bounding box center [534, 226] width 193 height 26
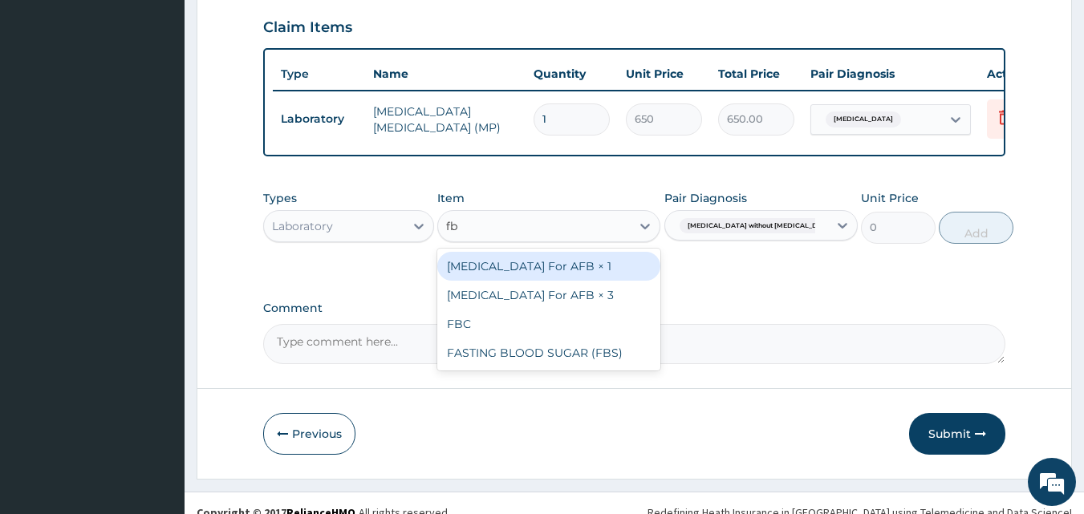
type input "fbc"
click at [589, 256] on div "FBC" at bounding box center [548, 266] width 223 height 29
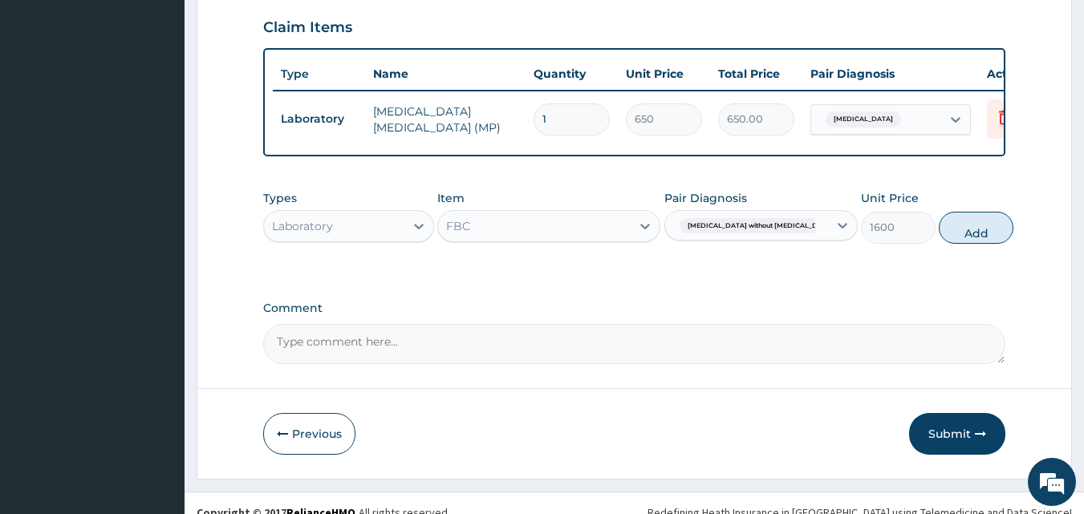
click at [939, 212] on button "Add" at bounding box center [975, 228] width 75 height 32
type input "0"
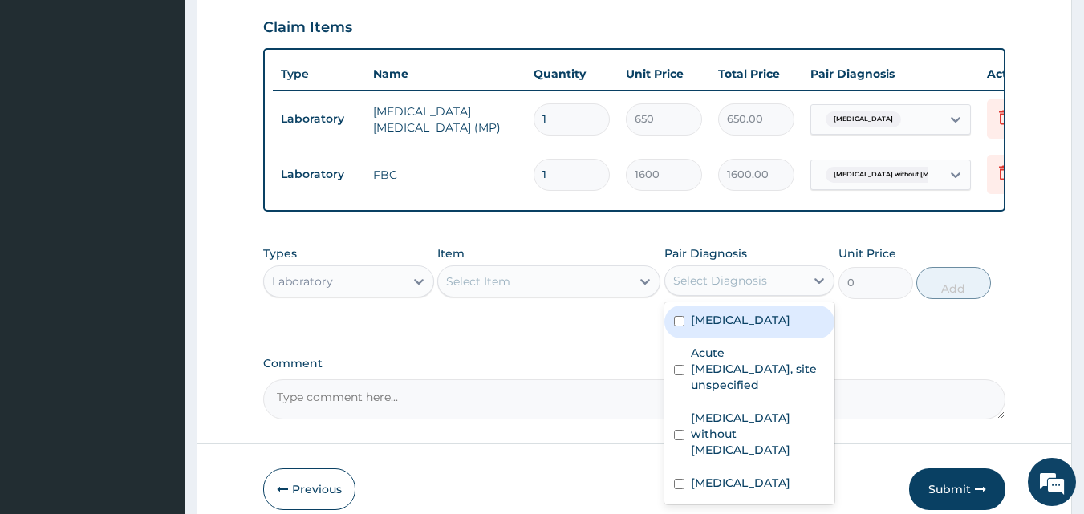
click at [741, 273] on div "Select Diagnosis" at bounding box center [720, 281] width 94 height 16
click at [368, 269] on div "Laboratory" at bounding box center [334, 282] width 140 height 26
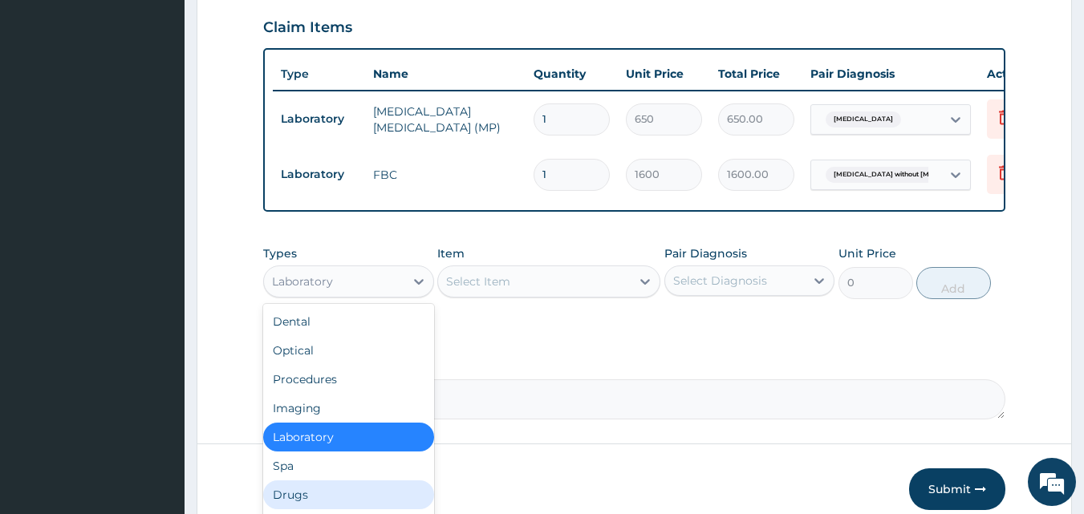
drag, startPoint x: 367, startPoint y: 476, endPoint x: 396, endPoint y: 472, distance: 29.2
click at [373, 480] on div "Drugs" at bounding box center [348, 494] width 171 height 29
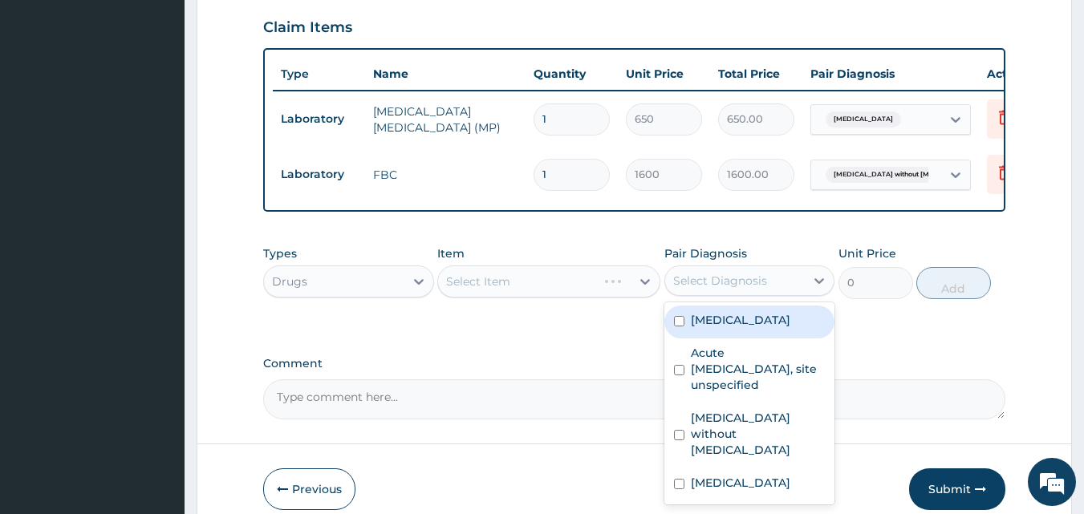
click at [715, 268] on div "Select Diagnosis" at bounding box center [735, 281] width 140 height 26
click at [679, 316] on input "checkbox" at bounding box center [679, 321] width 10 height 10
checkbox input "true"
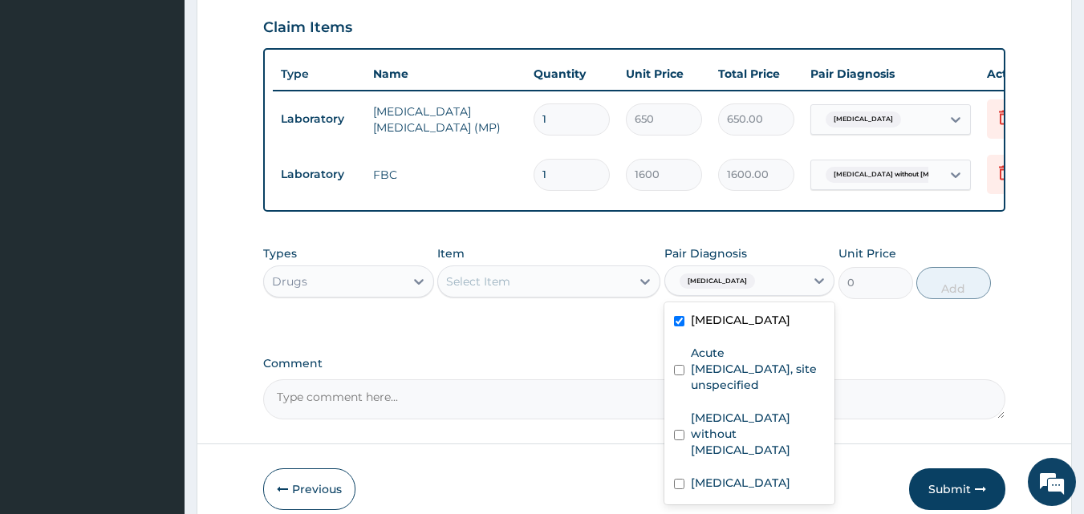
click at [591, 269] on div "Select Item" at bounding box center [534, 282] width 193 height 26
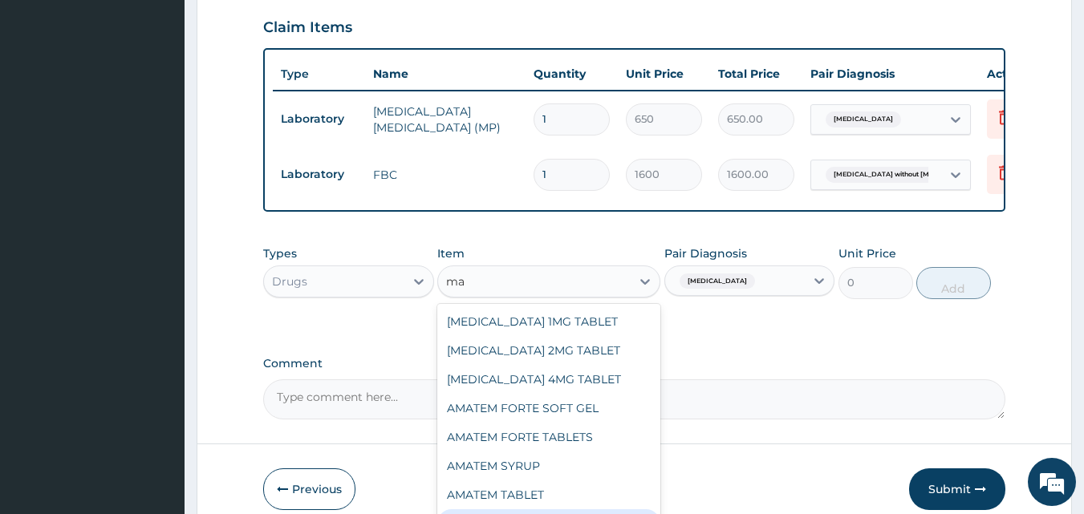
type input "m"
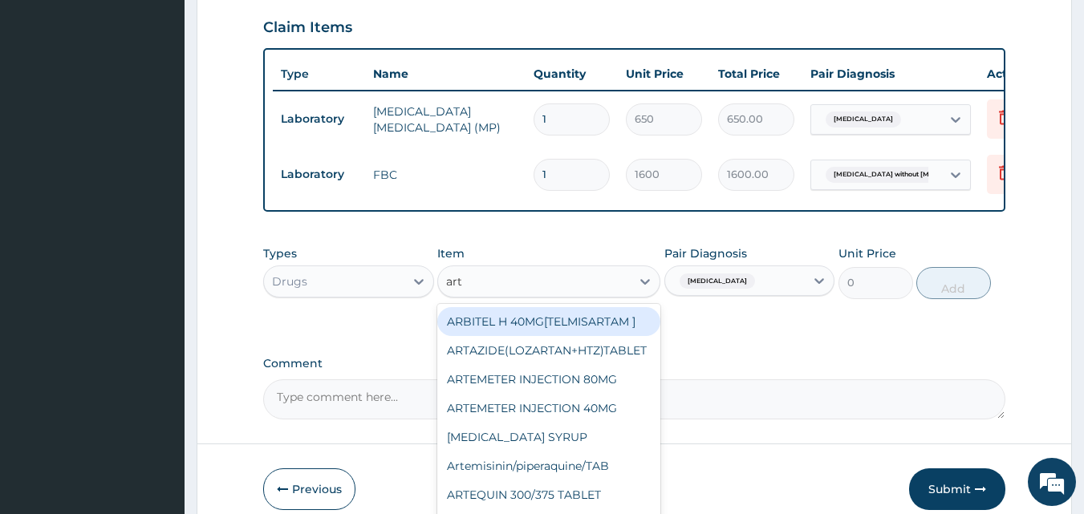
type input "arte"
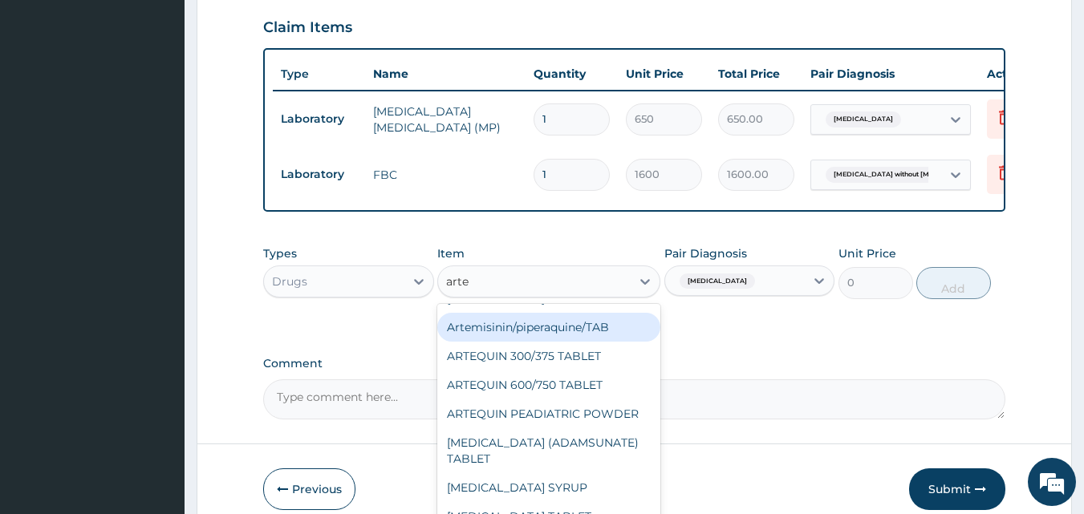
scroll to position [160, 0]
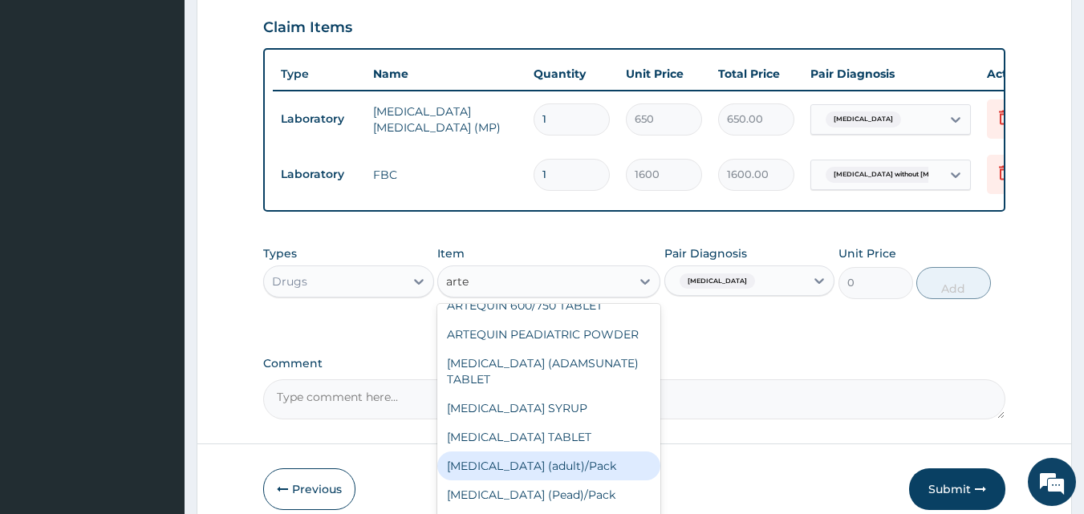
click at [583, 452] on div "[MEDICAL_DATA] (adult)/Pack" at bounding box center [548, 466] width 223 height 29
type input "1152"
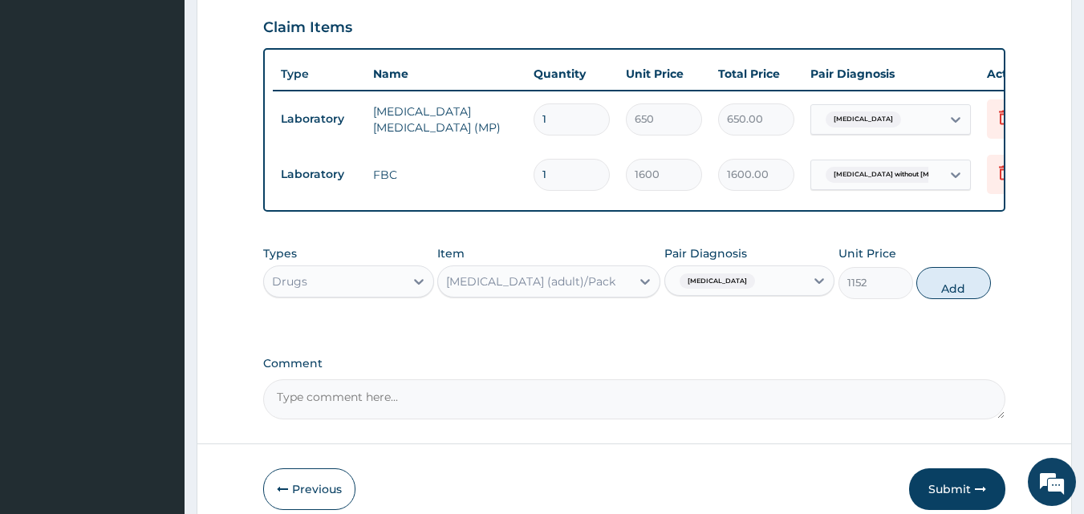
click at [578, 269] on div "[MEDICAL_DATA] (adult)/Pack" at bounding box center [534, 282] width 193 height 26
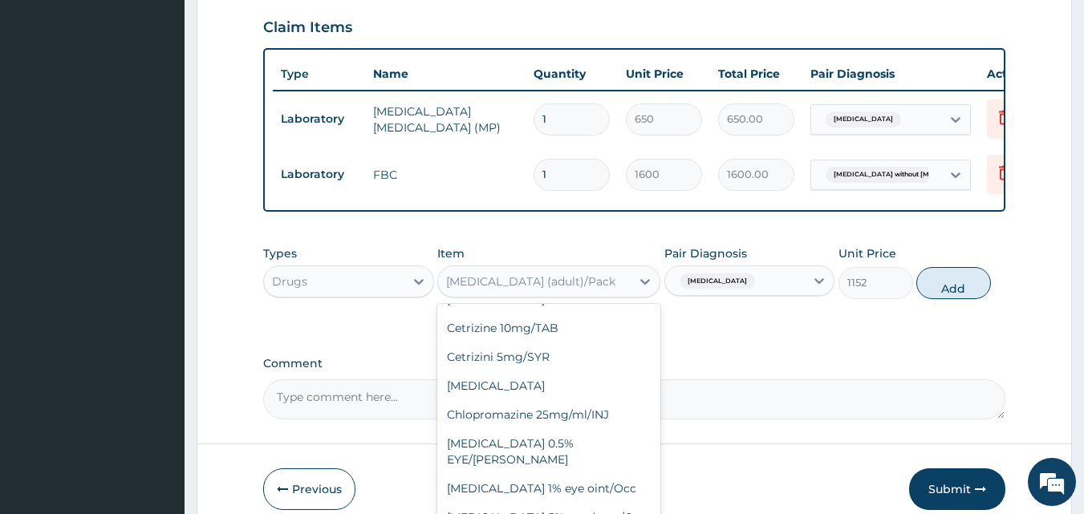
scroll to position [12738, 0]
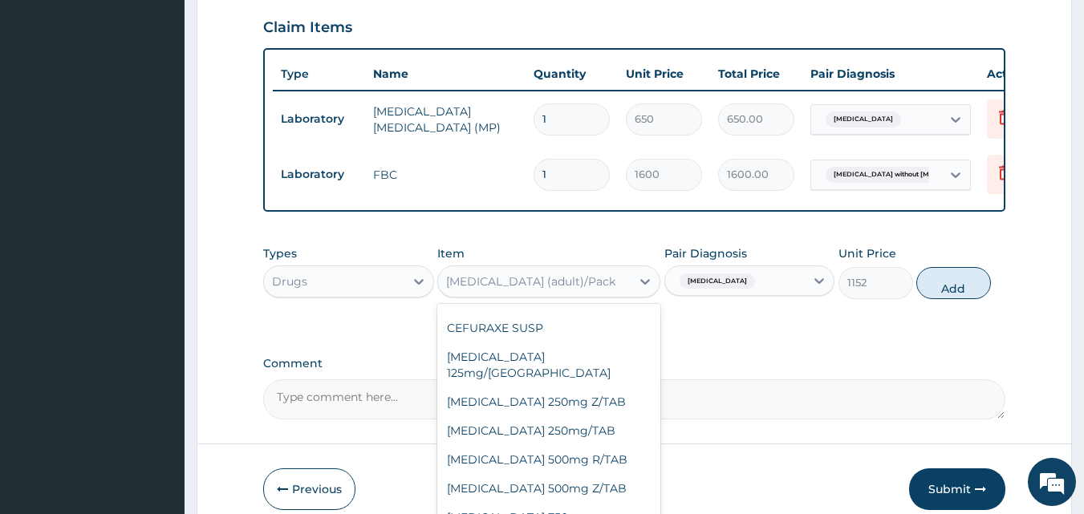
click at [721, 383] on textarea "Comment" at bounding box center [634, 399] width 743 height 40
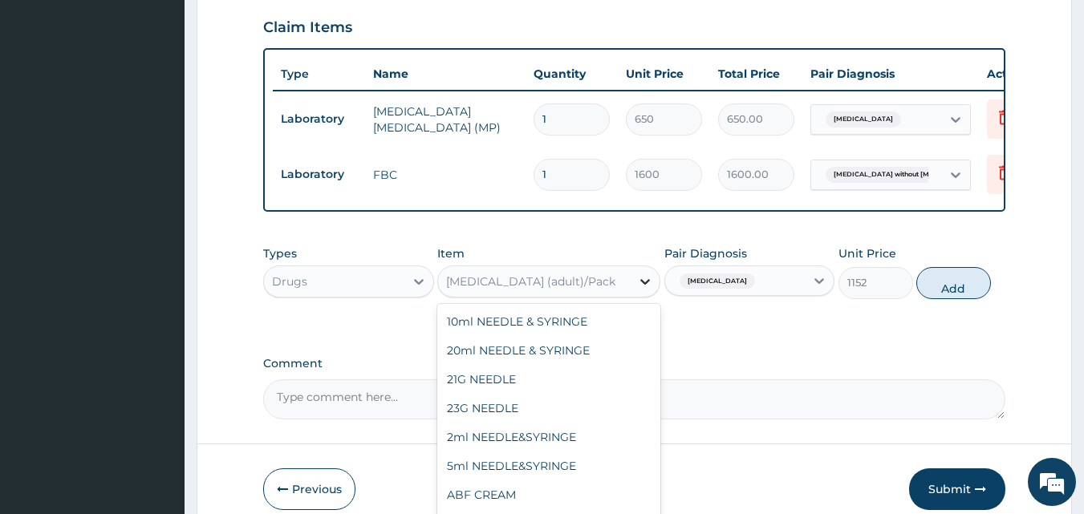
click at [641, 274] on icon at bounding box center [645, 282] width 16 height 16
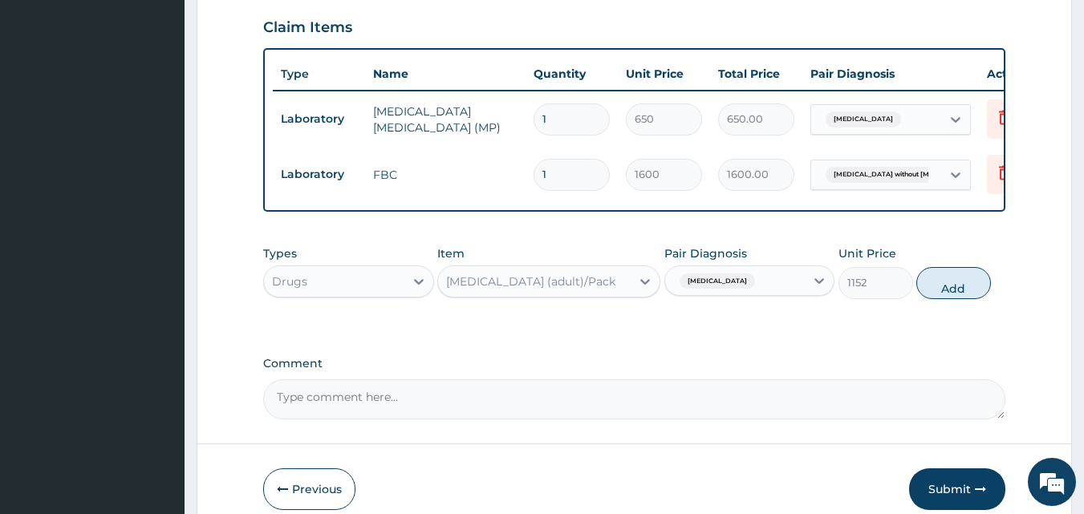
click at [585, 269] on div "Coartem (adult)/Pack" at bounding box center [534, 282] width 193 height 26
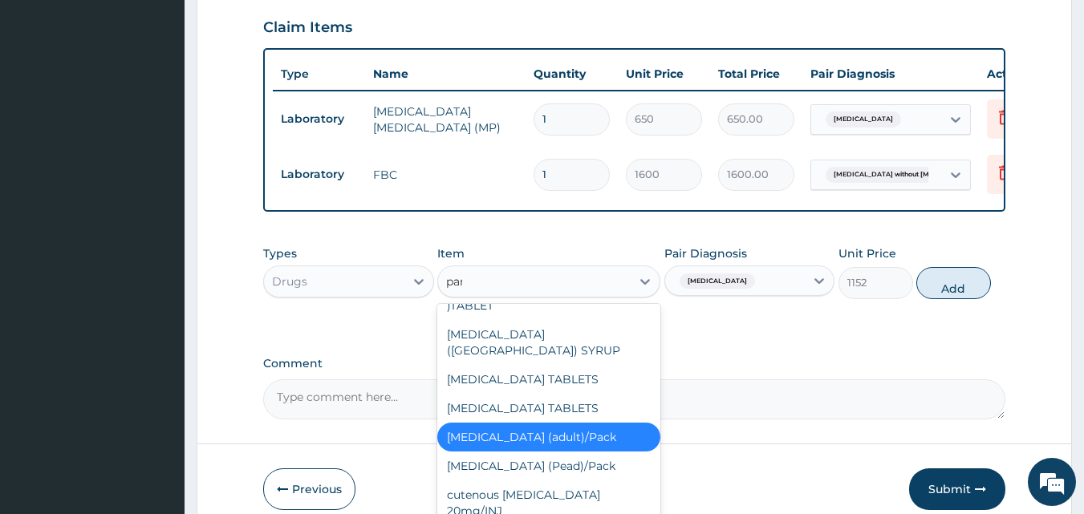
scroll to position [0, 0]
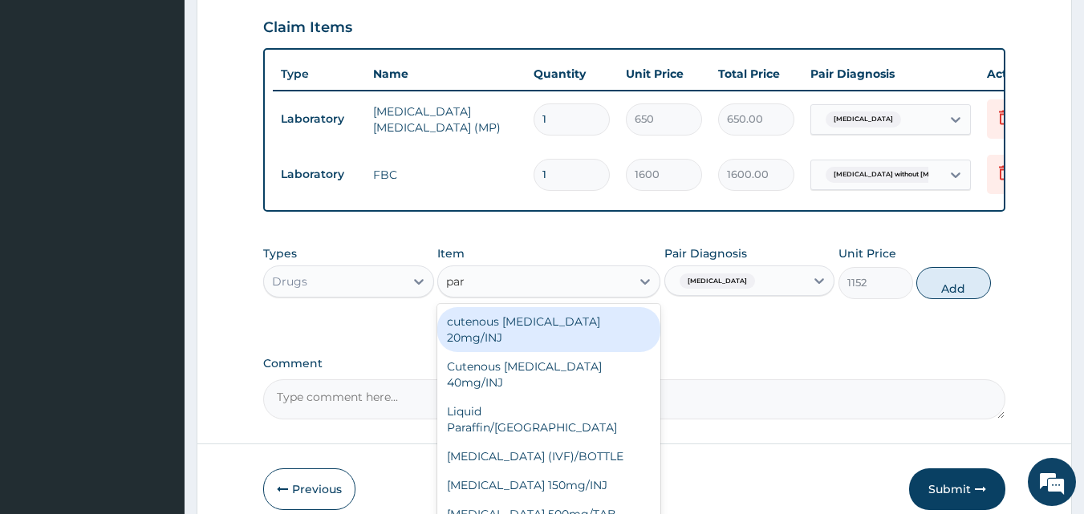
type input "para"
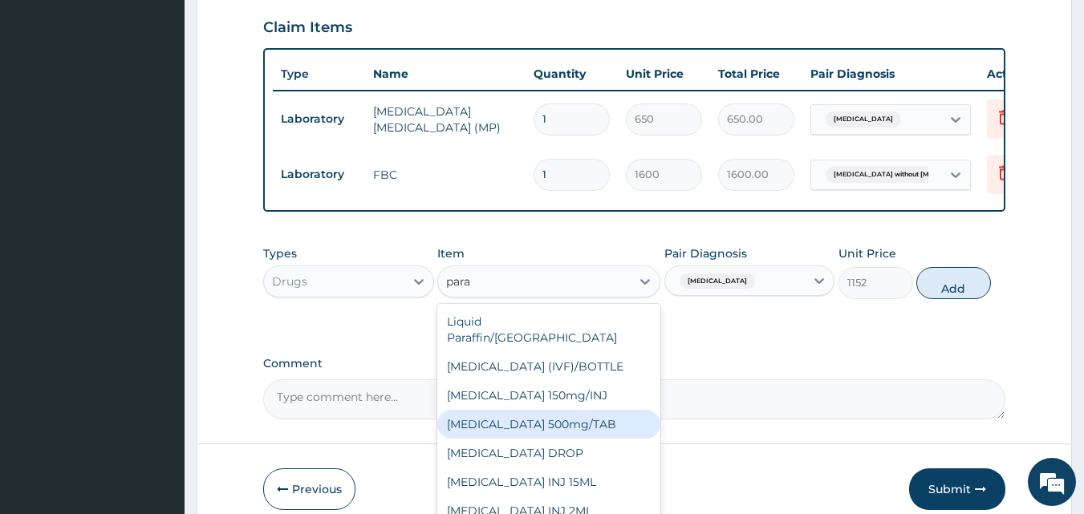
click at [586, 410] on div "PARACETAMOL 500mg/TAB" at bounding box center [548, 424] width 223 height 29
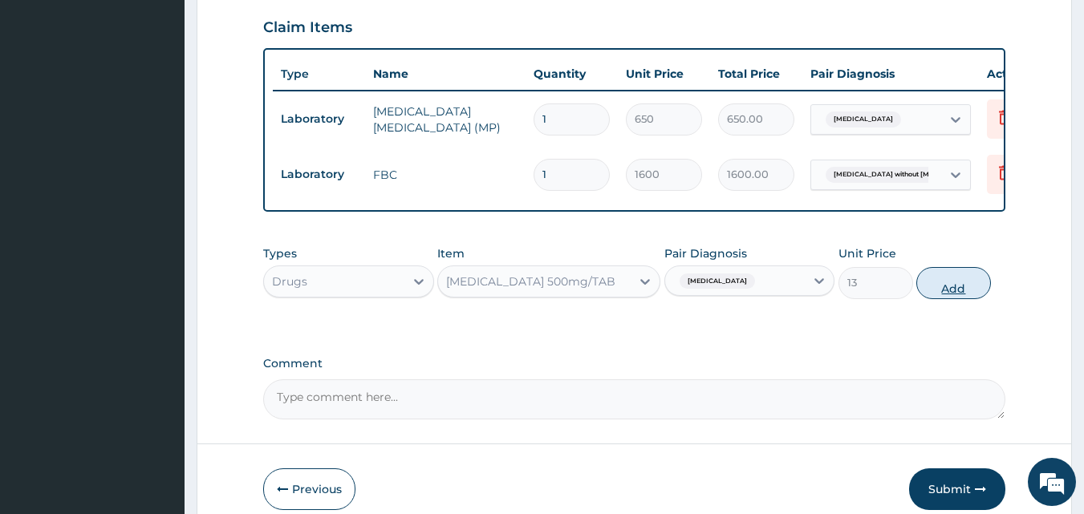
click at [947, 270] on button "Add" at bounding box center [953, 283] width 75 height 32
type input "0"
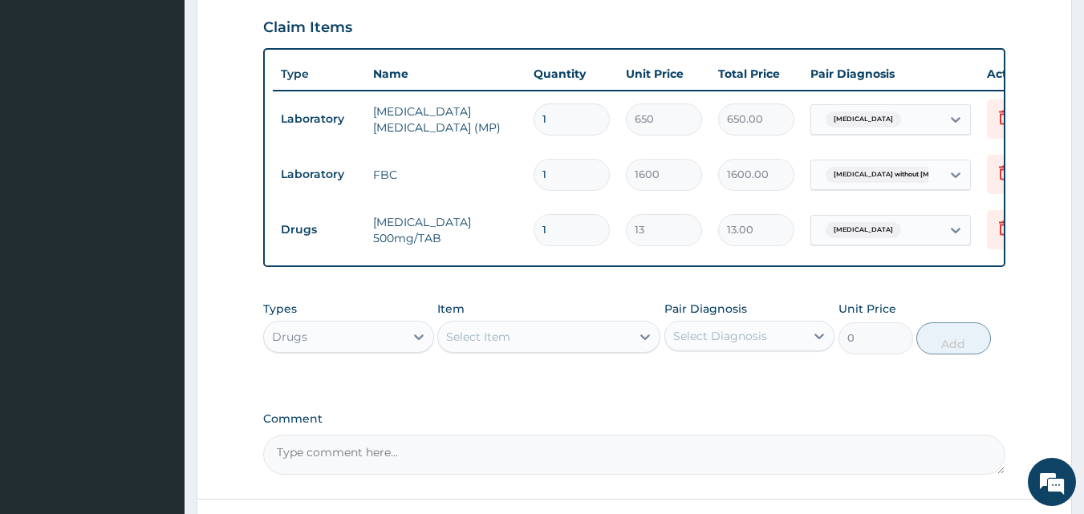
type input "18"
type input "234.00"
type input "18"
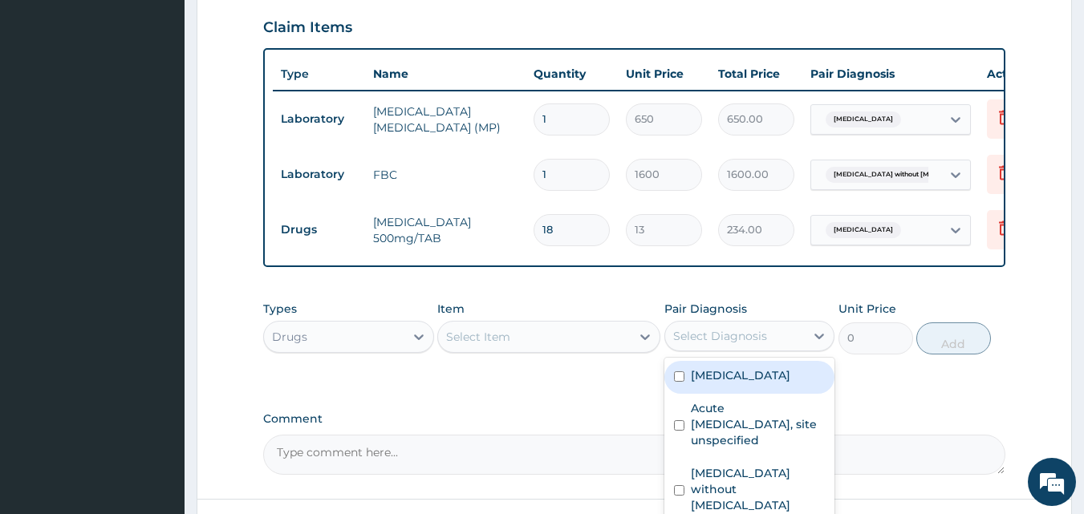
drag, startPoint x: 721, startPoint y: 312, endPoint x: 717, endPoint y: 339, distance: 27.6
click at [720, 328] on div "Select Diagnosis" at bounding box center [720, 336] width 94 height 16
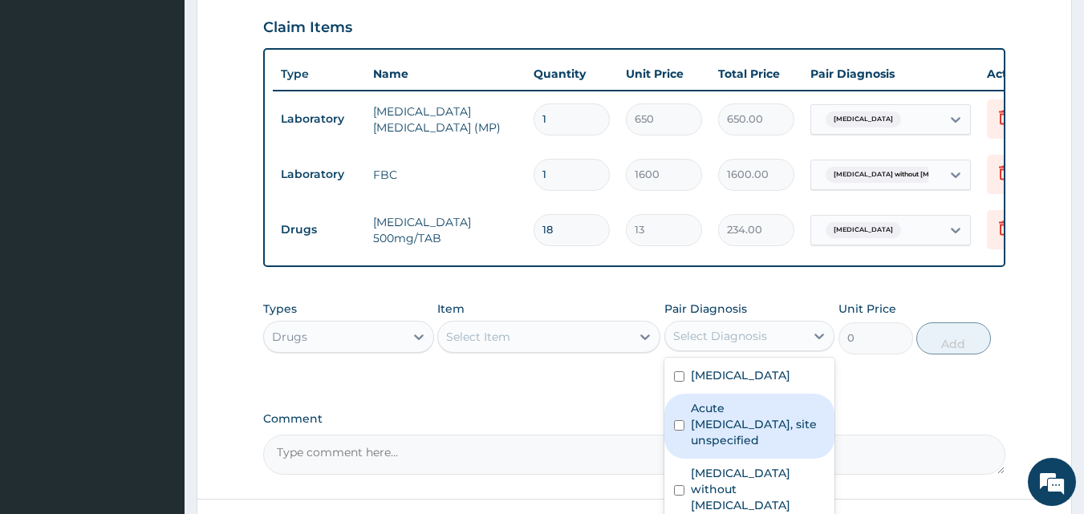
click at [678, 420] on input "checkbox" at bounding box center [679, 425] width 10 height 10
checkbox input "true"
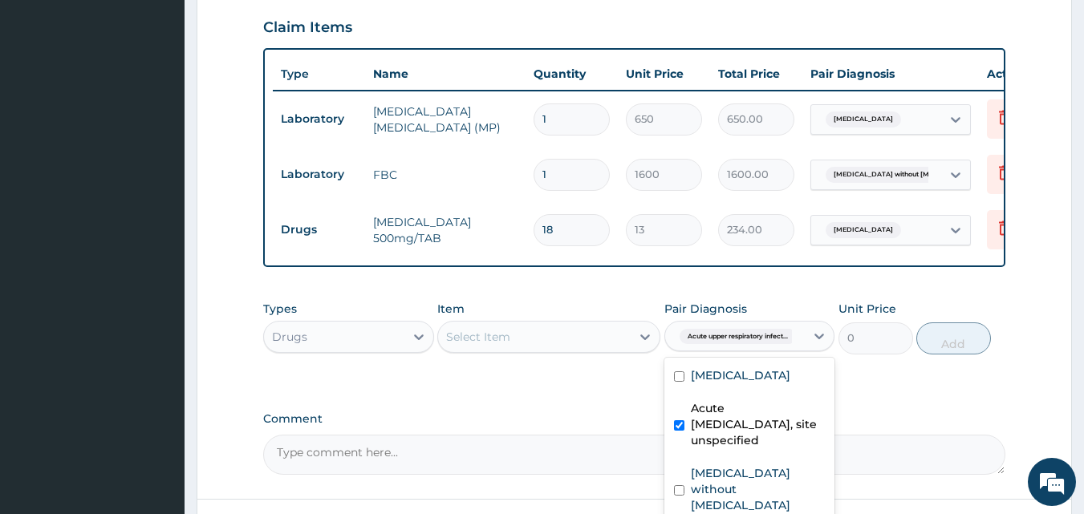
click at [541, 324] on div "Select Item" at bounding box center [534, 337] width 193 height 26
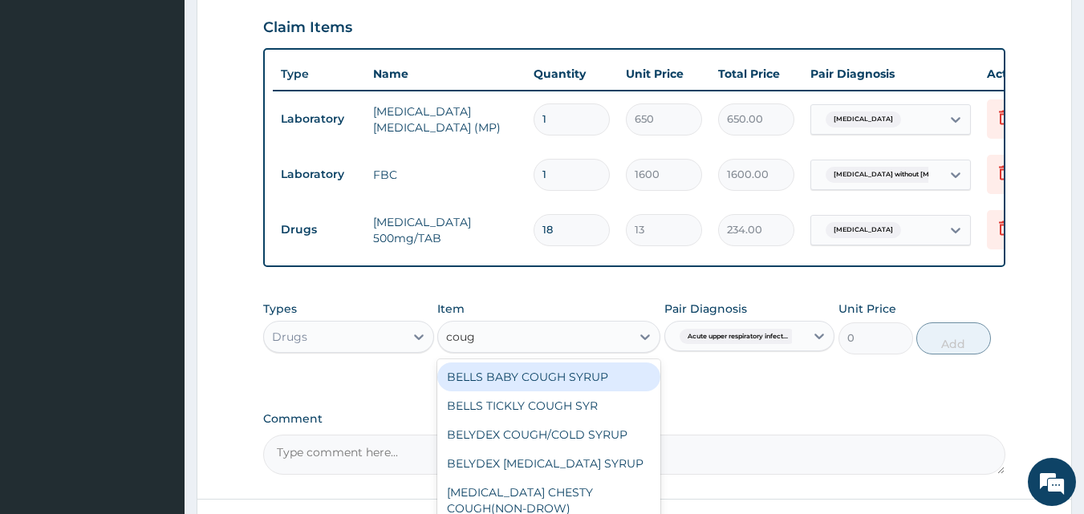
type input "cough"
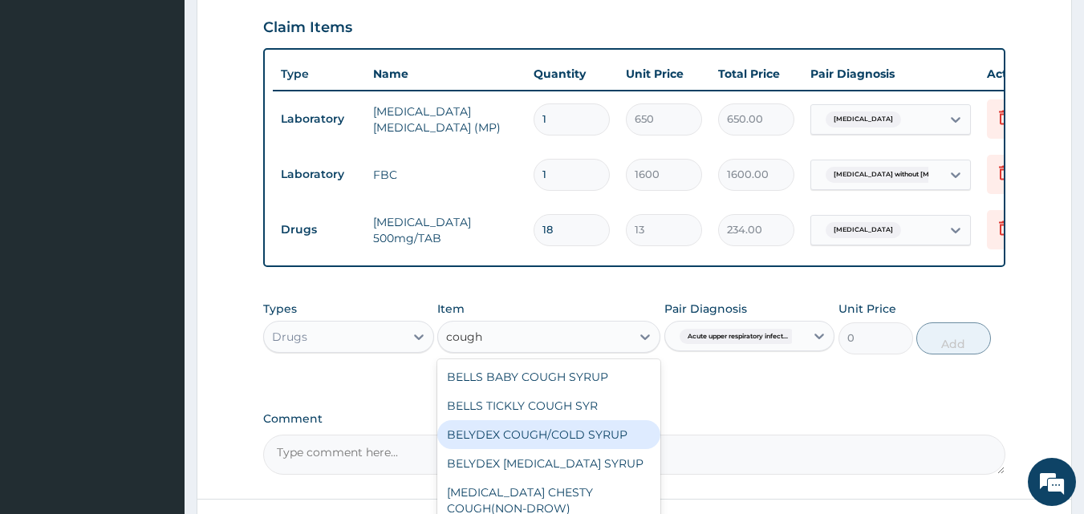
scroll to position [87, 0]
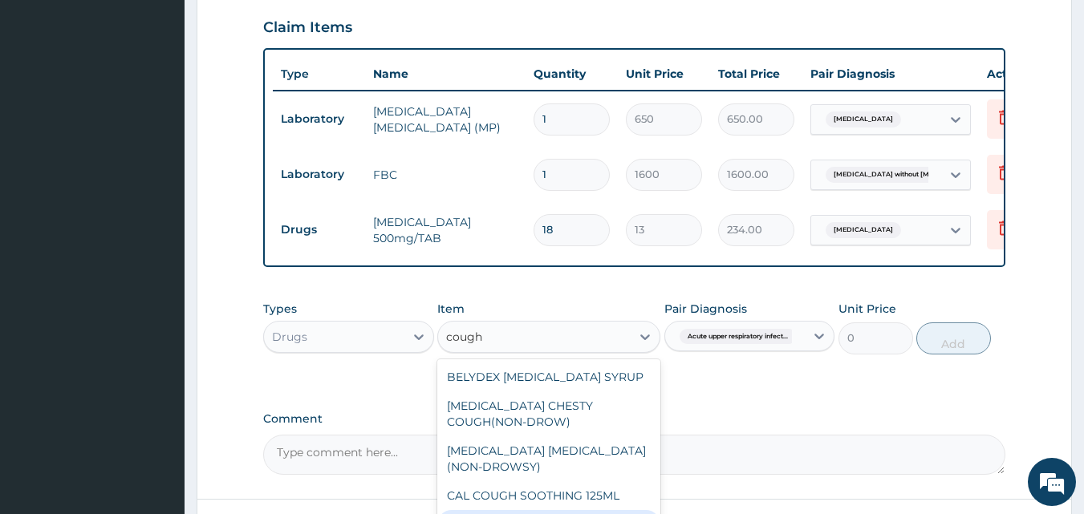
drag, startPoint x: 574, startPoint y: 496, endPoint x: 695, endPoint y: 471, distance: 123.6
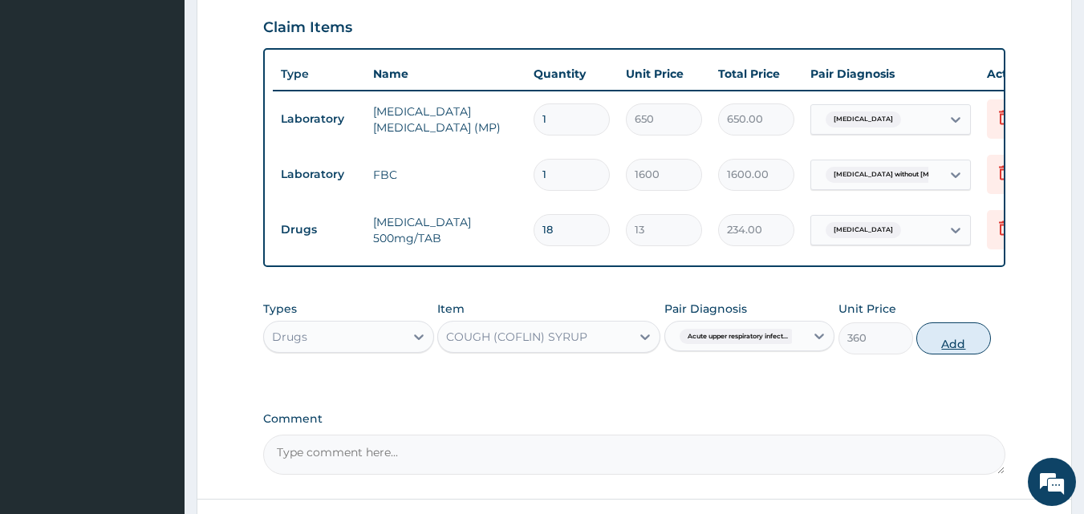
click at [934, 322] on button "Add" at bounding box center [953, 338] width 75 height 32
type input "0"
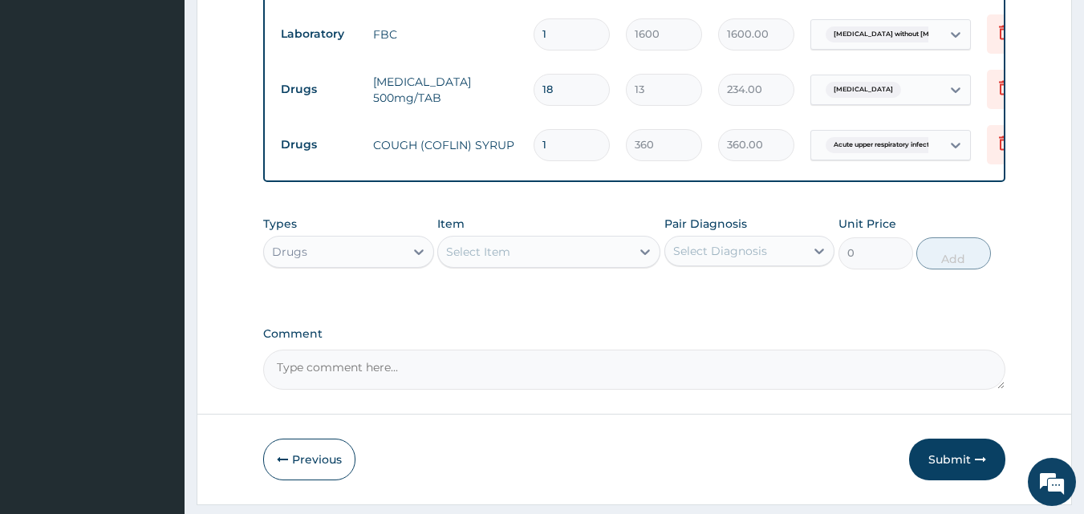
scroll to position [744, 0]
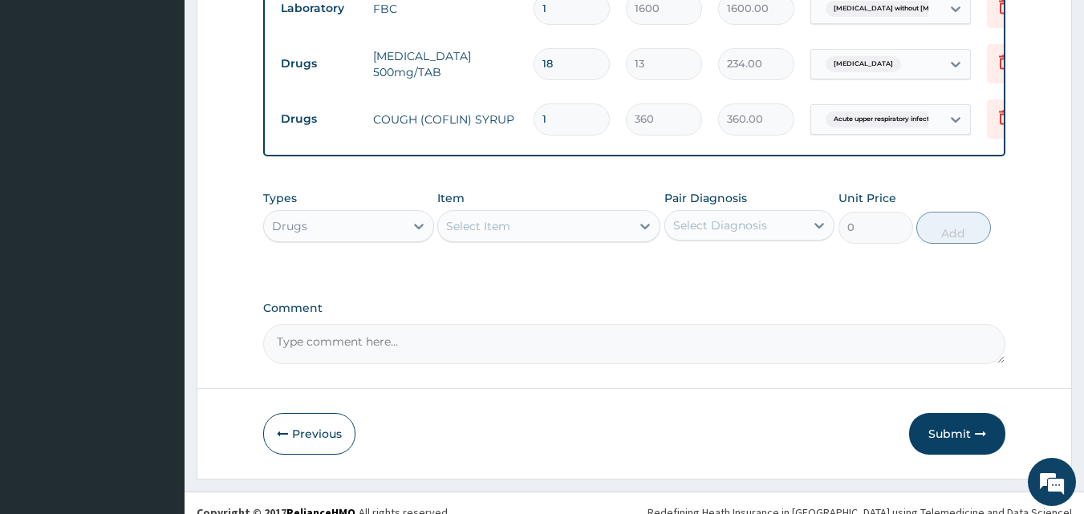
click at [697, 217] on div "Select Diagnosis" at bounding box center [720, 225] width 94 height 16
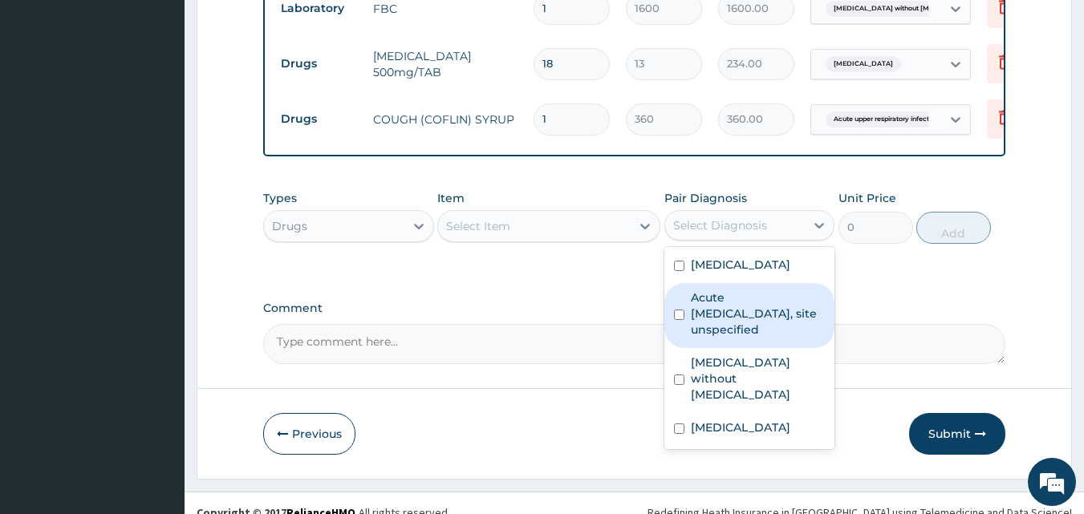
drag, startPoint x: 681, startPoint y: 298, endPoint x: 602, endPoint y: 272, distance: 83.5
click at [680, 310] on input "checkbox" at bounding box center [679, 315] width 10 height 10
checkbox input "true"
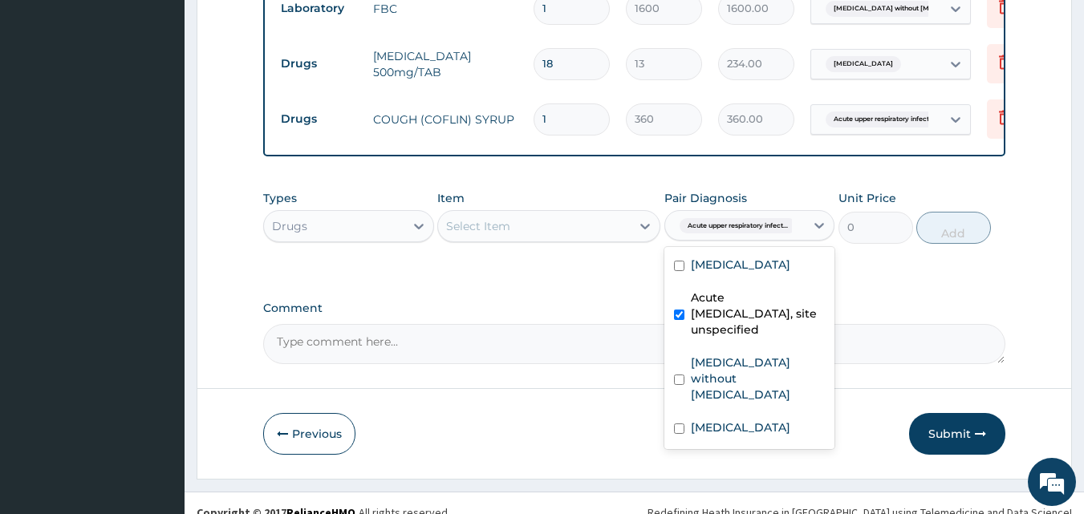
click at [520, 213] on div "Select Item" at bounding box center [534, 226] width 193 height 26
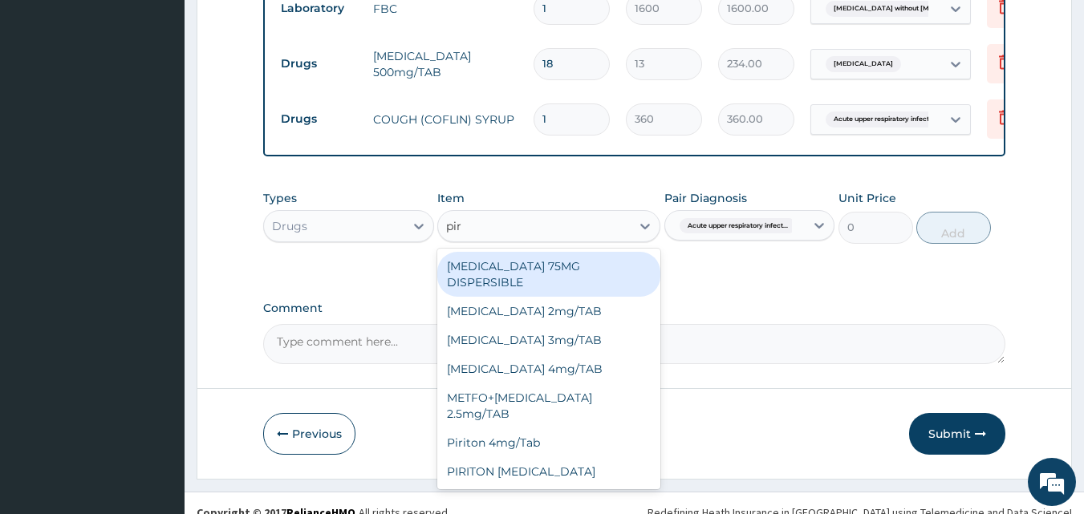
type input "piri"
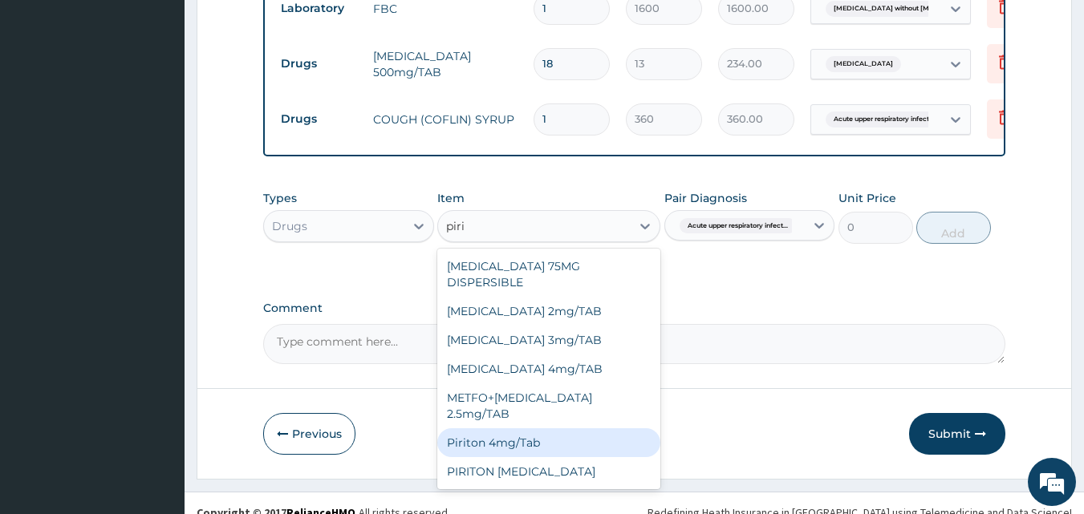
click at [574, 428] on div "Piriton 4mg/Tab" at bounding box center [548, 442] width 223 height 29
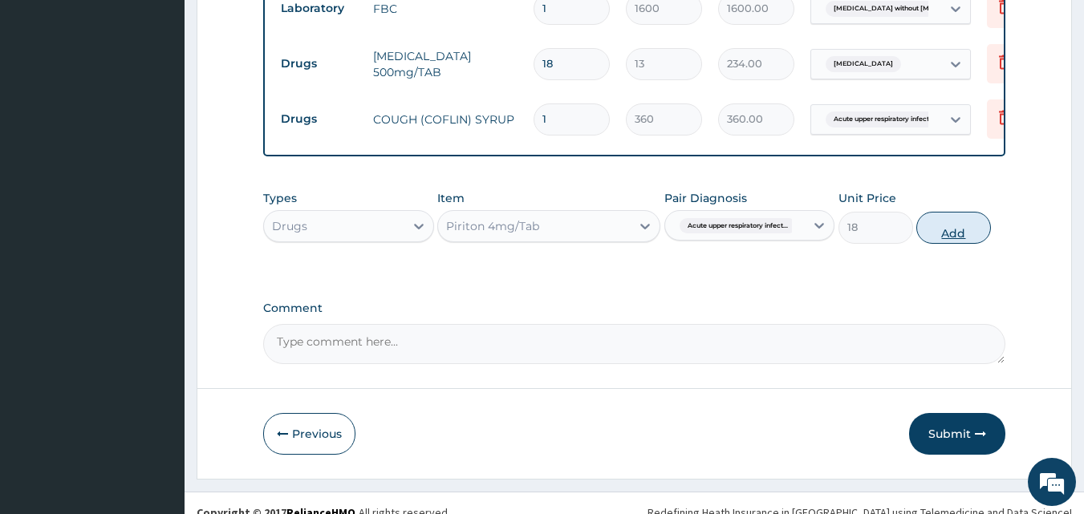
click at [967, 212] on button "Add" at bounding box center [953, 228] width 75 height 32
type input "0"
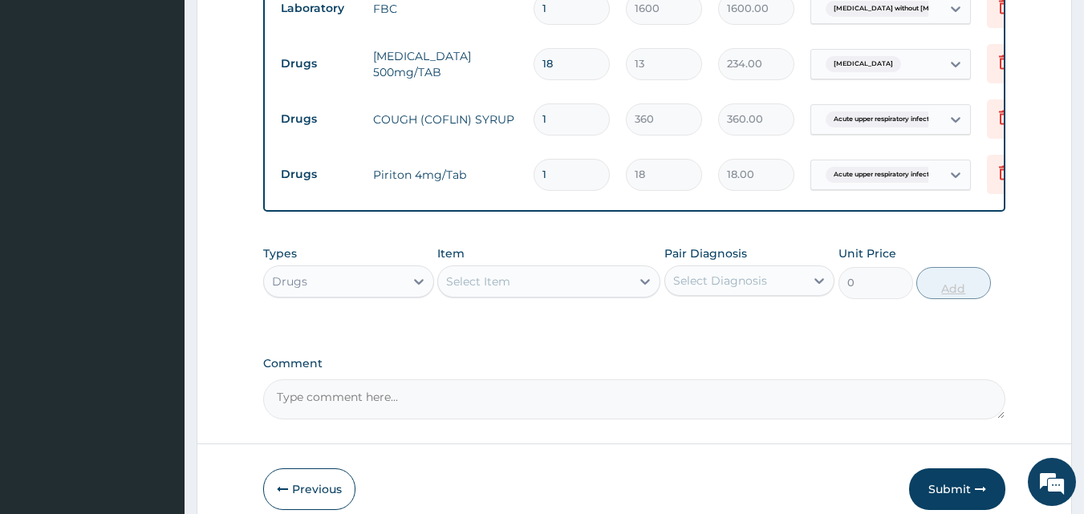
type input "0.00"
type input "6"
type input "108.00"
type input "6"
drag, startPoint x: 726, startPoint y: 250, endPoint x: 722, endPoint y: 266, distance: 16.5
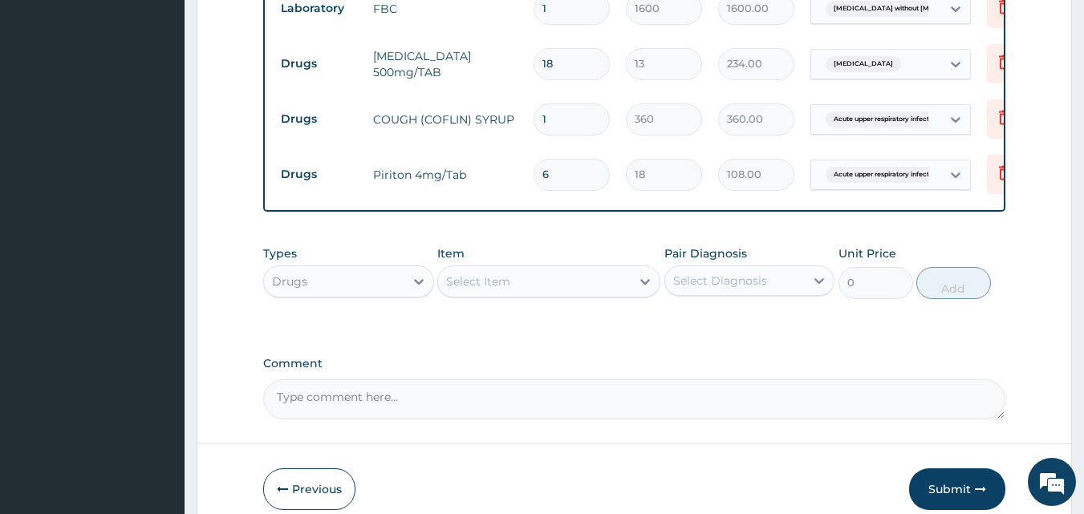
click at [726, 268] on div "Select Diagnosis" at bounding box center [735, 281] width 140 height 26
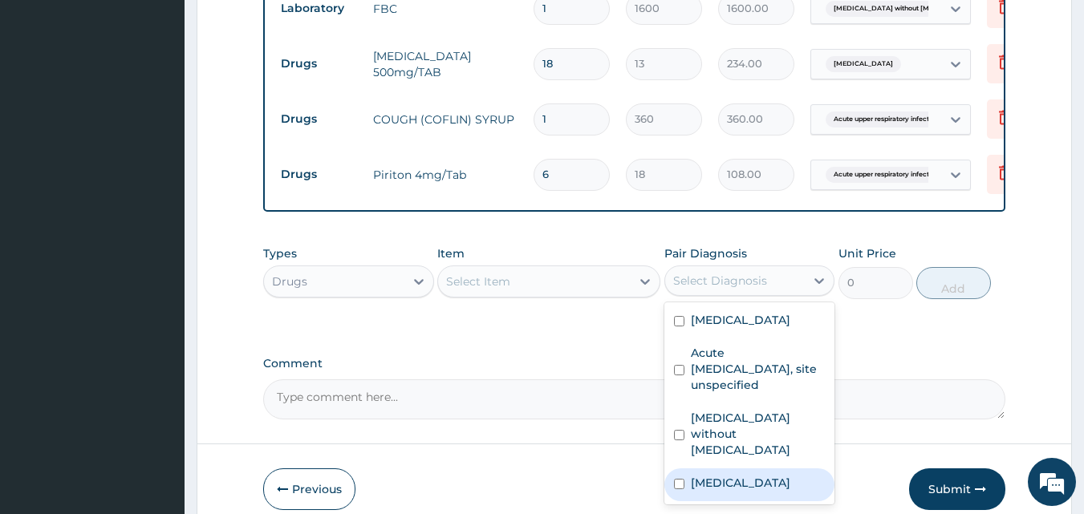
click at [675, 479] on input "checkbox" at bounding box center [679, 484] width 10 height 10
checkbox input "true"
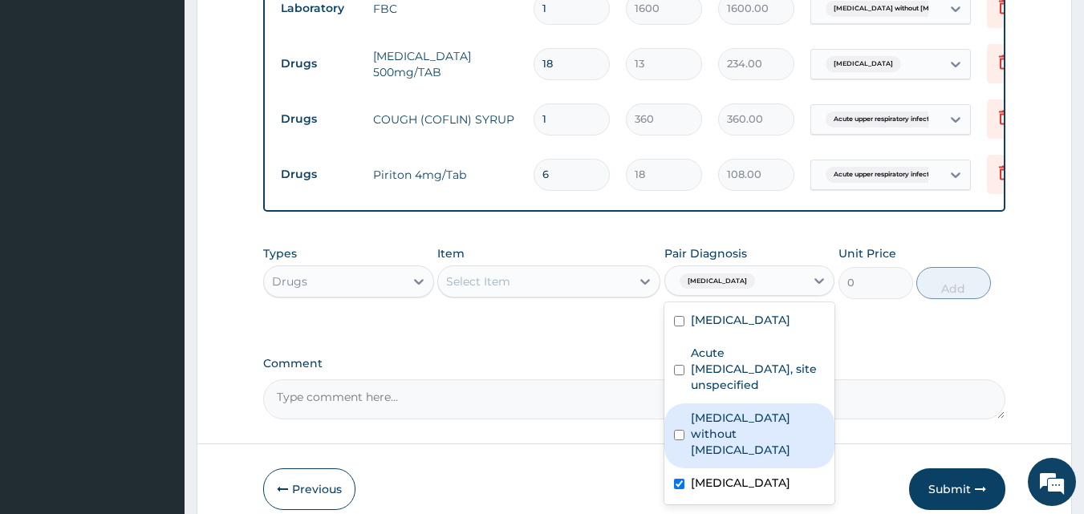
click at [585, 269] on div "Select Item" at bounding box center [534, 282] width 193 height 26
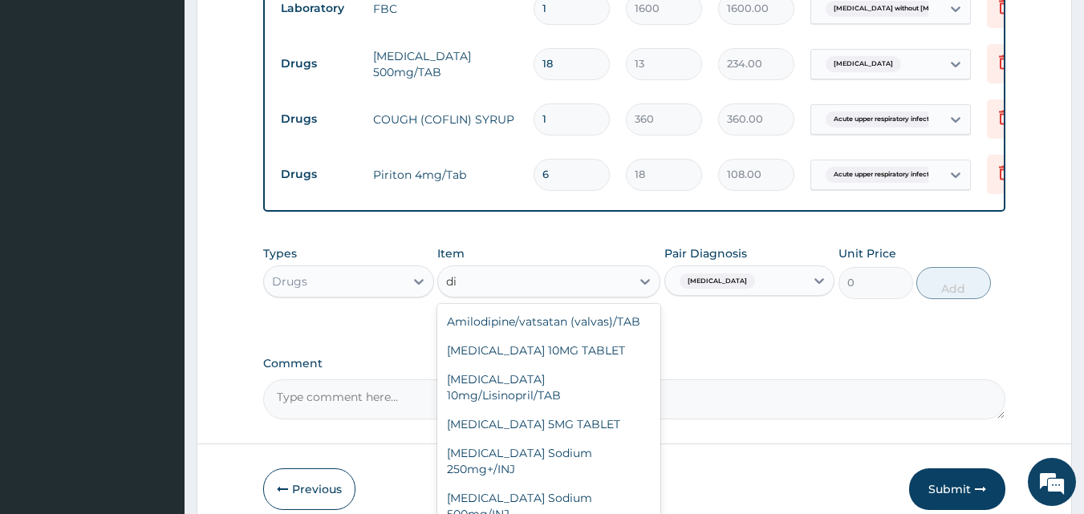
type input "d"
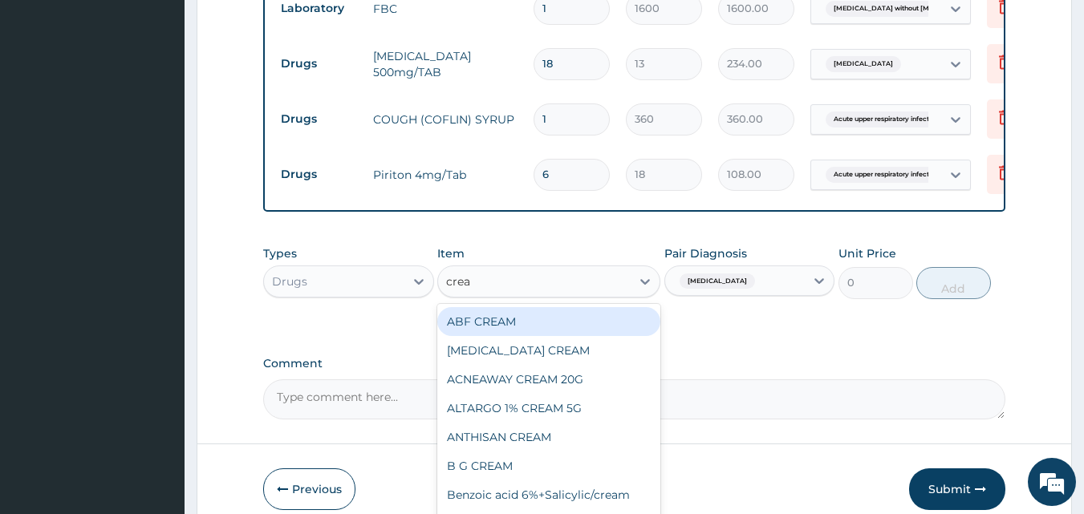
type input "cream"
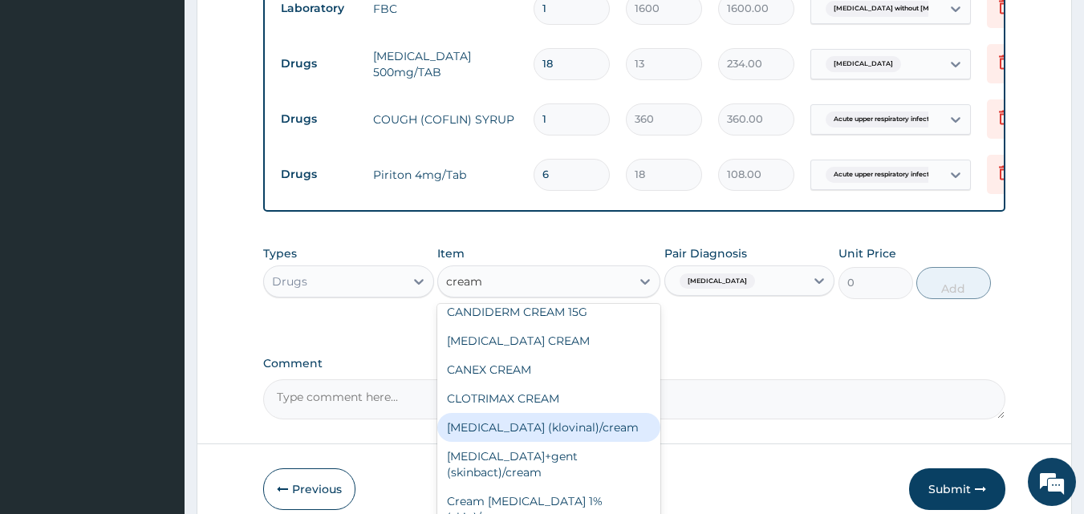
scroll to position [481, 0]
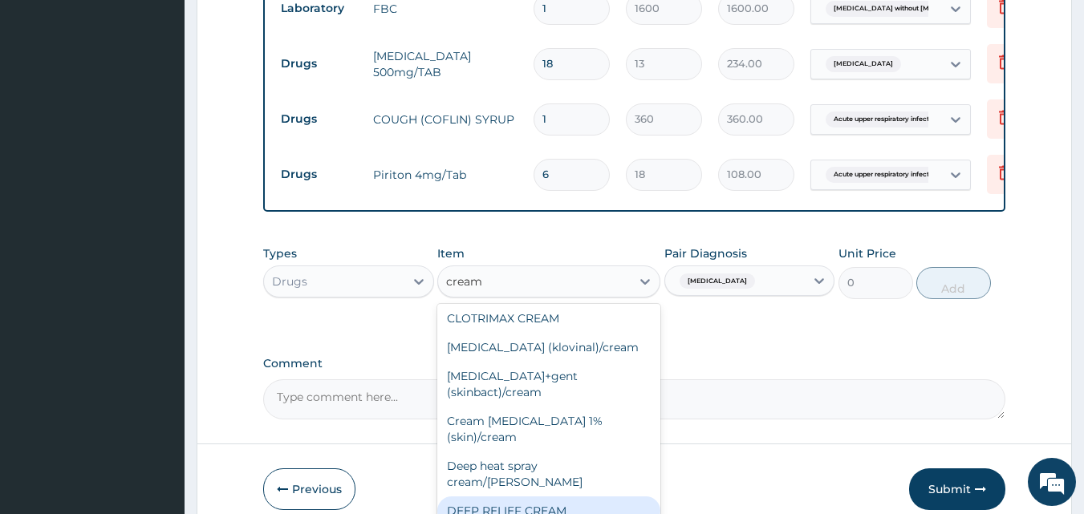
click at [580, 497] on div "DEEP RELIEF CREAM" at bounding box center [548, 511] width 223 height 29
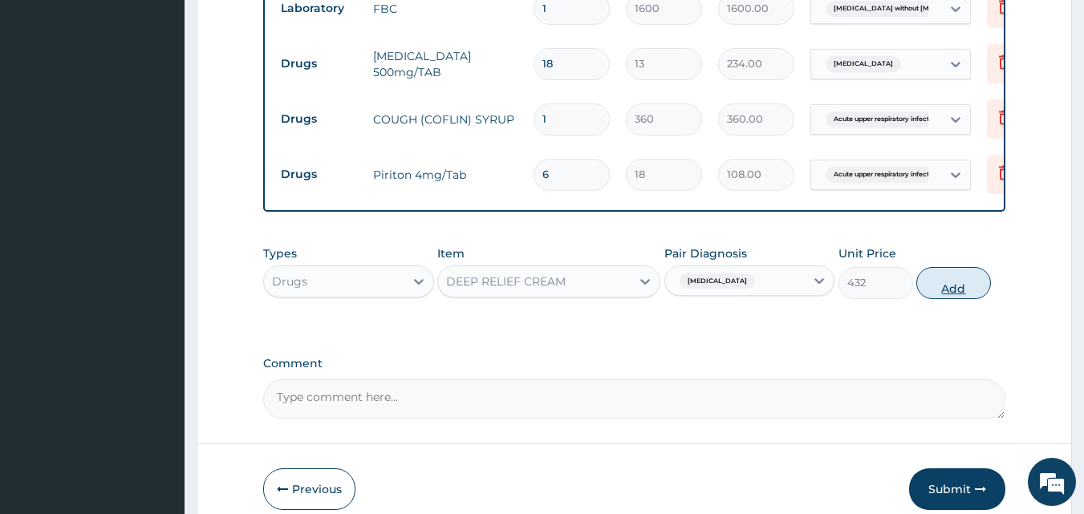
click at [950, 267] on button "Add" at bounding box center [953, 283] width 75 height 32
type input "0"
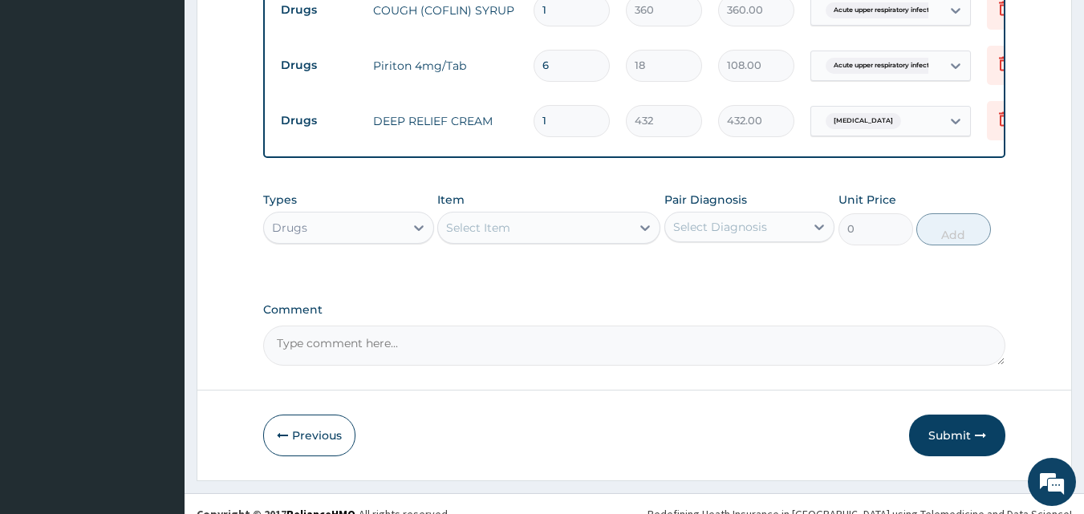
scroll to position [855, 0]
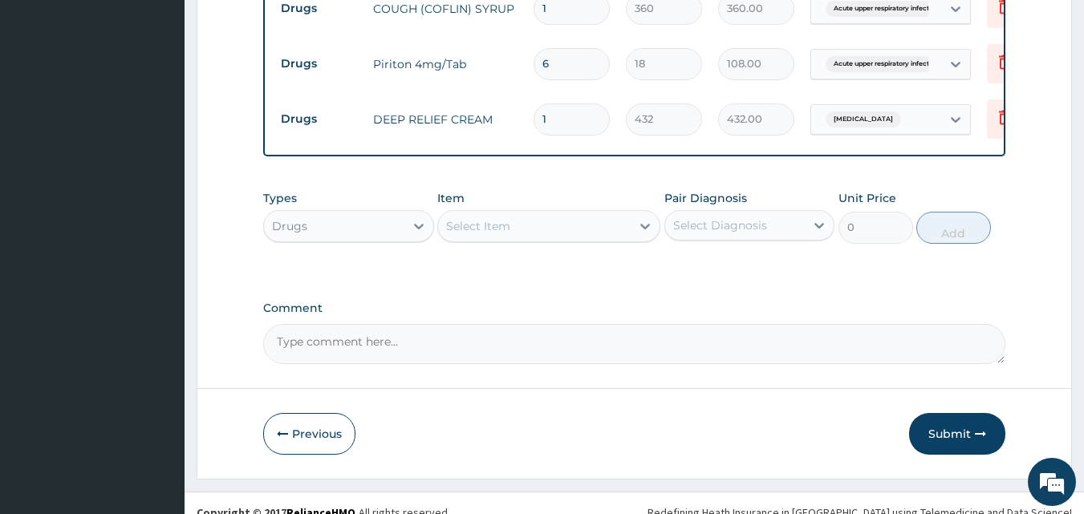
drag, startPoint x: 943, startPoint y: 418, endPoint x: 943, endPoint y: 409, distance: 8.8
click at [943, 417] on button "Submit" at bounding box center [957, 434] width 96 height 42
click at [973, 413] on button "Submit" at bounding box center [957, 434] width 96 height 42
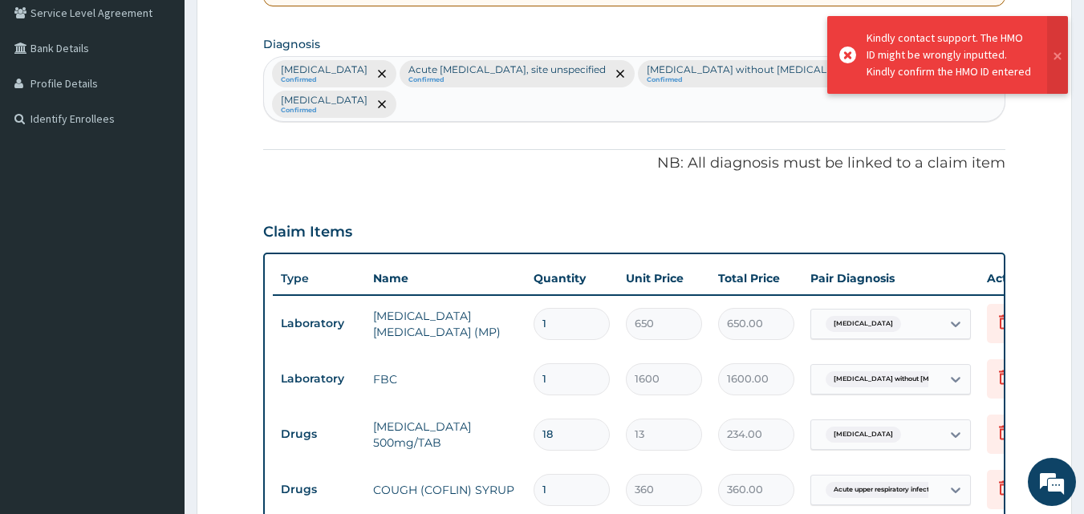
scroll to position [0, 0]
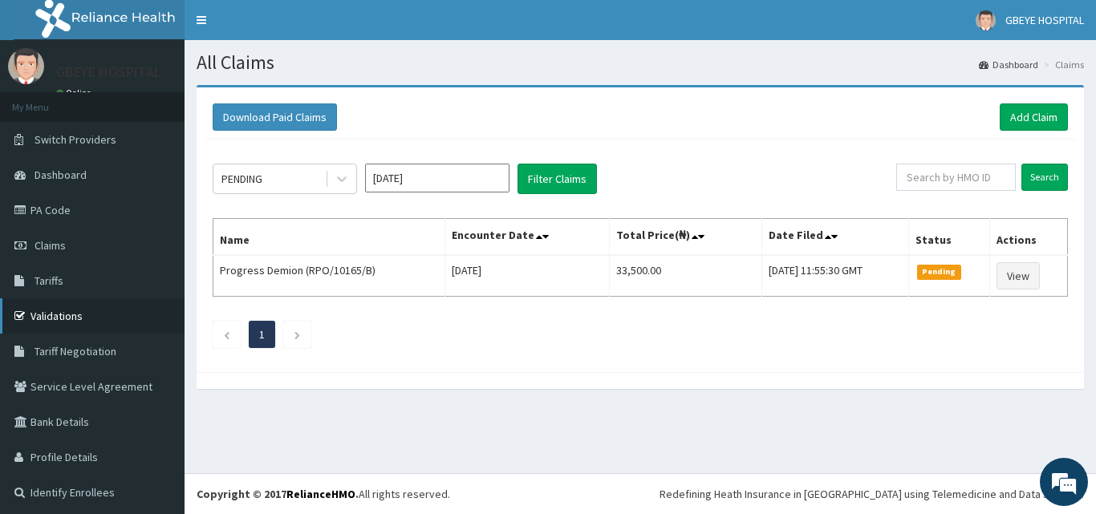
click at [112, 313] on link "Validations" at bounding box center [92, 315] width 184 height 35
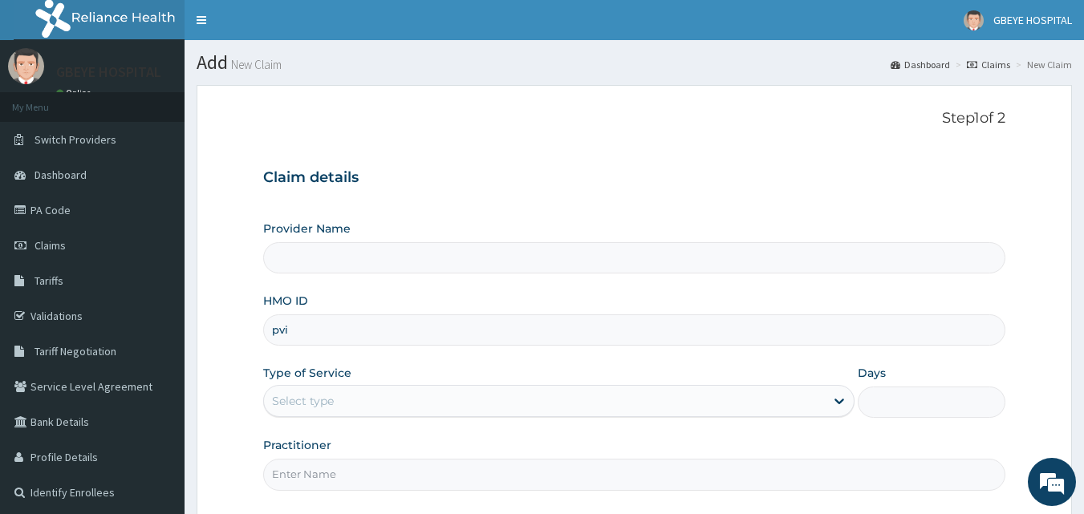
type input "pvi/"
type input "GBEYE HOSPITAL( [GEOGRAPHIC_DATA])"
type input "pvi/10002/c"
click at [521, 396] on div "Select type" at bounding box center [544, 401] width 561 height 26
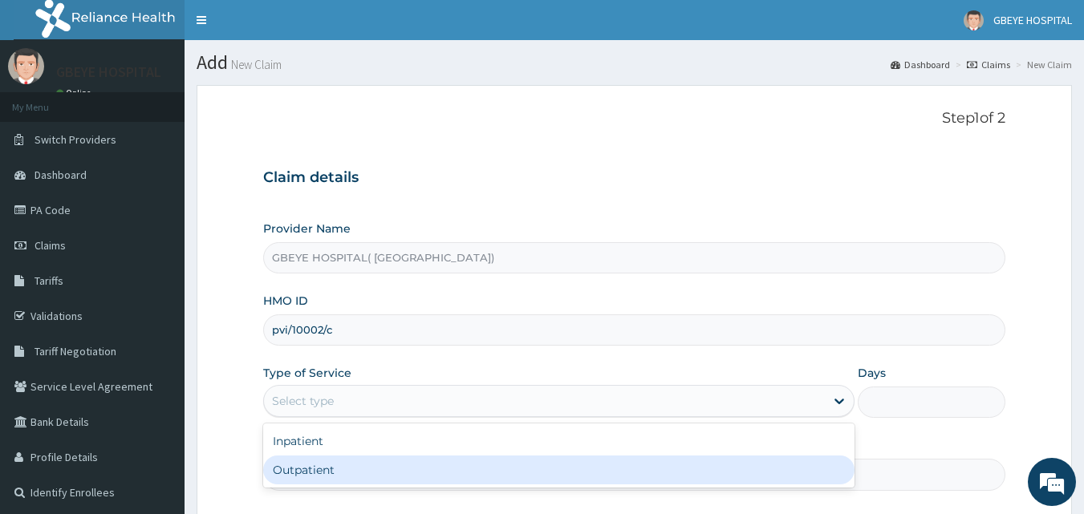
click at [497, 475] on div "Outpatient" at bounding box center [558, 470] width 591 height 29
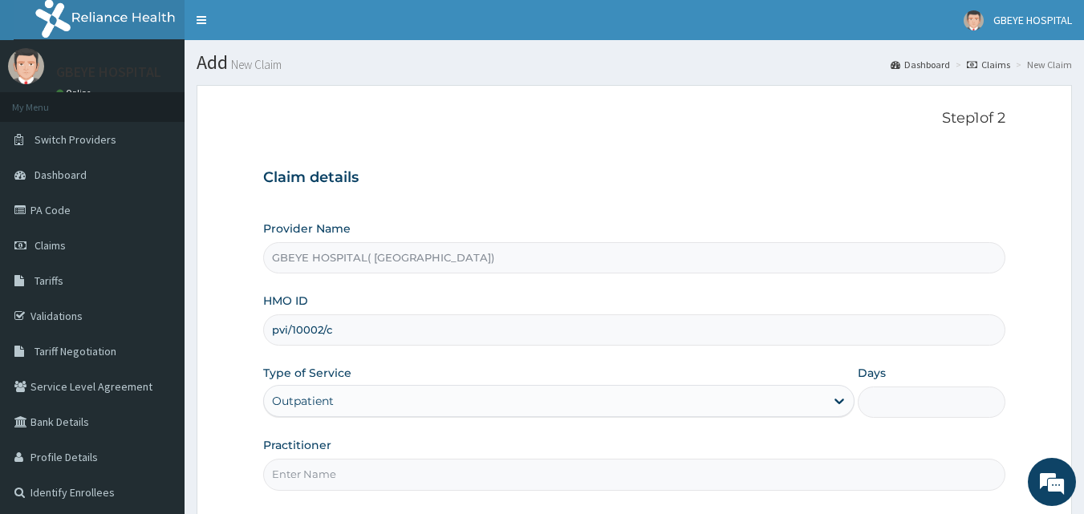
type input "1"
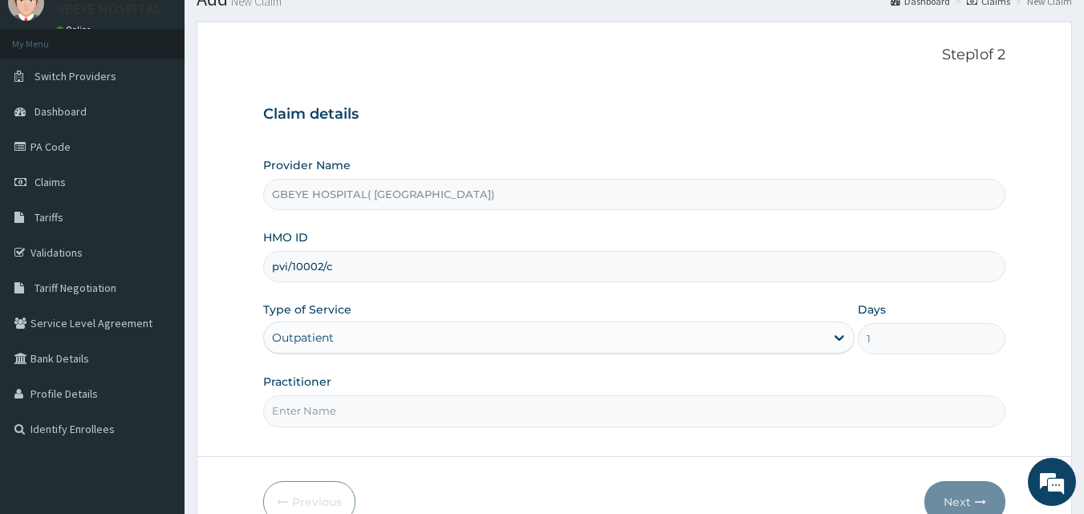
scroll to position [150, 0]
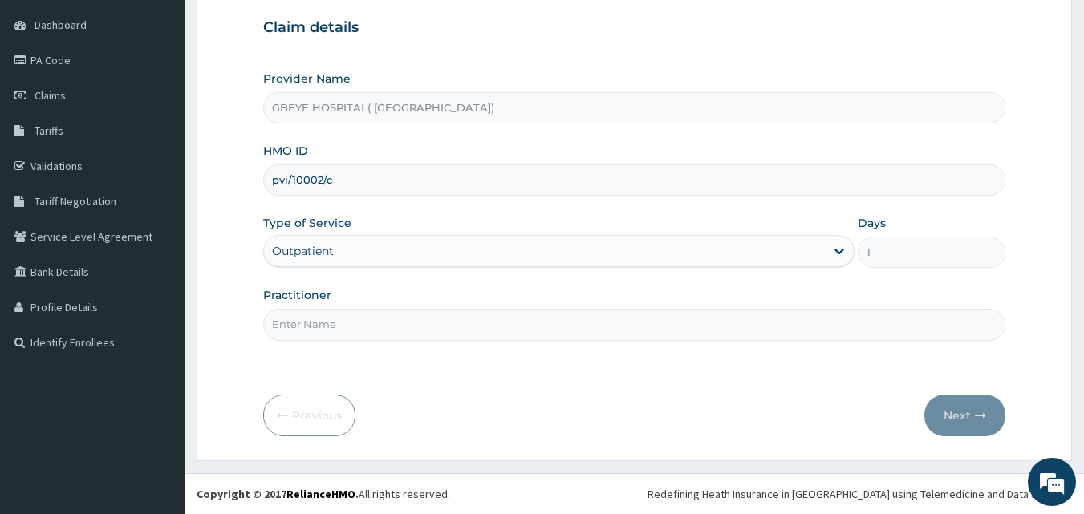
click at [401, 321] on input "Practitioner" at bounding box center [634, 324] width 743 height 31
type input "[PERSON_NAME]"
click at [976, 420] on icon "button" at bounding box center [980, 415] width 11 height 11
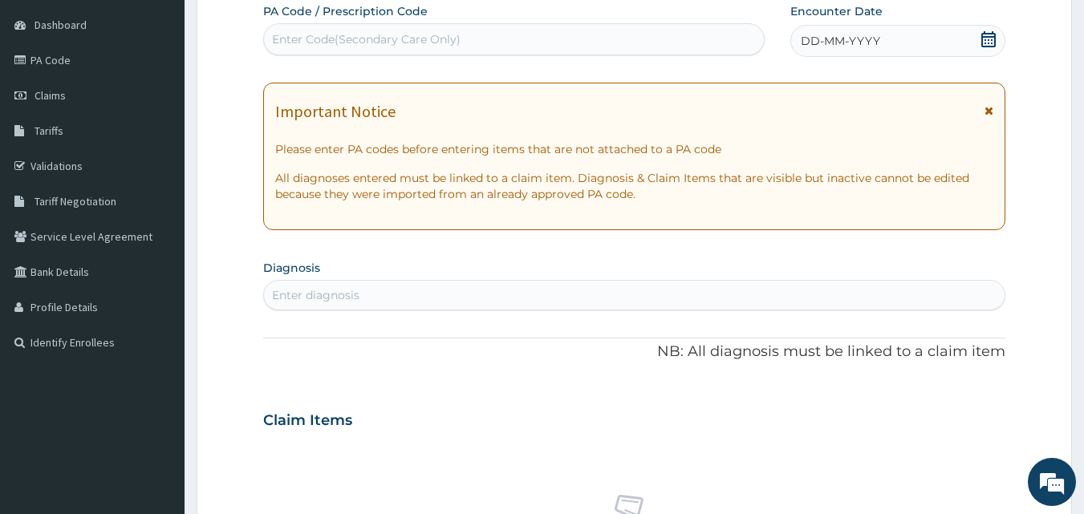
click at [858, 44] on span "DD-MM-YYYY" at bounding box center [840, 41] width 79 height 16
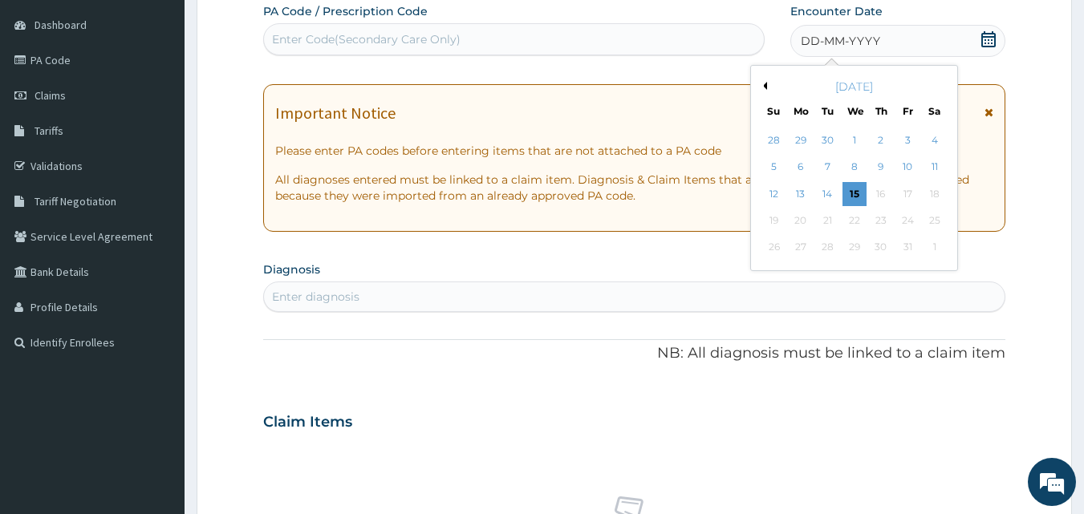
click at [768, 83] on div "[DATE]" at bounding box center [853, 87] width 193 height 16
click at [767, 84] on div "[DATE]" at bounding box center [853, 87] width 193 height 16
click at [764, 87] on button "Previous Month" at bounding box center [763, 86] width 8 height 8
click at [795, 196] on div "15" at bounding box center [800, 194] width 24 height 24
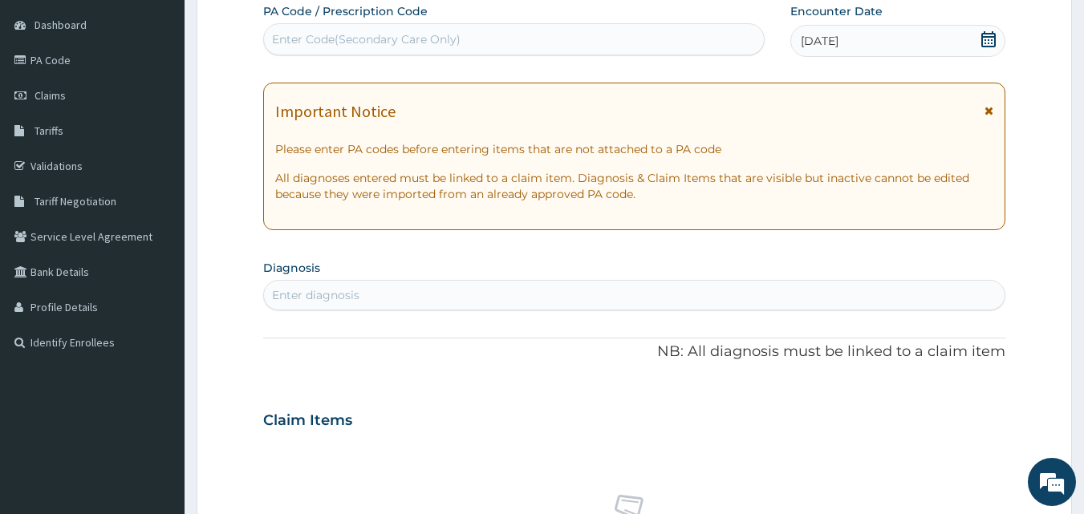
click at [438, 282] on div "Enter diagnosis" at bounding box center [634, 295] width 743 height 30
type input "[MEDICAL_DATA]"
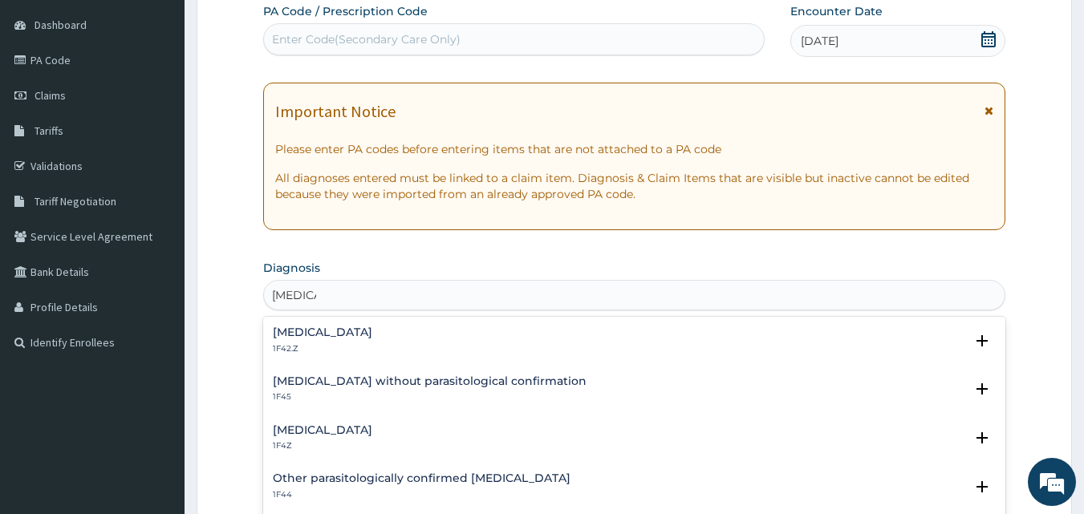
click at [424, 426] on div "[MEDICAL_DATA] 1F4Z" at bounding box center [635, 438] width 724 height 28
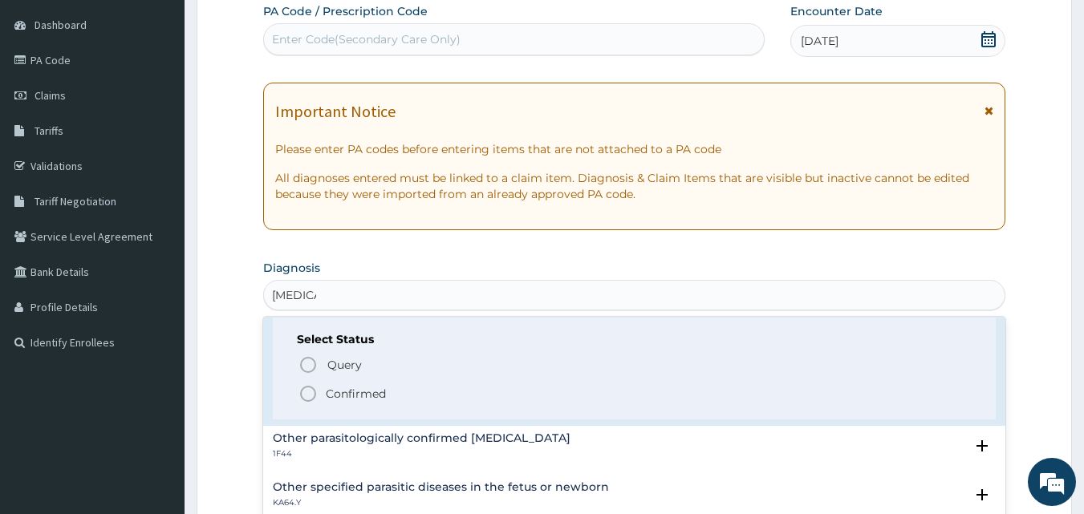
scroll to position [160, 0]
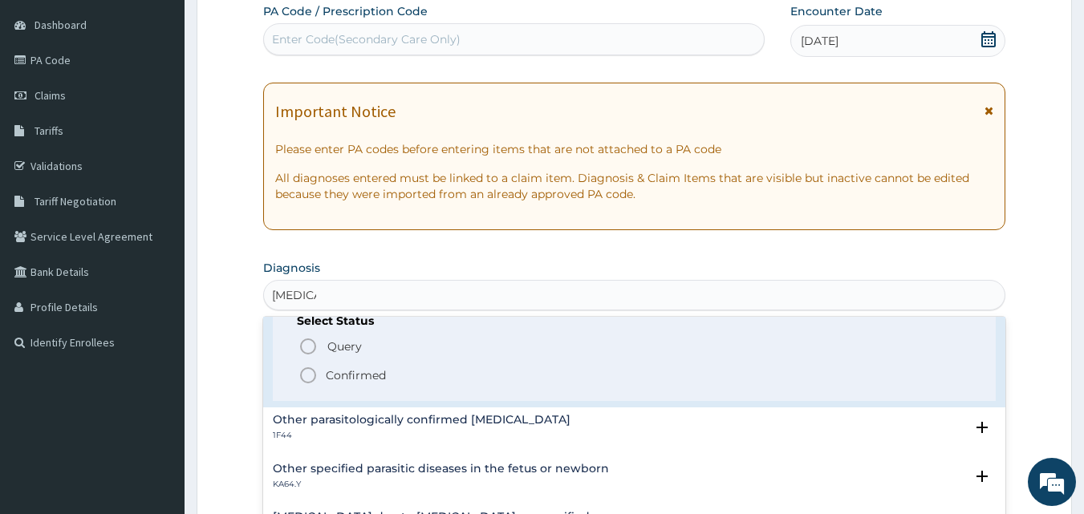
click at [307, 374] on icon "status option filled" at bounding box center [307, 375] width 19 height 19
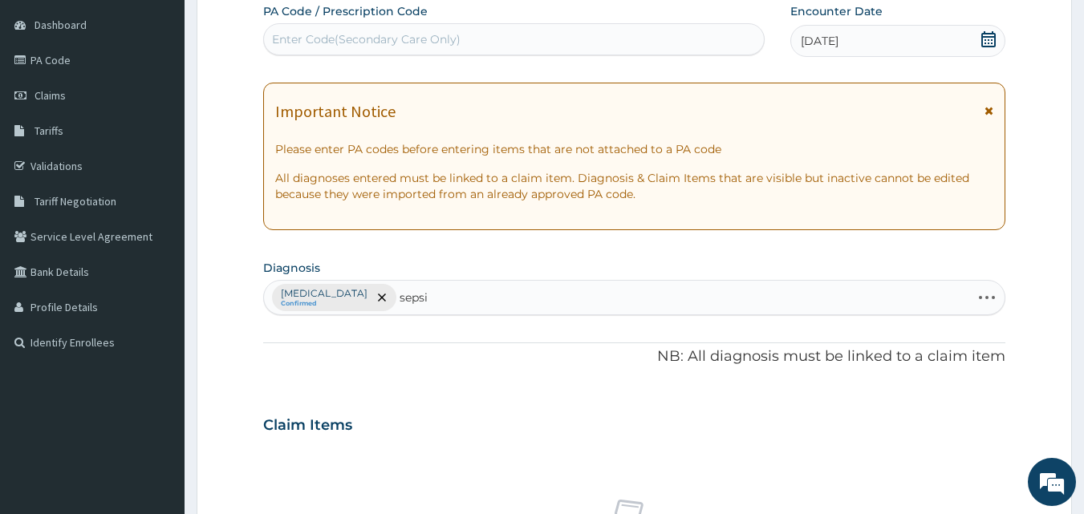
type input "[MEDICAL_DATA]"
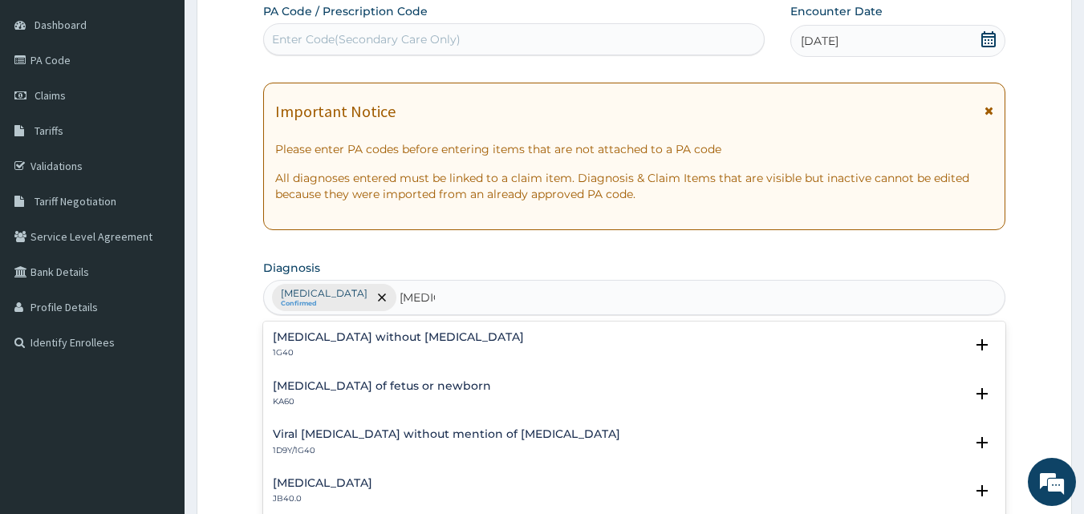
click at [394, 335] on h4 "[MEDICAL_DATA] without [MEDICAL_DATA]" at bounding box center [398, 337] width 251 height 12
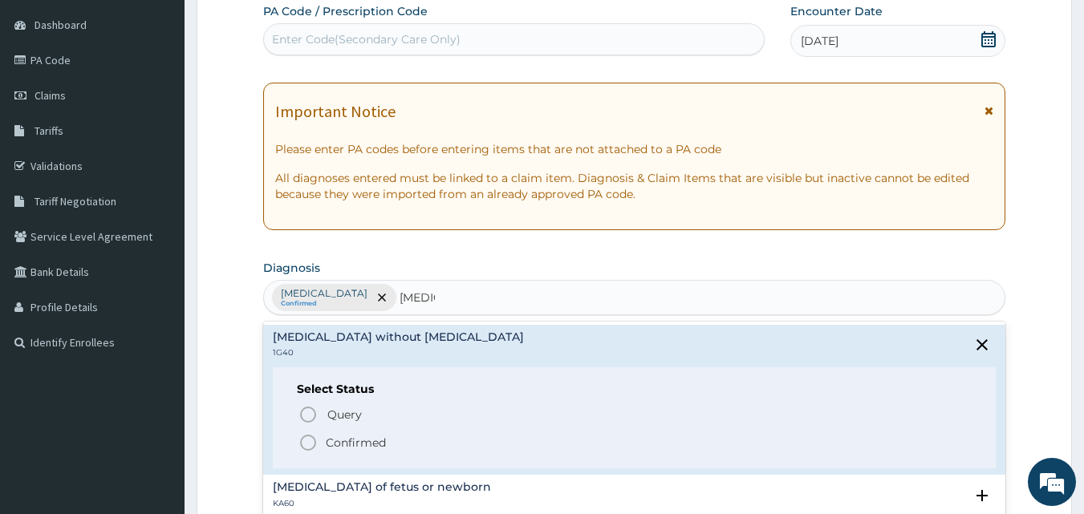
click at [306, 447] on icon "status option filled" at bounding box center [307, 442] width 19 height 19
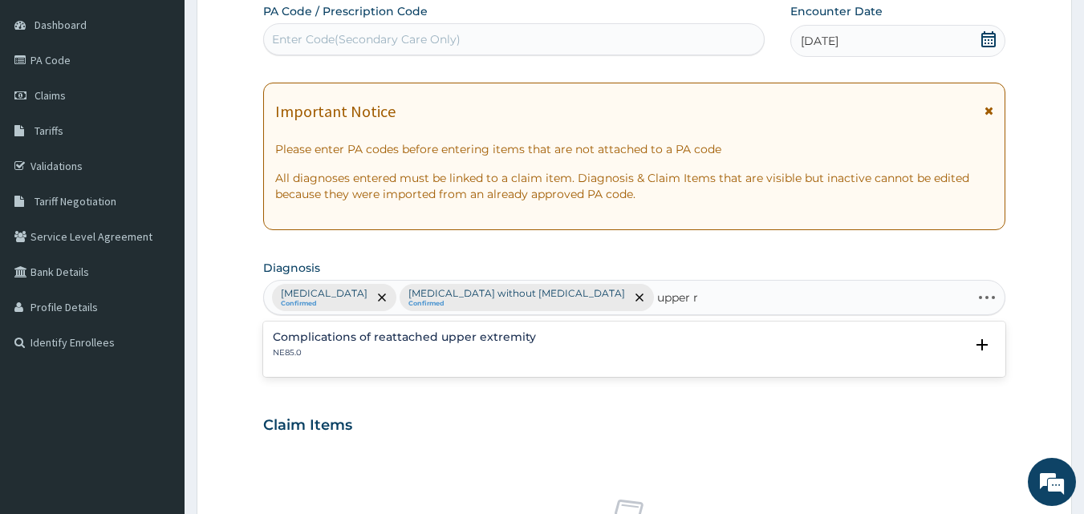
type input "upper"
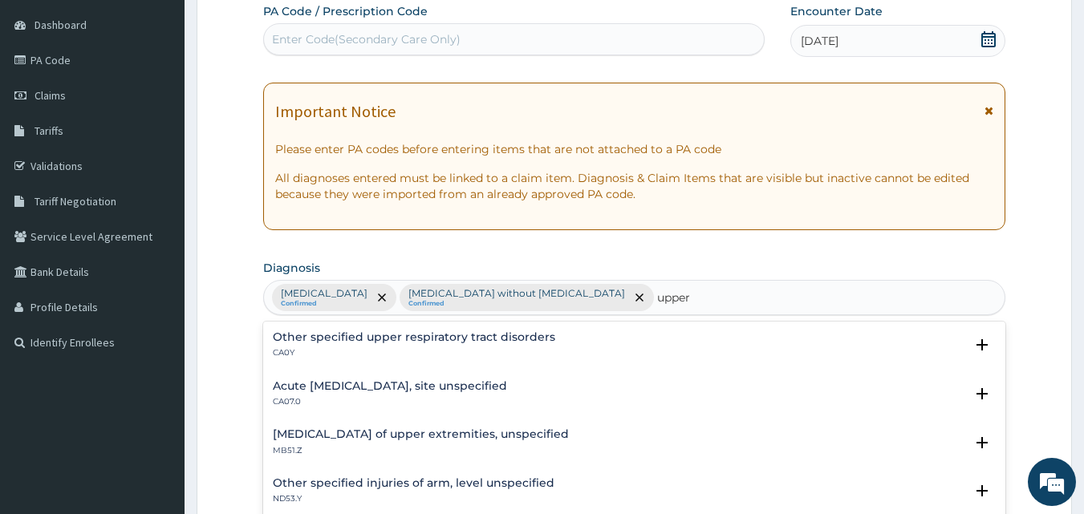
click at [495, 386] on h4 "Acute [MEDICAL_DATA], site unspecified" at bounding box center [390, 386] width 234 height 12
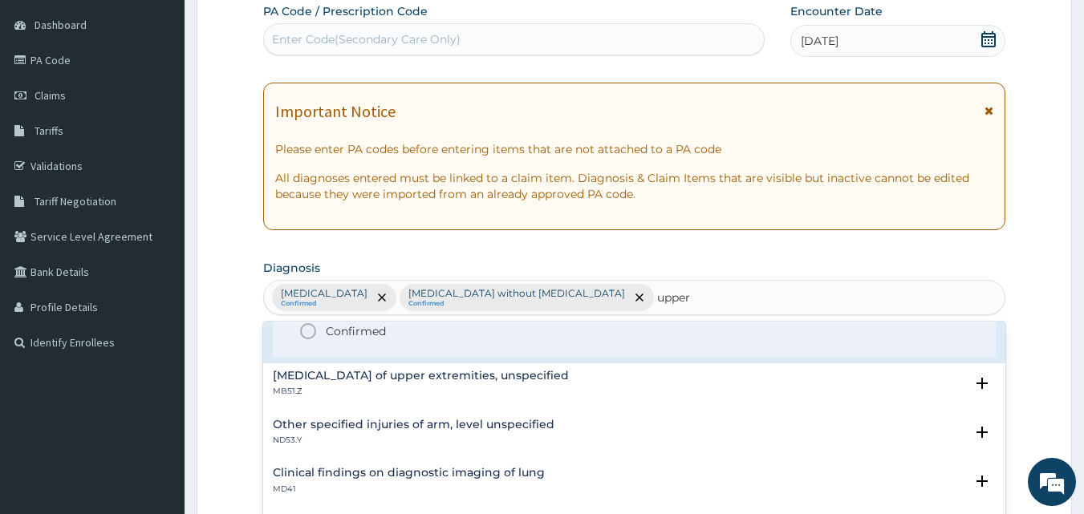
click at [302, 328] on icon "status option filled" at bounding box center [307, 331] width 19 height 19
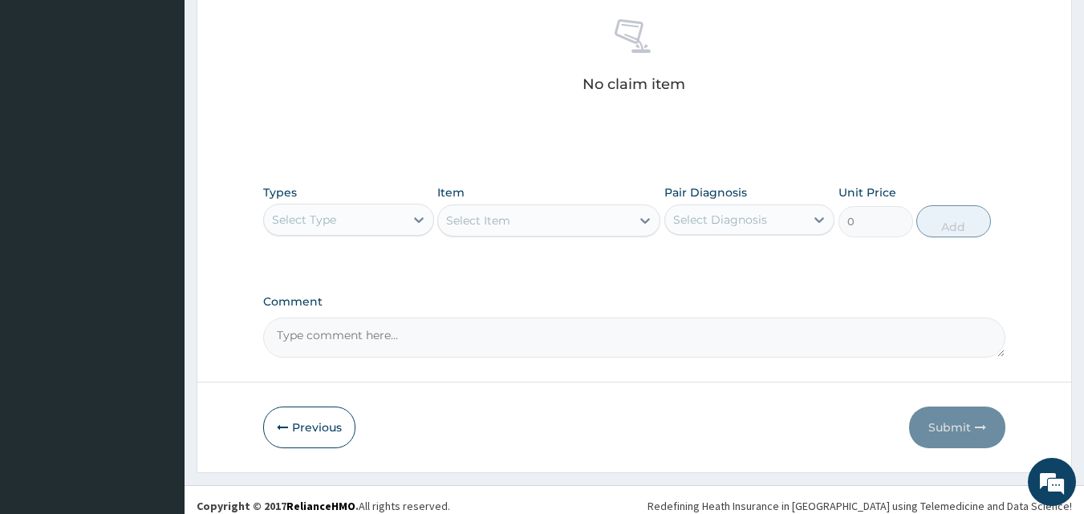
scroll to position [631, 0]
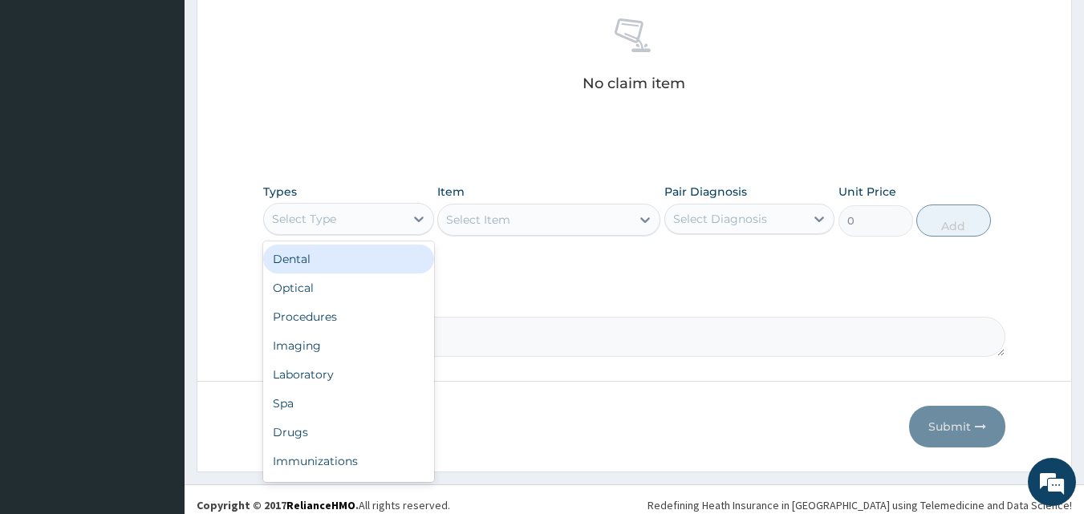
click at [371, 223] on div "Select Type" at bounding box center [334, 219] width 140 height 26
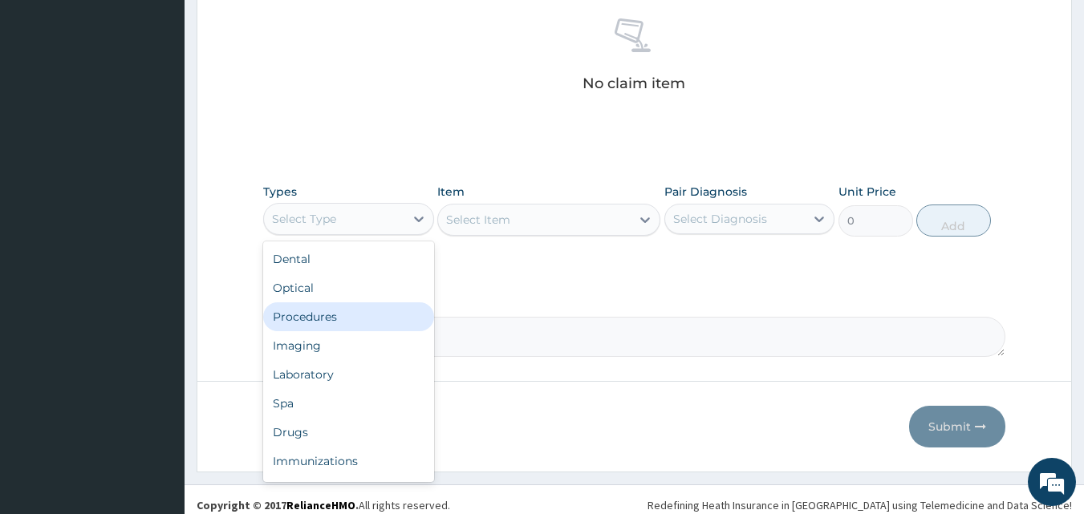
click at [361, 315] on div "Procedures" at bounding box center [348, 316] width 171 height 29
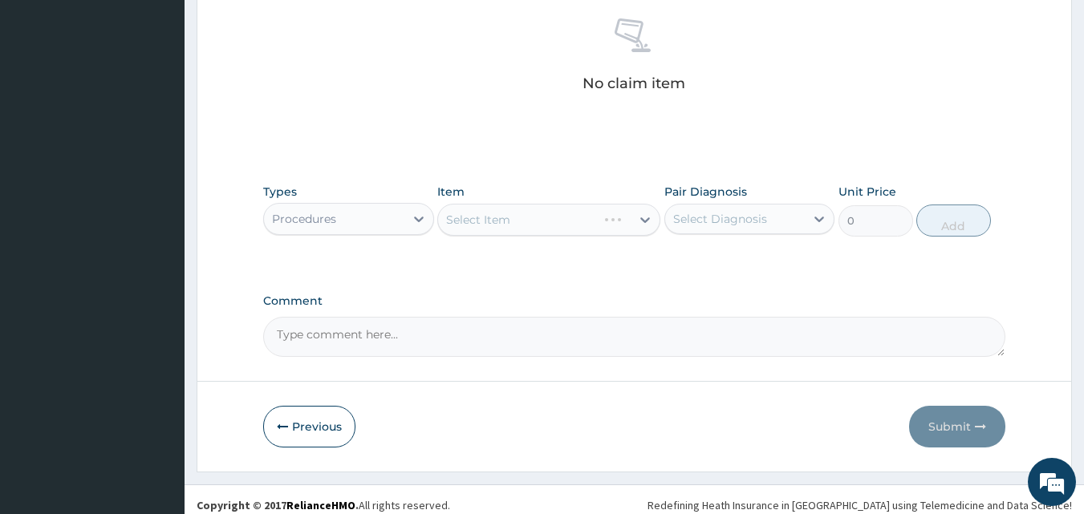
click at [692, 219] on div "Select Diagnosis" at bounding box center [720, 219] width 94 height 16
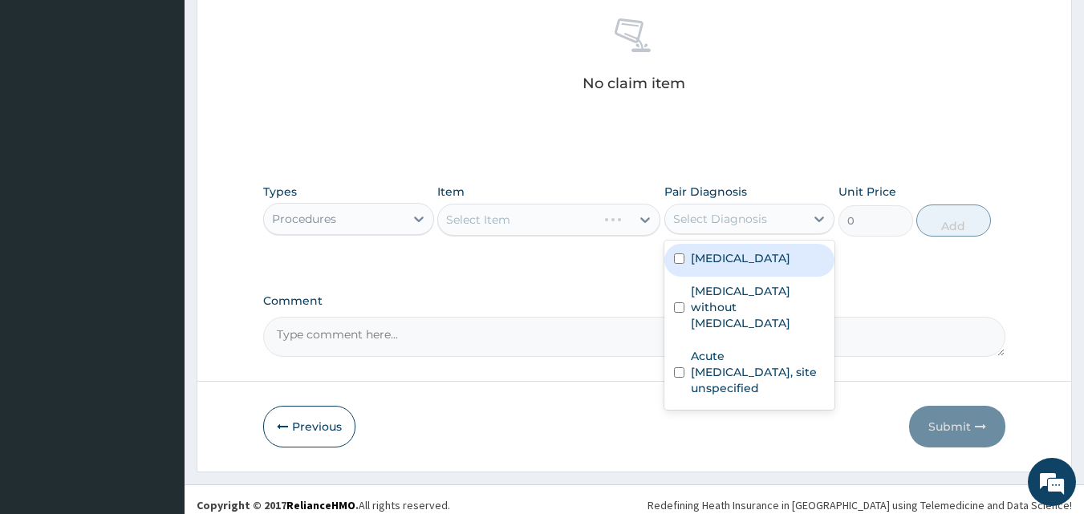
click at [675, 261] on input "checkbox" at bounding box center [679, 258] width 10 height 10
checkbox input "true"
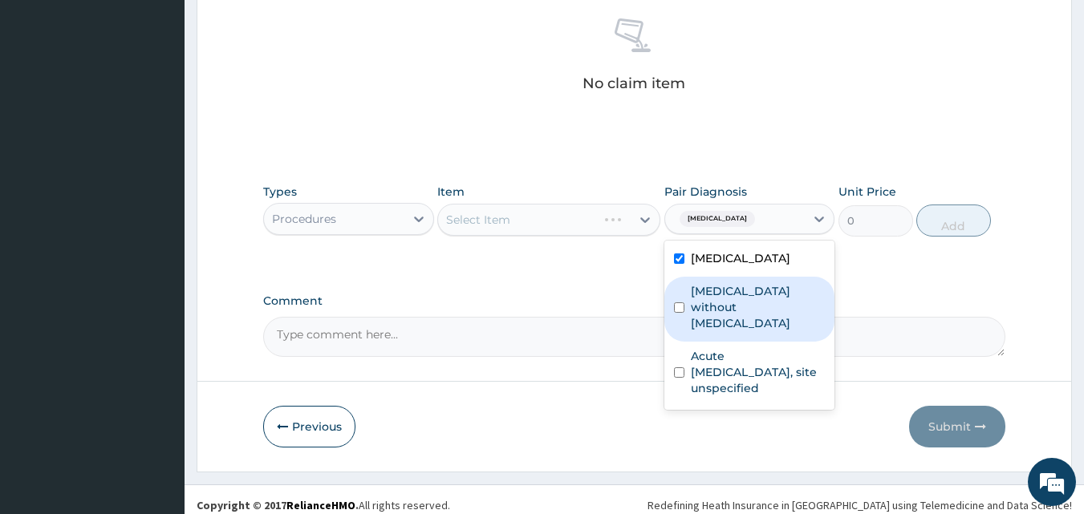
click at [675, 302] on input "checkbox" at bounding box center [679, 307] width 10 height 10
checkbox input "true"
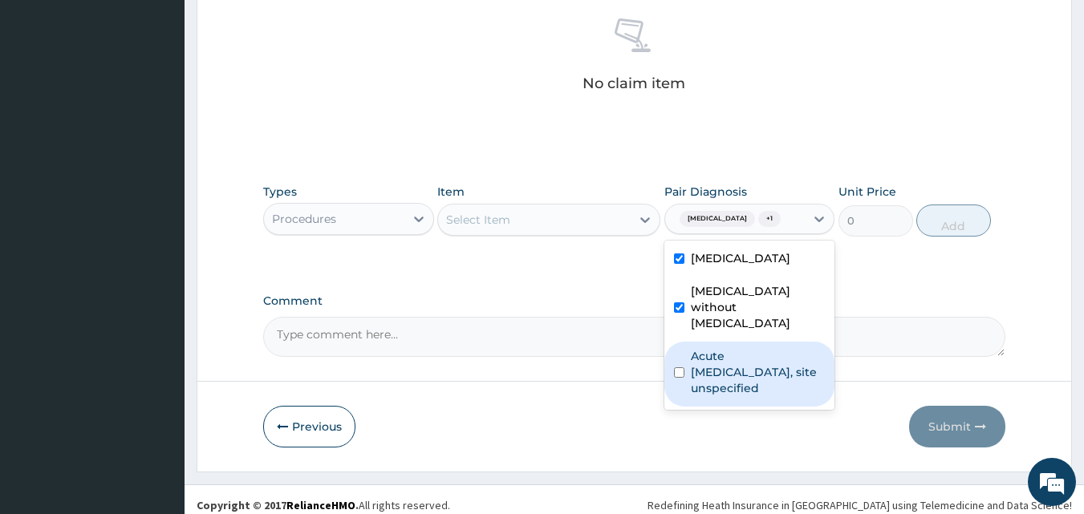
click at [677, 367] on input "checkbox" at bounding box center [679, 372] width 10 height 10
checkbox input "true"
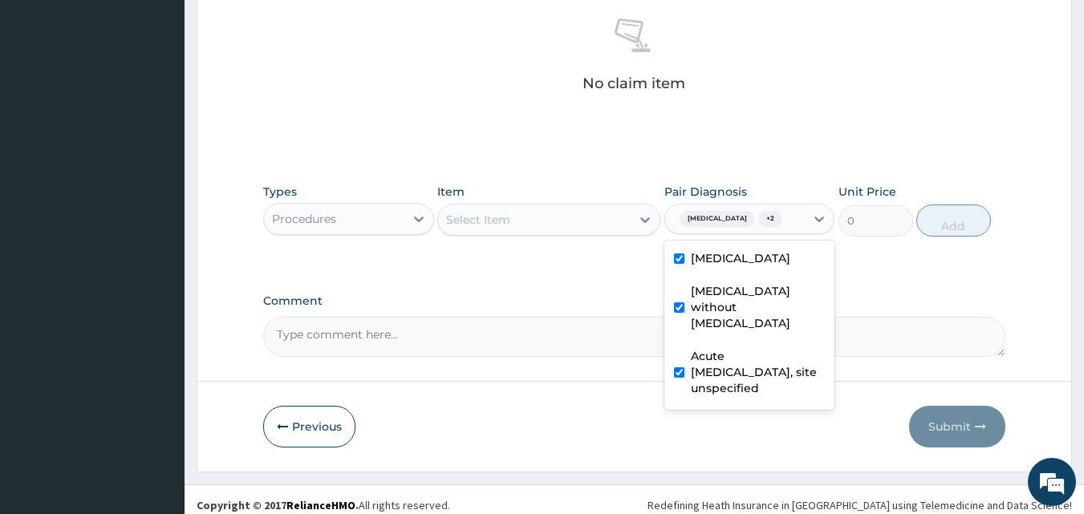
click at [542, 211] on div "Select Item" at bounding box center [534, 220] width 193 height 26
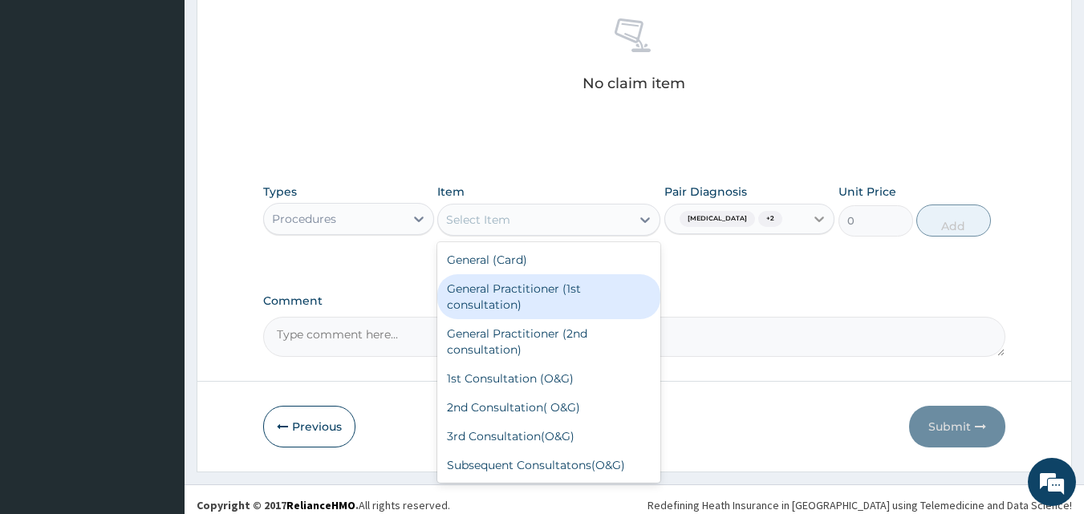
drag, startPoint x: 537, startPoint y: 288, endPoint x: 817, endPoint y: 215, distance: 289.3
click at [541, 288] on div "General Practitioner (1st consultation)" at bounding box center [548, 296] width 223 height 45
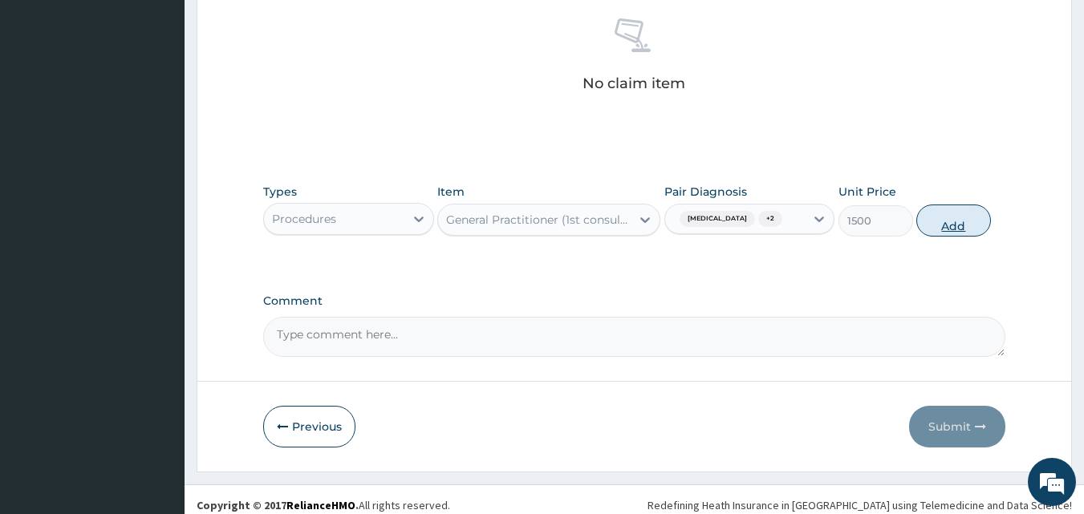
click at [942, 225] on button "Add" at bounding box center [953, 221] width 75 height 32
type input "0"
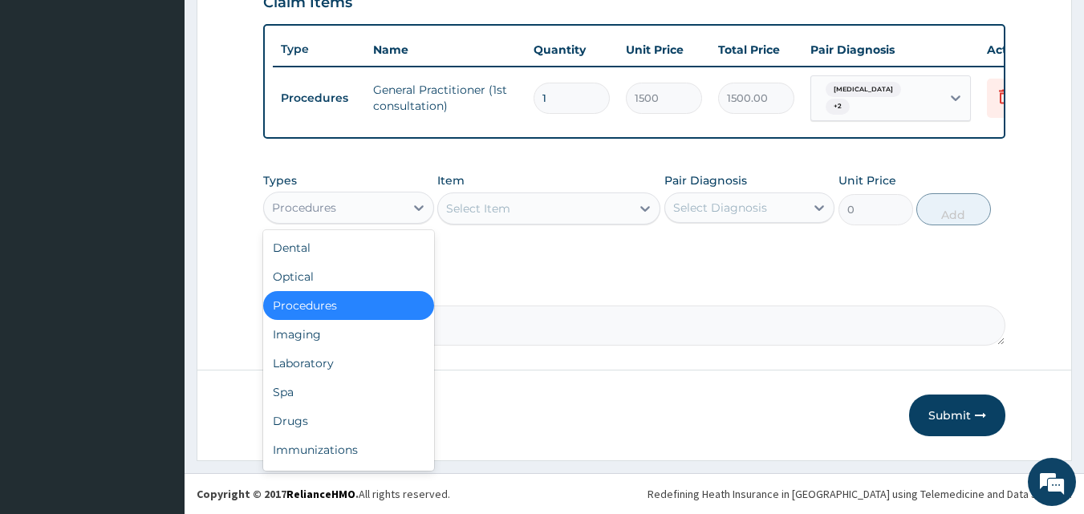
click at [390, 209] on div "Procedures" at bounding box center [334, 208] width 140 height 26
drag, startPoint x: 396, startPoint y: 359, endPoint x: 599, endPoint y: 249, distance: 230.8
click at [398, 359] on div "Laboratory" at bounding box center [348, 363] width 171 height 29
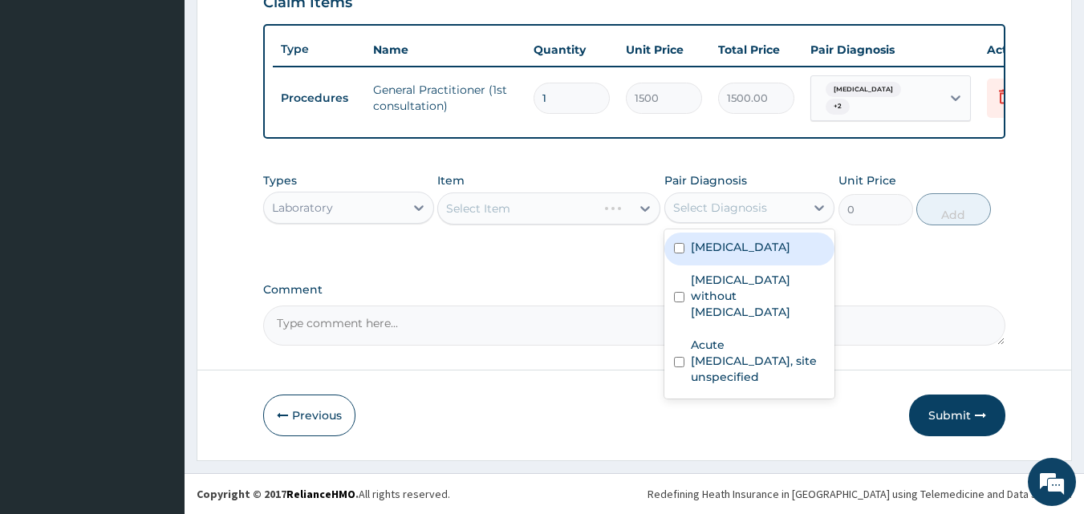
click at [671, 207] on div "Select Diagnosis" at bounding box center [735, 208] width 140 height 26
click at [676, 248] on input "checkbox" at bounding box center [679, 248] width 10 height 10
checkbox input "true"
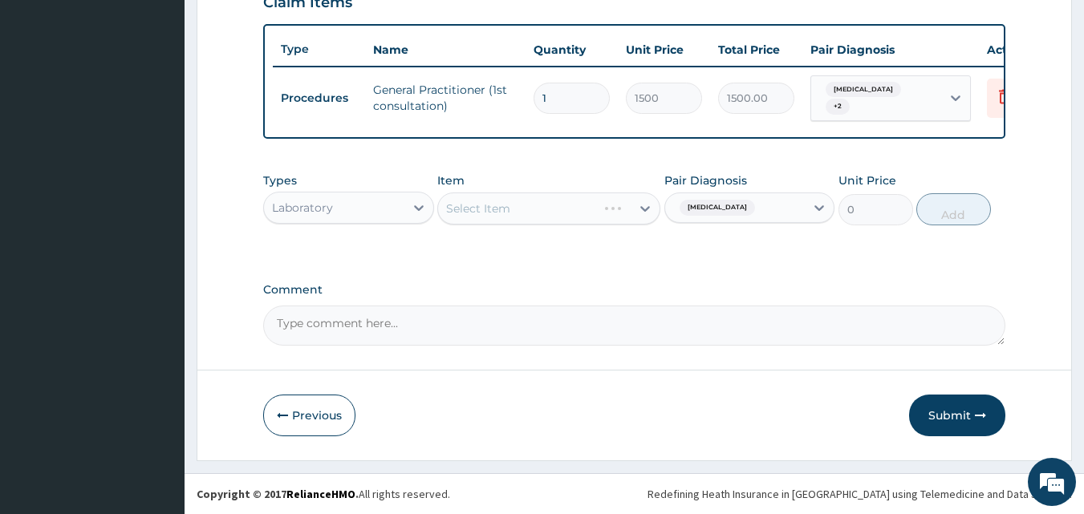
click at [575, 209] on div "Select Item" at bounding box center [548, 209] width 223 height 32
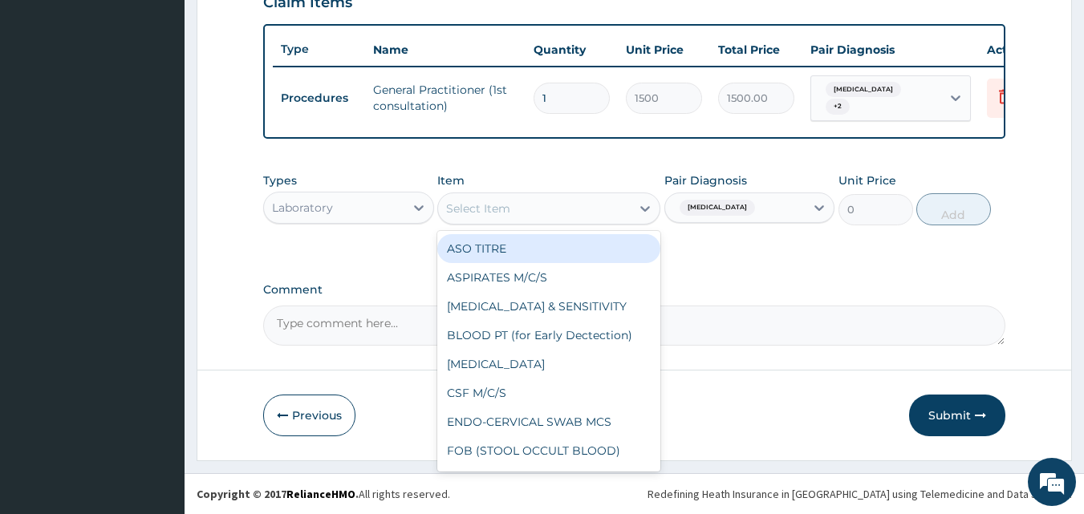
click at [523, 196] on div "Select Item" at bounding box center [534, 209] width 193 height 26
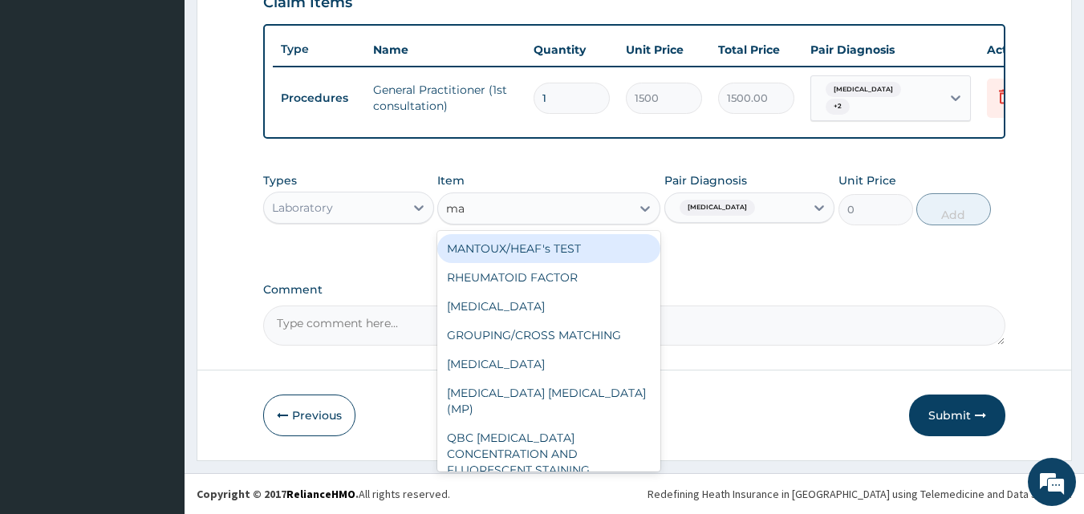
type input "mal"
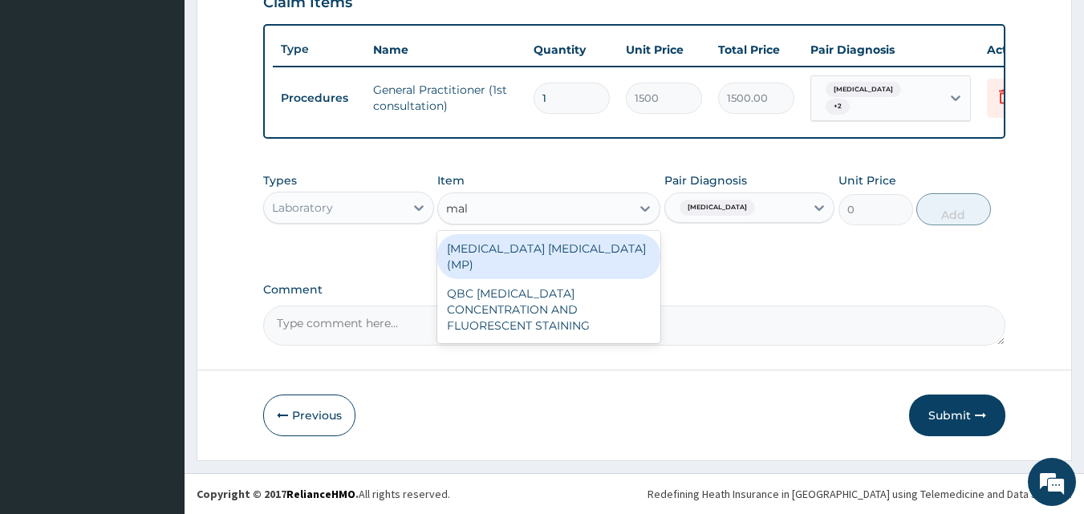
drag, startPoint x: 526, startPoint y: 243, endPoint x: 543, endPoint y: 245, distance: 16.9
click at [527, 243] on div "[MEDICAL_DATA] [MEDICAL_DATA] (MP)" at bounding box center [548, 256] width 223 height 45
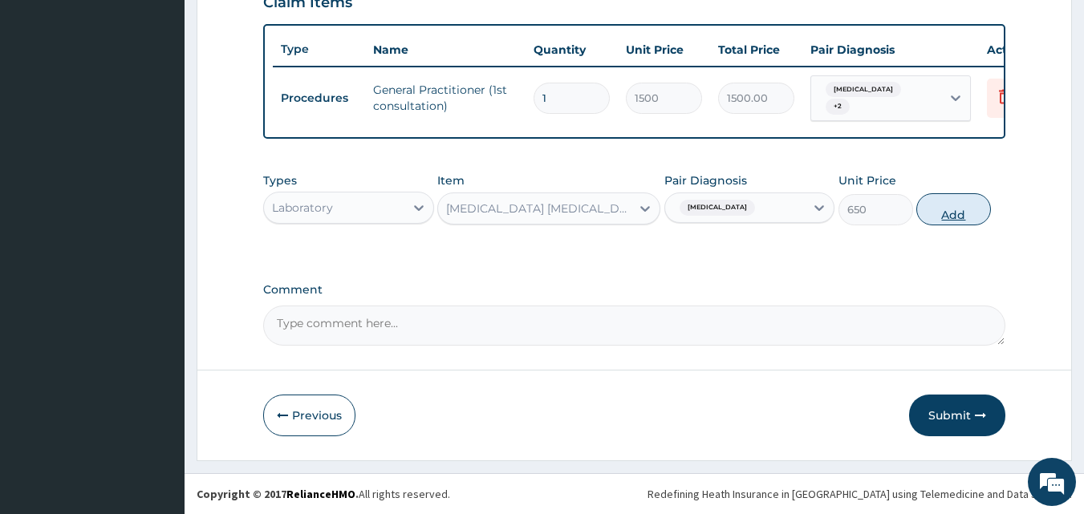
click at [967, 204] on button "Add" at bounding box center [953, 209] width 75 height 32
type input "0"
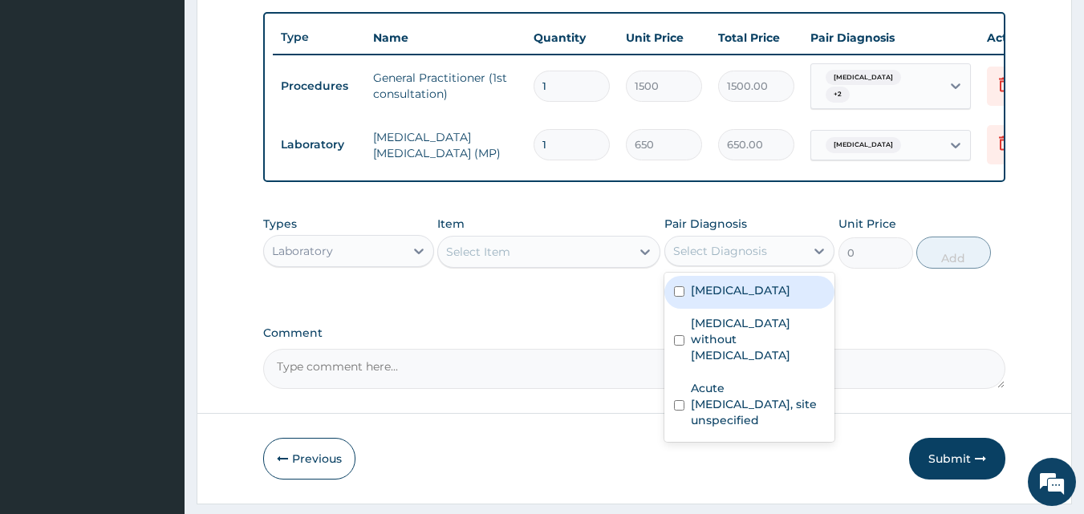
click at [730, 259] on div "Select Diagnosis" at bounding box center [720, 251] width 94 height 16
click at [682, 297] on input "checkbox" at bounding box center [679, 291] width 10 height 10
checkbox input "true"
click at [584, 265] on div "Select Item" at bounding box center [534, 252] width 193 height 26
click at [683, 265] on div "[MEDICAL_DATA]" at bounding box center [735, 250] width 140 height 27
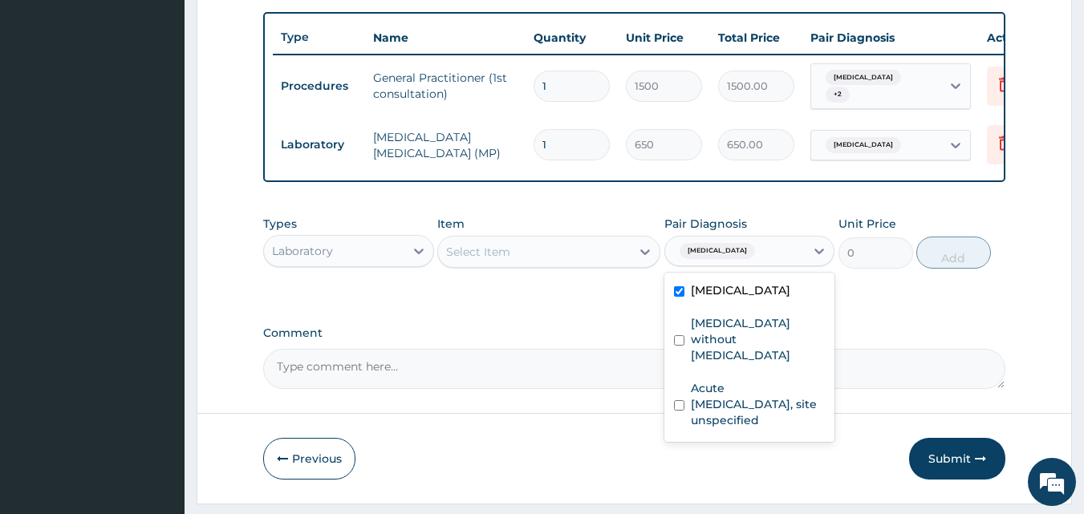
click at [675, 297] on input "checkbox" at bounding box center [679, 291] width 10 height 10
checkbox input "false"
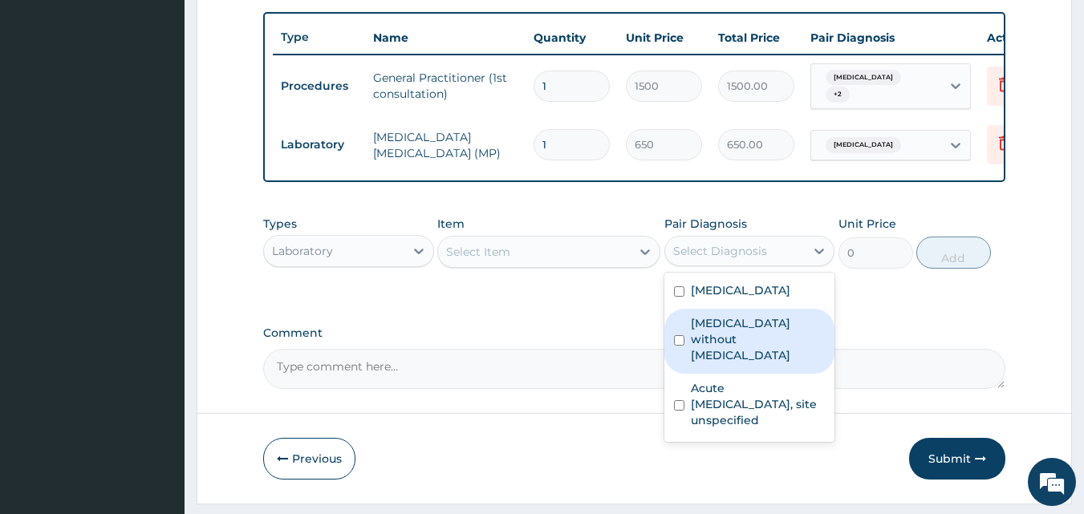
click at [679, 343] on input "checkbox" at bounding box center [679, 340] width 10 height 10
checkbox input "true"
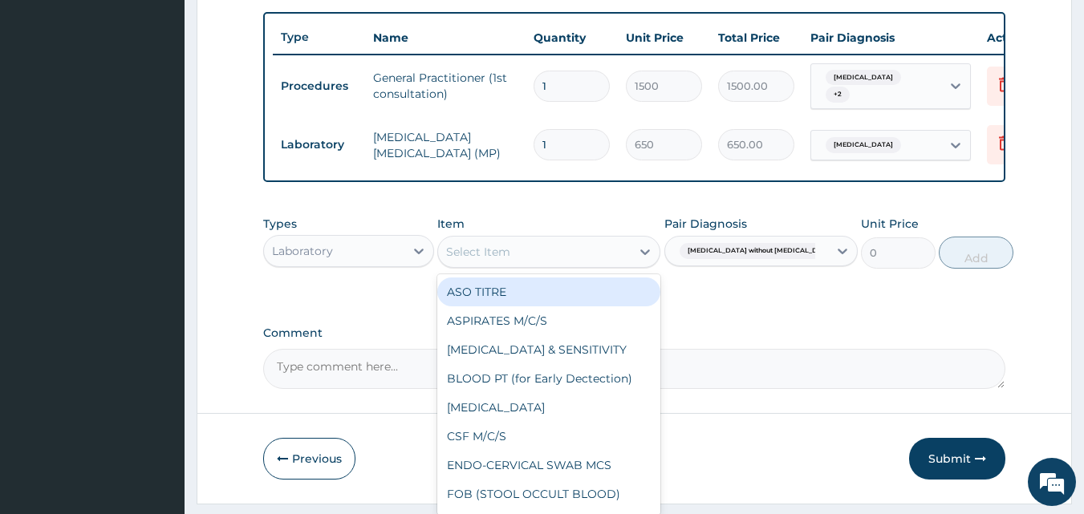
click at [526, 265] on div "Select Item" at bounding box center [534, 252] width 193 height 26
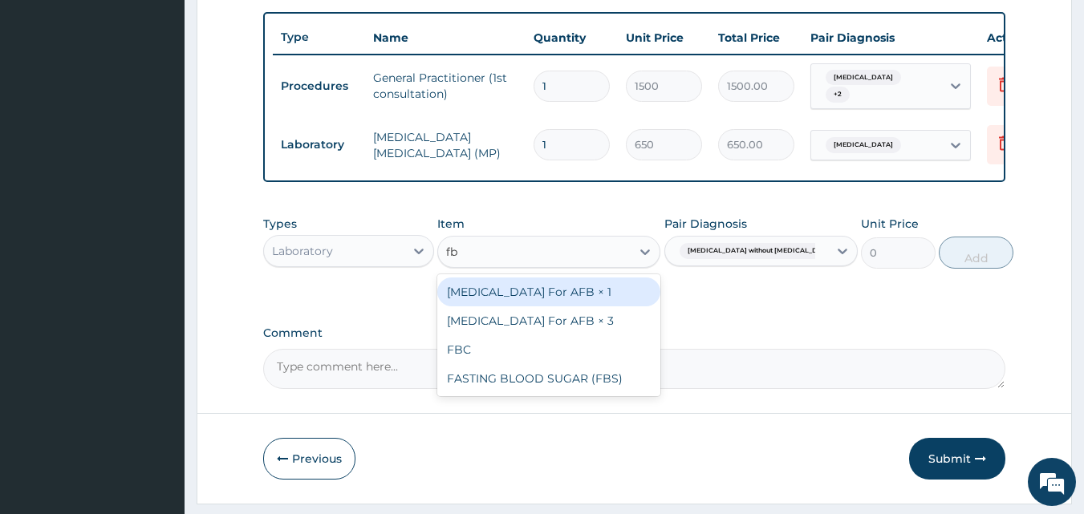
type input "fbc"
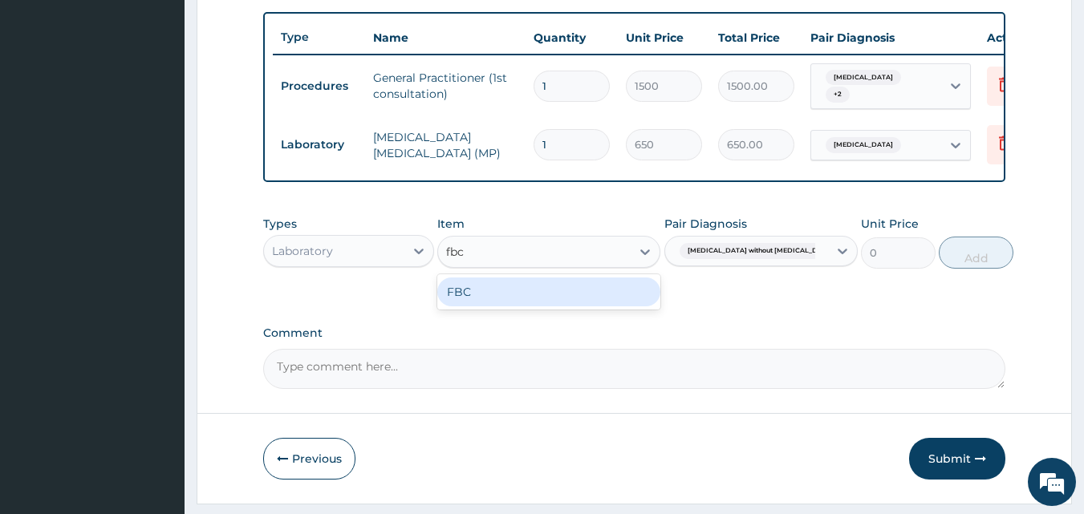
click at [563, 297] on div "FBC" at bounding box center [548, 292] width 223 height 29
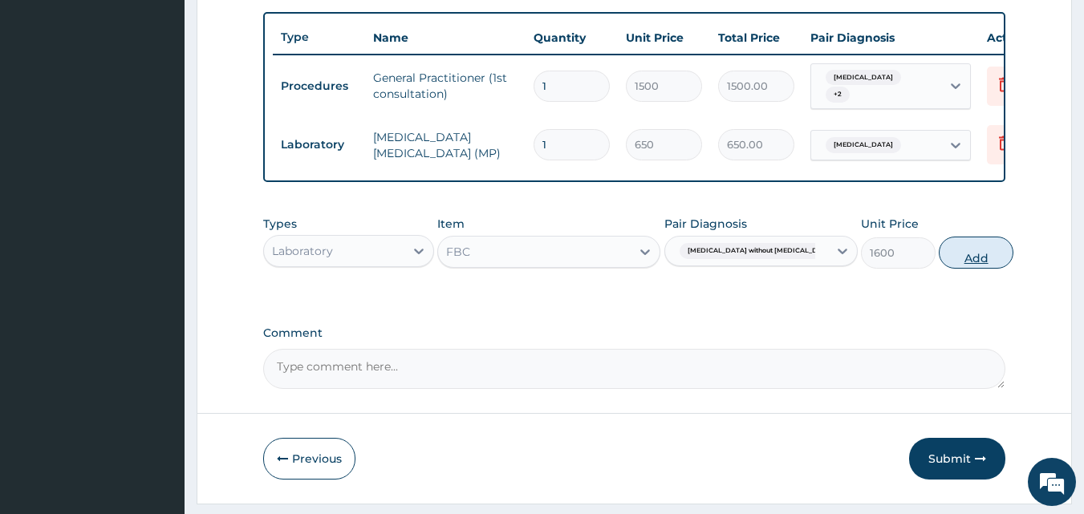
click at [963, 269] on button "Add" at bounding box center [975, 253] width 75 height 32
type input "0"
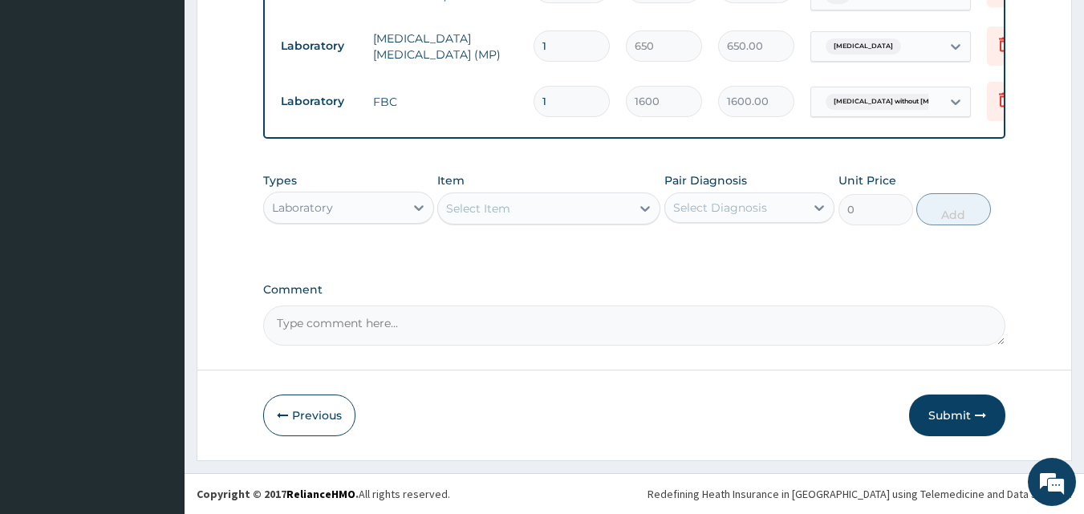
scroll to position [695, 0]
click at [389, 217] on div "Laboratory" at bounding box center [334, 208] width 140 height 26
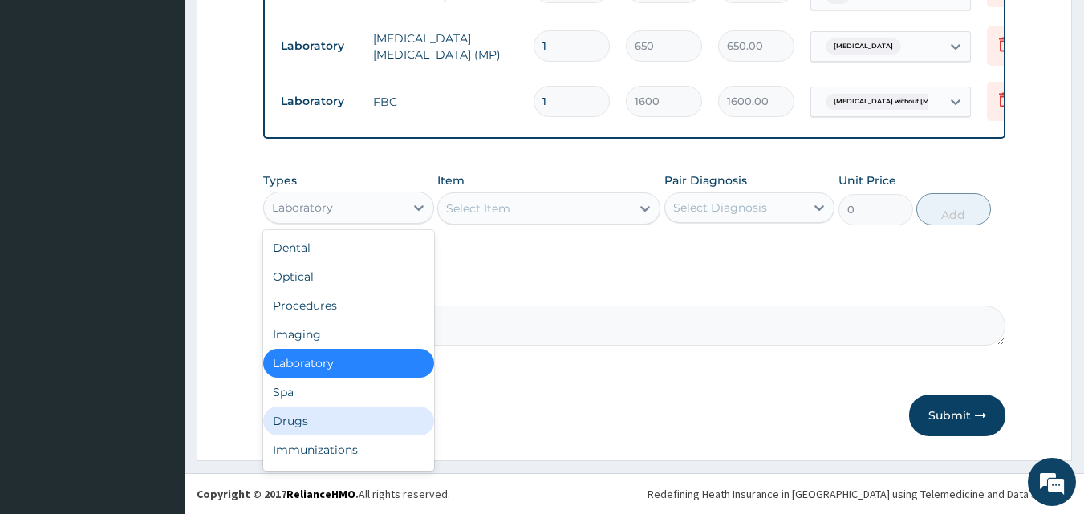
drag, startPoint x: 387, startPoint y: 416, endPoint x: 633, endPoint y: 253, distance: 295.7
click at [388, 415] on div "Drugs" at bounding box center [348, 421] width 171 height 29
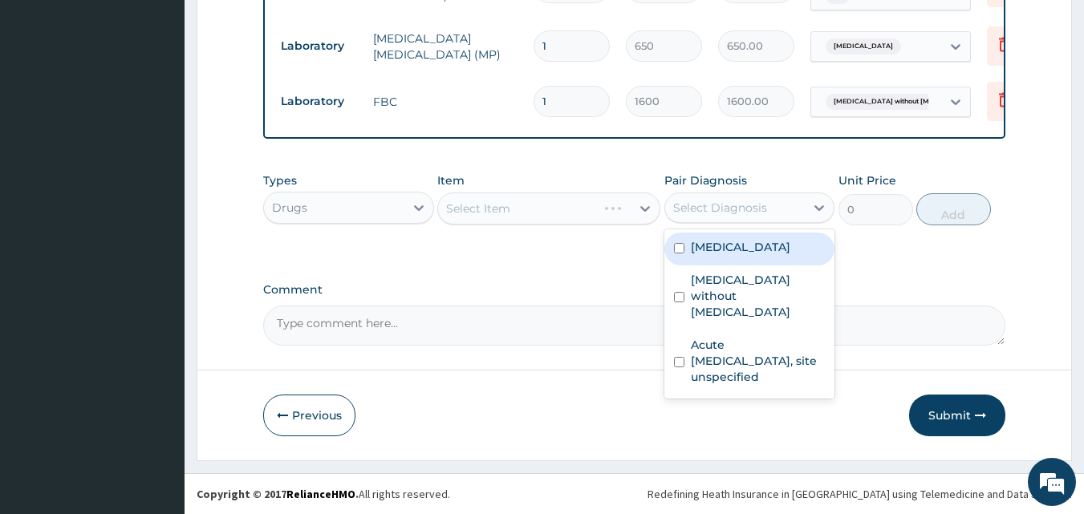
click at [693, 209] on div "Select Diagnosis" at bounding box center [720, 208] width 94 height 16
click at [682, 245] on input "checkbox" at bounding box center [679, 248] width 10 height 10
checkbox input "true"
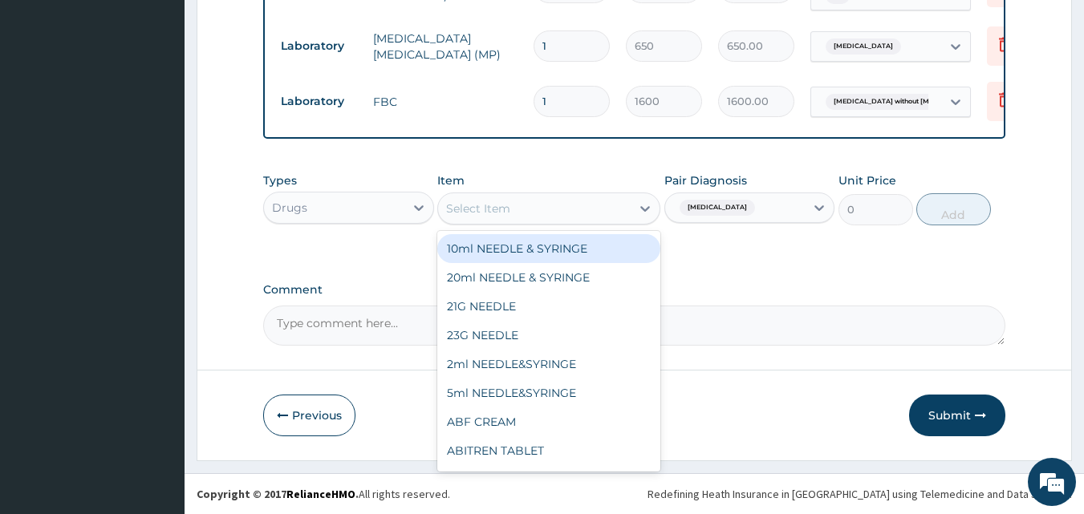
click at [560, 205] on div "Select Item" at bounding box center [534, 209] width 193 height 26
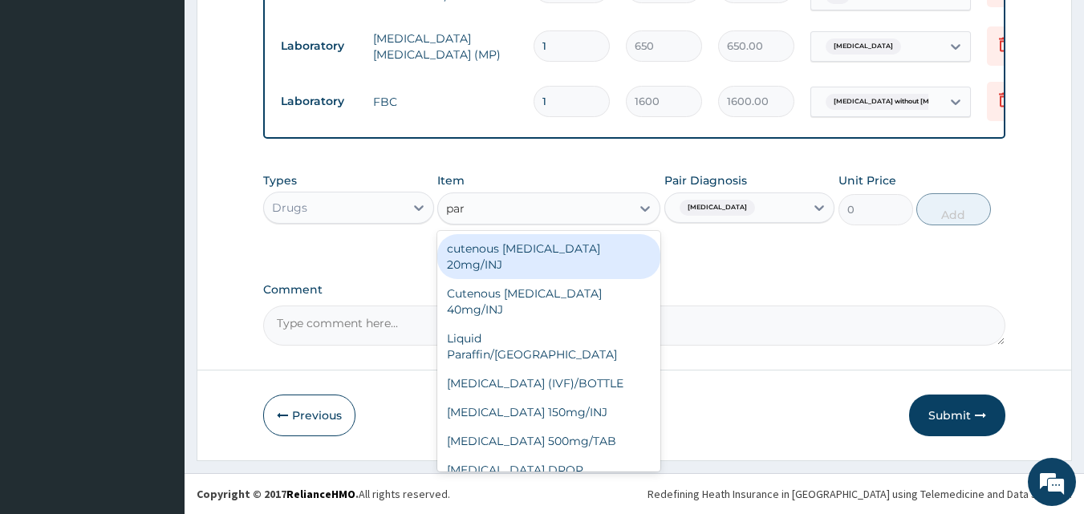
type input "para"
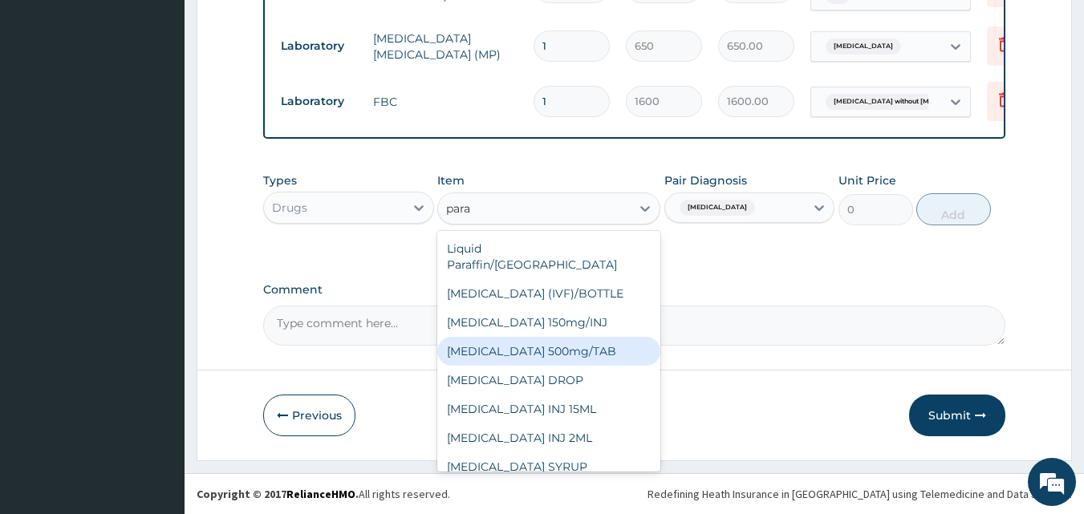
click at [581, 337] on div "[MEDICAL_DATA] 500mg/TAB" at bounding box center [548, 351] width 223 height 29
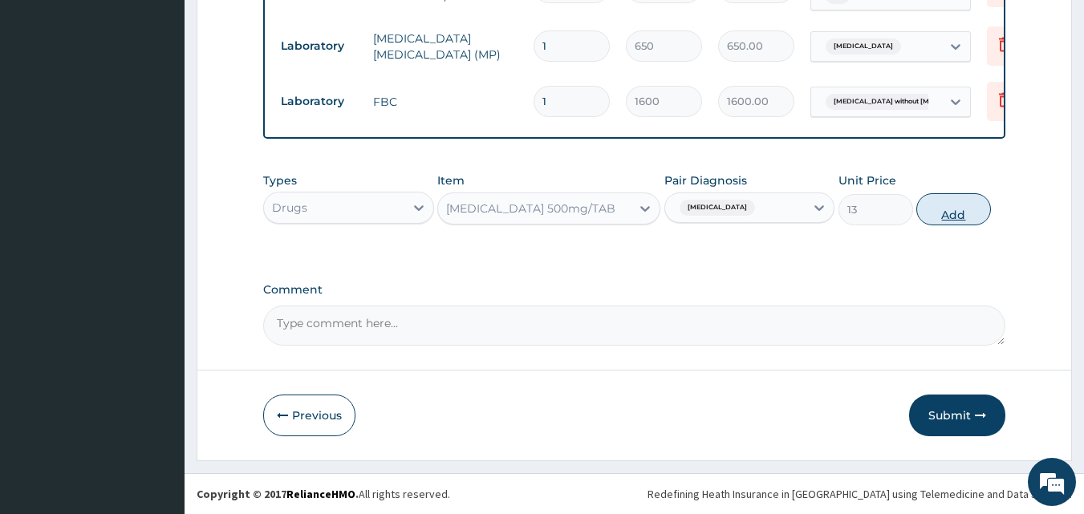
click at [942, 213] on button "Add" at bounding box center [953, 209] width 75 height 32
type input "0"
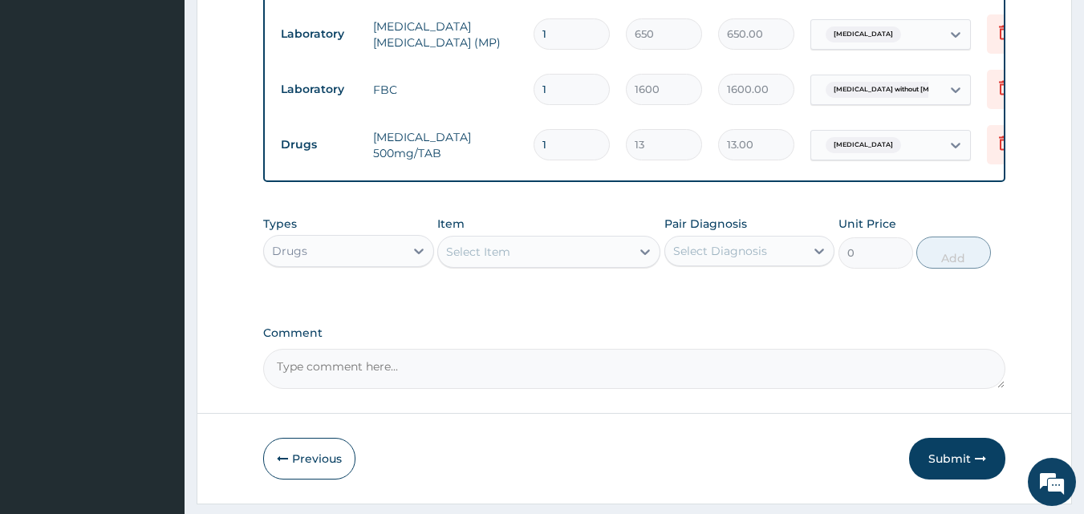
type input "18"
type input "234.00"
type input "18"
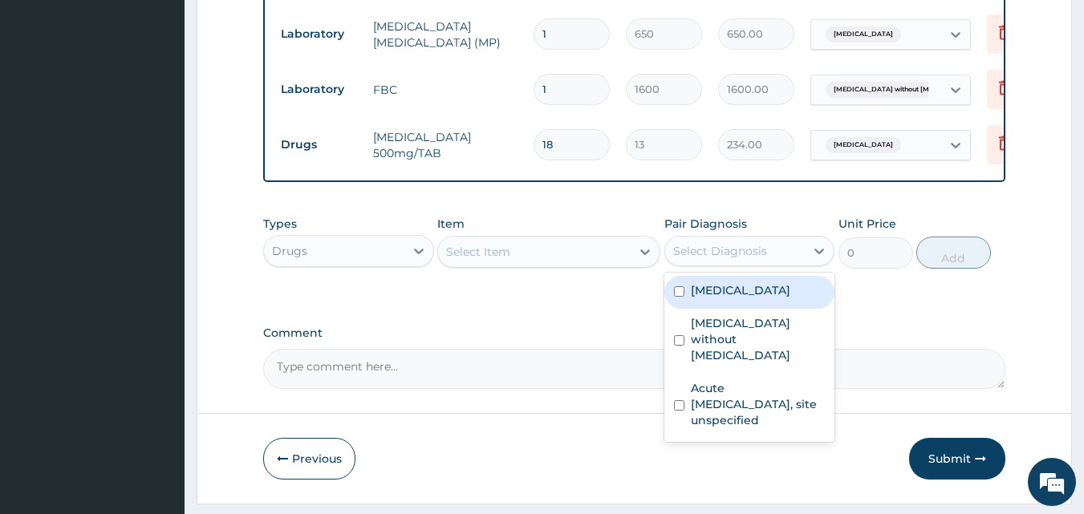
click at [716, 259] on div "Select Diagnosis" at bounding box center [720, 251] width 94 height 16
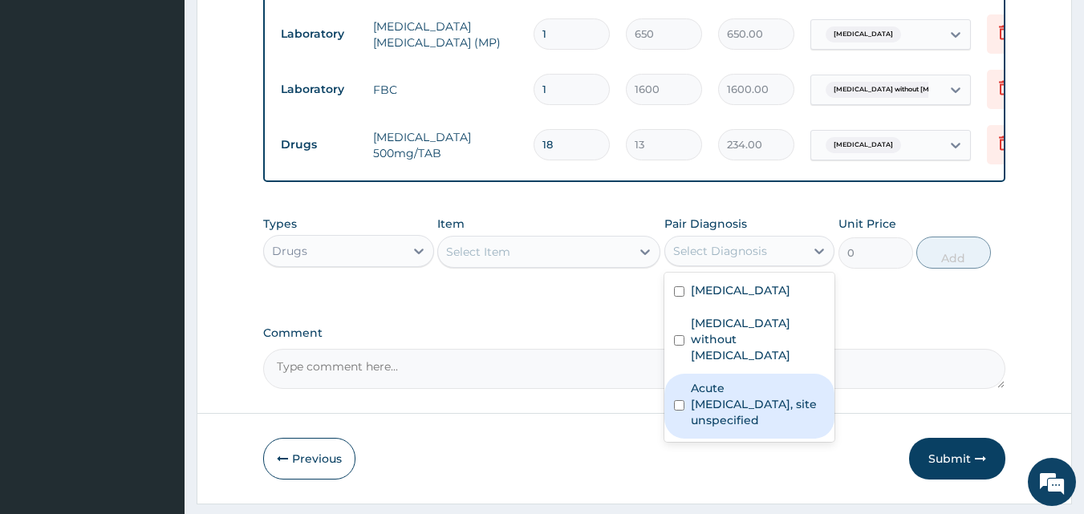
click at [677, 400] on input "checkbox" at bounding box center [679, 405] width 10 height 10
checkbox input "true"
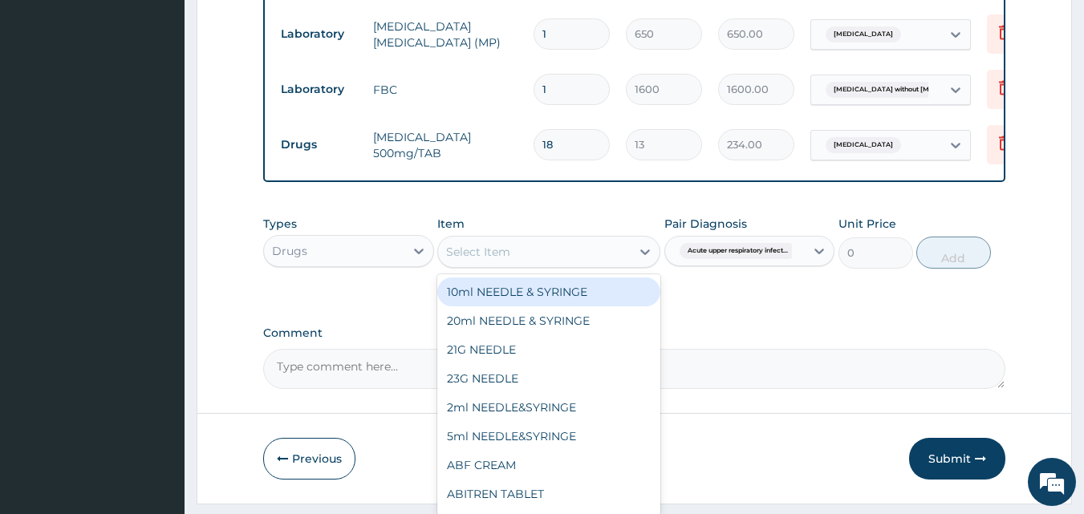
click at [557, 265] on div "Select Item" at bounding box center [534, 252] width 193 height 26
type input "u"
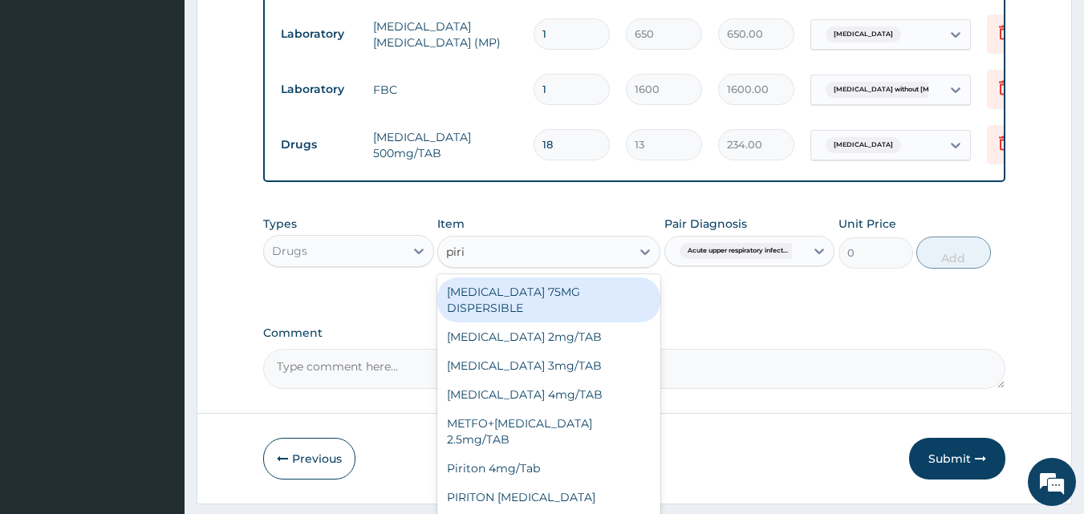
type input "pirit"
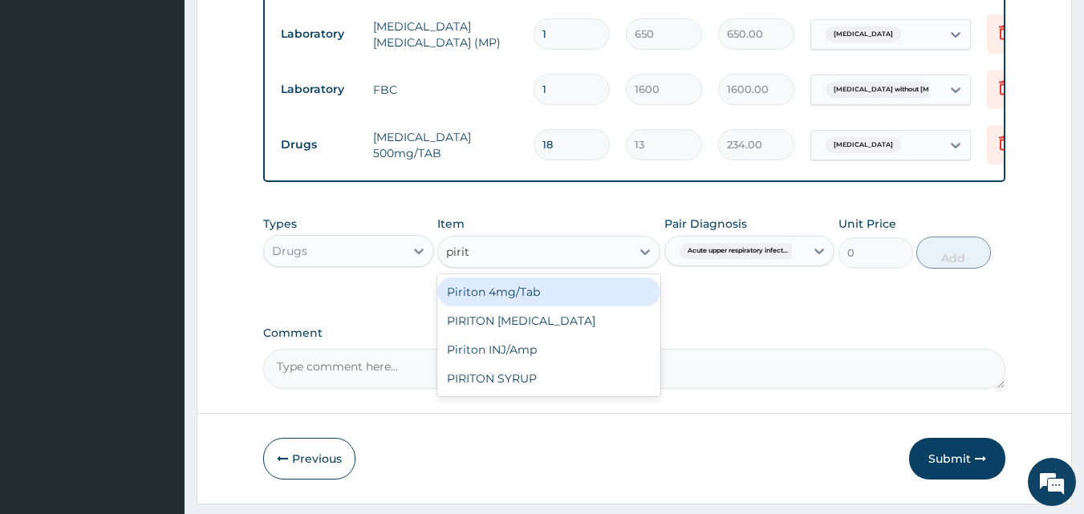
click at [575, 297] on div "Piriton 4mg/Tab" at bounding box center [548, 292] width 223 height 29
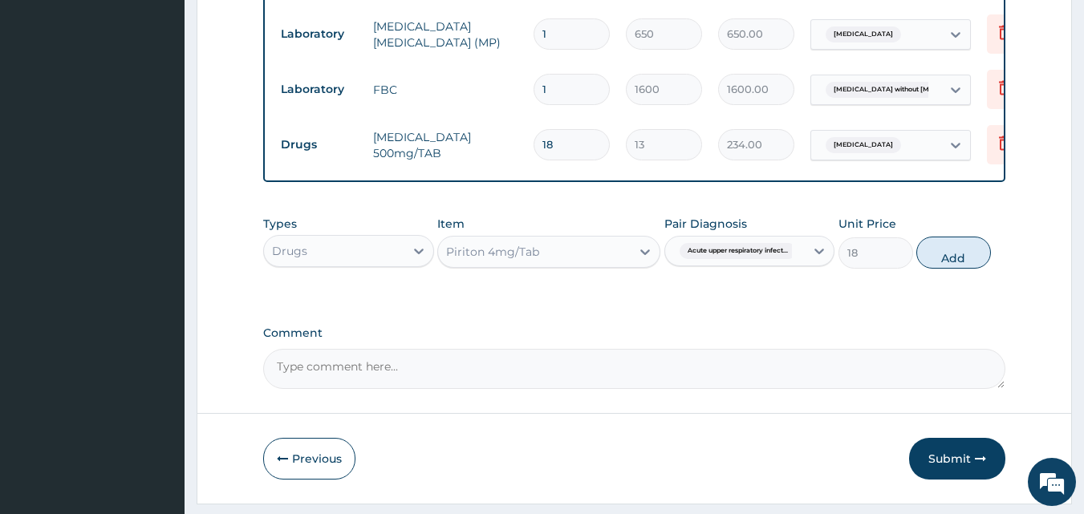
click at [942, 269] on button "Add" at bounding box center [953, 253] width 75 height 32
type input "0"
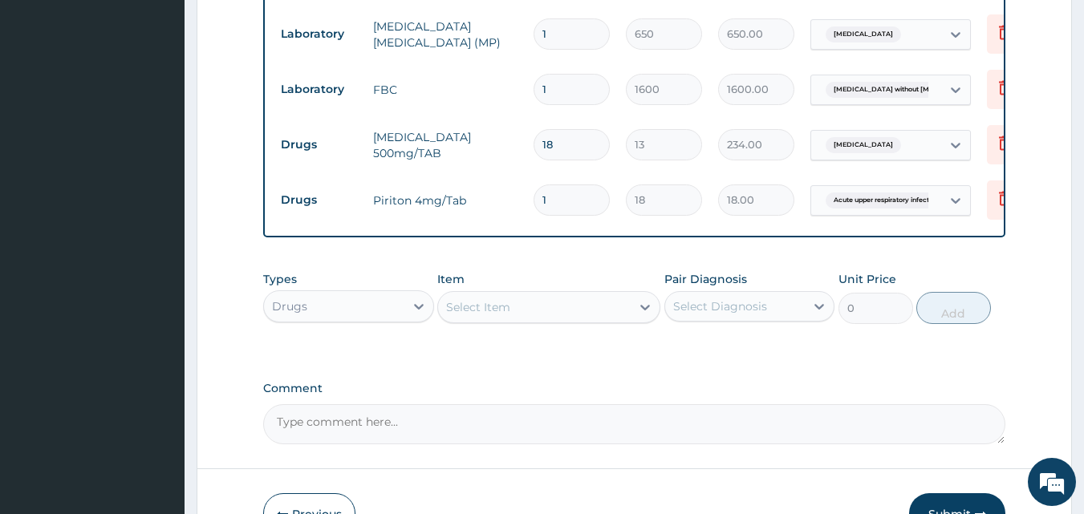
type input "0.00"
type input "6"
type input "108.00"
type input "6"
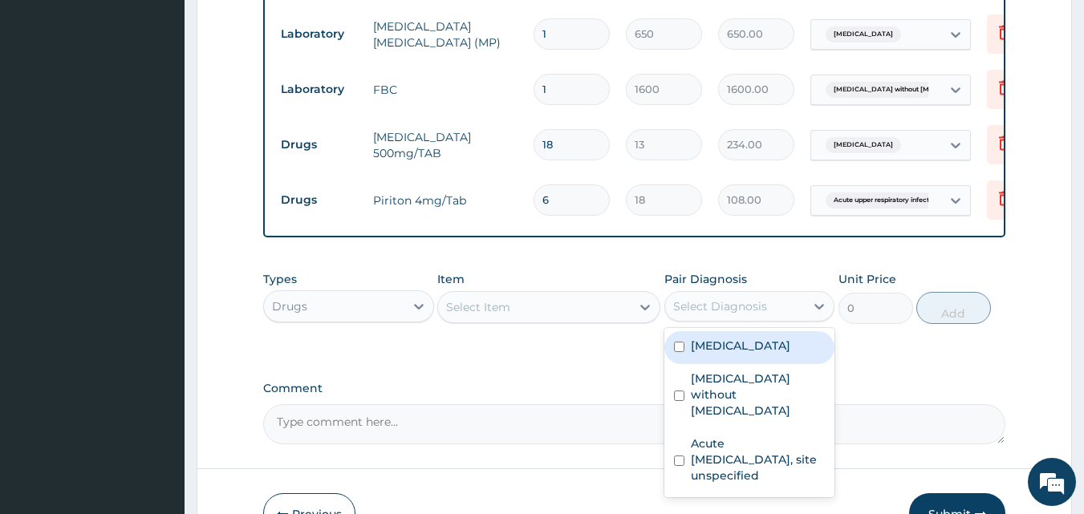
click at [690, 314] on div "Select Diagnosis" at bounding box center [720, 306] width 94 height 16
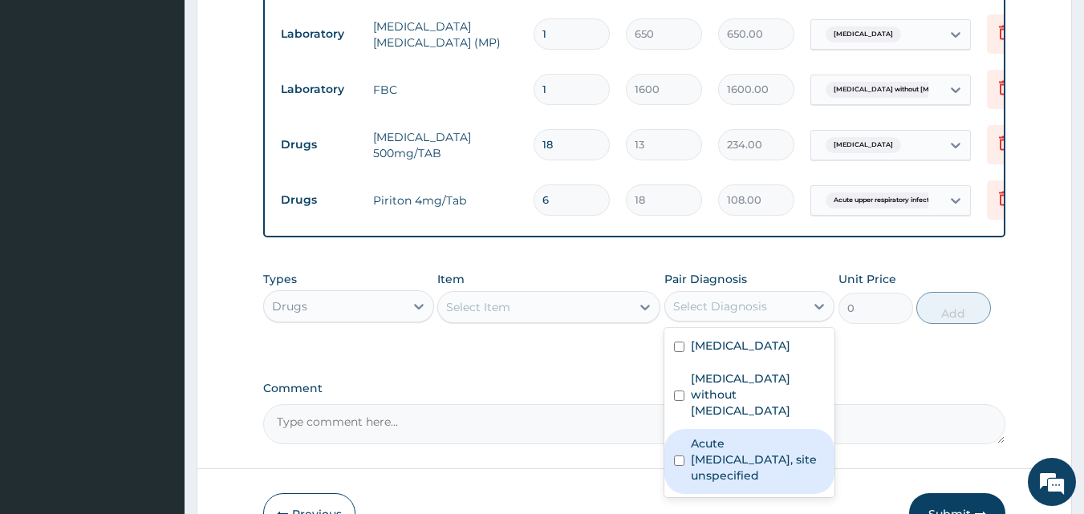
click at [675, 456] on input "checkbox" at bounding box center [679, 461] width 10 height 10
checkbox input "true"
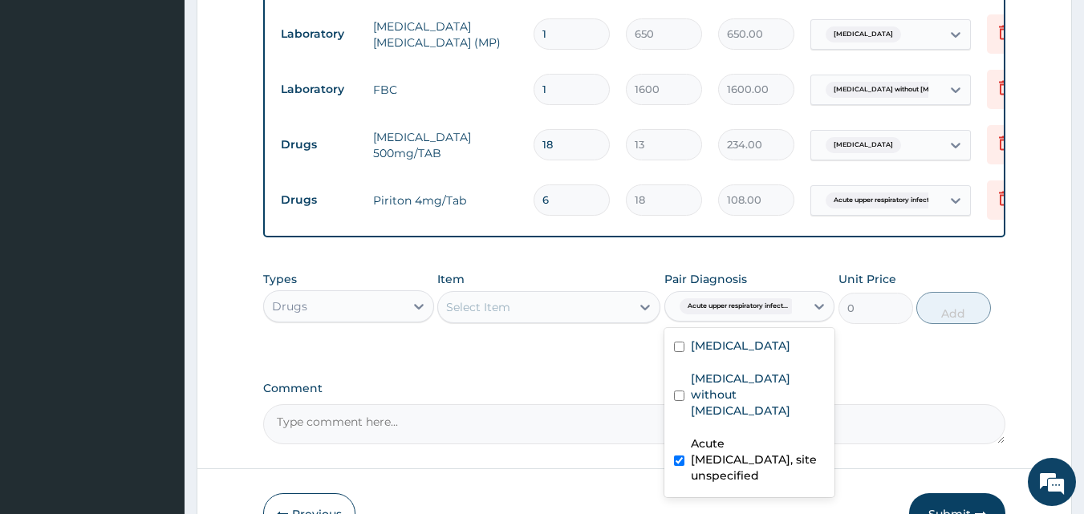
click at [540, 316] on div "Select Item" at bounding box center [534, 307] width 193 height 26
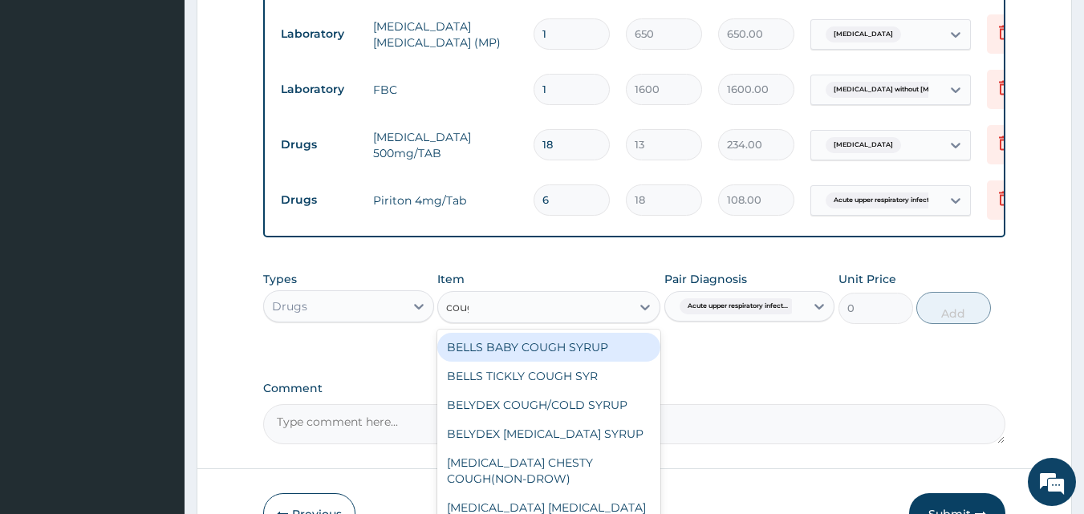
type input "cough"
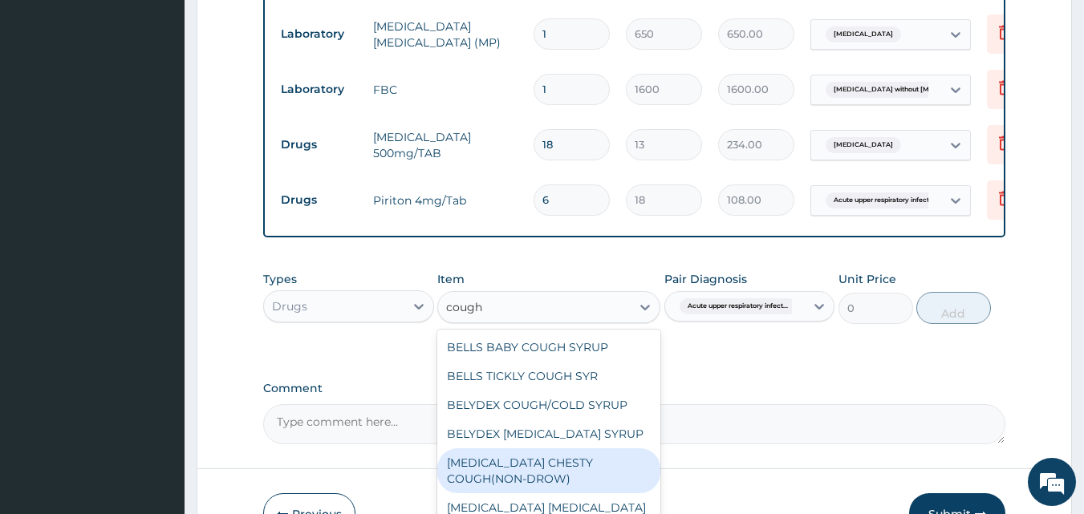
scroll to position [87, 0]
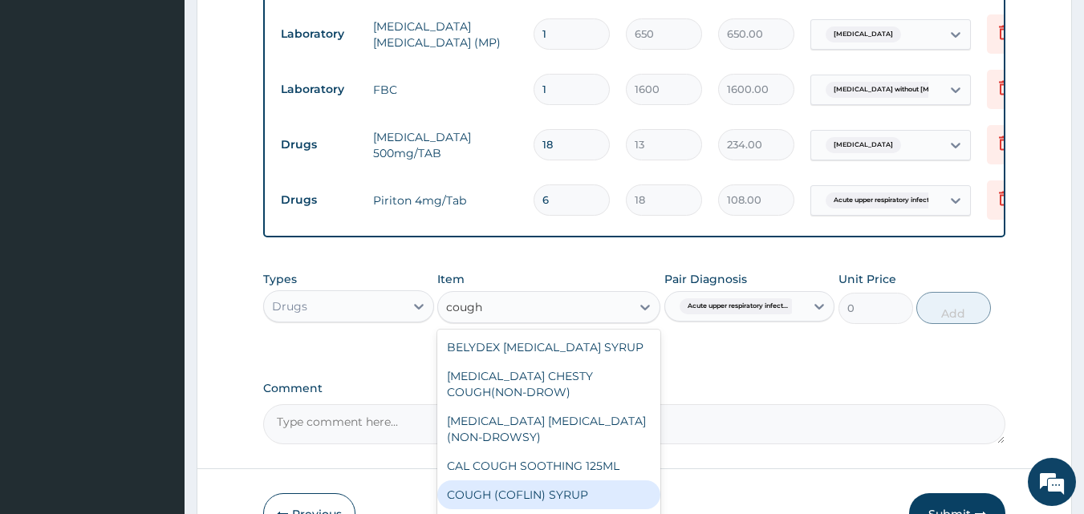
drag, startPoint x: 574, startPoint y: 502, endPoint x: 753, endPoint y: 416, distance: 199.5
click at [575, 502] on div "COUGH (COFLIN) SYRUP" at bounding box center [548, 494] width 223 height 29
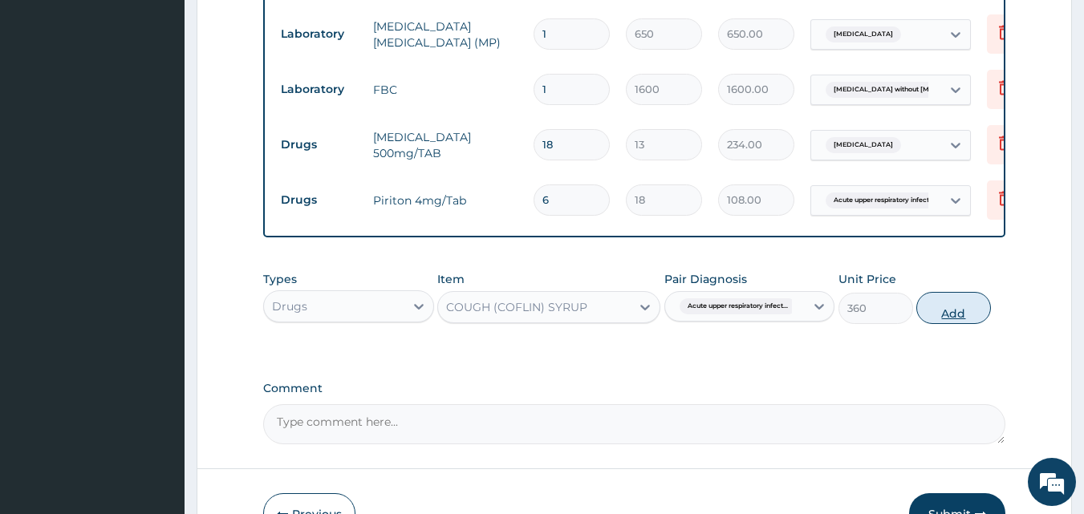
click at [947, 306] on button "Add" at bounding box center [953, 308] width 75 height 32
type input "0"
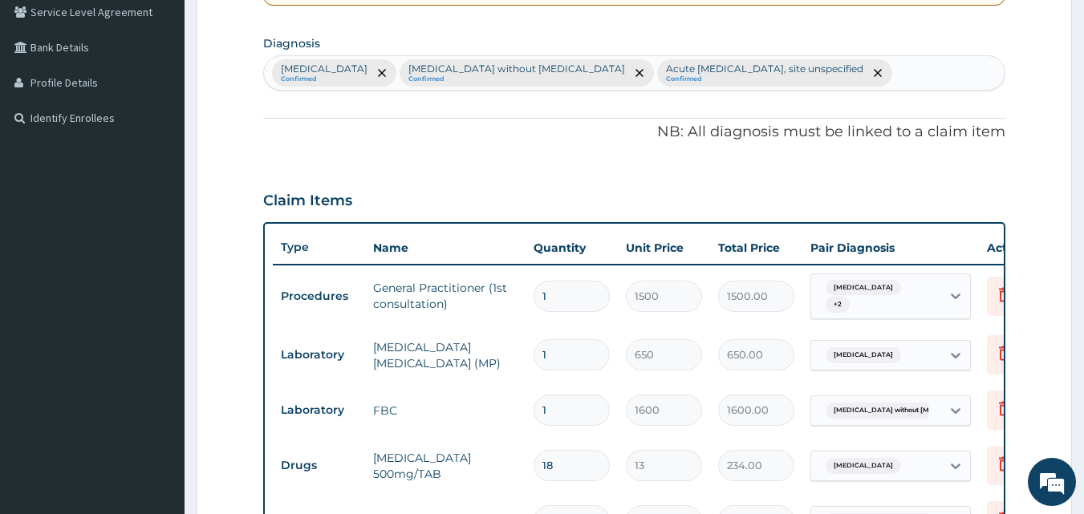
scroll to position [134, 0]
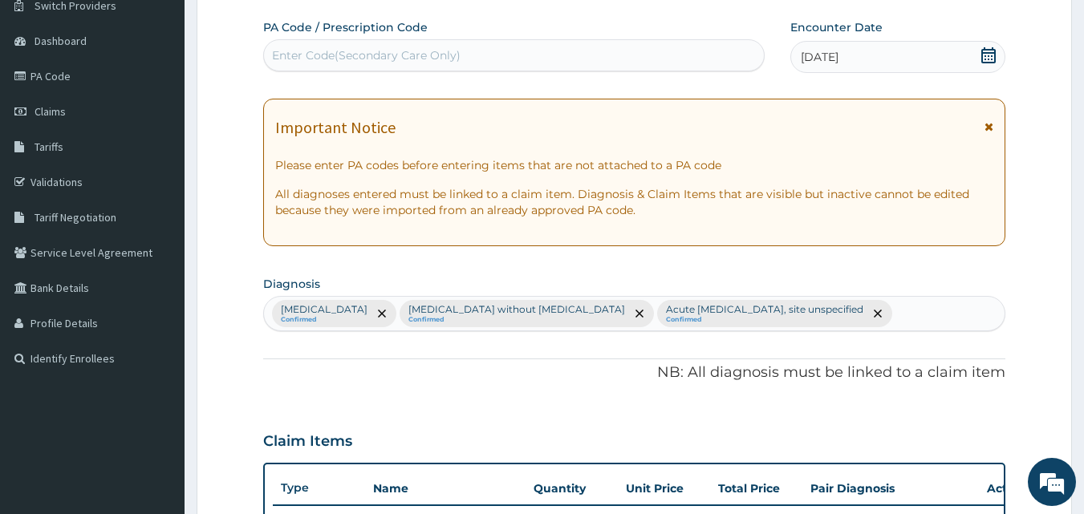
click at [865, 316] on div "[MEDICAL_DATA] Confirmed [MEDICAL_DATA] without [MEDICAL_DATA] Confirmed Acute …" at bounding box center [634, 314] width 741 height 34
type input "pain"
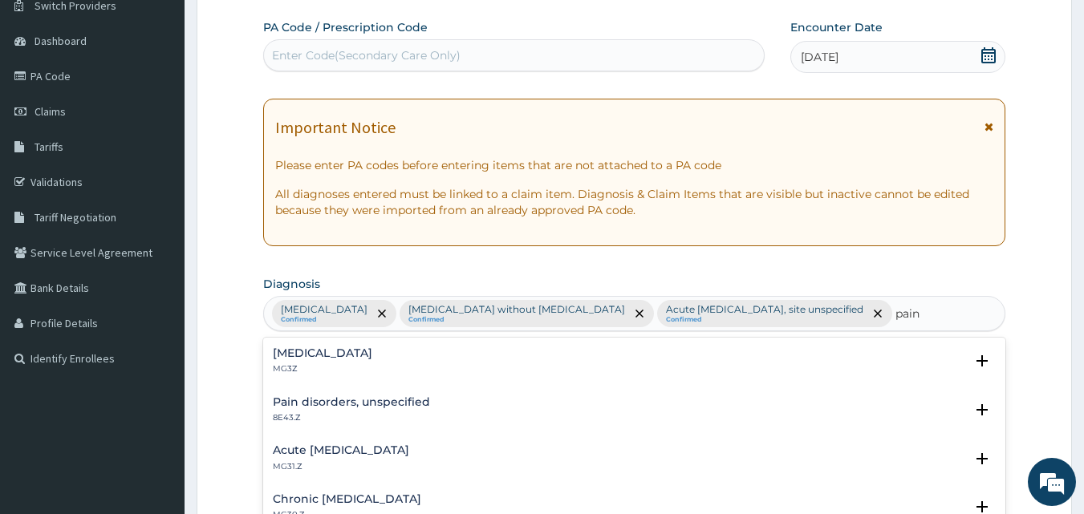
click at [690, 349] on div "[MEDICAL_DATA] MG3Z" at bounding box center [635, 361] width 724 height 28
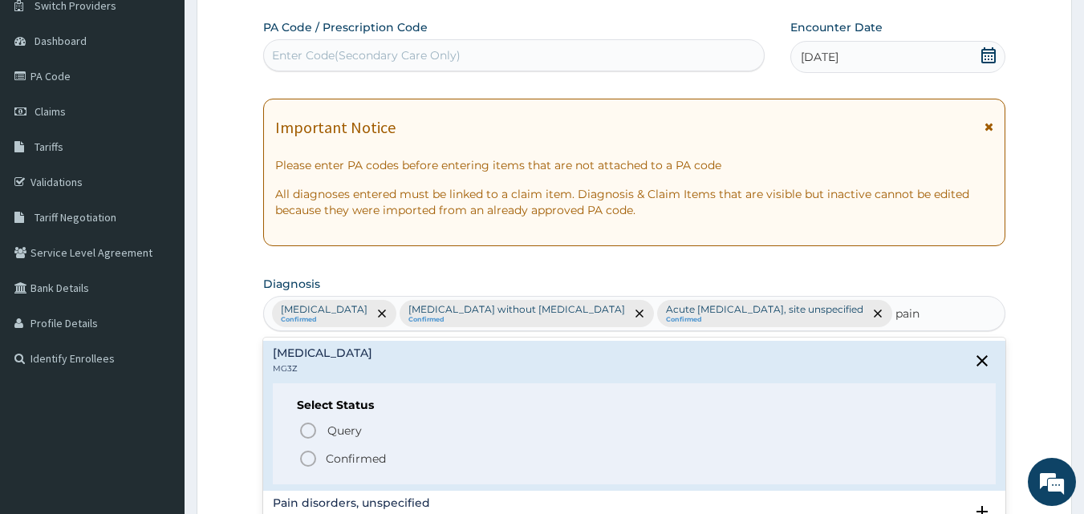
click at [570, 449] on span "Confirmed" at bounding box center [635, 458] width 674 height 19
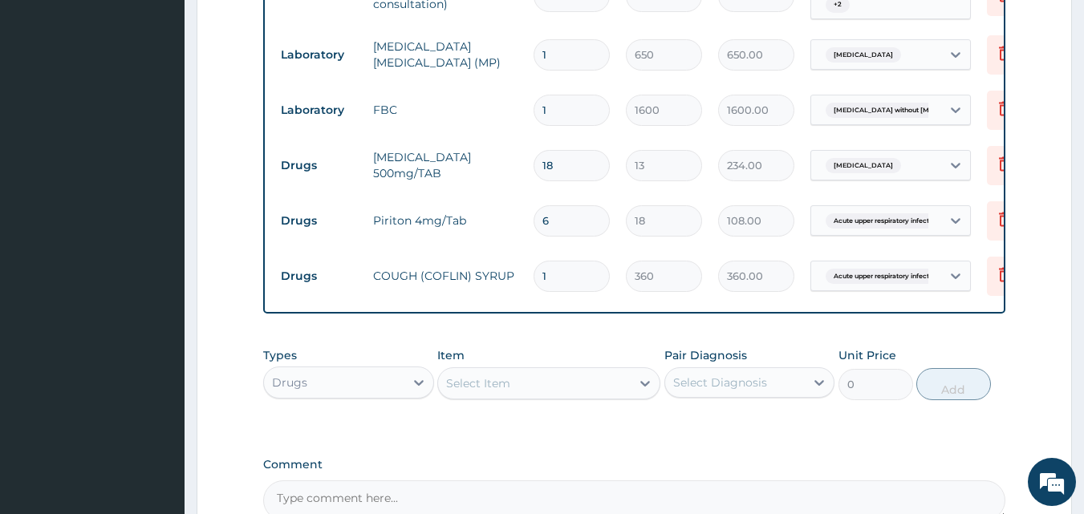
scroll to position [615, 0]
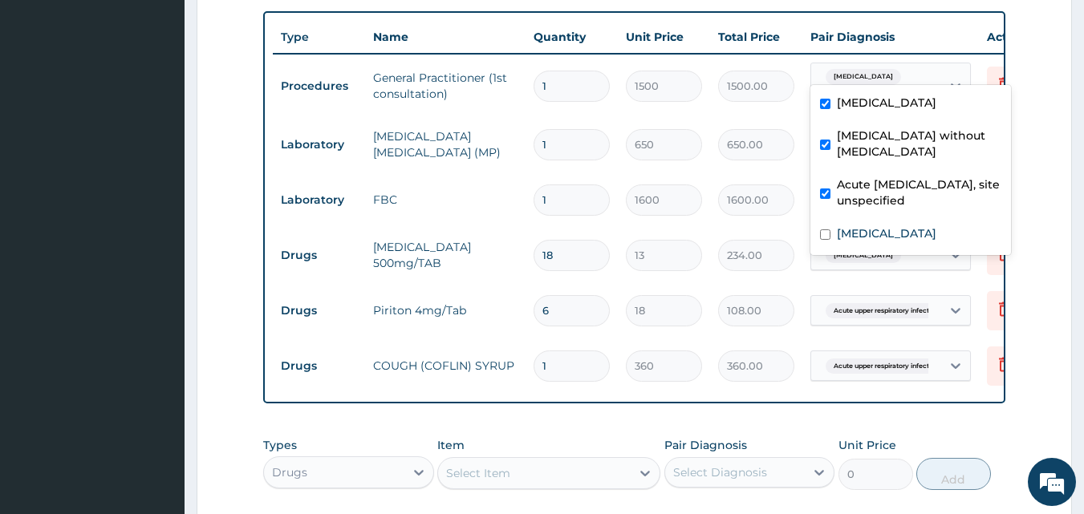
click at [874, 69] on span "[MEDICAL_DATA]" at bounding box center [862, 77] width 75 height 16
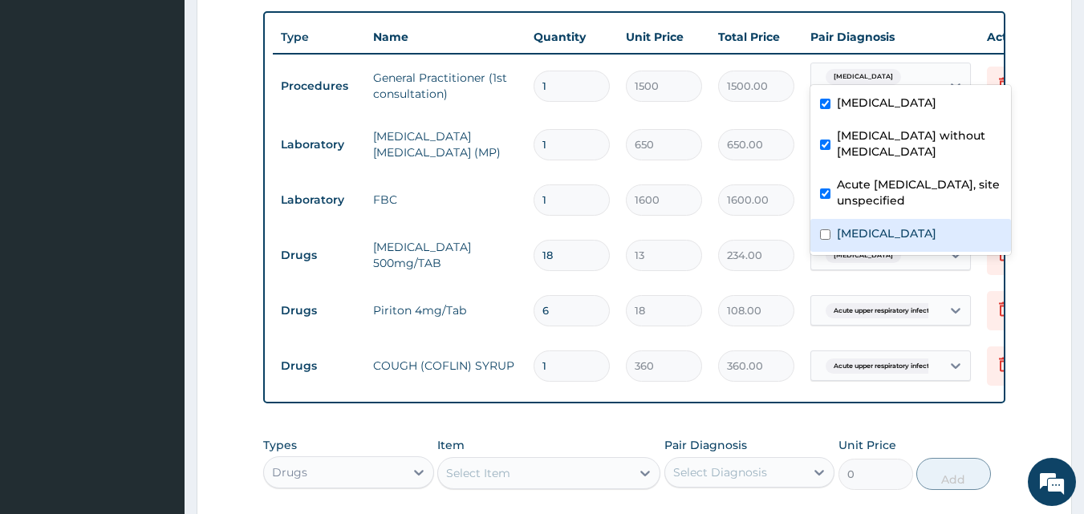
click at [821, 229] on input "checkbox" at bounding box center [825, 234] width 10 height 10
checkbox input "true"
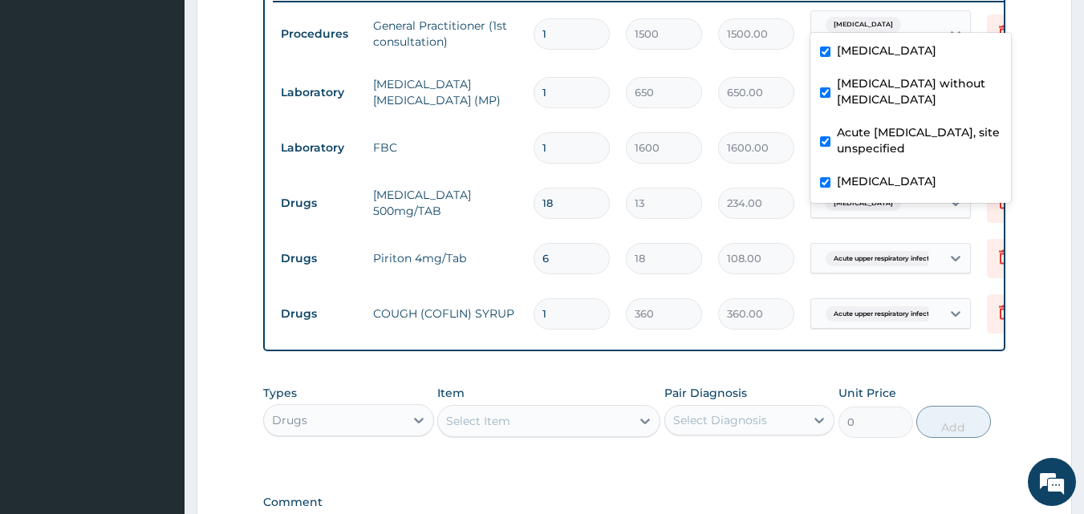
scroll to position [695, 0]
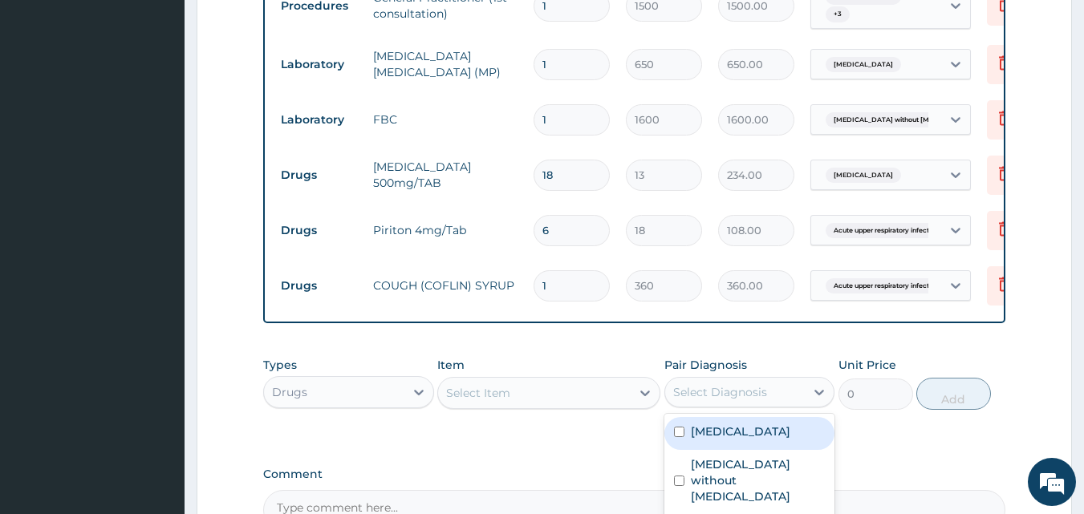
click at [746, 384] on div "Select Diagnosis" at bounding box center [720, 392] width 94 height 16
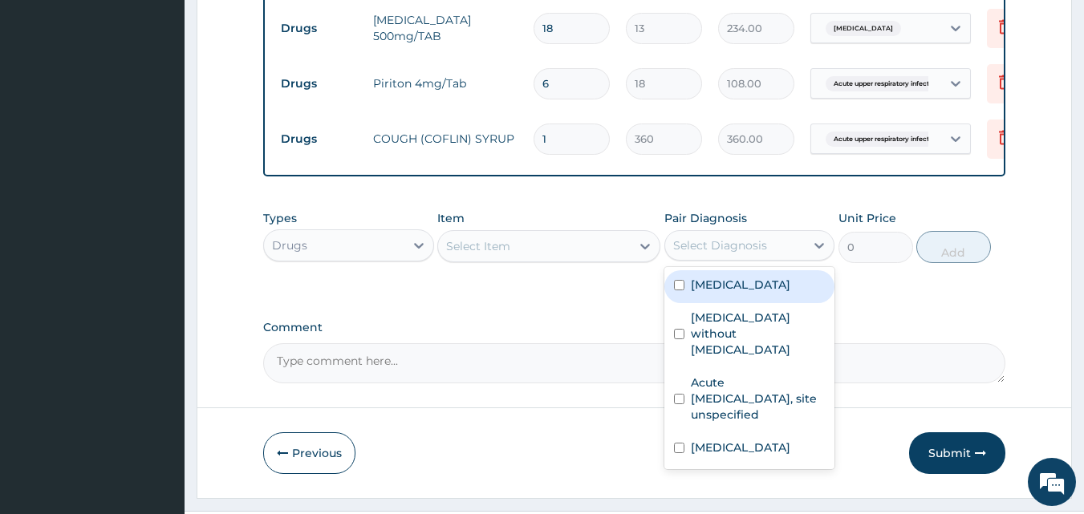
scroll to position [861, 0]
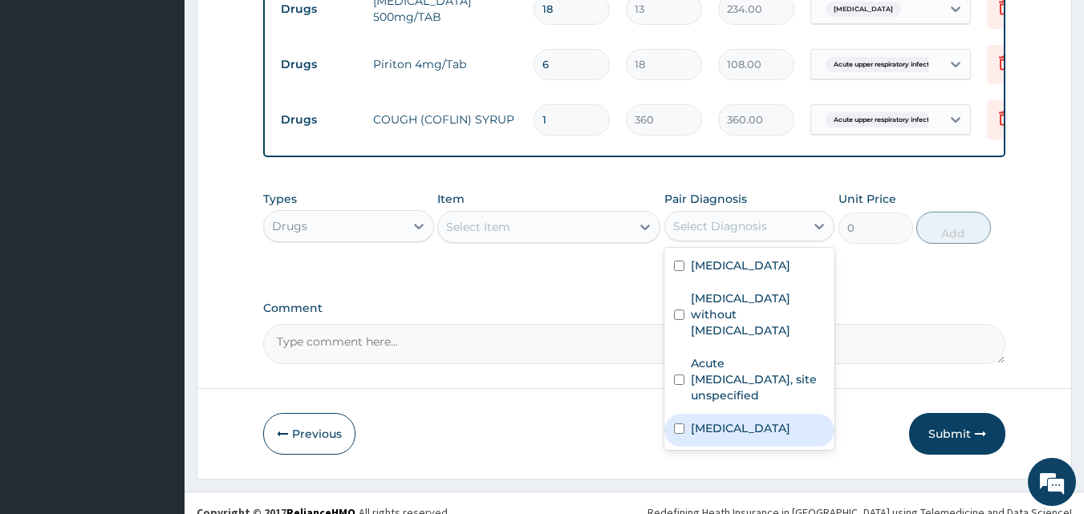
click at [679, 424] on input "checkbox" at bounding box center [679, 429] width 10 height 10
checkbox input "true"
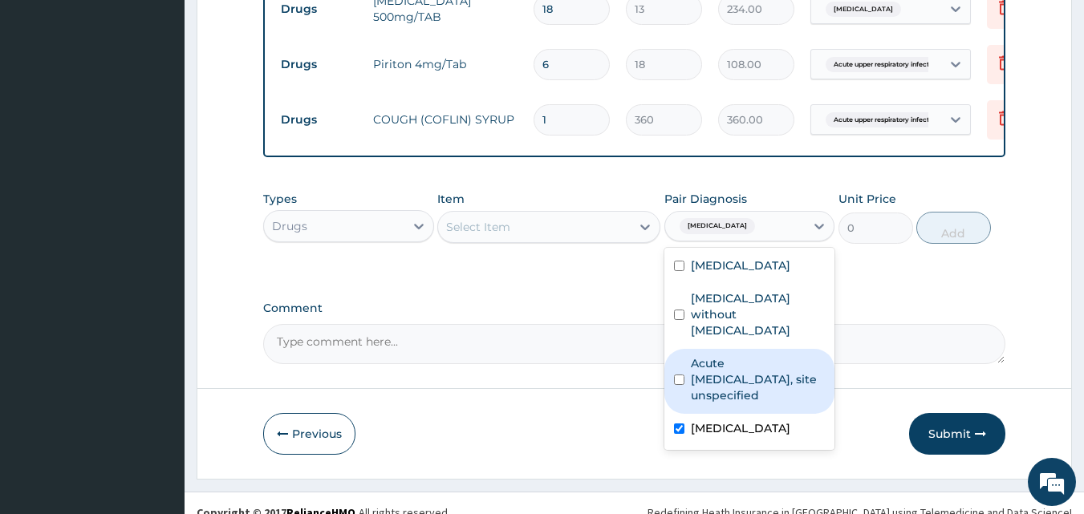
click at [630, 214] on div "Select Item" at bounding box center [534, 227] width 193 height 26
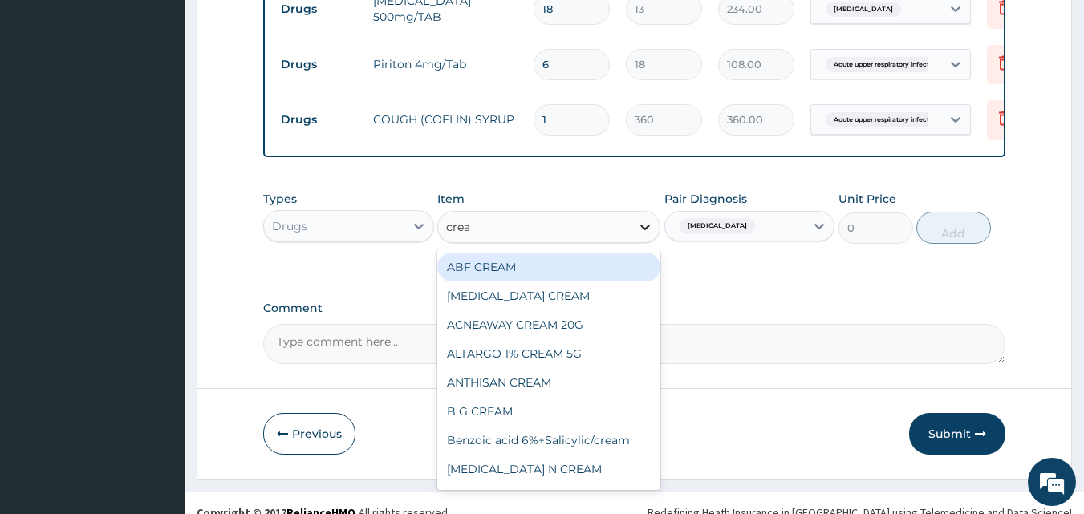
type input "cream"
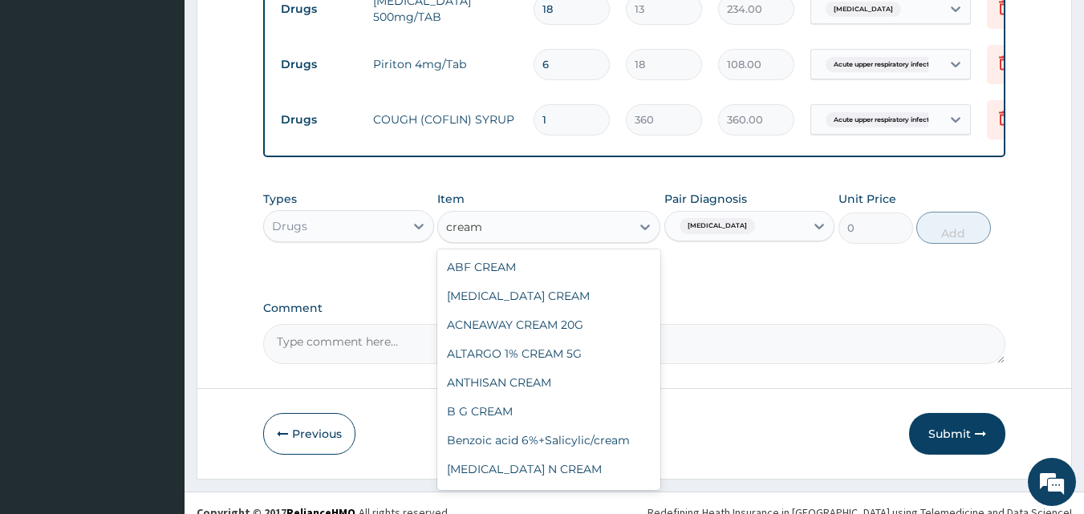
scroll to position [481, 0]
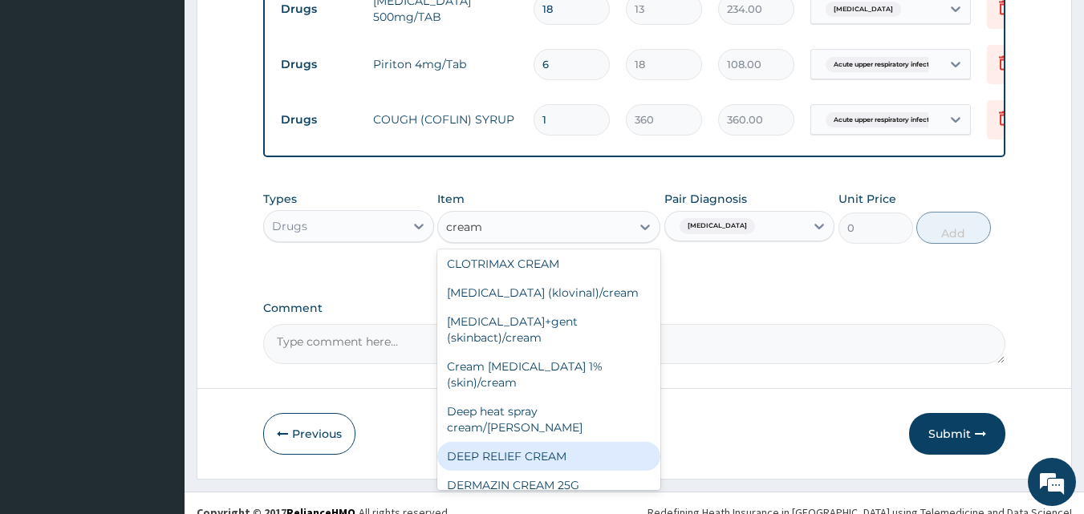
drag, startPoint x: 614, startPoint y: 424, endPoint x: 922, endPoint y: 253, distance: 351.8
click at [615, 442] on div "DEEP RELIEF CREAM" at bounding box center [548, 456] width 223 height 29
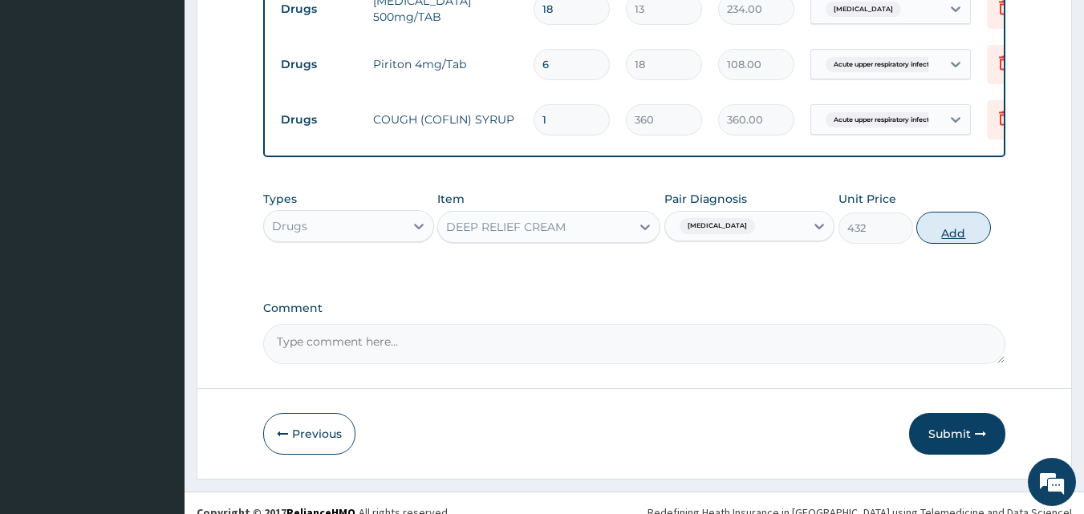
click at [963, 212] on button "Add" at bounding box center [953, 228] width 75 height 32
type input "0"
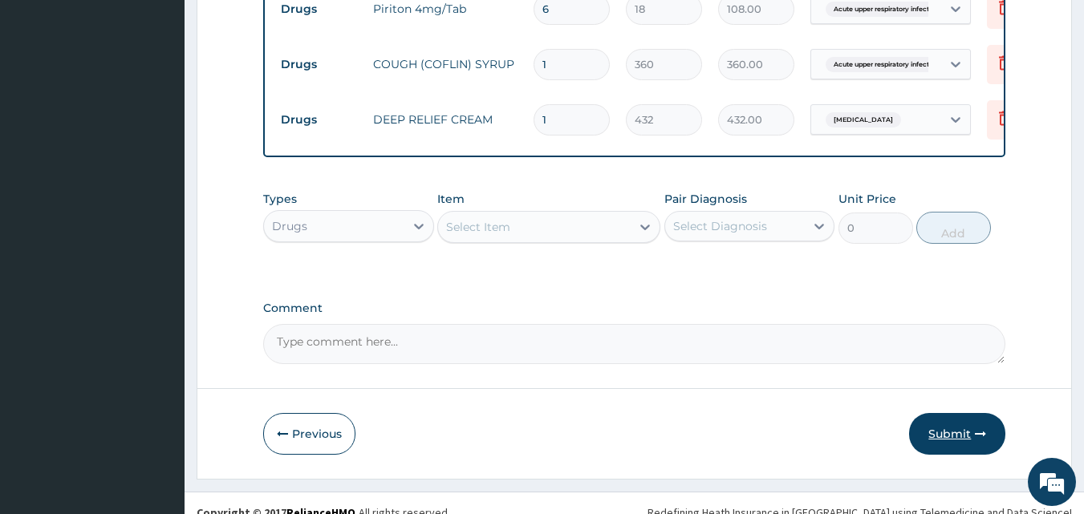
click at [954, 413] on button "Submit" at bounding box center [957, 434] width 96 height 42
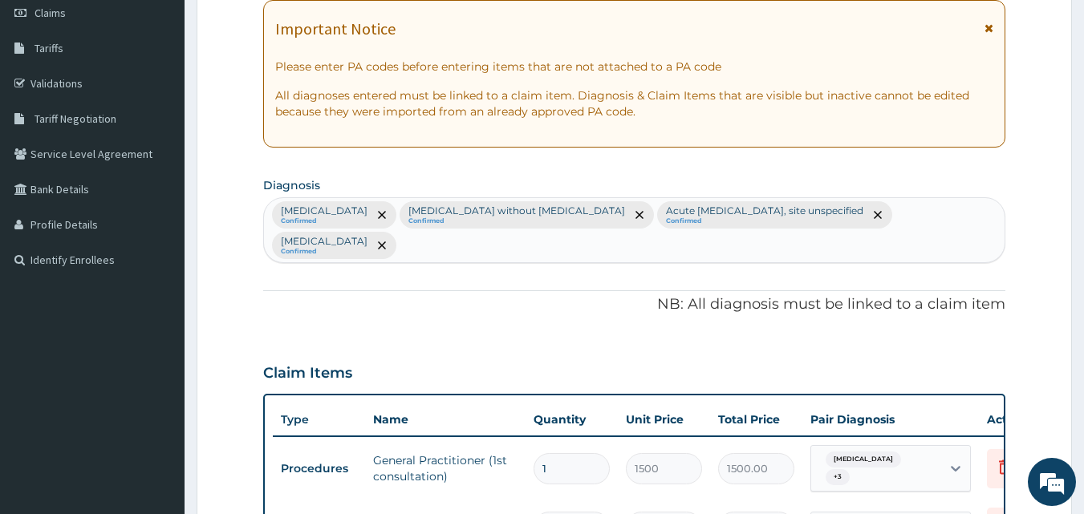
scroll to position [195, 0]
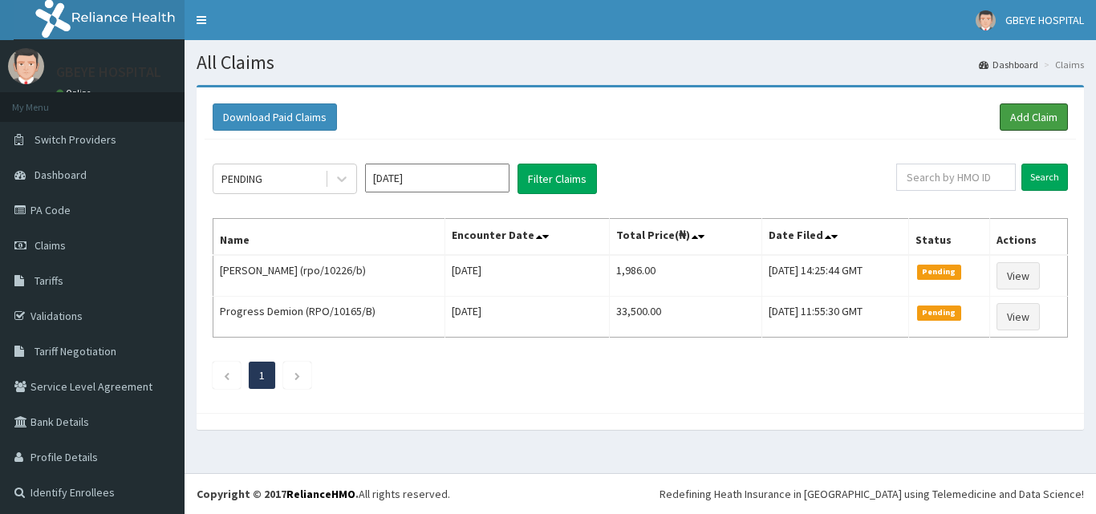
click at [1015, 120] on link "Add Claim" at bounding box center [1033, 116] width 68 height 27
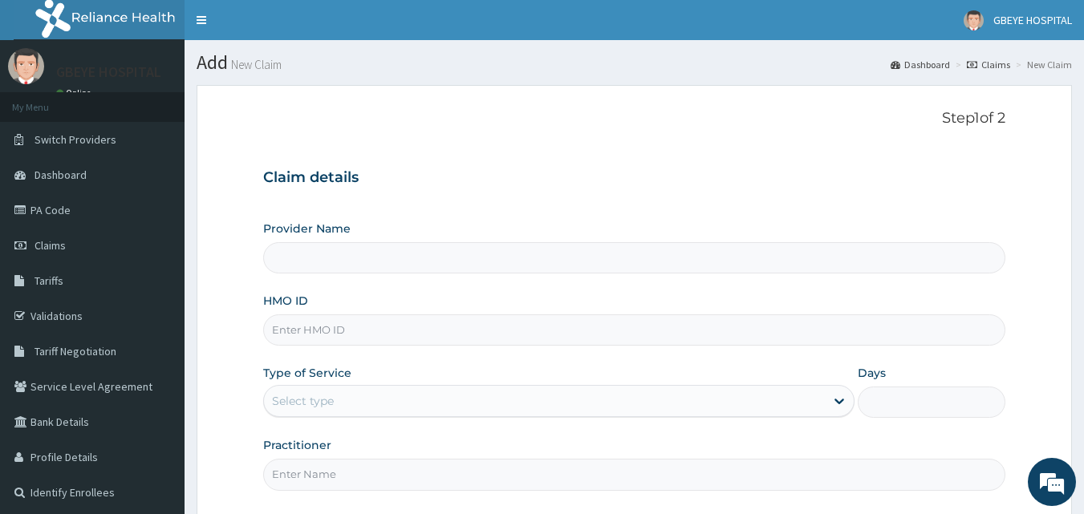
type input "GBEYE HOSPITAL( [GEOGRAPHIC_DATA])"
drag, startPoint x: 494, startPoint y: 314, endPoint x: 497, endPoint y: 323, distance: 9.4
click at [497, 323] on input "HMO ID" at bounding box center [634, 329] width 743 height 31
type input "pvi/10002/c"
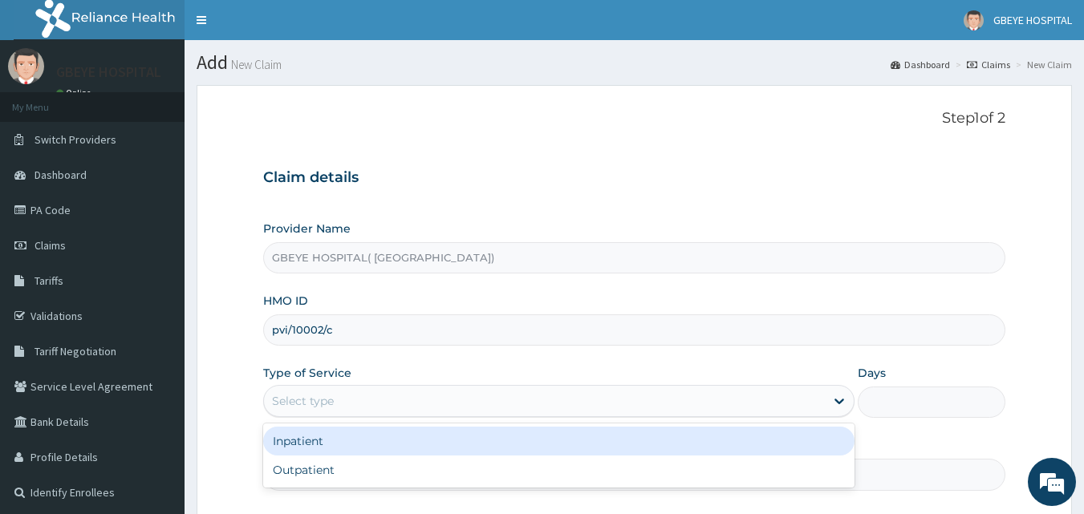
click at [526, 398] on div "Select type" at bounding box center [544, 401] width 561 height 26
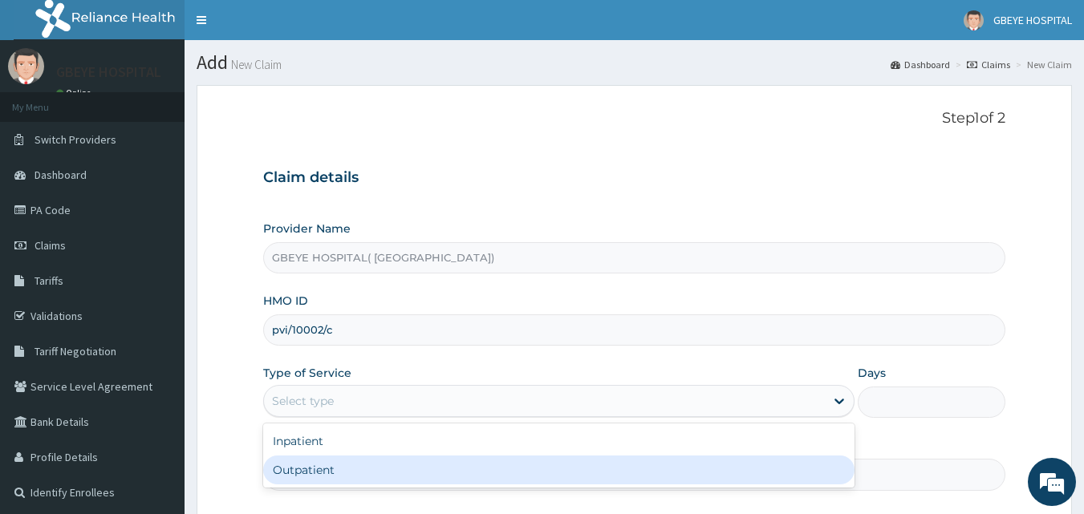
drag, startPoint x: 499, startPoint y: 468, endPoint x: 509, endPoint y: 441, distance: 29.2
click at [499, 466] on div "Outpatient" at bounding box center [558, 470] width 591 height 29
type input "1"
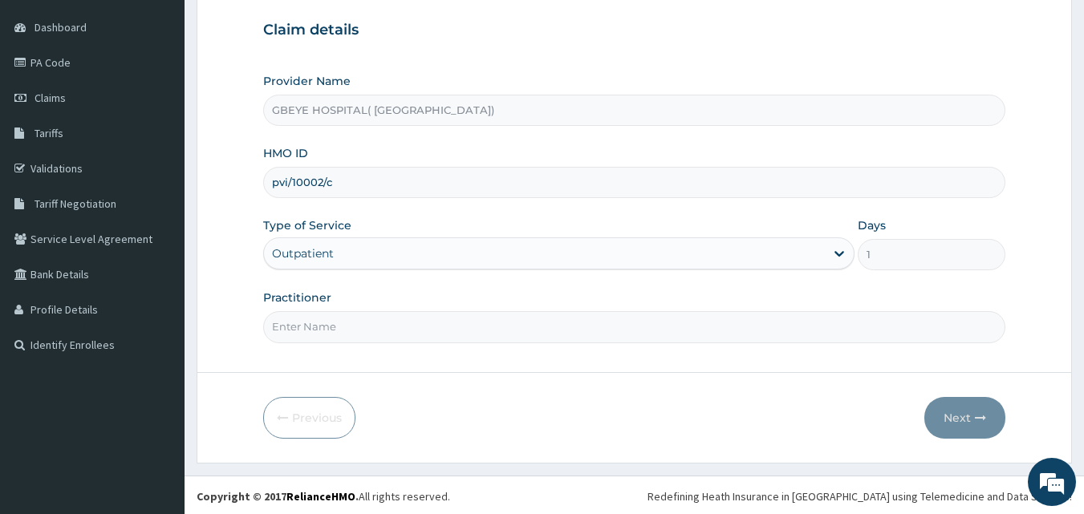
scroll to position [150, 0]
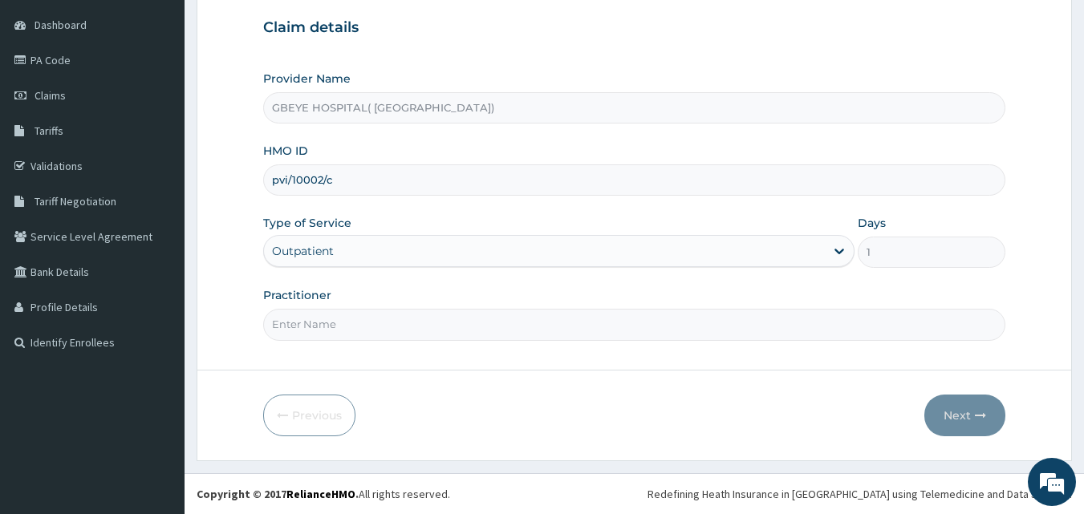
click at [517, 332] on input "Practitioner" at bounding box center [634, 324] width 743 height 31
type input "[PERSON_NAME]"
click at [943, 424] on button "Next" at bounding box center [964, 416] width 81 height 42
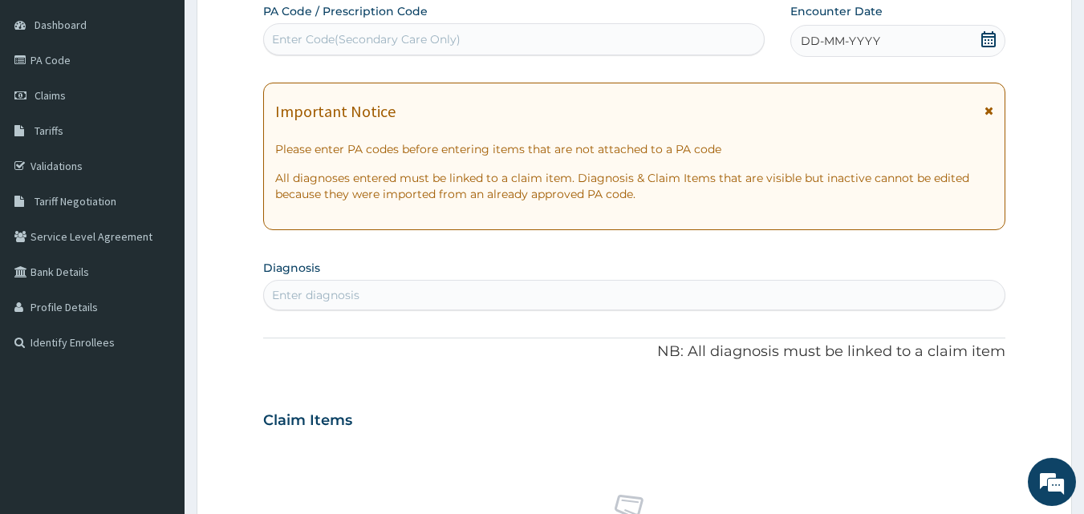
click at [873, 42] on span "DD-MM-YYYY" at bounding box center [840, 41] width 79 height 16
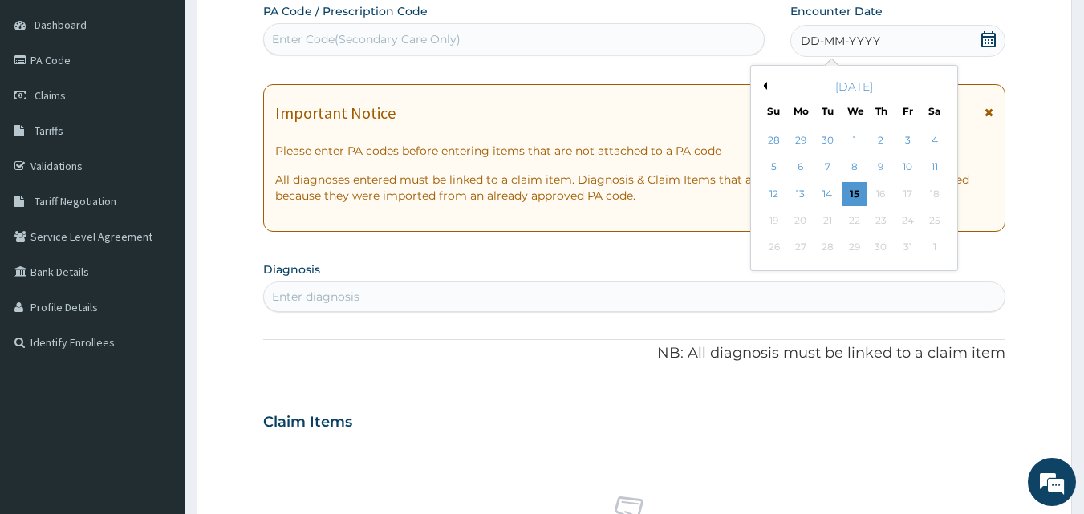
drag, startPoint x: 762, startPoint y: 81, endPoint x: 764, endPoint y: 91, distance: 10.7
click at [763, 81] on div "[DATE]" at bounding box center [853, 87] width 193 height 16
click at [768, 85] on div "[DATE]" at bounding box center [853, 87] width 193 height 16
click at [764, 85] on button "Previous Month" at bounding box center [763, 86] width 8 height 8
click at [822, 194] on div "16" at bounding box center [828, 194] width 24 height 24
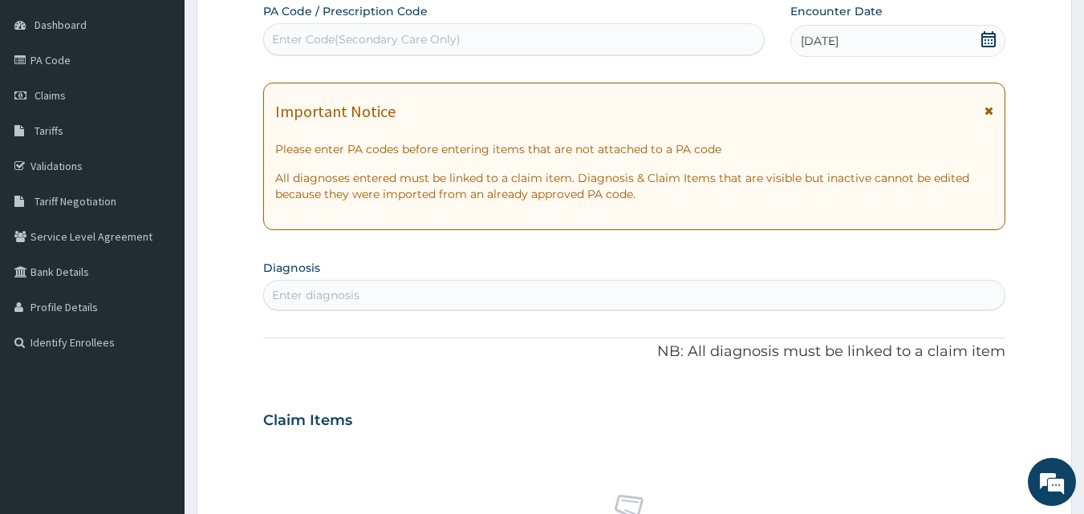
click at [552, 292] on div "Enter diagnosis" at bounding box center [634, 295] width 741 height 26
type input "[MEDICAL_DATA]"
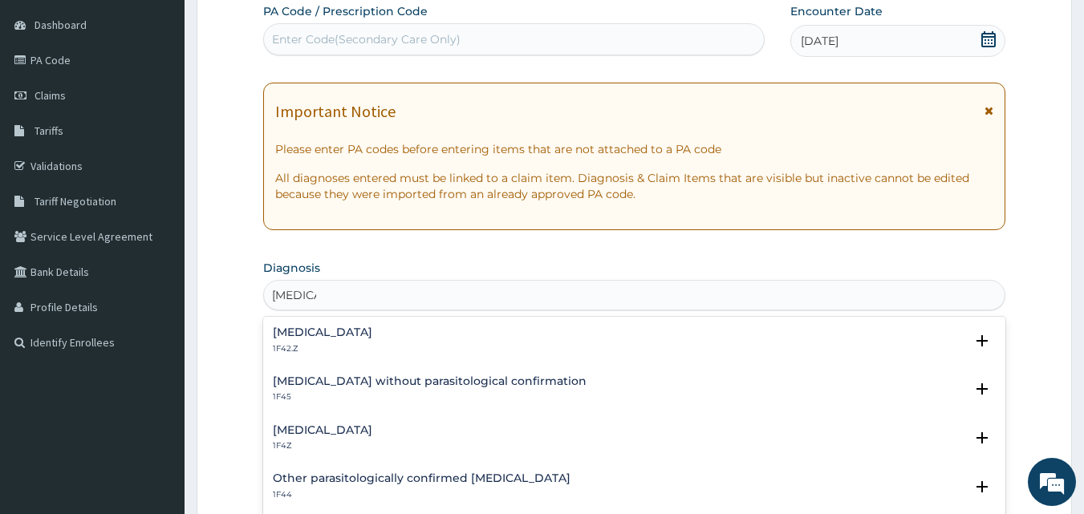
click at [532, 428] on div "[MEDICAL_DATA] 1F4Z" at bounding box center [635, 438] width 724 height 28
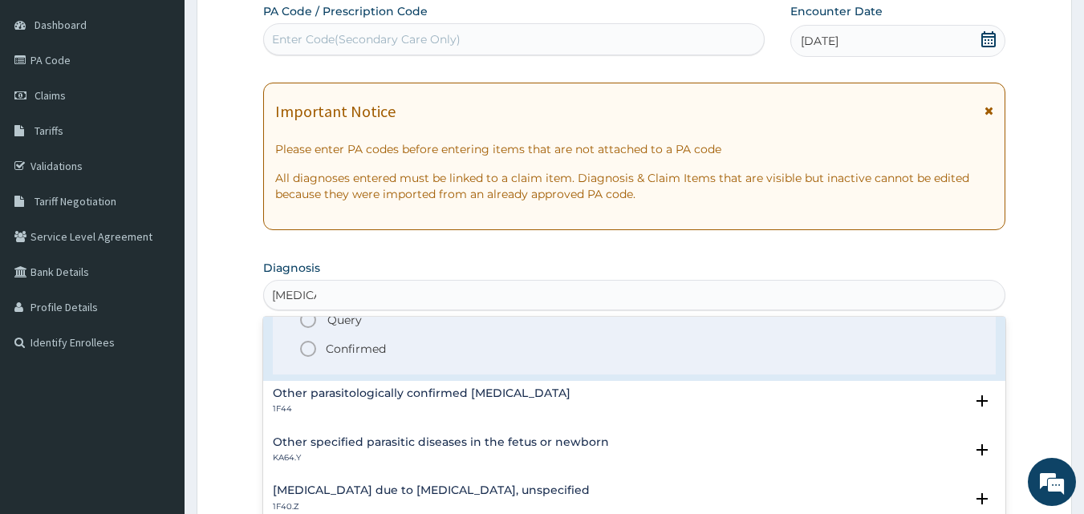
scroll to position [160, 0]
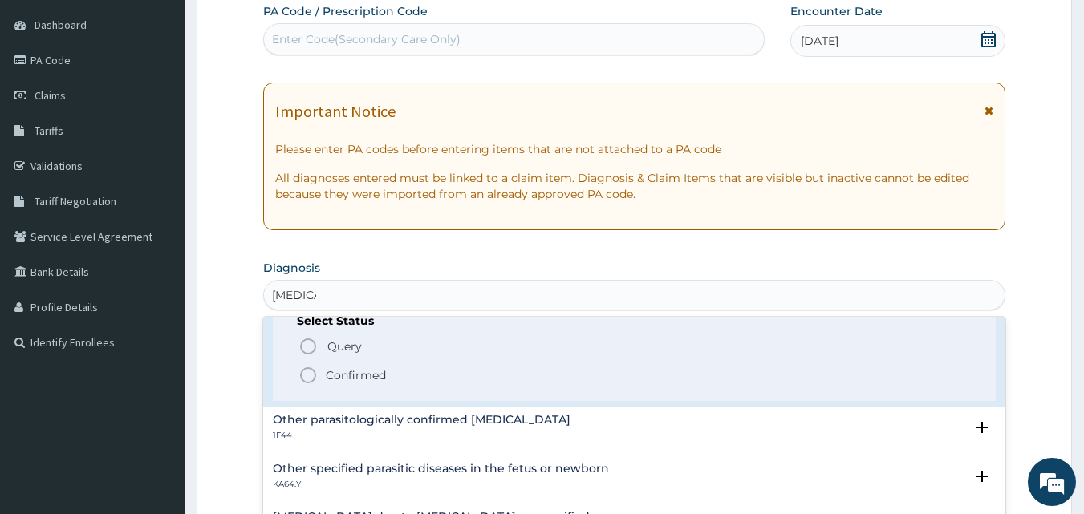
click at [512, 377] on span "Confirmed" at bounding box center [635, 375] width 674 height 19
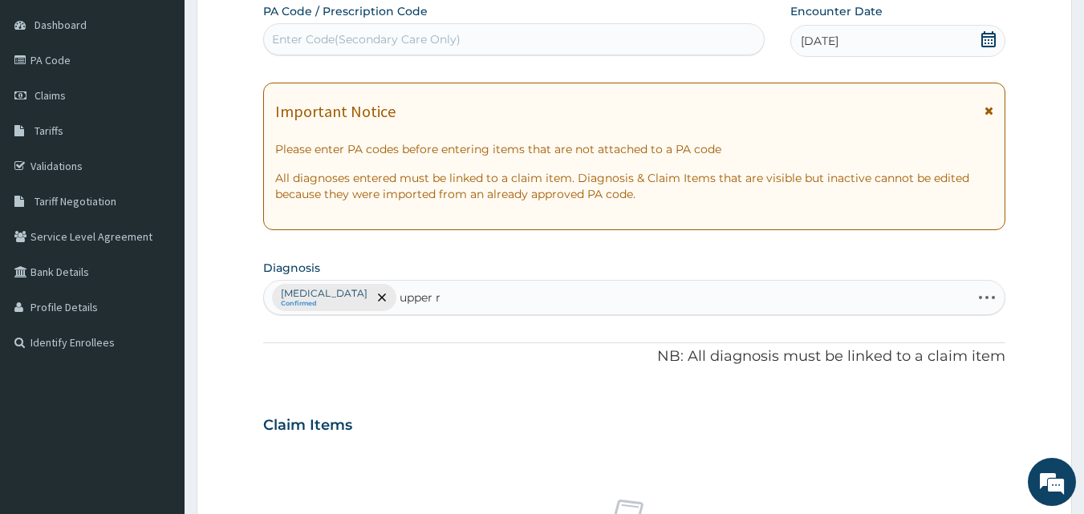
type input "upper"
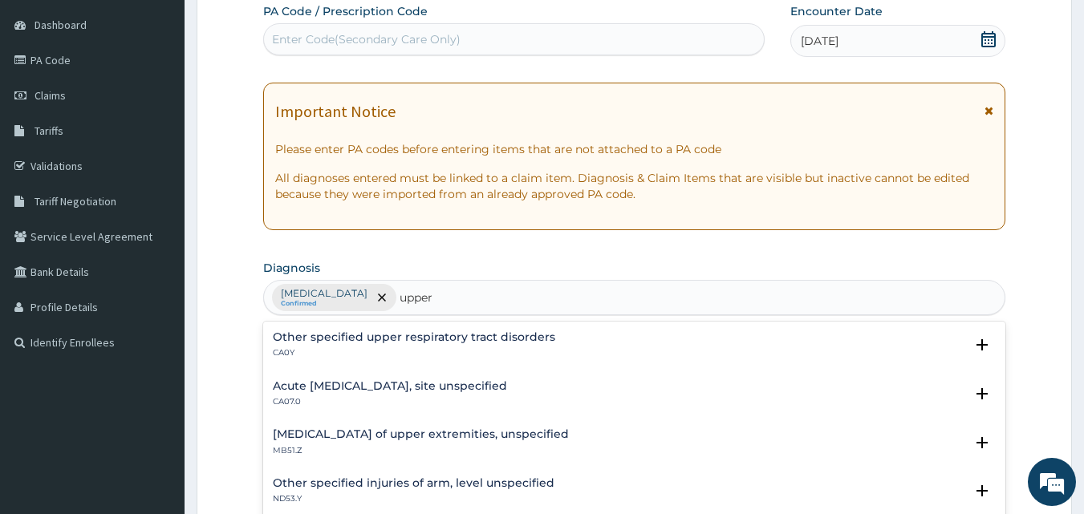
click at [507, 384] on h4 "Acute upper respiratory infection, site unspecified" at bounding box center [390, 386] width 234 height 12
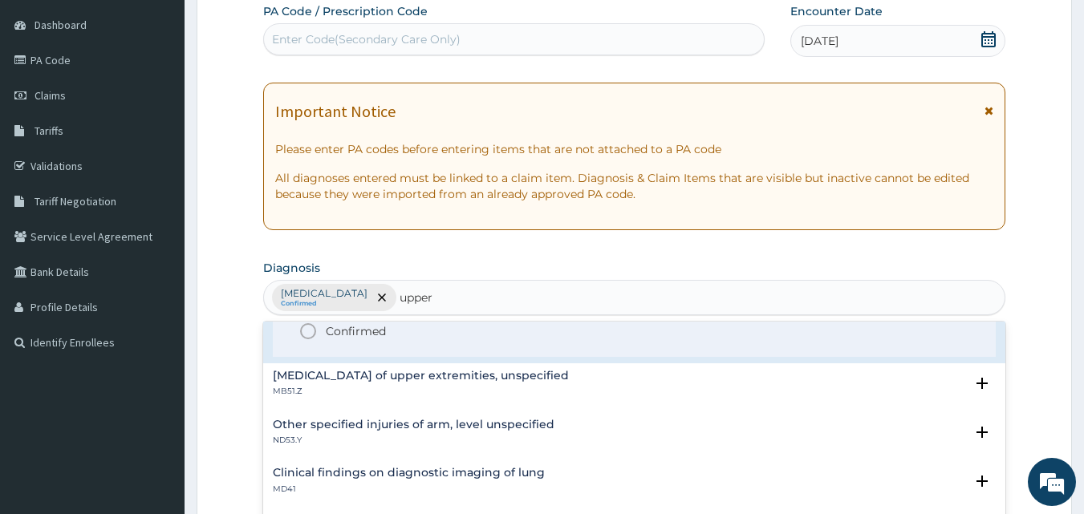
click at [498, 347] on div "Select Status Query Query covers suspected (?), Keep in view (kiv), Ruled out (…" at bounding box center [635, 306] width 724 height 102
click at [498, 338] on span "Confirmed" at bounding box center [635, 331] width 674 height 19
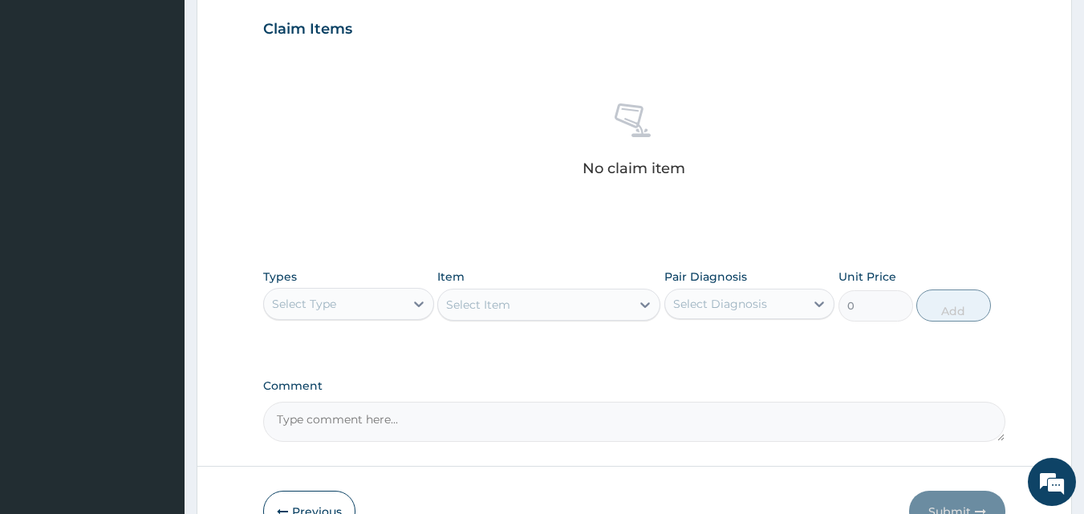
scroll to position [551, 0]
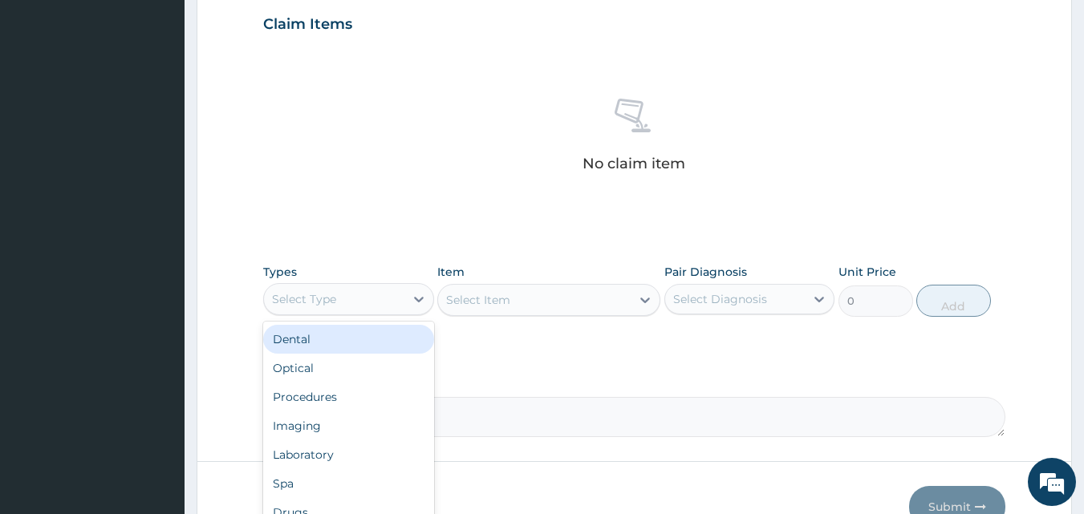
click at [349, 298] on div "Select Type" at bounding box center [334, 299] width 140 height 26
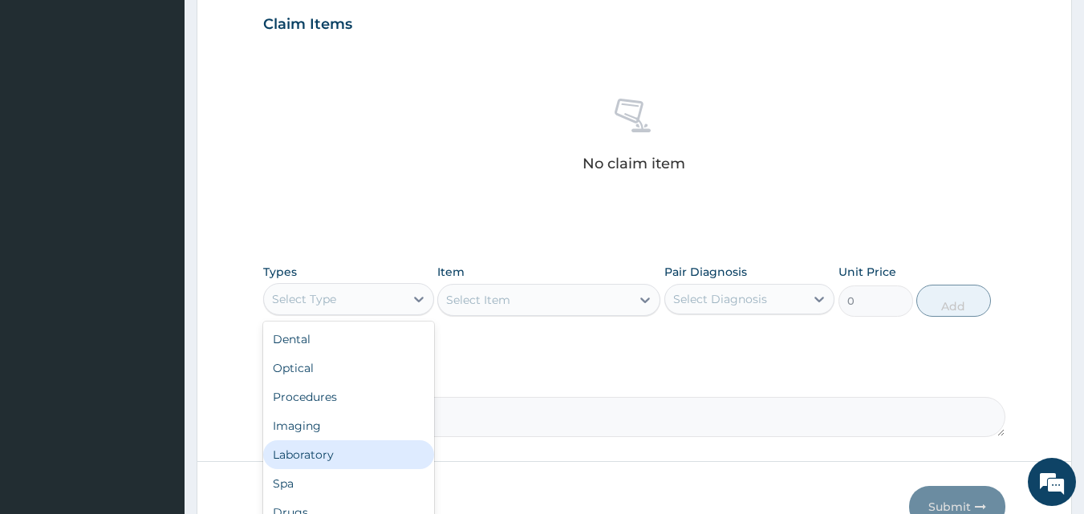
scroll to position [55, 0]
click at [359, 452] on div "Drugs" at bounding box center [348, 458] width 171 height 29
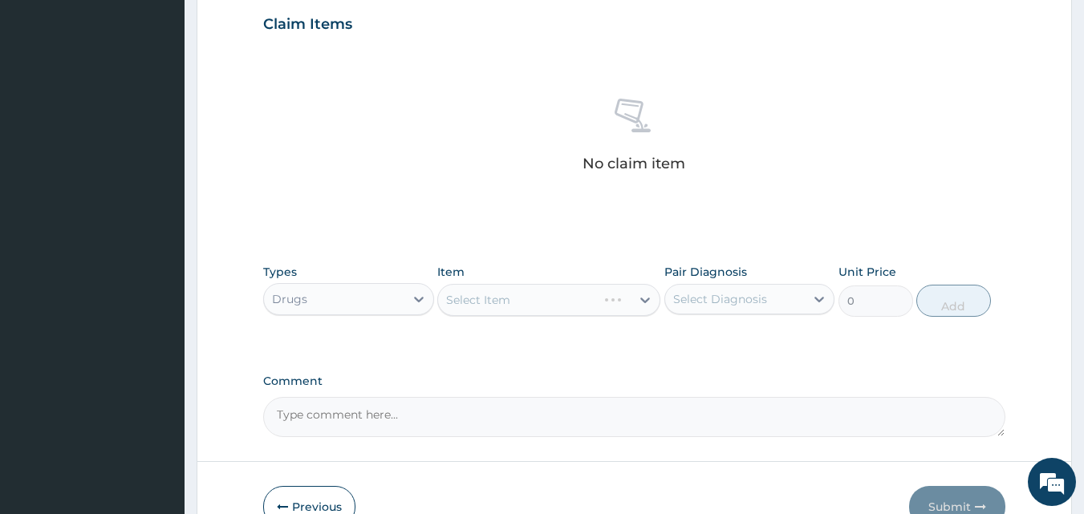
click at [685, 297] on div "Select Diagnosis" at bounding box center [720, 299] width 94 height 16
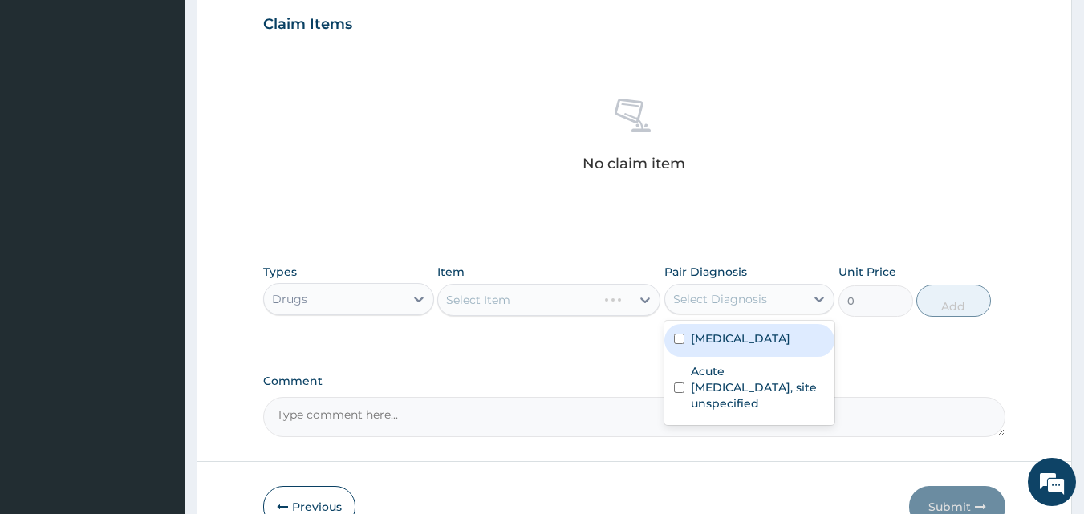
click at [680, 335] on input "checkbox" at bounding box center [679, 339] width 10 height 10
checkbox input "true"
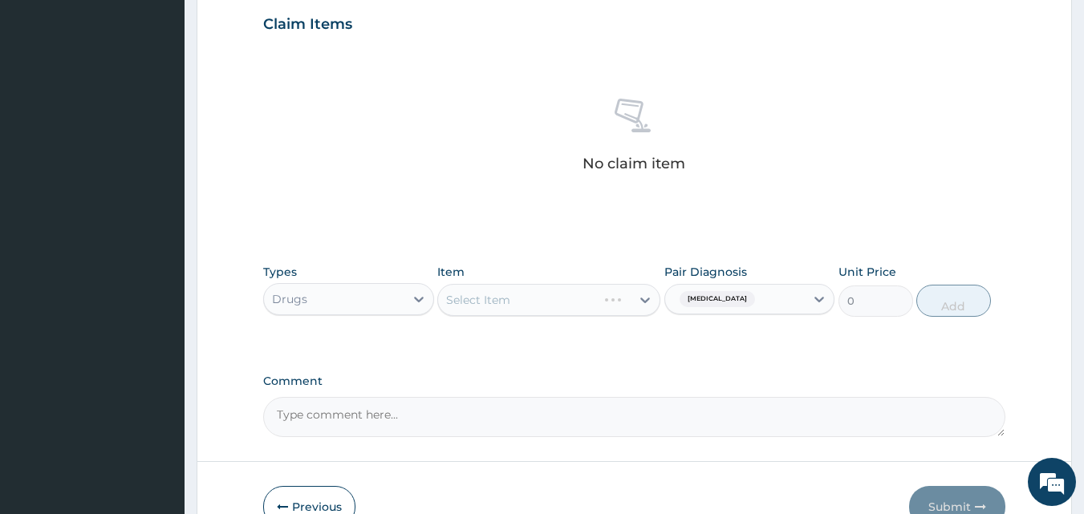
click at [533, 309] on div "Select Item" at bounding box center [548, 300] width 223 height 32
click at [529, 302] on div "Select Item" at bounding box center [548, 300] width 223 height 32
click at [529, 299] on div "Select Item" at bounding box center [548, 300] width 223 height 32
click at [549, 302] on div "Select Item" at bounding box center [548, 300] width 223 height 32
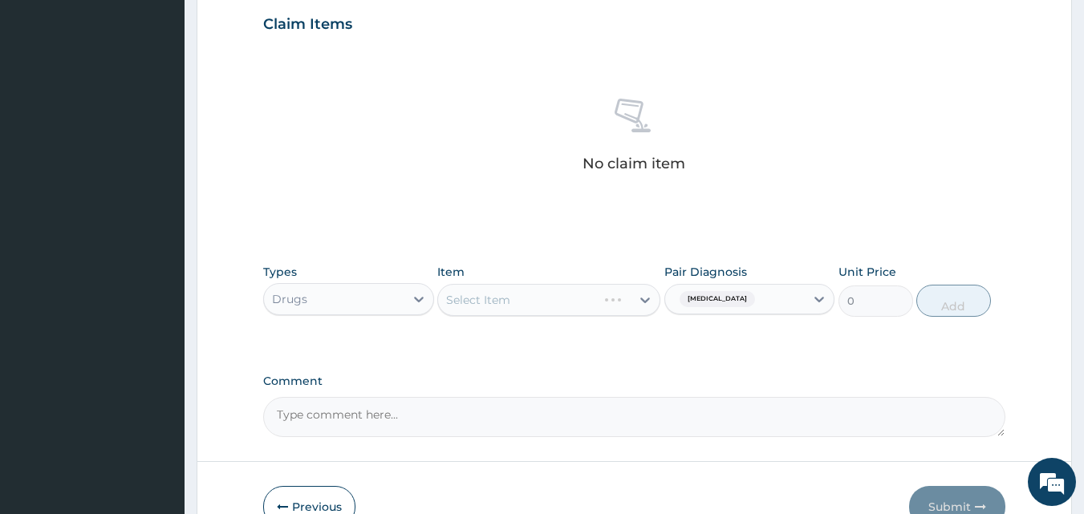
click at [488, 308] on div "Select Item" at bounding box center [548, 300] width 223 height 32
click at [512, 304] on div "Select Item" at bounding box center [548, 300] width 223 height 32
click at [493, 302] on div "Select Item" at bounding box center [548, 300] width 223 height 32
click at [521, 306] on div "Select Item" at bounding box center [548, 300] width 223 height 32
click at [499, 304] on div "Select Item" at bounding box center [548, 300] width 223 height 32
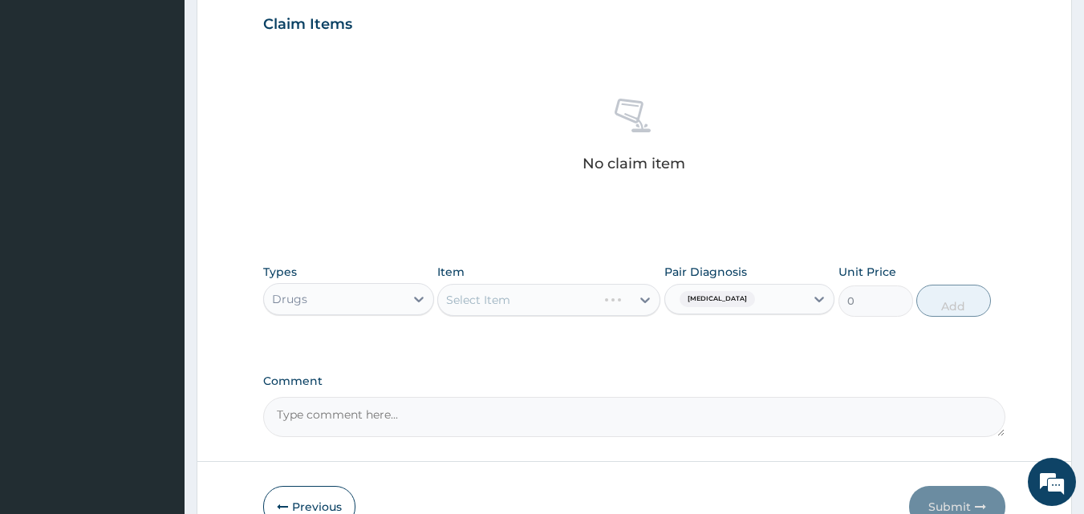
click at [501, 303] on div "Select Item" at bounding box center [548, 300] width 223 height 32
click at [498, 299] on div "Select Item" at bounding box center [548, 300] width 223 height 32
click at [508, 298] on div "Select Item" at bounding box center [548, 300] width 223 height 32
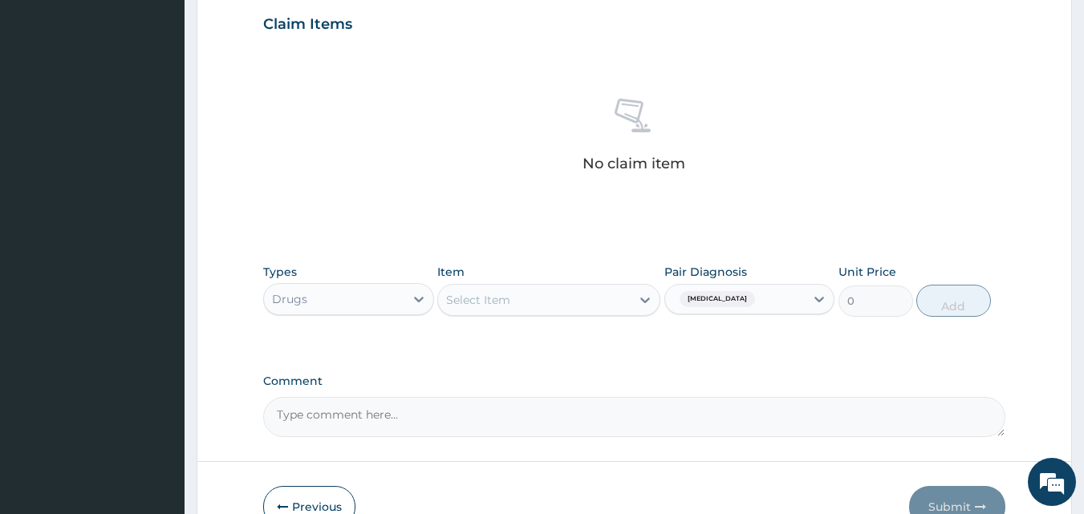
click at [508, 295] on div "Select Item" at bounding box center [478, 300] width 64 height 16
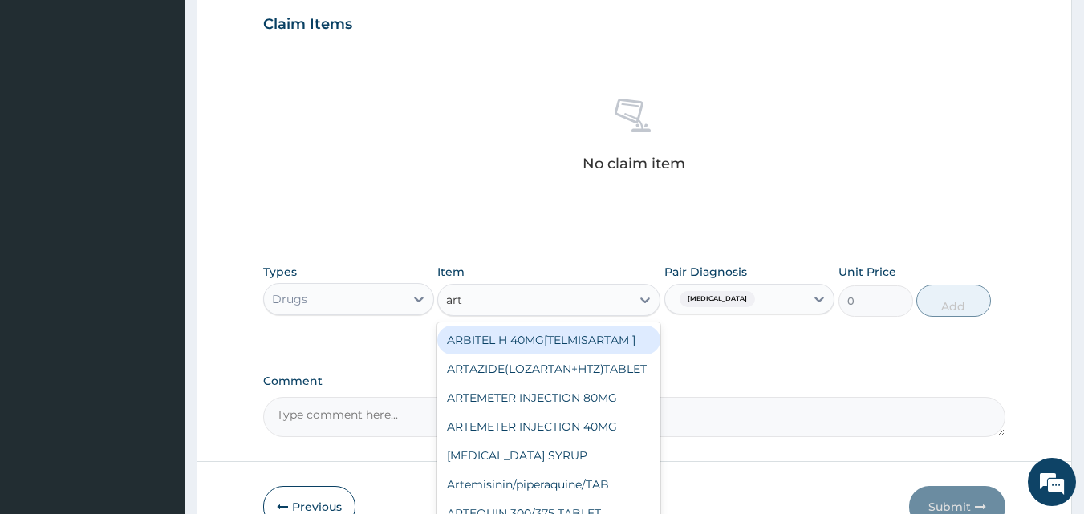
type input "arte"
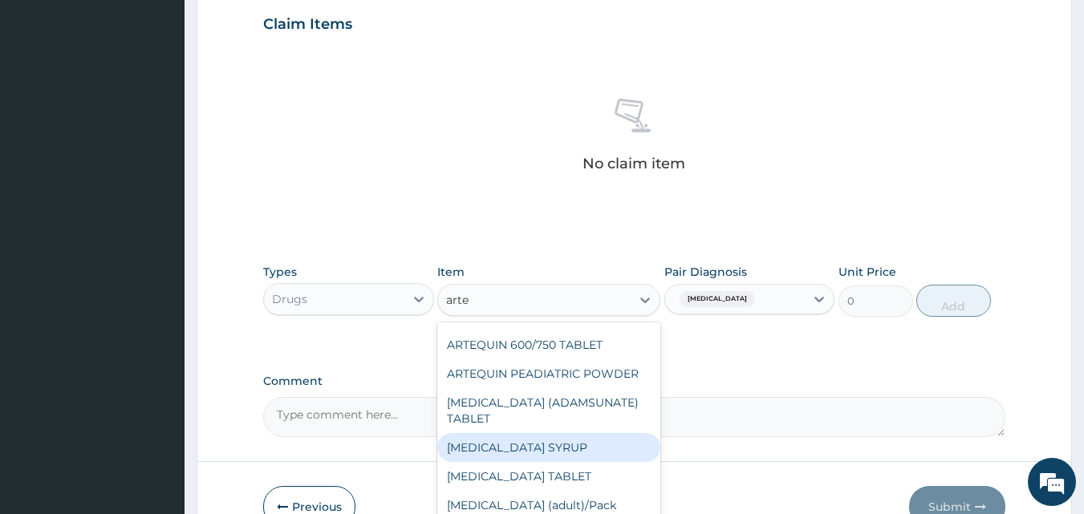
scroll to position [241, 0]
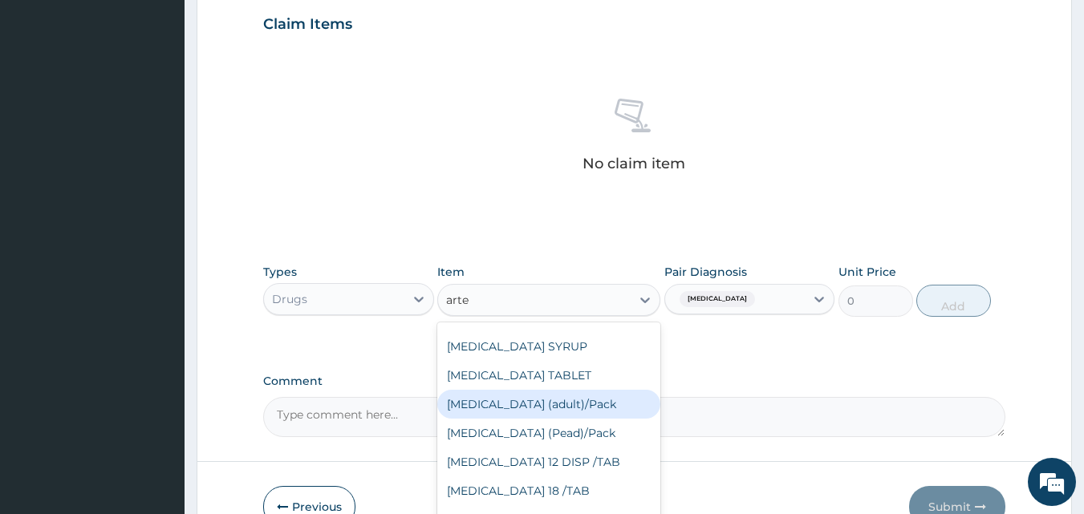
click at [548, 410] on div "Coartem (adult)/Pack" at bounding box center [548, 404] width 223 height 29
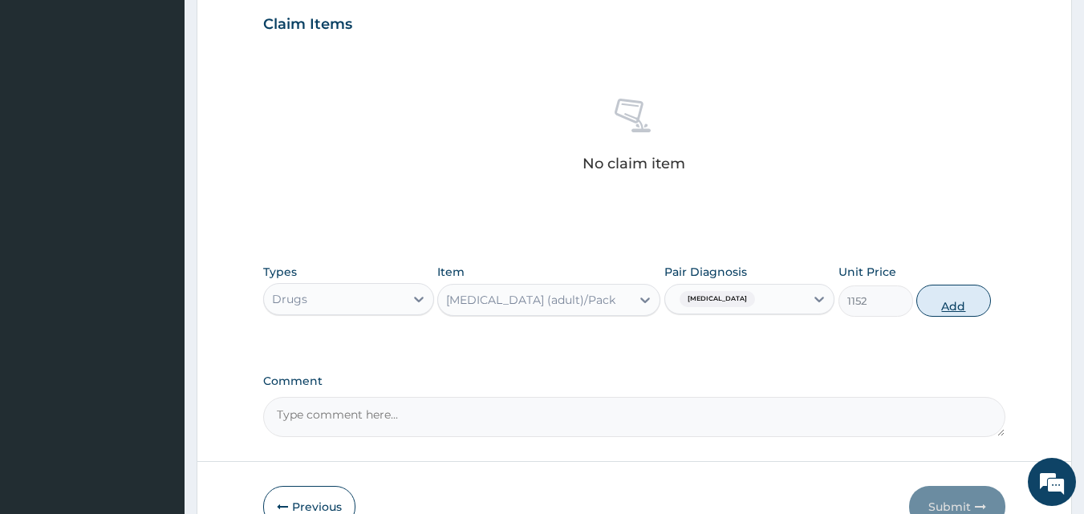
click at [959, 303] on button "Add" at bounding box center [953, 301] width 75 height 32
type input "0"
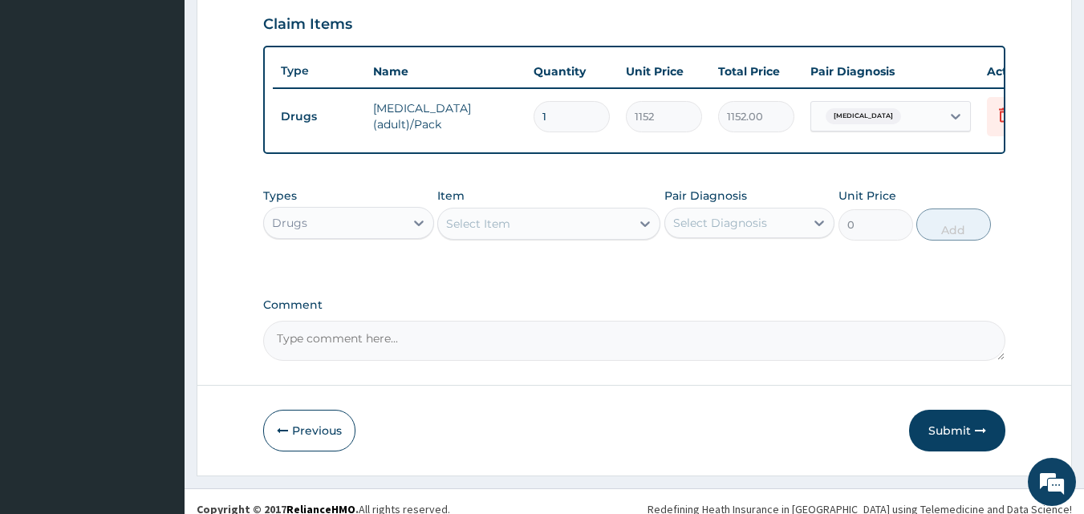
type input "0.00"
type input "6"
type input "6912.00"
type input "6"
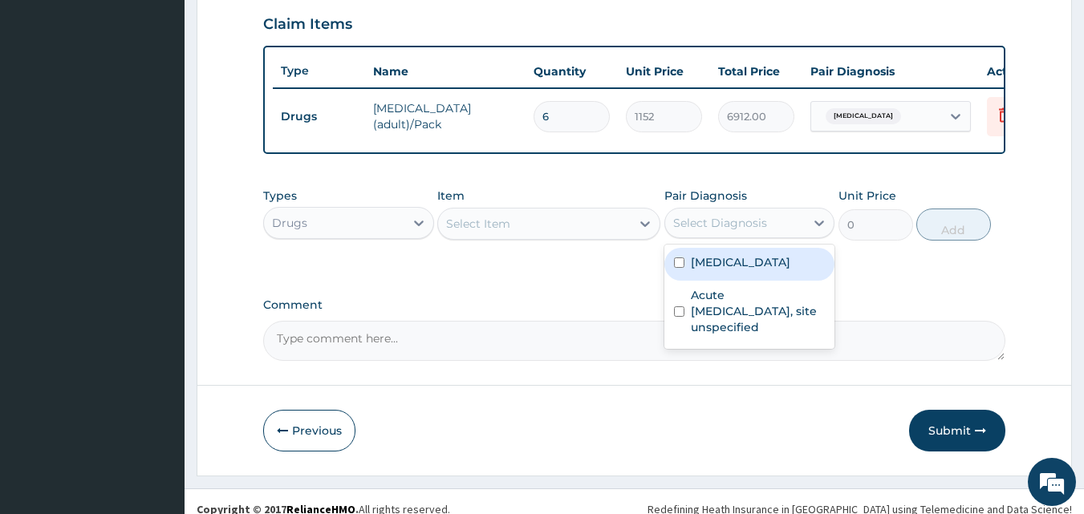
click at [690, 231] on div "Select Diagnosis" at bounding box center [720, 223] width 94 height 16
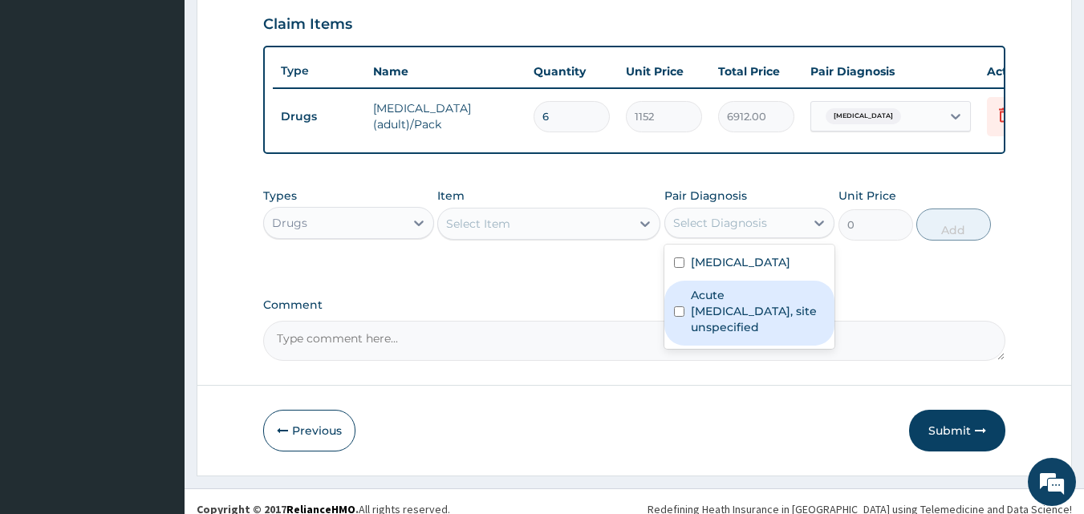
click at [678, 317] on input "checkbox" at bounding box center [679, 311] width 10 height 10
checkbox input "true"
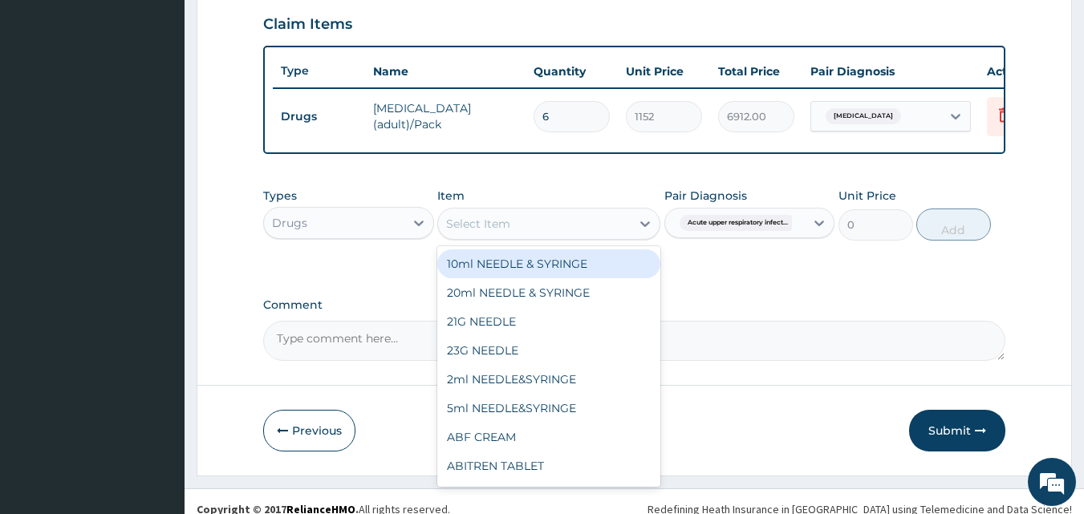
click at [553, 240] on div "Select Item" at bounding box center [548, 224] width 223 height 32
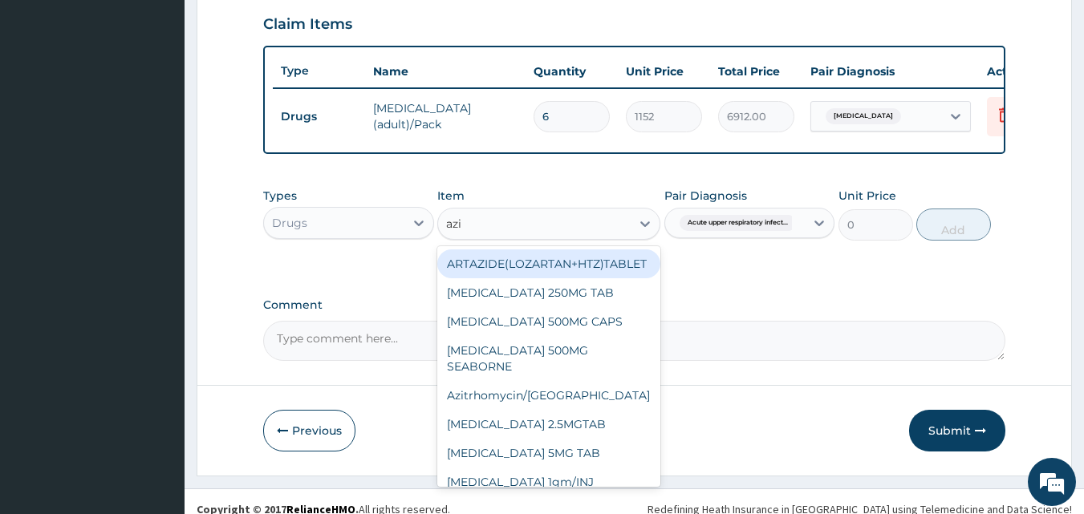
type input "azit"
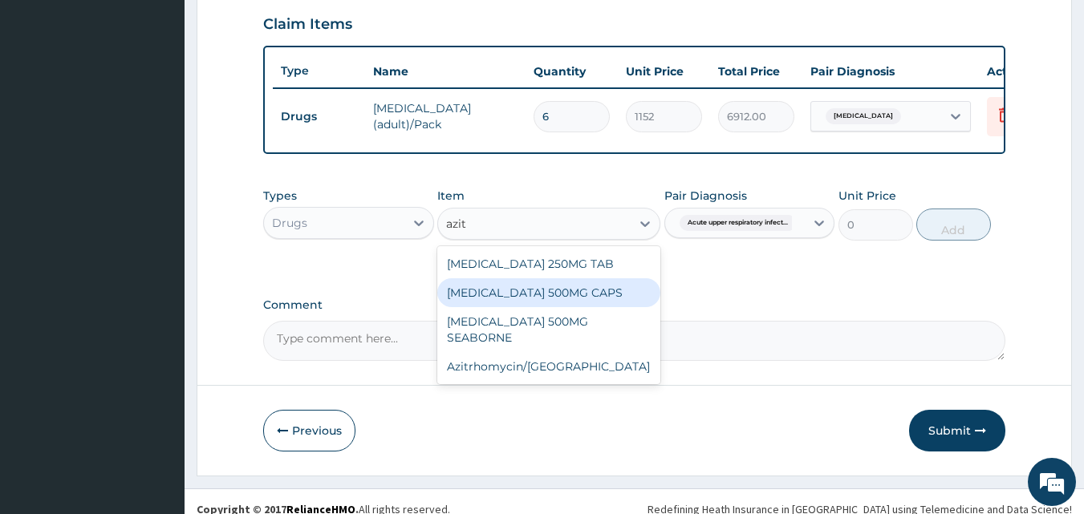
drag, startPoint x: 583, startPoint y: 294, endPoint x: 685, endPoint y: 290, distance: 101.9
click at [583, 295] on div "AZITHROMYCIN 500MG CAPS" at bounding box center [548, 292] width 223 height 29
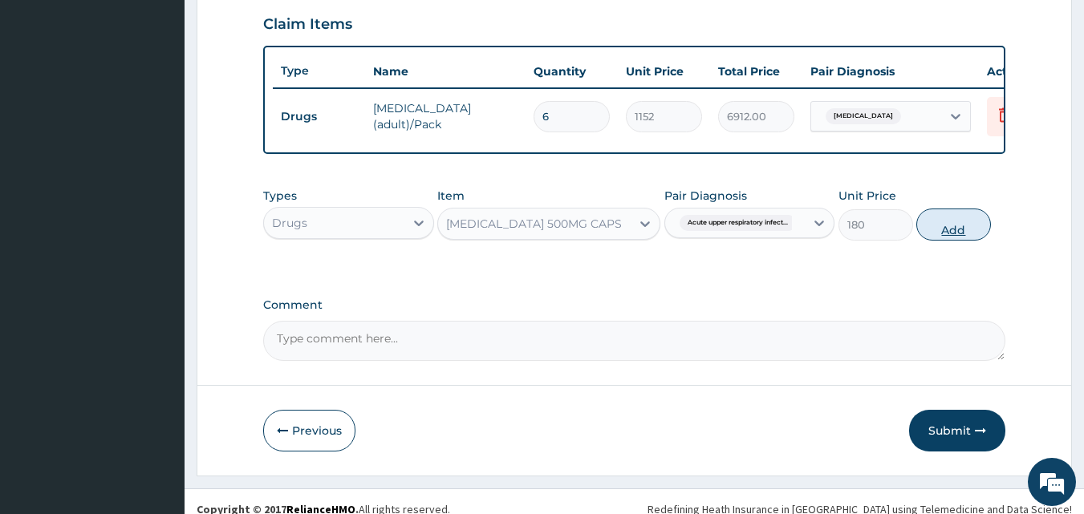
click at [943, 235] on button "Add" at bounding box center [953, 225] width 75 height 32
type input "0"
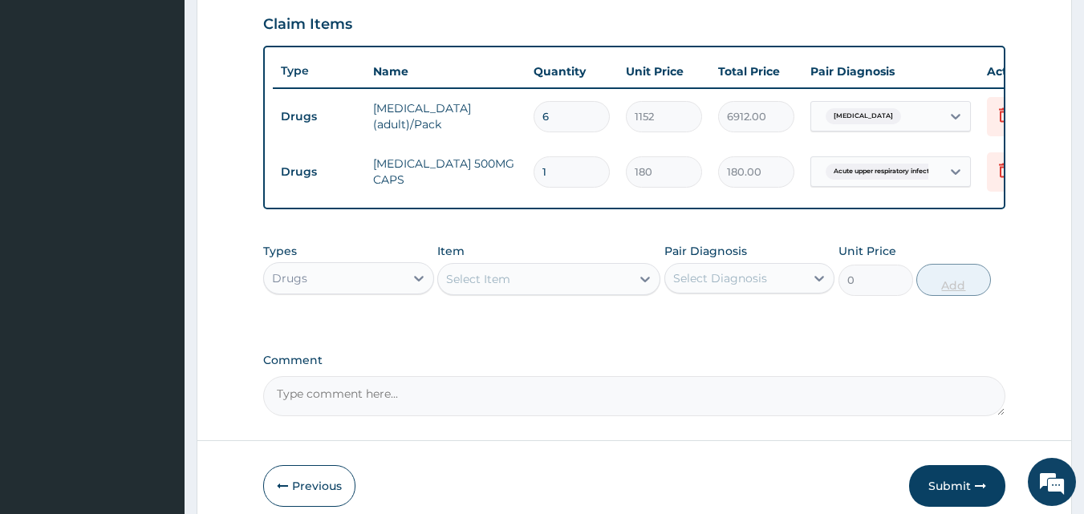
type input "0.00"
type input "5"
type input "900.00"
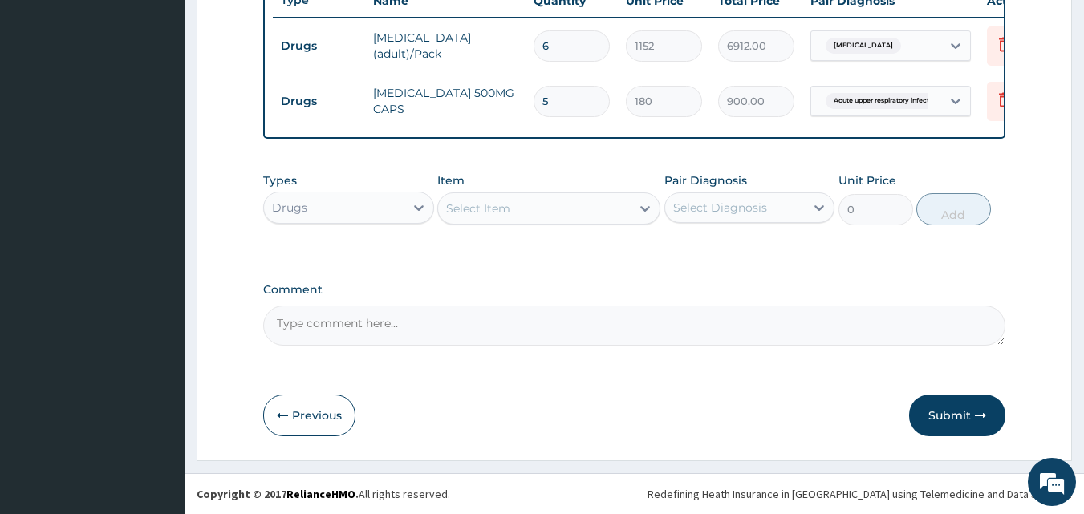
scroll to position [634, 0]
type input "5"
click at [972, 406] on button "Submit" at bounding box center [957, 416] width 96 height 42
